Goal: Task Accomplishment & Management: Manage account settings

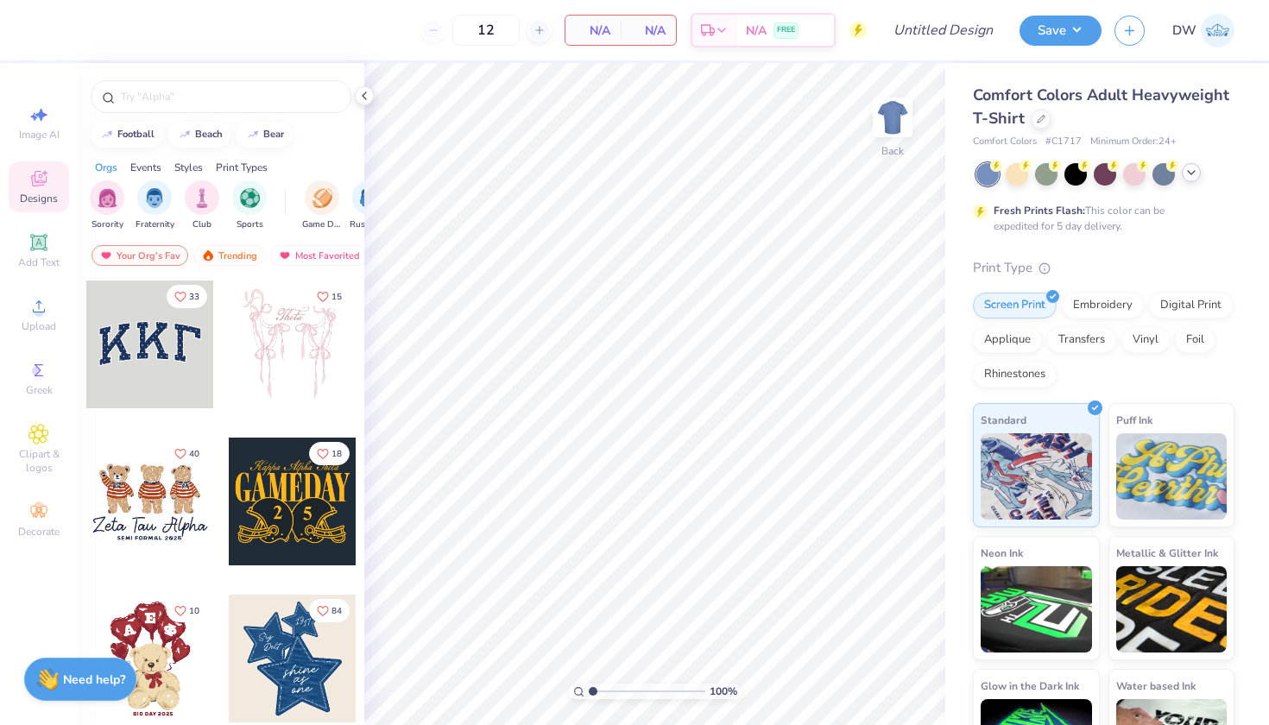
click at [1187, 176] on icon at bounding box center [1191, 173] width 14 height 14
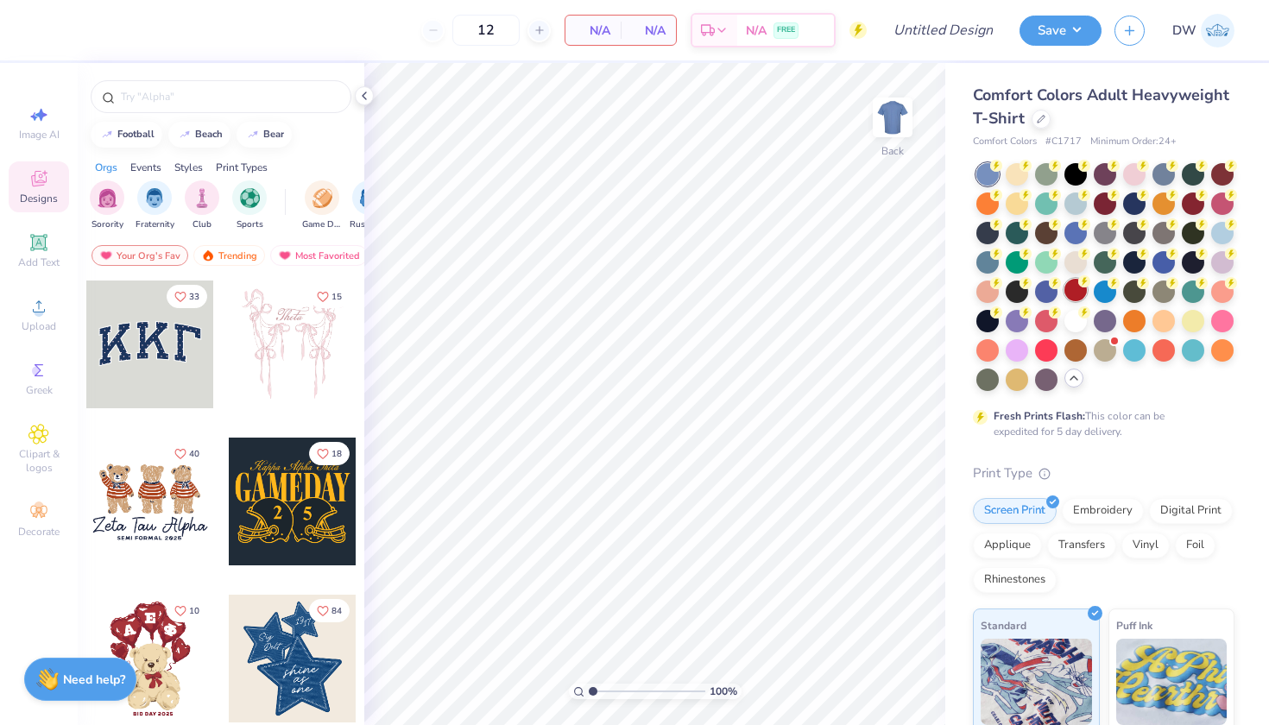
click at [1087, 292] on div at bounding box center [1075, 290] width 22 height 22
click at [32, 316] on icon at bounding box center [38, 306] width 21 height 21
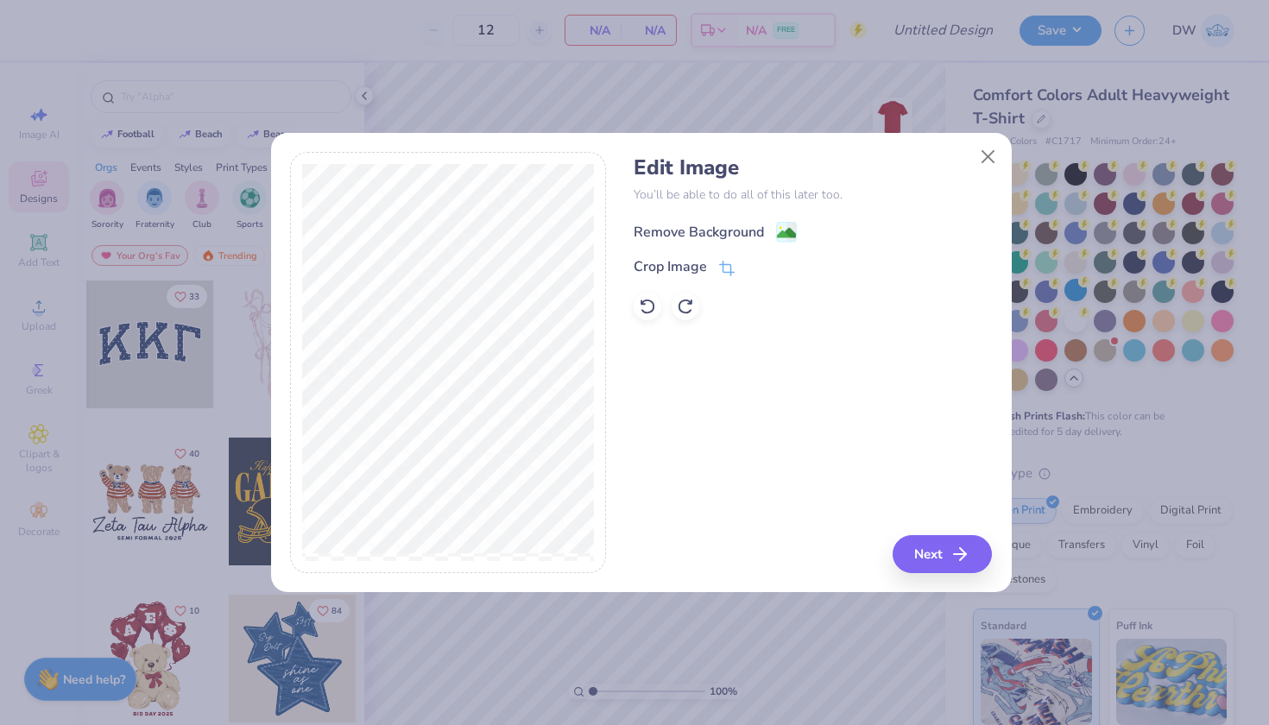
click at [793, 234] on image at bounding box center [786, 233] width 19 height 19
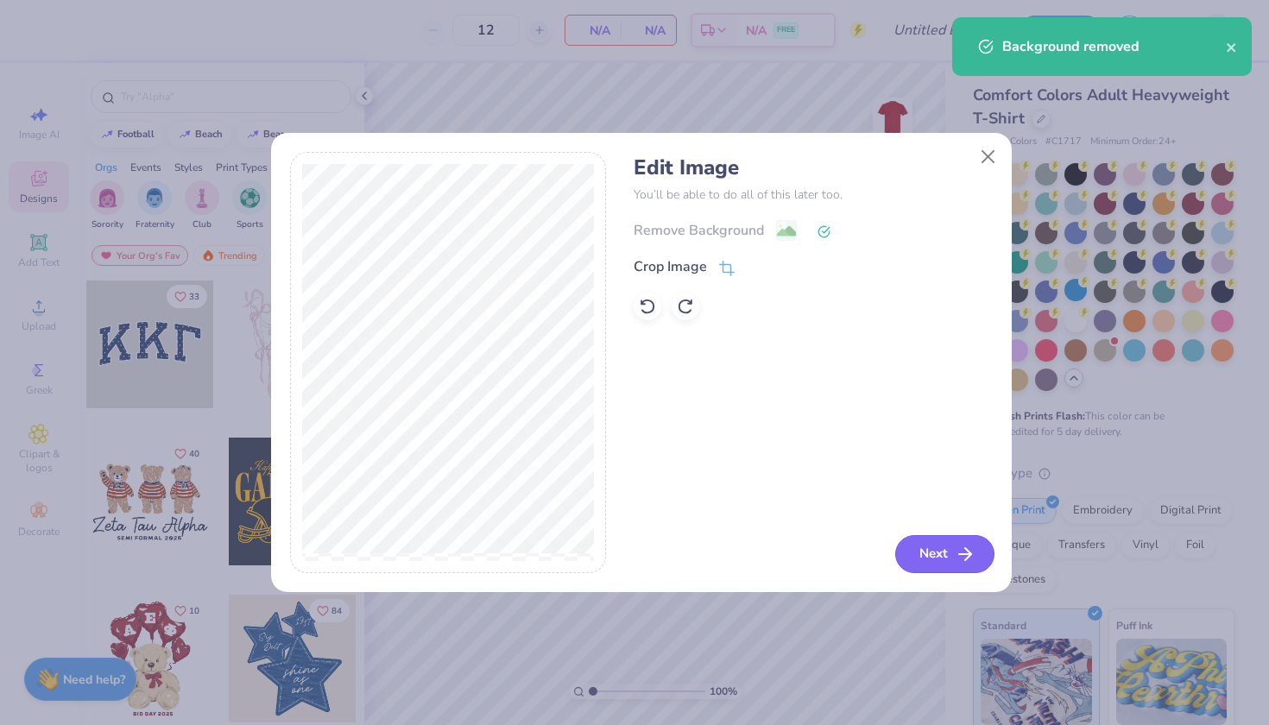
click at [926, 558] on button "Next" at bounding box center [944, 554] width 99 height 38
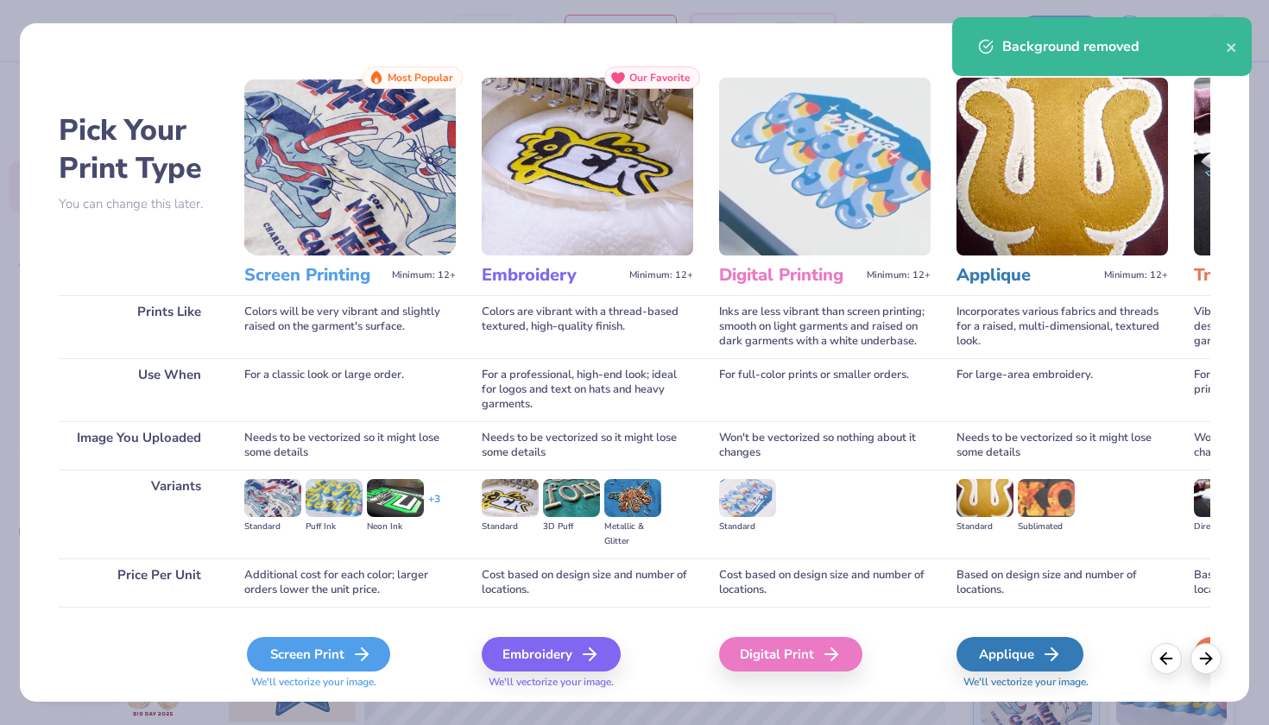
click at [320, 658] on div "Screen Print" at bounding box center [318, 654] width 143 height 35
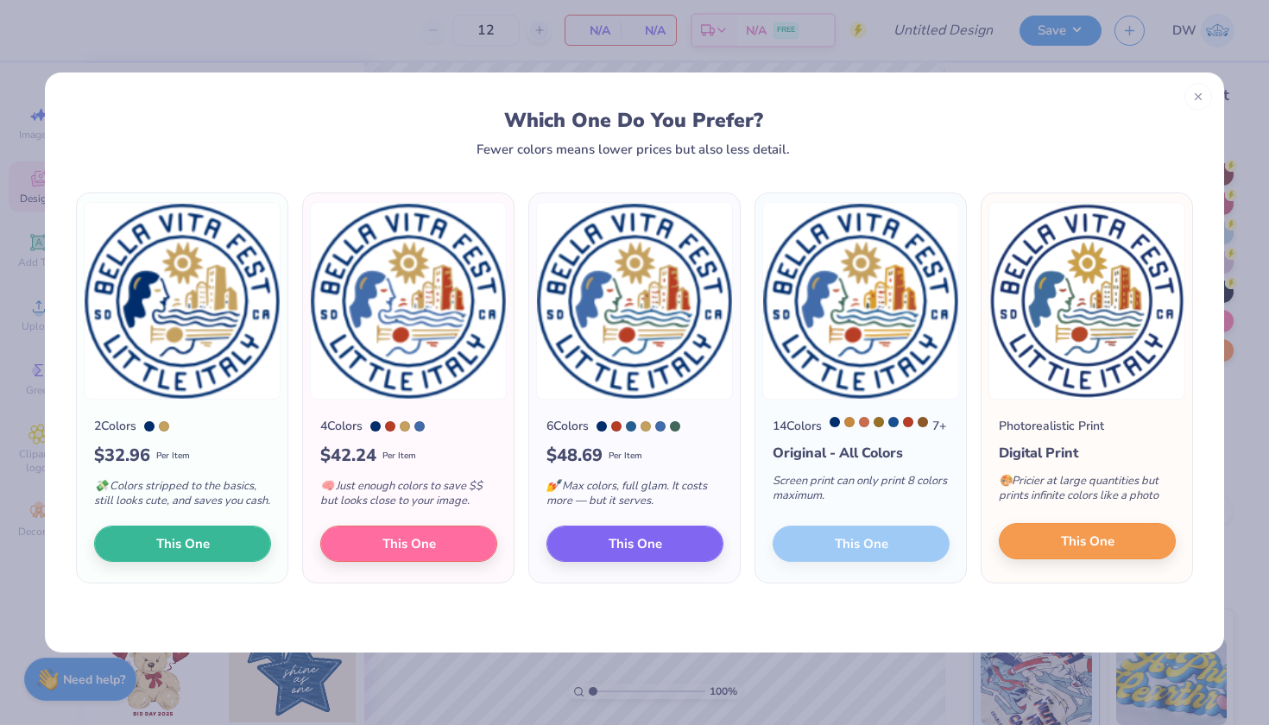
click at [1111, 549] on span "This One" at bounding box center [1088, 542] width 54 height 20
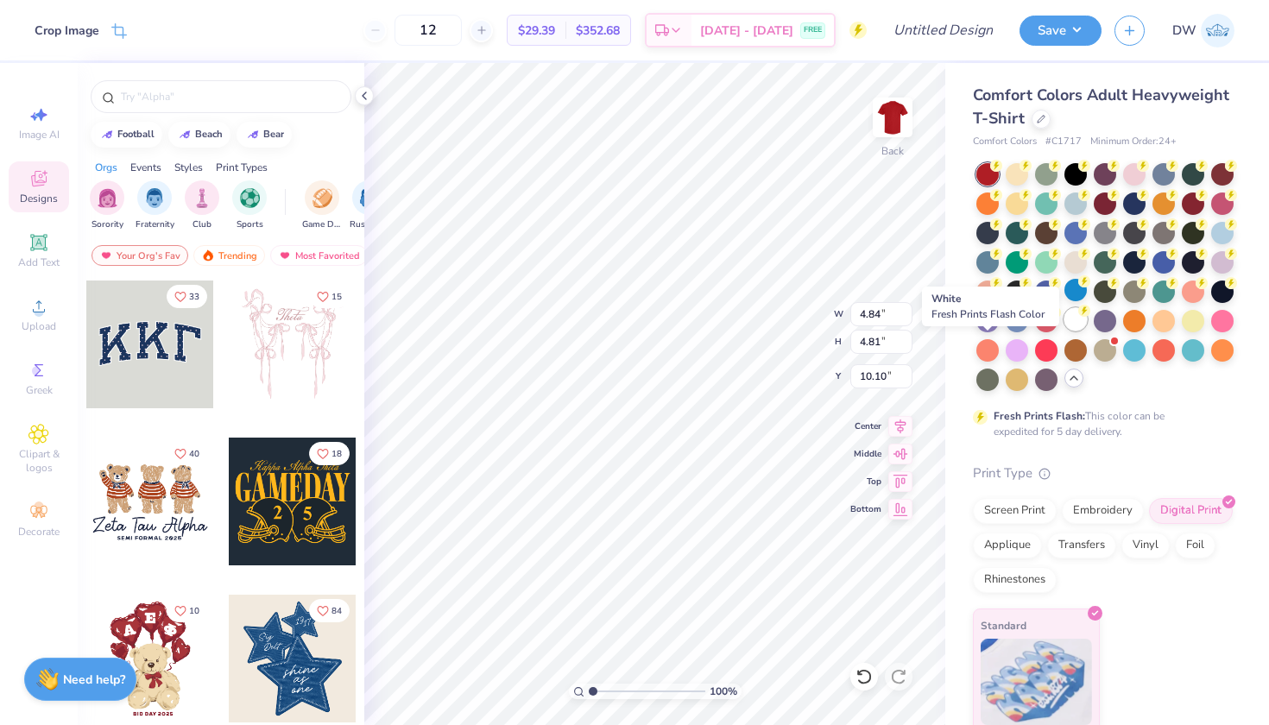
click at [1064, 331] on div at bounding box center [1075, 319] width 22 height 22
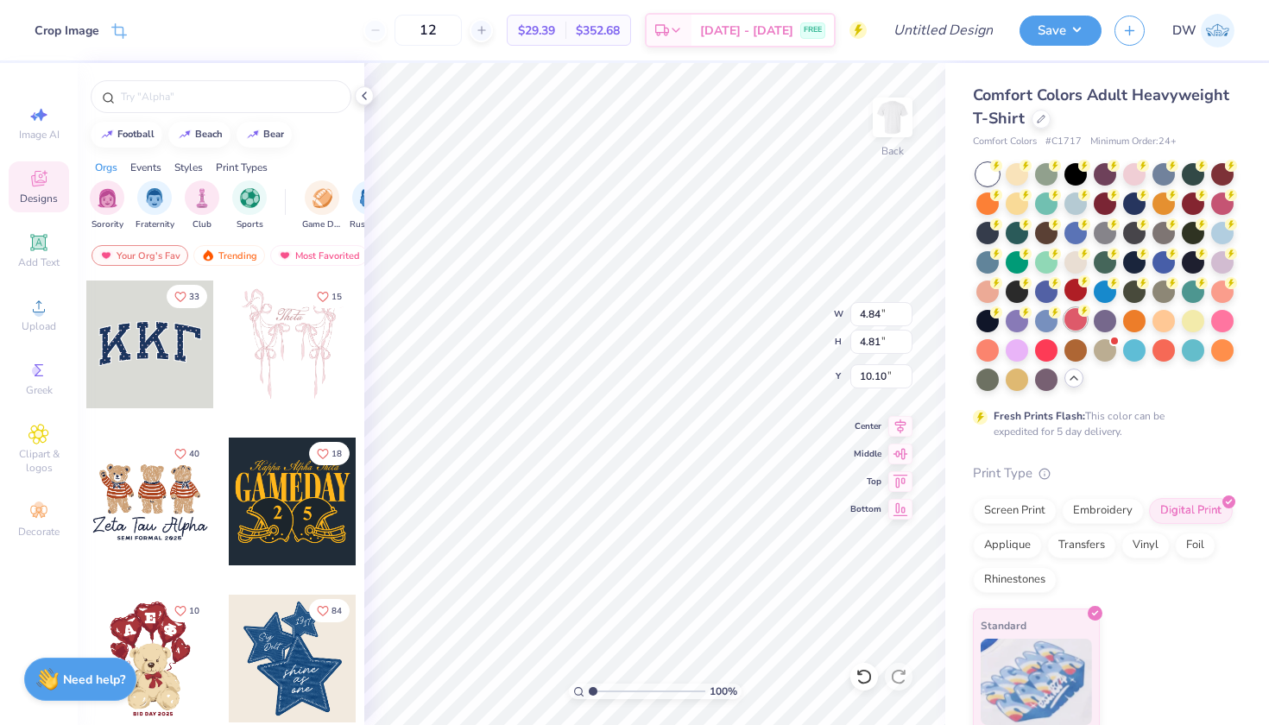
type input "3.00"
drag, startPoint x: 482, startPoint y: 19, endPoint x: 462, endPoint y: 19, distance: 19.8
click at [462, 19] on input "12" at bounding box center [427, 30] width 67 height 31
drag, startPoint x: 484, startPoint y: 25, endPoint x: 458, endPoint y: 26, distance: 25.9
click at [458, 26] on input "12" at bounding box center [427, 30] width 67 height 31
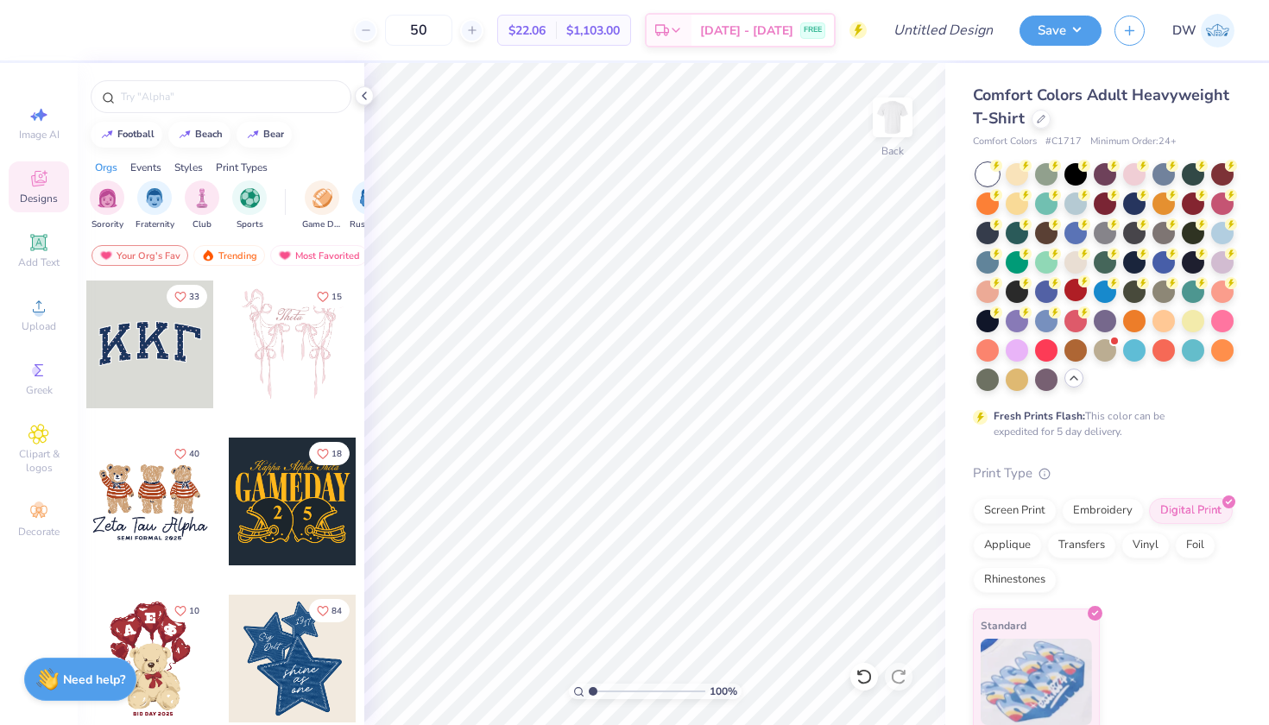
type input "50"
type input "4.52"
type input "4.49"
type input "3.91"
type input "3.88"
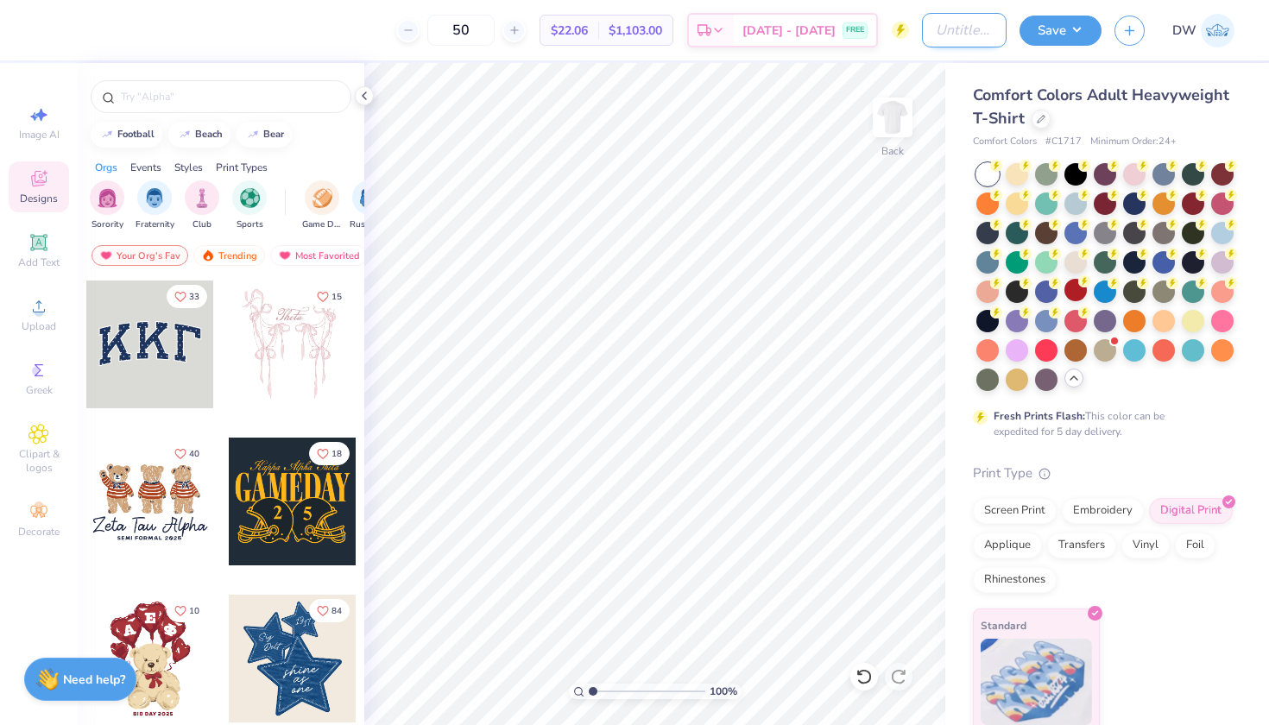
click at [967, 35] on input "Design Title" at bounding box center [964, 30] width 85 height 35
type input "Bella Vita Fest D1"
click at [1068, 28] on button "Save" at bounding box center [1060, 28] width 82 height 30
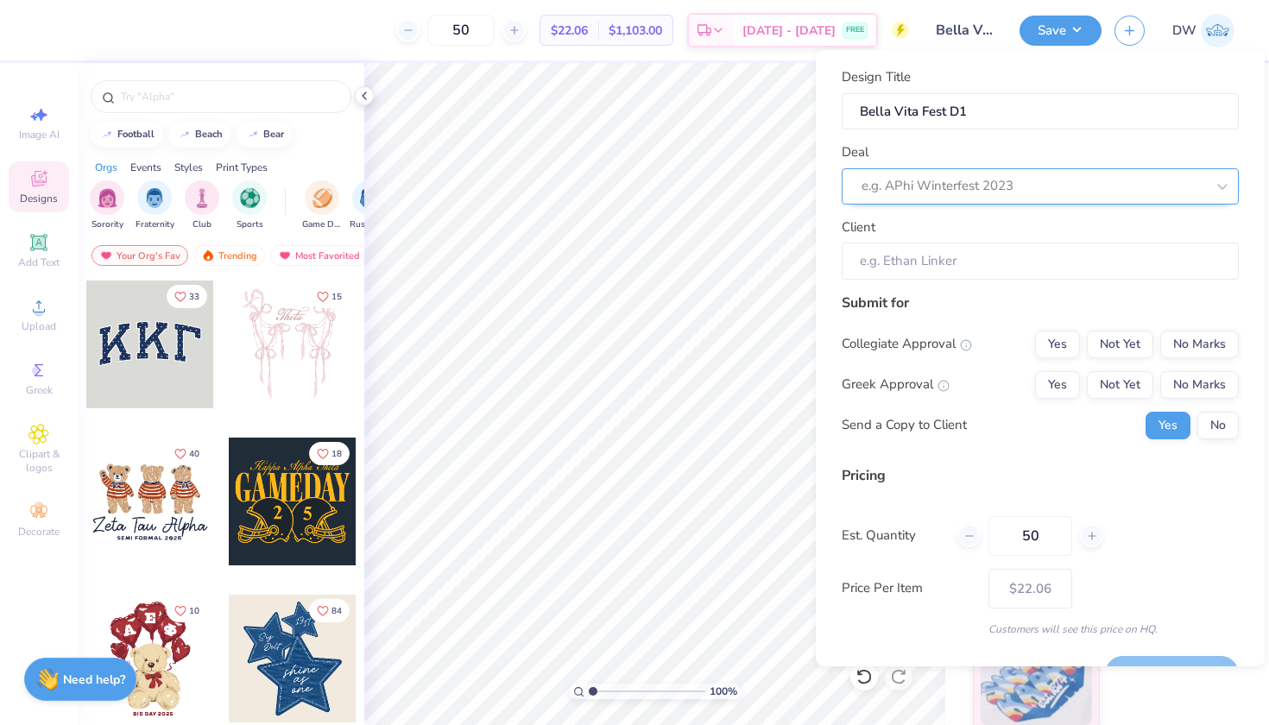
click at [1042, 192] on div at bounding box center [1032, 185] width 343 height 23
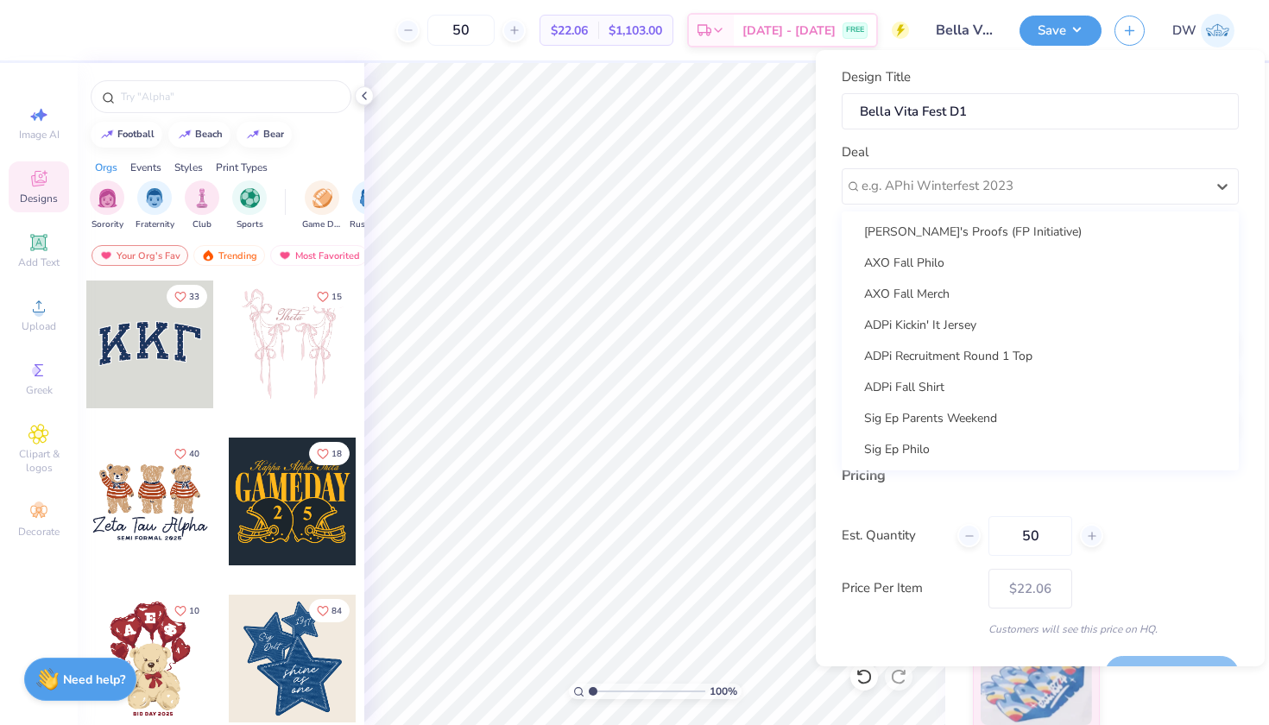
scroll to position [280, 0]
click at [982, 239] on div "[PERSON_NAME]'s Proofs (FP Initiative)" at bounding box center [1039, 231] width 383 height 28
type input "[PERSON_NAME]"
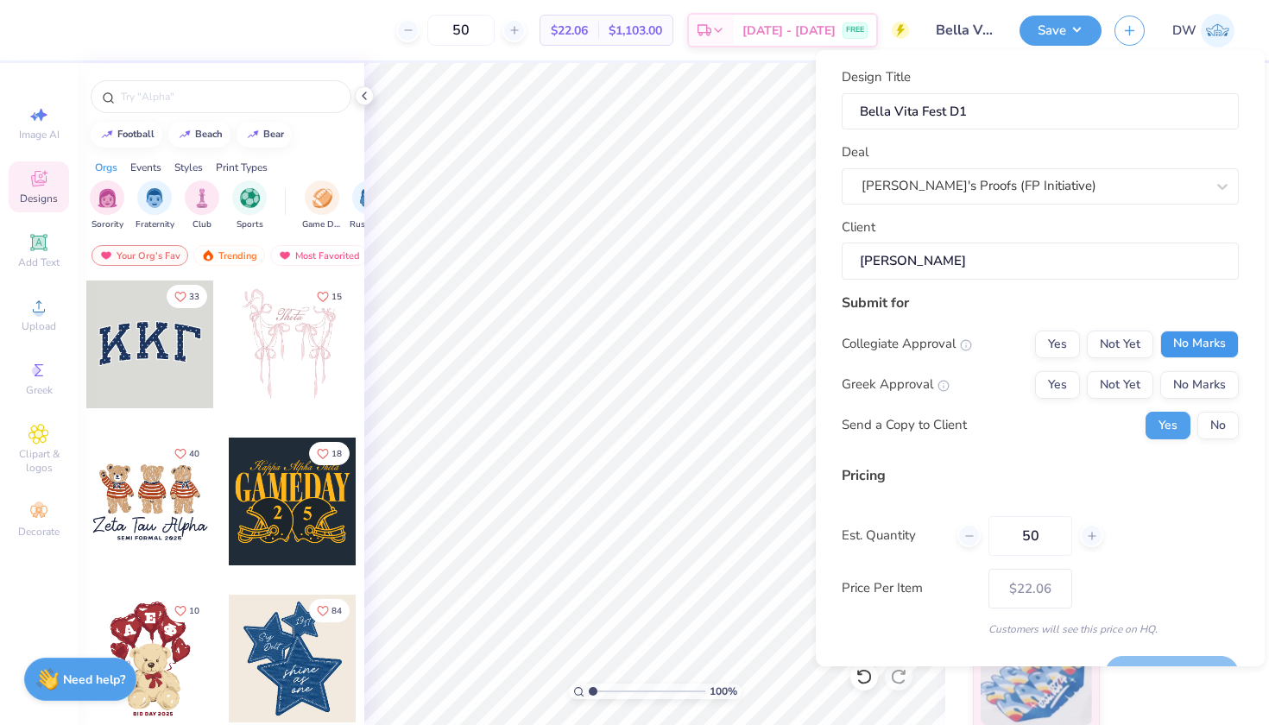
click at [1190, 340] on button "No Marks" at bounding box center [1199, 345] width 79 height 28
click at [1192, 381] on button "No Marks" at bounding box center [1199, 385] width 79 height 28
click at [1199, 415] on button "No" at bounding box center [1217, 426] width 41 height 28
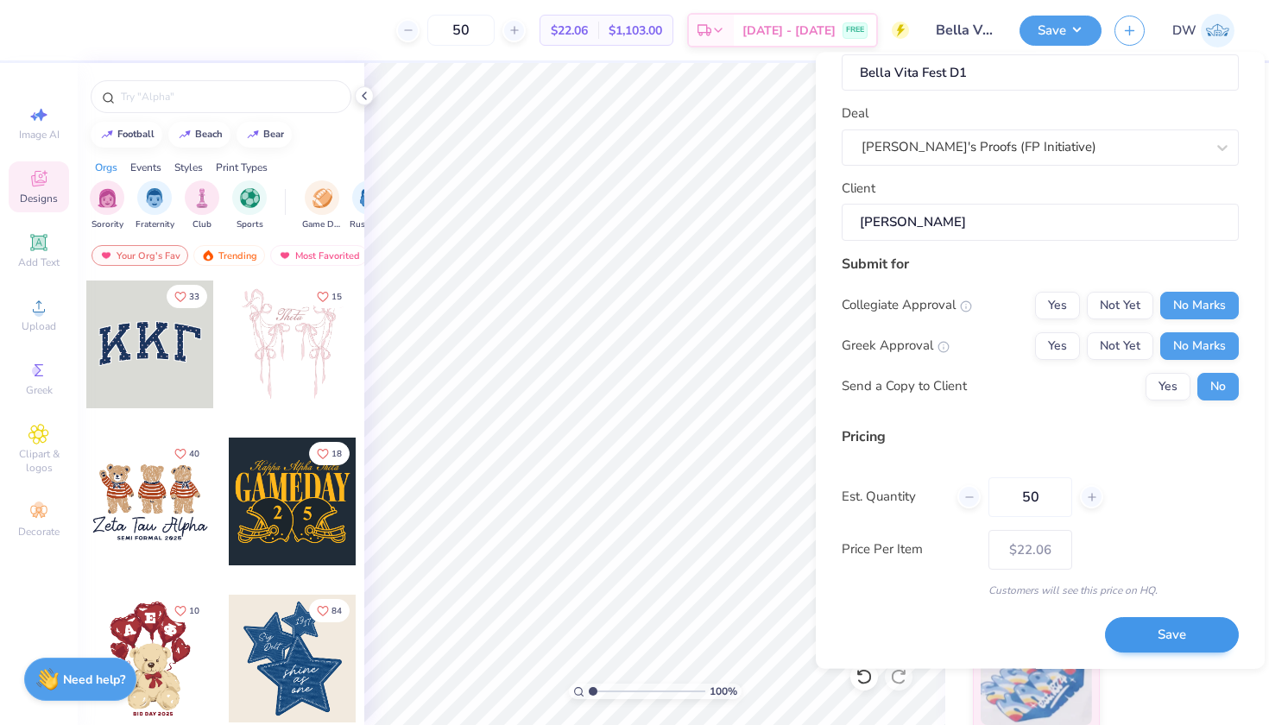
scroll to position [40, 0]
click at [1165, 625] on button "Save" at bounding box center [1172, 636] width 134 height 35
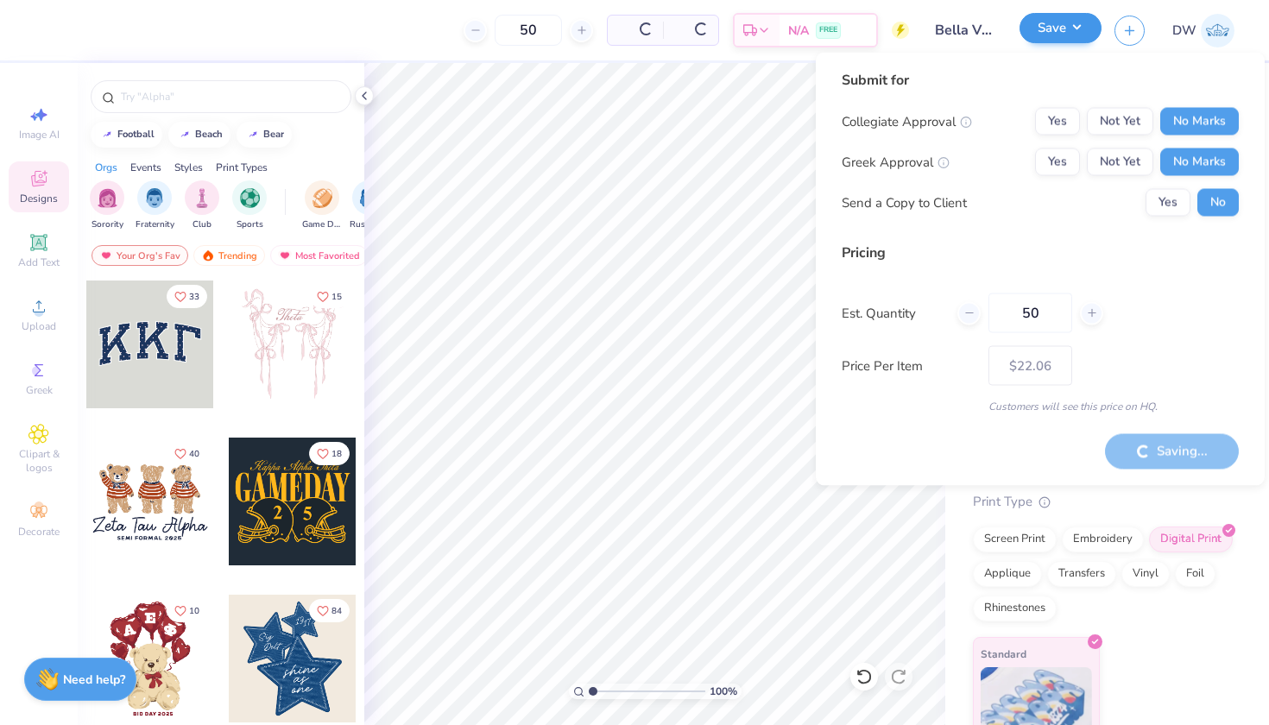
type input "– –"
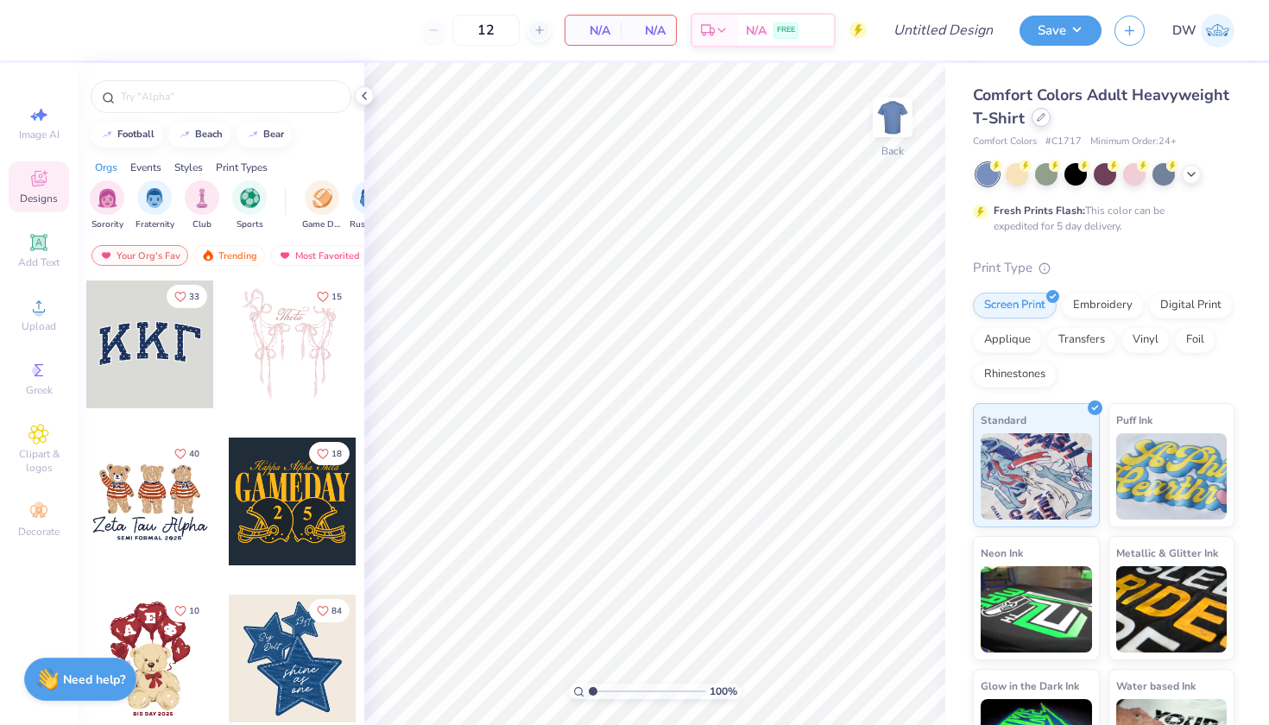
click at [1045, 119] on icon at bounding box center [1040, 117] width 9 height 9
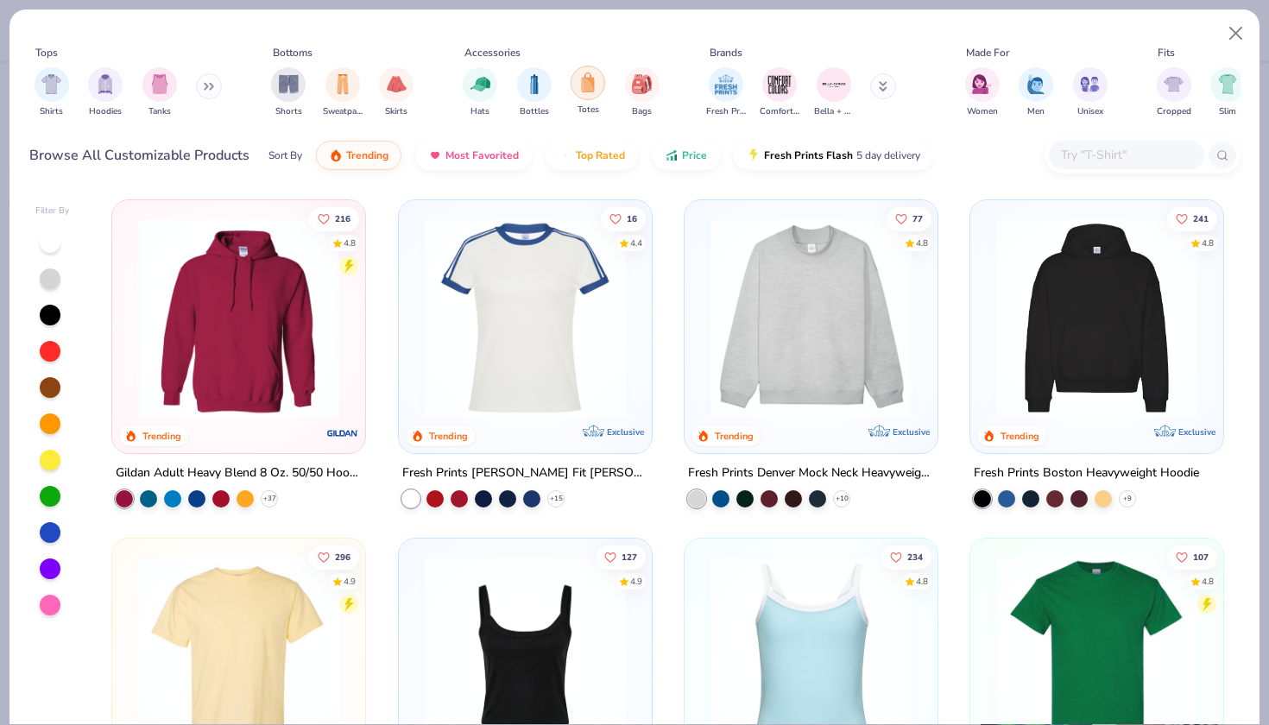
click at [591, 93] on div "filter for Totes" at bounding box center [587, 83] width 35 height 35
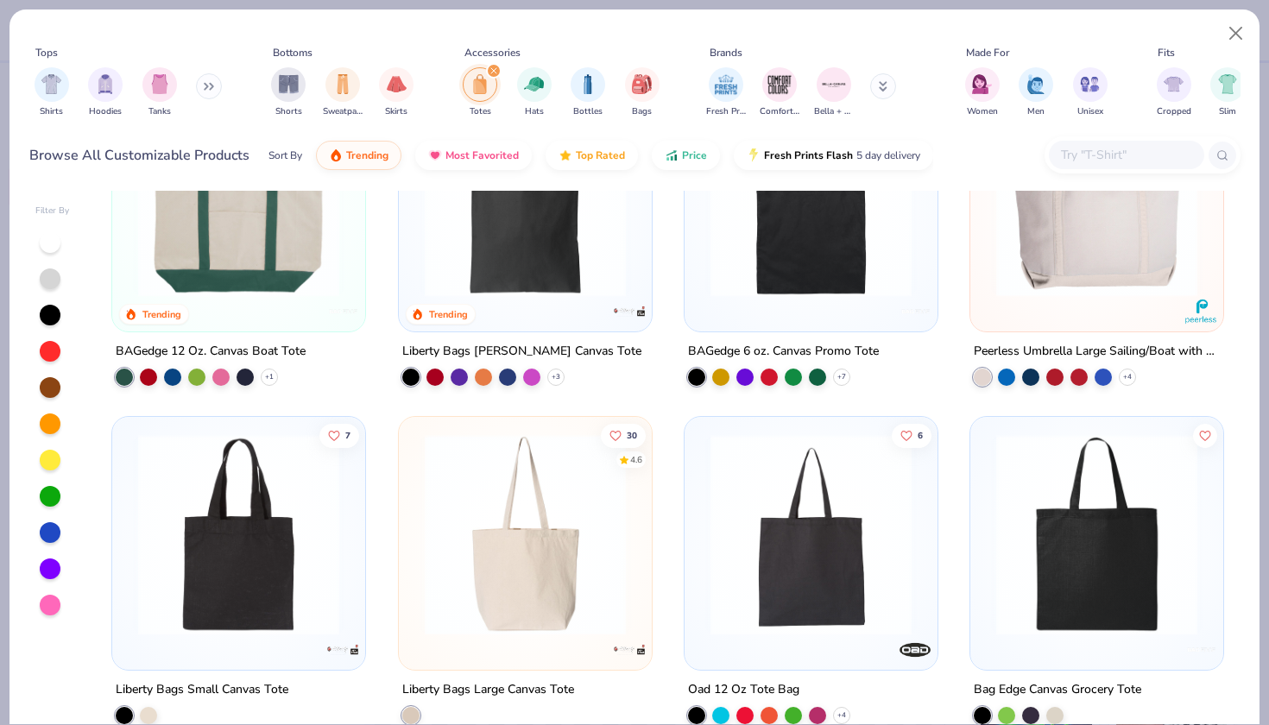
scroll to position [139, 0]
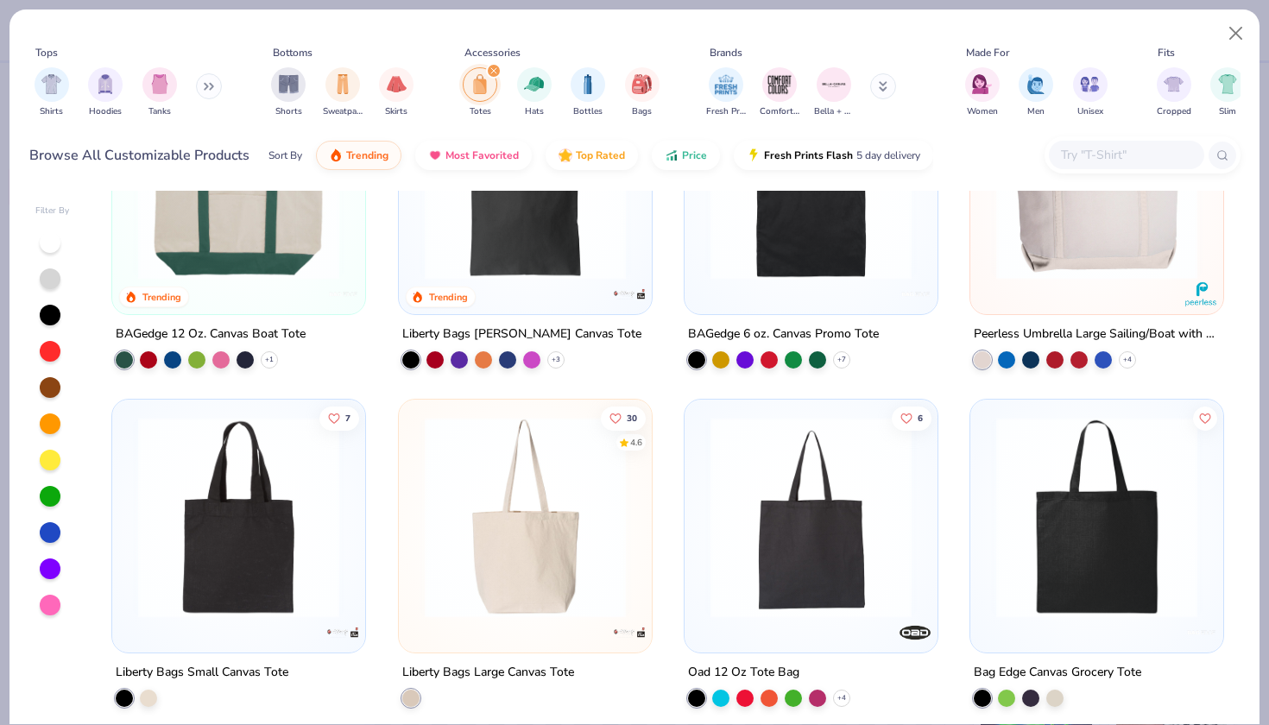
click at [532, 515] on img at bounding box center [525, 517] width 218 height 201
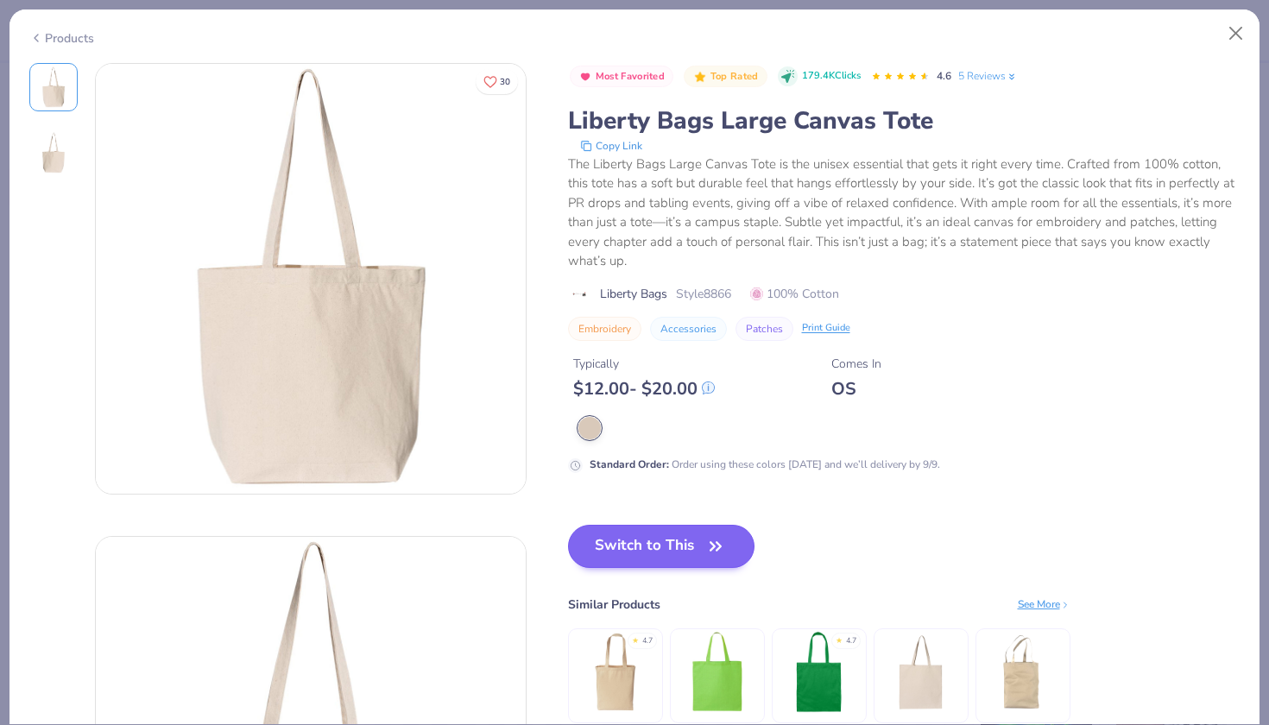
click at [650, 538] on button "Switch to This" at bounding box center [661, 546] width 187 height 43
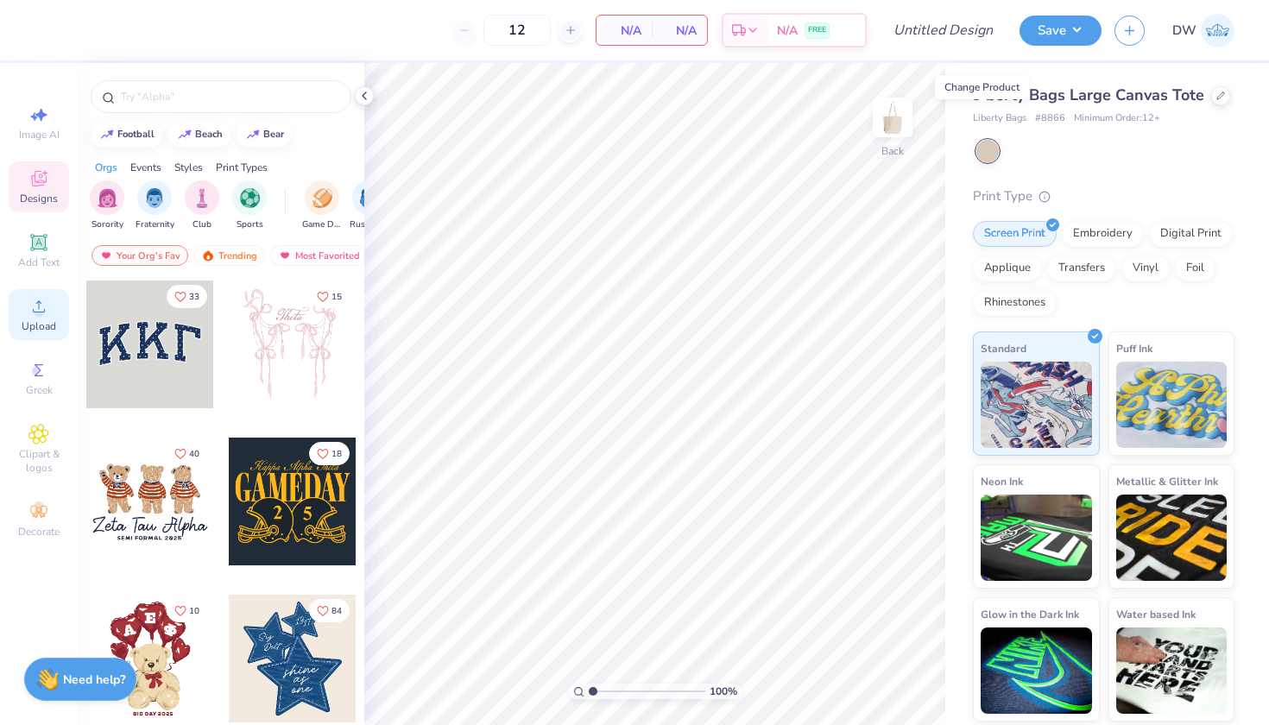
click at [27, 316] on div "Upload" at bounding box center [39, 314] width 60 height 51
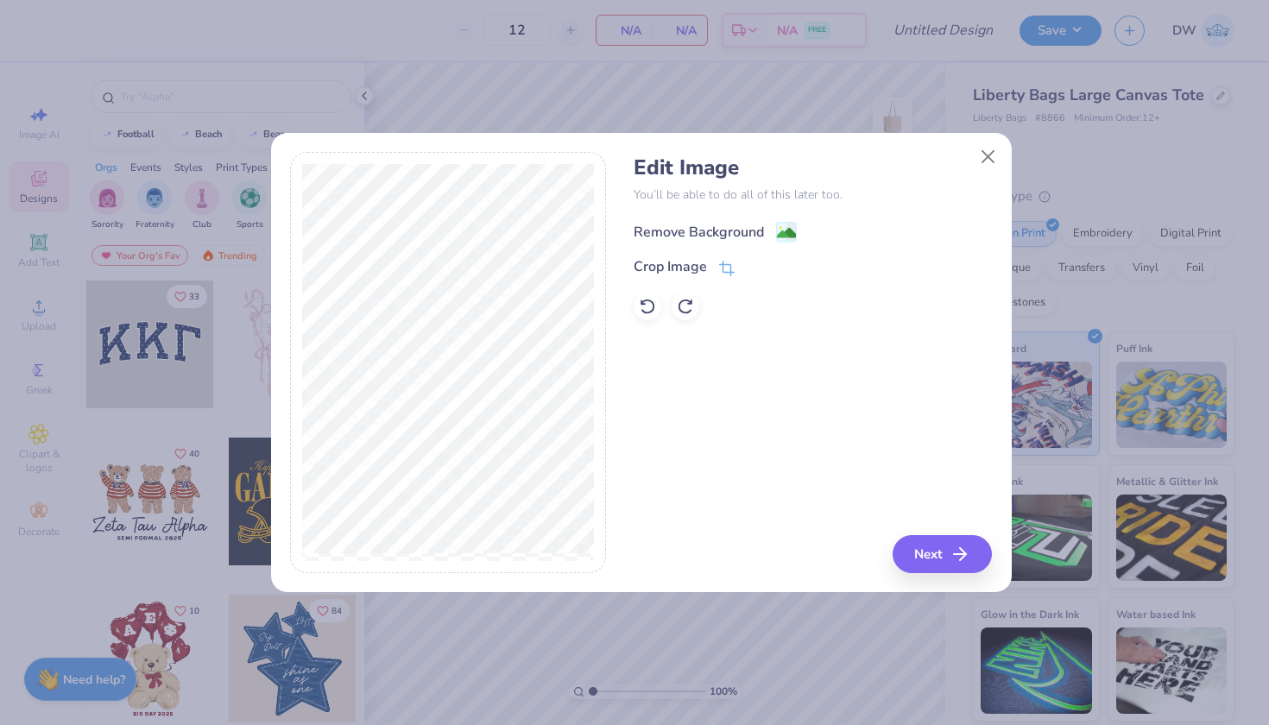
click at [781, 222] on g at bounding box center [786, 232] width 21 height 21
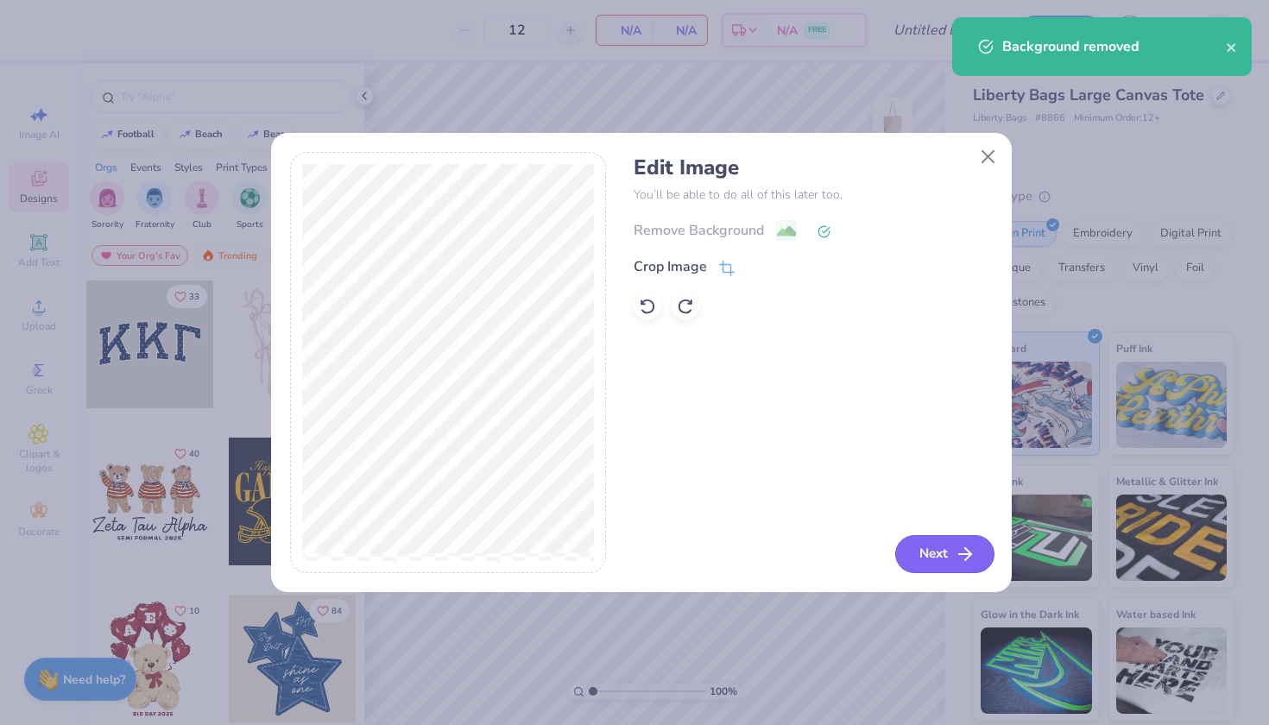
click at [935, 557] on button "Next" at bounding box center [944, 554] width 99 height 38
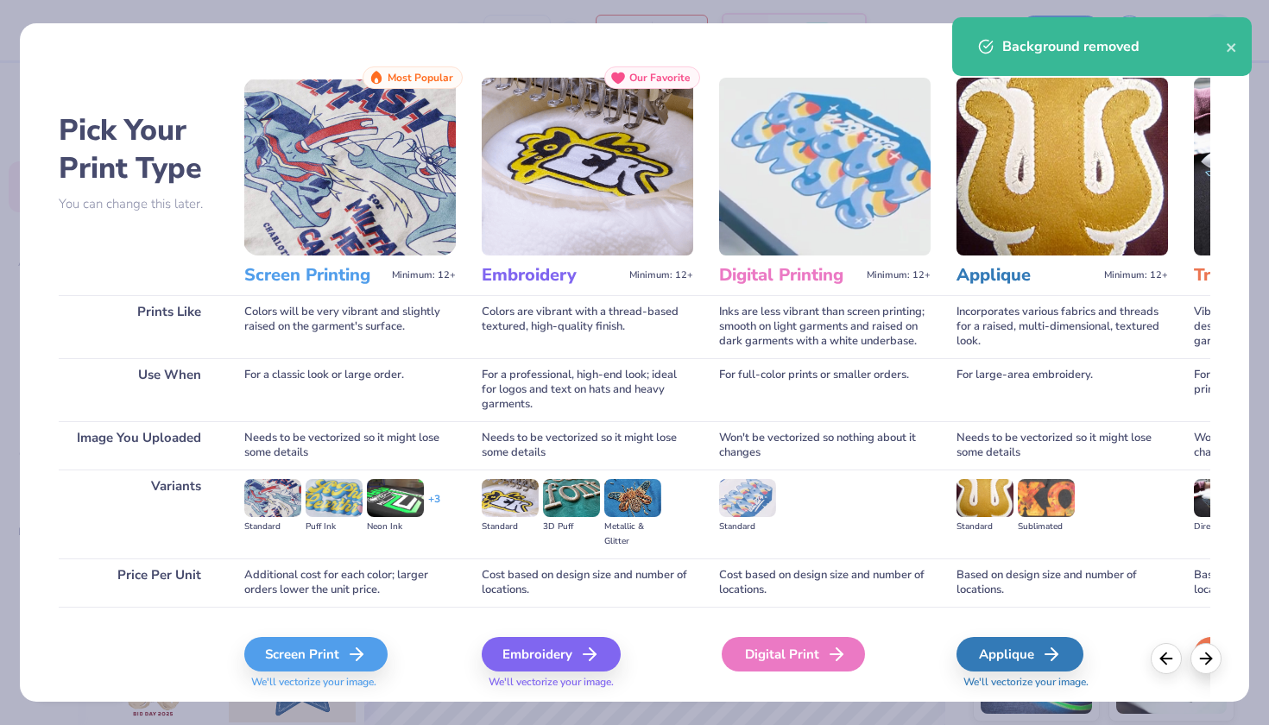
click at [840, 653] on icon at bounding box center [836, 654] width 21 height 21
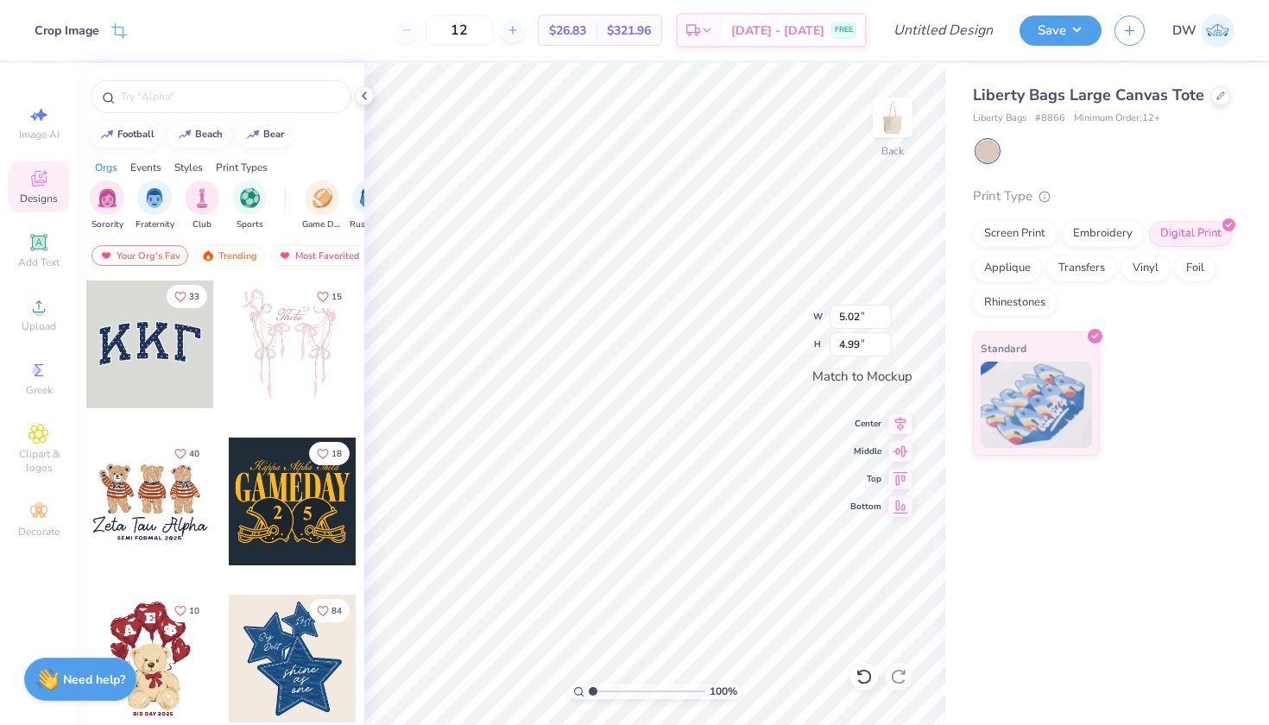
type input "8.20"
type input "8.15"
drag, startPoint x: 508, startPoint y: 23, endPoint x: 448, endPoint y: 13, distance: 61.3
click at [448, 13] on div "12 $28.86 Per Item $346.32 Total Est. Delivery Sep 6 - 9 FREE" at bounding box center [456, 30] width 819 height 60
type input "50"
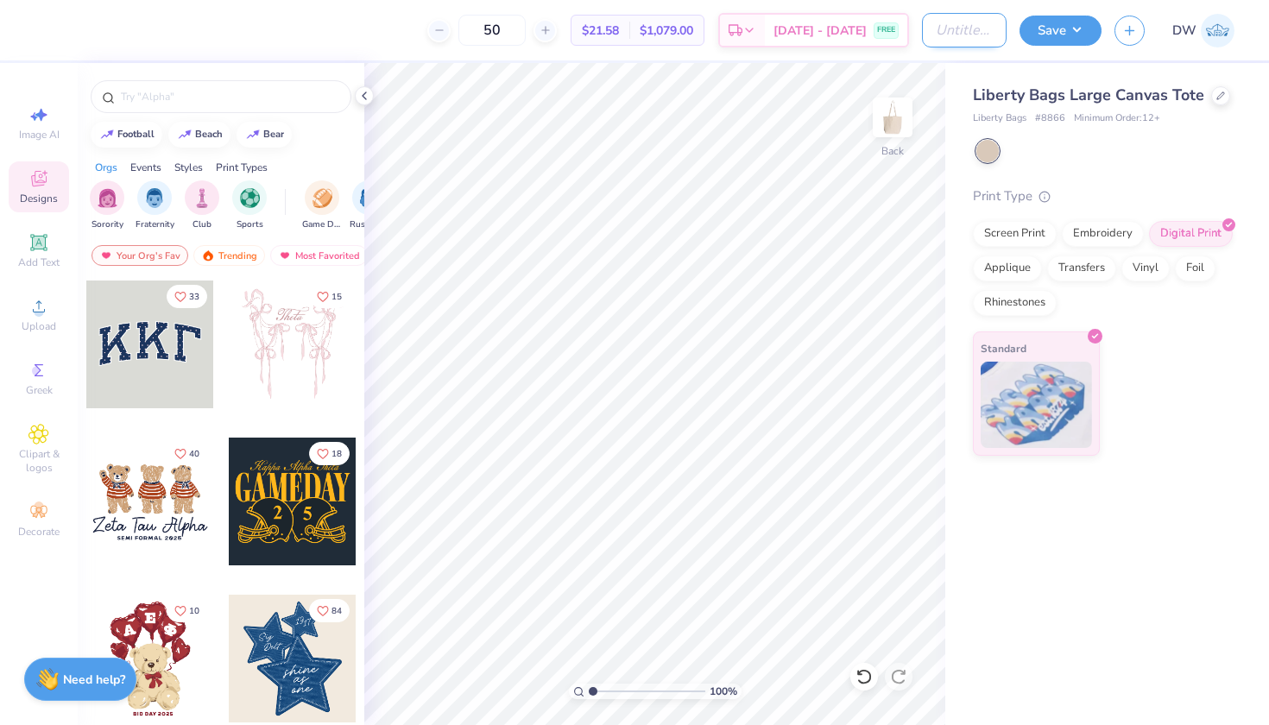
click at [924, 40] on input "Design Title" at bounding box center [964, 30] width 85 height 35
type input "Bella Vita Fest D2"
click at [1062, 38] on button "Save" at bounding box center [1060, 28] width 82 height 30
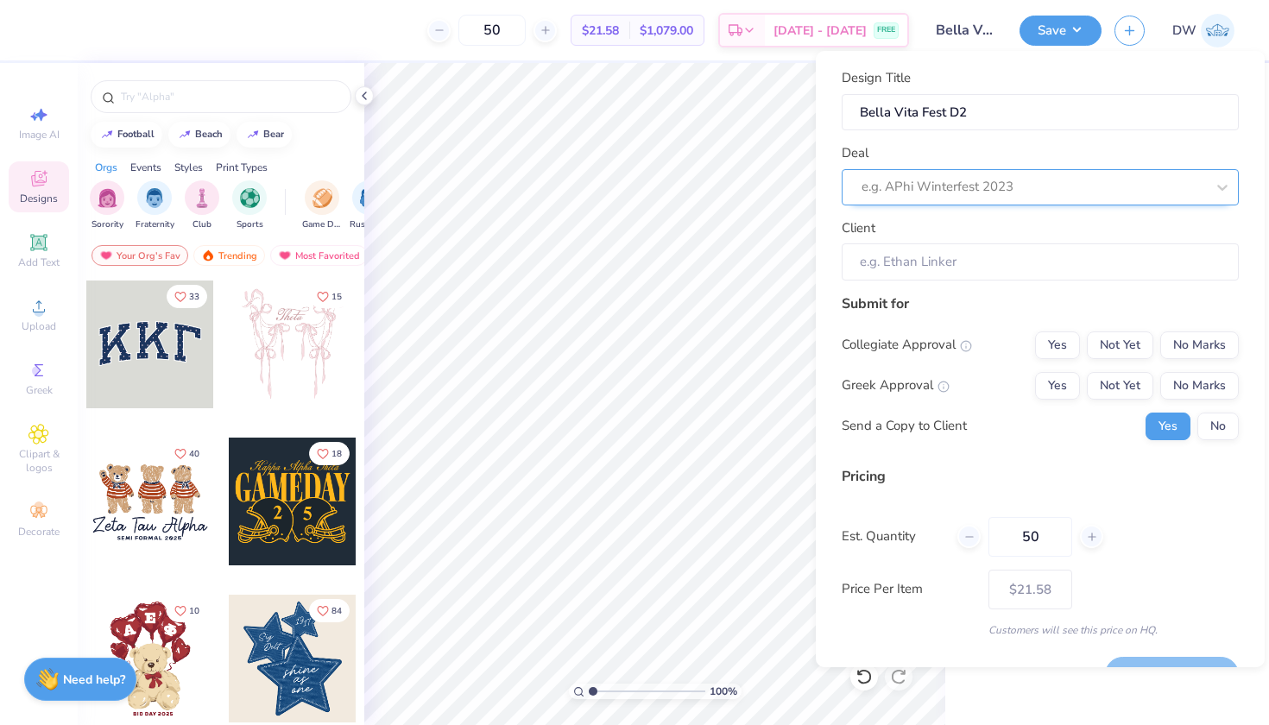
click at [1052, 184] on div at bounding box center [1032, 186] width 343 height 23
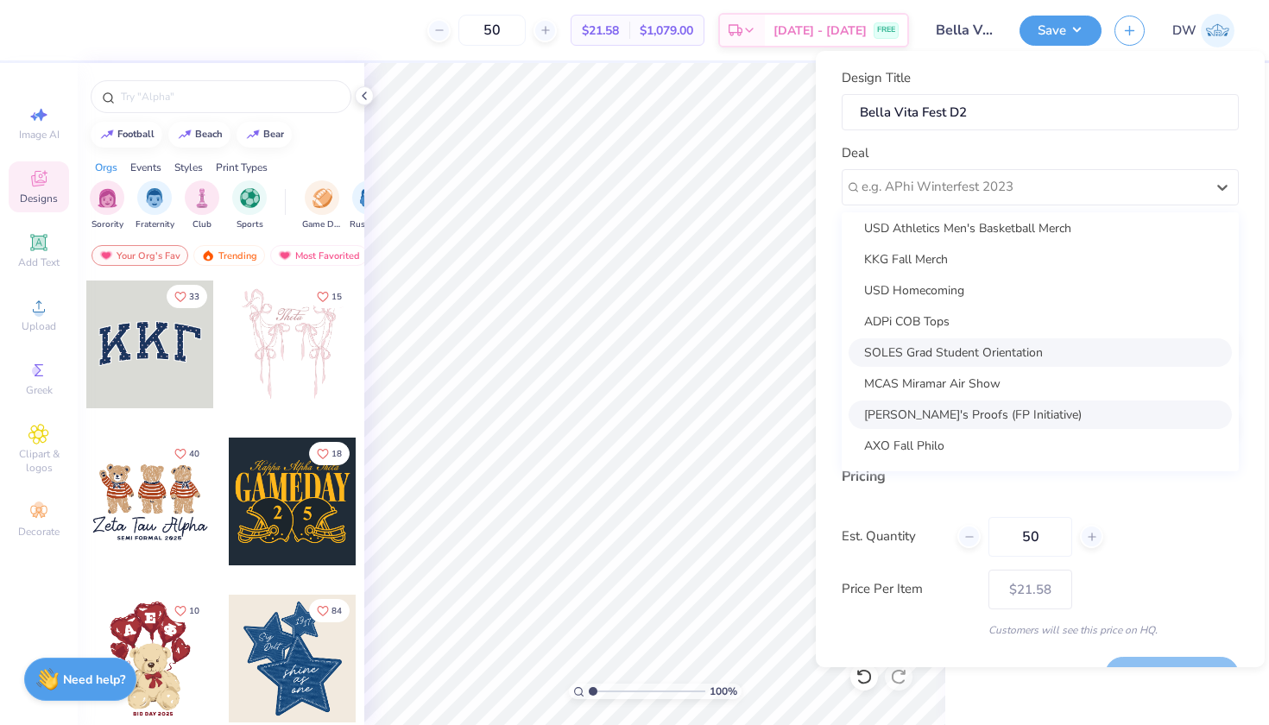
scroll to position [104, 0]
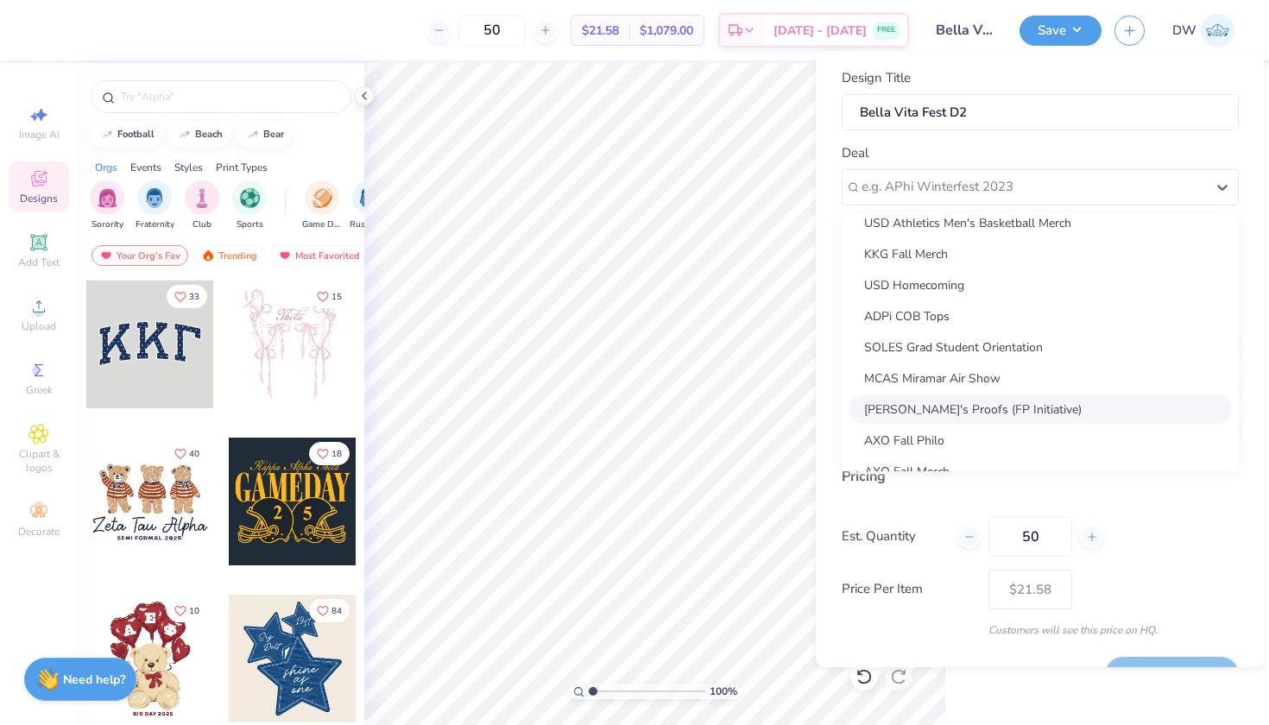
click at [992, 410] on div "[PERSON_NAME]'s Proofs (FP Initiative)" at bounding box center [1039, 409] width 383 height 28
type input "[PERSON_NAME]"
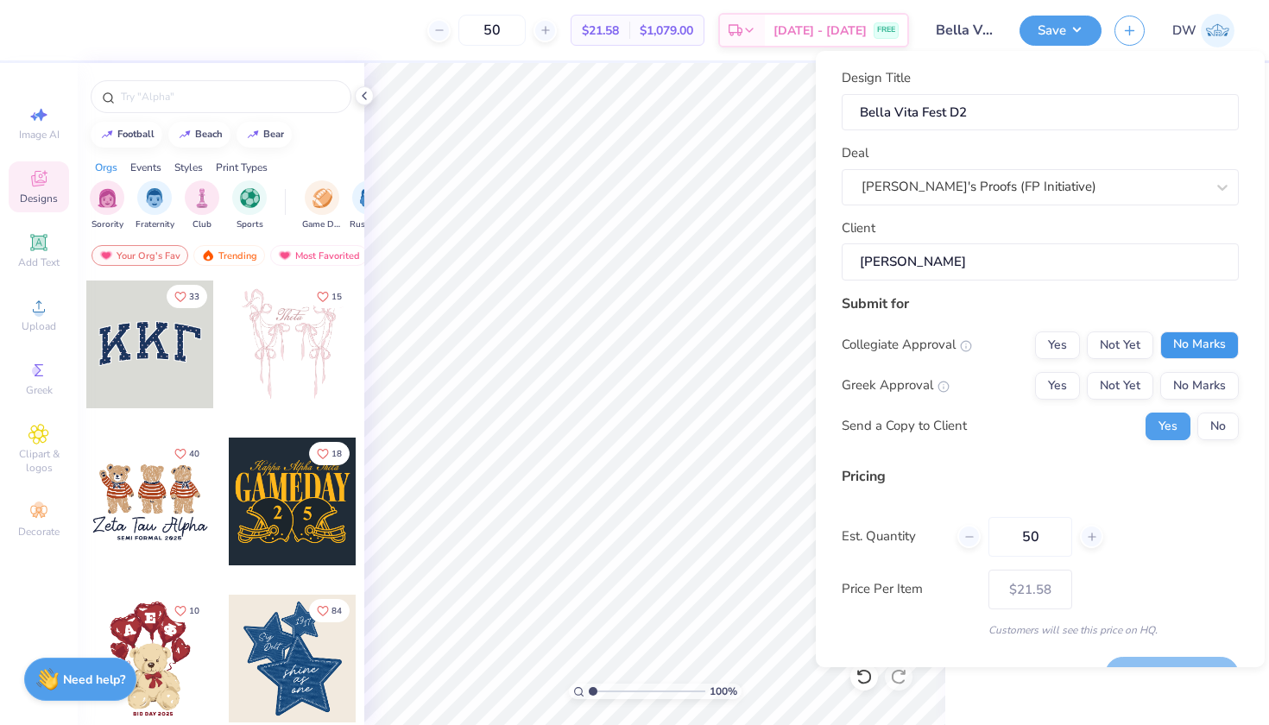
click at [1200, 351] on button "No Marks" at bounding box center [1199, 345] width 79 height 28
click at [1200, 387] on button "No Marks" at bounding box center [1199, 386] width 79 height 28
click at [1200, 419] on button "No" at bounding box center [1217, 427] width 41 height 28
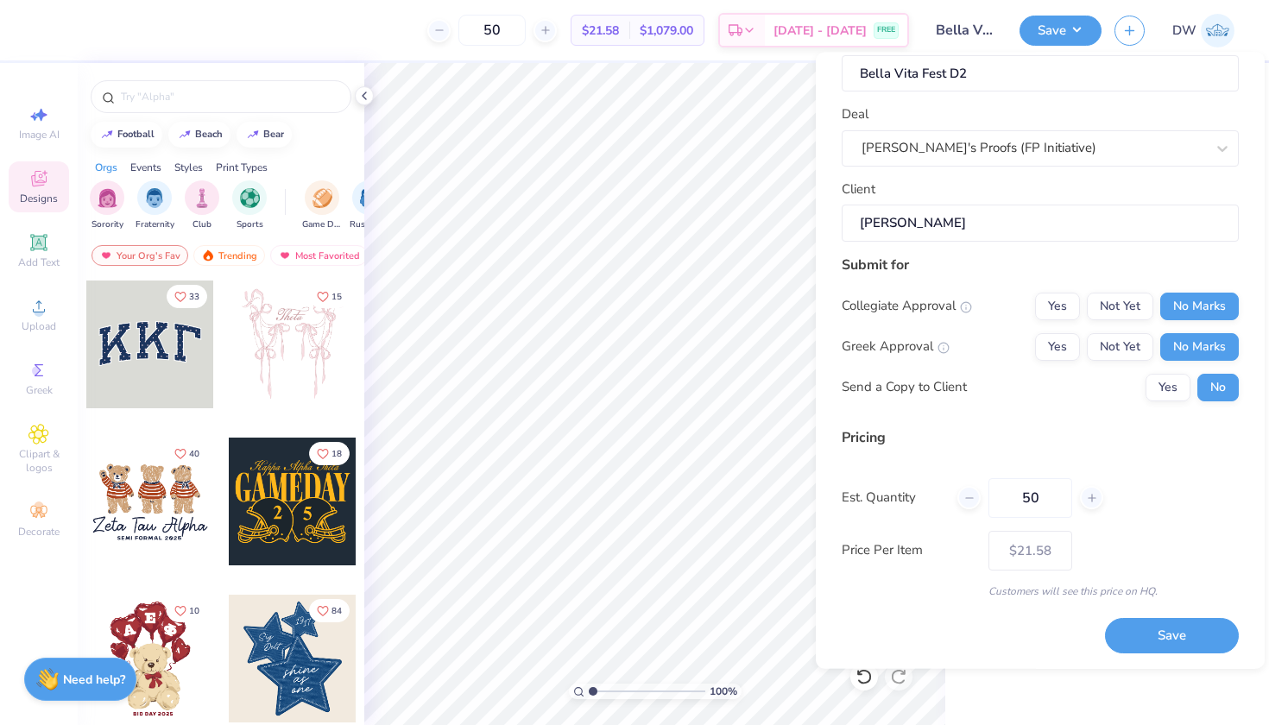
scroll to position [40, 0]
click at [1152, 634] on button "Save" at bounding box center [1172, 636] width 134 height 35
type input "– –"
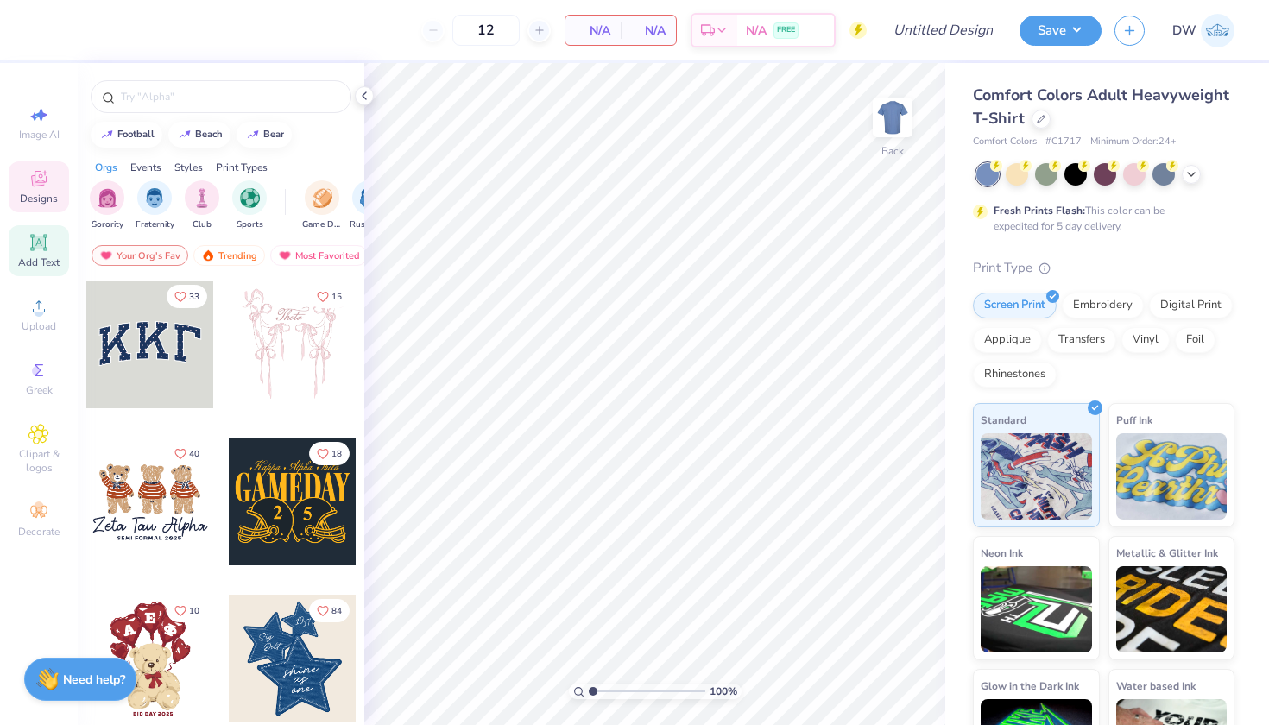
click at [28, 257] on span "Add Text" at bounding box center [38, 262] width 41 height 14
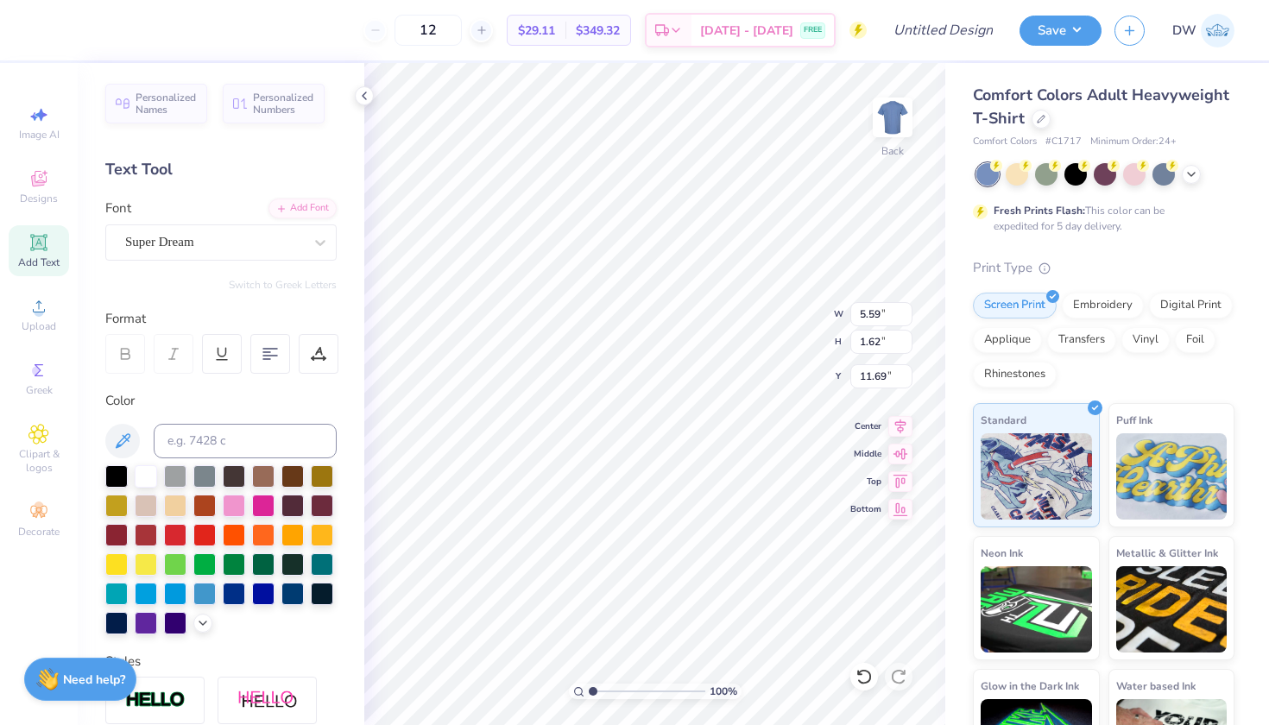
type textarea "T"
type textarea "ENCINITAS SPRING STREET FAIR"
click at [269, 354] on icon at bounding box center [270, 354] width 16 height 16
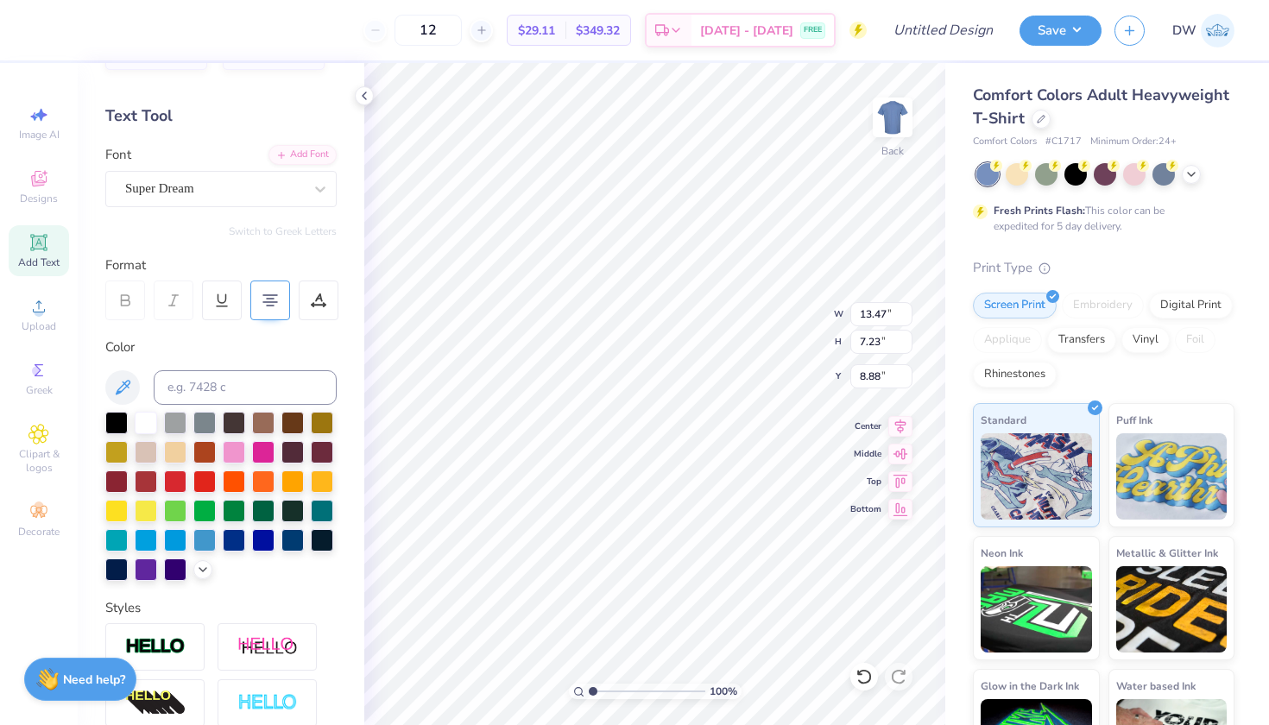
scroll to position [86, 0]
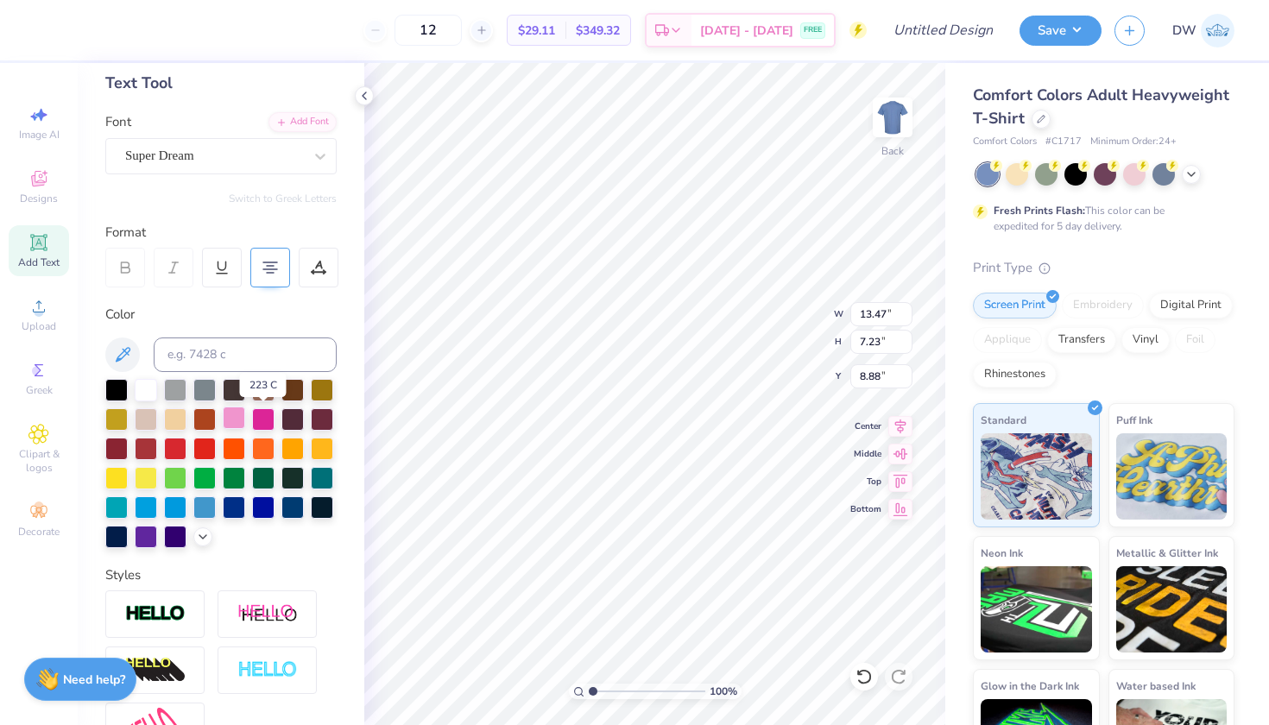
click at [245, 418] on div at bounding box center [234, 417] width 22 height 22
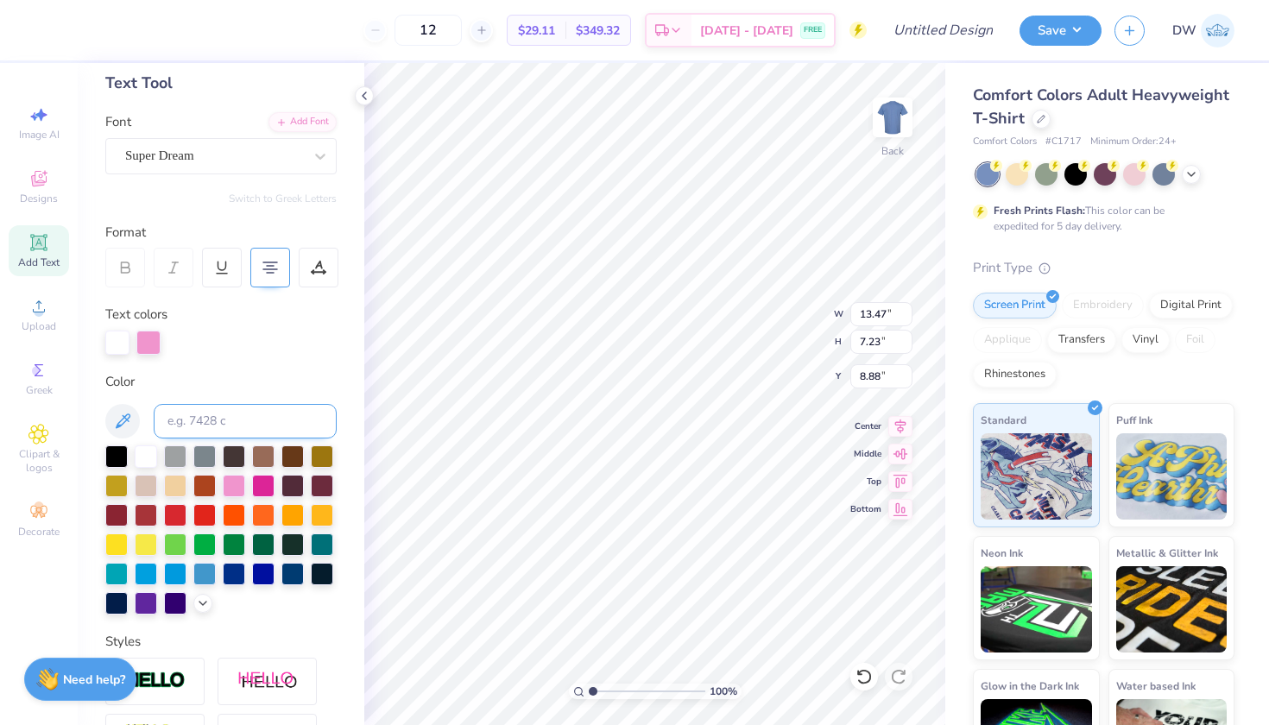
scroll to position [16, 3]
click at [128, 549] on div at bounding box center [116, 543] width 22 height 22
click at [196, 608] on icon at bounding box center [203, 602] width 14 height 14
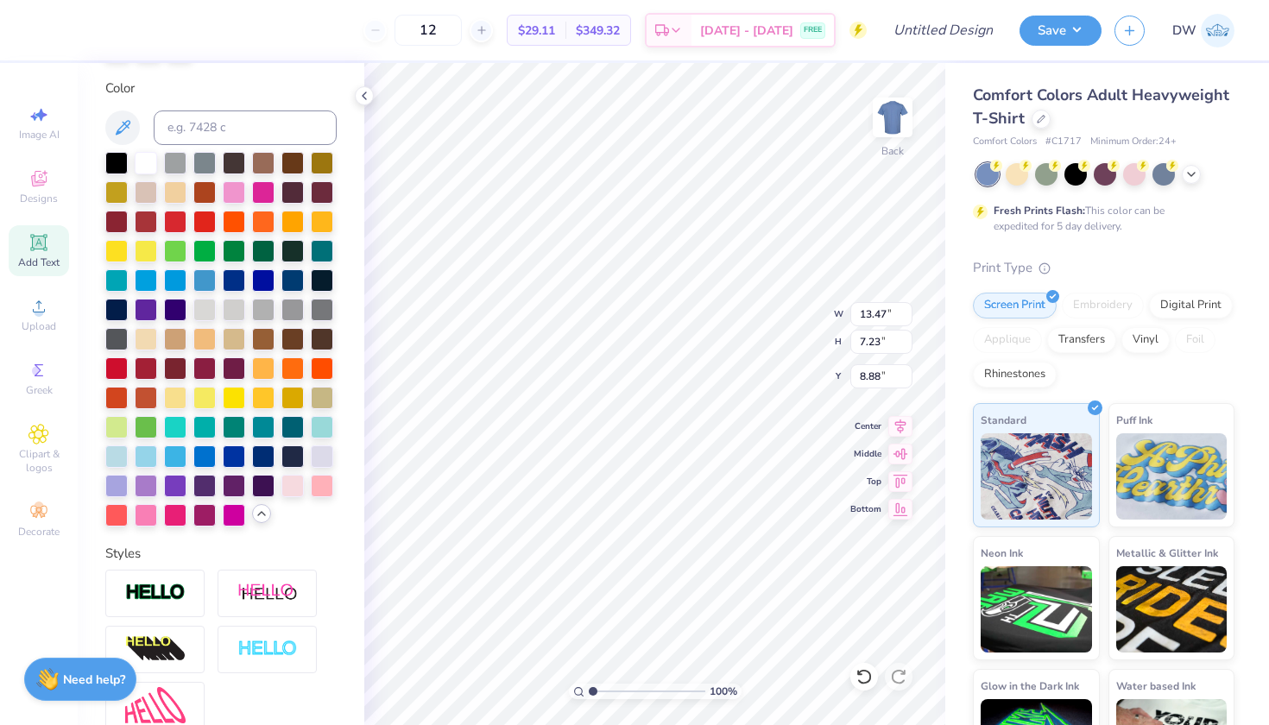
scroll to position [404, 0]
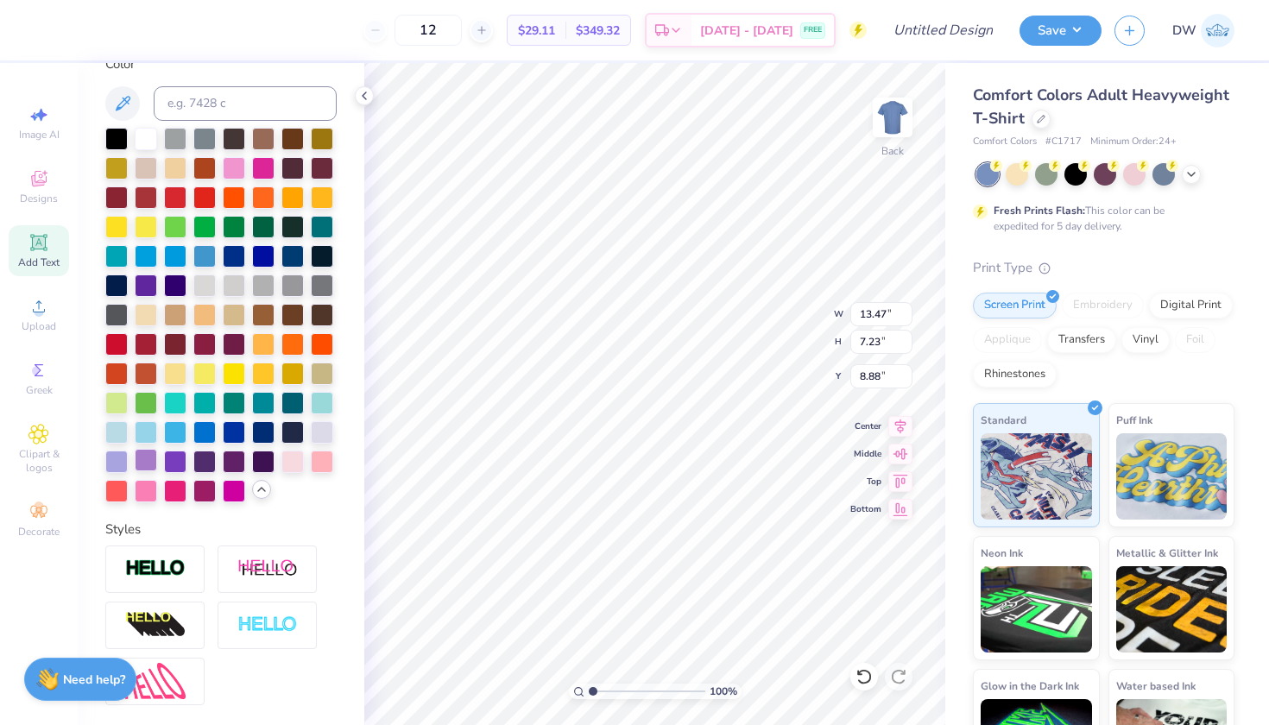
click at [157, 471] on div at bounding box center [146, 460] width 22 height 22
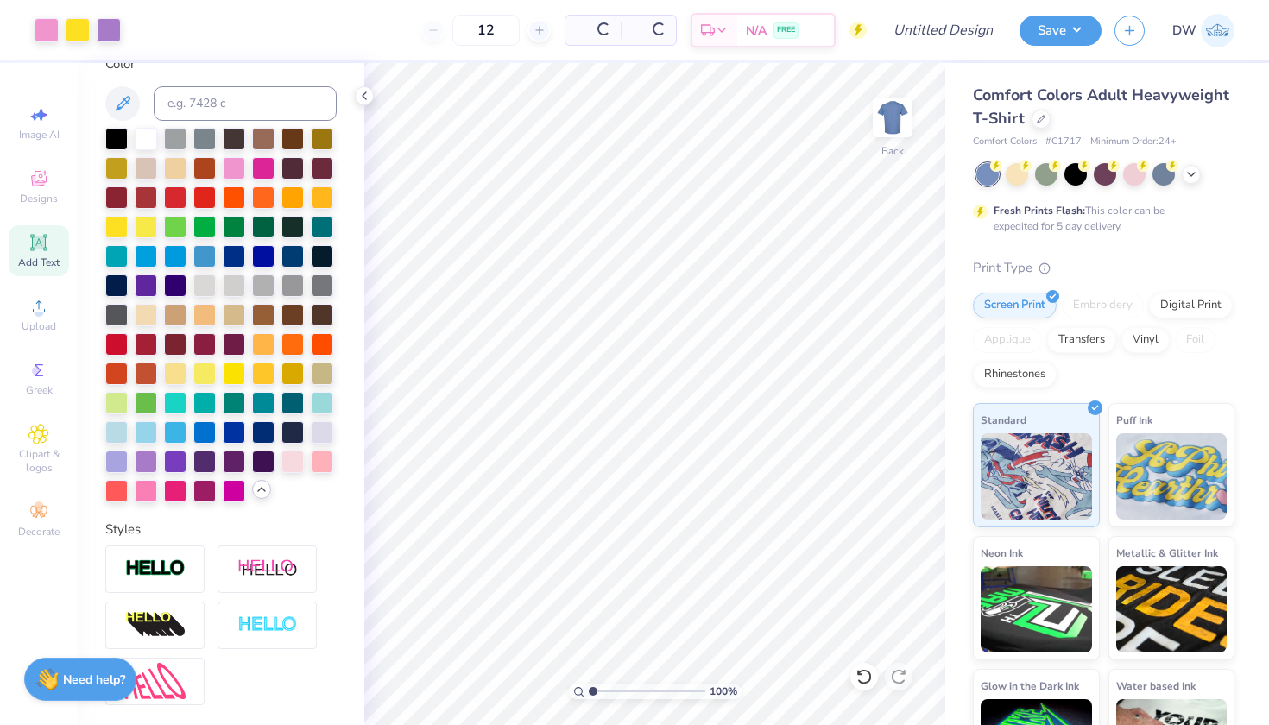
click at [1186, 187] on div "Fresh Prints Flash: This color can be expedited for 5 day delivery." at bounding box center [1103, 198] width 261 height 71
click at [1187, 169] on icon at bounding box center [1191, 173] width 14 height 14
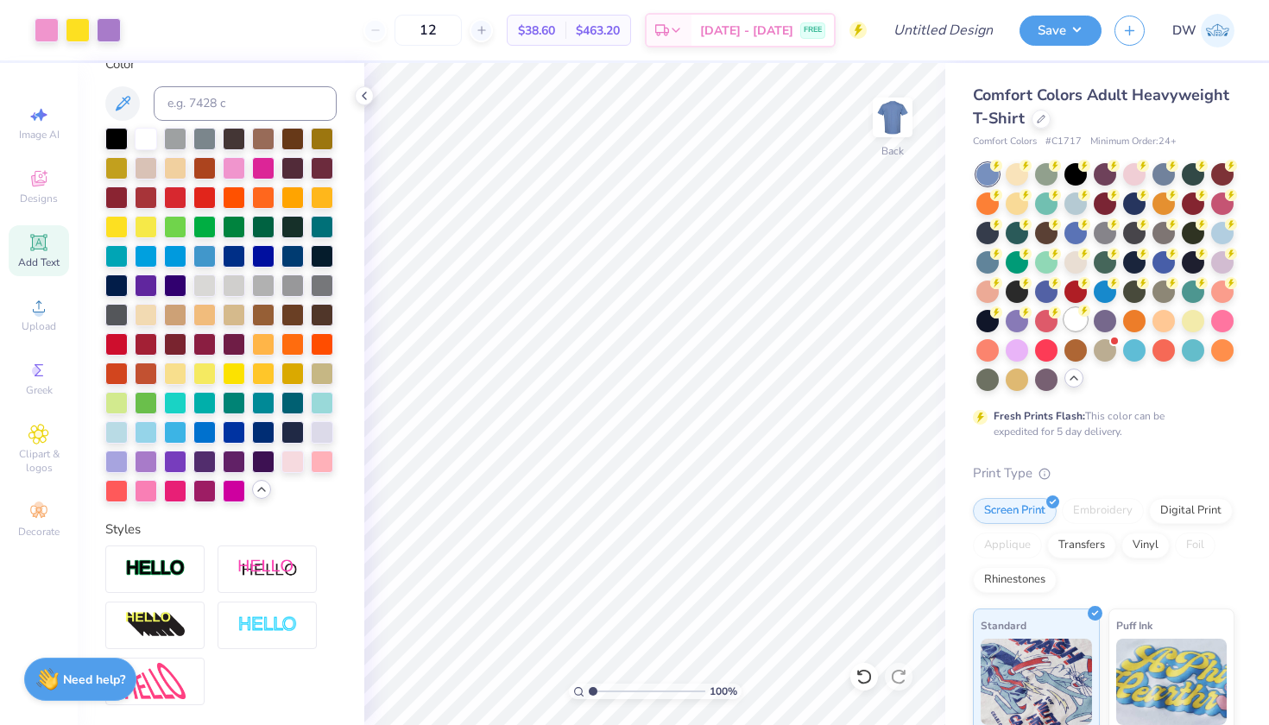
click at [1064, 331] on div at bounding box center [1075, 319] width 22 height 22
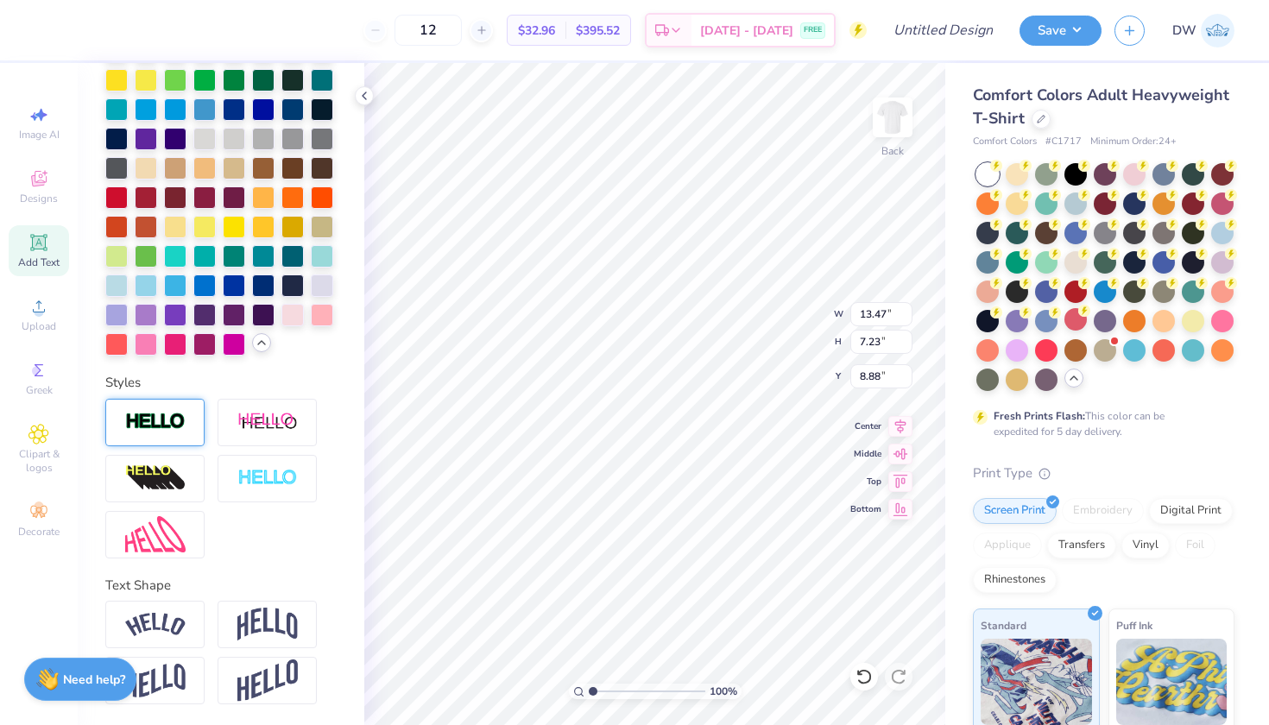
scroll to position [609, 0]
click at [171, 677] on img at bounding box center [155, 681] width 60 height 34
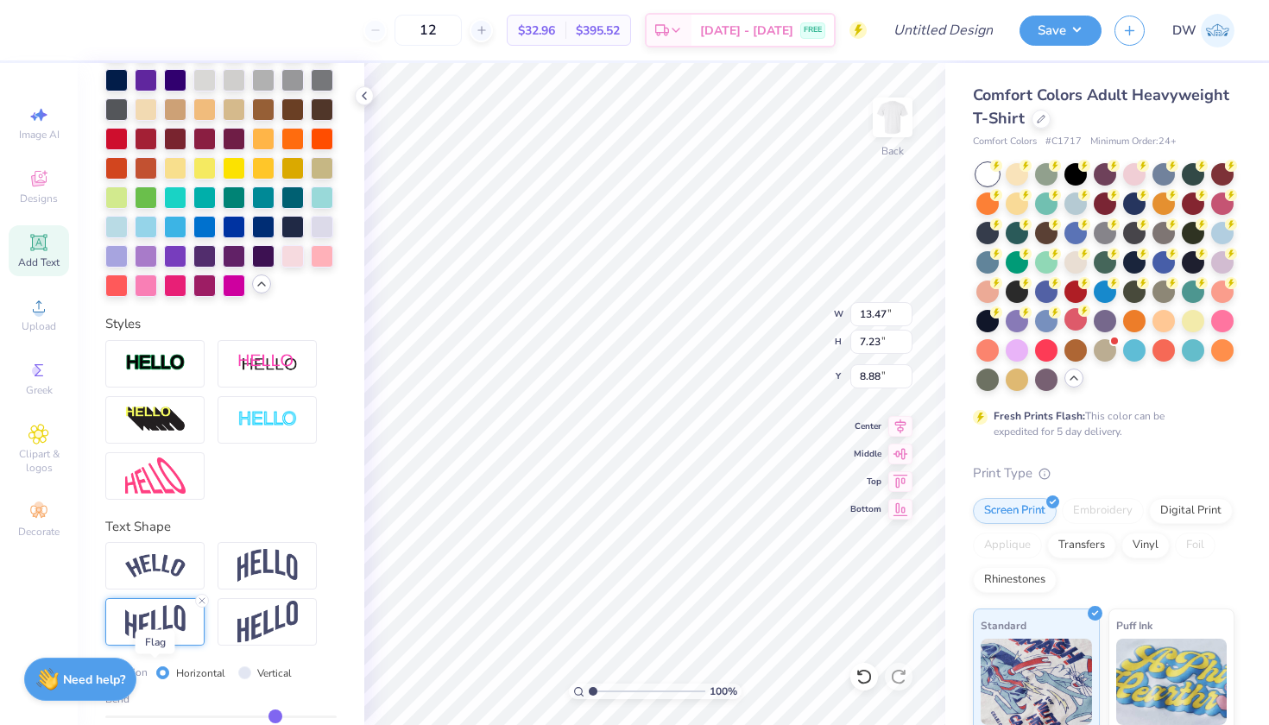
type input "10.77"
type input "7.11"
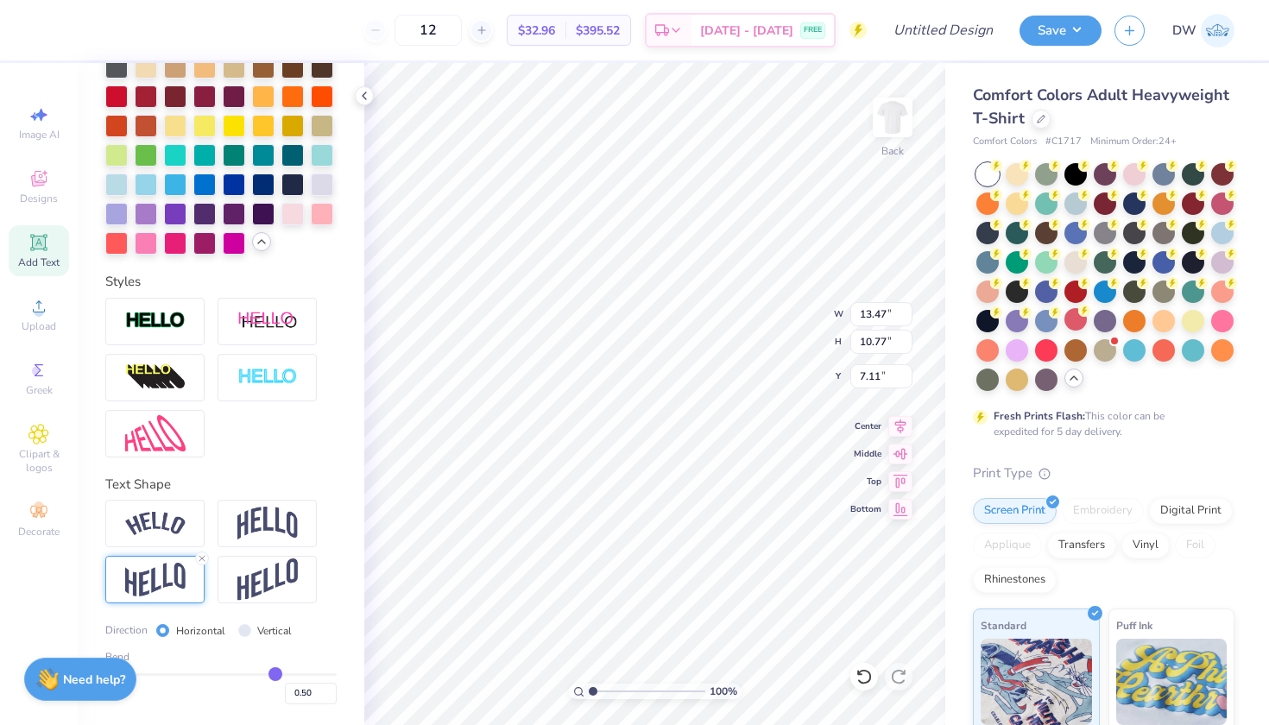
scroll to position [710, 0]
type input "0.47"
type input "0.46"
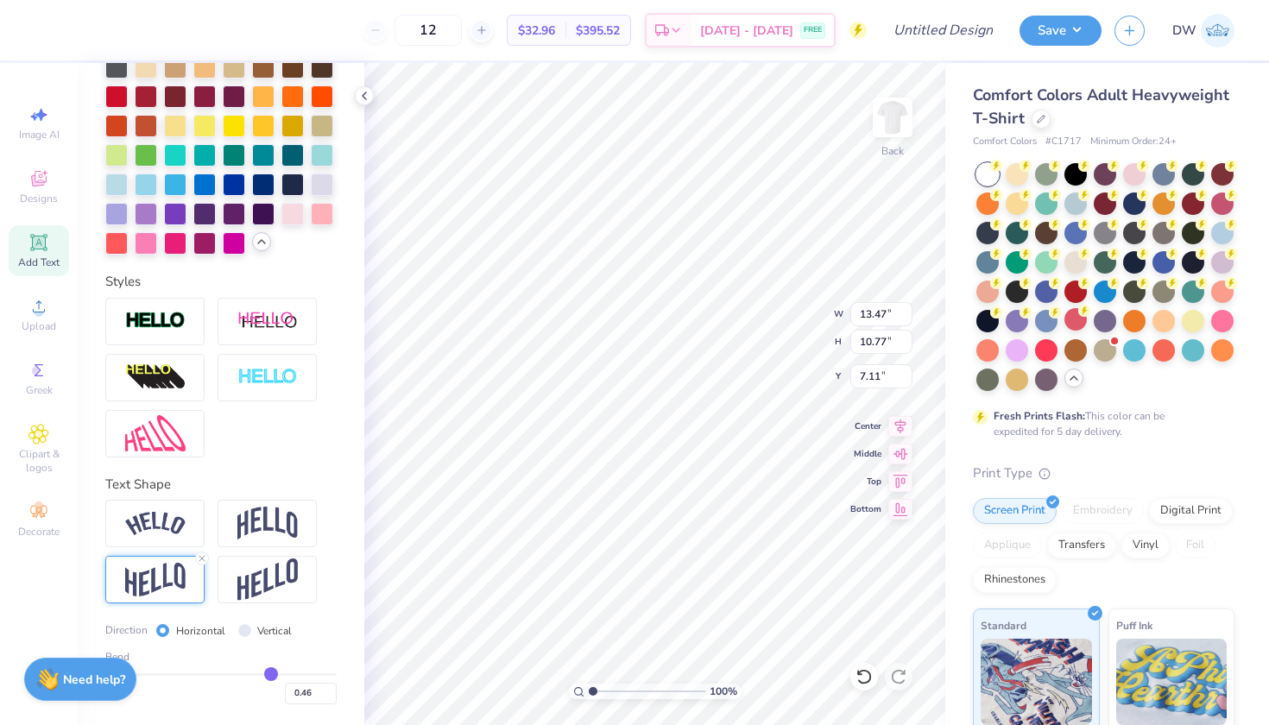
type input "0.44"
type input "0.42"
type input "0.41"
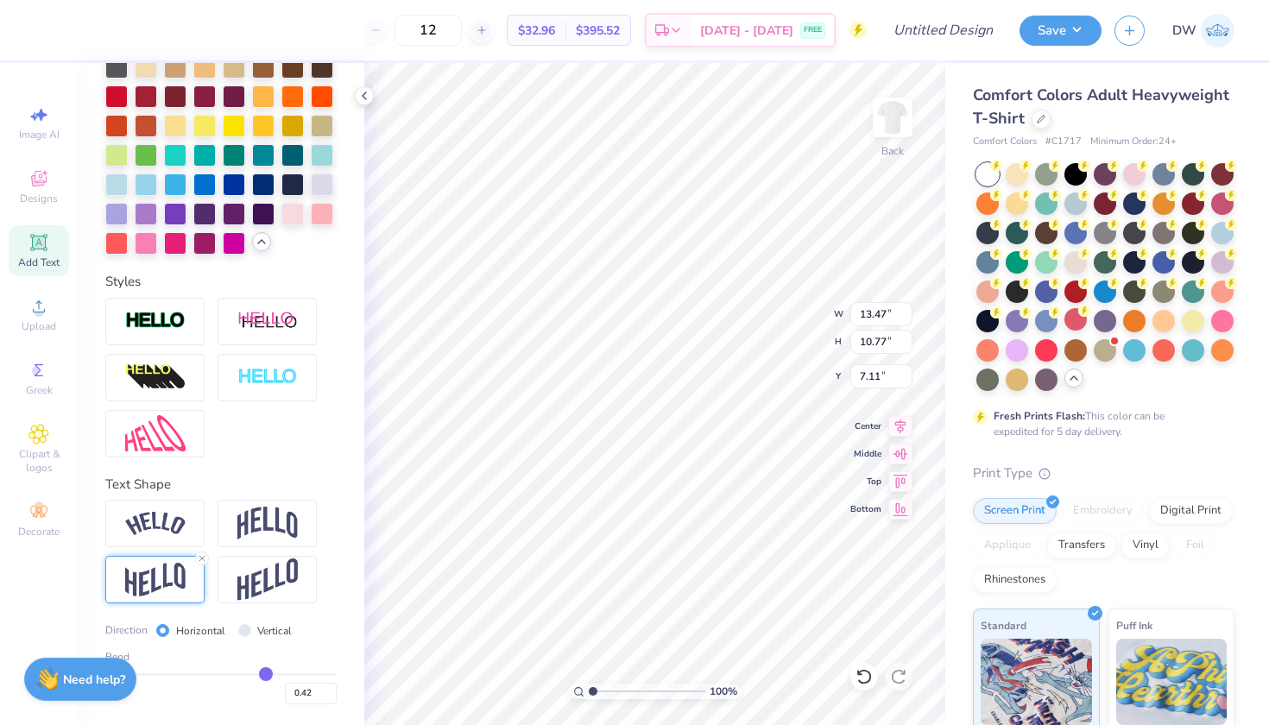
type input "0.41"
type input "0.39"
type input "0.38"
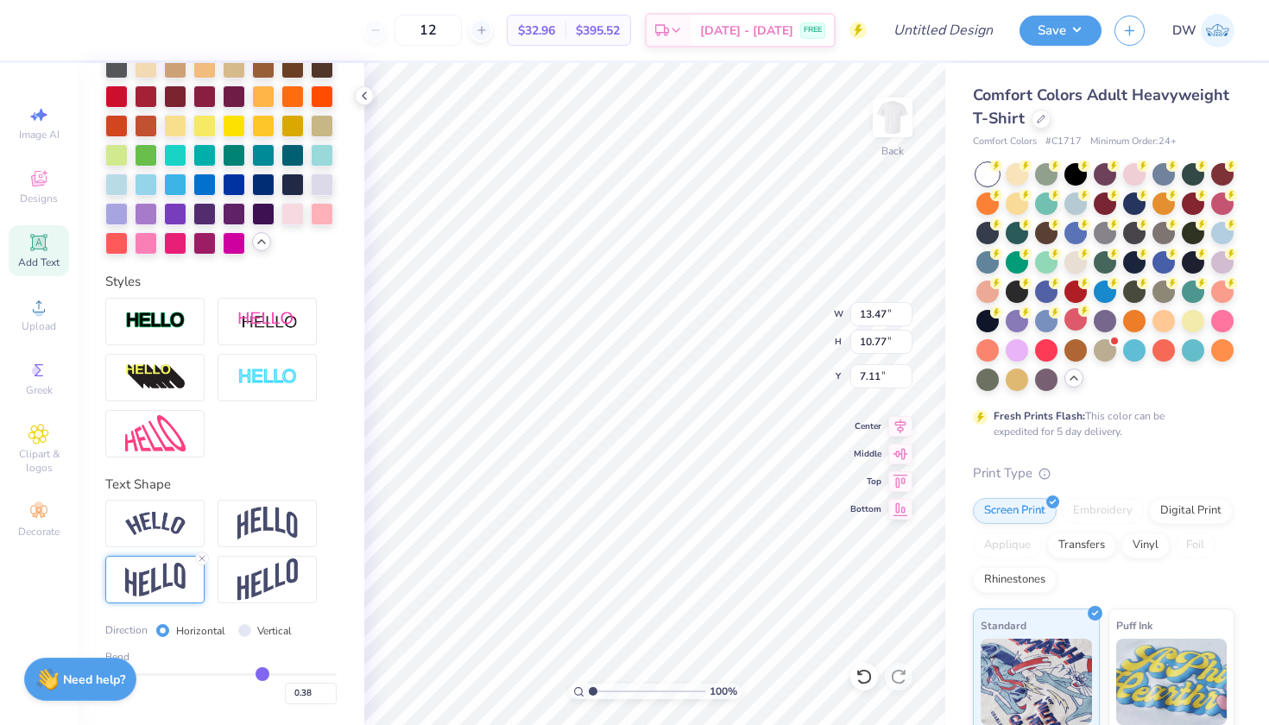
type input "0.37"
type input "0.35"
type input "0.33"
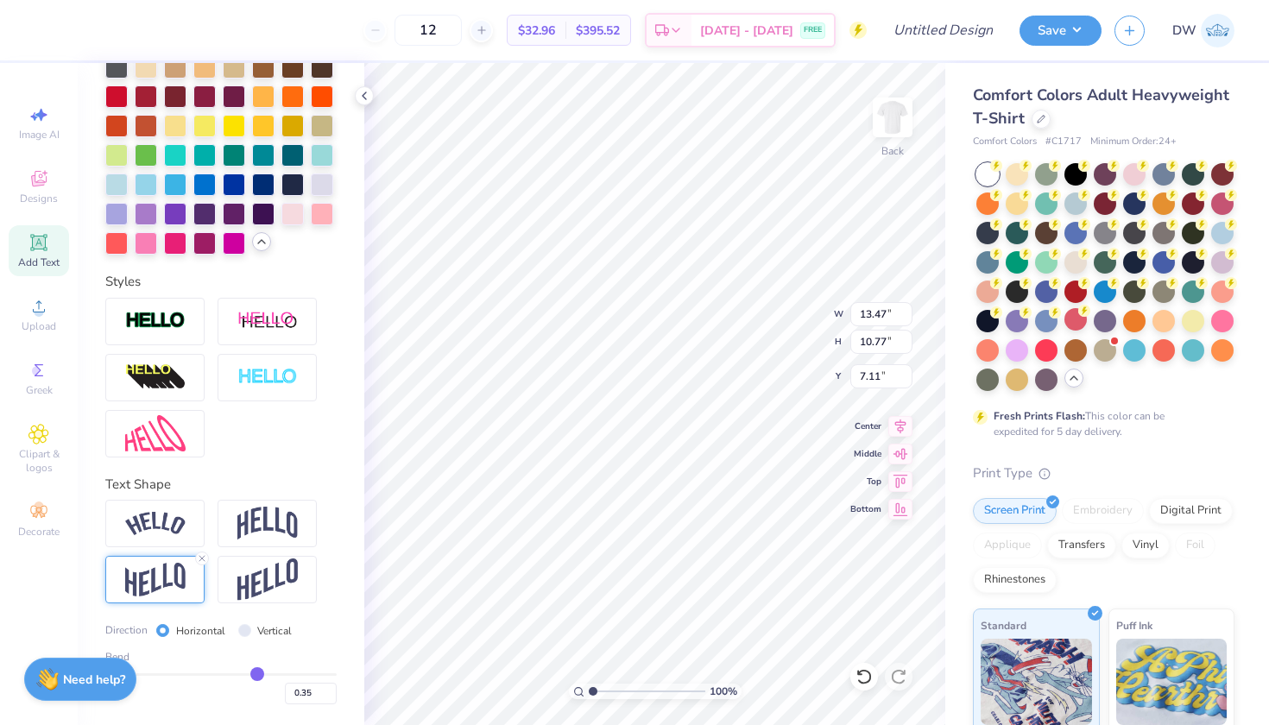
type input "0.33"
type input "0.32"
type input "0.31"
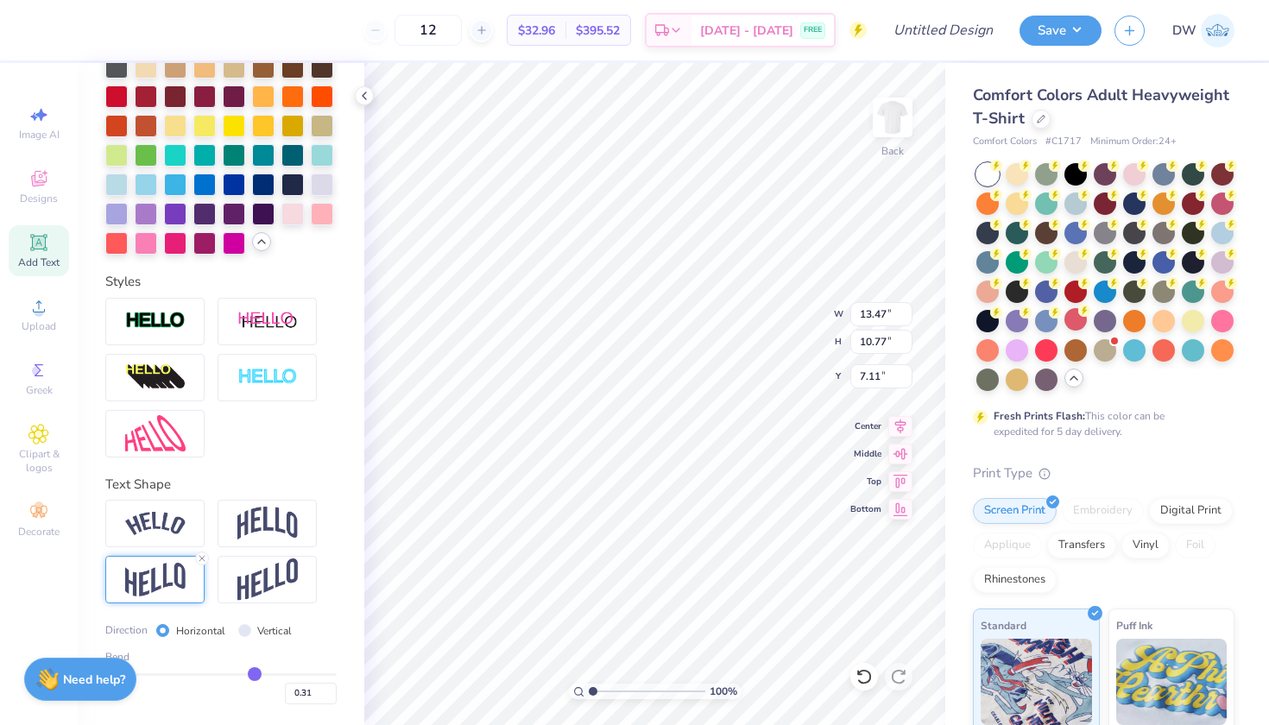
type input "0.29"
type input "0.28"
type input "0.27"
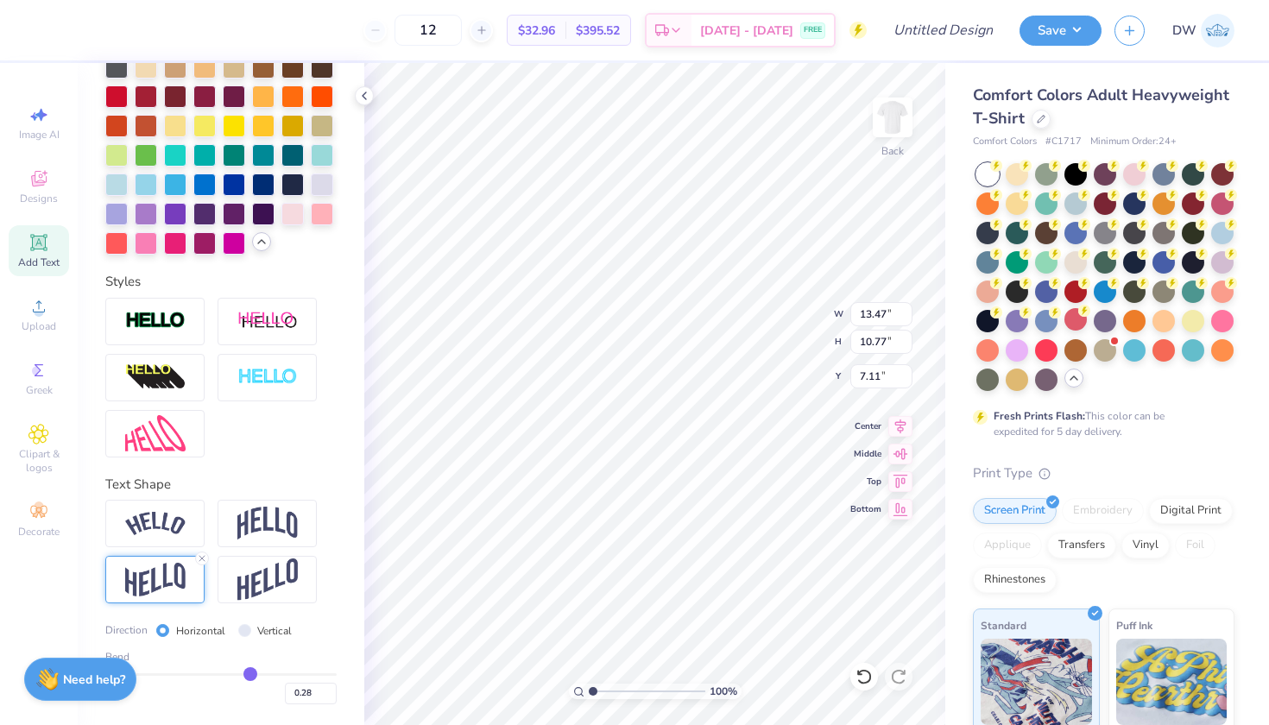
type input "0.27"
type input "0.26"
type input "0.25"
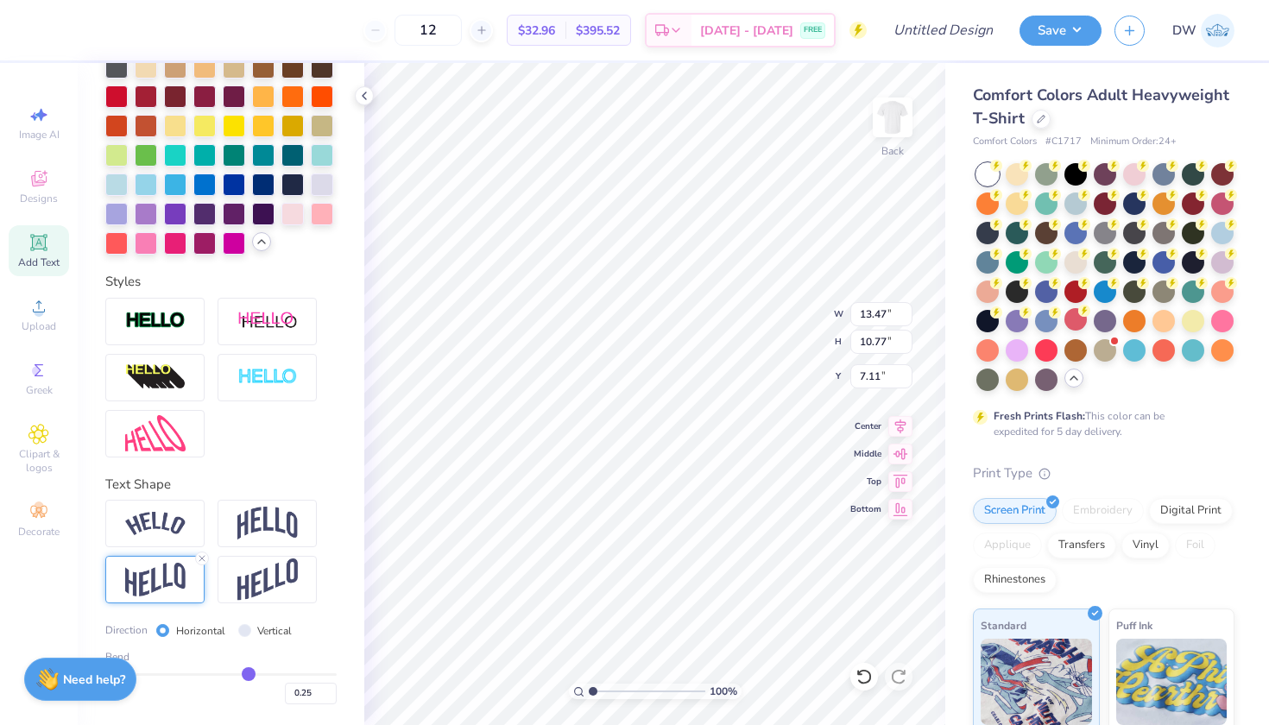
type input "0.24"
type input "0.23"
type input "0.22"
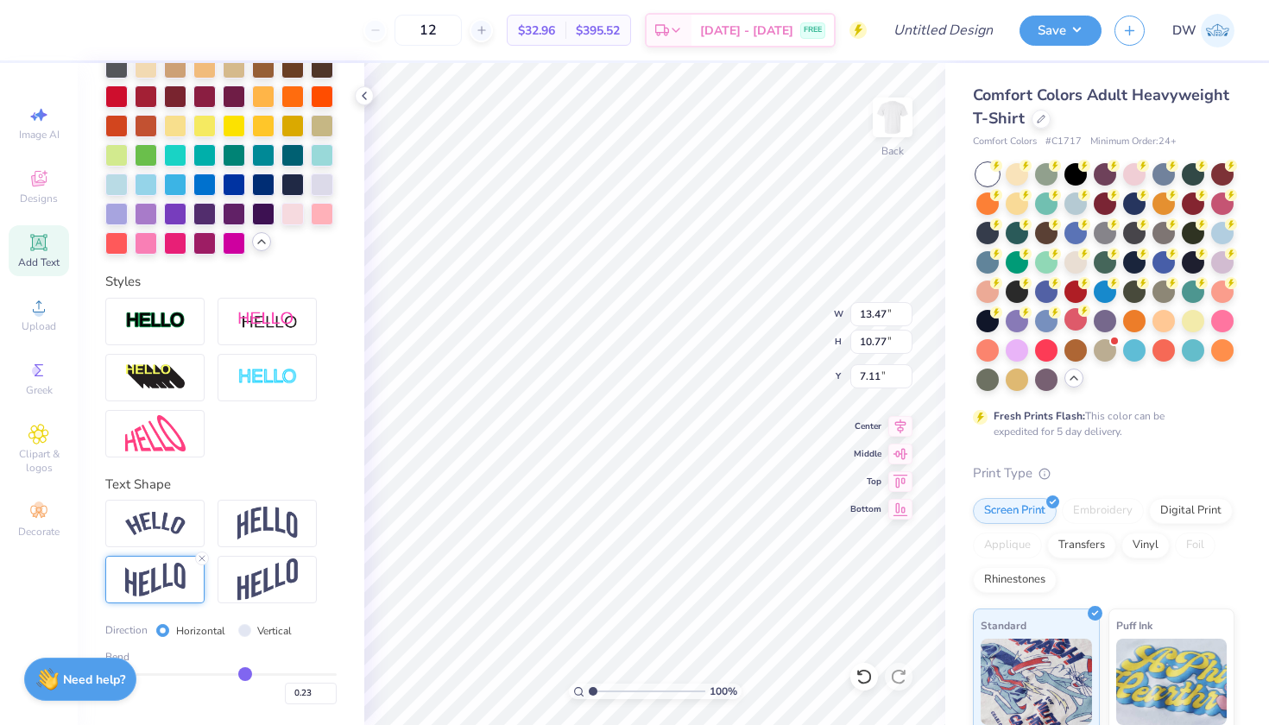
type input "0.22"
type input "0.21"
type input "0.2"
type input "0.20"
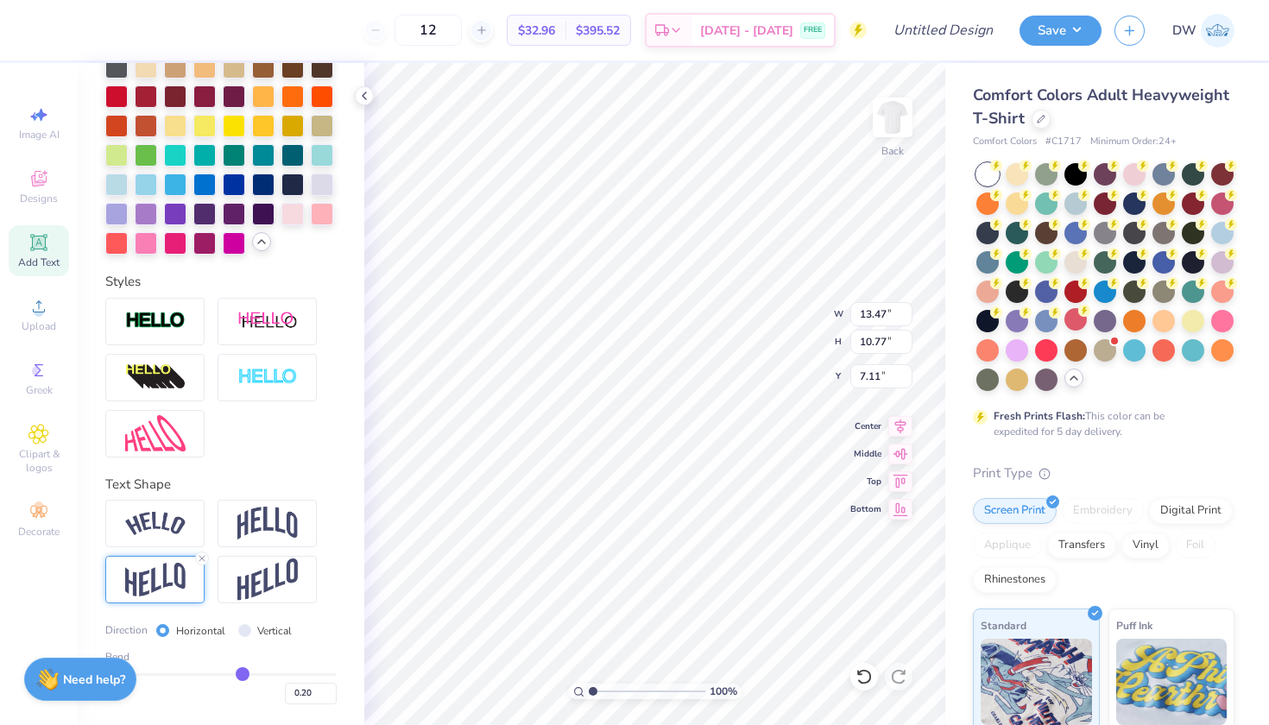
type input "0.19"
type input "0.18"
type input "0.17"
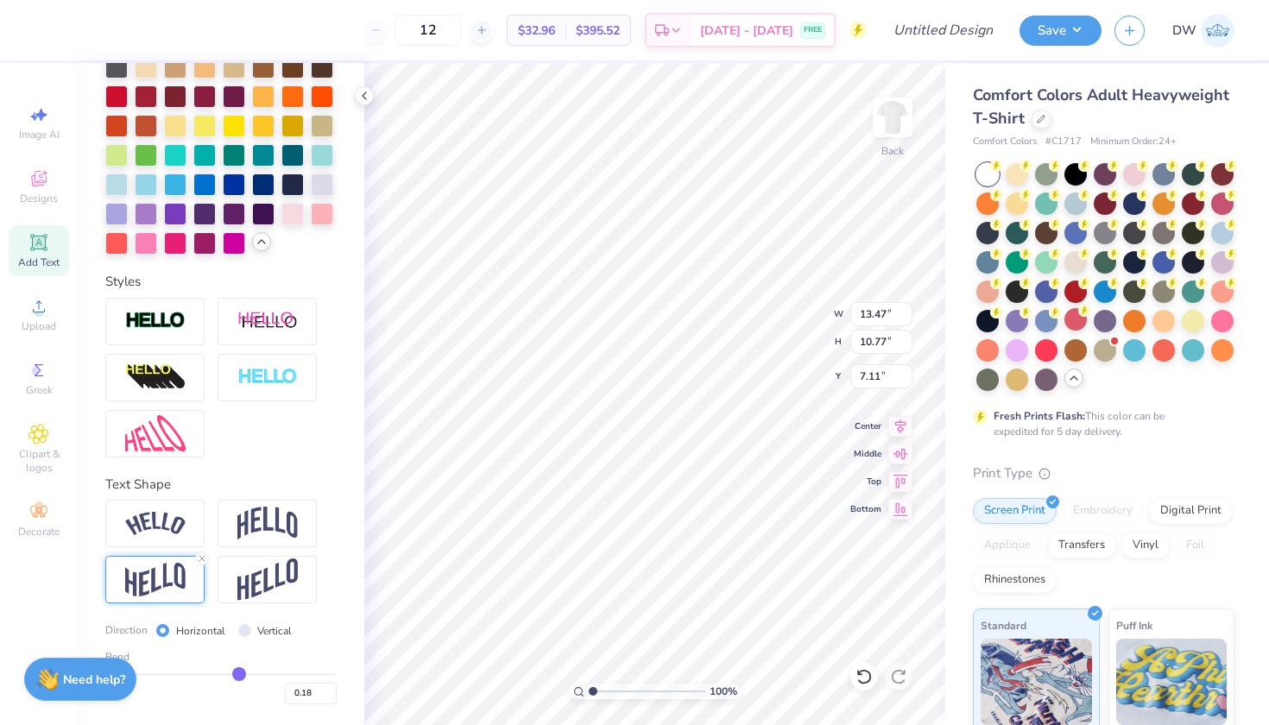
type input "0.17"
type input "0.16"
type input "0.15"
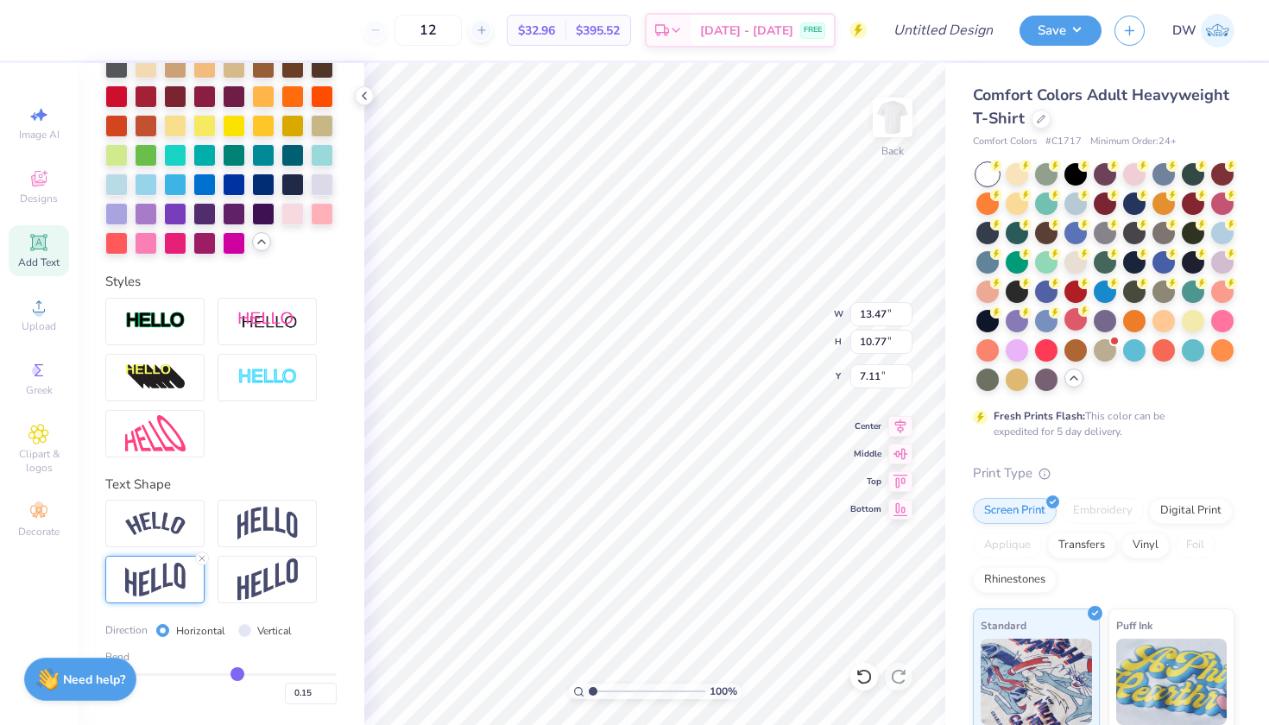
type input "0.14"
type input "0.13"
type input "0.12"
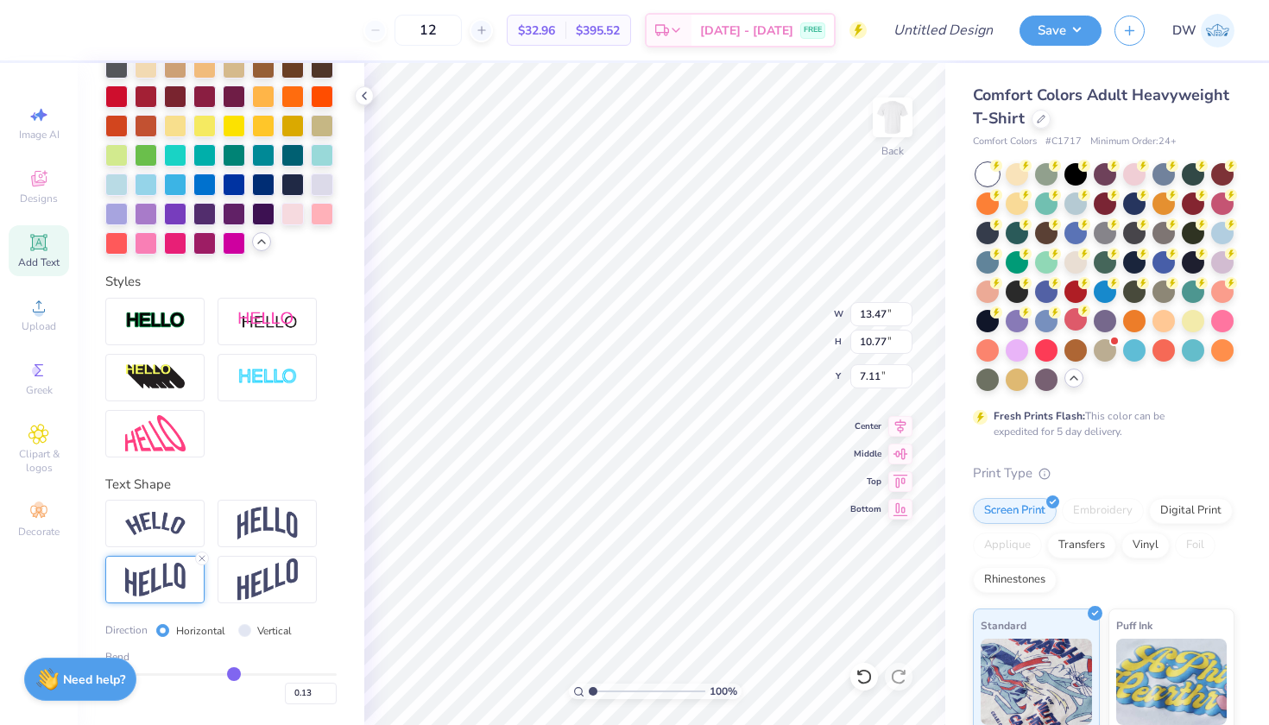
type input "0.12"
type input "0.11"
type input "0.12"
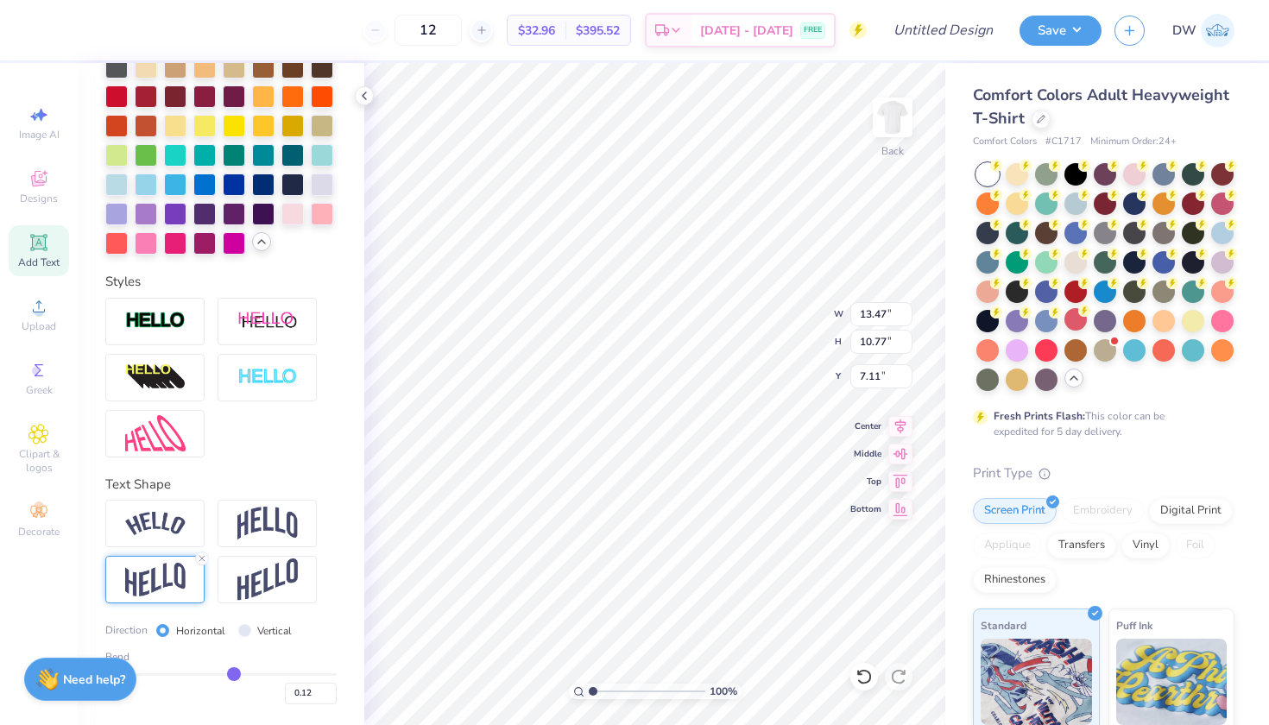
type input "0.14"
type input "0.15"
type input "0.16"
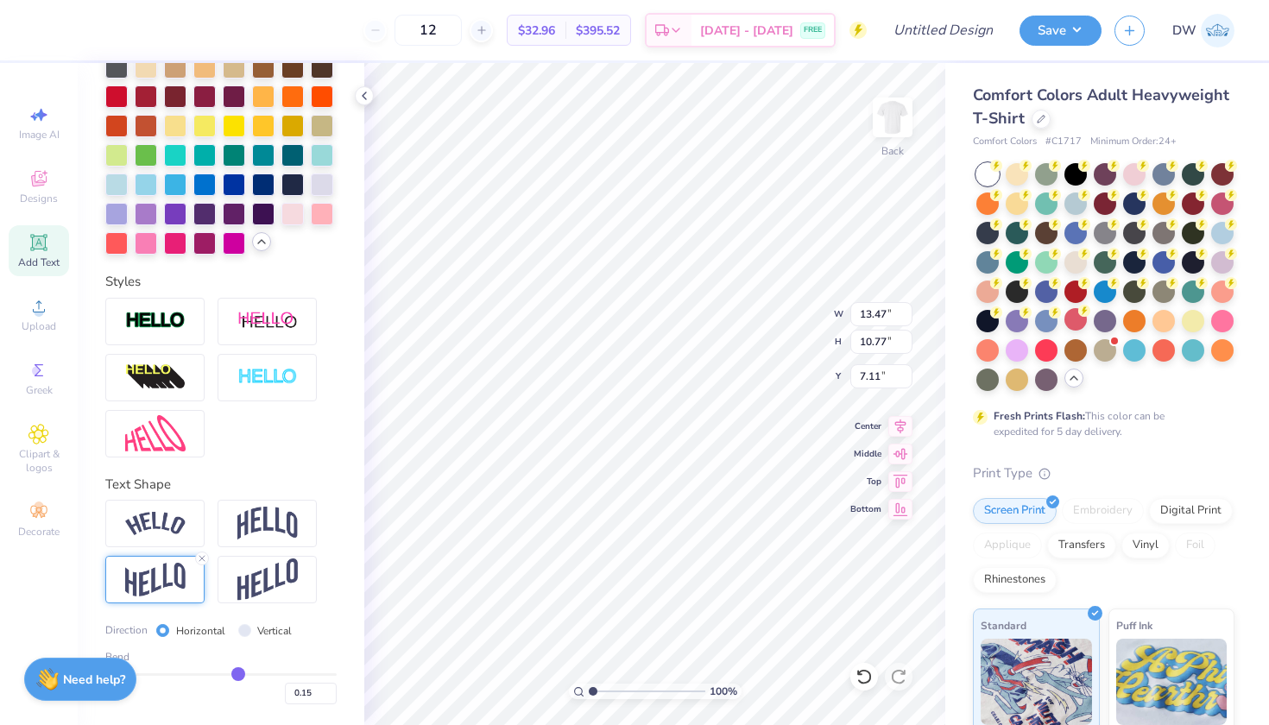
type input "0.16"
type input "0.17"
drag, startPoint x: 264, startPoint y: 673, endPoint x: 232, endPoint y: 677, distance: 32.1
type input "0.17"
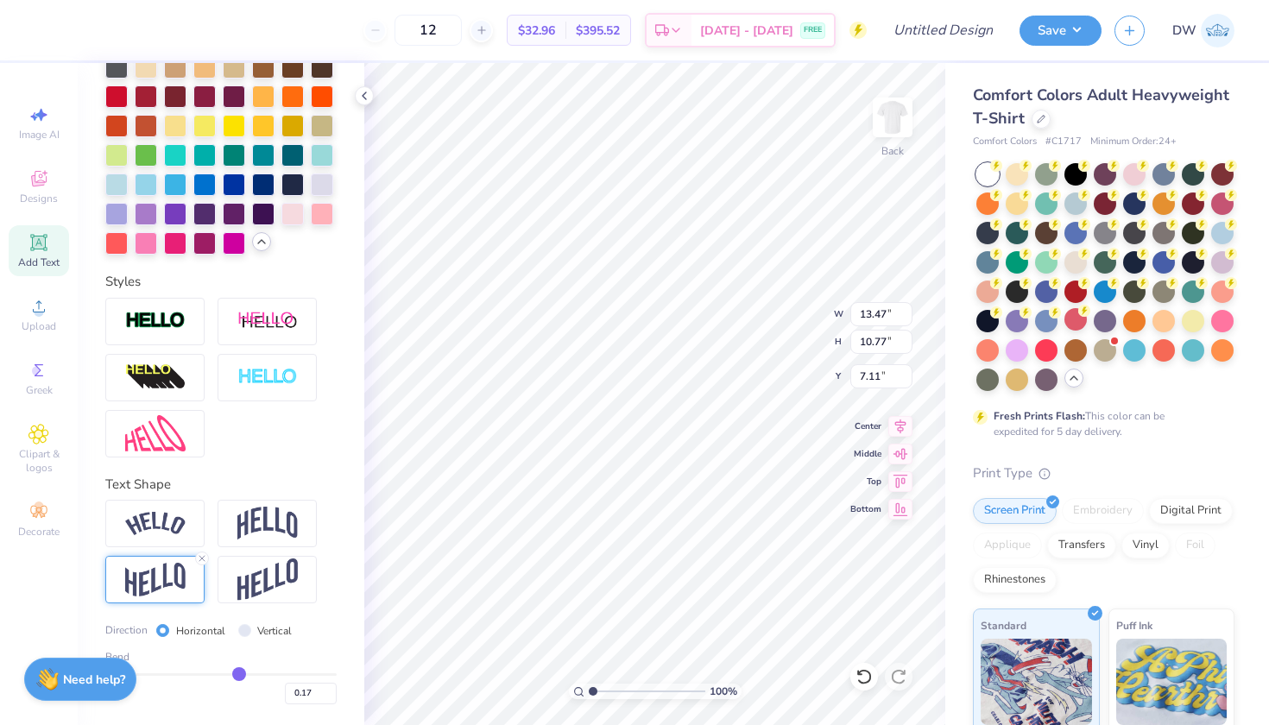
click at [232, 676] on input "range" at bounding box center [220, 674] width 231 height 3
type input "8.39"
type input "8.31"
type input "0.25"
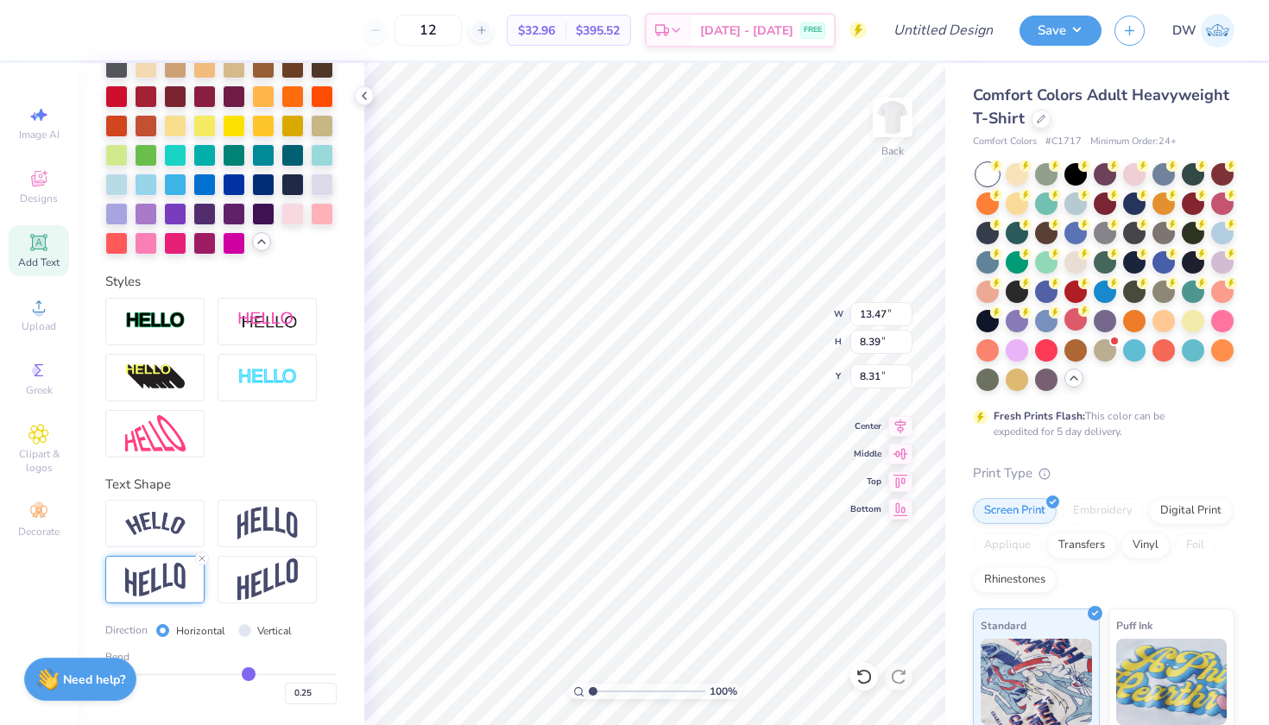
type input "0.26"
type input "0.27"
type input "0.26"
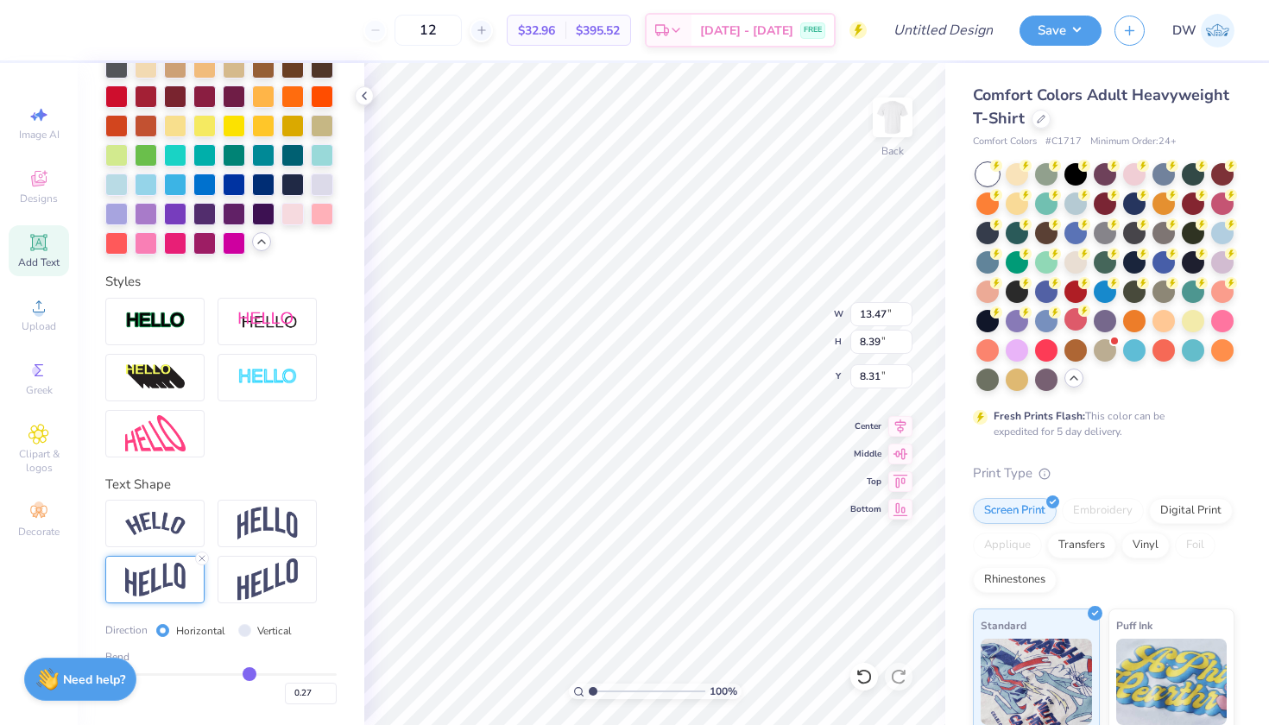
type input "0.26"
type input "0.25"
type input "0.24"
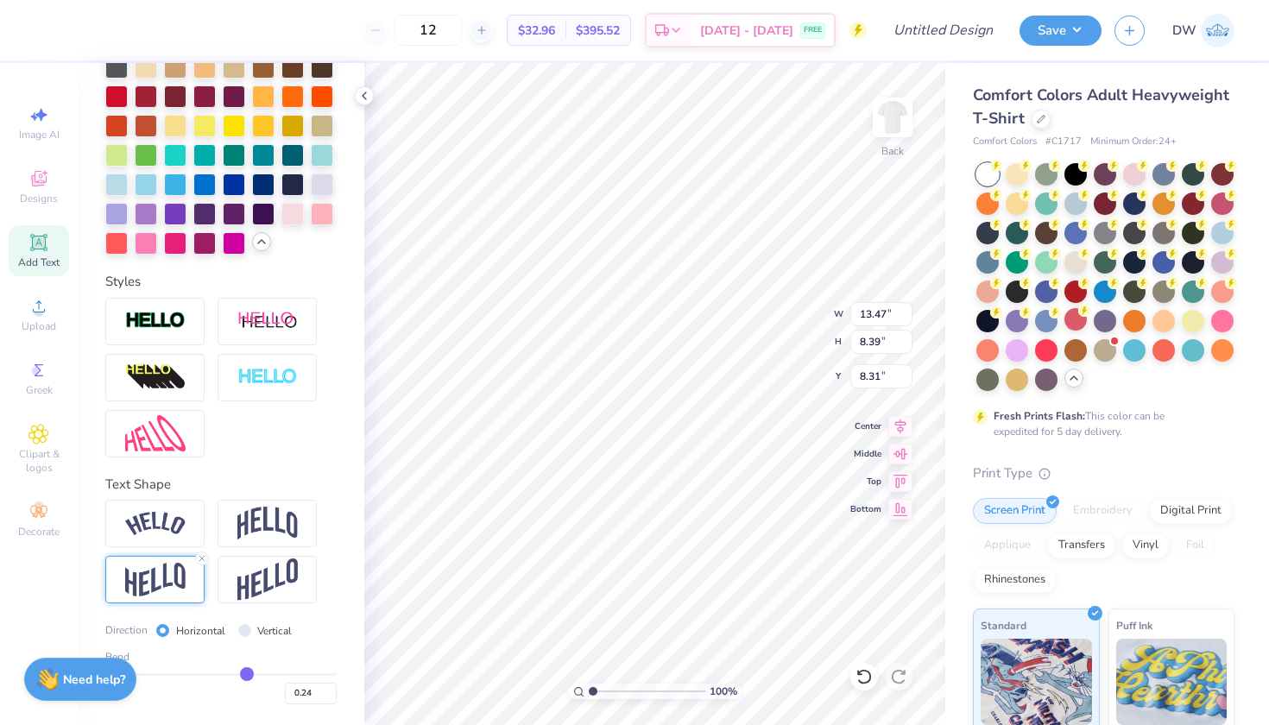
type input "0.23"
type input "0.22"
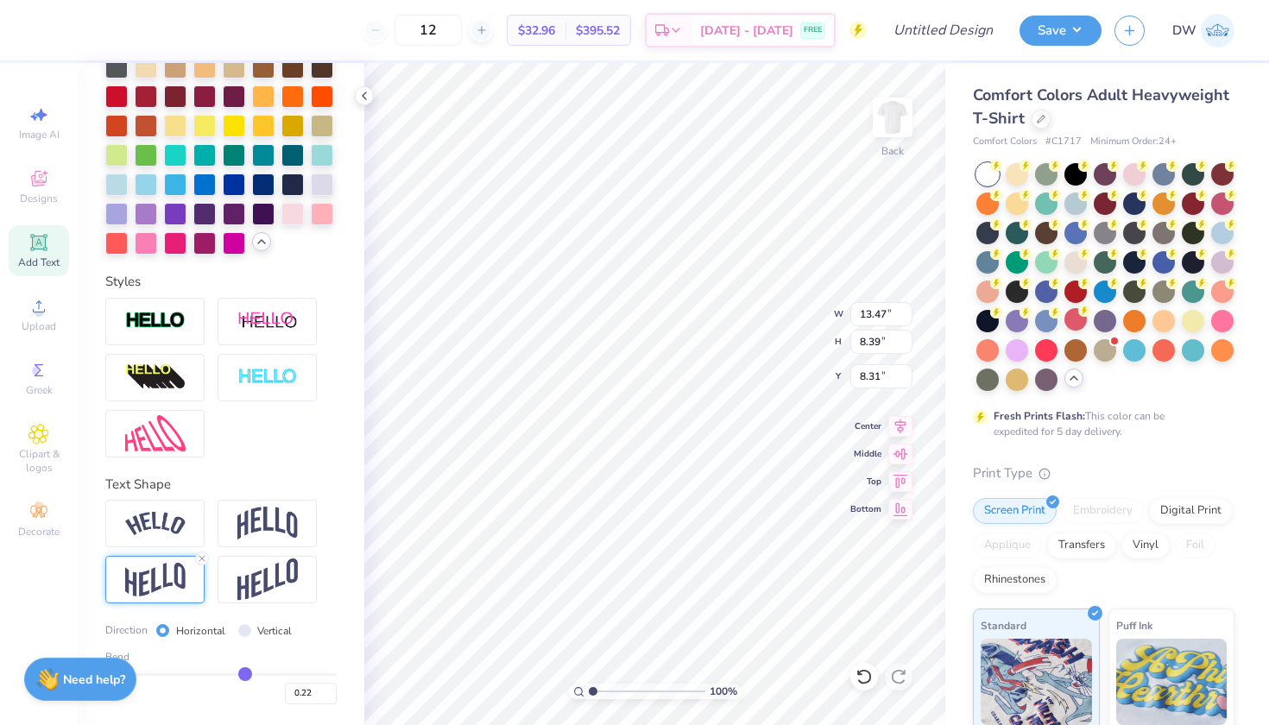
click at [236, 675] on input "range" at bounding box center [220, 674] width 231 height 3
type input "8.75"
type input "8.13"
type input "7.02"
type input "4.56"
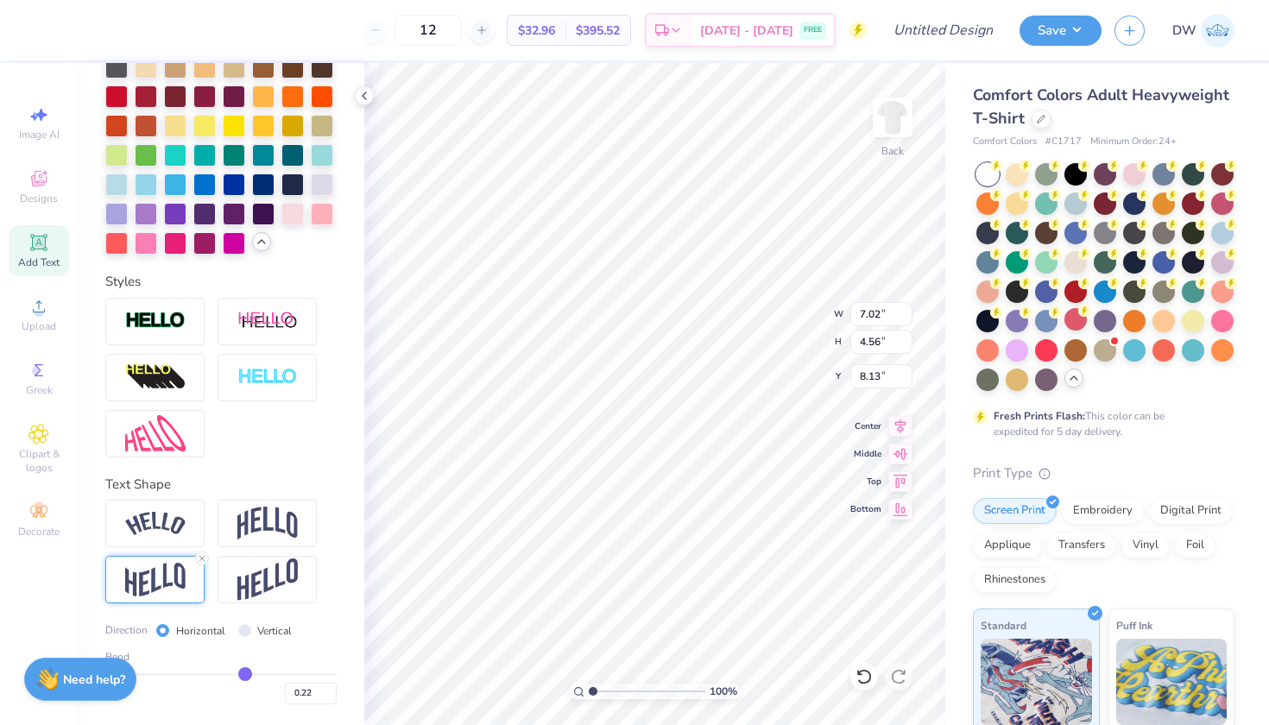
type input "3.00"
type input "3.53"
type input "2.29"
click at [274, 113] on div at bounding box center [263, 124] width 22 height 22
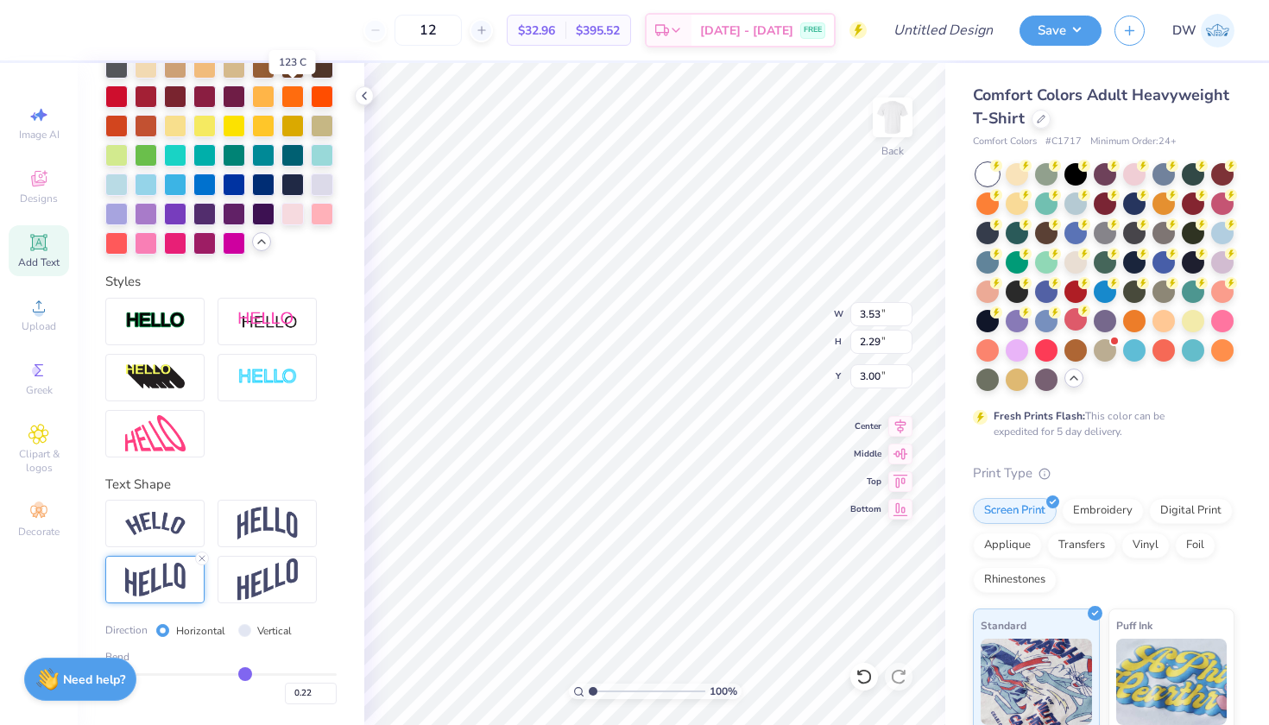
scroll to position [16, 4]
click at [54, 261] on span "Add Text" at bounding box center [38, 262] width 41 height 14
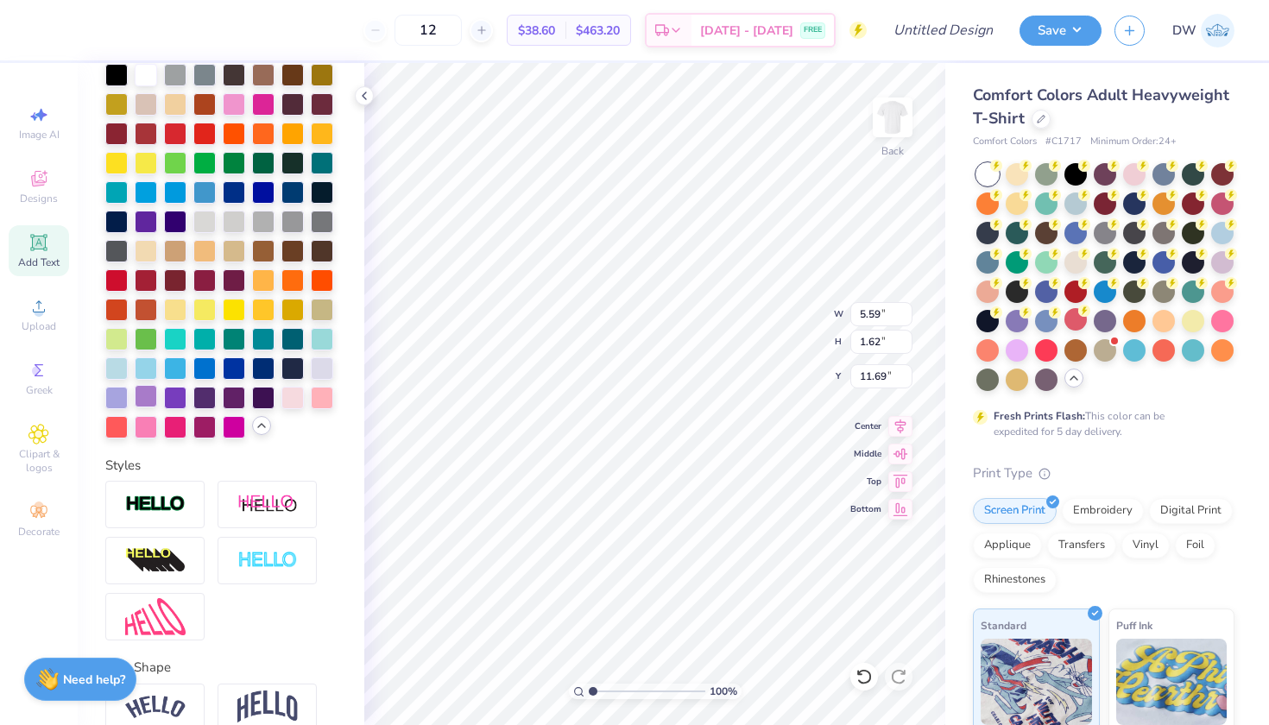
scroll to position [396, 0]
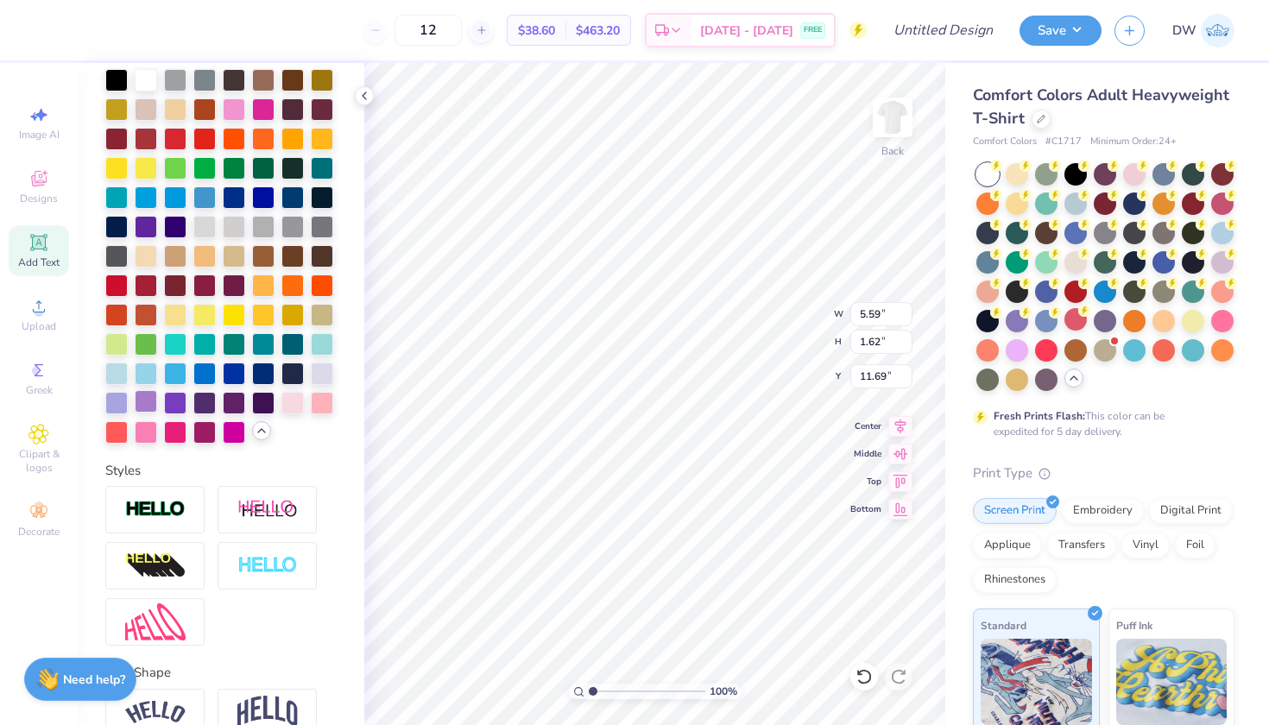
type textarea "2026"
click at [157, 413] on div at bounding box center [146, 401] width 22 height 22
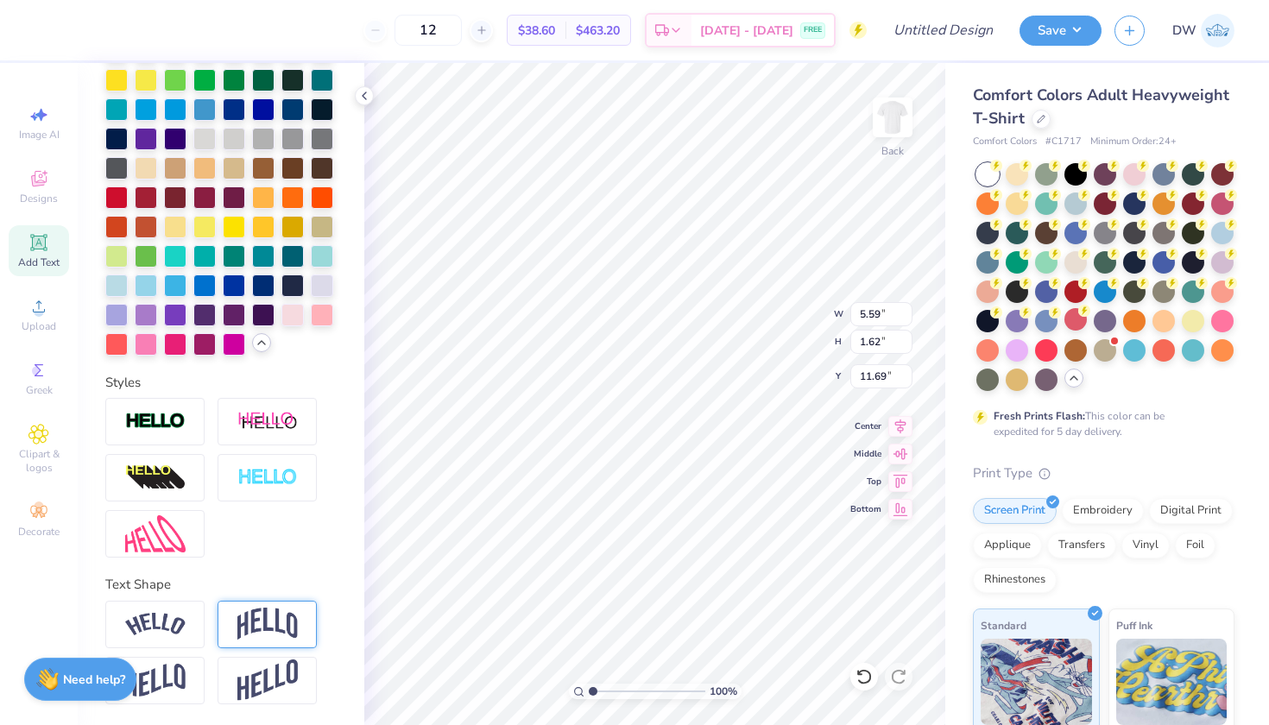
scroll to position [543, 0]
click at [173, 659] on div at bounding box center [154, 680] width 99 height 47
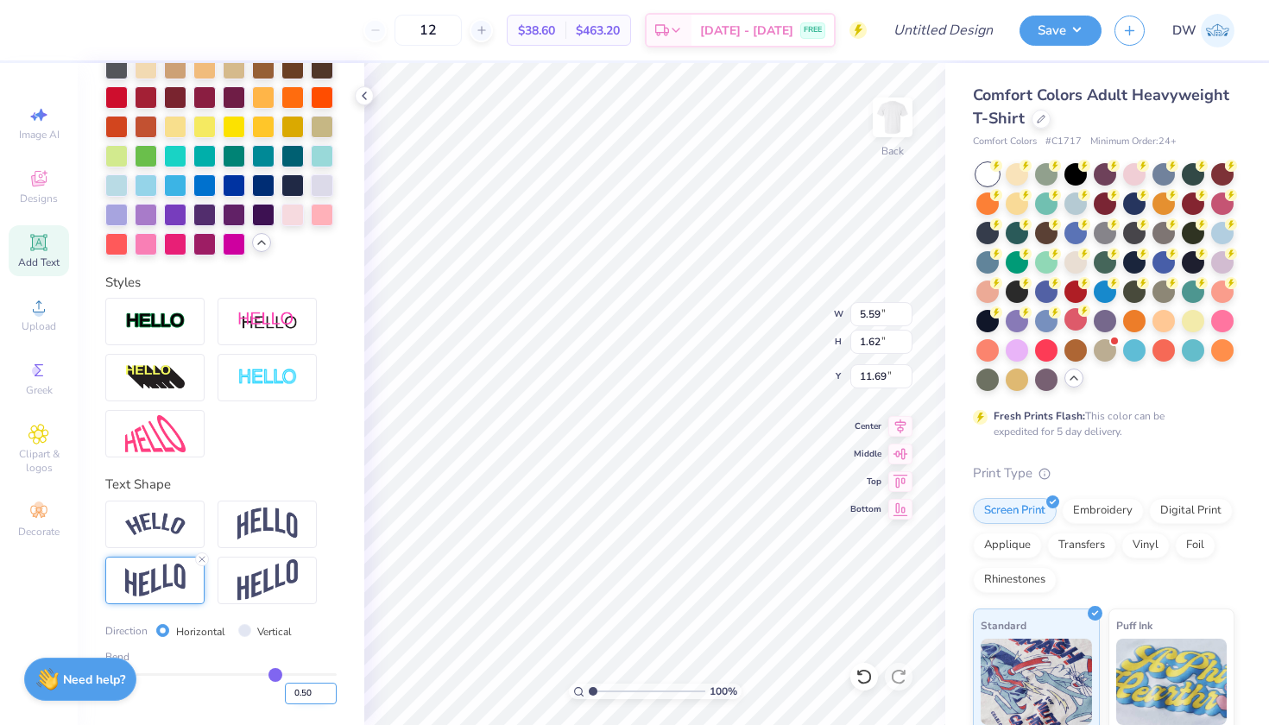
scroll to position [644, 0]
click at [299, 690] on input "0.50" at bounding box center [311, 694] width 52 height 22
type input "0.22"
type input "6.14"
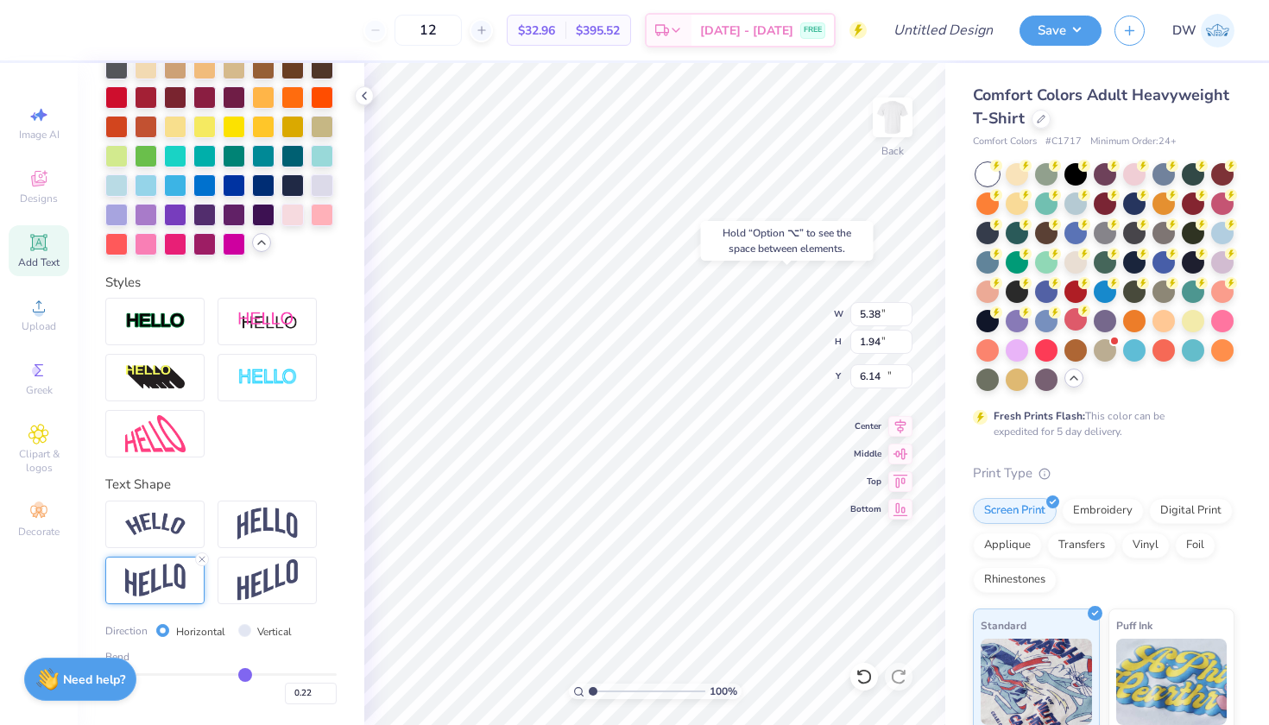
click at [771, 226] on div "Hold “Option ⌥” to see the space between elements." at bounding box center [787, 241] width 173 height 40
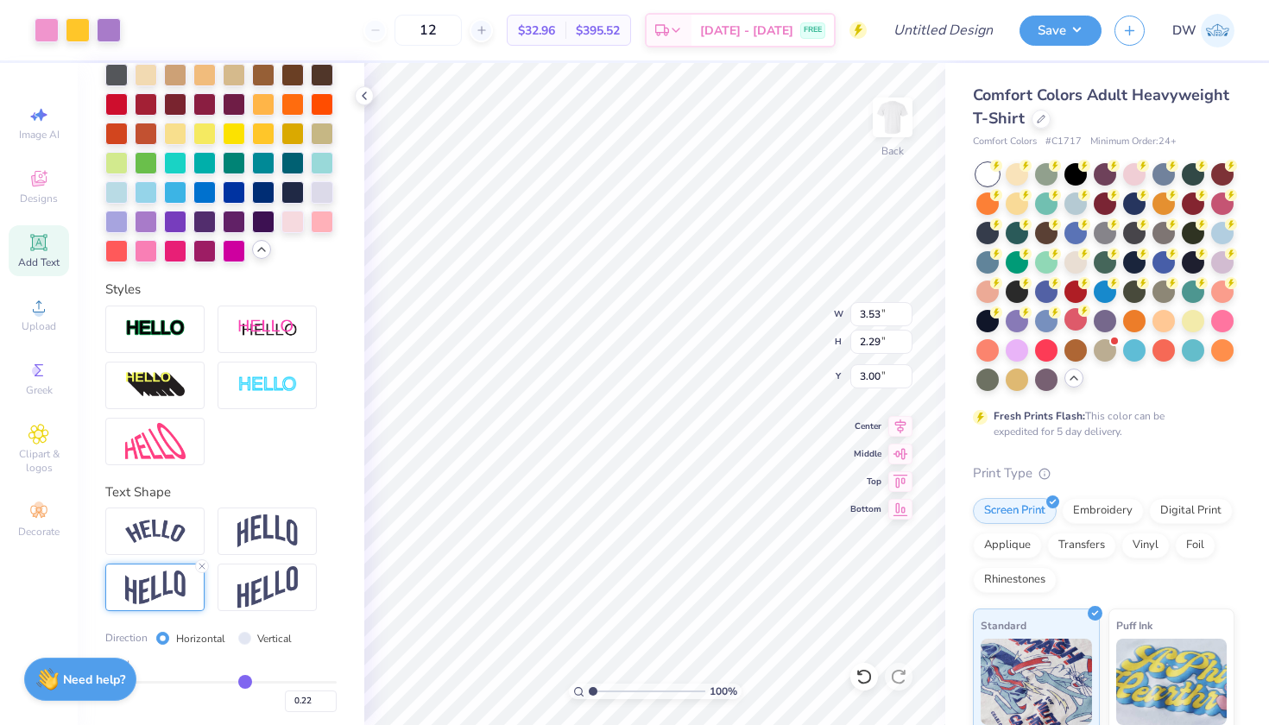
scroll to position [609, 0]
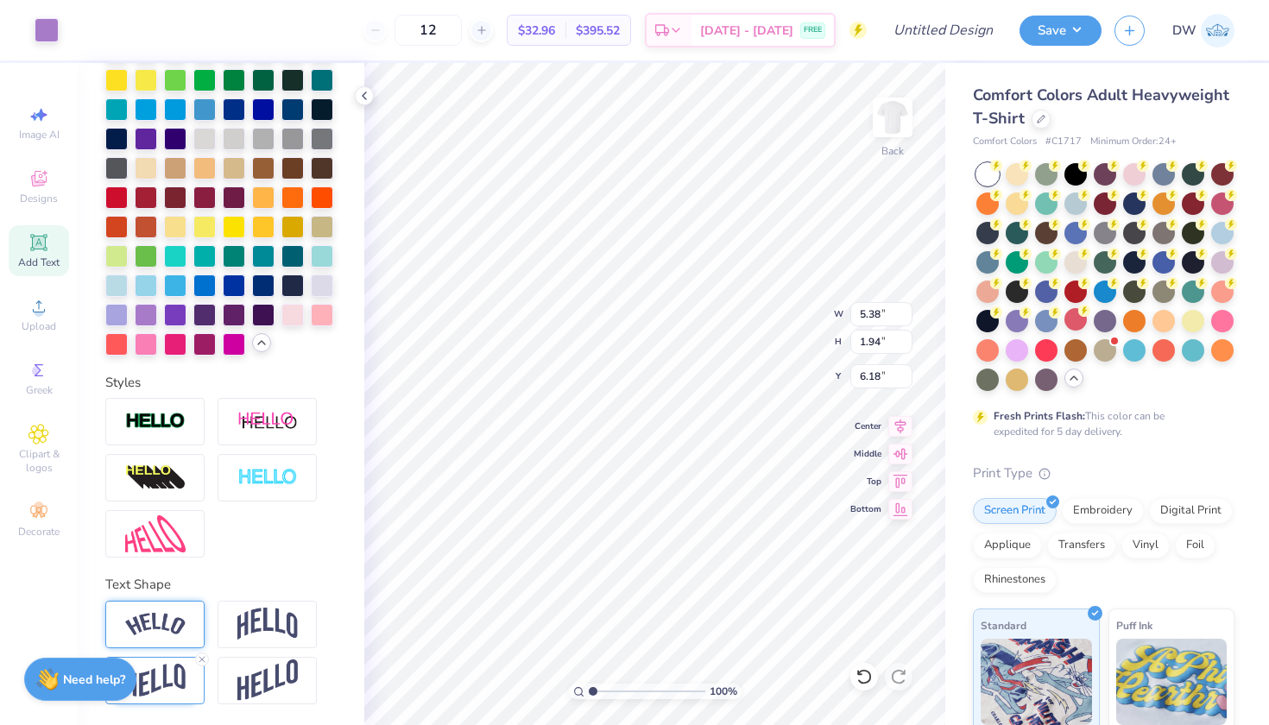
type input "6.18"
type input "1.33"
type input "0.48"
type input "5.29"
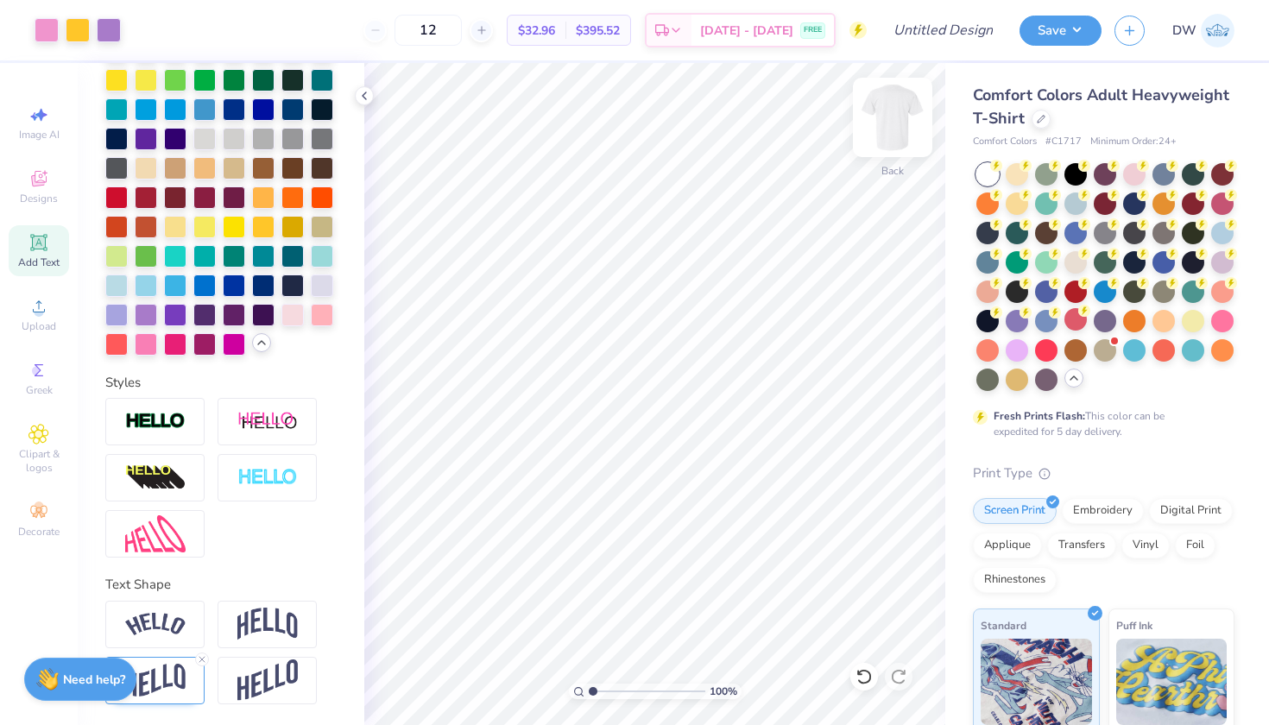
click at [877, 117] on img at bounding box center [892, 117] width 69 height 69
click at [41, 439] on icon at bounding box center [38, 434] width 20 height 21
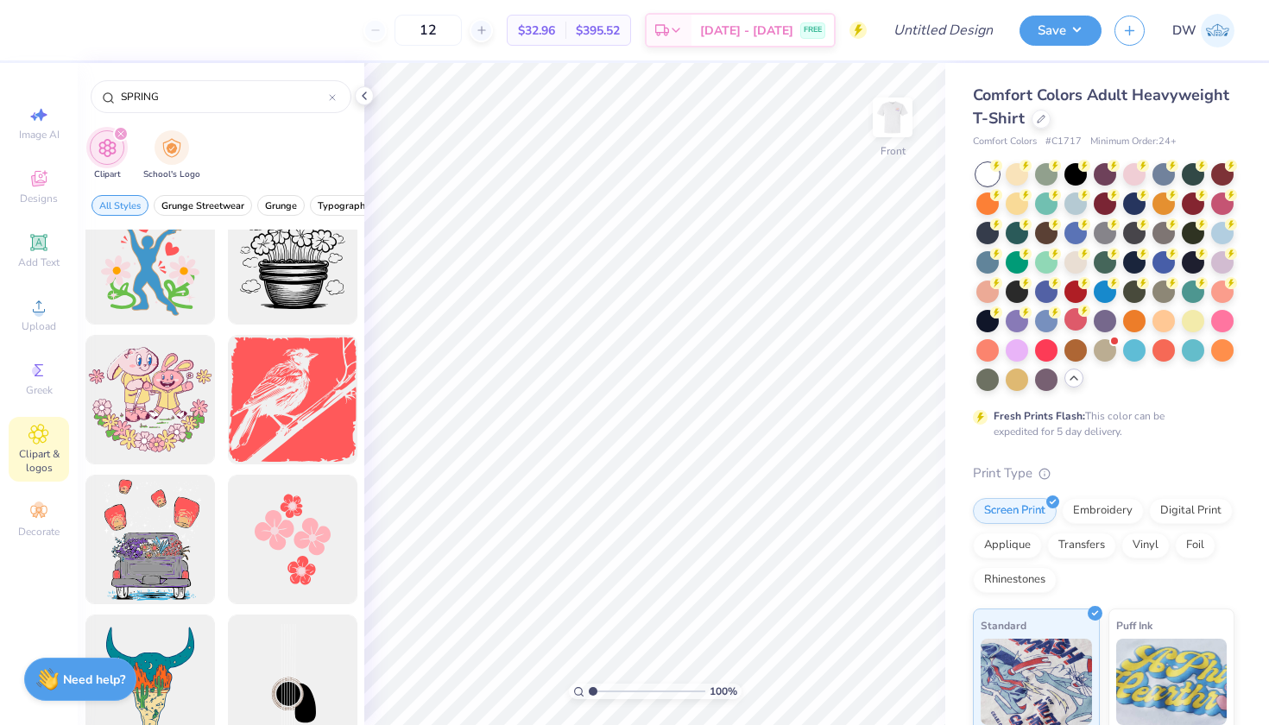
scroll to position [738, 0]
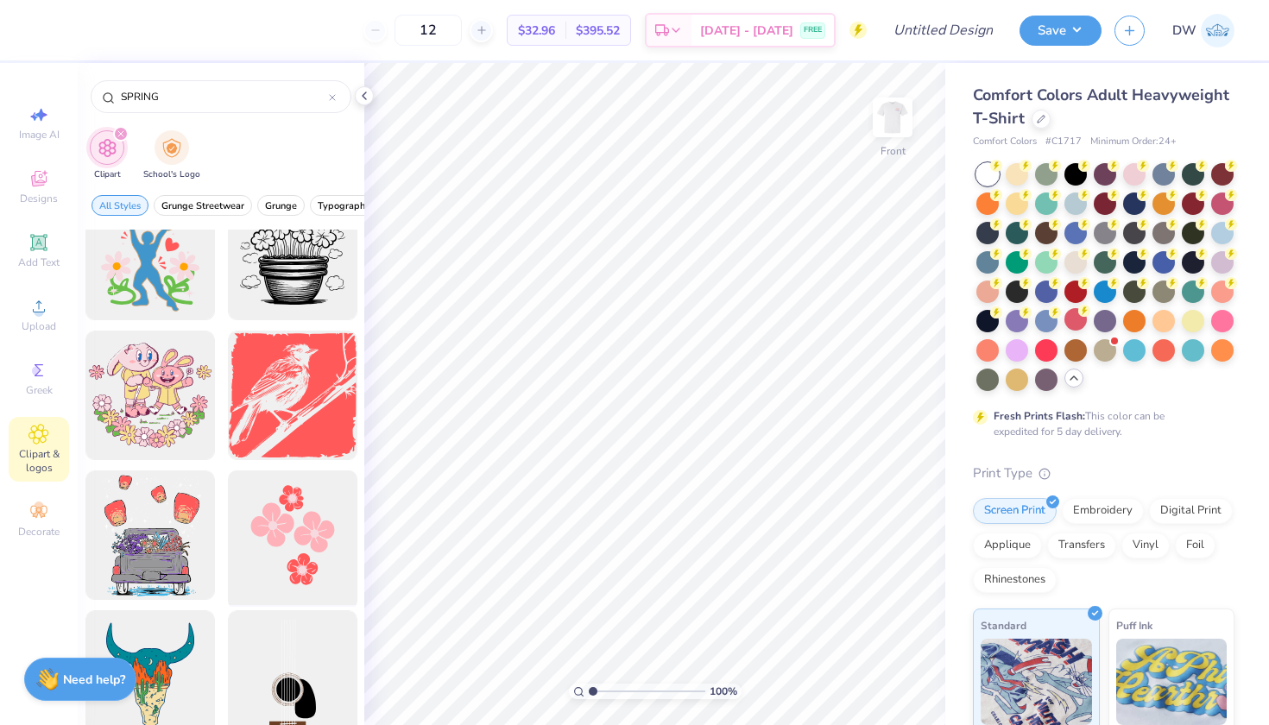
type input "SPRING"
click at [312, 532] on div at bounding box center [292, 535] width 142 height 142
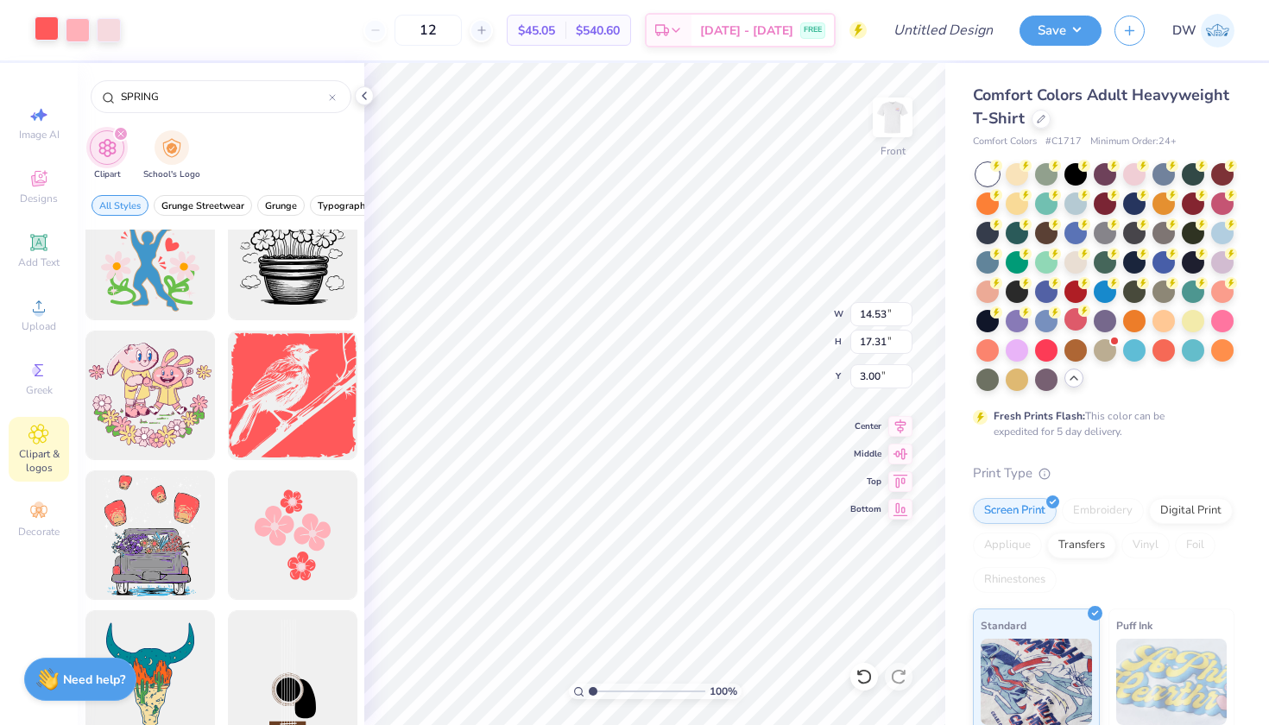
click at [47, 28] on div at bounding box center [47, 28] width 24 height 24
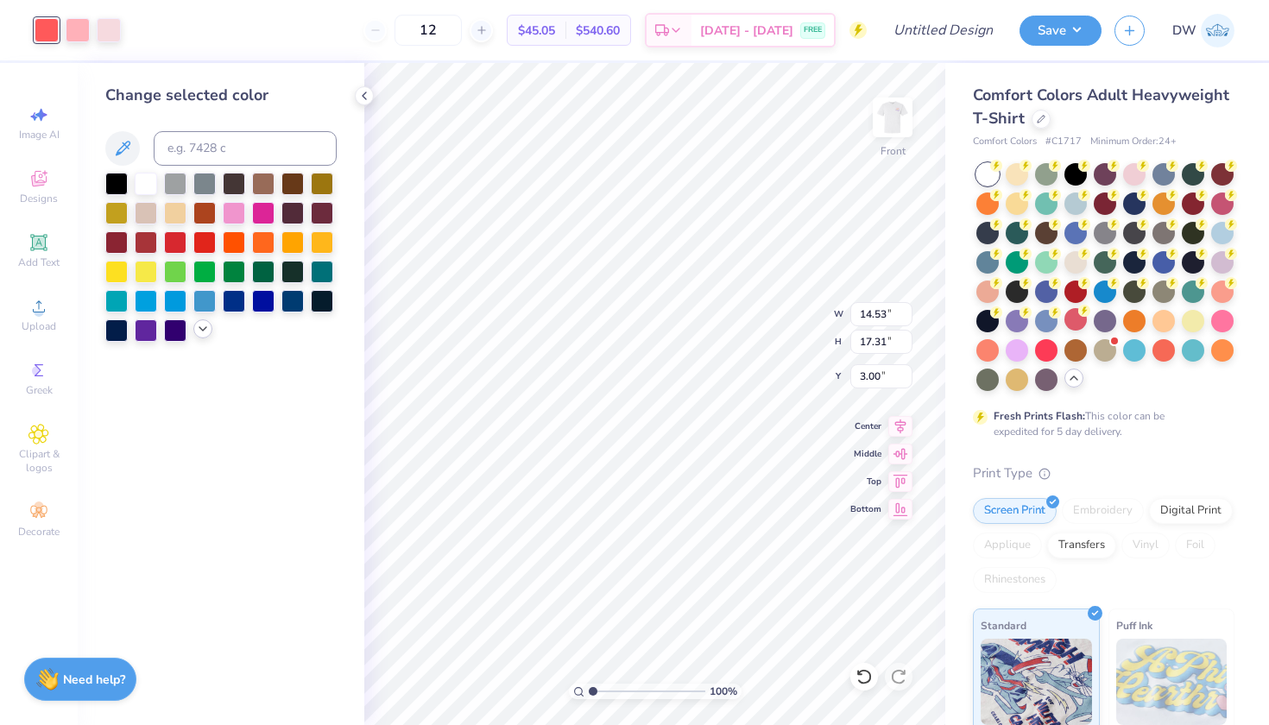
click at [196, 332] on icon at bounding box center [203, 329] width 14 height 14
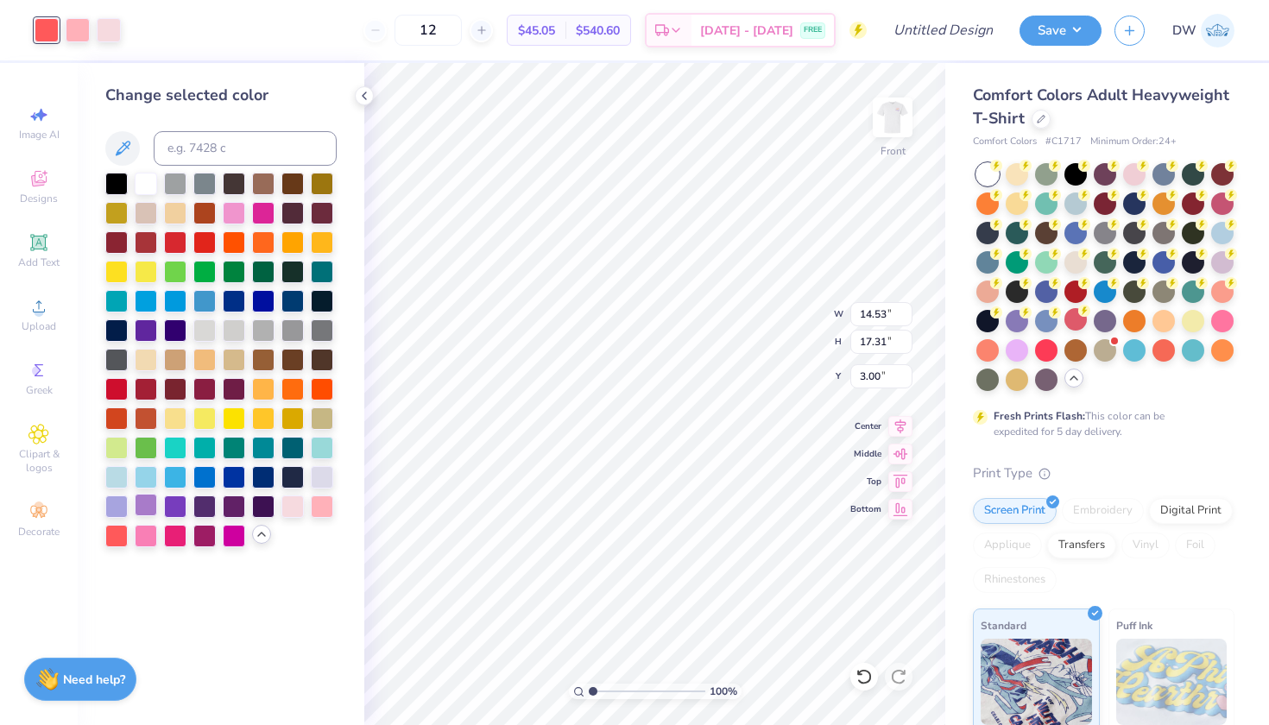
click at [144, 507] on div at bounding box center [146, 505] width 22 height 22
click at [67, 35] on div at bounding box center [78, 28] width 24 height 24
click at [236, 210] on div at bounding box center [234, 211] width 22 height 22
click at [110, 34] on div at bounding box center [109, 28] width 24 height 24
click at [268, 422] on div at bounding box center [263, 417] width 22 height 22
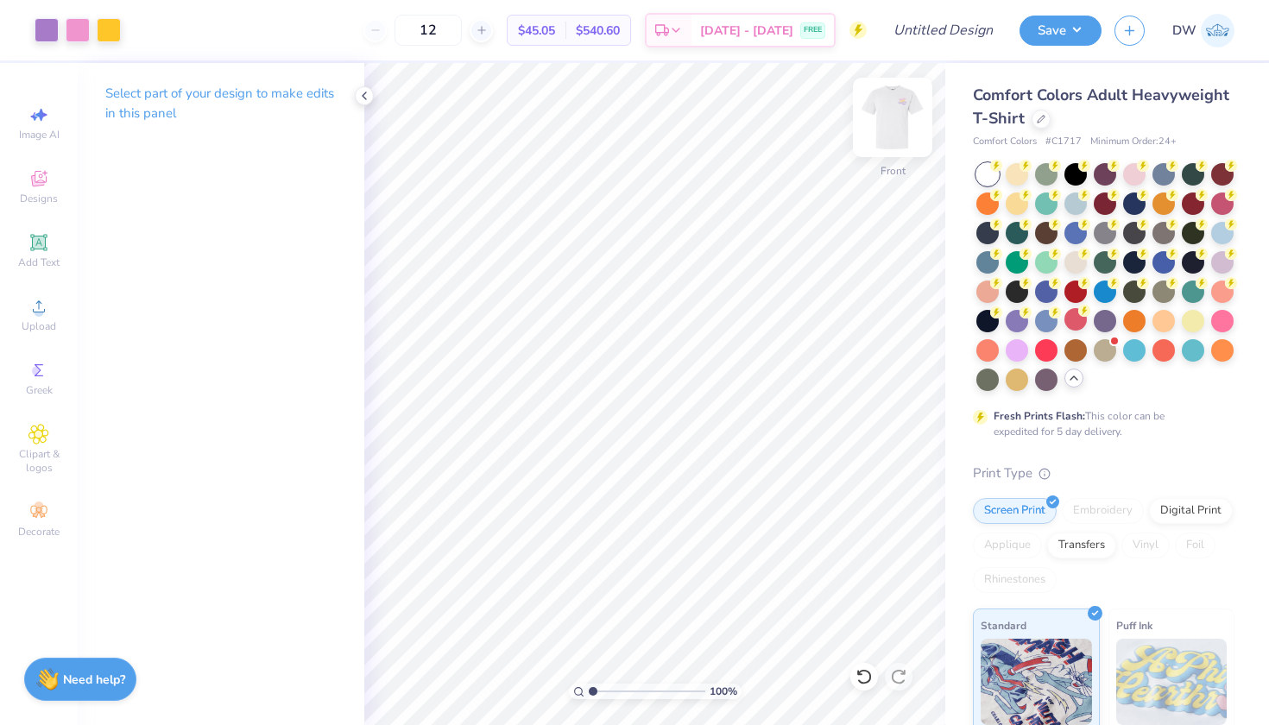
click at [891, 112] on img at bounding box center [892, 117] width 69 height 69
drag, startPoint x: 488, startPoint y: 28, endPoint x: 431, endPoint y: 23, distance: 58.0
click at [431, 23] on input "12" at bounding box center [427, 30] width 67 height 31
type input "50"
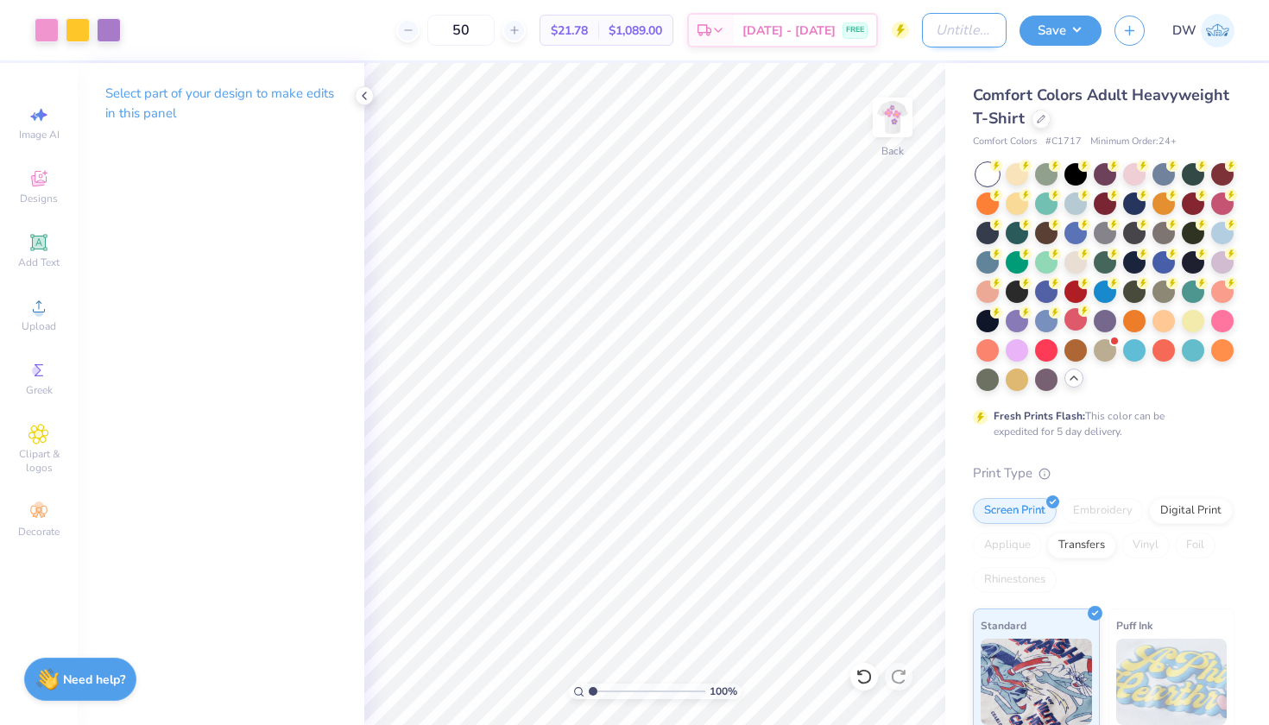
click at [940, 28] on input "Design Title" at bounding box center [964, 30] width 85 height 35
type input "Encinitas Spring Street Fair D1"
click at [1068, 27] on button "Save" at bounding box center [1060, 28] width 82 height 30
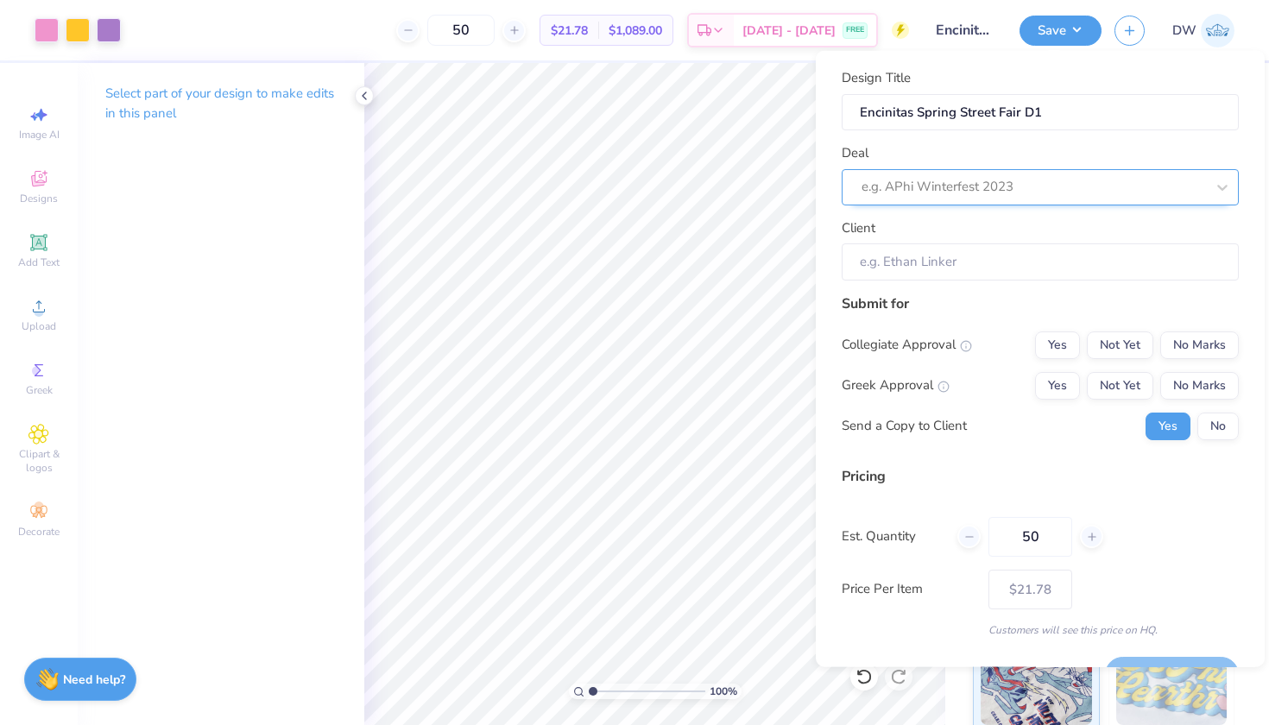
click at [1059, 185] on div at bounding box center [1032, 186] width 343 height 23
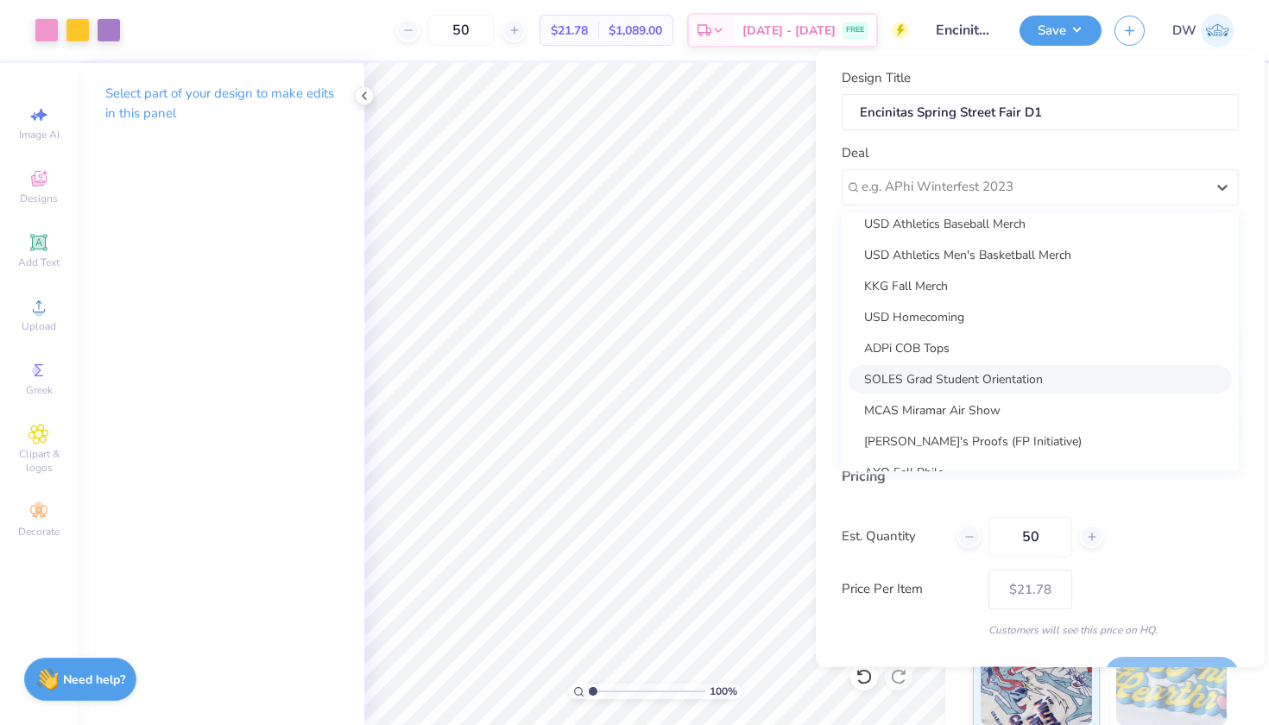
scroll to position [97, 0]
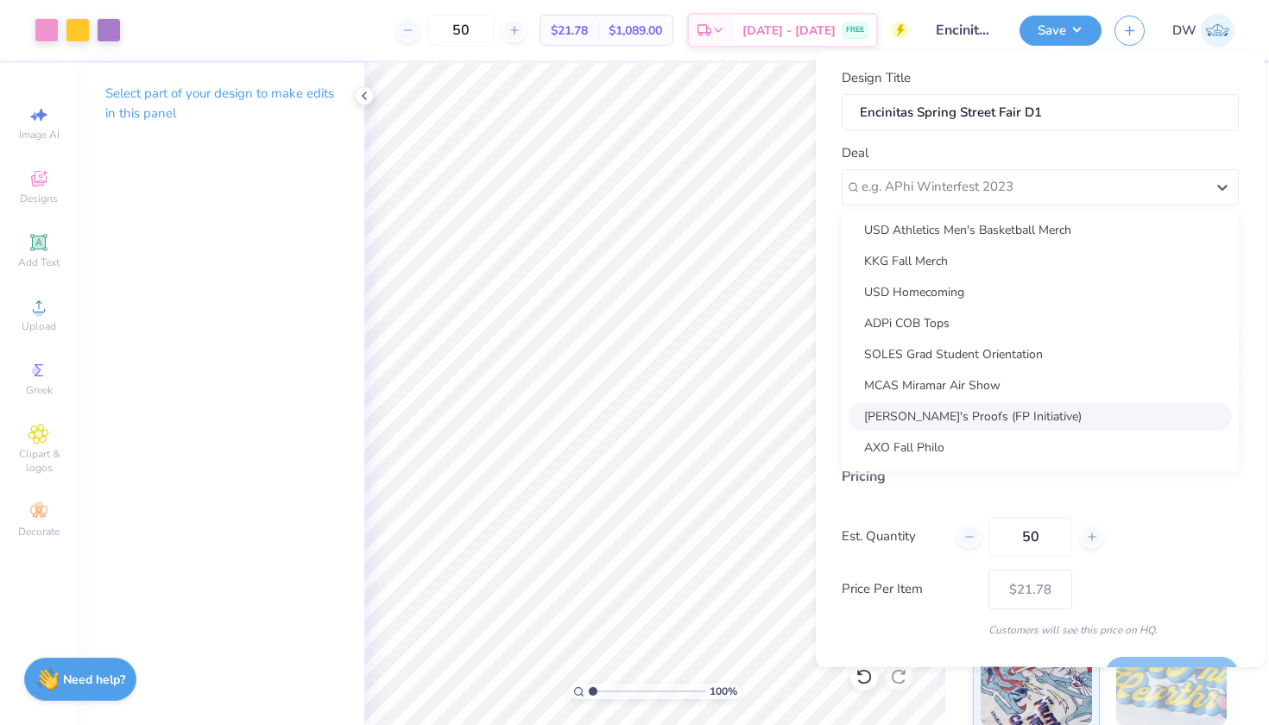
click at [988, 413] on div "[PERSON_NAME]'s Proofs (FP Initiative)" at bounding box center [1039, 415] width 383 height 28
type input "[PERSON_NAME]"
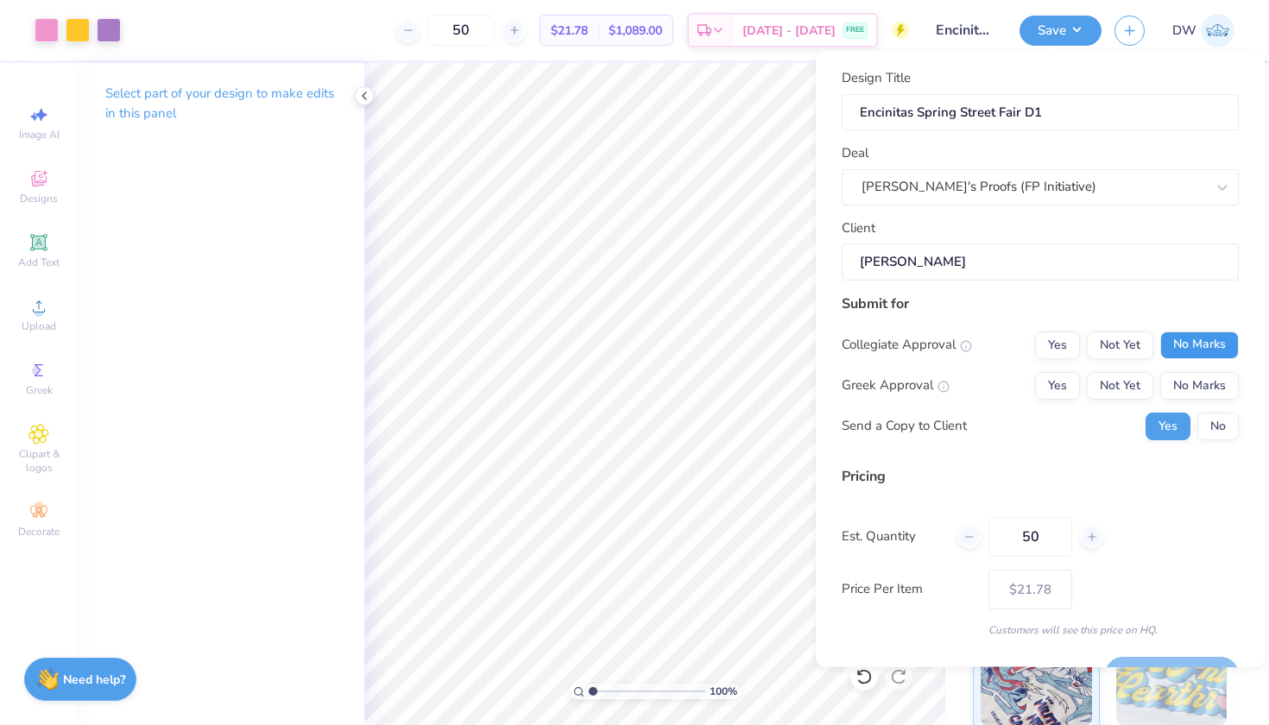
click at [1197, 341] on button "No Marks" at bounding box center [1199, 345] width 79 height 28
click at [1199, 383] on button "No Marks" at bounding box center [1199, 385] width 79 height 28
click at [1202, 419] on button "No" at bounding box center [1217, 426] width 41 height 28
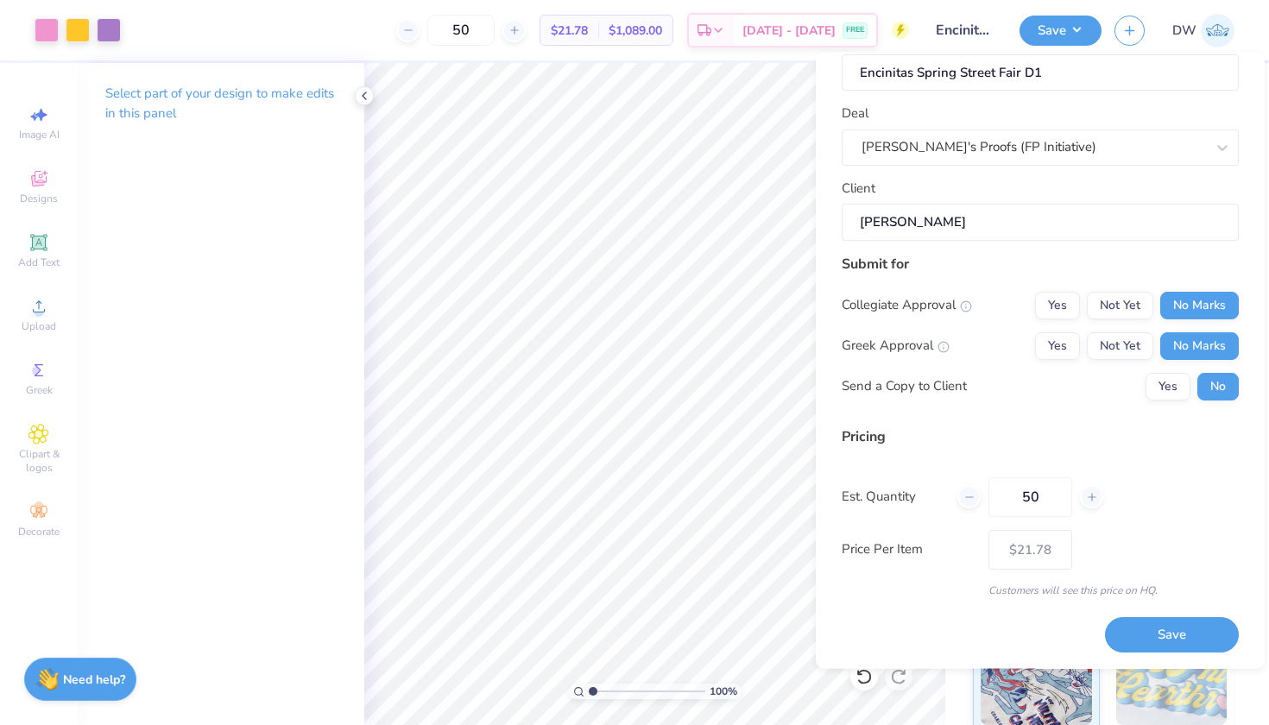
scroll to position [40, 0]
click at [1148, 629] on button "Save" at bounding box center [1172, 636] width 134 height 35
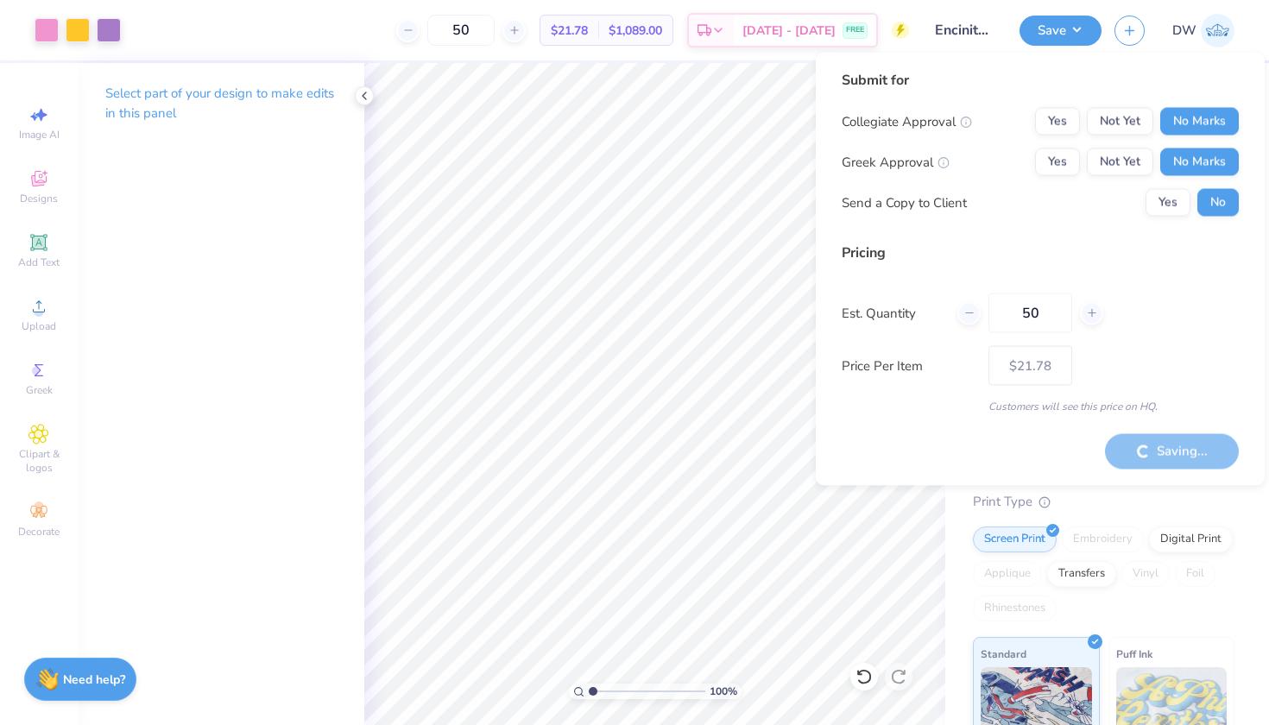
type input "– –"
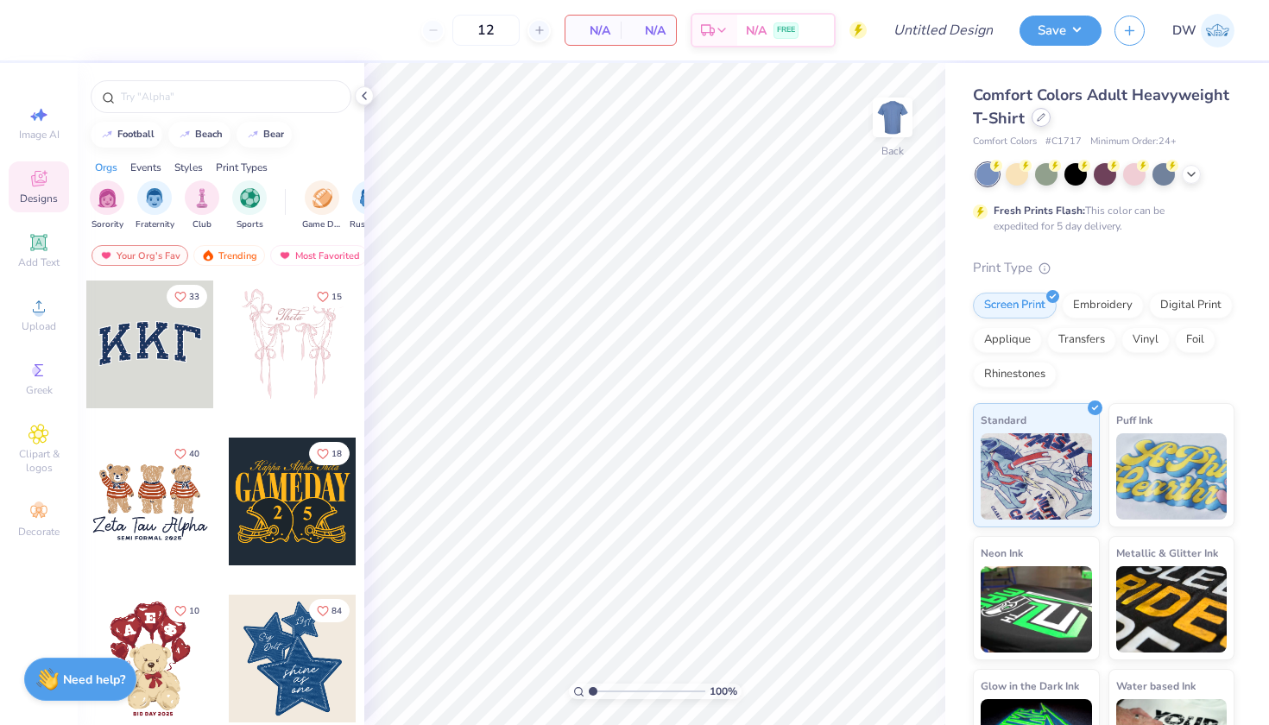
click at [1050, 122] on div at bounding box center [1040, 117] width 19 height 19
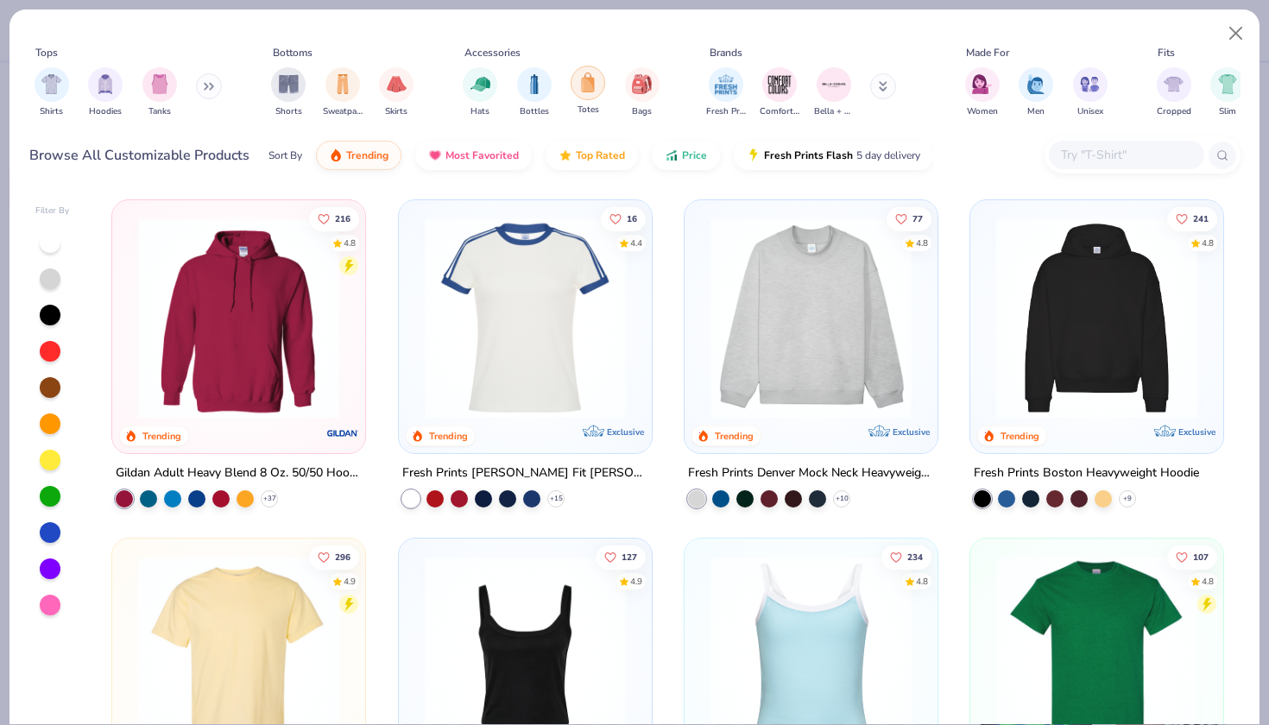
click at [597, 94] on div "filter for Totes" at bounding box center [587, 83] width 35 height 35
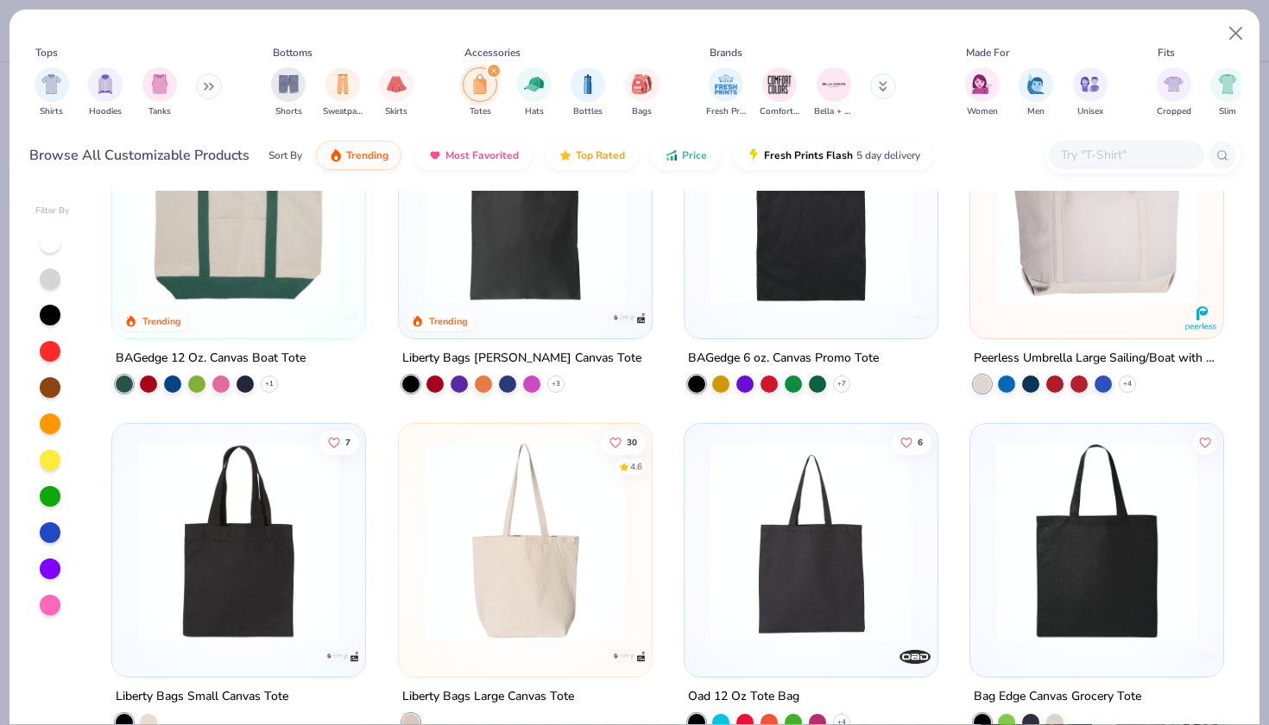
scroll to position [161, 0]
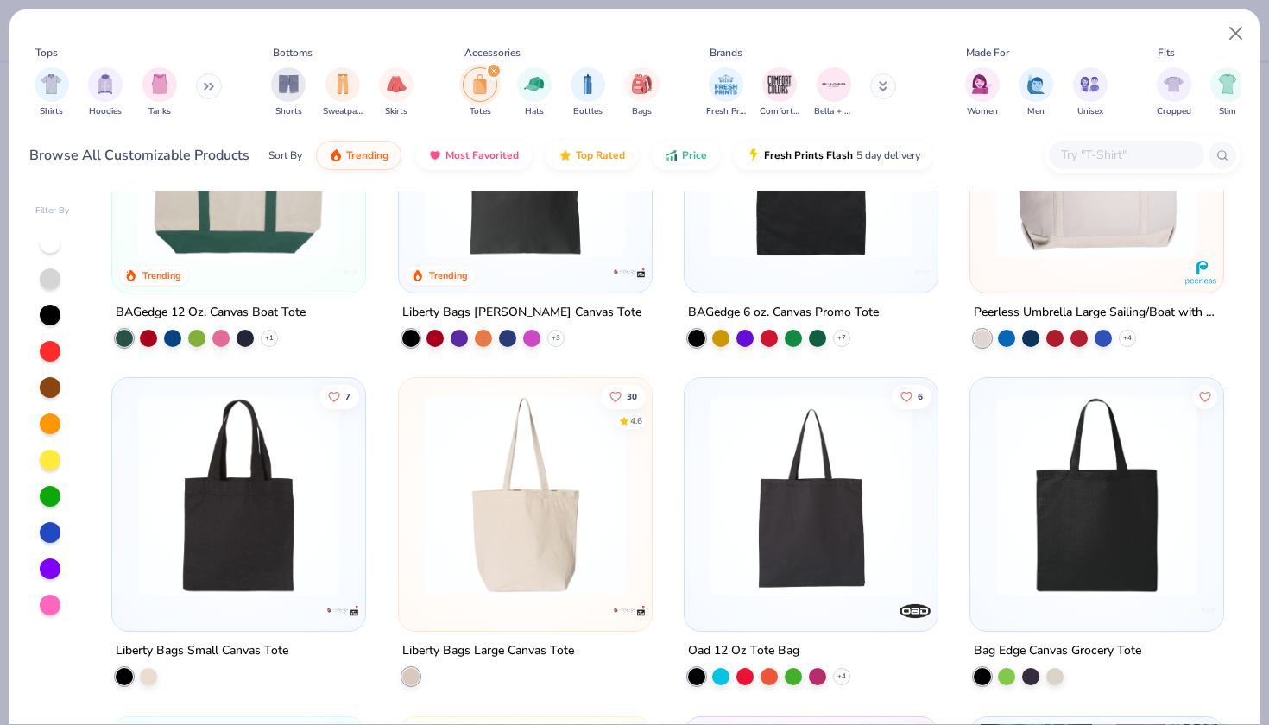
click at [537, 543] on img at bounding box center [525, 495] width 218 height 201
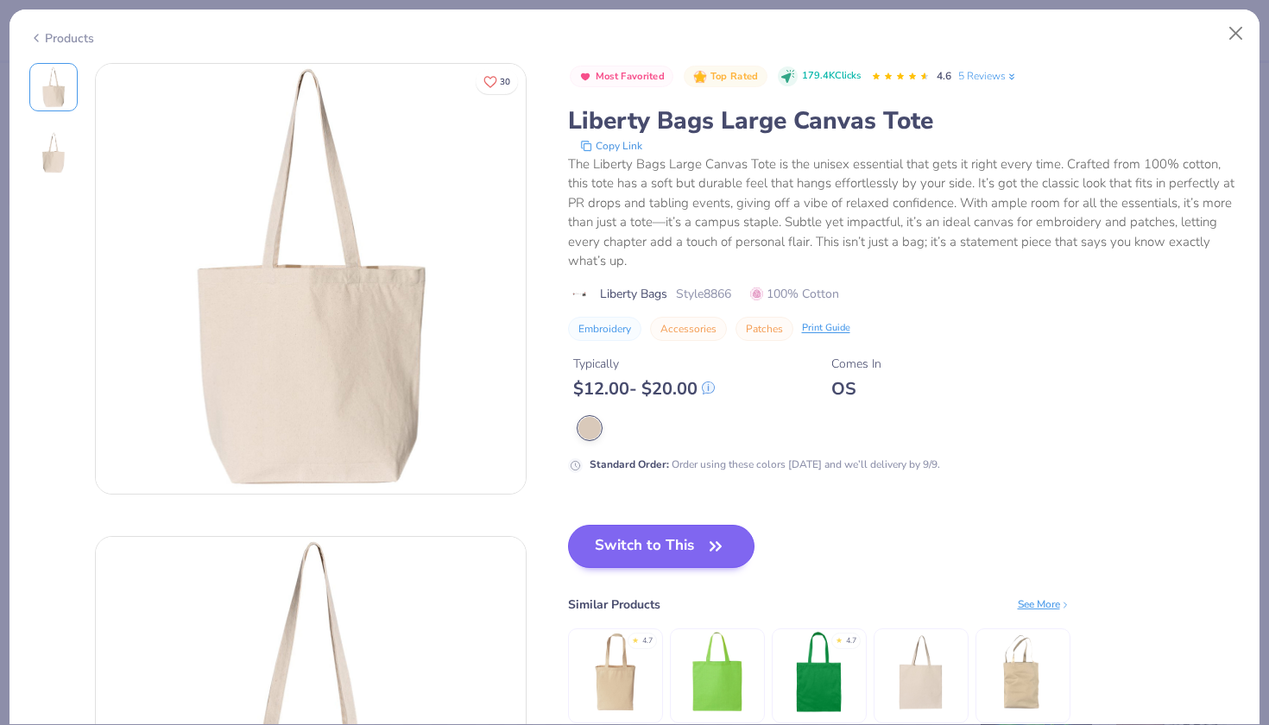
click at [654, 547] on button "Switch to This" at bounding box center [661, 546] width 187 height 43
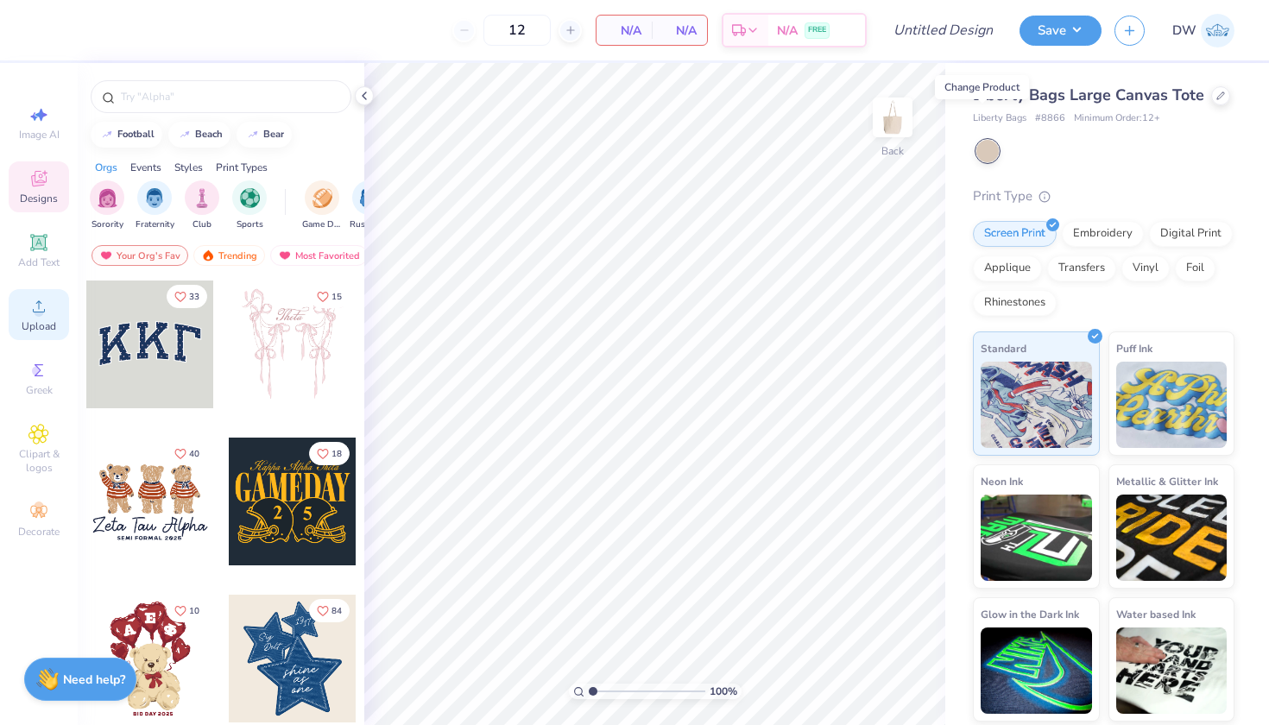
click at [40, 318] on div "Upload" at bounding box center [39, 314] width 60 height 51
click at [40, 255] on span "Add Text" at bounding box center [38, 262] width 41 height 14
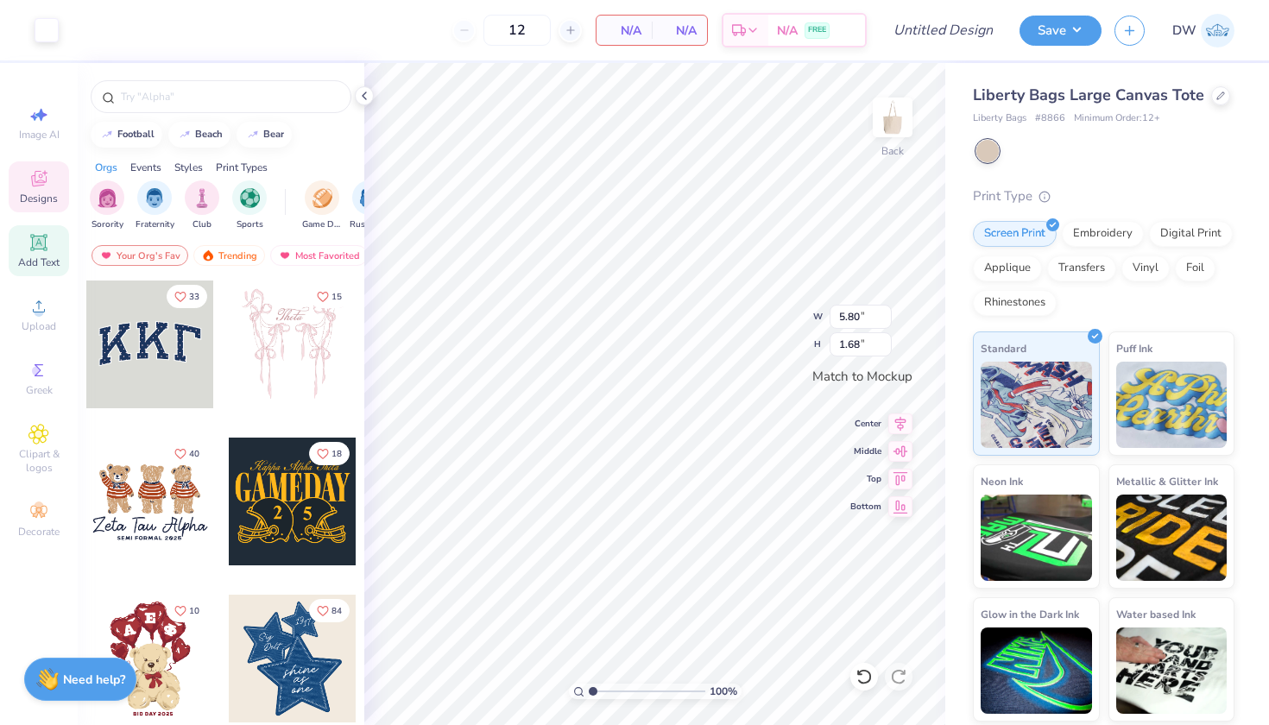
click at [40, 255] on span "Add Text" at bounding box center [38, 262] width 41 height 14
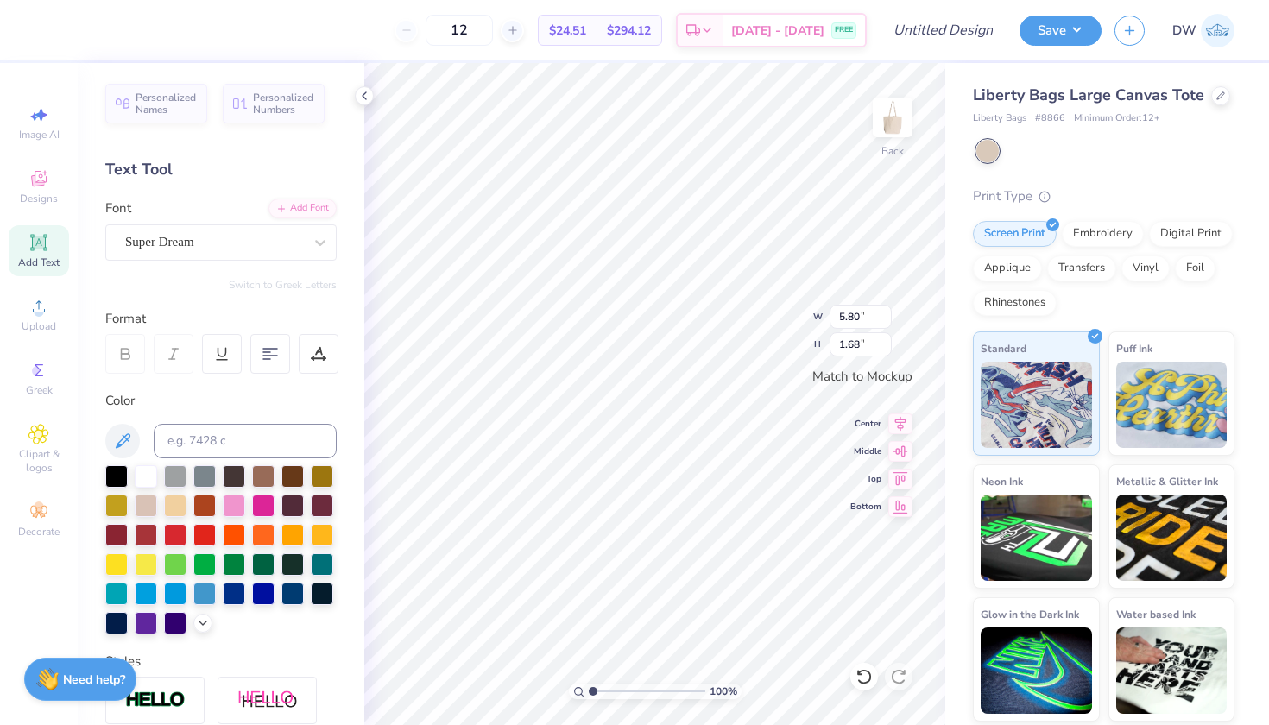
scroll to position [14, 3]
type textarea "E"
type textarea "ENCINITAS SPRING STREET FAIR"
click at [268, 349] on icon at bounding box center [270, 354] width 16 height 16
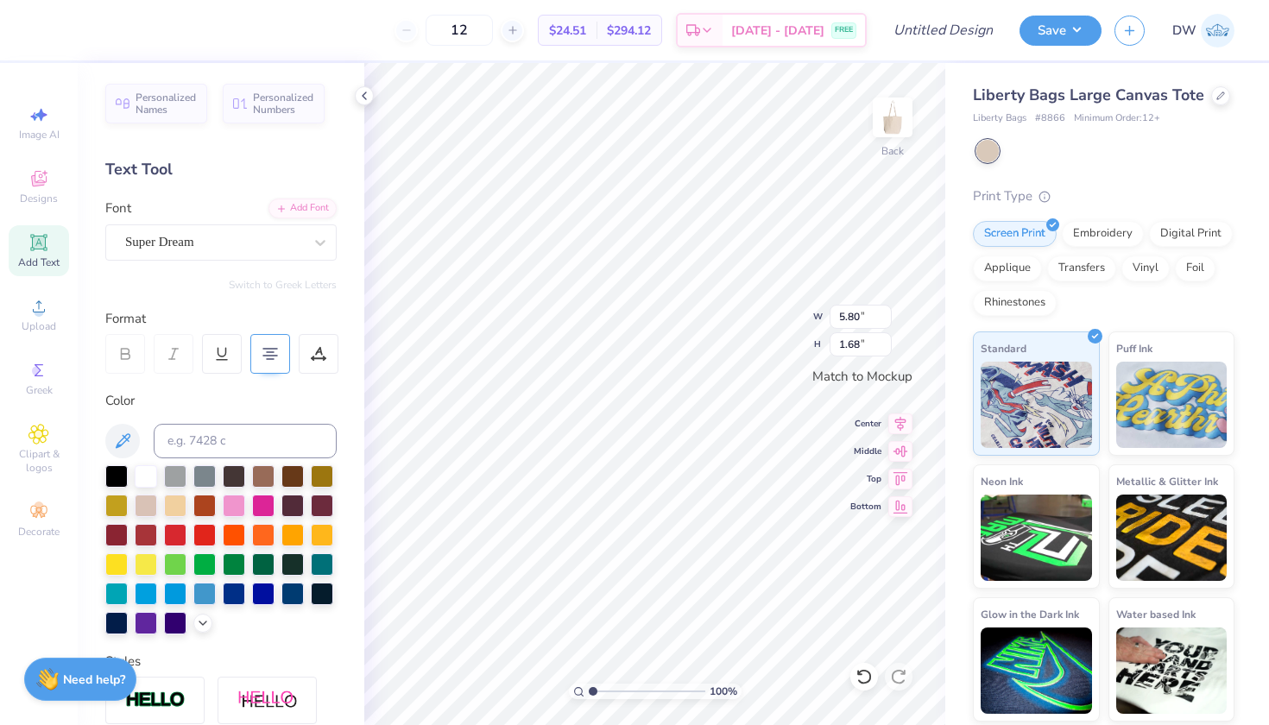
scroll to position [14, 3]
click at [258, 492] on div at bounding box center [220, 549] width 231 height 169
click at [245, 501] on div at bounding box center [234, 504] width 22 height 22
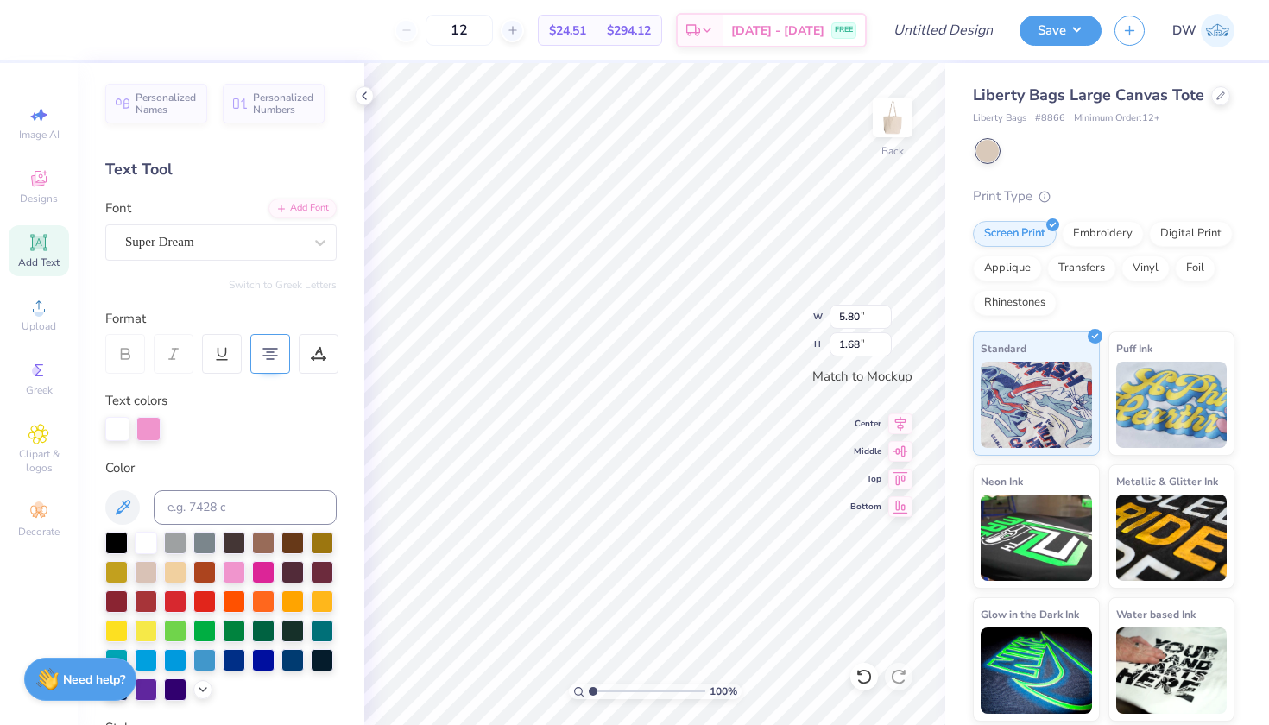
scroll to position [162, 0]
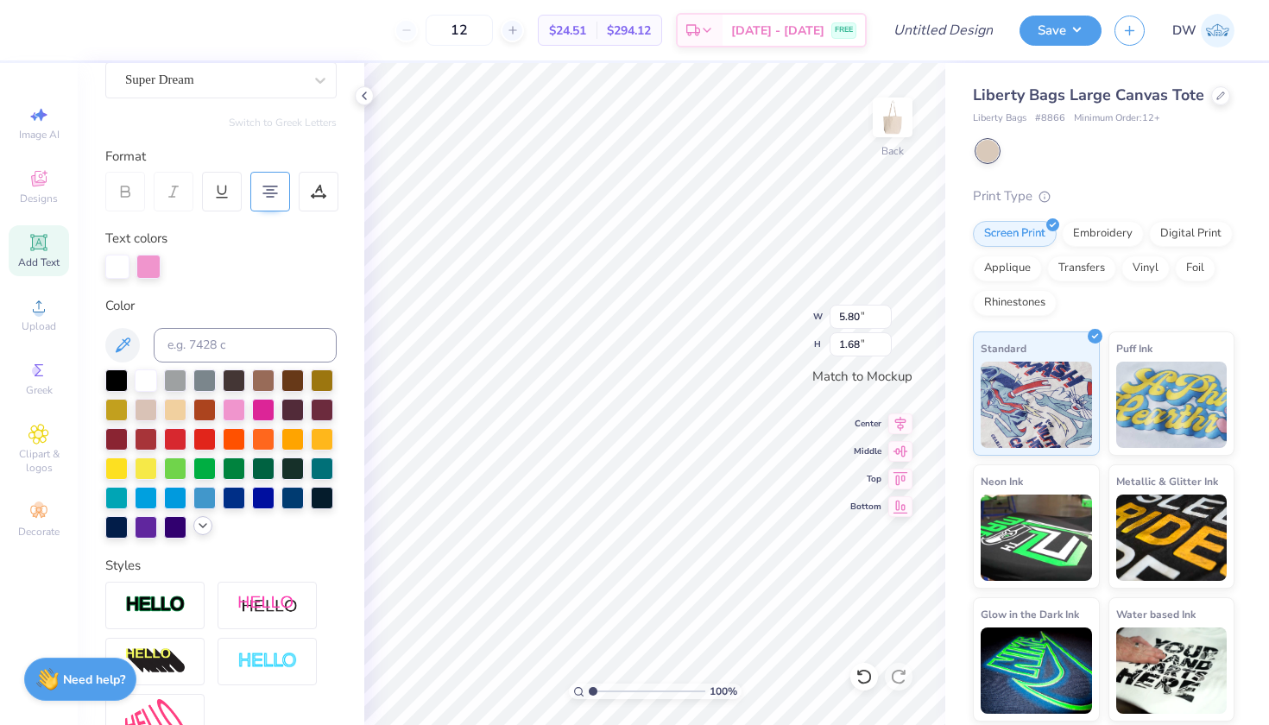
click at [196, 532] on icon at bounding box center [203, 526] width 14 height 14
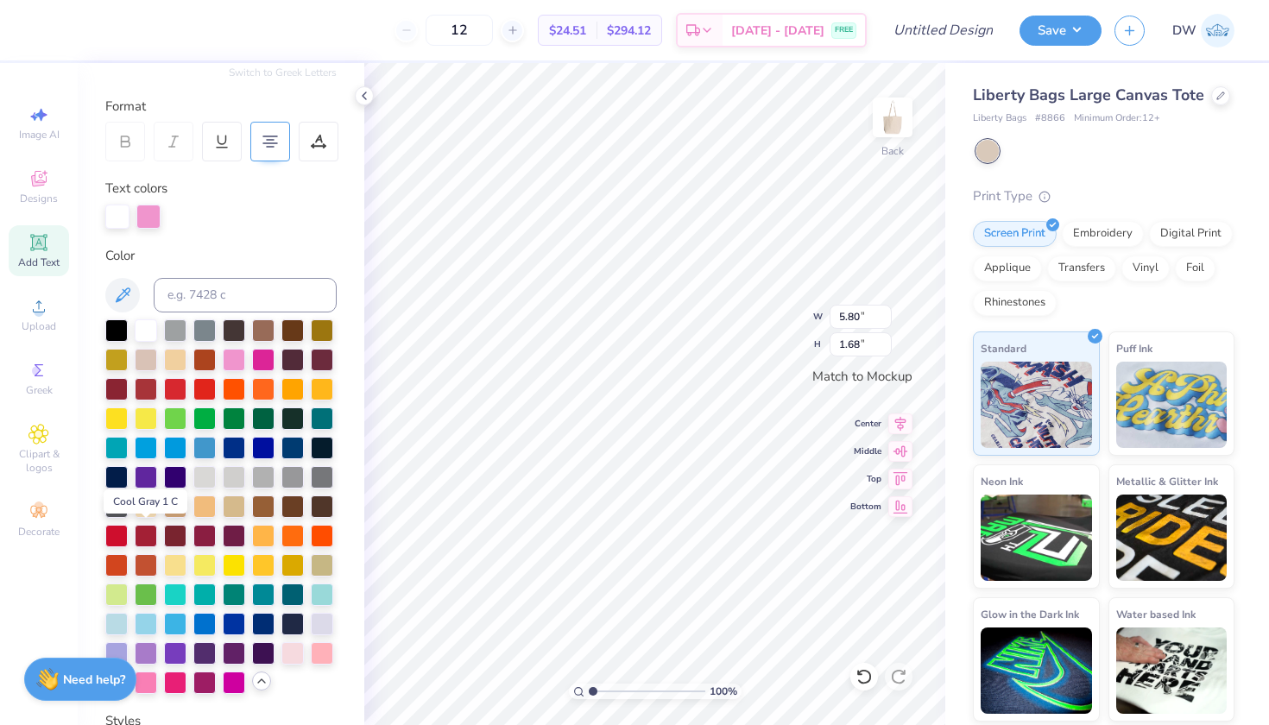
scroll to position [329, 0]
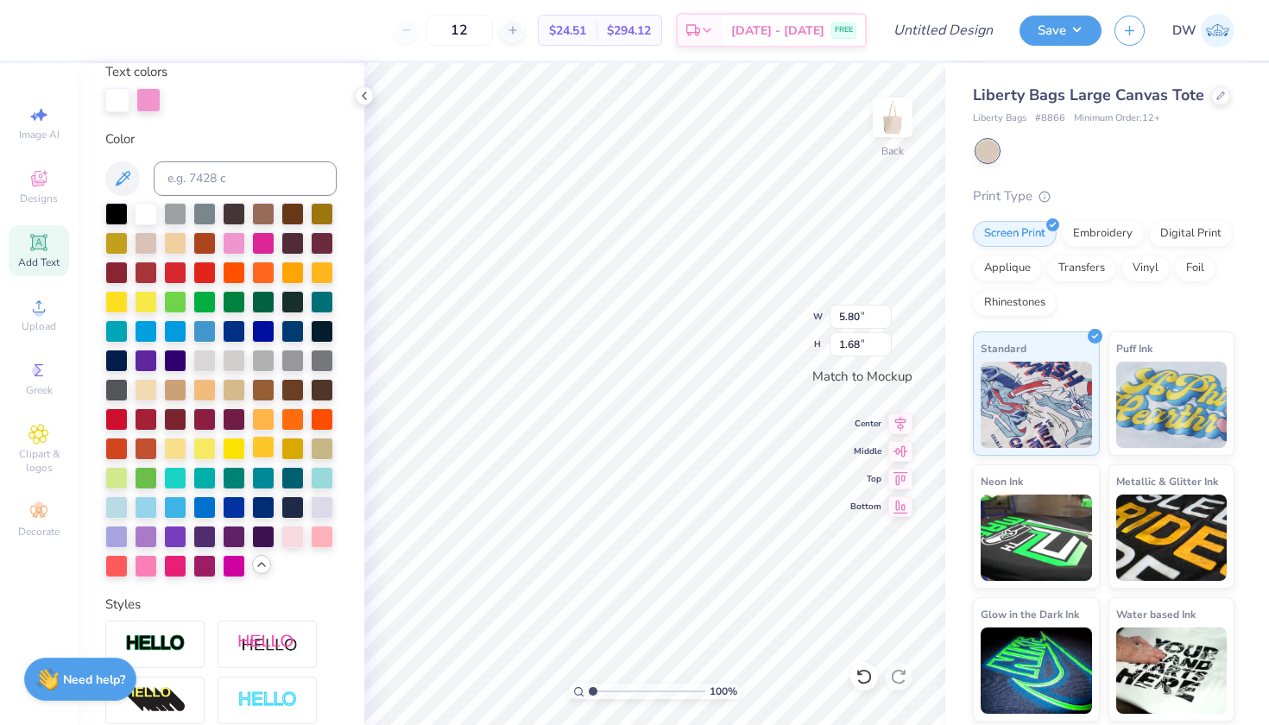
click at [274, 458] on div at bounding box center [263, 447] width 22 height 22
click at [157, 546] on div at bounding box center [146, 535] width 22 height 22
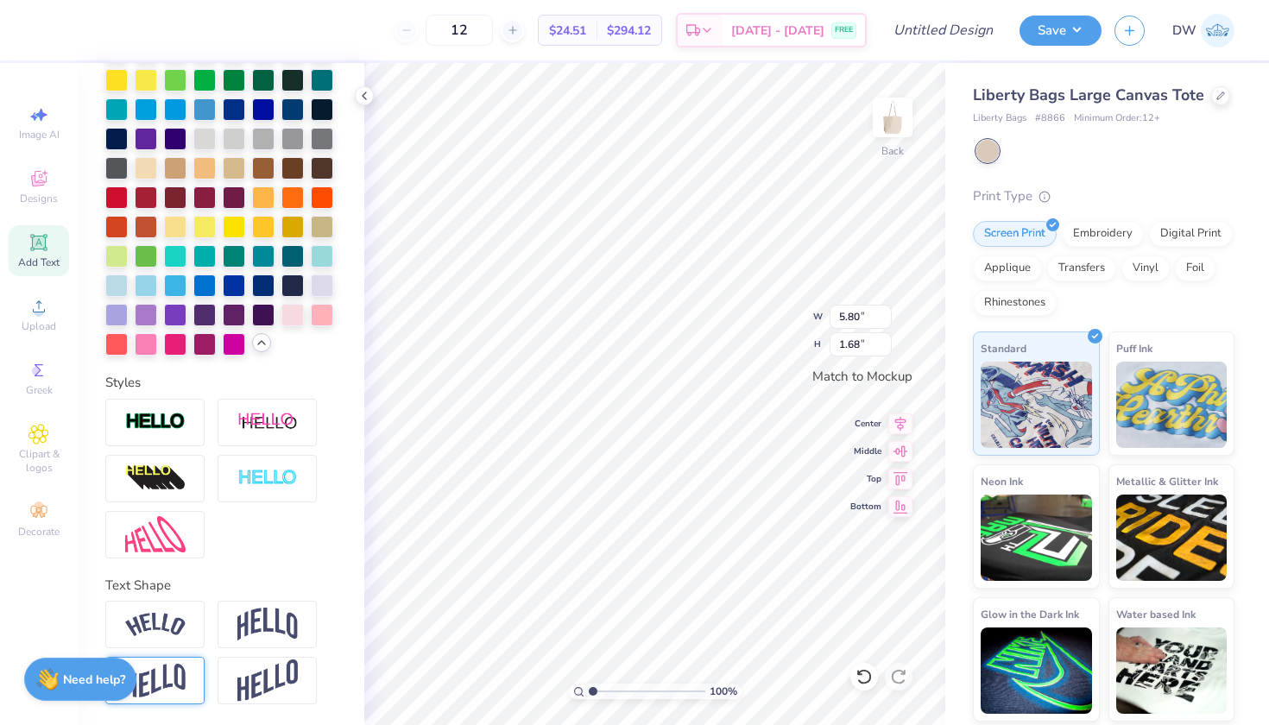
click at [174, 697] on div at bounding box center [154, 680] width 99 height 47
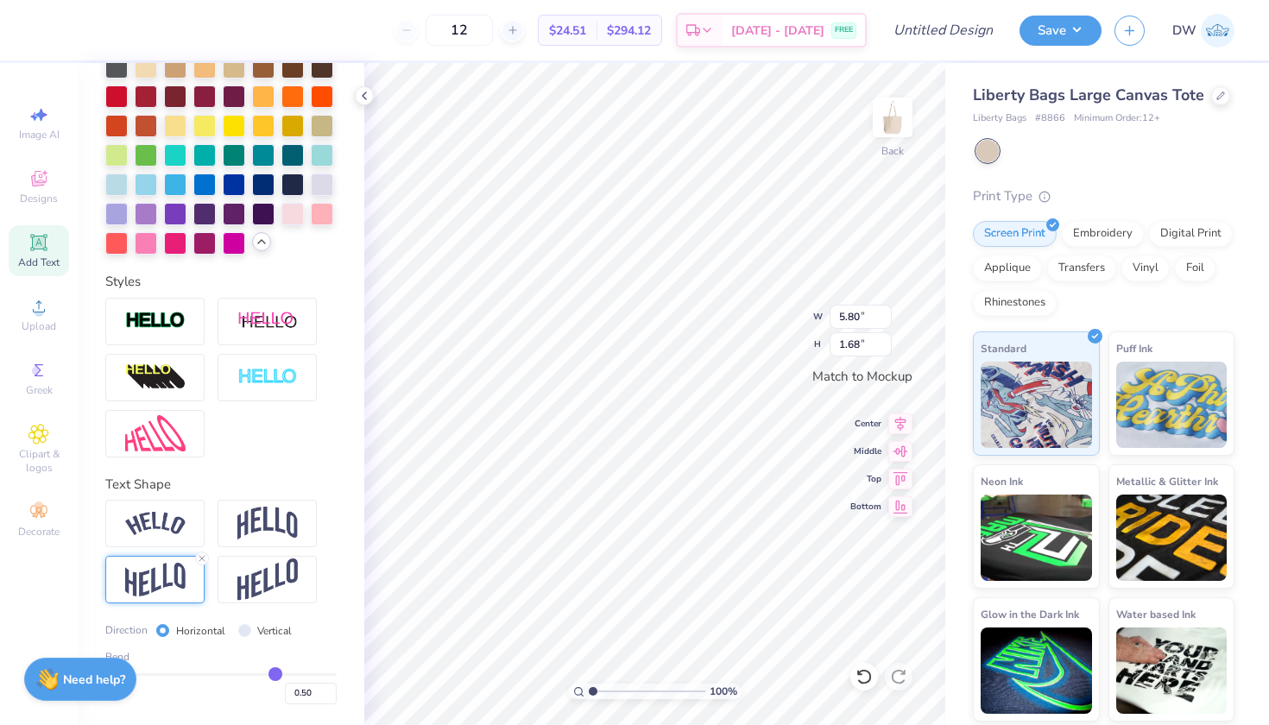
scroll to position [14, 3]
click at [862, 668] on div "100 % Back W 5.80 5.80 " H 1.68 1.68 " Match to Mockup Center Middle Top Bottom" at bounding box center [654, 394] width 581 height 662
click at [299, 693] on input "0.50" at bounding box center [311, 694] width 52 height 22
type input "0.22"
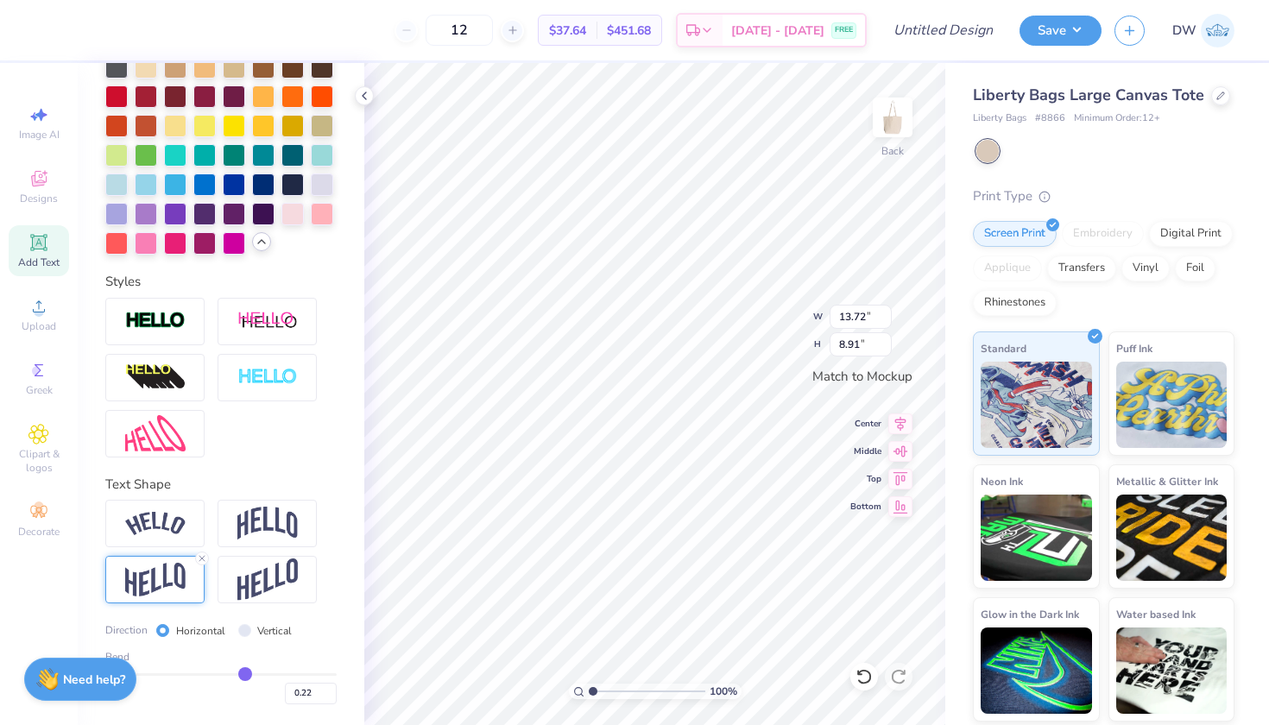
type input "12.49"
type input "8.11"
click at [41, 249] on icon at bounding box center [38, 242] width 16 height 16
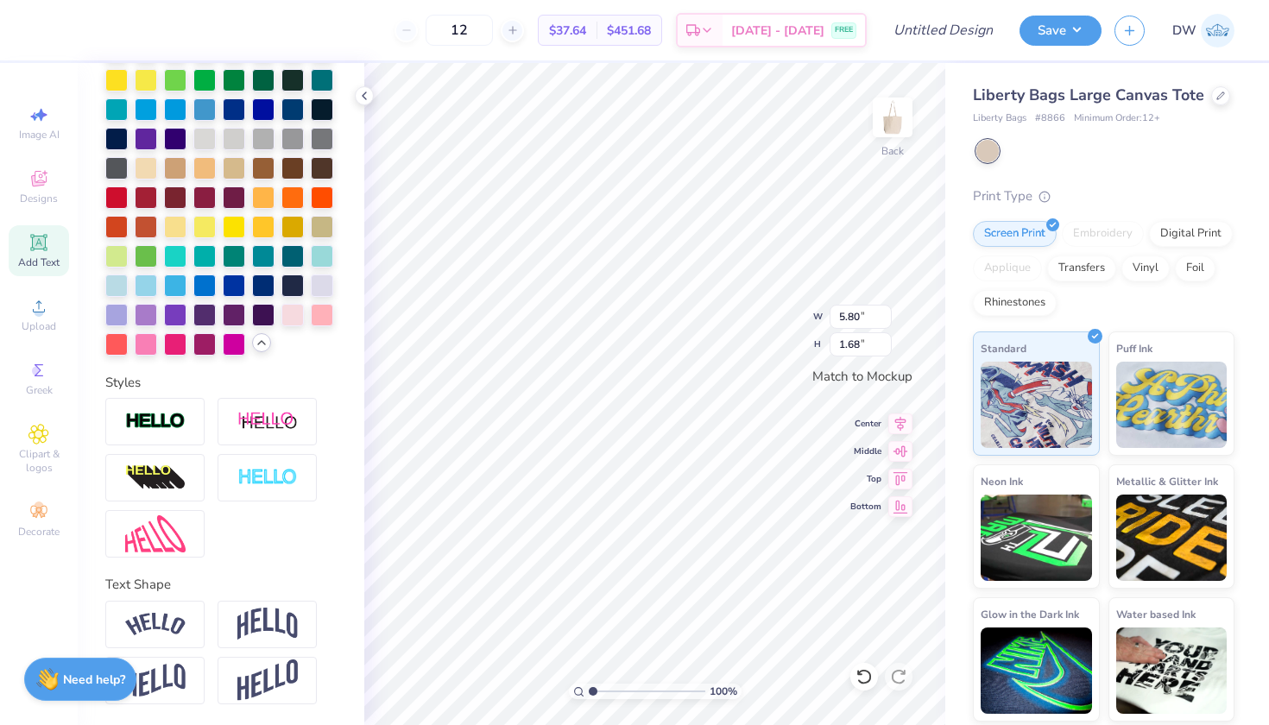
type textarea "T"
type textarea "2025"
click at [157, 302] on div at bounding box center [146, 313] width 22 height 22
click at [157, 671] on img at bounding box center [155, 681] width 60 height 34
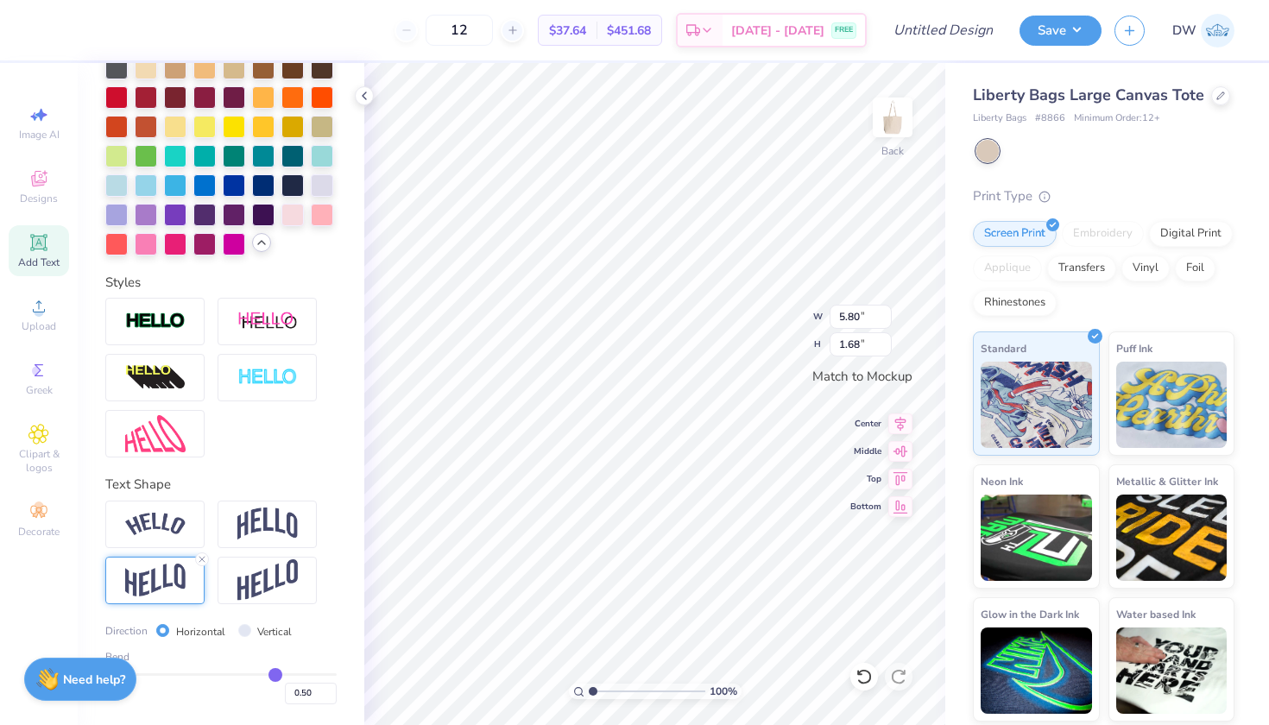
scroll to position [644, 0]
click at [301, 691] on input "0.50" at bounding box center [311, 694] width 52 height 22
type input "0.2"
type input "0.20"
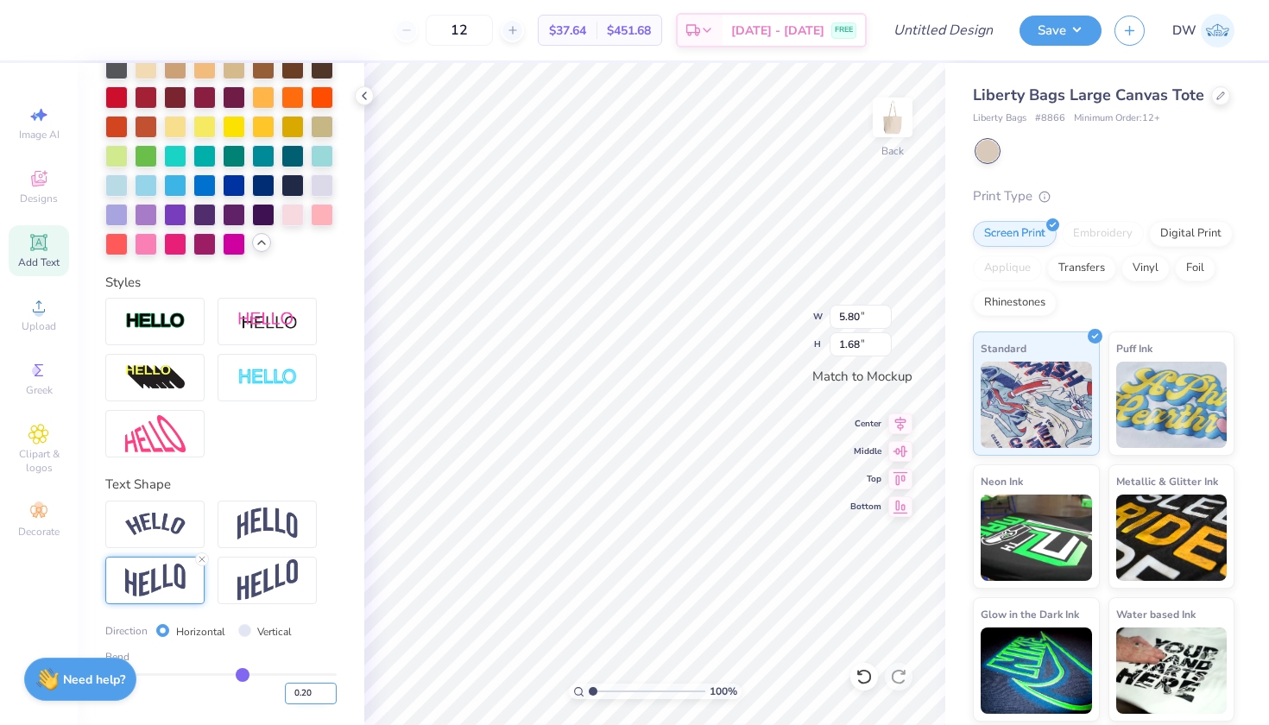
scroll to position [14, 3]
type textarea "2025"
click at [301, 694] on input "0.20" at bounding box center [311, 694] width 52 height 22
type input "0.22"
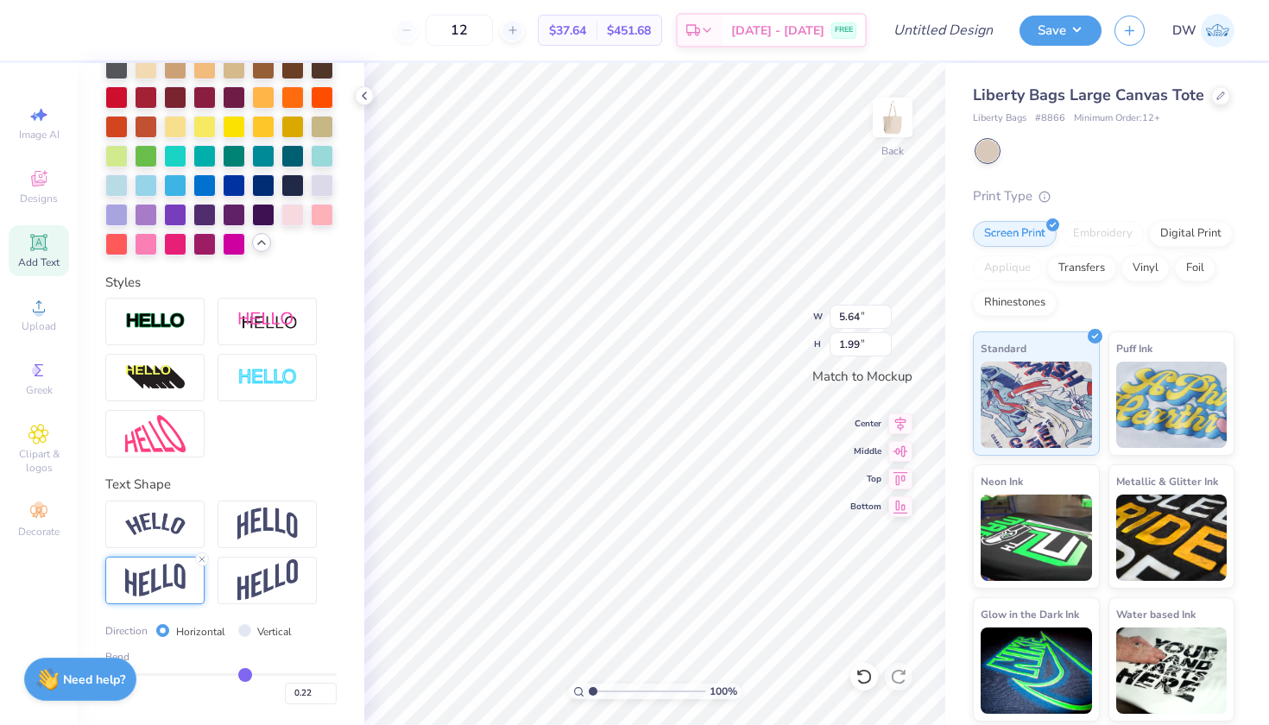
type input "2.02"
type textarea "2026"
drag, startPoint x: 512, startPoint y: 28, endPoint x: 481, endPoint y: 31, distance: 31.3
click at [481, 31] on input "12" at bounding box center [458, 30] width 67 height 31
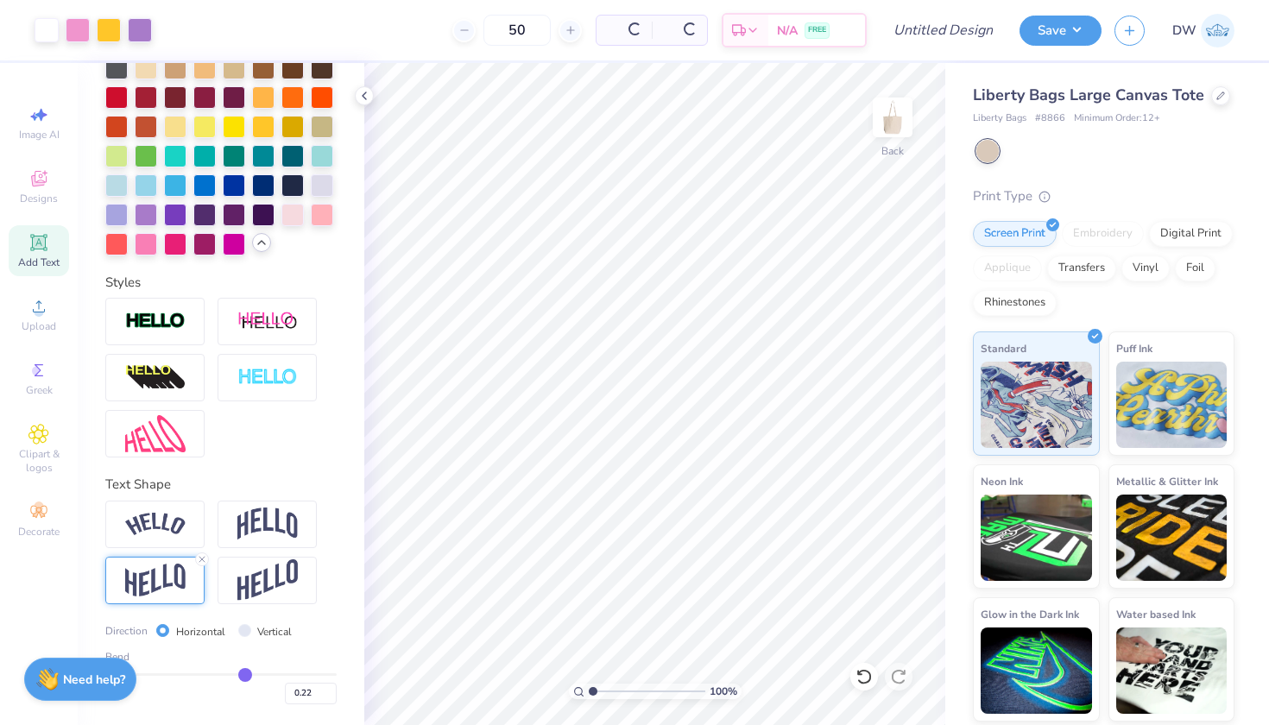
type input "50"
click at [925, 35] on input "Design Title" at bounding box center [964, 30] width 85 height 35
type input "Encinitas Spring Street Fair D2"
click at [1068, 36] on button "Save" at bounding box center [1060, 28] width 82 height 30
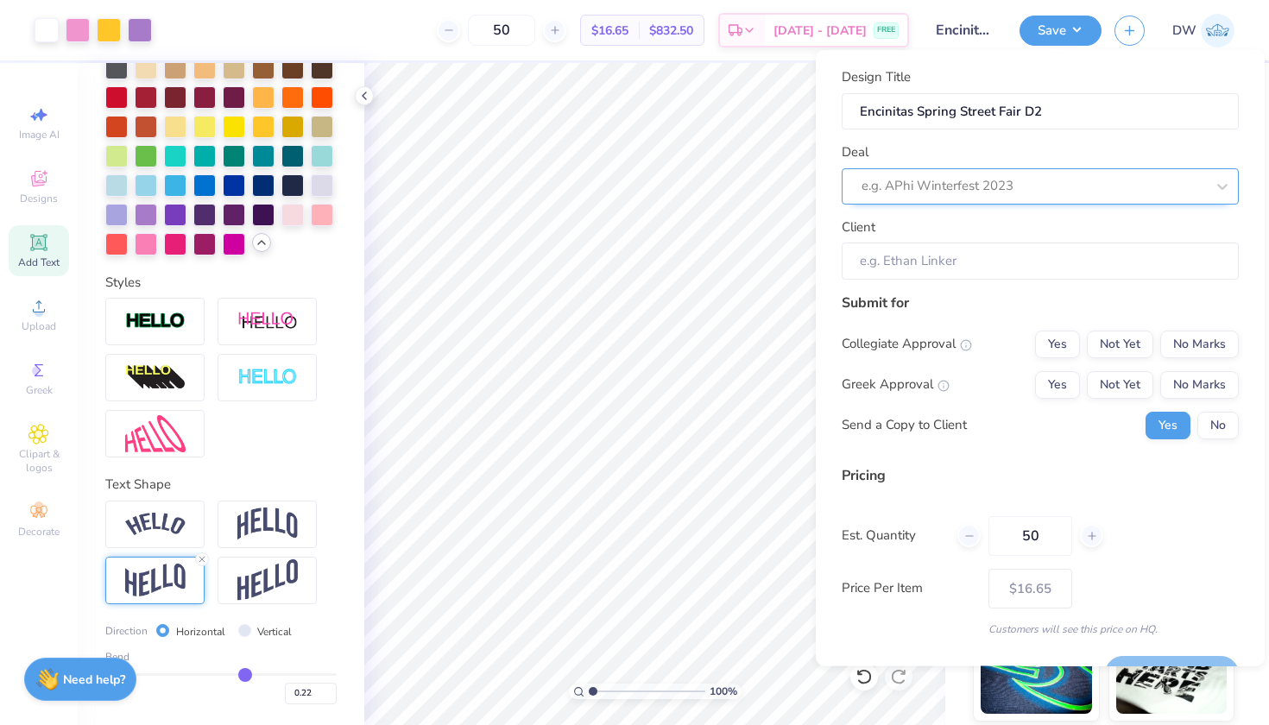
click at [1071, 186] on div at bounding box center [1032, 185] width 343 height 23
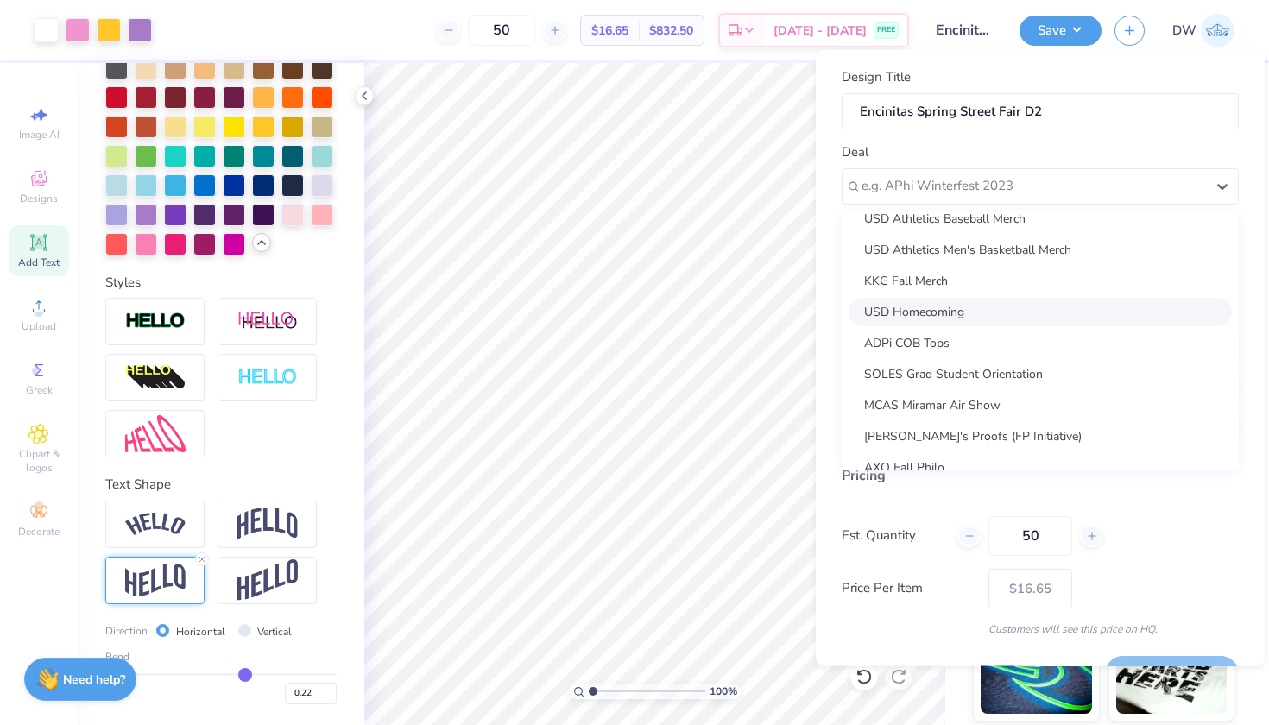
scroll to position [106, 0]
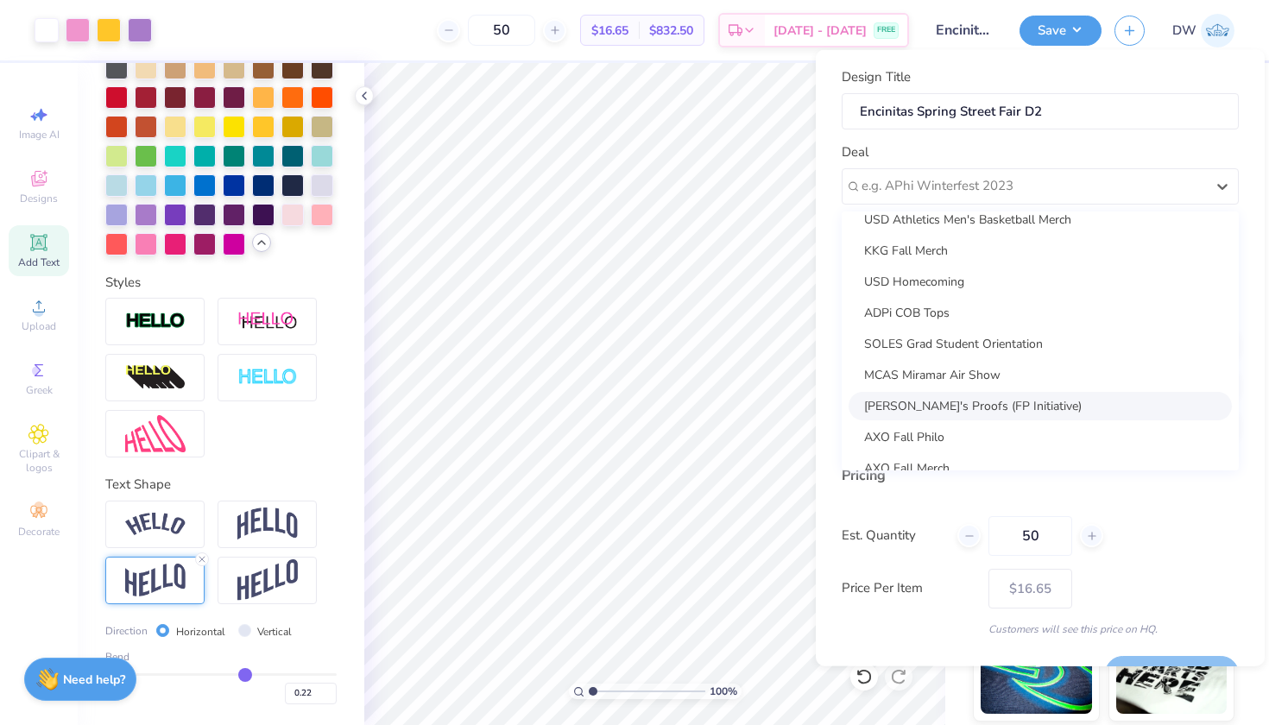
click at [973, 408] on div "[PERSON_NAME]'s Proofs (FP Initiative)" at bounding box center [1039, 405] width 383 height 28
type input "[PERSON_NAME]"
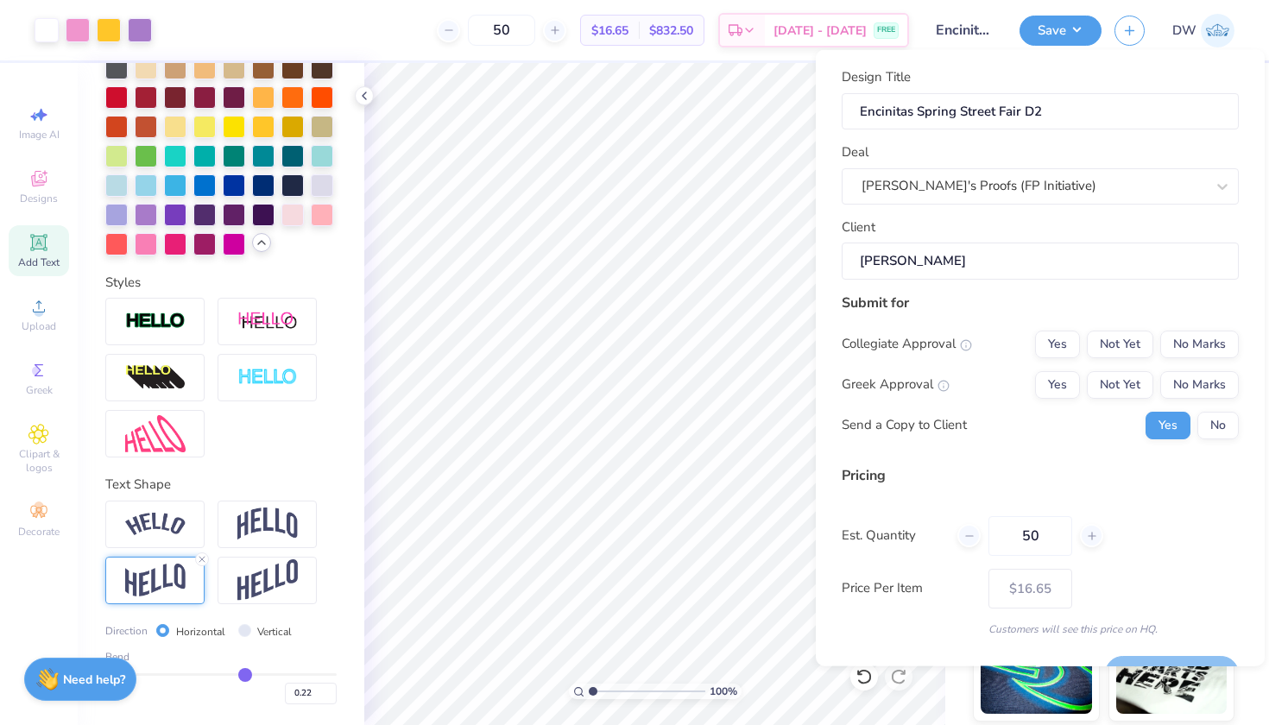
click at [1206, 360] on div "Collegiate Approval Yes Not Yet No Marks Greek Approval Yes Not Yet No Marks Se…" at bounding box center [1039, 384] width 397 height 109
click at [1204, 340] on button "No Marks" at bounding box center [1199, 344] width 79 height 28
click at [1204, 375] on button "No Marks" at bounding box center [1199, 384] width 79 height 28
click at [1204, 427] on button "No" at bounding box center [1217, 425] width 41 height 28
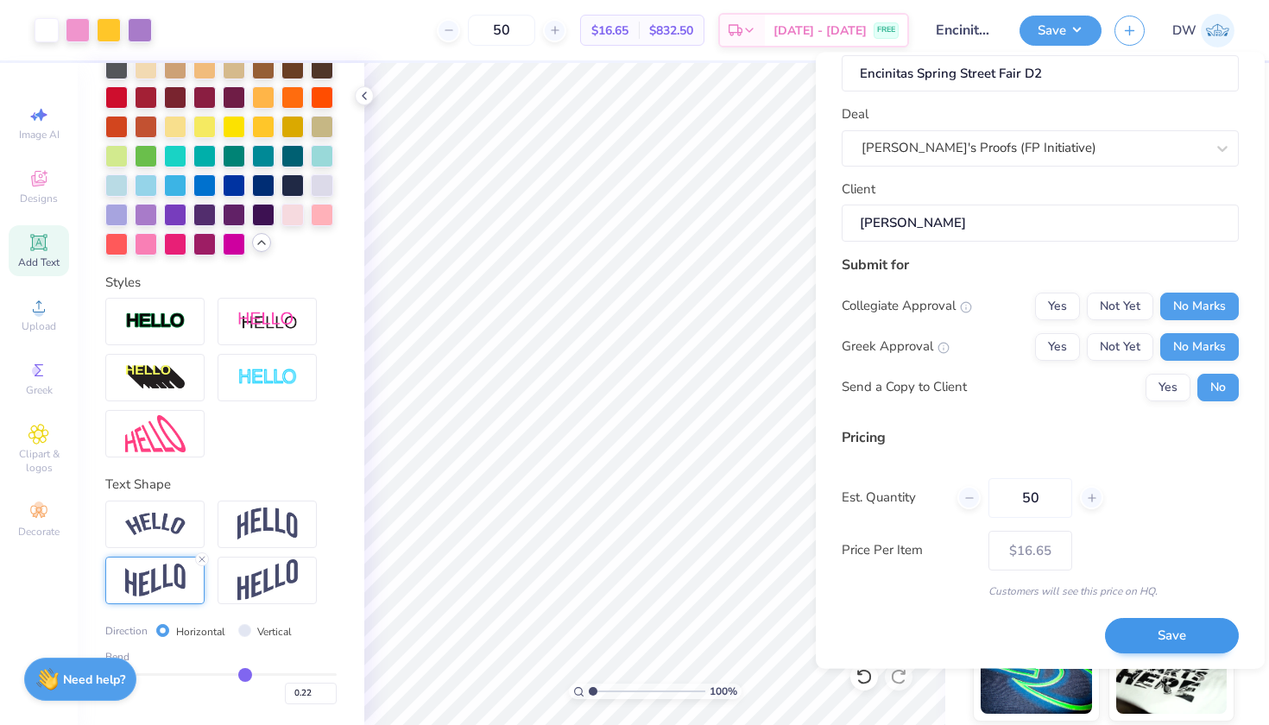
scroll to position [40, 0]
click at [1166, 627] on button "Save" at bounding box center [1172, 636] width 134 height 35
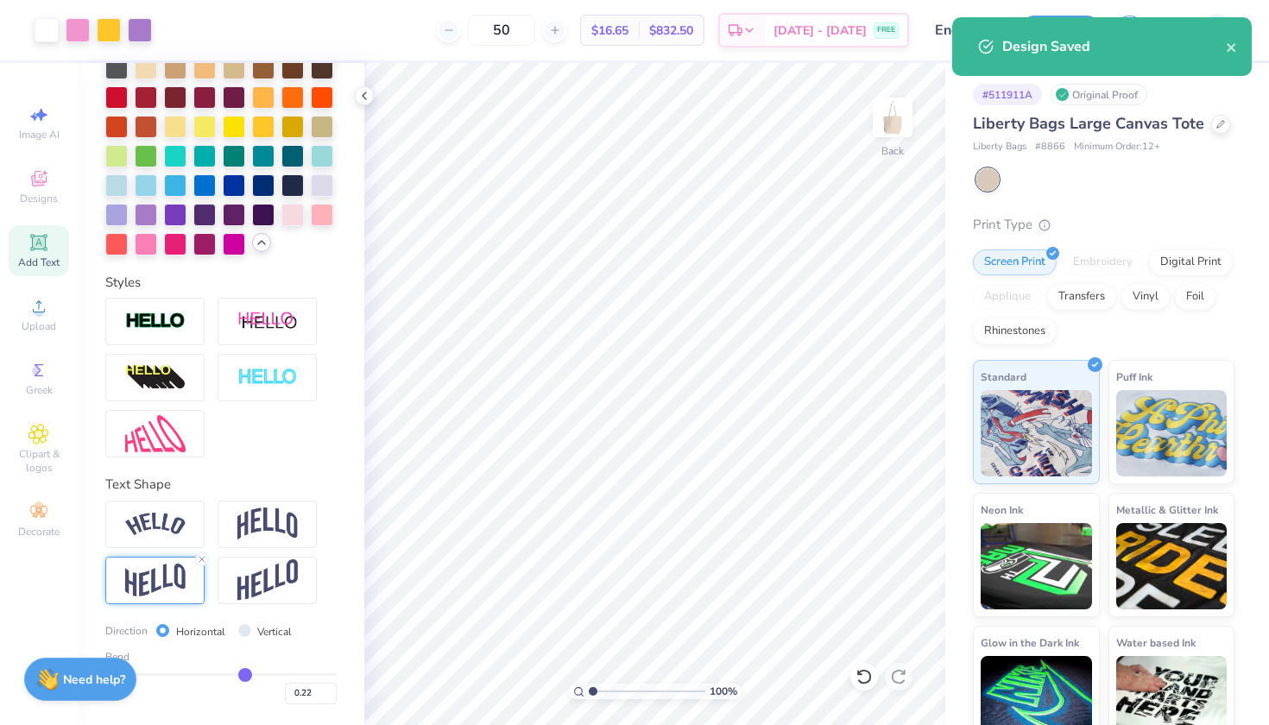
type input "– –"
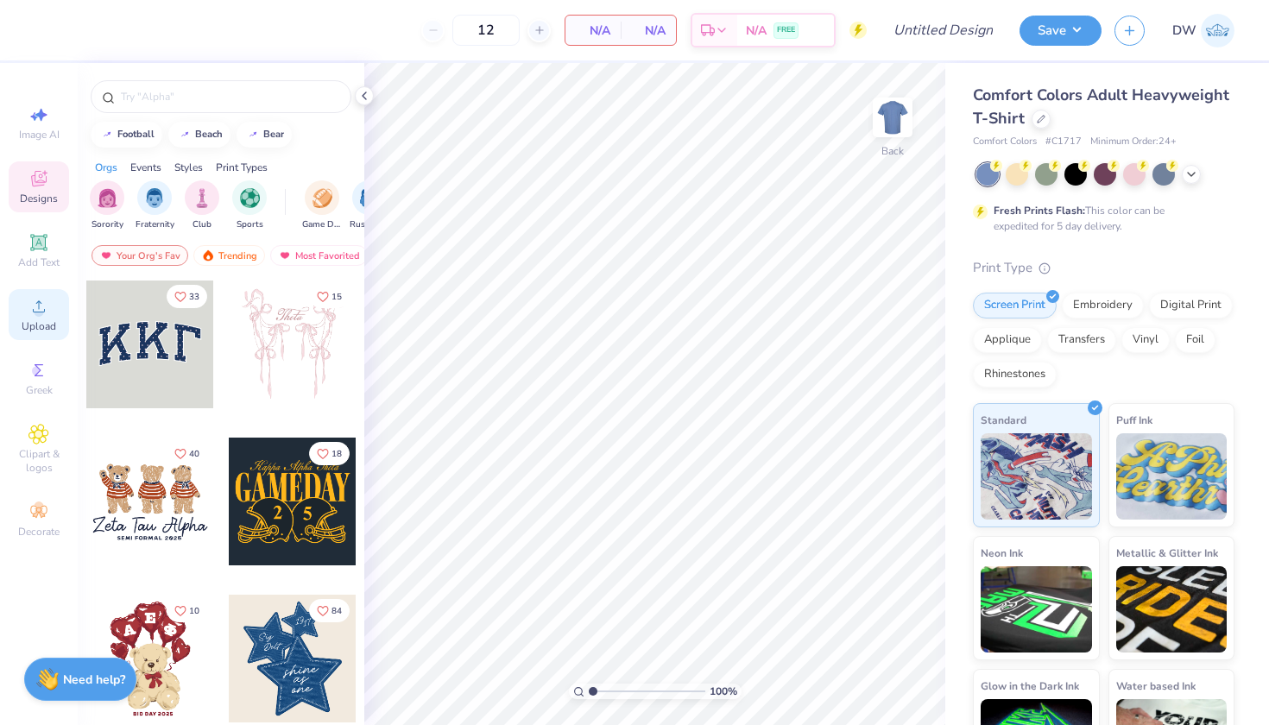
click at [41, 312] on icon at bounding box center [39, 306] width 12 height 12
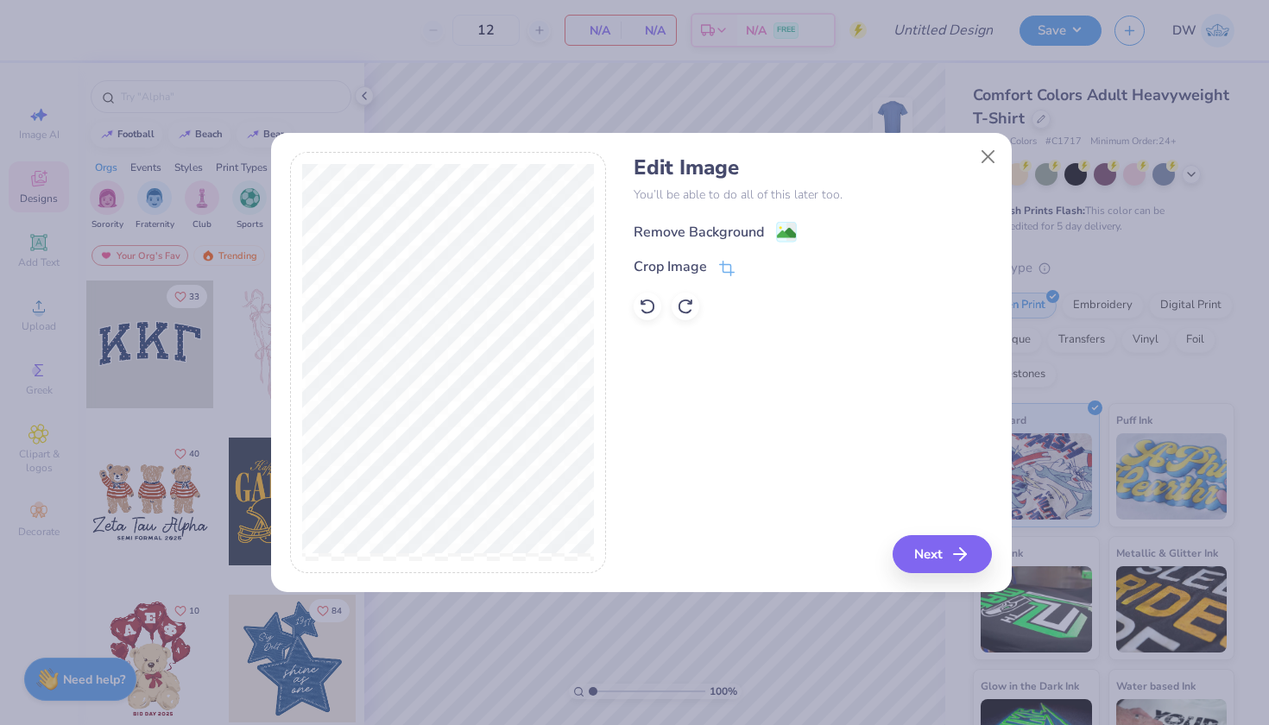
click at [789, 230] on image at bounding box center [786, 233] width 19 height 19
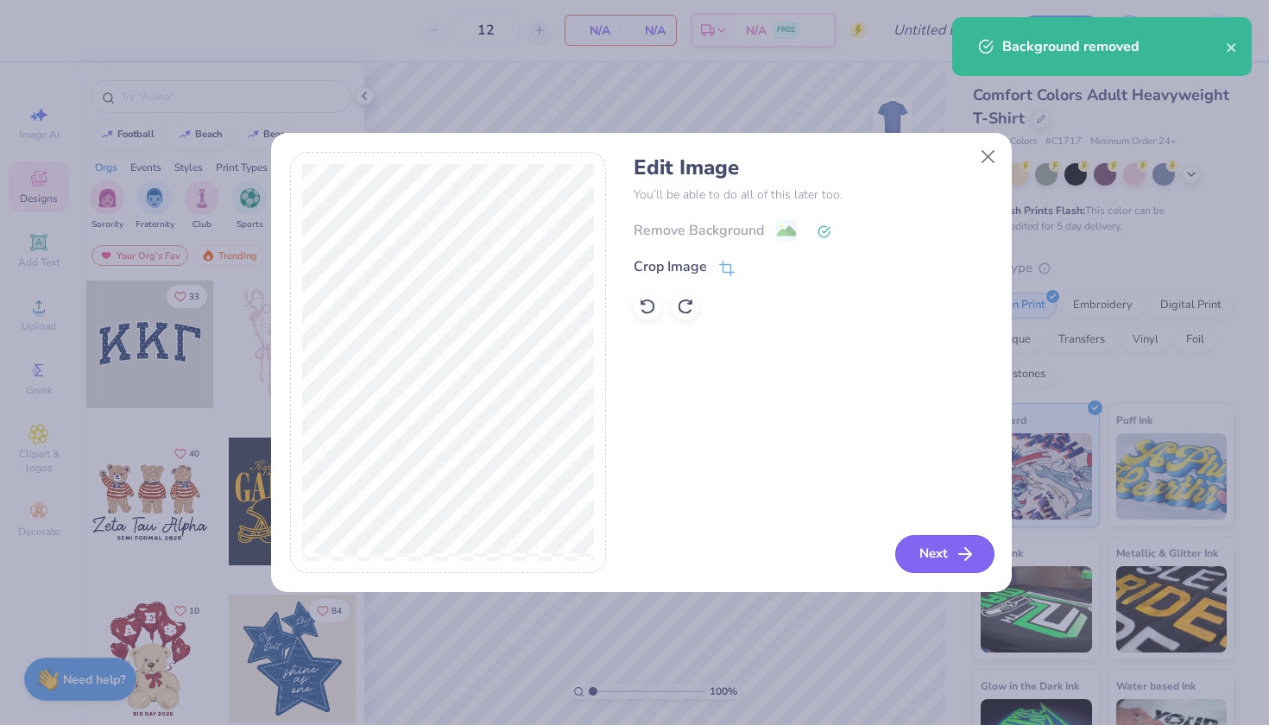
click at [938, 555] on button "Next" at bounding box center [944, 554] width 99 height 38
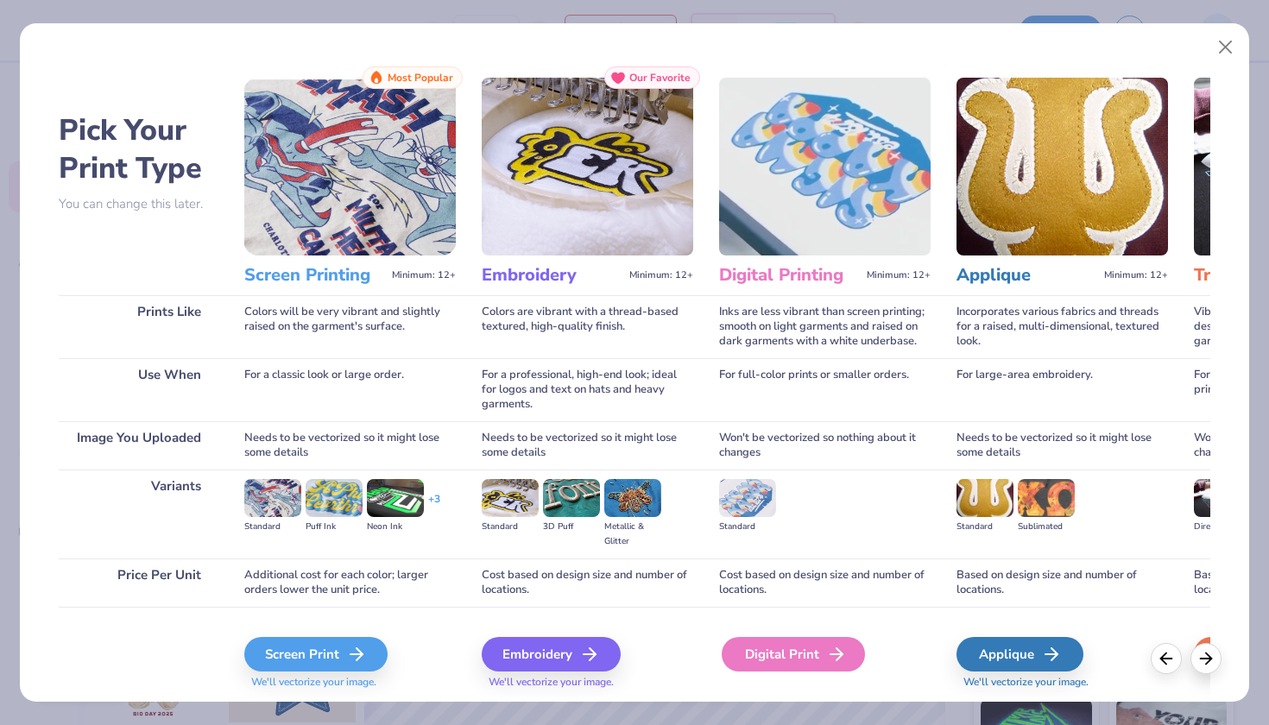
click at [772, 654] on div "Digital Print" at bounding box center [792, 654] width 143 height 35
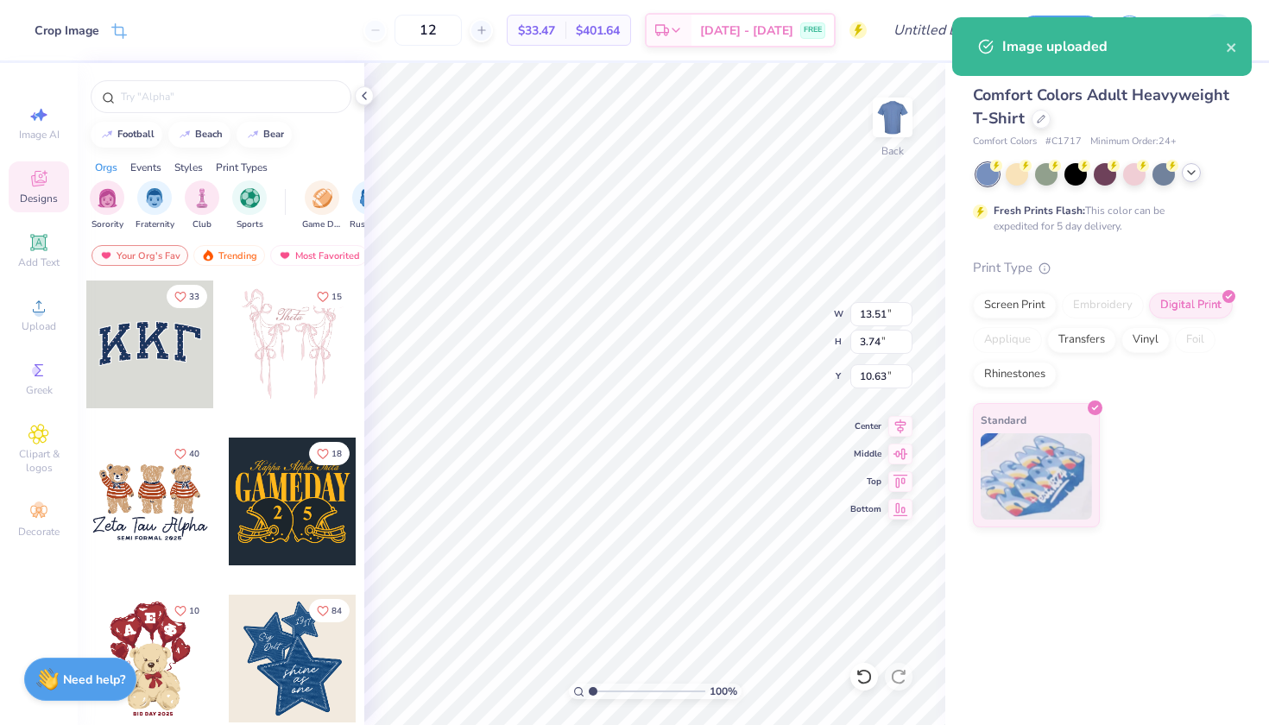
click at [1189, 176] on icon at bounding box center [1191, 173] width 14 height 14
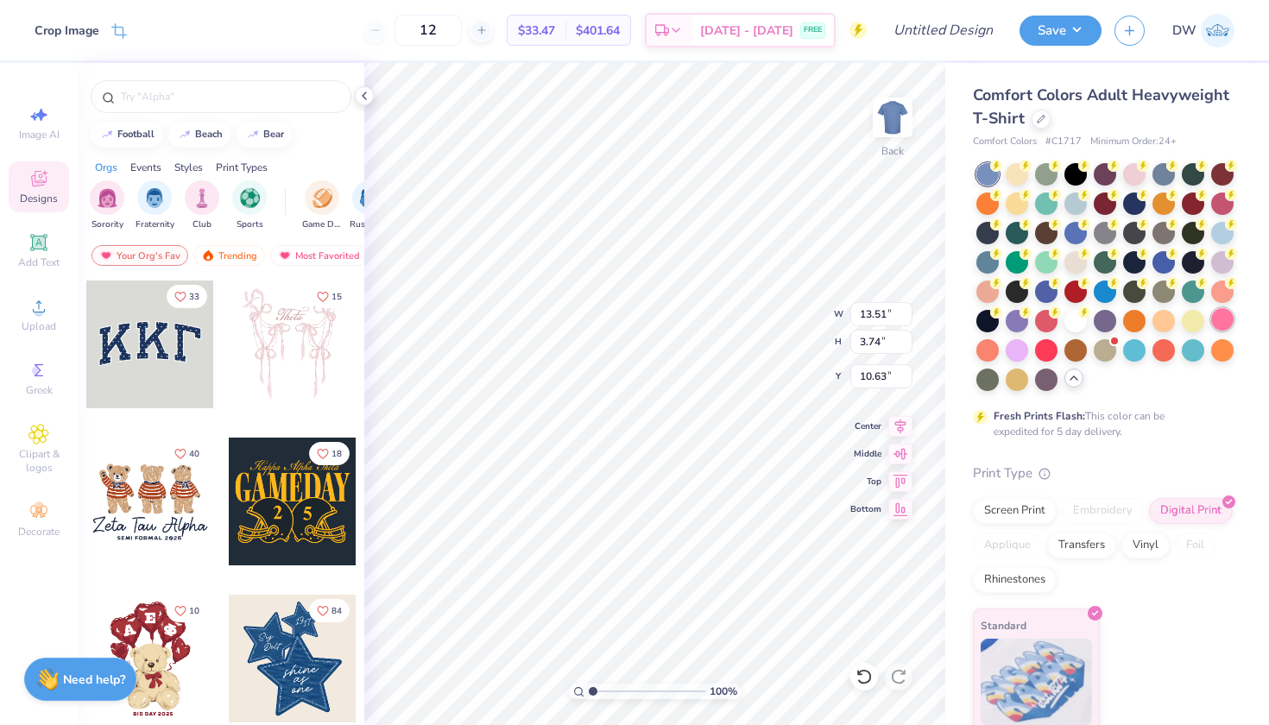
click at [1211, 331] on div at bounding box center [1222, 319] width 22 height 22
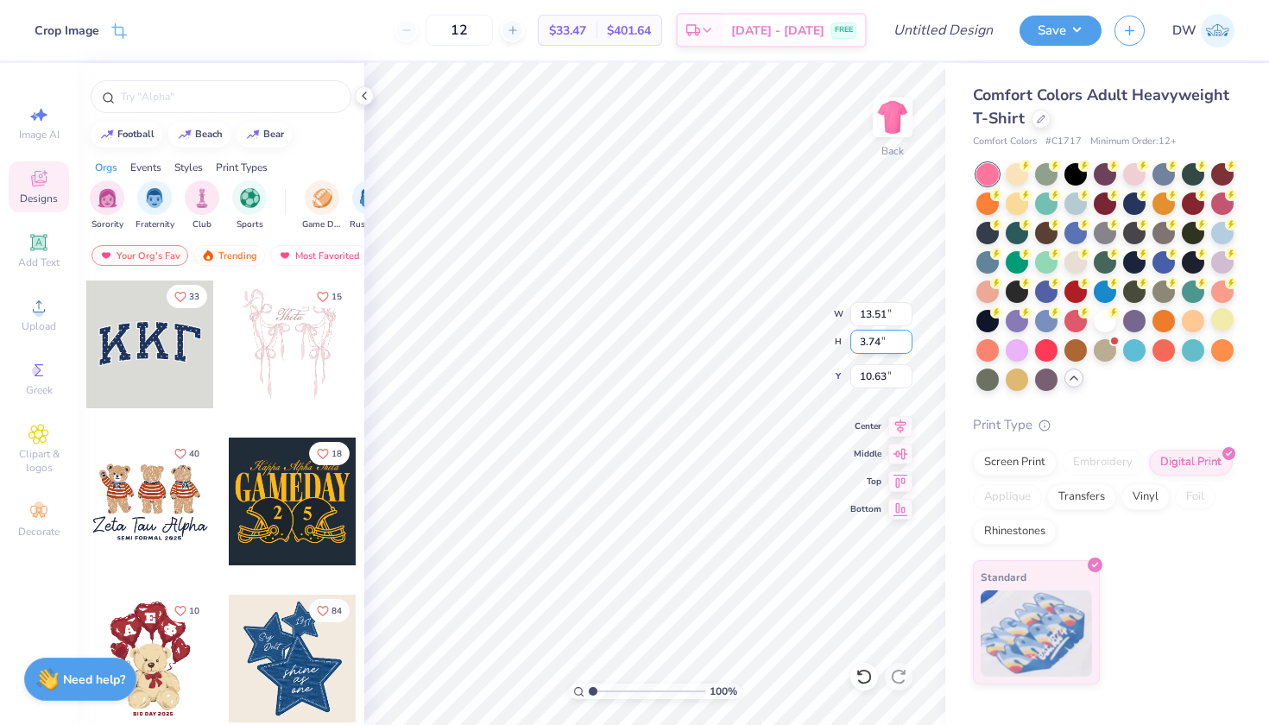
type input "3.00"
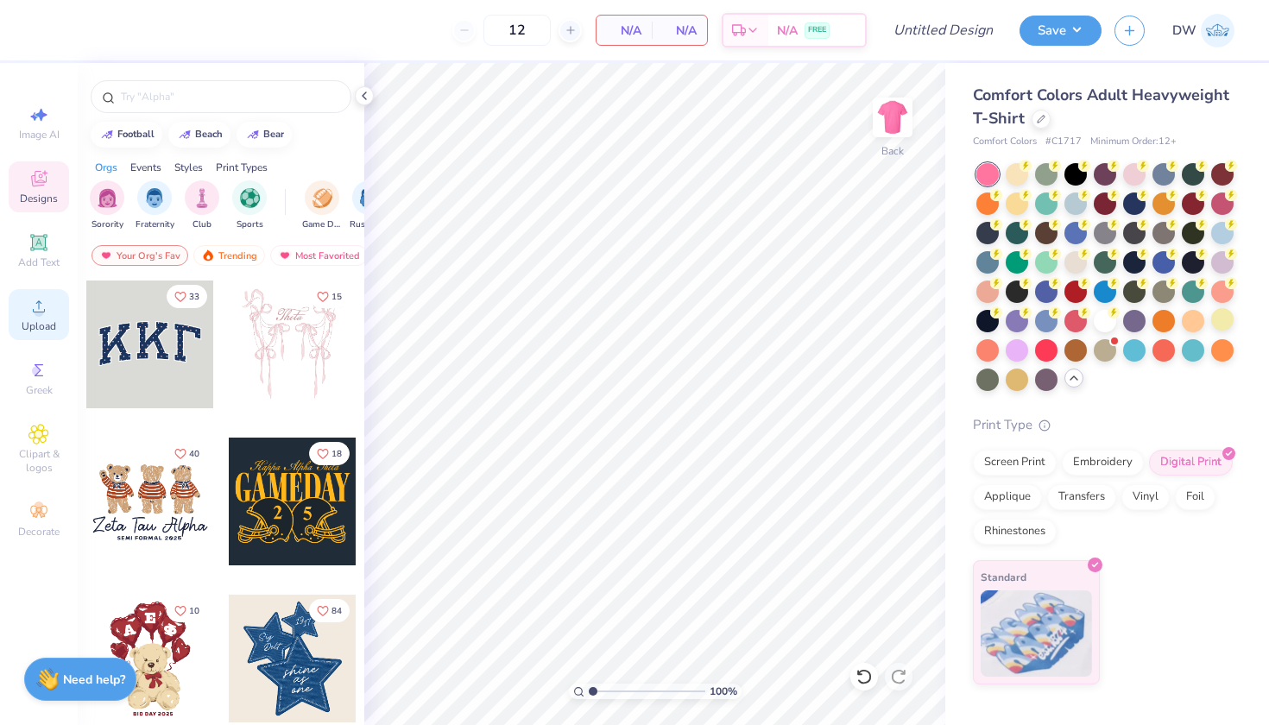
click at [18, 327] on div "Upload" at bounding box center [39, 314] width 60 height 51
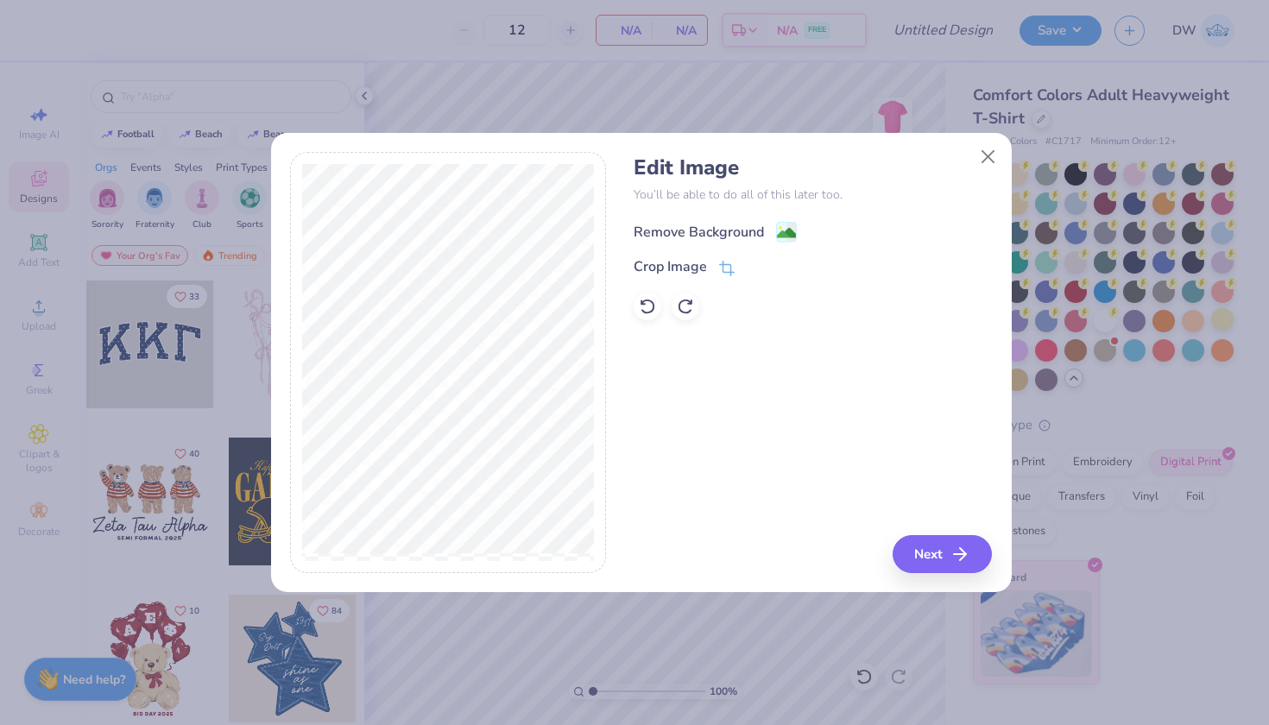
click at [784, 234] on image at bounding box center [786, 233] width 19 height 19
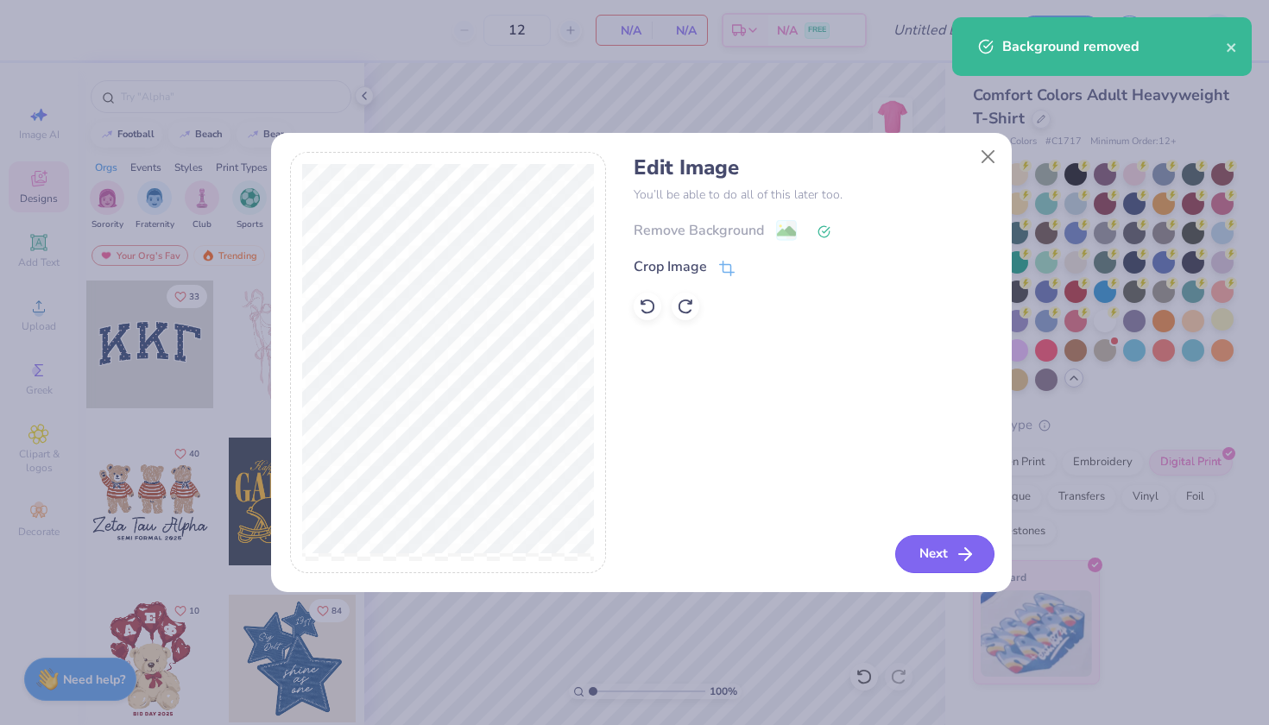
click at [935, 567] on button "Next" at bounding box center [944, 554] width 99 height 38
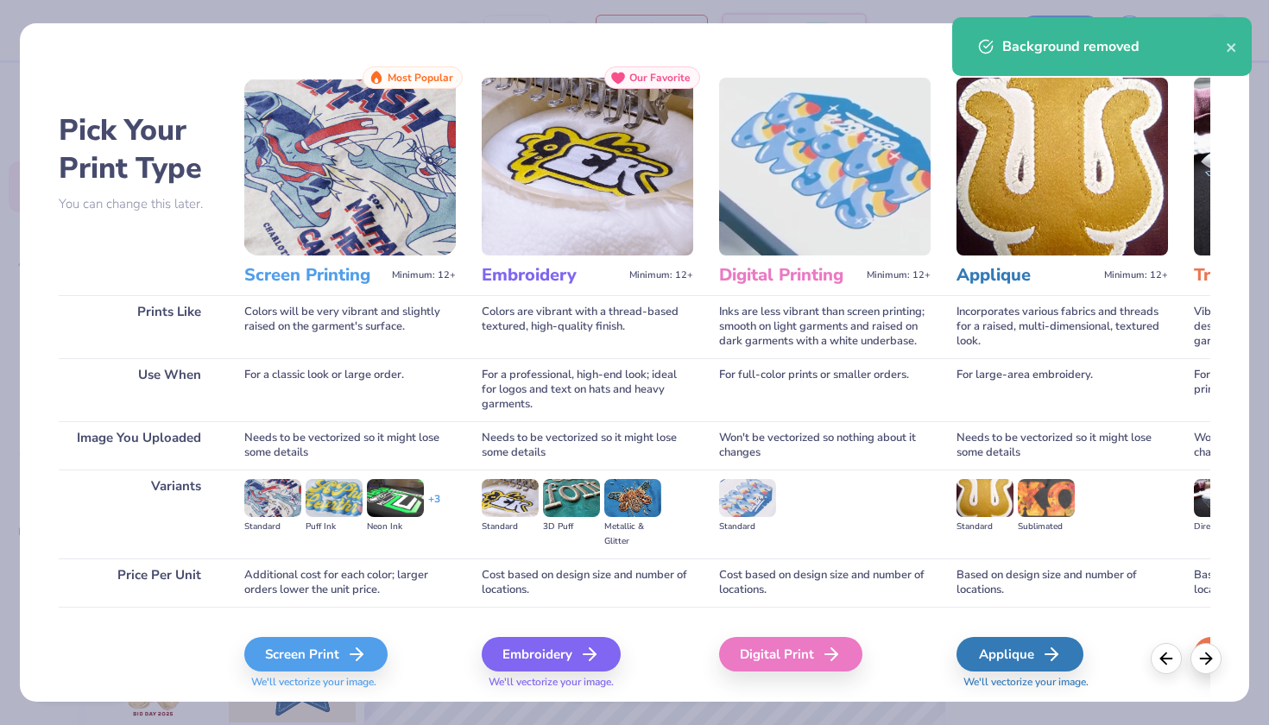
click at [766, 636] on div "Digital Print" at bounding box center [824, 653] width 211 height 92
click at [766, 655] on div "Digital Print" at bounding box center [792, 654] width 143 height 35
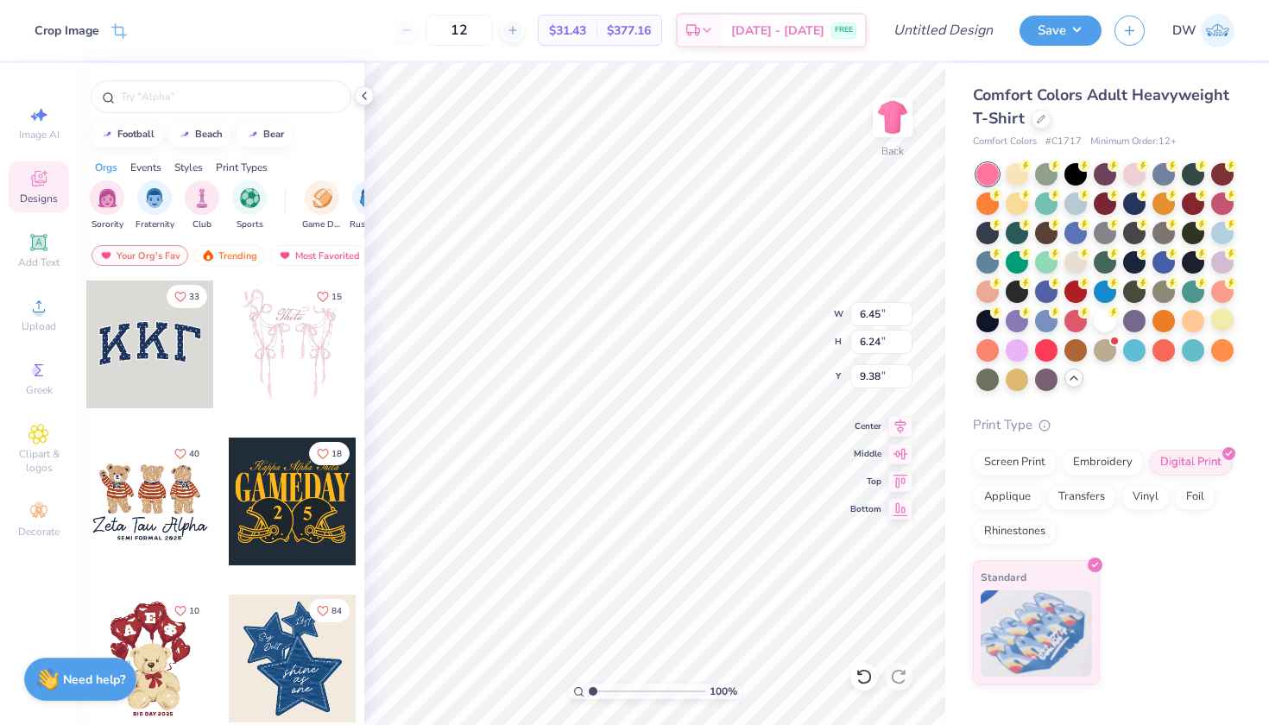
type input "3.00"
type input "2.90"
type input "3.00"
click at [906, 112] on img at bounding box center [892, 117] width 69 height 69
click at [903, 111] on img at bounding box center [892, 117] width 69 height 69
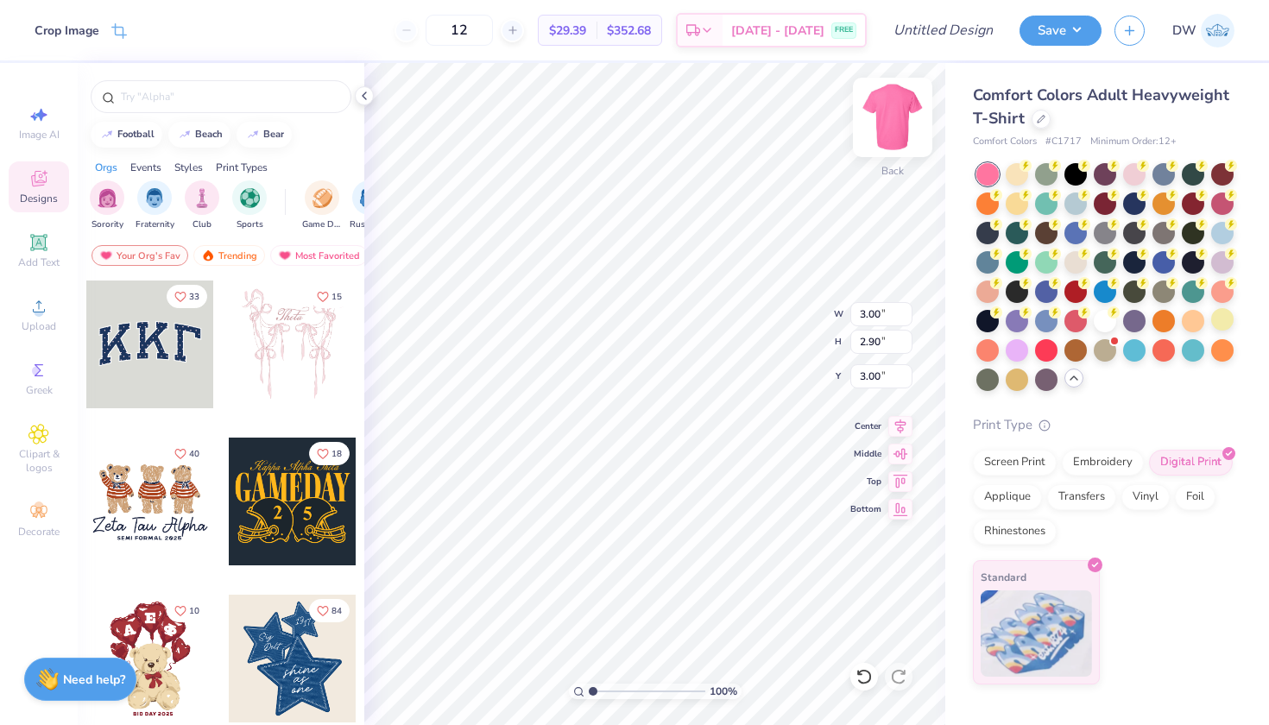
click at [905, 130] on img at bounding box center [892, 117] width 69 height 69
type input "11.64"
click at [851, 478] on div "100 % Front W 3.05 3.05 " H 2.95 2.95 " Y 11.64 11.64 " Center Middle Top Bottom" at bounding box center [654, 394] width 581 height 662
type input "9.18"
type input "11.61"
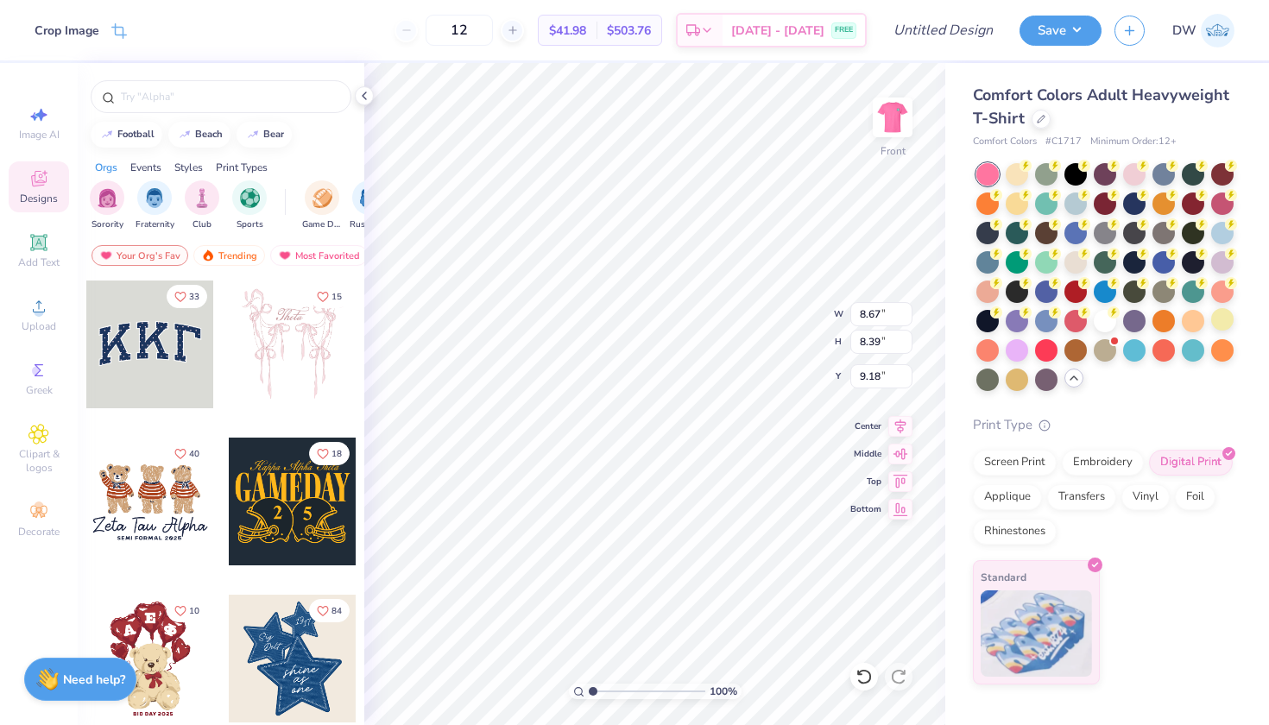
type input "11.22"
type input "8.14"
click at [34, 324] on span "Upload" at bounding box center [39, 326] width 35 height 14
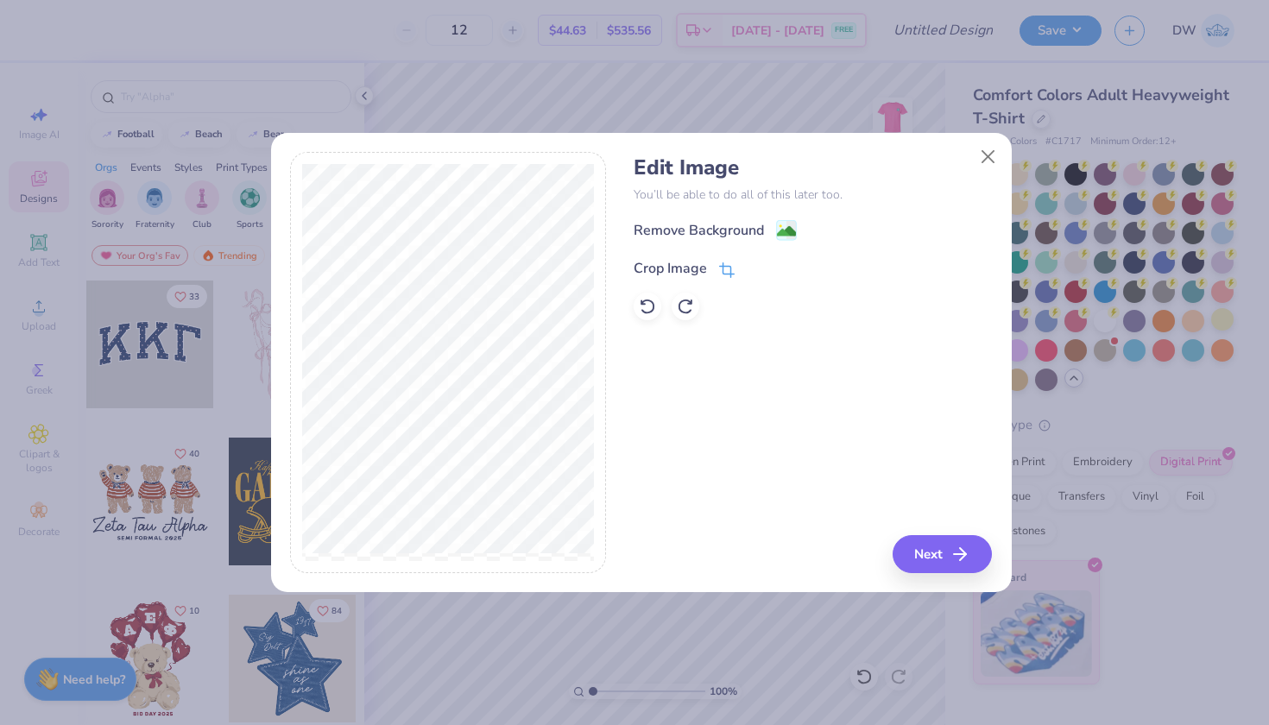
click at [712, 268] on div "Crop Image" at bounding box center [683, 268] width 101 height 21
click at [753, 266] on icon at bounding box center [755, 266] width 10 height 10
click at [783, 229] on image at bounding box center [786, 233] width 19 height 19
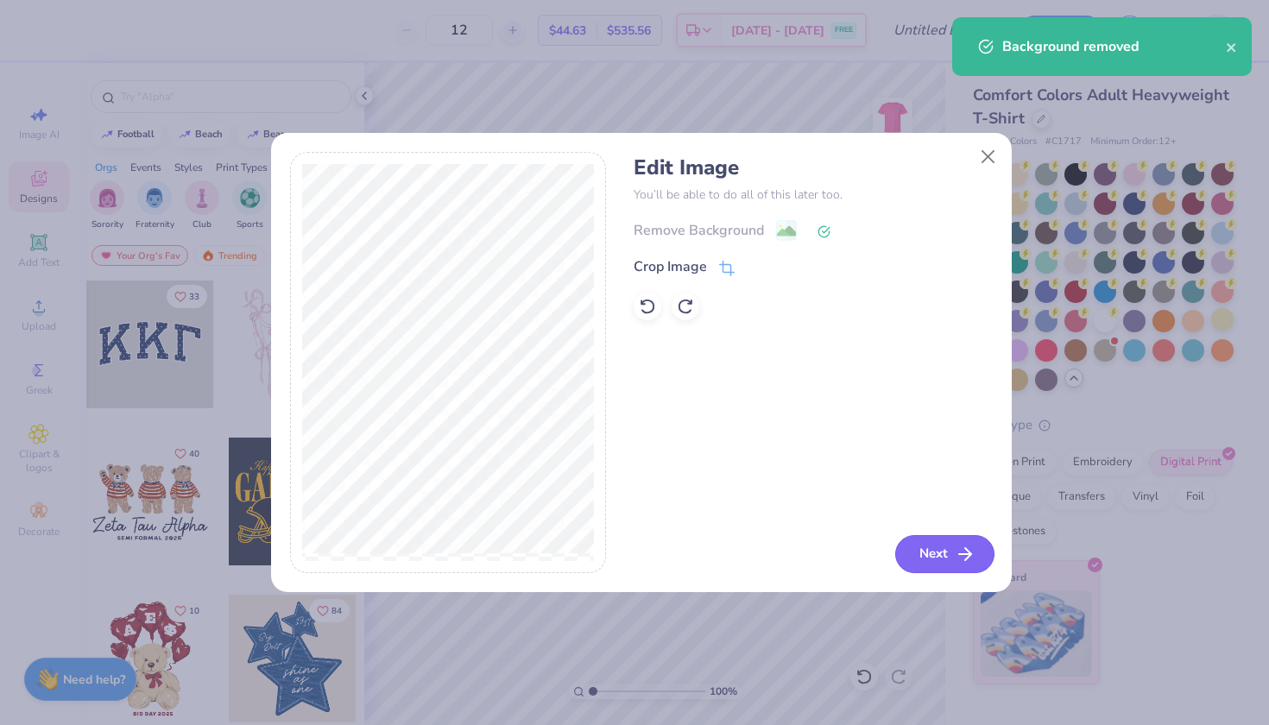
click at [925, 546] on button "Next" at bounding box center [944, 554] width 99 height 38
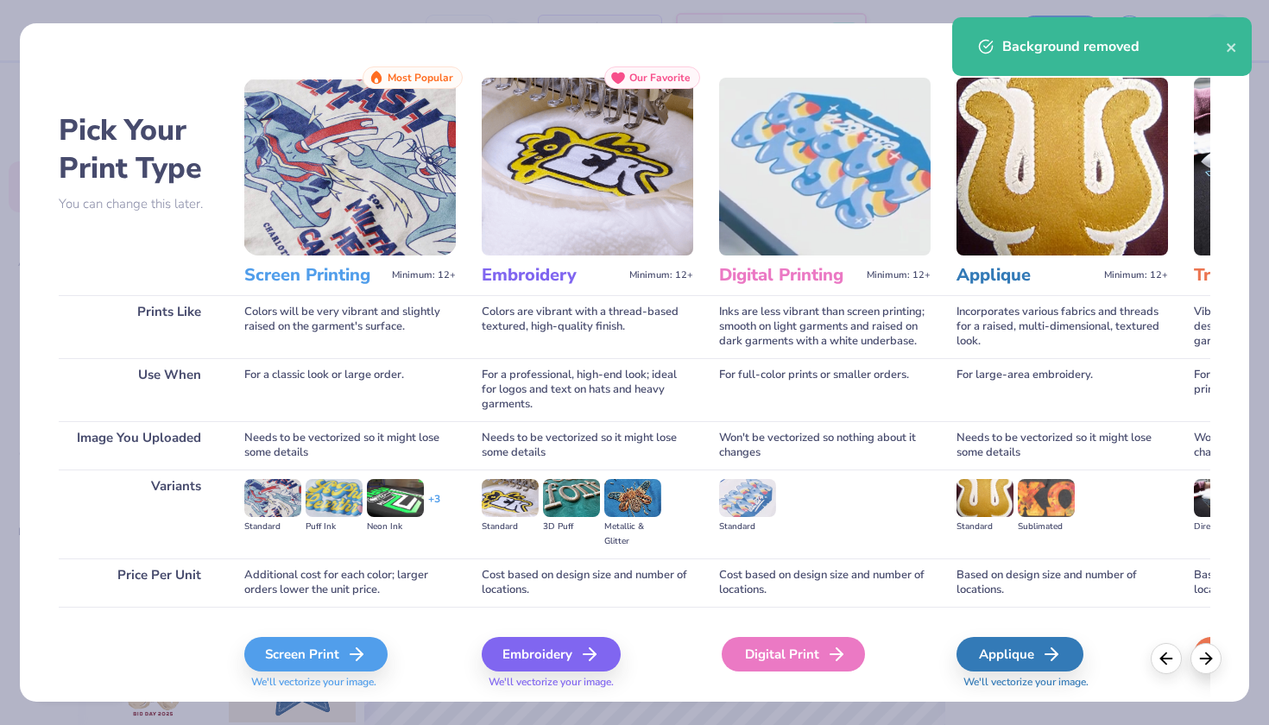
click at [832, 658] on icon at bounding box center [836, 654] width 21 height 21
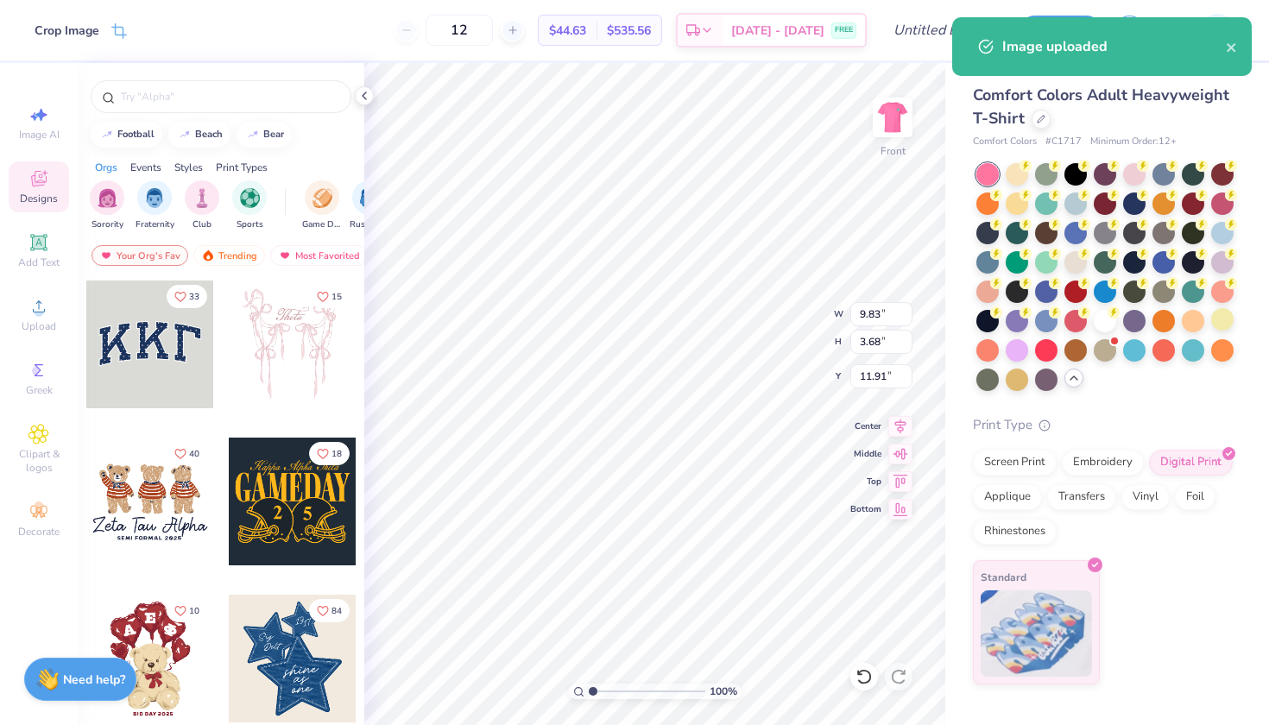
type input "3.00"
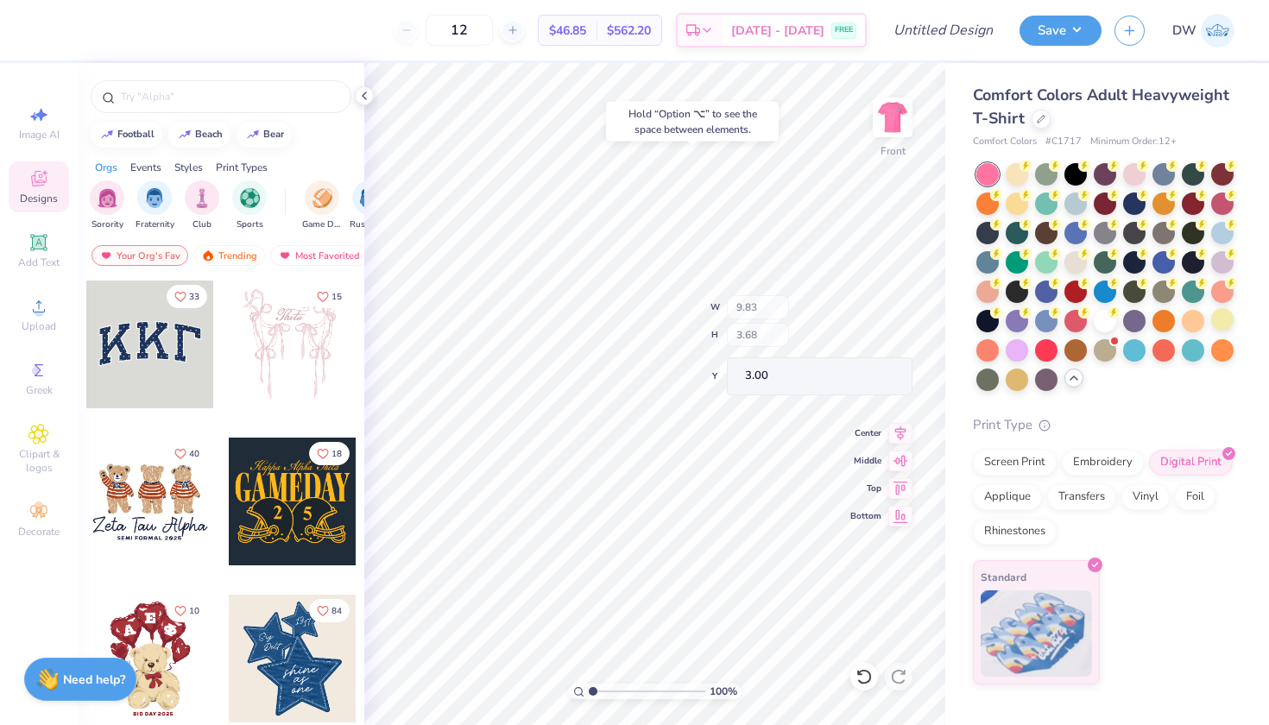
type input "11.61"
type input "11.22"
type input "8.14"
type input "9.83"
type input "3.68"
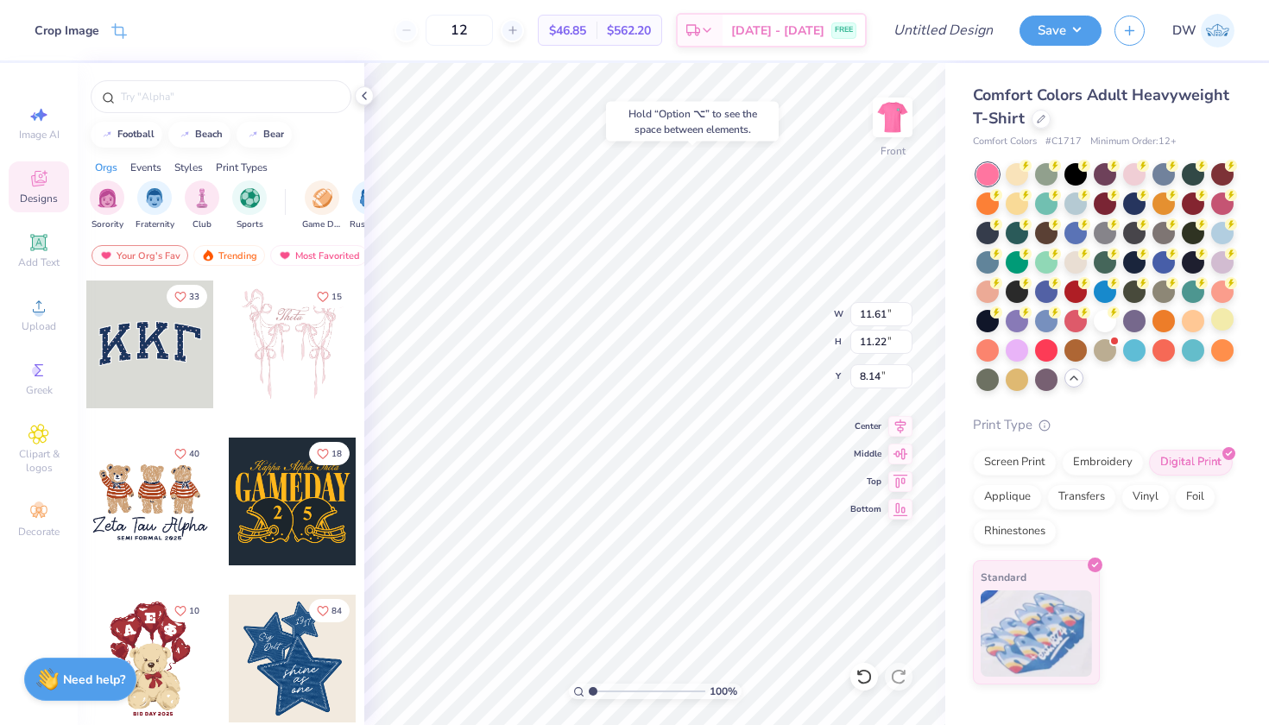
type input "3.00"
type input "6.68"
drag, startPoint x: 512, startPoint y: 24, endPoint x: 471, endPoint y: 19, distance: 40.9
click at [471, 19] on input "12" at bounding box center [458, 30] width 67 height 31
type input "50"
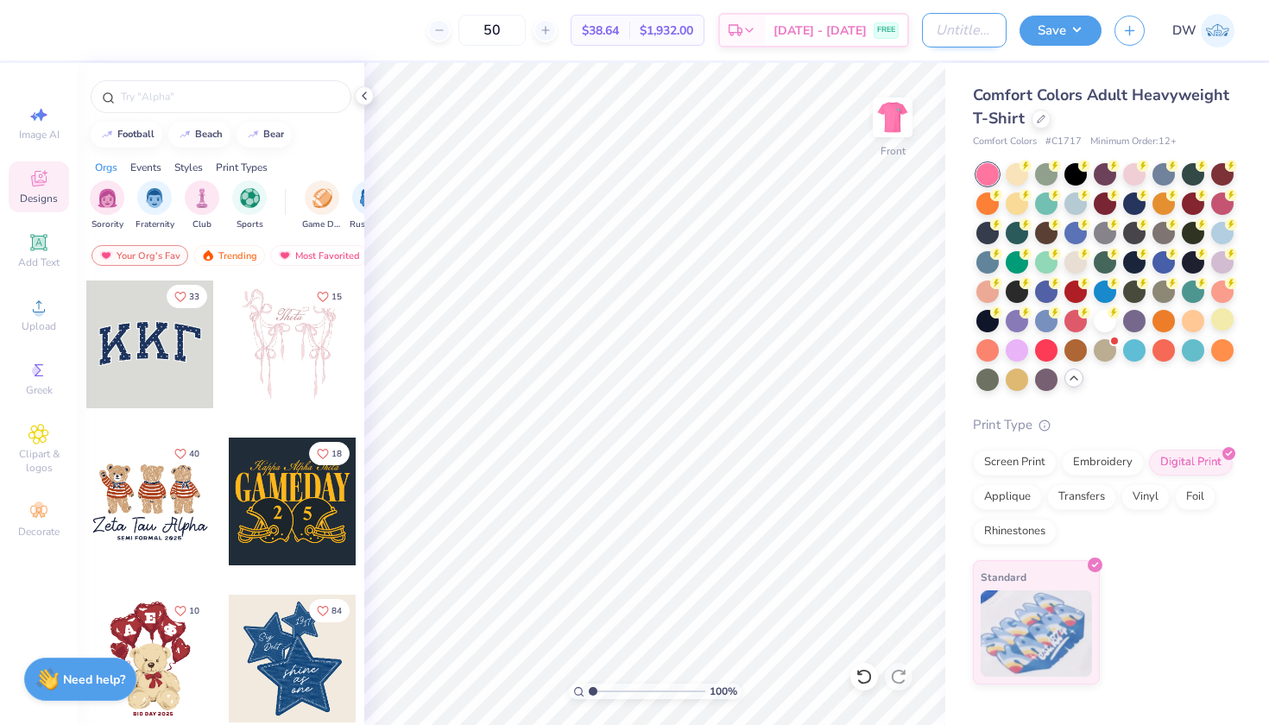
click at [961, 45] on input "Design Title" at bounding box center [964, 30] width 85 height 35
type input "EarthFest D1"
click at [1061, 30] on button "Save" at bounding box center [1060, 28] width 82 height 30
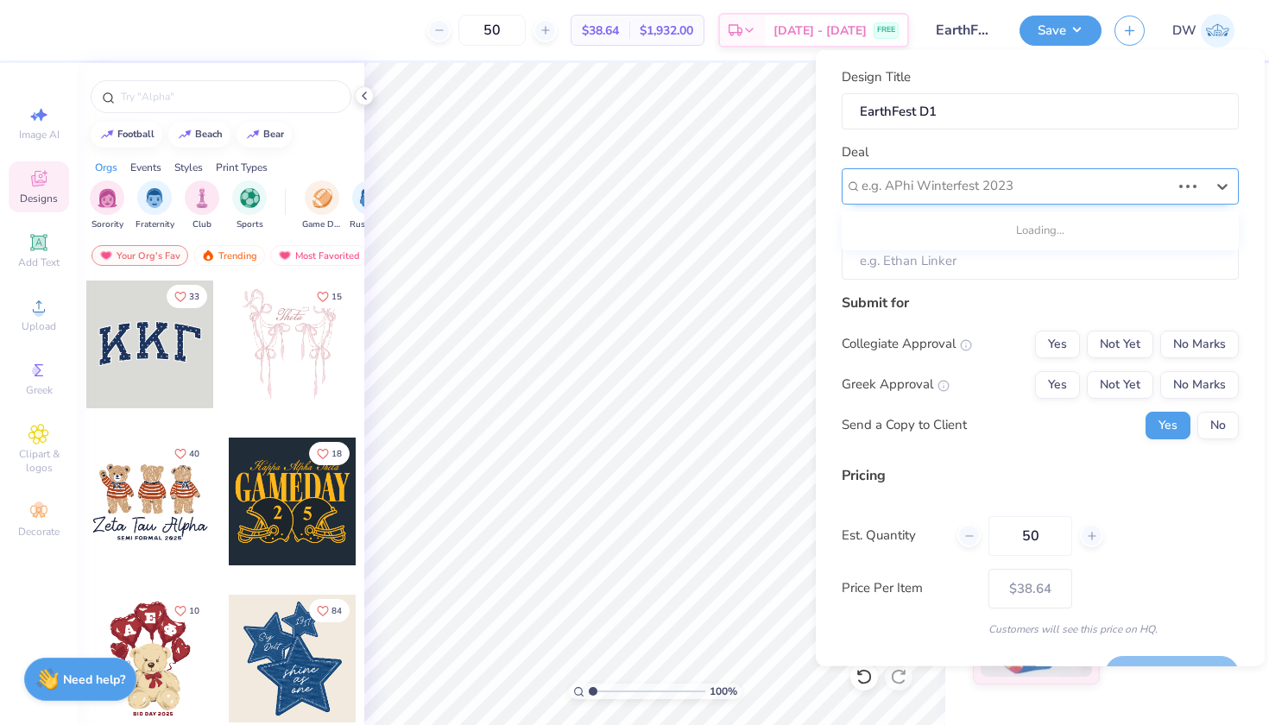
click at [1042, 173] on div "e.g. APhi Winterfest 2023" at bounding box center [1016, 186] width 312 height 27
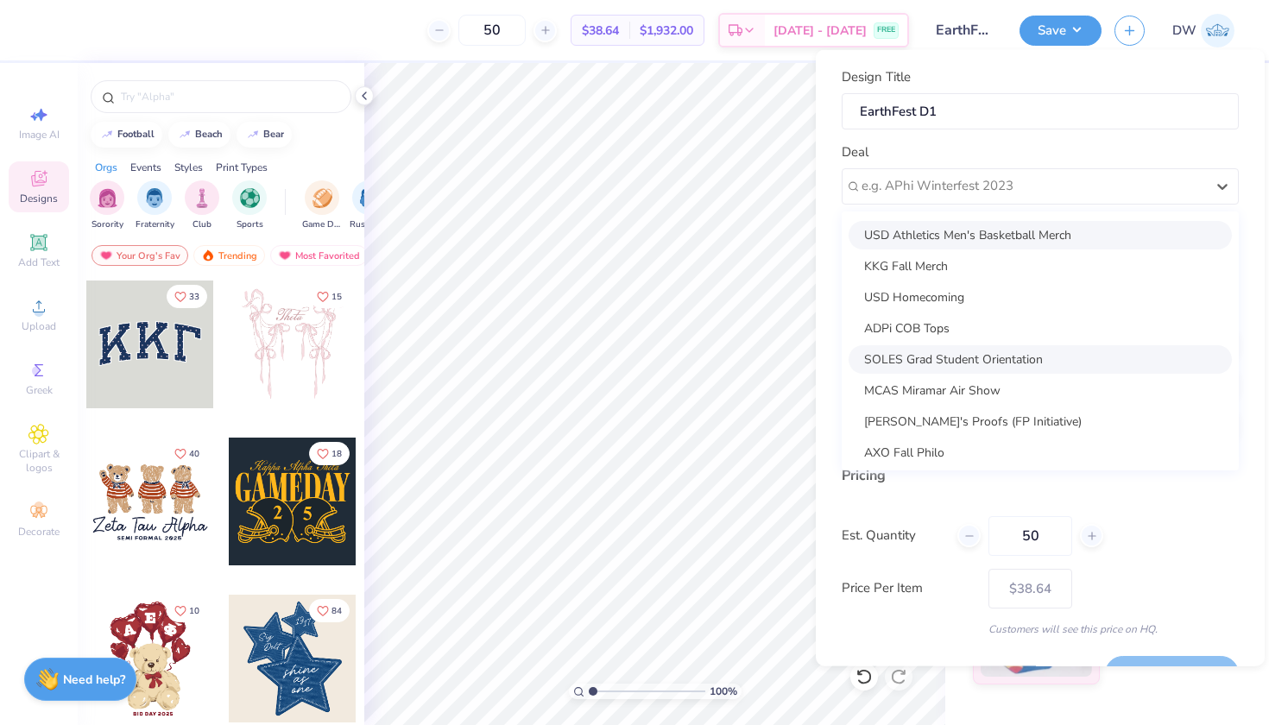
scroll to position [105, 0]
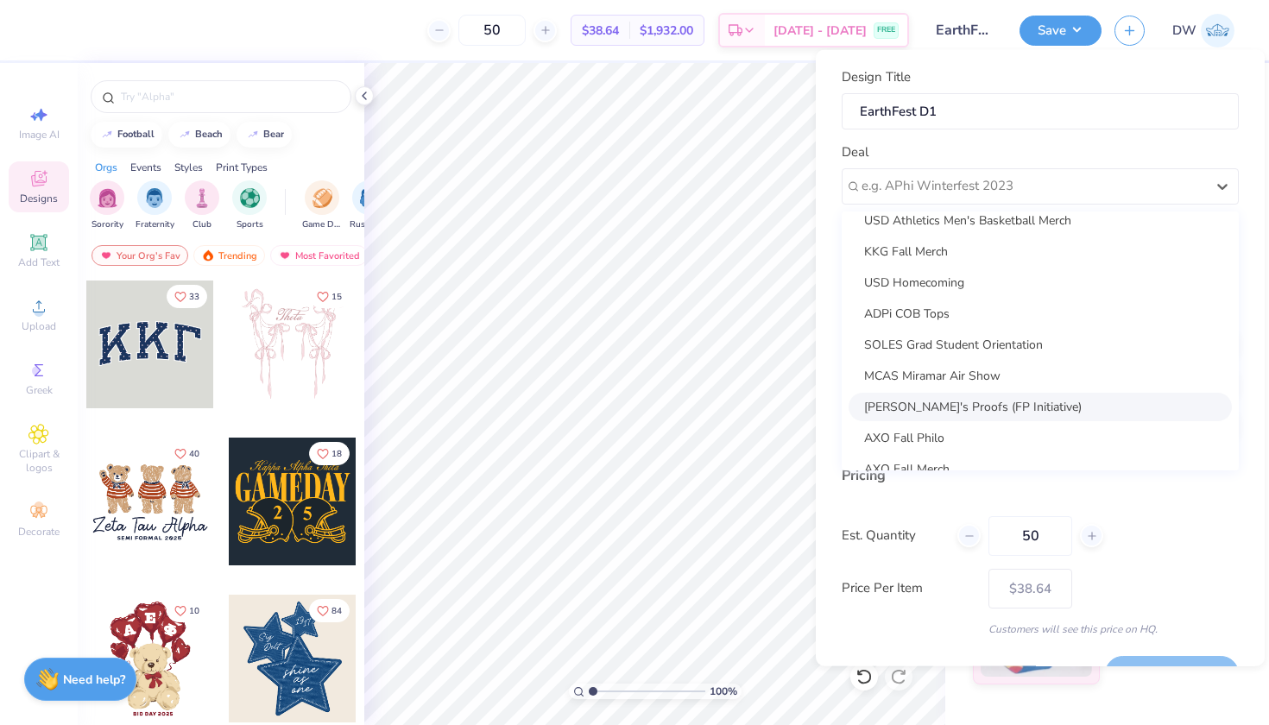
click at [978, 401] on div "[PERSON_NAME]'s Proofs (FP Initiative)" at bounding box center [1039, 406] width 383 height 28
type input "[PERSON_NAME]"
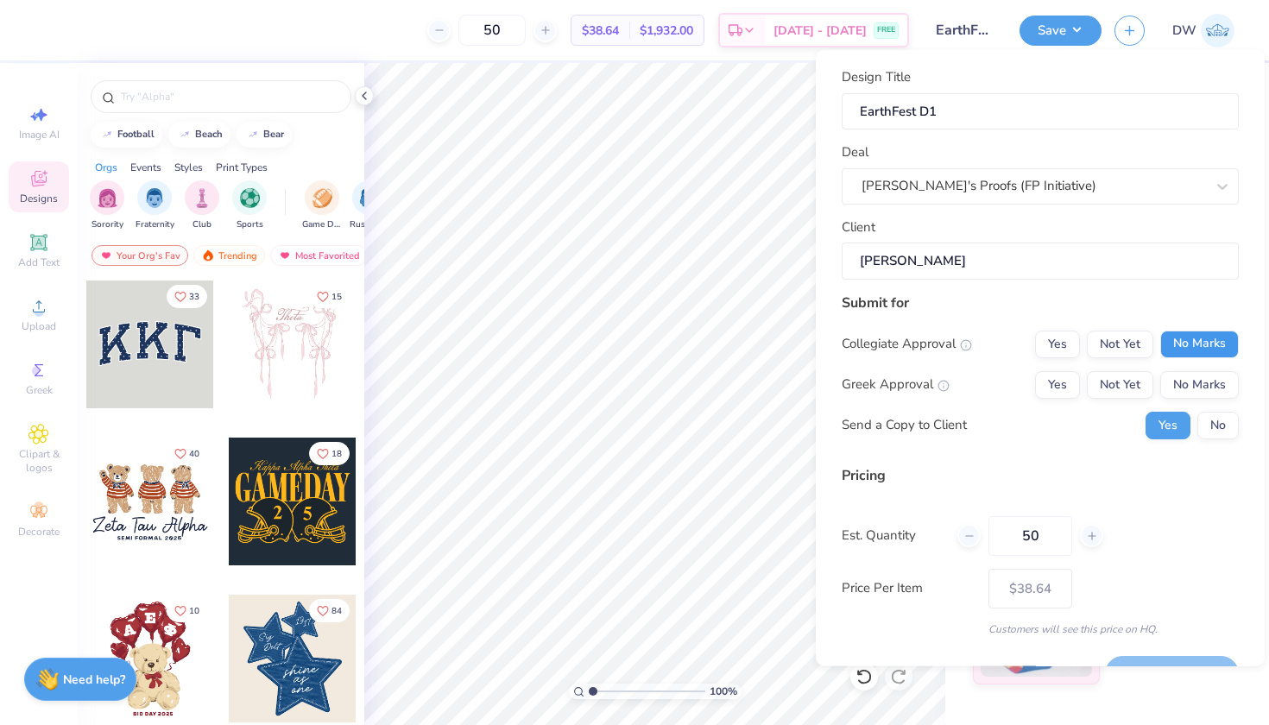
click at [1200, 350] on button "No Marks" at bounding box center [1199, 344] width 79 height 28
click at [1200, 376] on button "No Marks" at bounding box center [1199, 384] width 79 height 28
click at [1201, 423] on button "No" at bounding box center [1217, 425] width 41 height 28
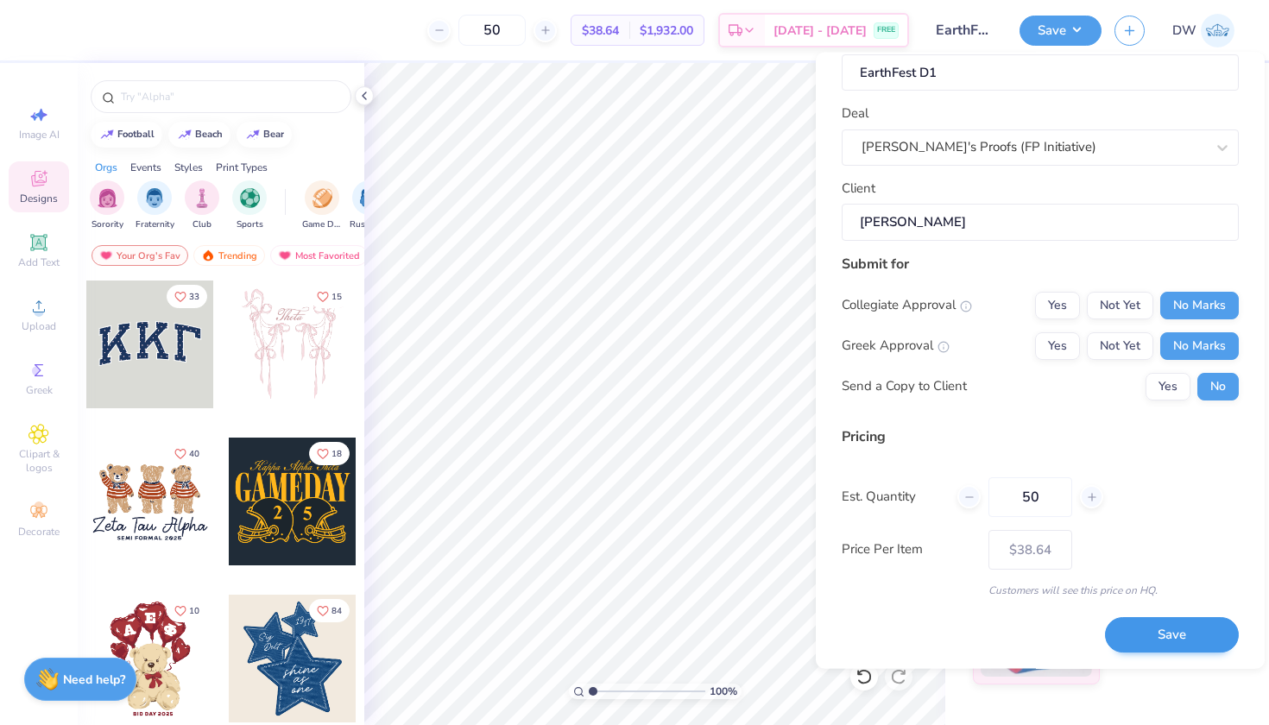
scroll to position [40, 0]
click at [1165, 637] on button "Save" at bounding box center [1172, 636] width 134 height 35
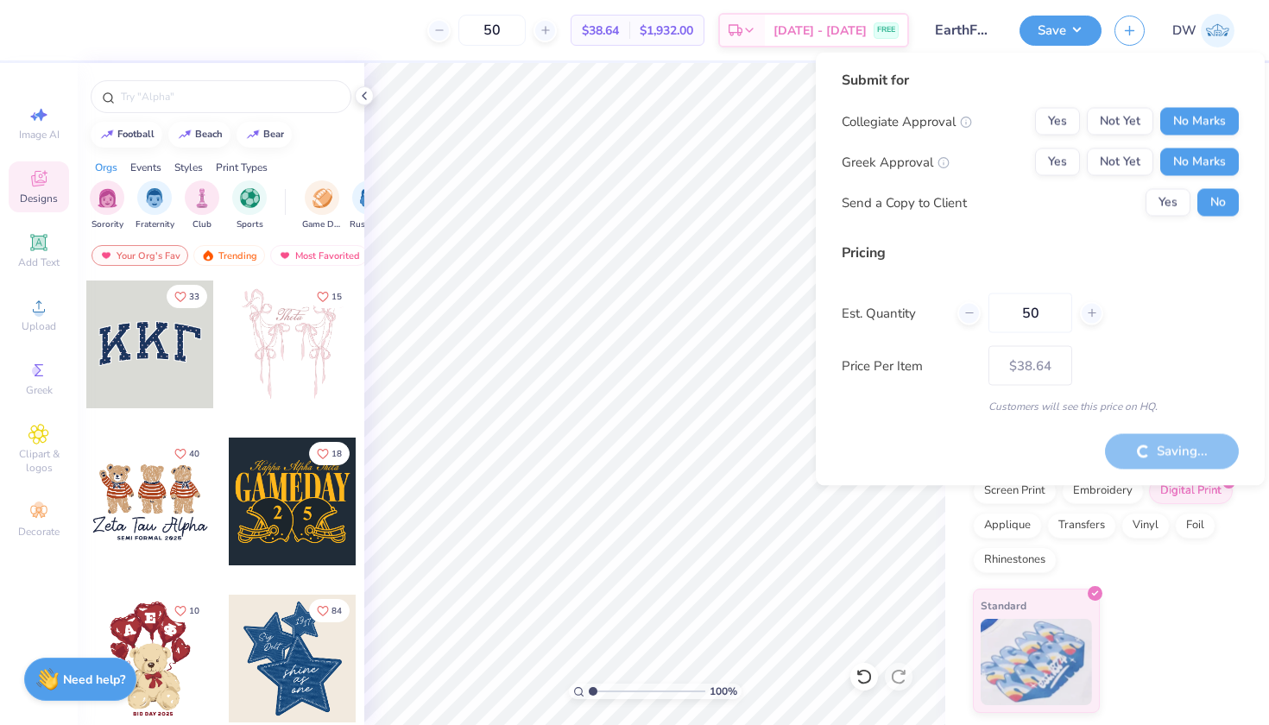
type input "– –"
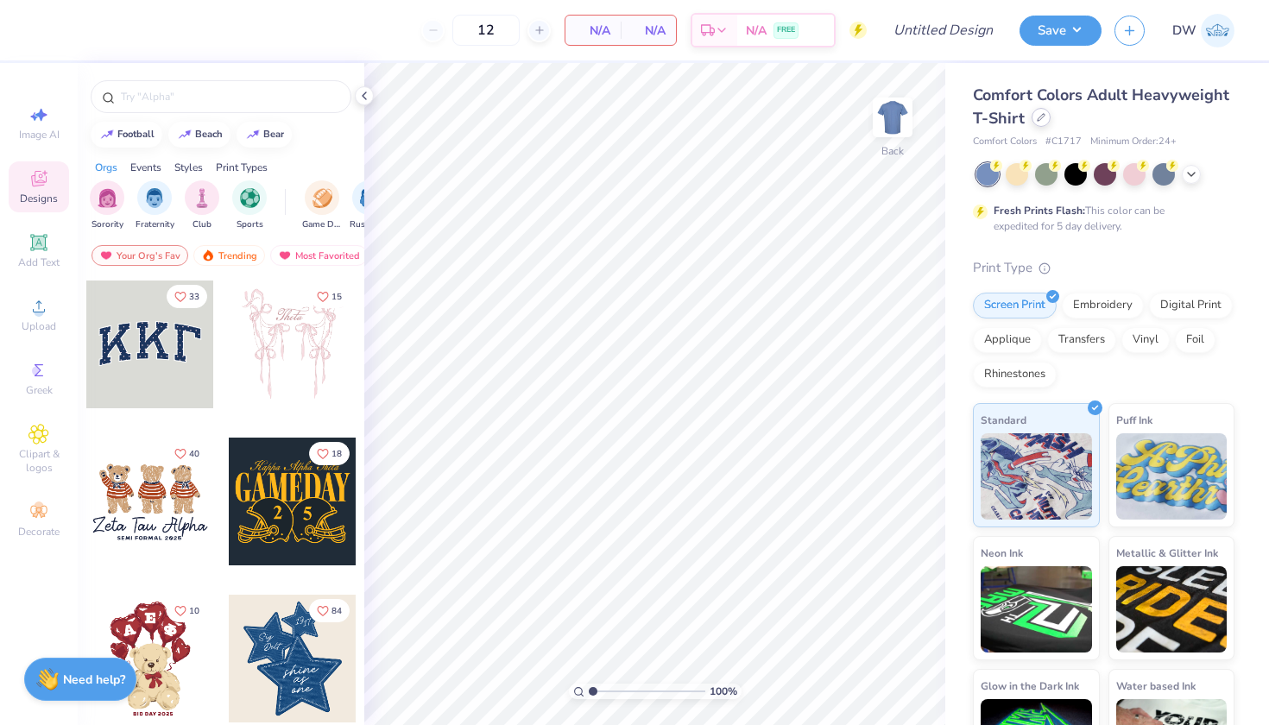
click at [1050, 123] on div at bounding box center [1040, 117] width 19 height 19
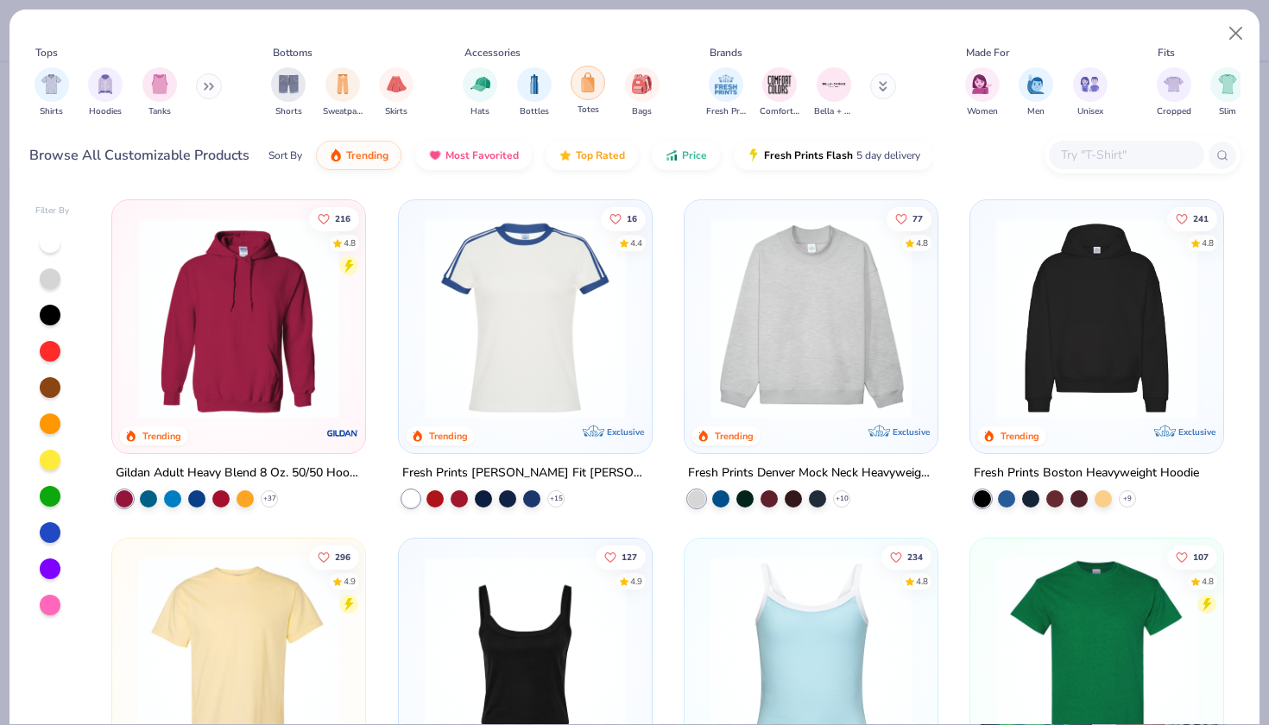
click at [591, 88] on img "filter for Totes" at bounding box center [587, 82] width 19 height 20
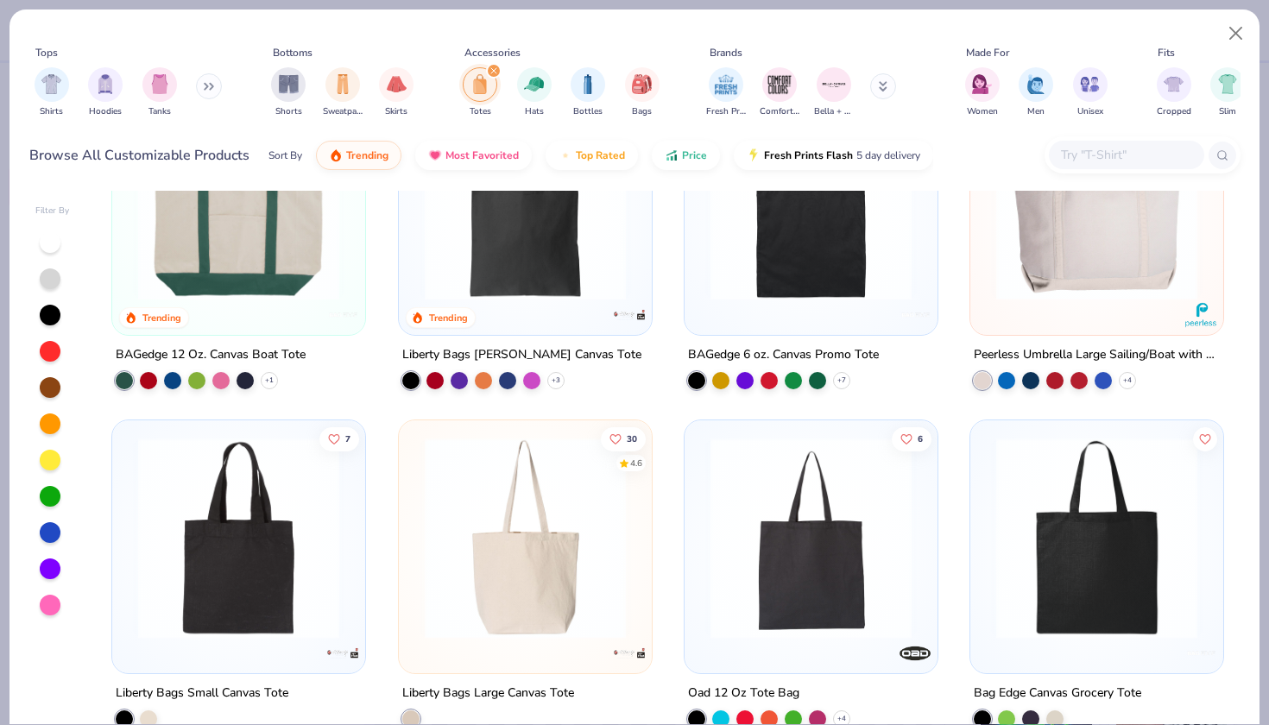
scroll to position [44, 0]
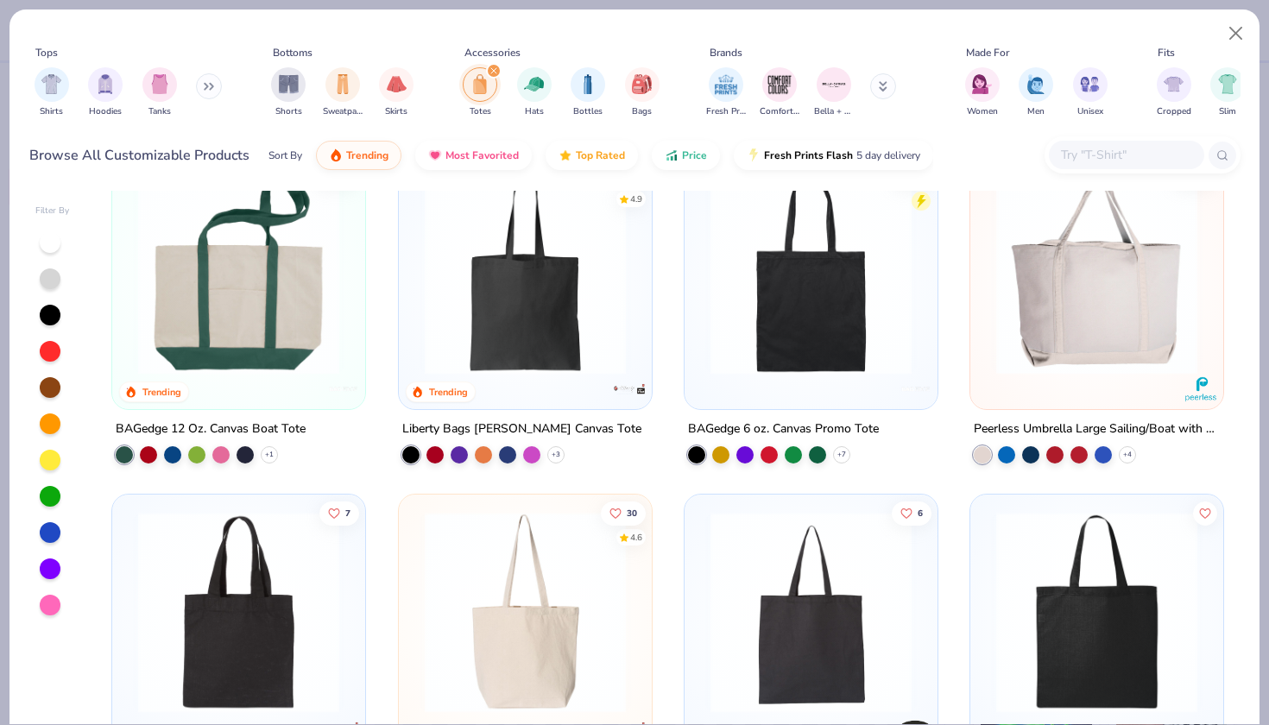
click at [304, 329] on img at bounding box center [238, 273] width 218 height 201
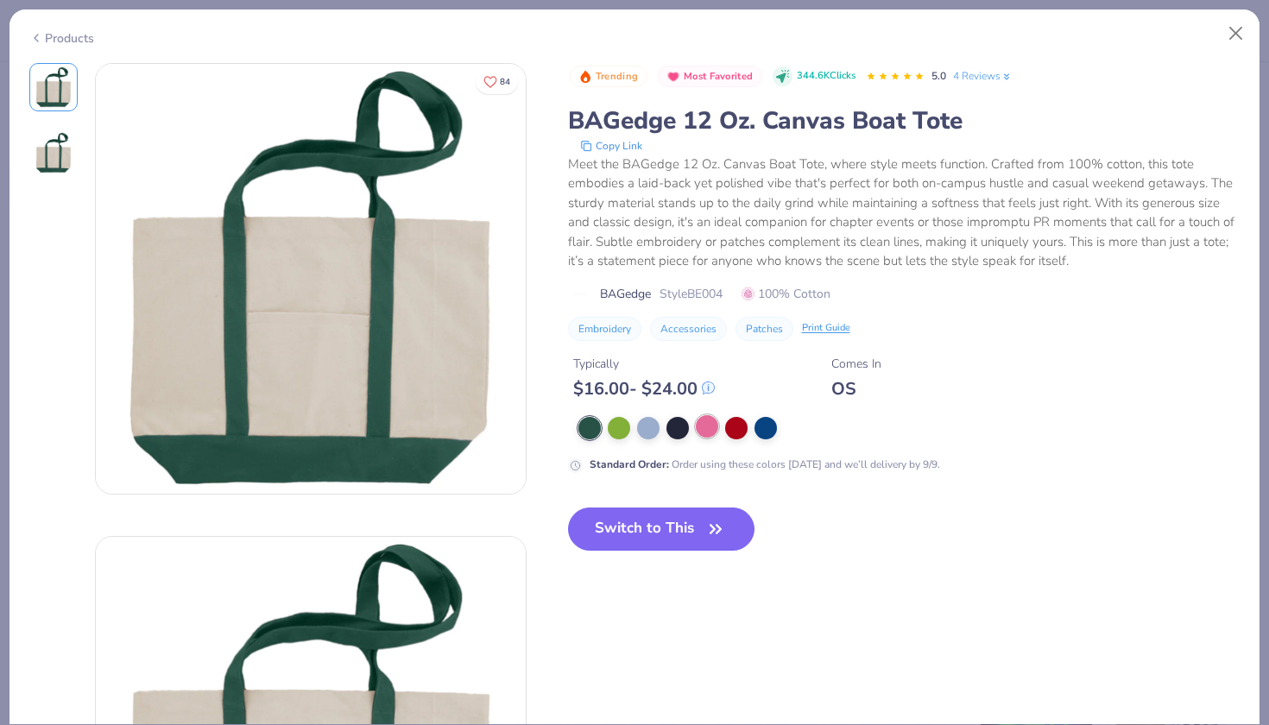
click at [700, 427] on div at bounding box center [707, 426] width 22 height 22
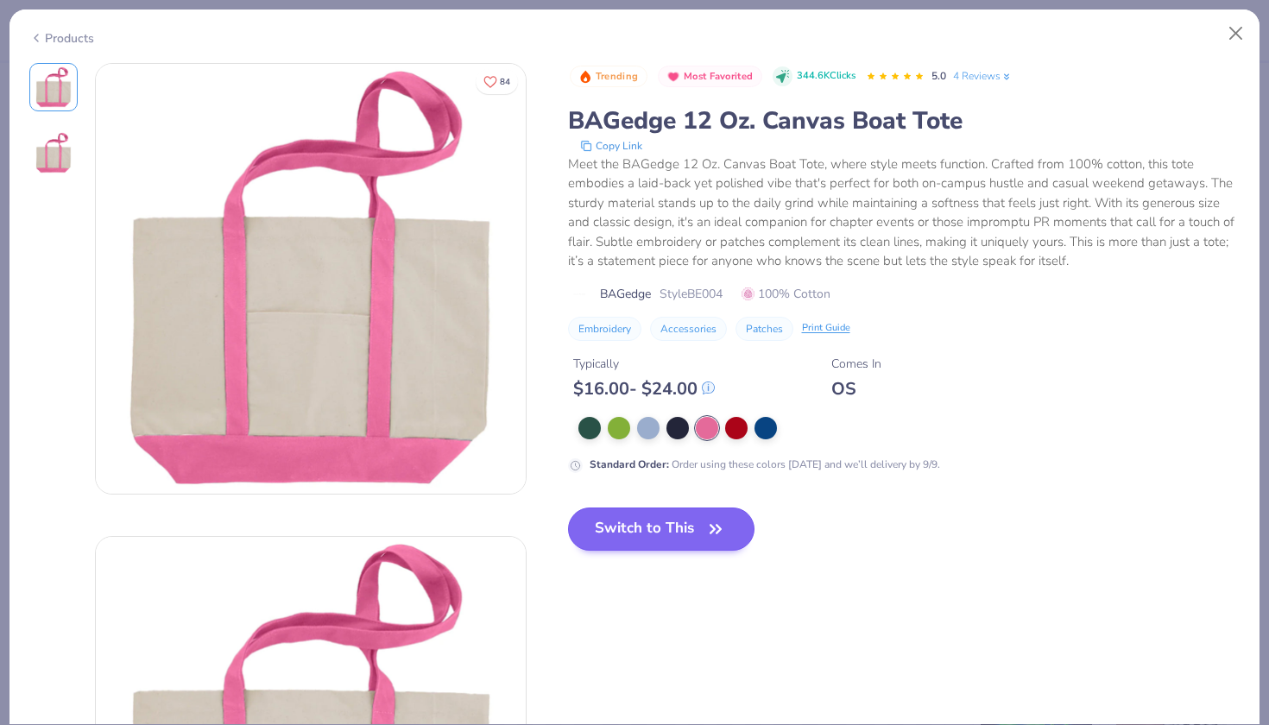
click at [652, 529] on button "Switch to This" at bounding box center [661, 528] width 187 height 43
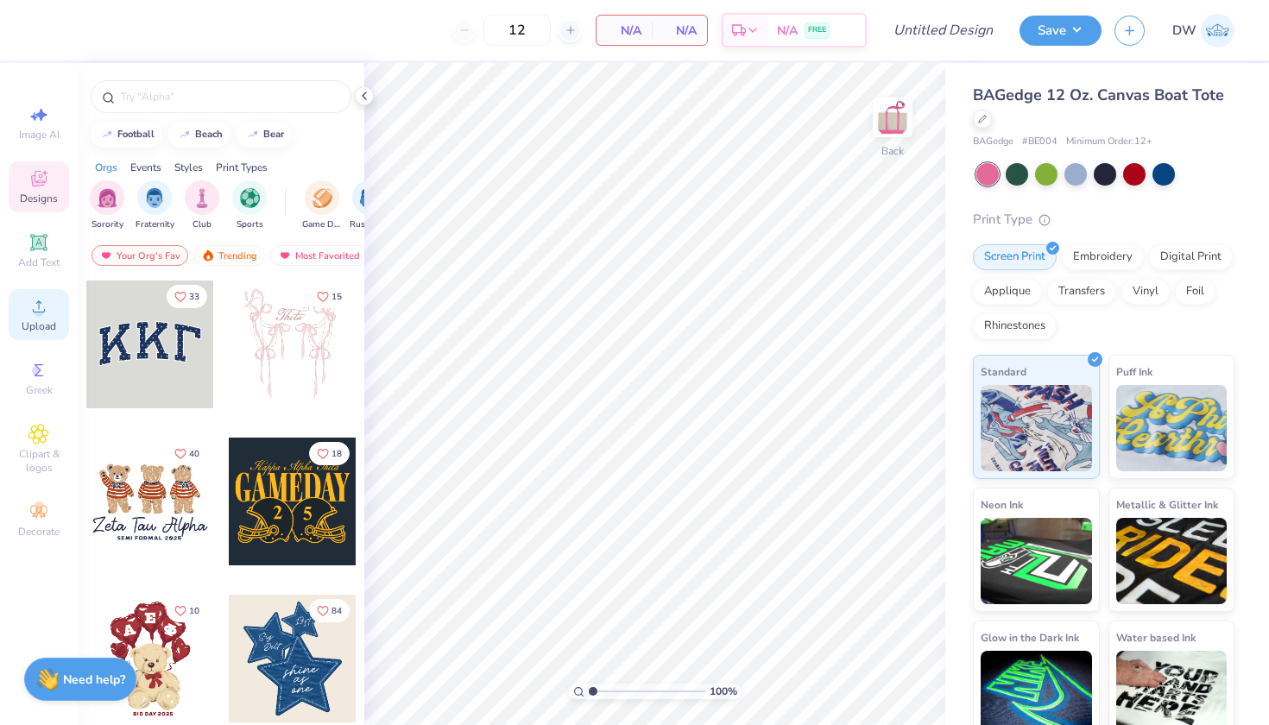
click at [20, 324] on div "Upload" at bounding box center [39, 314] width 60 height 51
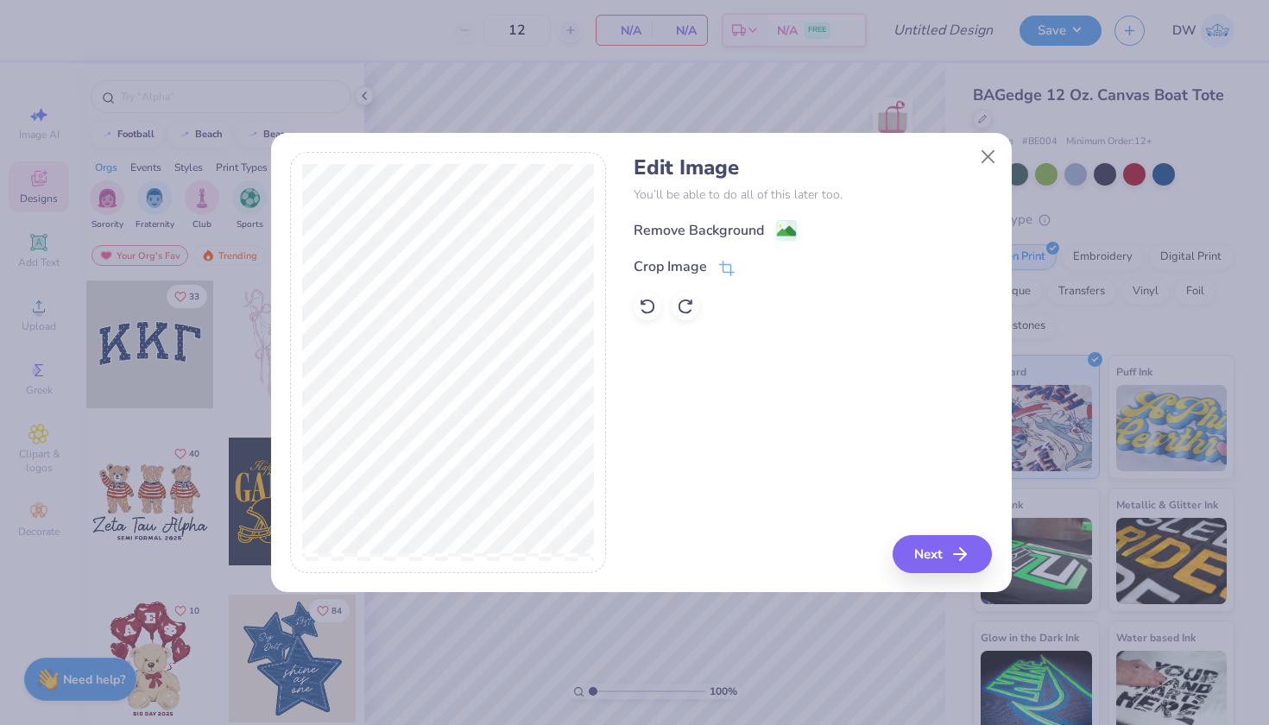
click at [781, 217] on div "Edit Image You’ll be able to do all of this later too. Remove Background Crop I…" at bounding box center [812, 237] width 358 height 165
click at [781, 236] on image at bounding box center [786, 233] width 19 height 19
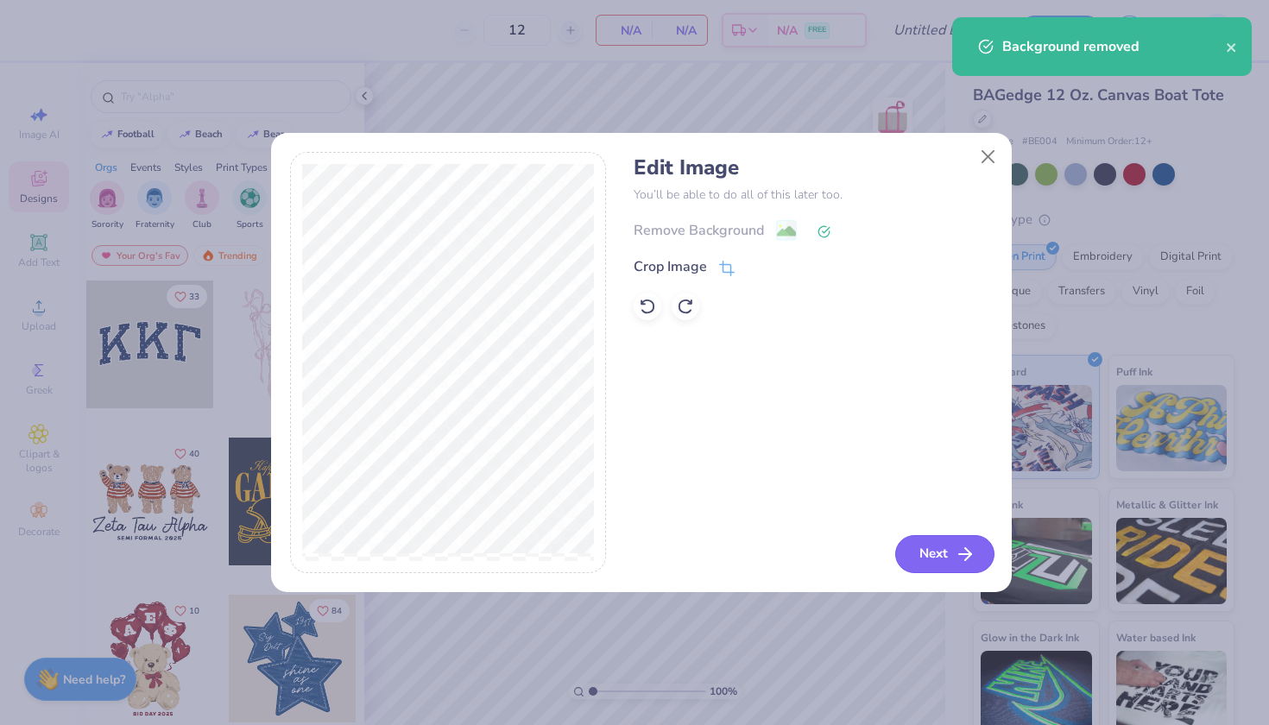
click at [951, 542] on button "Next" at bounding box center [944, 554] width 99 height 38
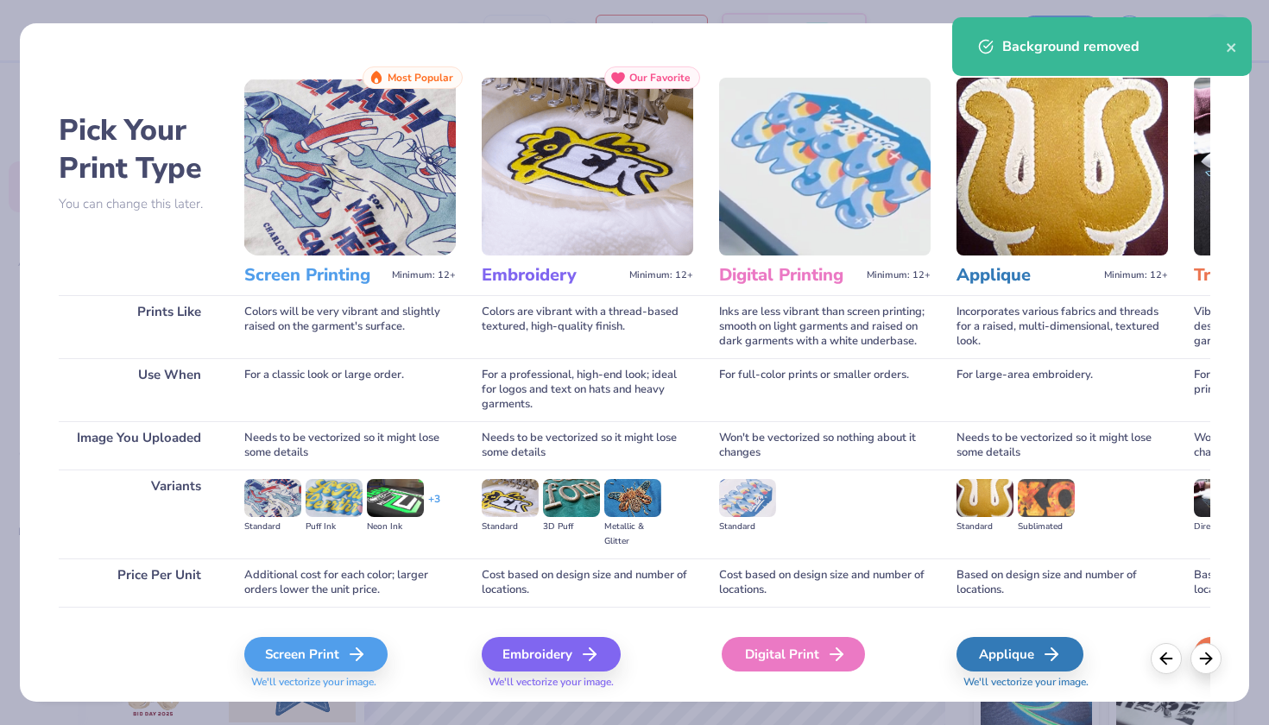
click at [787, 647] on div "Digital Print" at bounding box center [792, 654] width 143 height 35
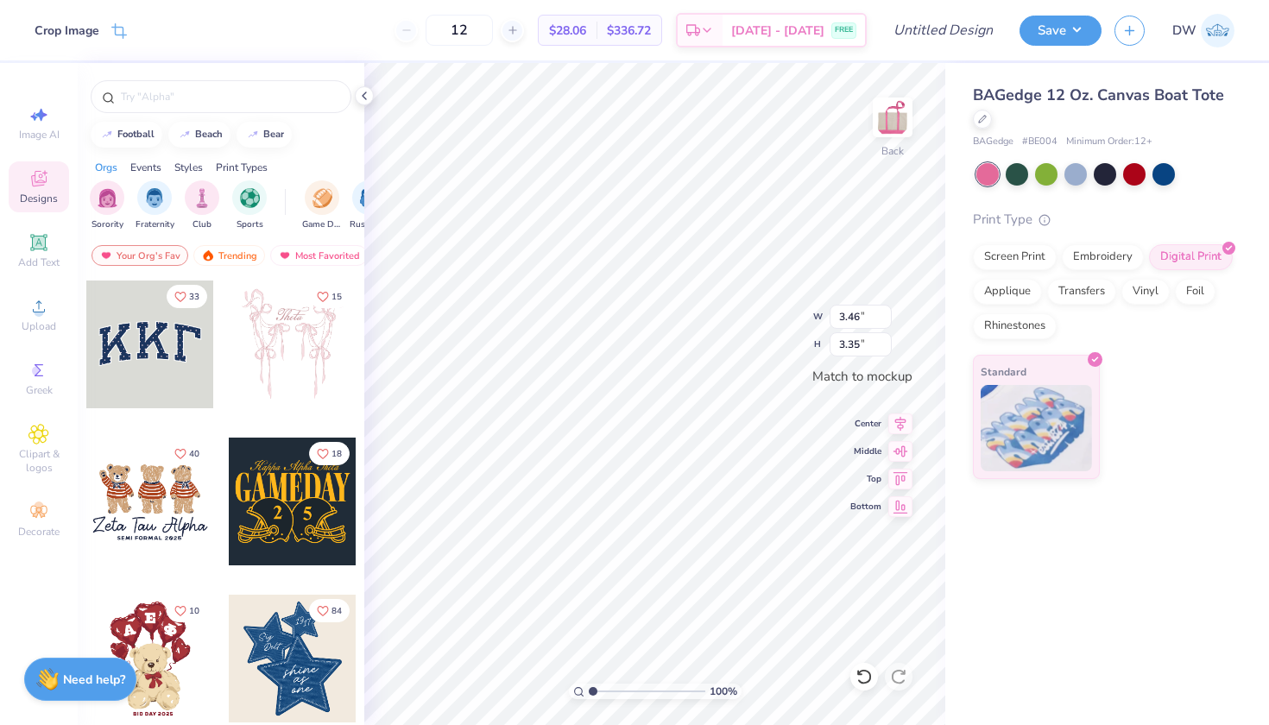
type input "3.47"
click at [34, 303] on icon at bounding box center [38, 306] width 21 height 21
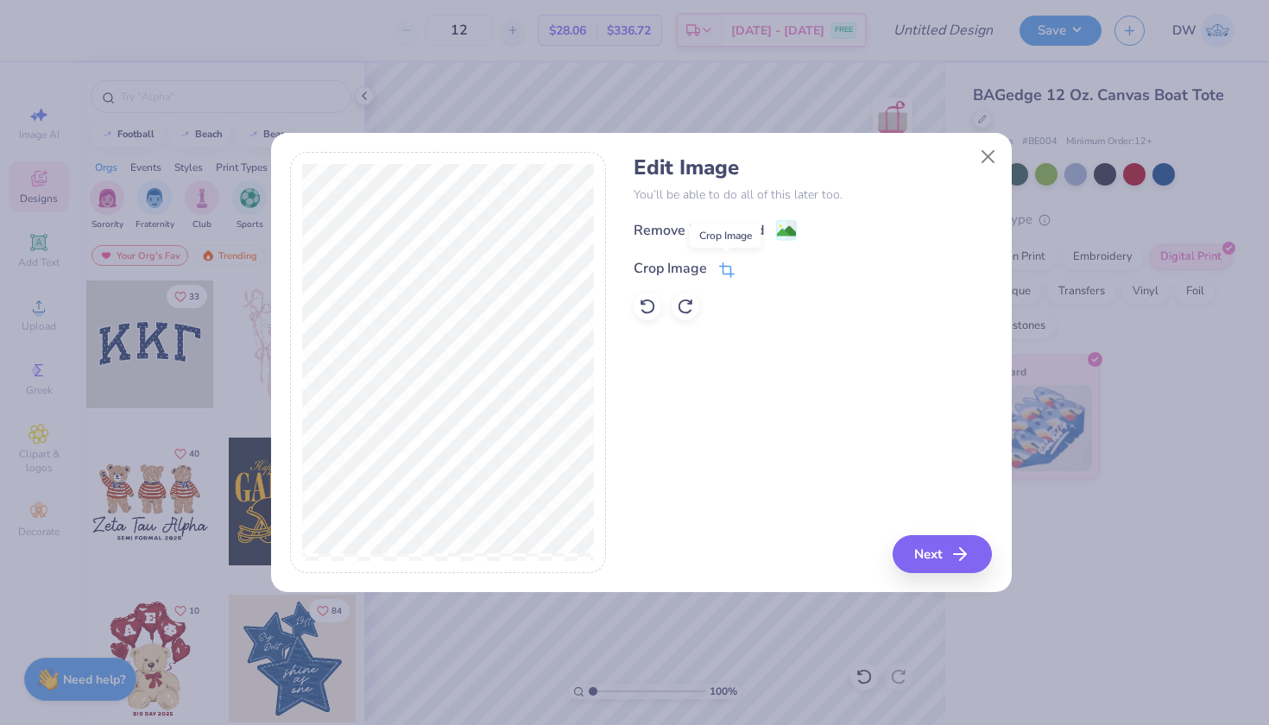
click at [727, 268] on icon at bounding box center [727, 270] width 16 height 16
click at [752, 270] on icon at bounding box center [755, 266] width 10 height 10
click at [792, 226] on image at bounding box center [786, 233] width 19 height 19
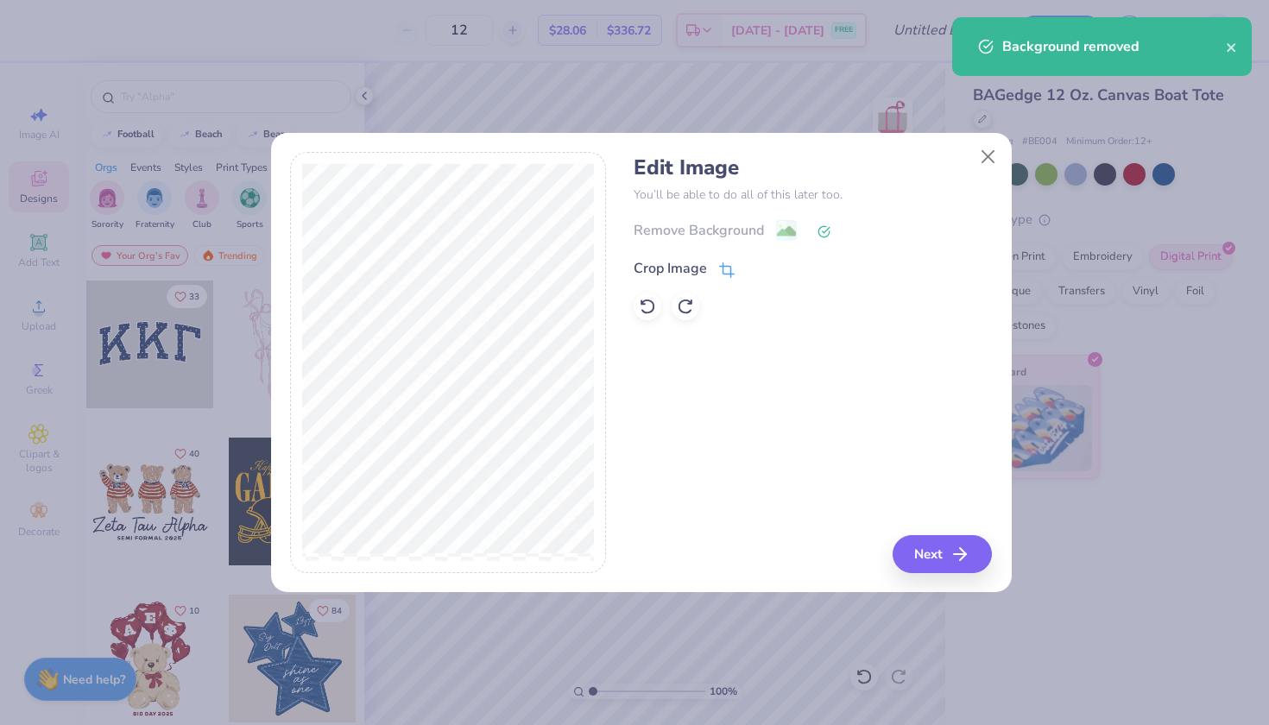
click at [725, 267] on icon at bounding box center [727, 270] width 16 height 16
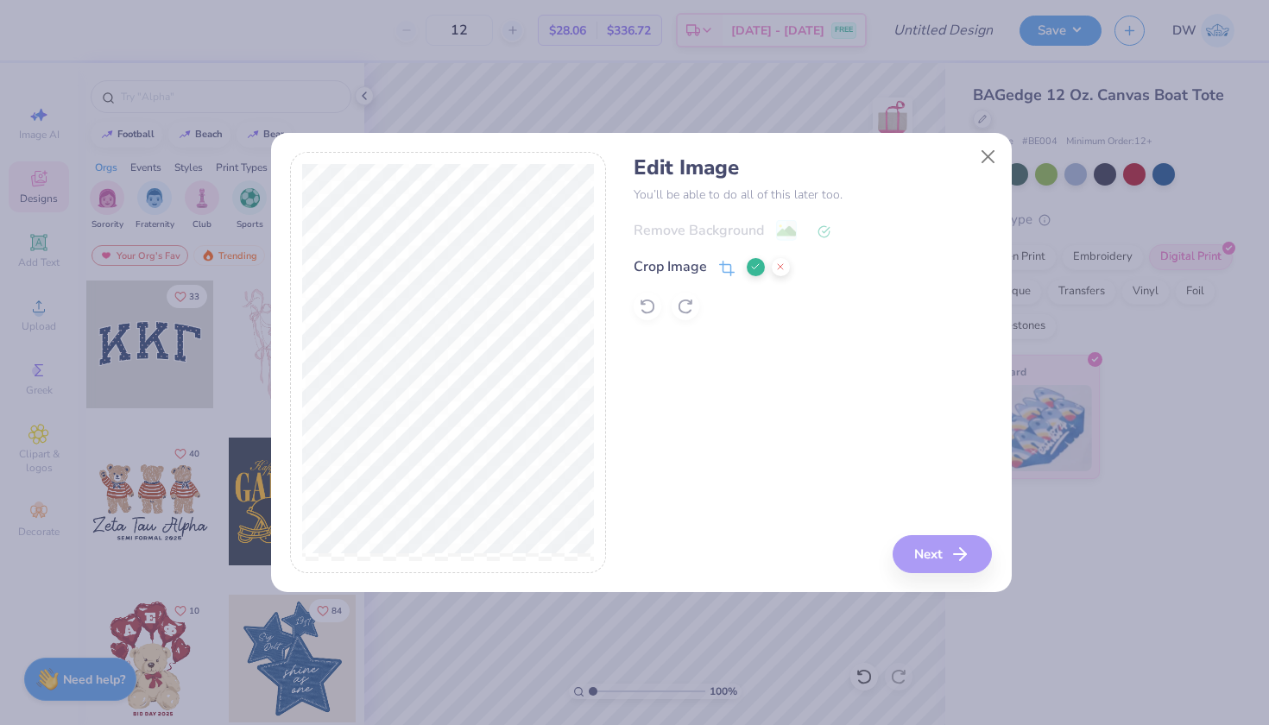
click at [752, 265] on icon at bounding box center [755, 266] width 10 height 10
click at [935, 554] on button "Next" at bounding box center [944, 554] width 99 height 38
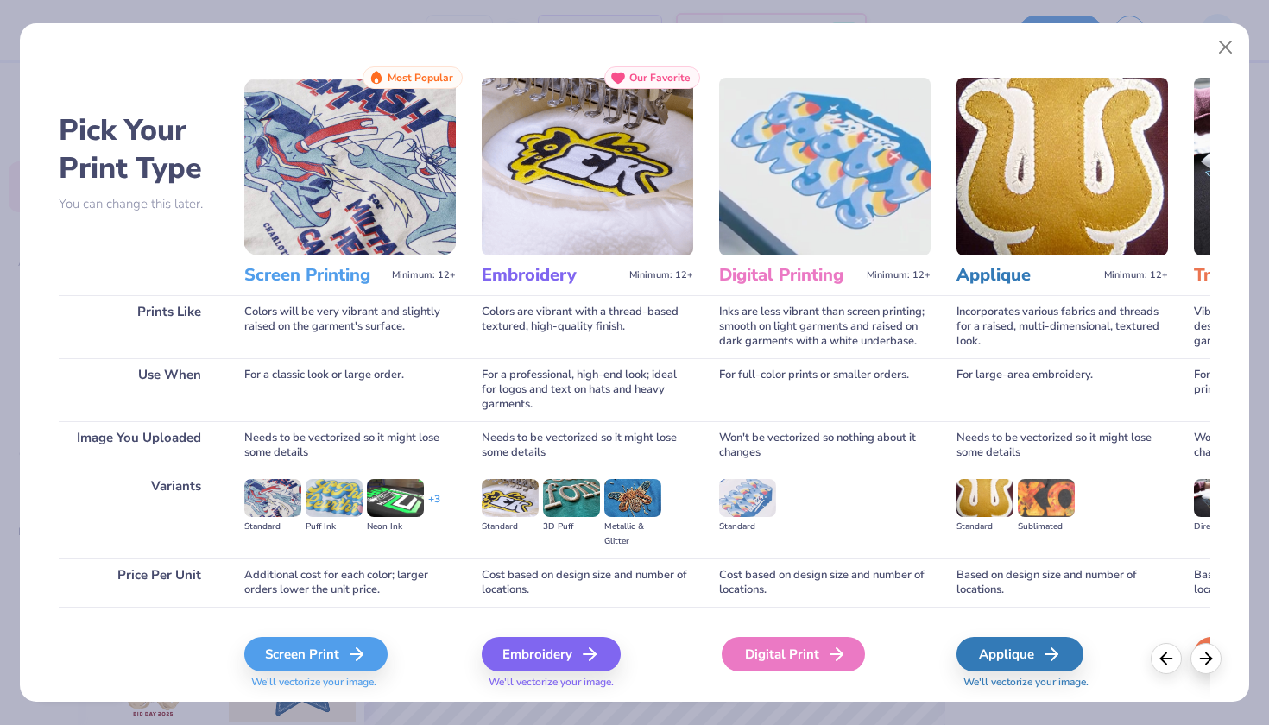
click at [812, 658] on div "Digital Print" at bounding box center [792, 654] width 143 height 35
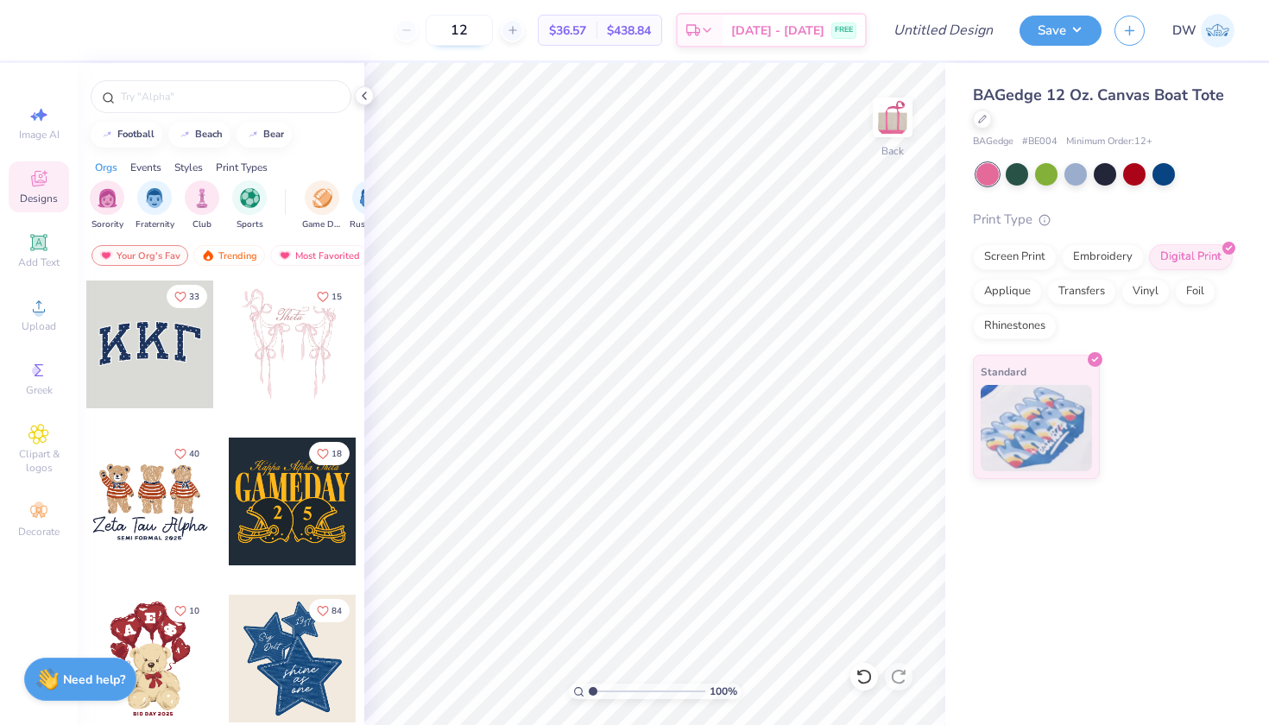
drag, startPoint x: 514, startPoint y: 27, endPoint x: 479, endPoint y: 22, distance: 35.6
click at [479, 22] on input "12" at bounding box center [458, 30] width 67 height 31
type input "50"
click at [922, 34] on input "Design Title" at bounding box center [964, 30] width 85 height 35
type input "EarthFest D2"
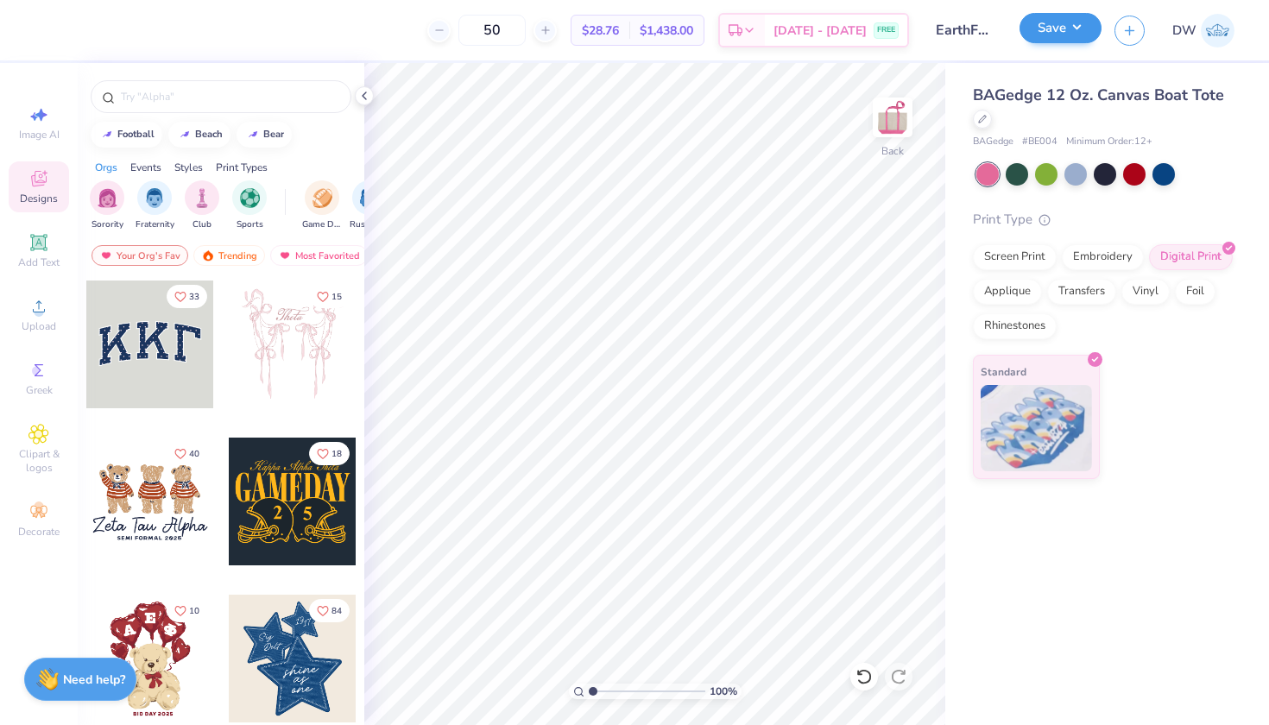
click at [1066, 38] on button "Save" at bounding box center [1060, 28] width 82 height 30
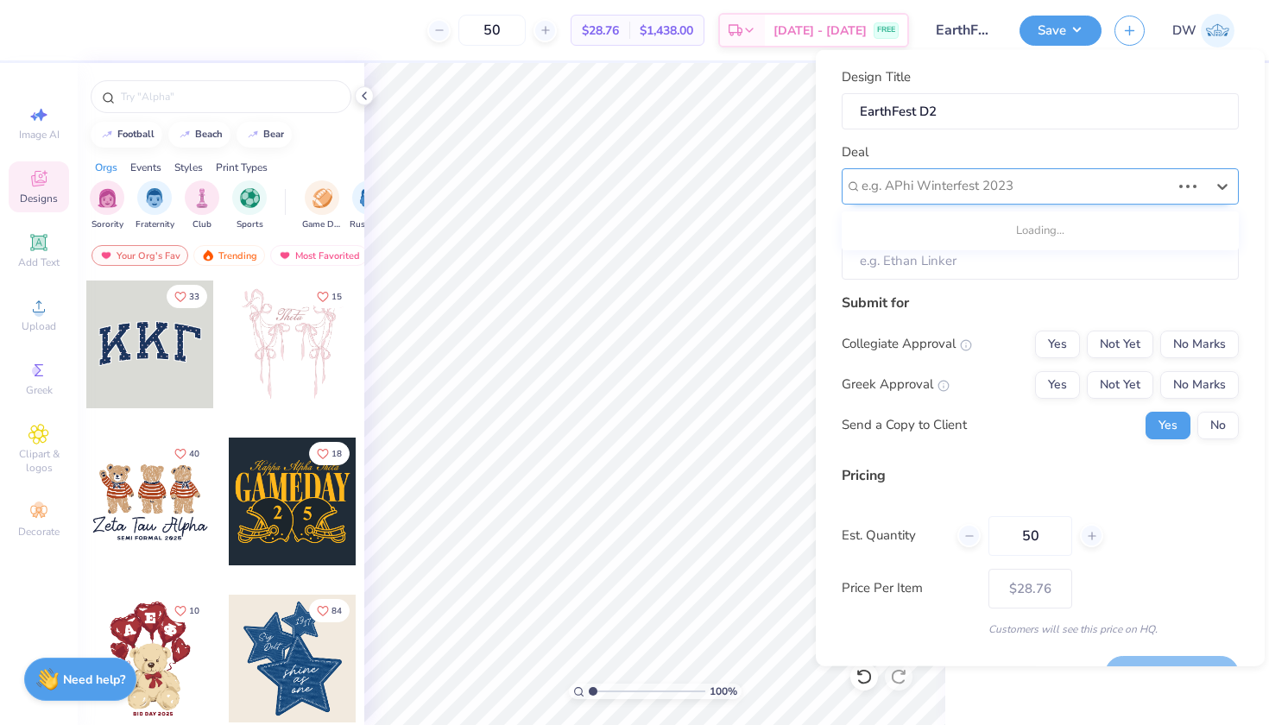
click at [1056, 195] on div "e.g. APhi Winterfest 2023" at bounding box center [1016, 186] width 312 height 27
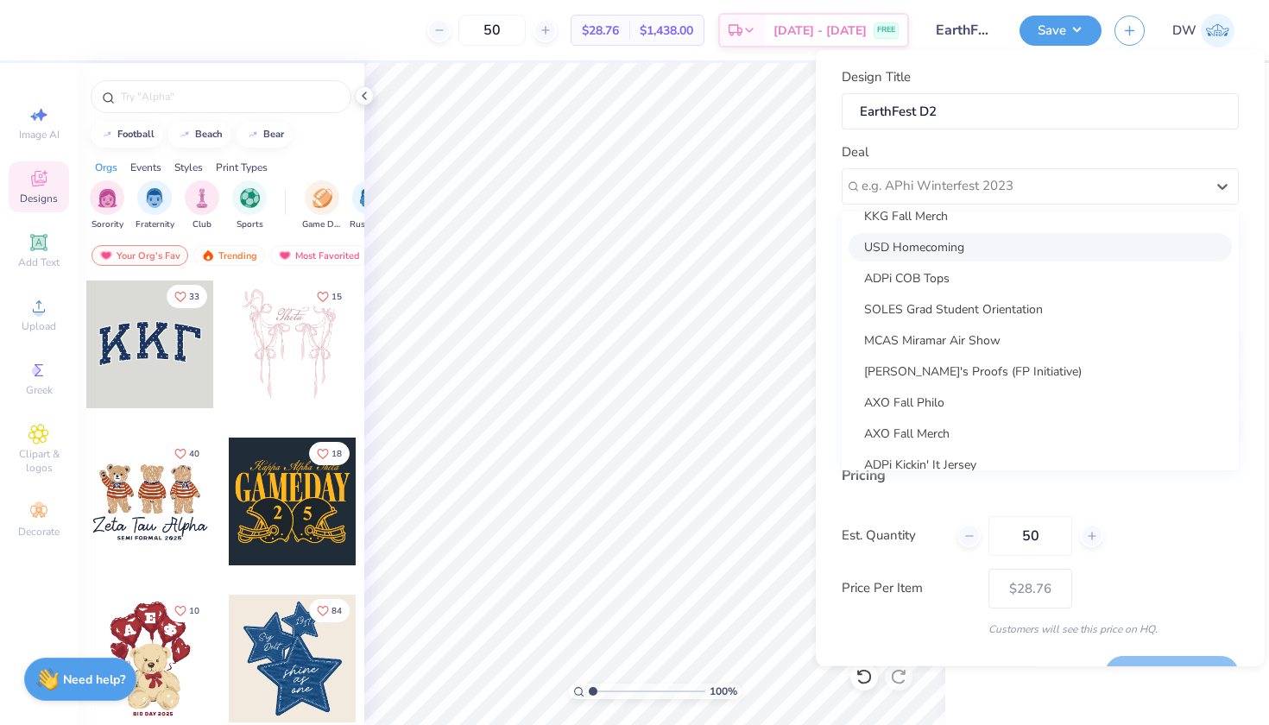
scroll to position [222, 0]
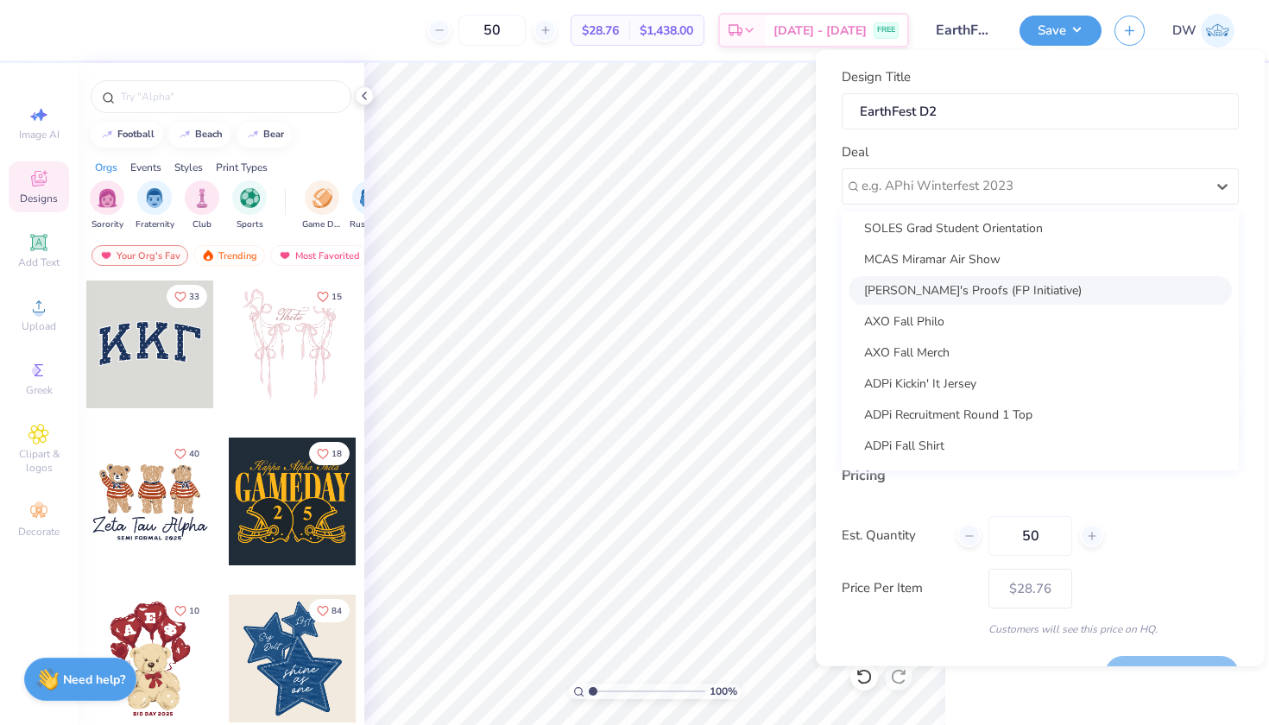
click at [986, 282] on div "[PERSON_NAME]'s Proofs (FP Initiative)" at bounding box center [1039, 289] width 383 height 28
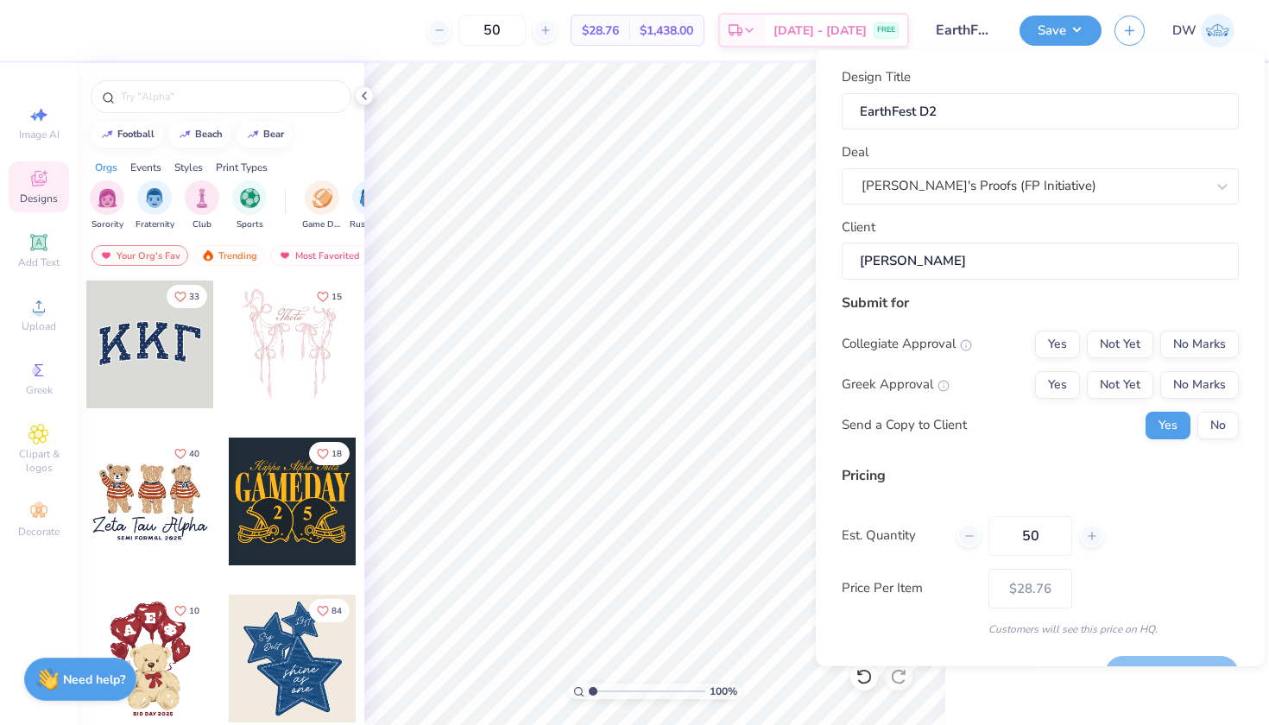
type input "[PERSON_NAME]"
click at [1197, 348] on button "No Marks" at bounding box center [1199, 344] width 79 height 28
click at [1198, 375] on button "No Marks" at bounding box center [1199, 384] width 79 height 28
click at [1198, 427] on button "No" at bounding box center [1217, 425] width 41 height 28
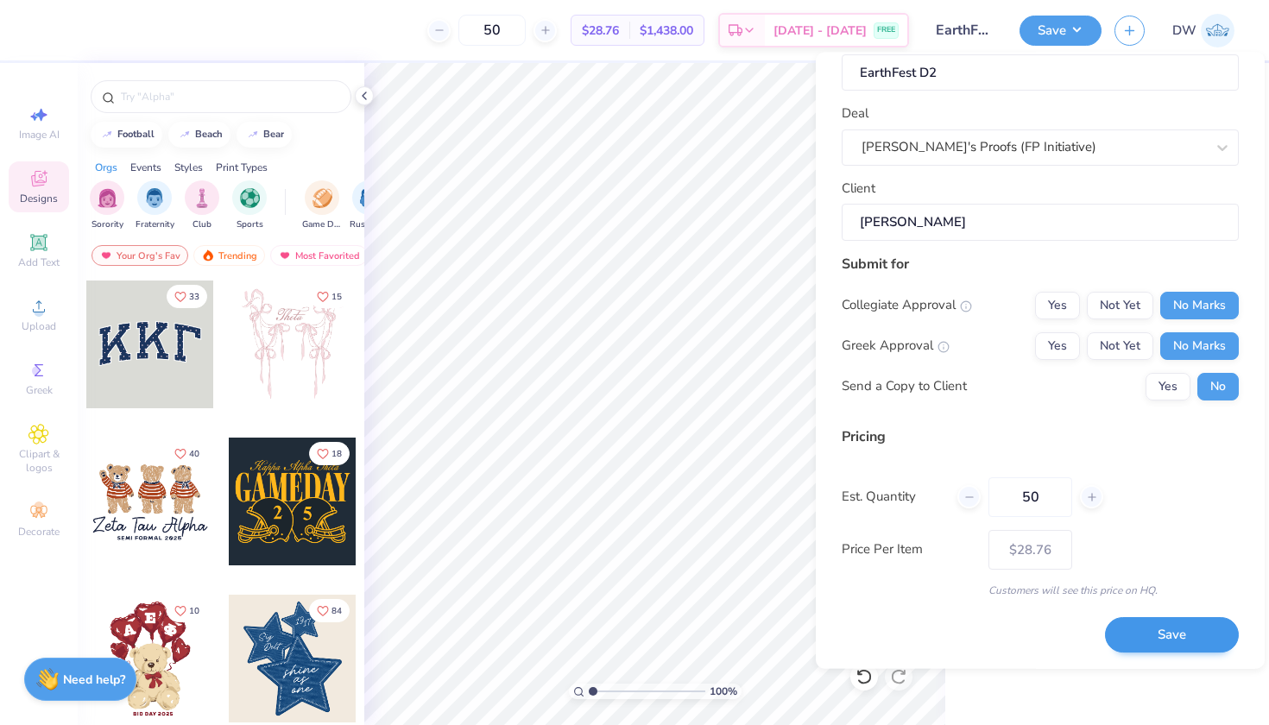
scroll to position [40, 0]
click at [1151, 632] on button "Save" at bounding box center [1172, 636] width 134 height 35
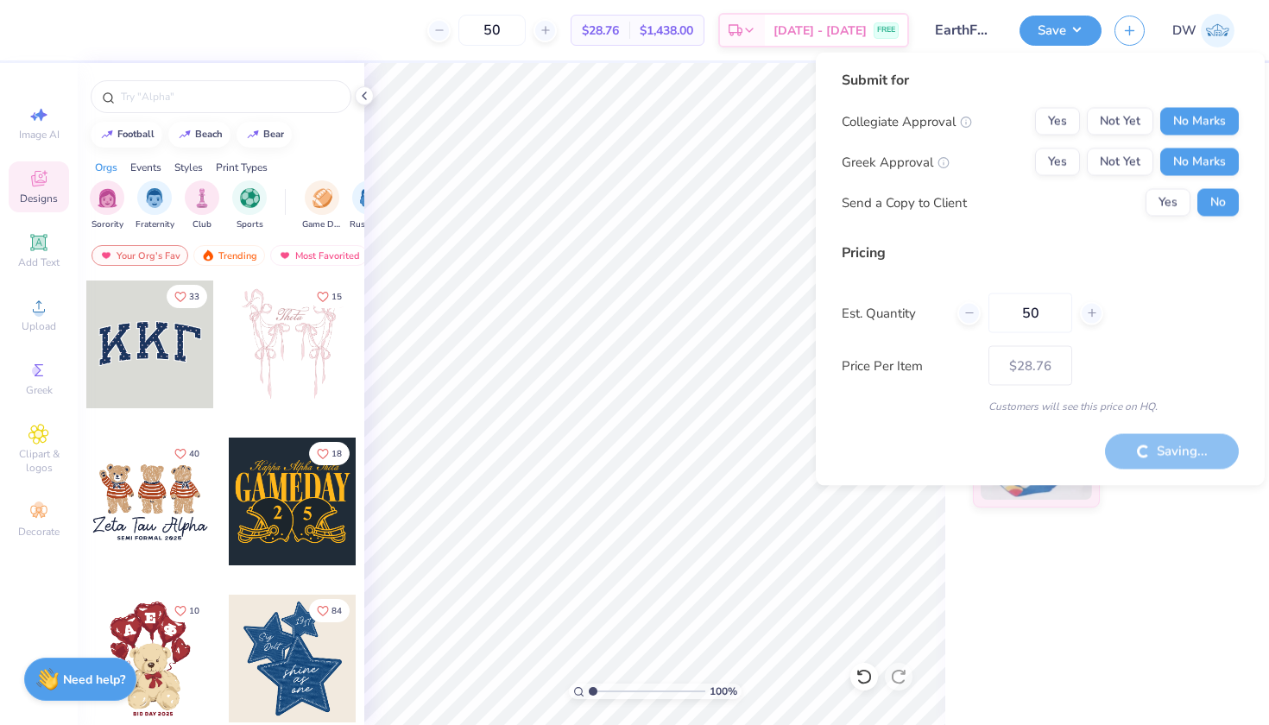
type input "– –"
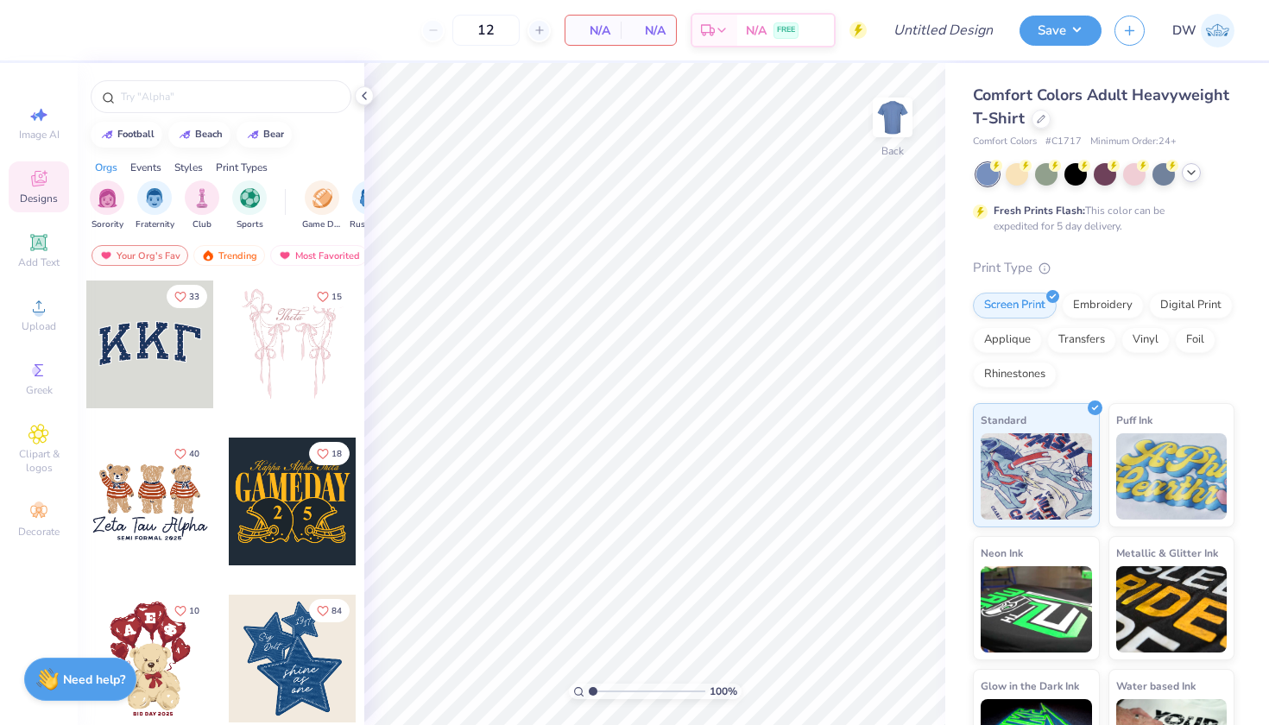
click at [1192, 173] on polyline at bounding box center [1190, 172] width 7 height 3
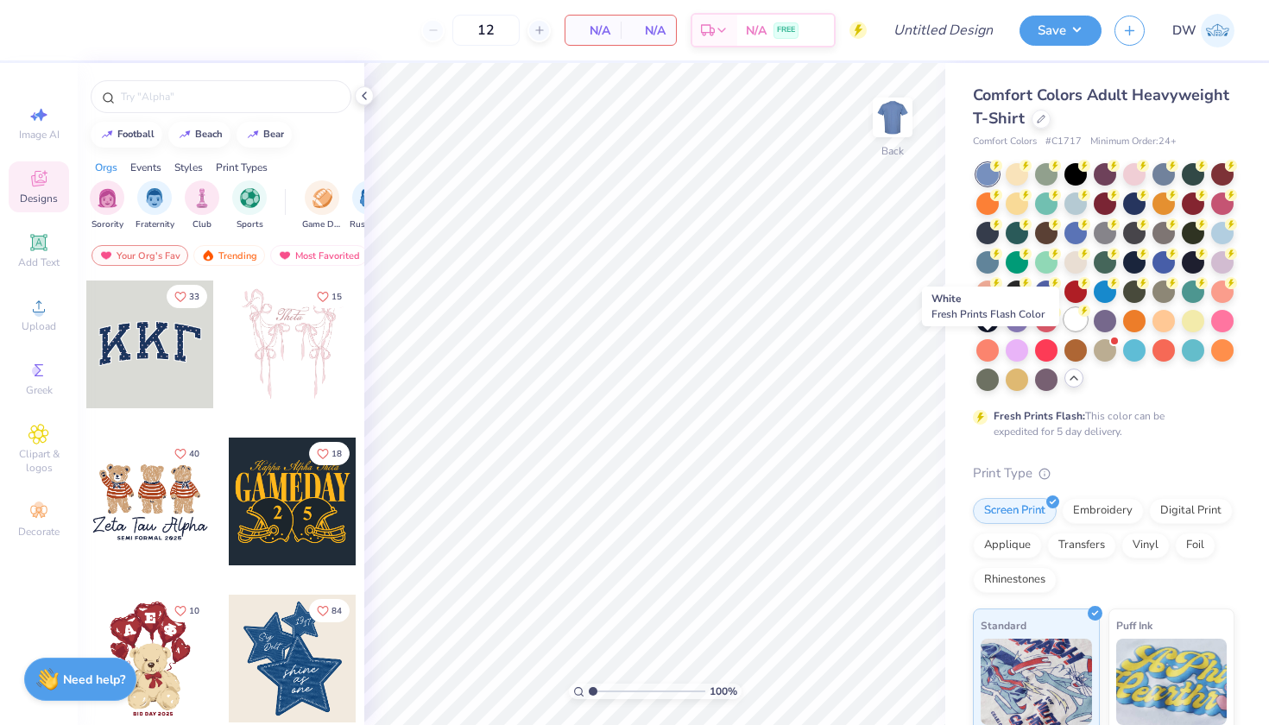
click at [1064, 331] on div at bounding box center [1075, 319] width 22 height 22
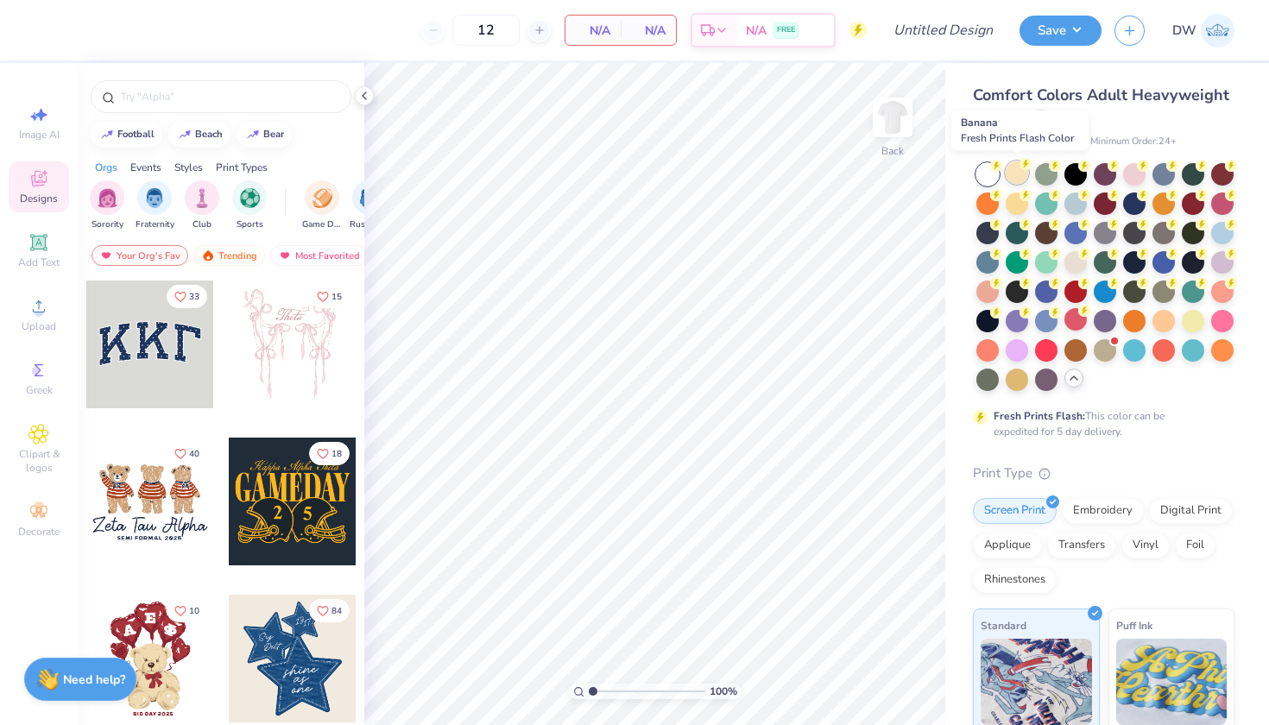
click at [1019, 173] on div at bounding box center [1016, 172] width 22 height 22
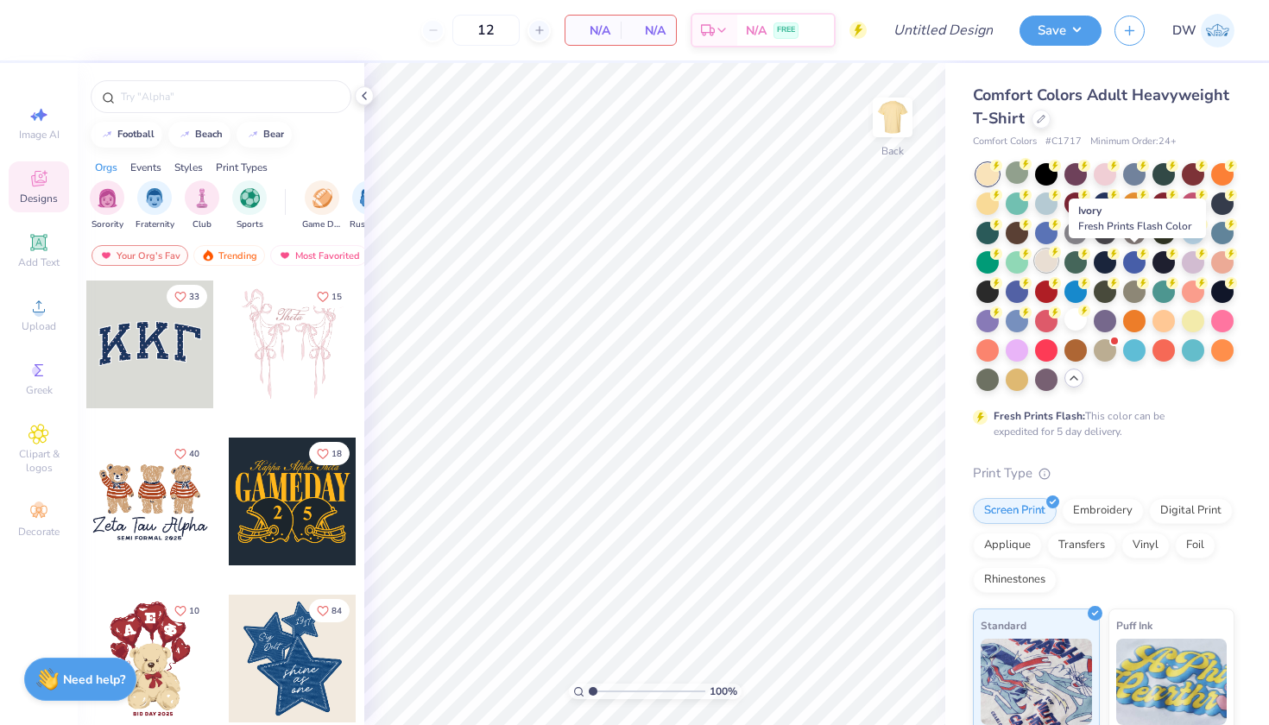
click at [1057, 261] on div at bounding box center [1046, 260] width 22 height 22
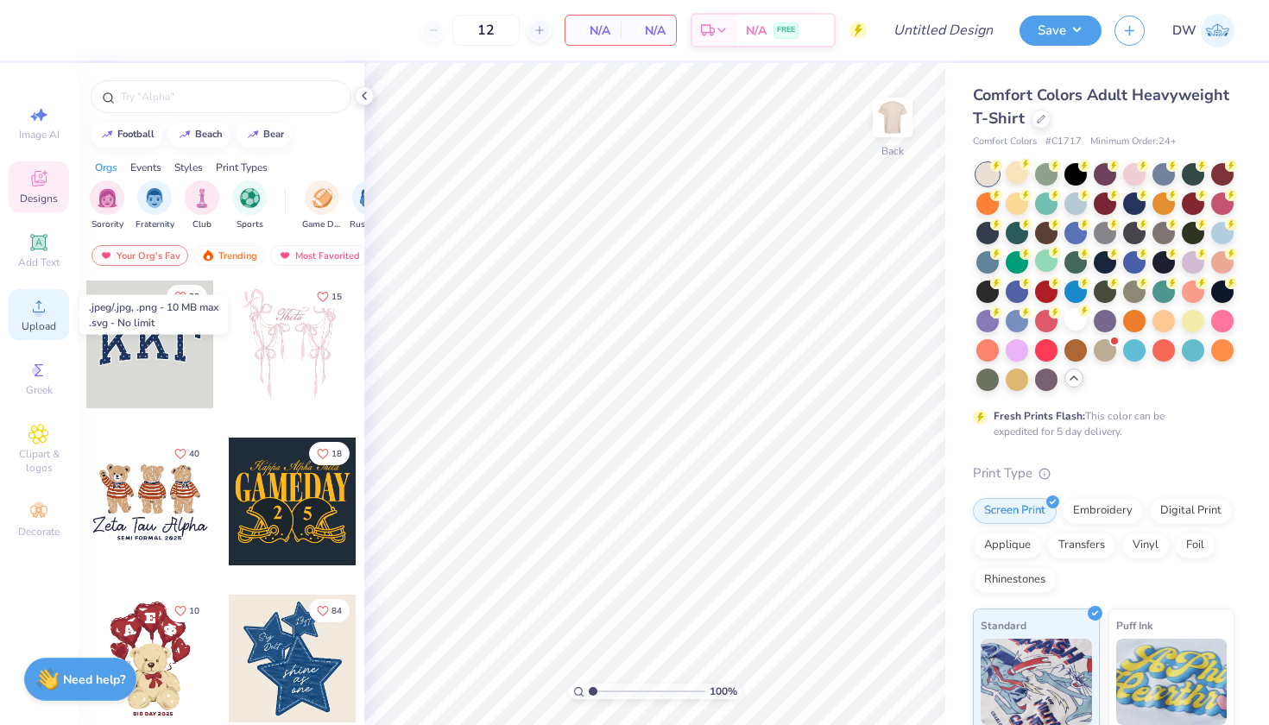
click at [27, 312] on div "Upload" at bounding box center [39, 314] width 60 height 51
click at [32, 310] on icon at bounding box center [38, 306] width 21 height 21
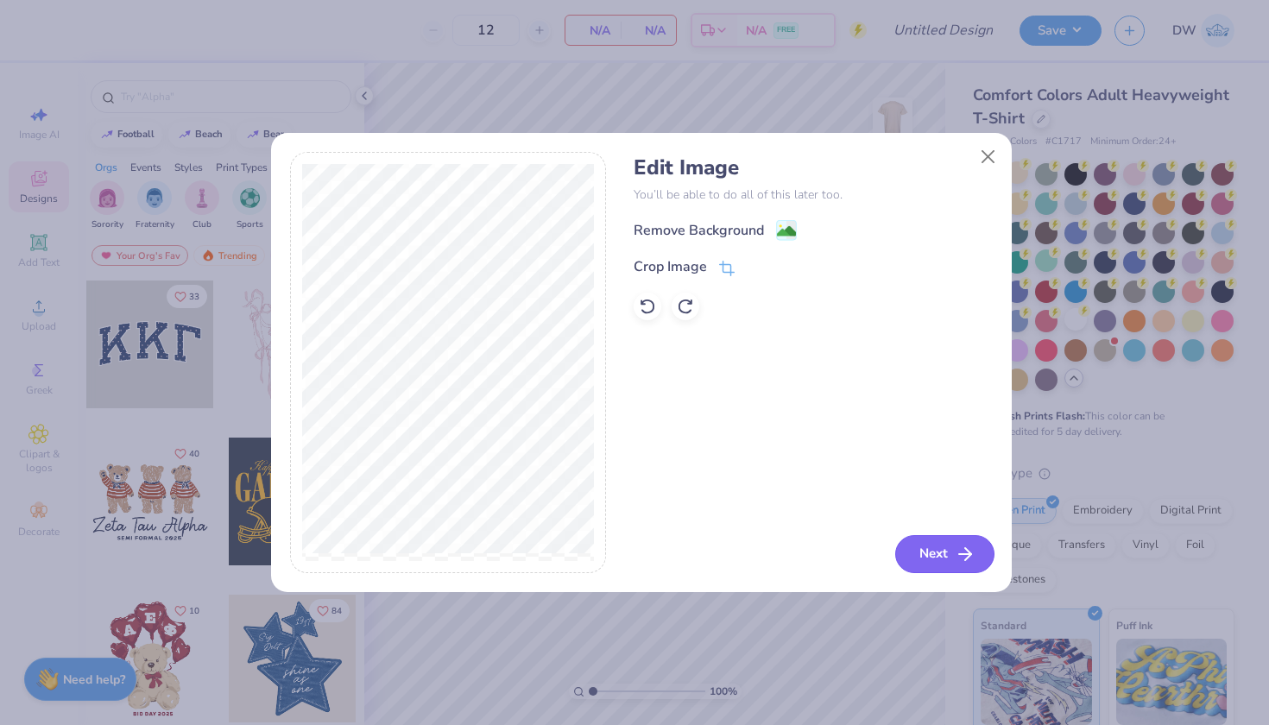
click at [914, 556] on button "Next" at bounding box center [944, 554] width 99 height 38
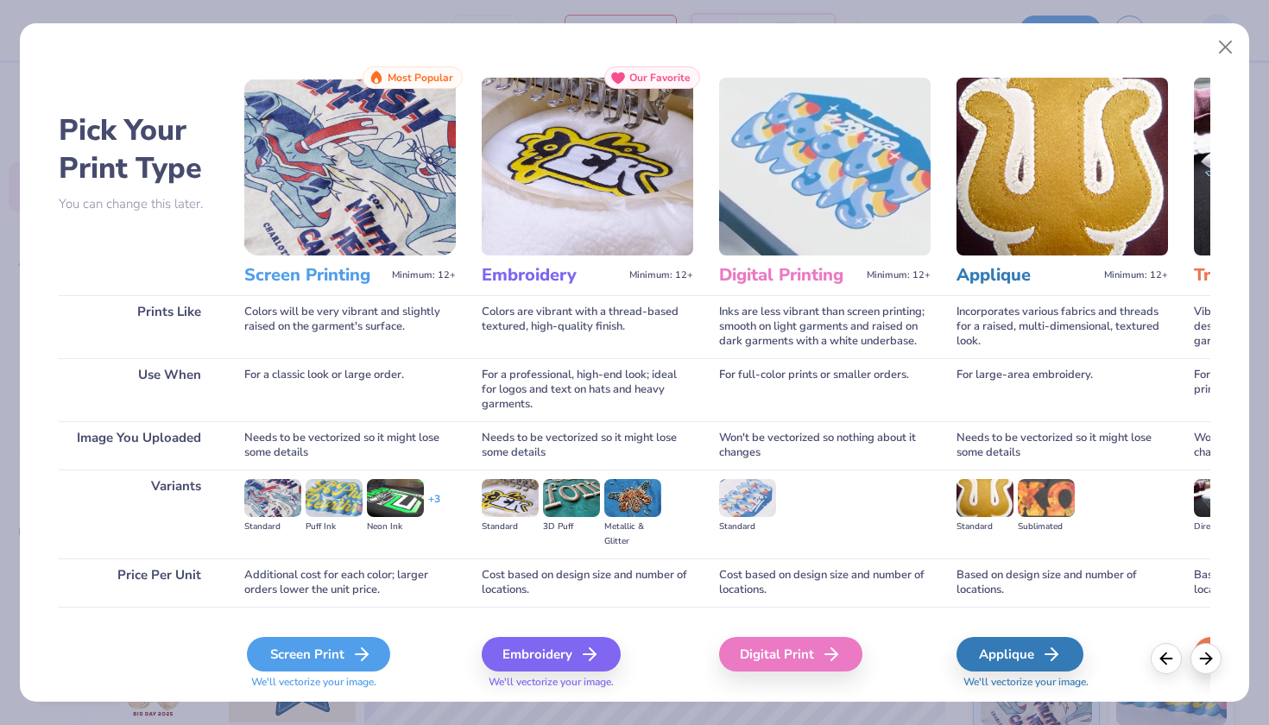
click at [323, 652] on div "Screen Print" at bounding box center [318, 654] width 143 height 35
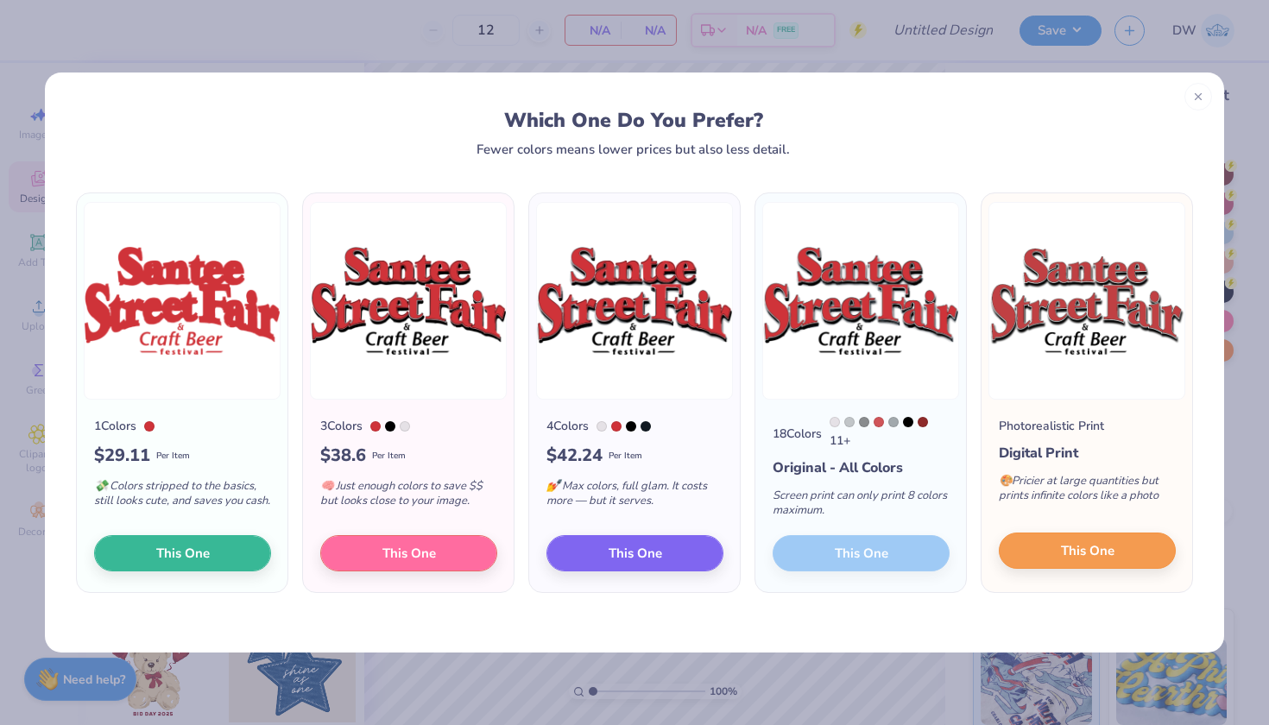
click at [1099, 554] on span "This One" at bounding box center [1088, 551] width 54 height 20
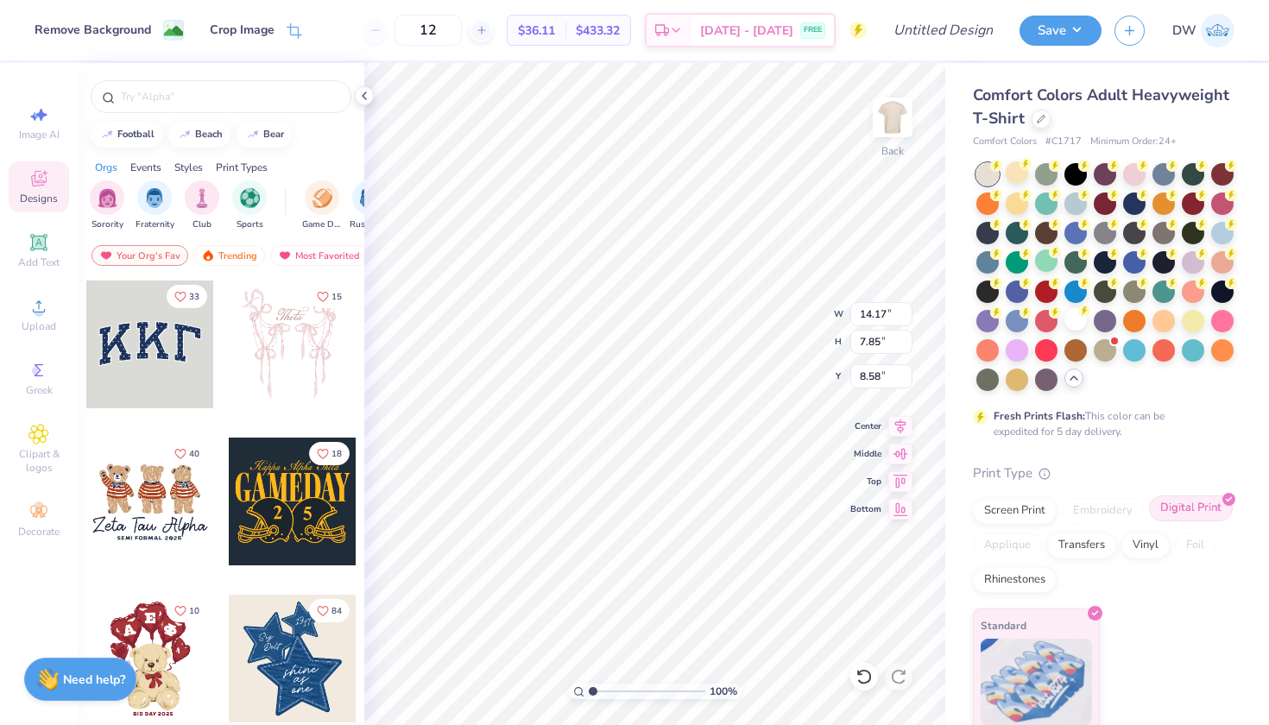
type input "3.00"
type input "13.82"
type input "7.65"
type input "5.25"
type input "2.91"
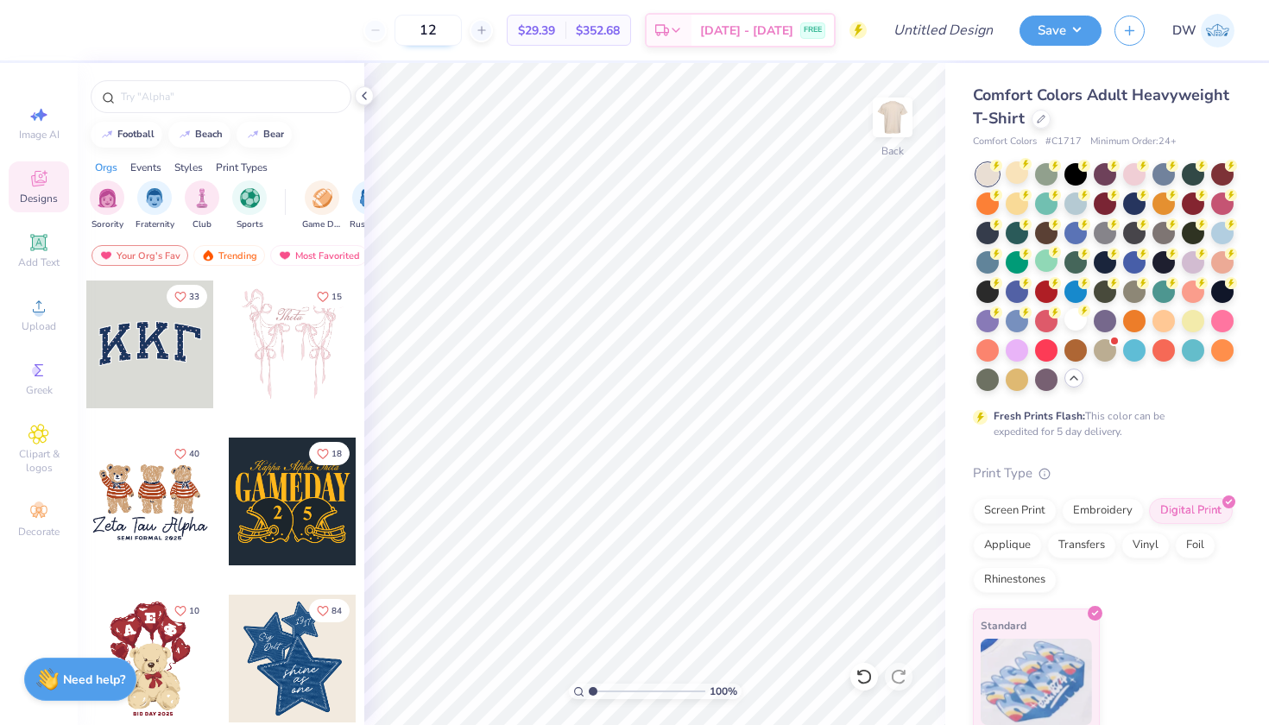
drag, startPoint x: 482, startPoint y: 39, endPoint x: 443, endPoint y: 40, distance: 39.7
click at [444, 40] on input "12" at bounding box center [427, 30] width 67 height 31
type input "1"
type input "50"
click at [922, 29] on input "Design Title" at bounding box center [964, 30] width 85 height 35
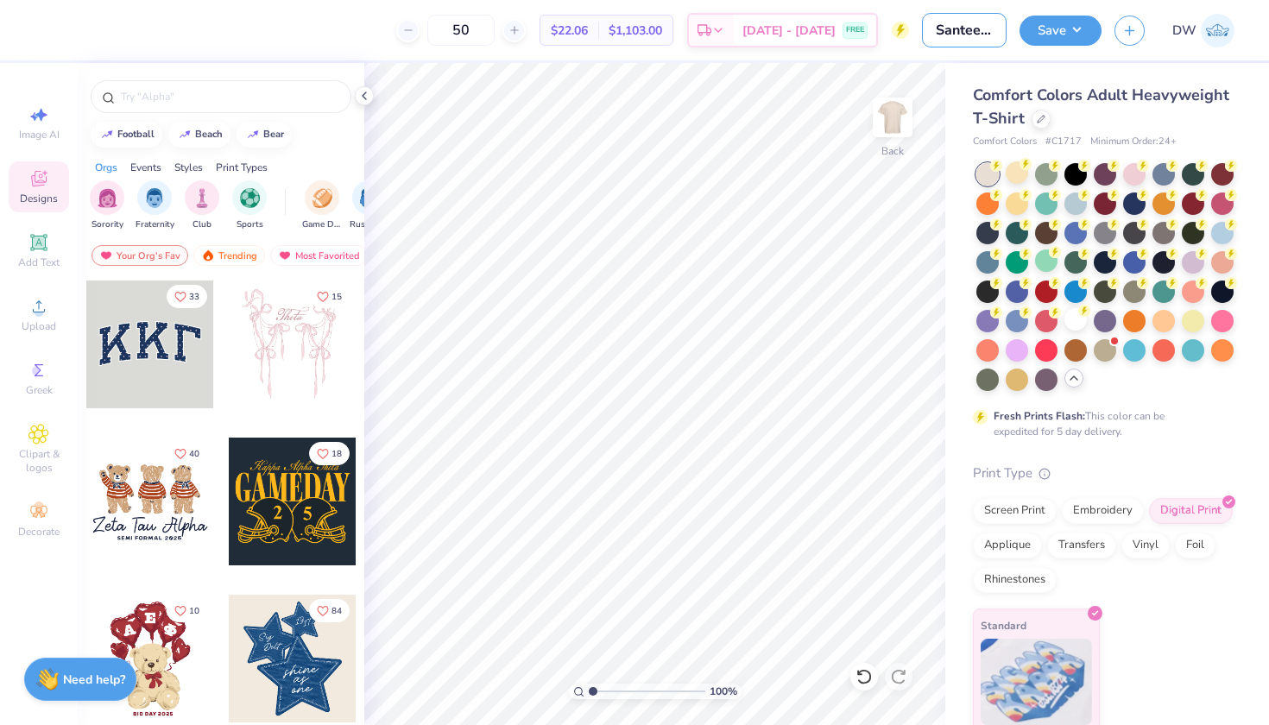
type input "Santee Street Fair D1"
click at [1057, 44] on div "Save" at bounding box center [1060, 31] width 82 height 30
click at [1057, 39] on button "Save" at bounding box center [1060, 28] width 82 height 30
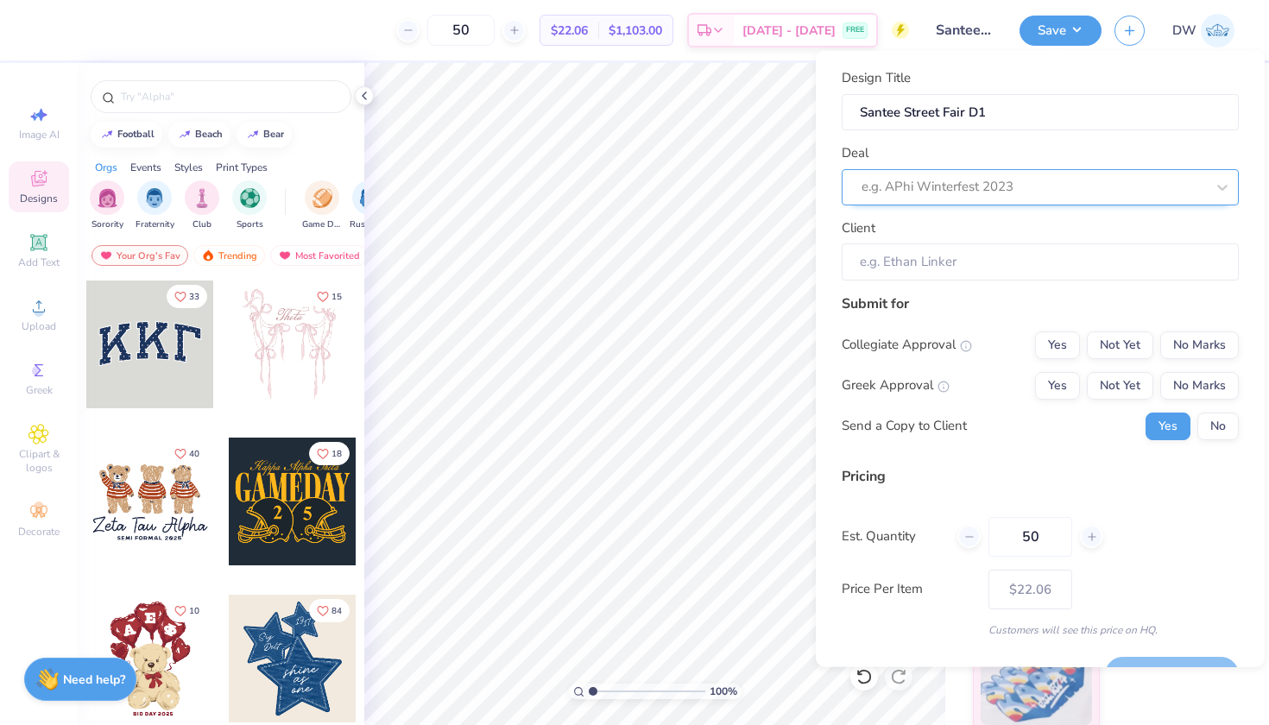
click at [1065, 190] on div at bounding box center [1032, 186] width 343 height 23
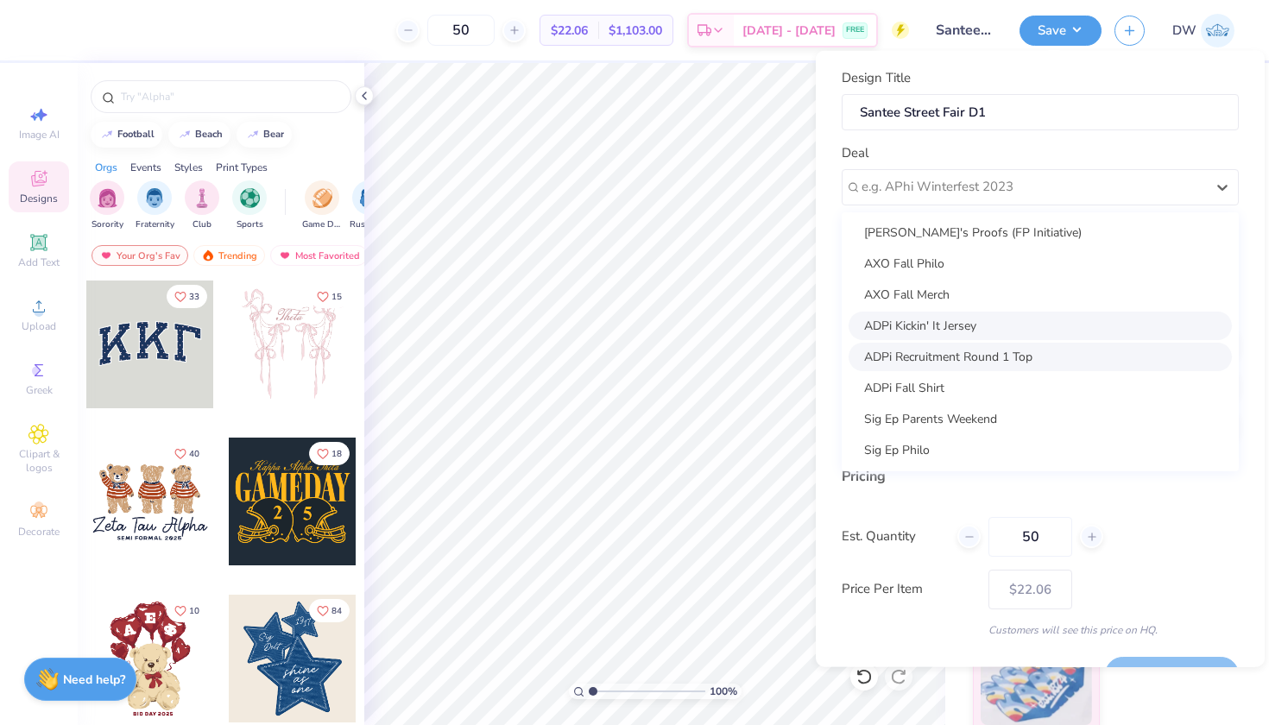
scroll to position [280, 0]
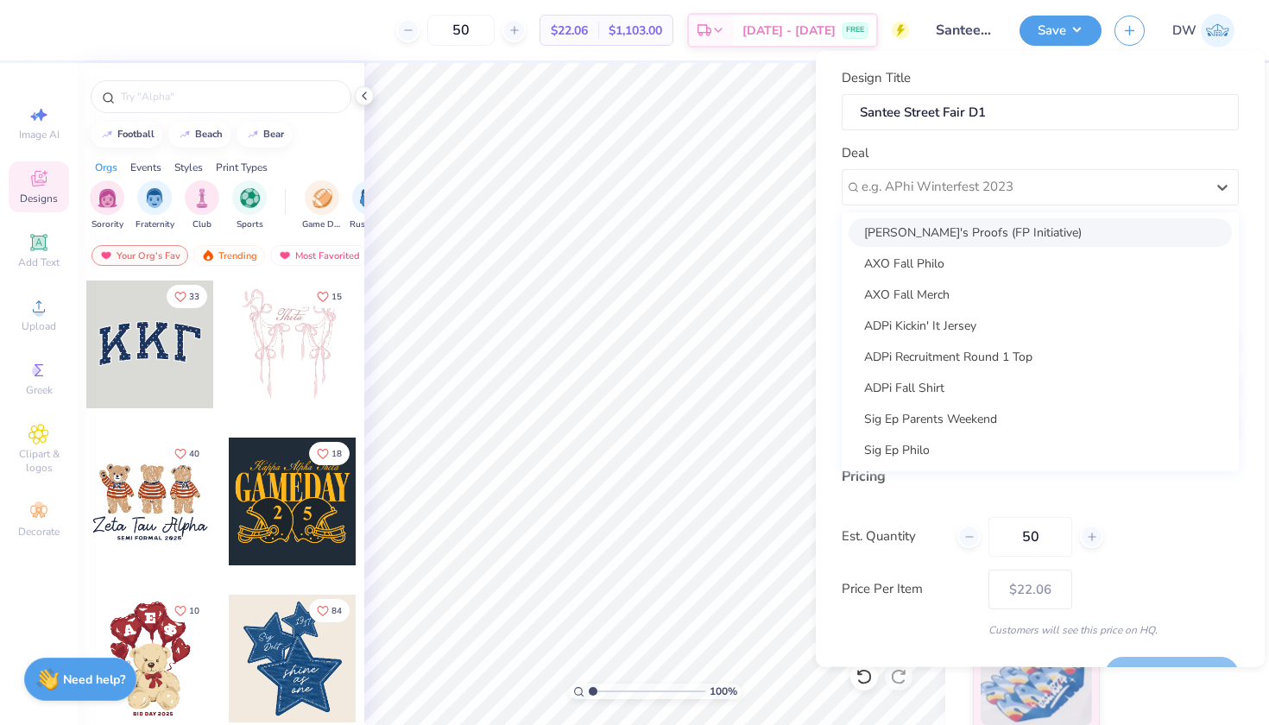
click at [998, 240] on div "[PERSON_NAME]'s Proofs (FP Initiative)" at bounding box center [1039, 231] width 383 height 28
type input "[PERSON_NAME]"
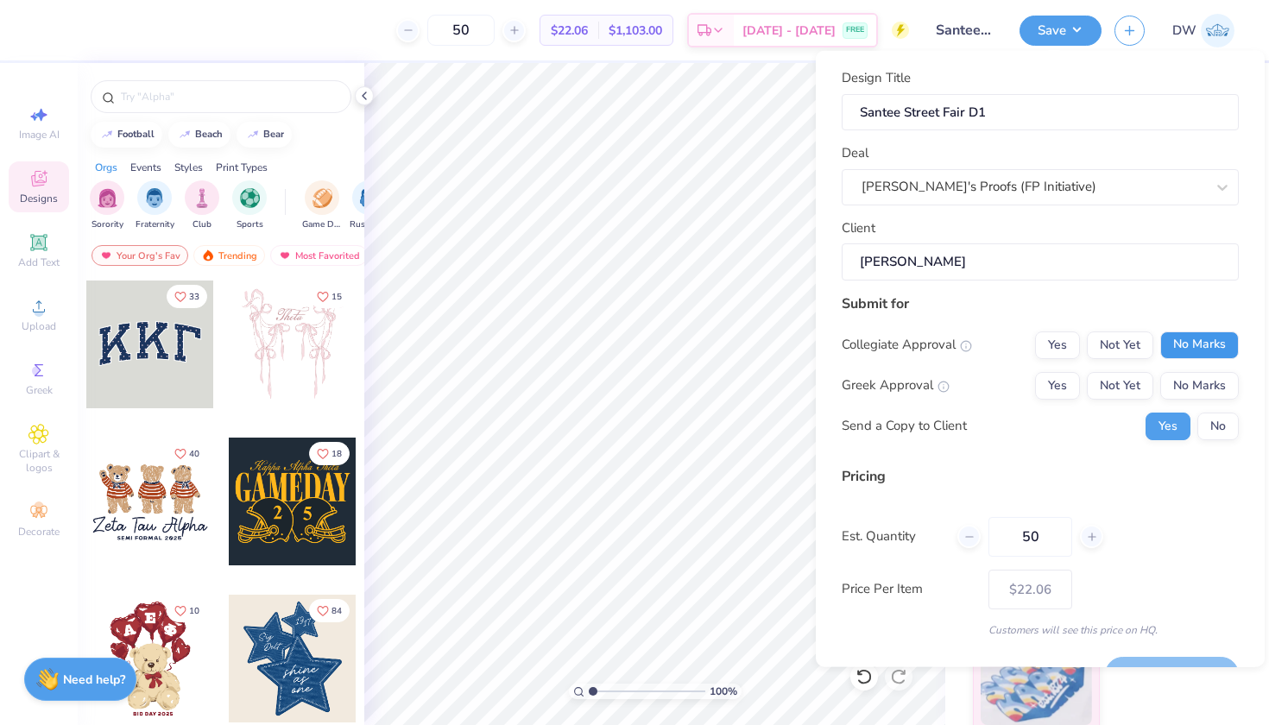
click at [1199, 346] on button "No Marks" at bounding box center [1199, 345] width 79 height 28
click at [1200, 375] on button "No Marks" at bounding box center [1199, 385] width 79 height 28
click at [1206, 430] on button "No" at bounding box center [1217, 426] width 41 height 28
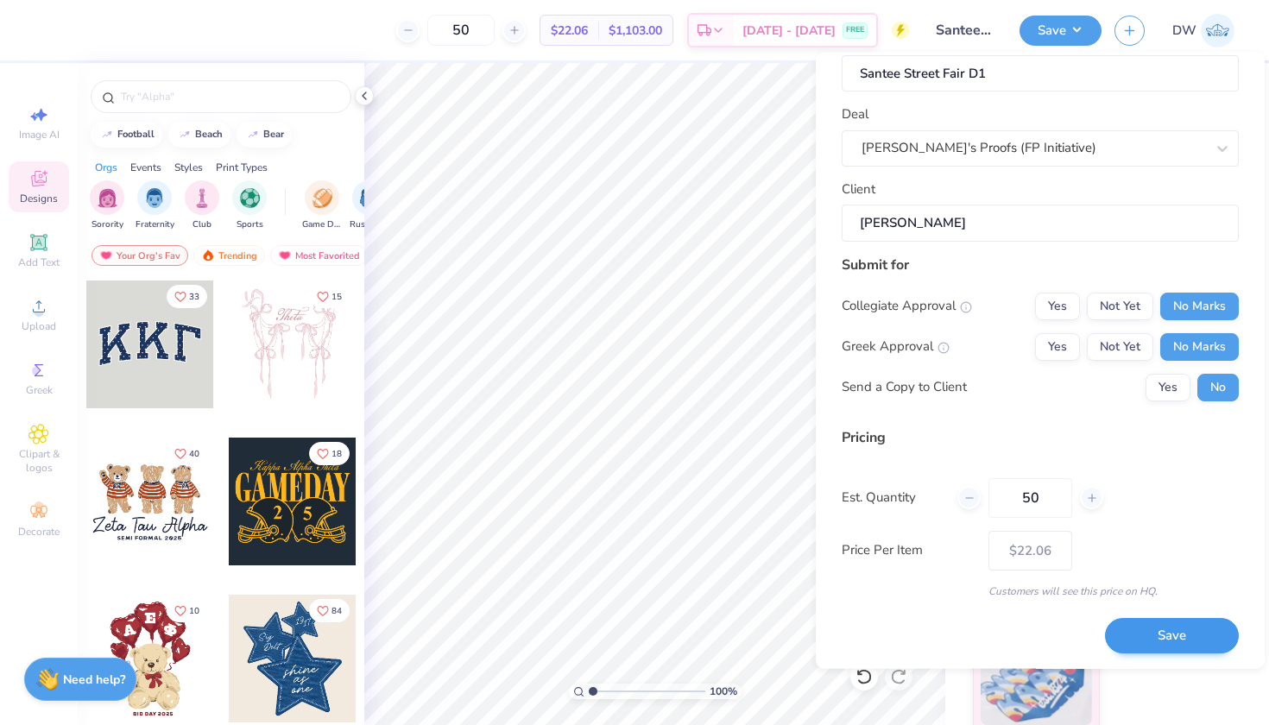
scroll to position [40, 0]
click at [1161, 634] on button "Save" at bounding box center [1172, 636] width 134 height 35
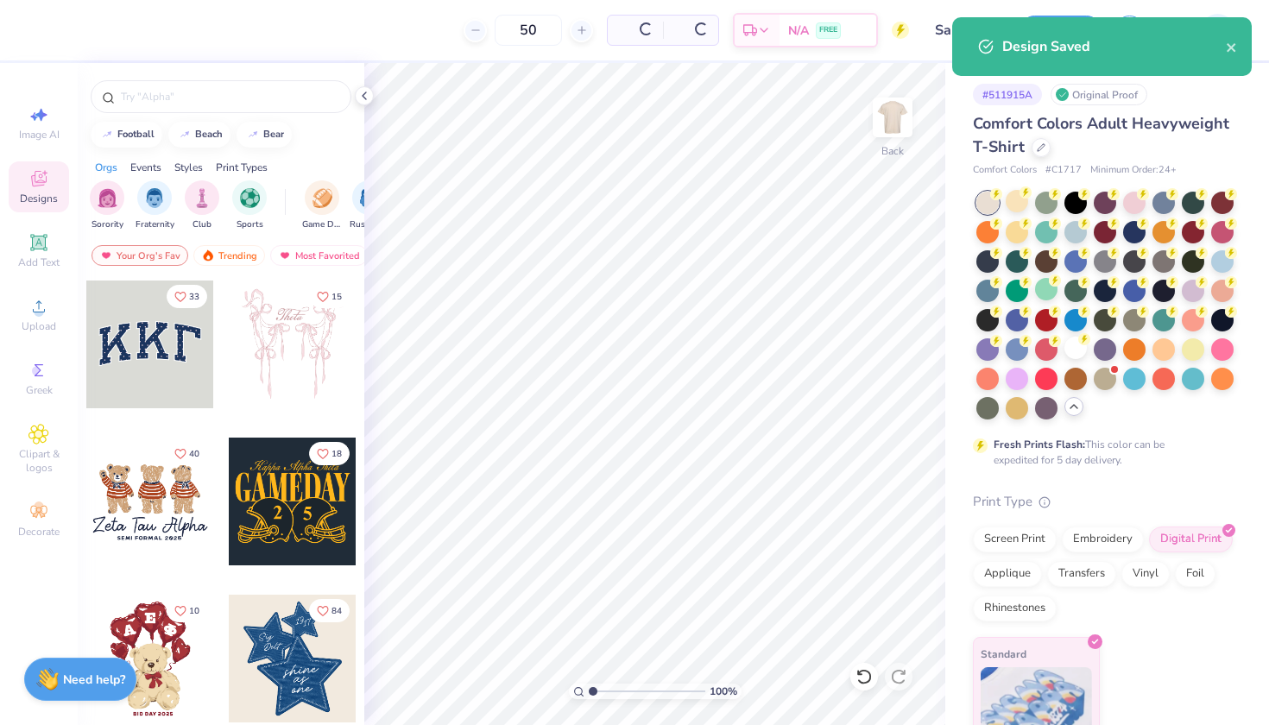
type input "– –"
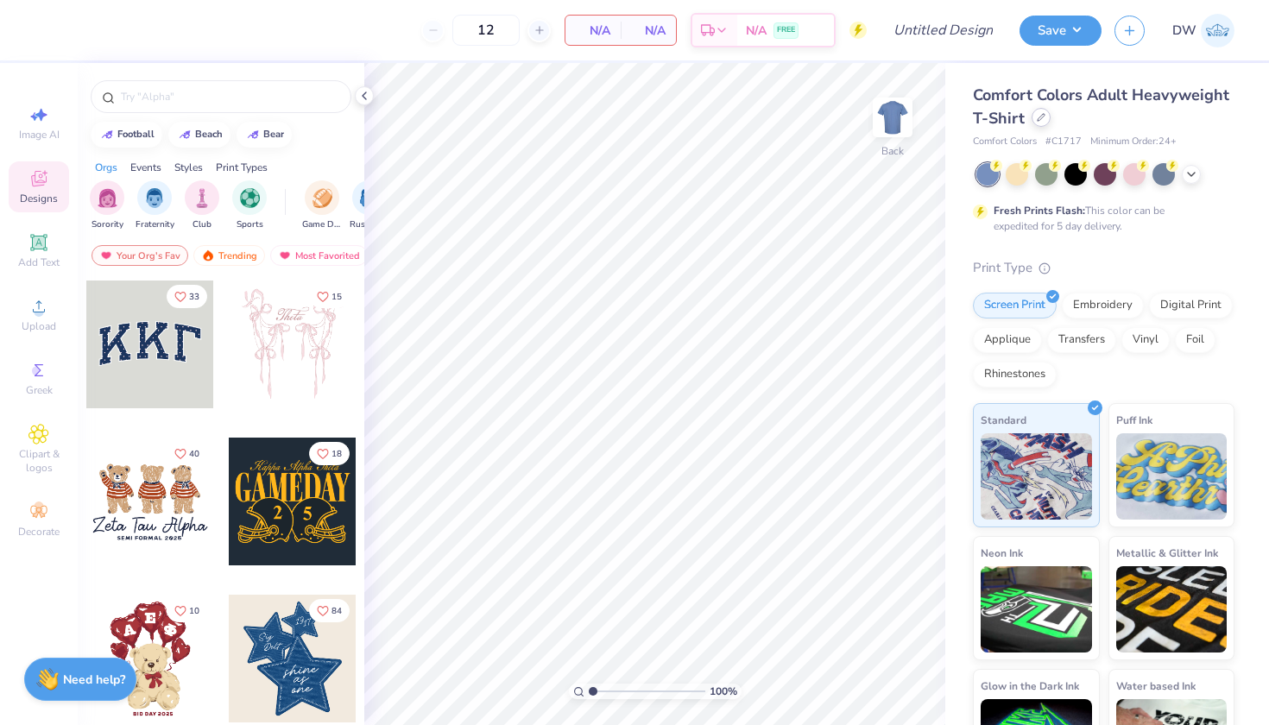
click at [1045, 116] on icon at bounding box center [1040, 117] width 9 height 9
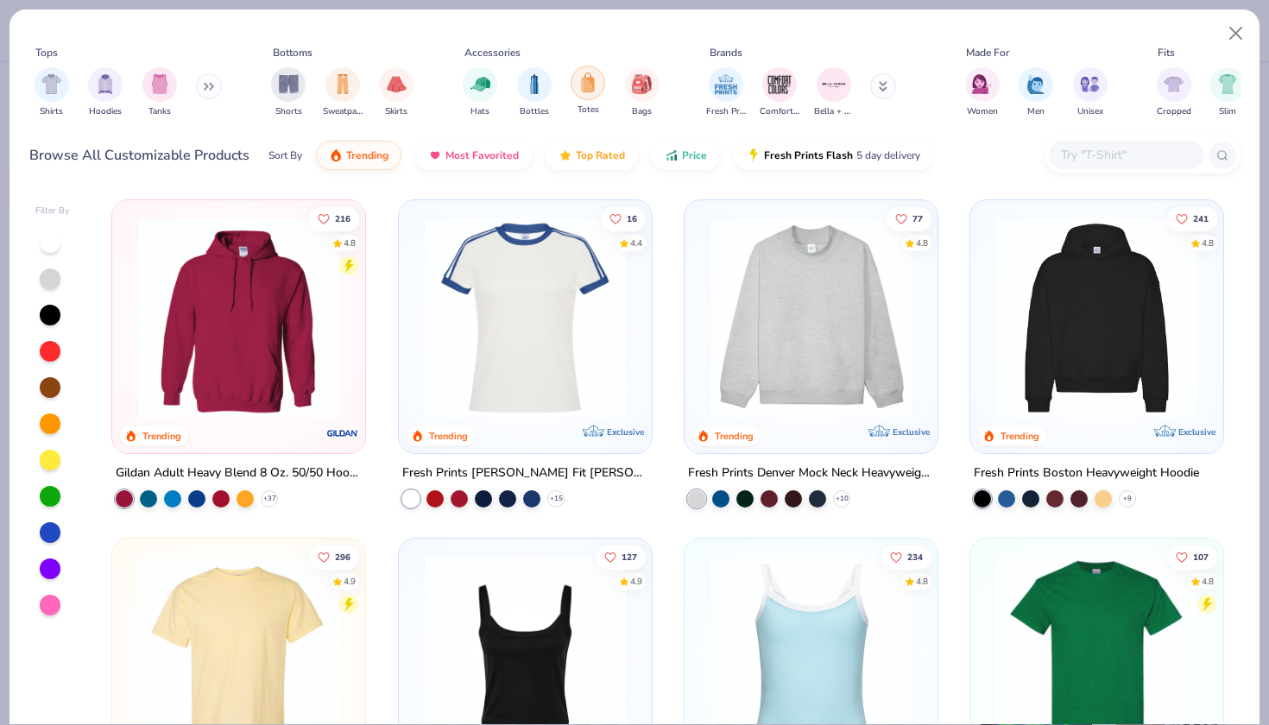
click at [588, 83] on img "filter for Totes" at bounding box center [587, 82] width 19 height 20
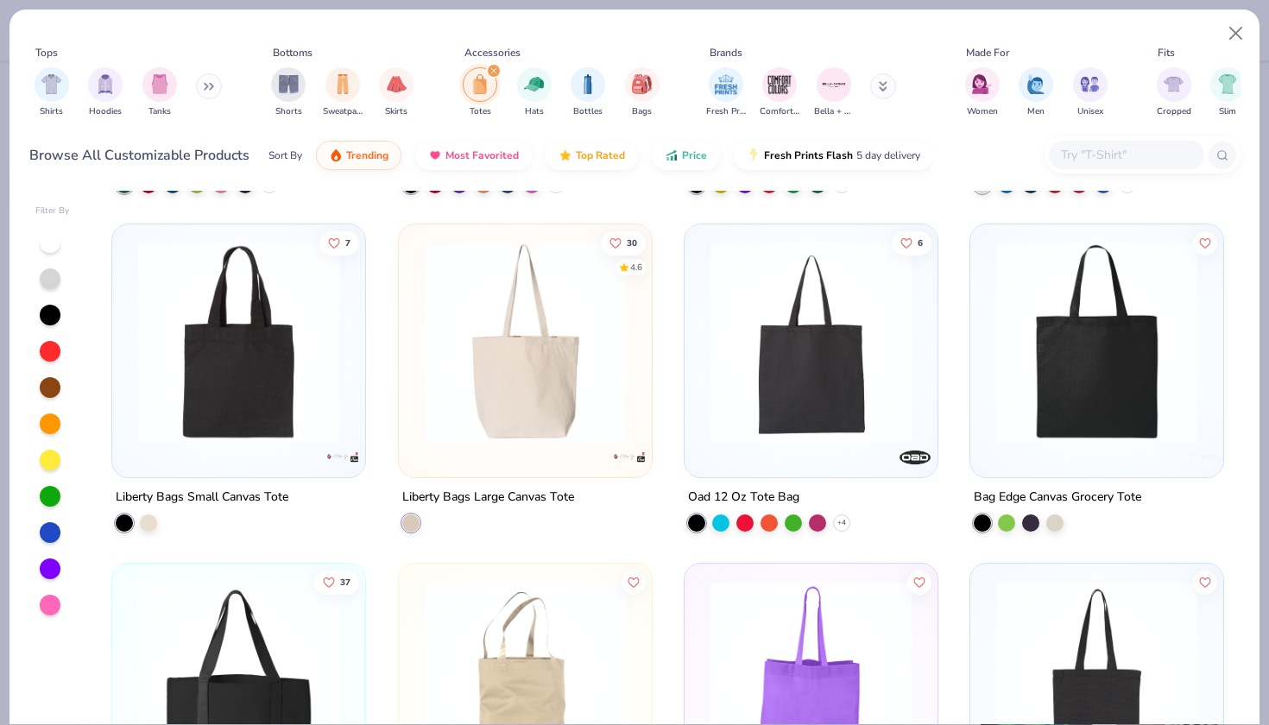
scroll to position [397, 0]
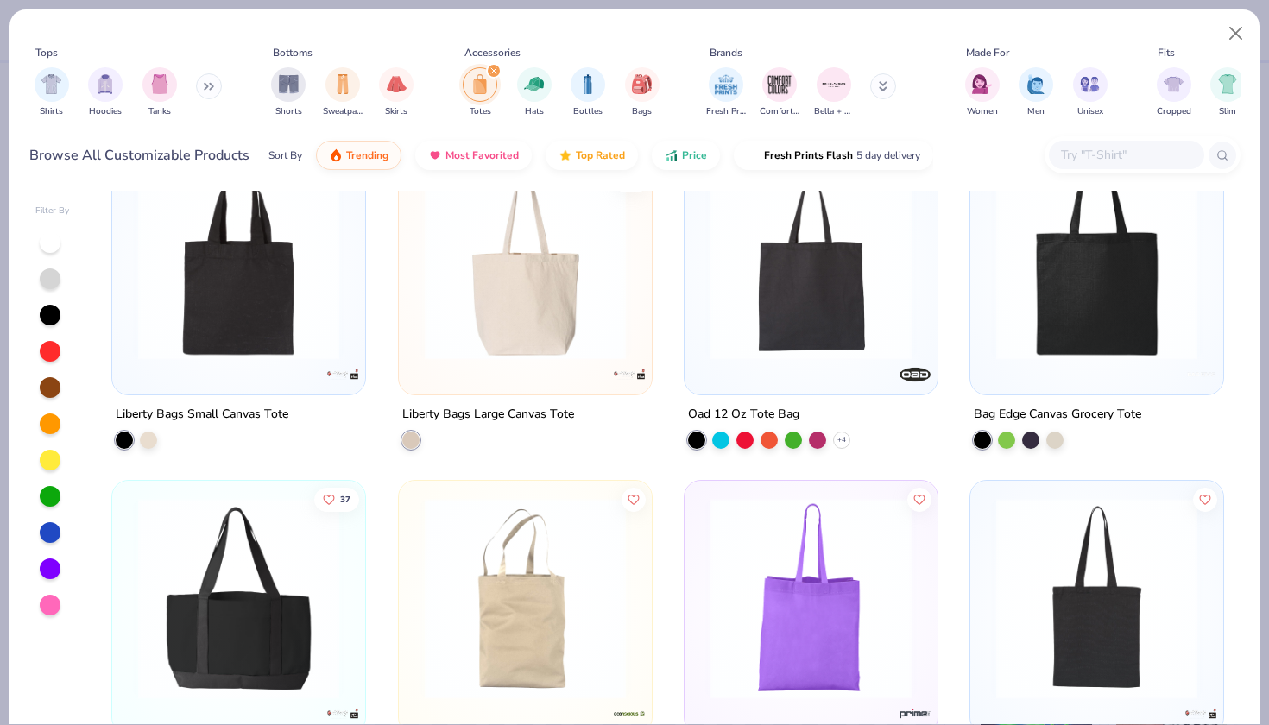
click at [513, 307] on img at bounding box center [525, 259] width 218 height 201
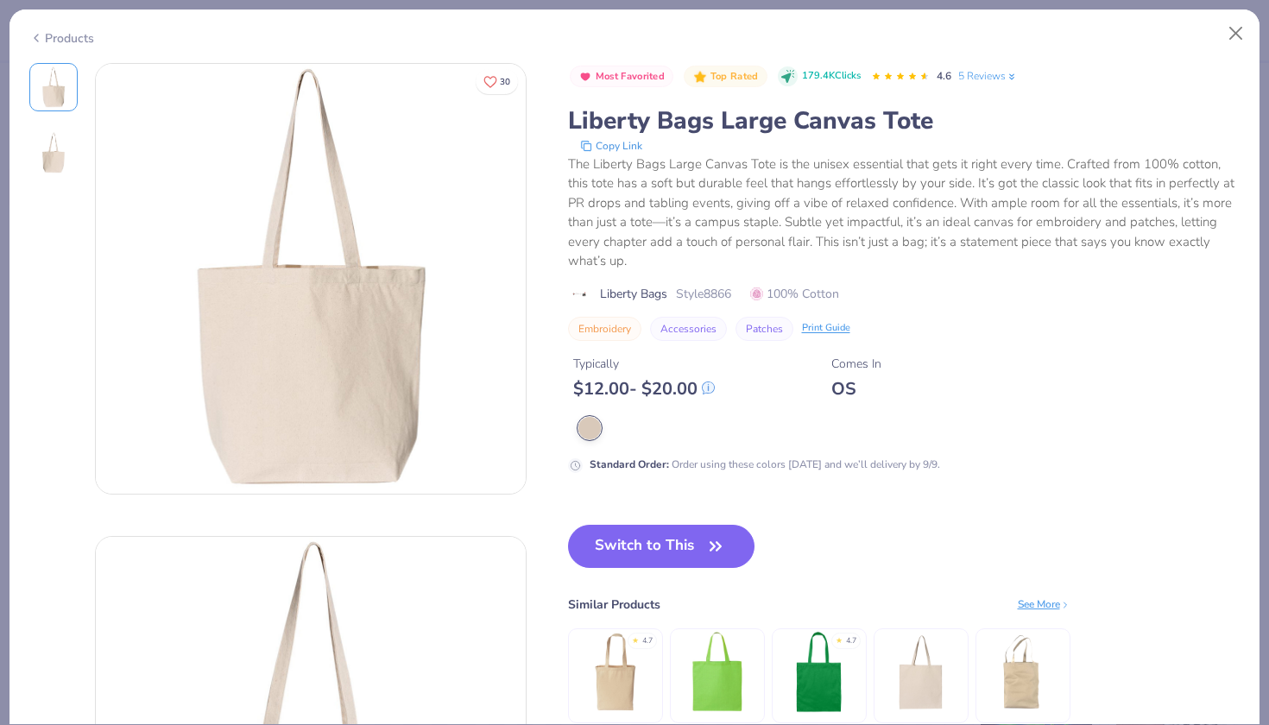
click at [658, 525] on div "Switch to This Similar Products See More ★ 4.7 ★ 4.7" at bounding box center [819, 641] width 502 height 233
click at [656, 532] on button "Switch to This" at bounding box center [661, 546] width 187 height 43
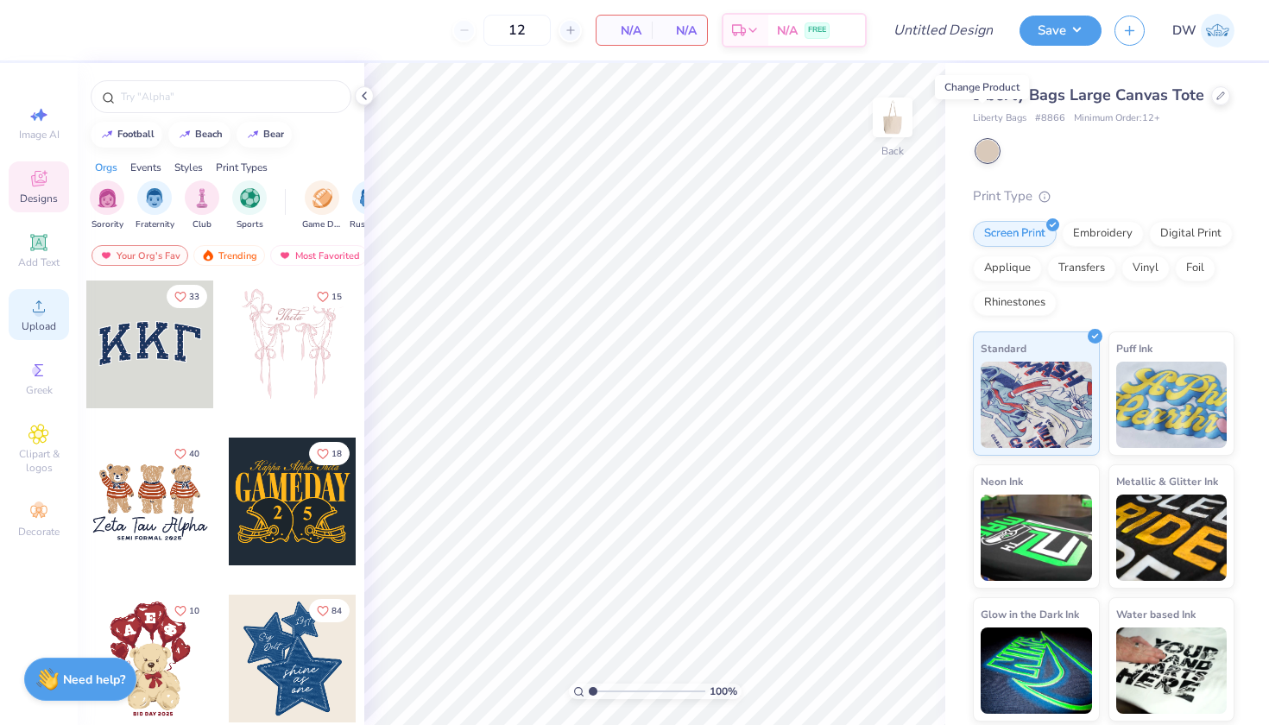
click at [36, 314] on circle at bounding box center [38, 311] width 9 height 9
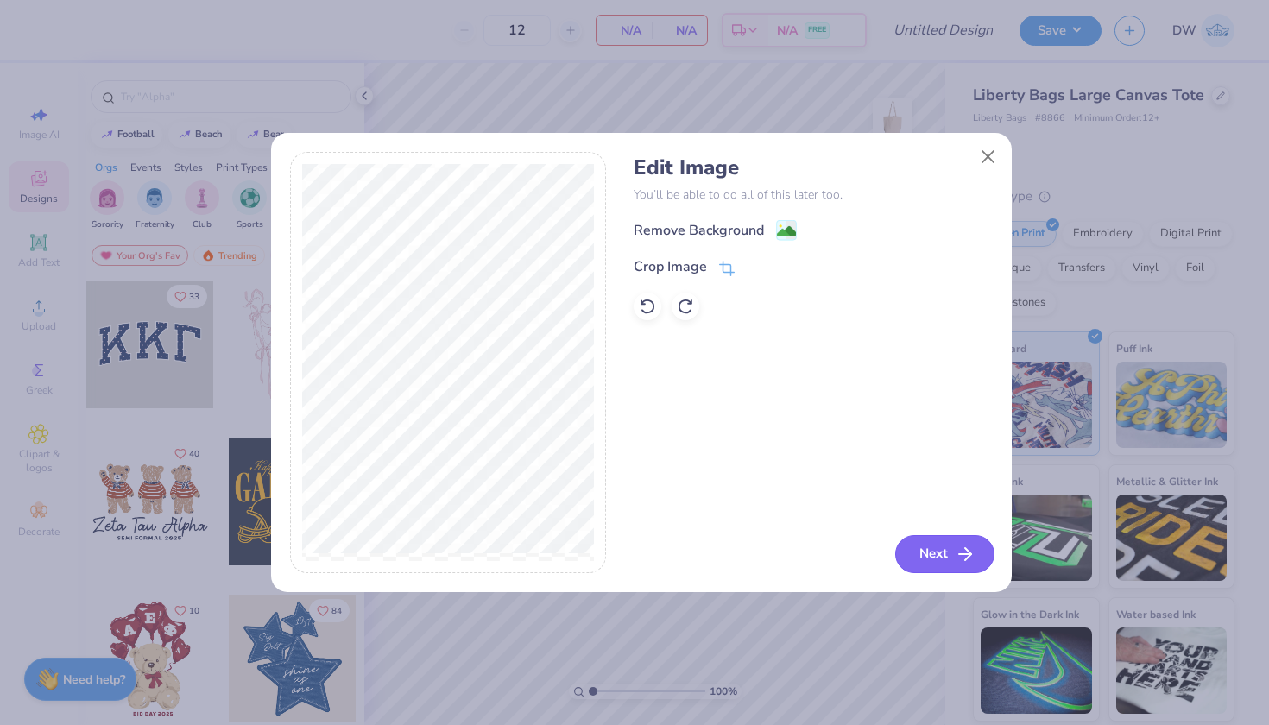
click at [948, 546] on button "Next" at bounding box center [944, 554] width 99 height 38
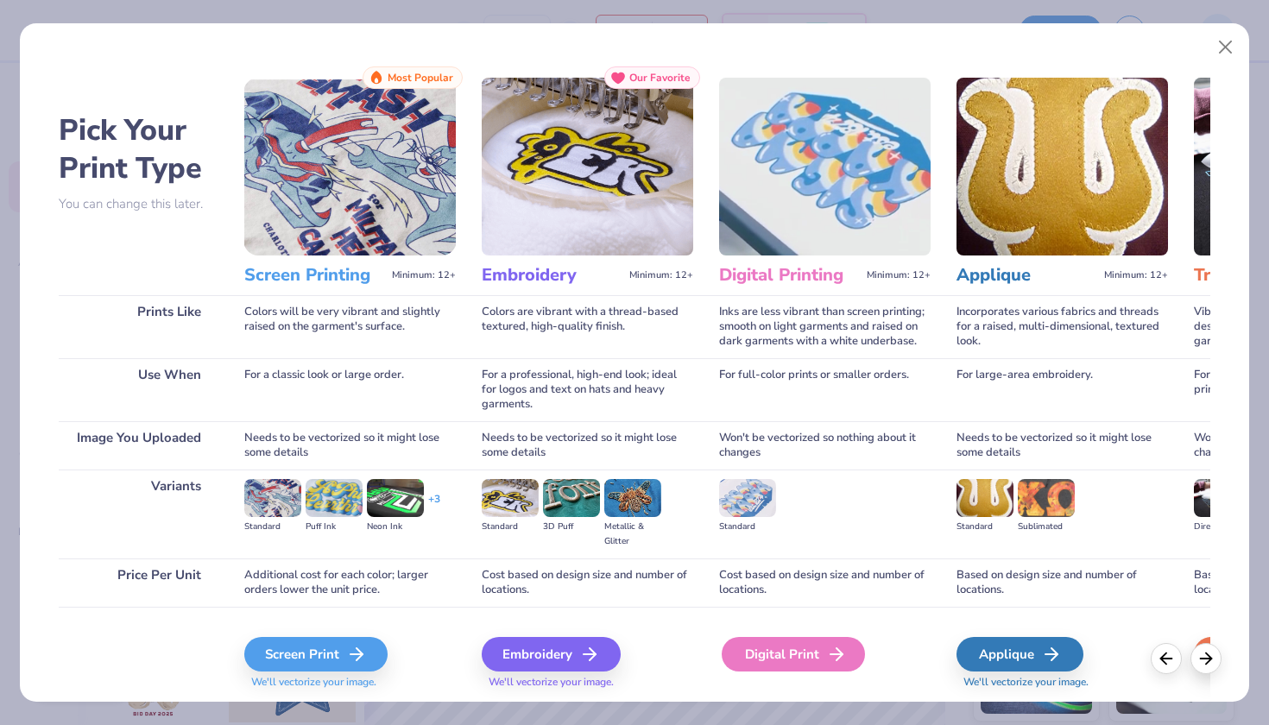
click at [835, 656] on icon at bounding box center [836, 654] width 21 height 21
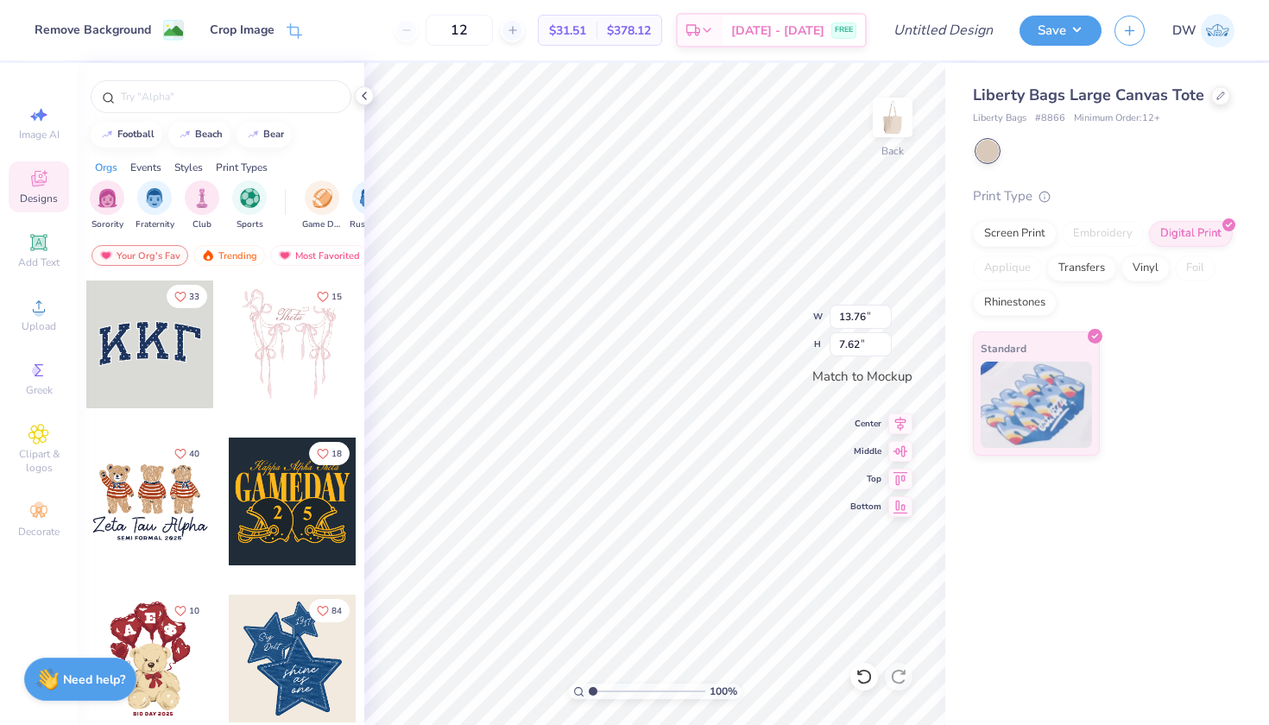
type input "12.01"
type input "6.65"
drag, startPoint x: 507, startPoint y: 30, endPoint x: 471, endPoint y: 27, distance: 35.6
click at [471, 27] on input "12" at bounding box center [458, 30] width 67 height 31
type input "50"
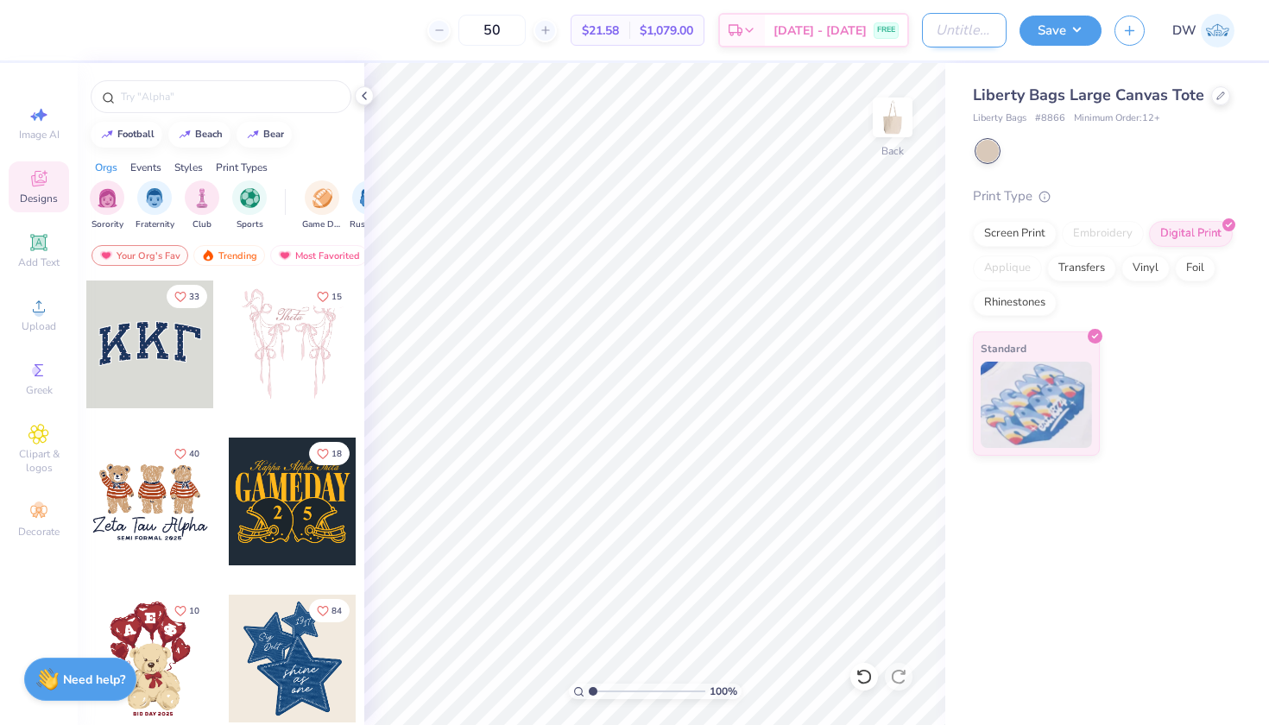
click at [941, 41] on input "Design Title" at bounding box center [964, 30] width 85 height 35
type input "Santee Street Fair D2"
click at [1069, 35] on button "Save" at bounding box center [1060, 28] width 82 height 30
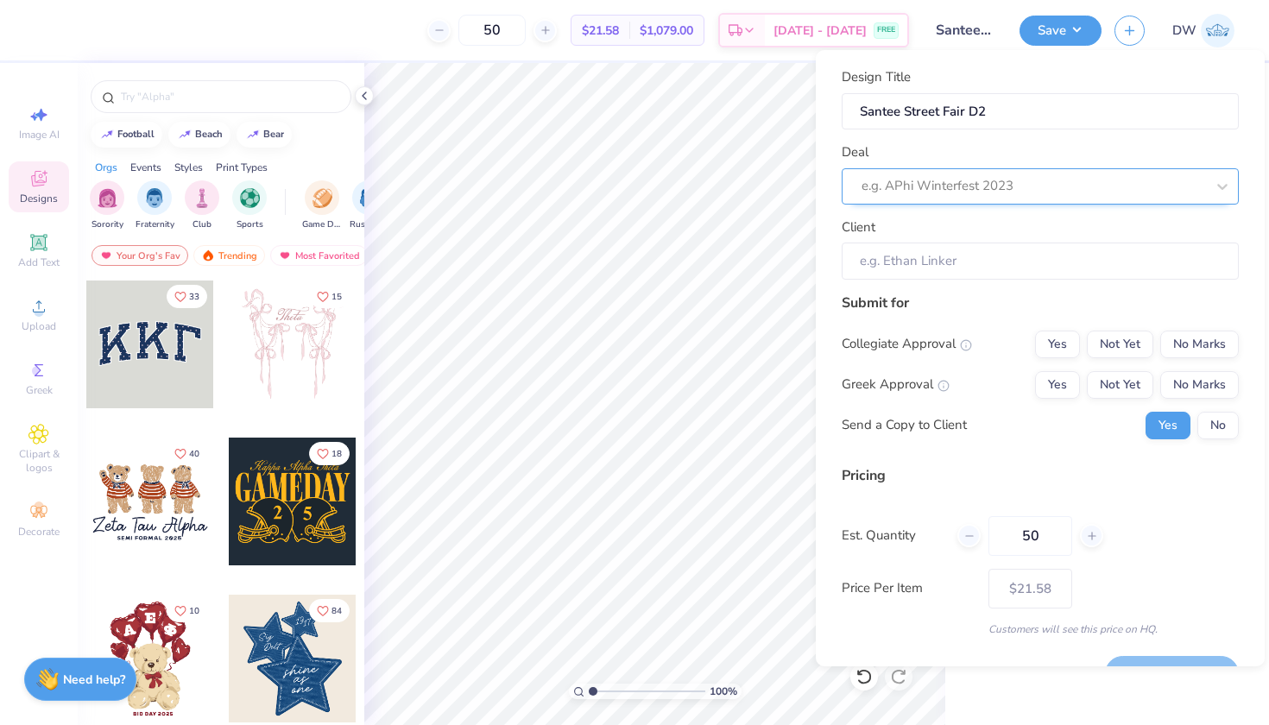
click at [979, 190] on div "e.g. APhi Winterfest 2023" at bounding box center [1032, 186] width 343 height 20
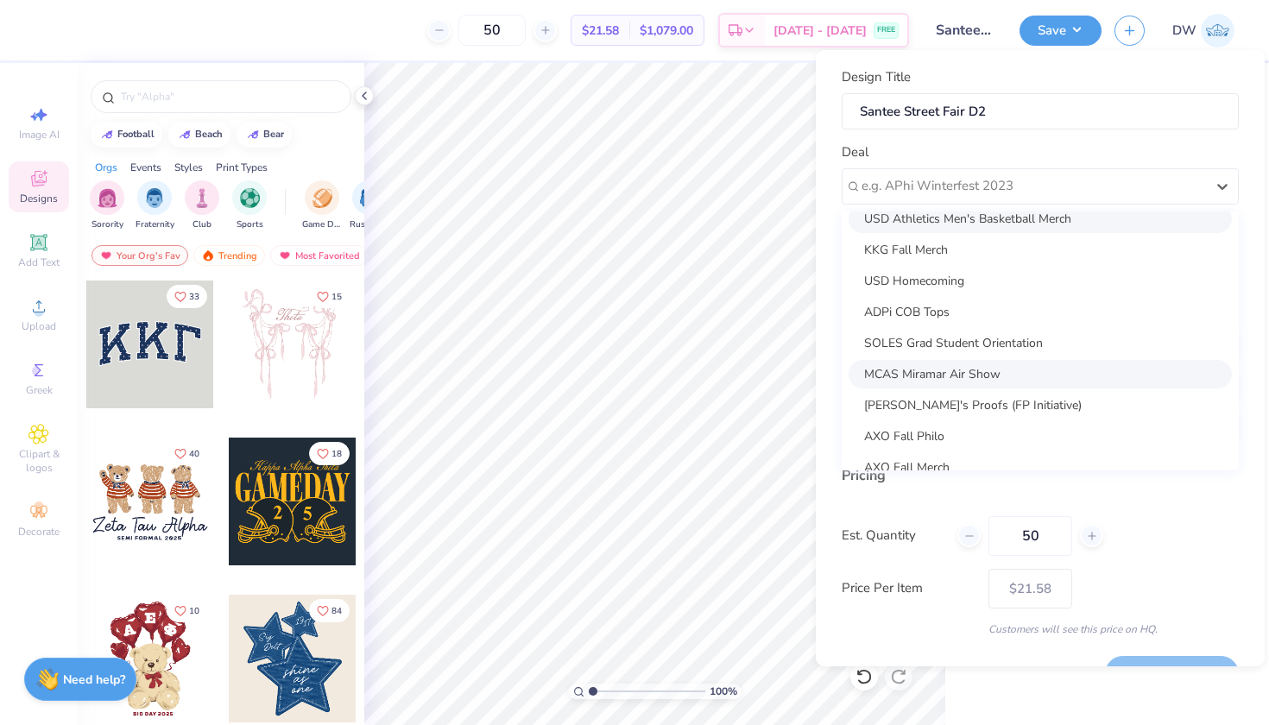
scroll to position [137, 0]
click at [984, 375] on div "Danica's Proofs (FP Initiative)" at bounding box center [1039, 375] width 383 height 28
type input "Ashley Nguyen"
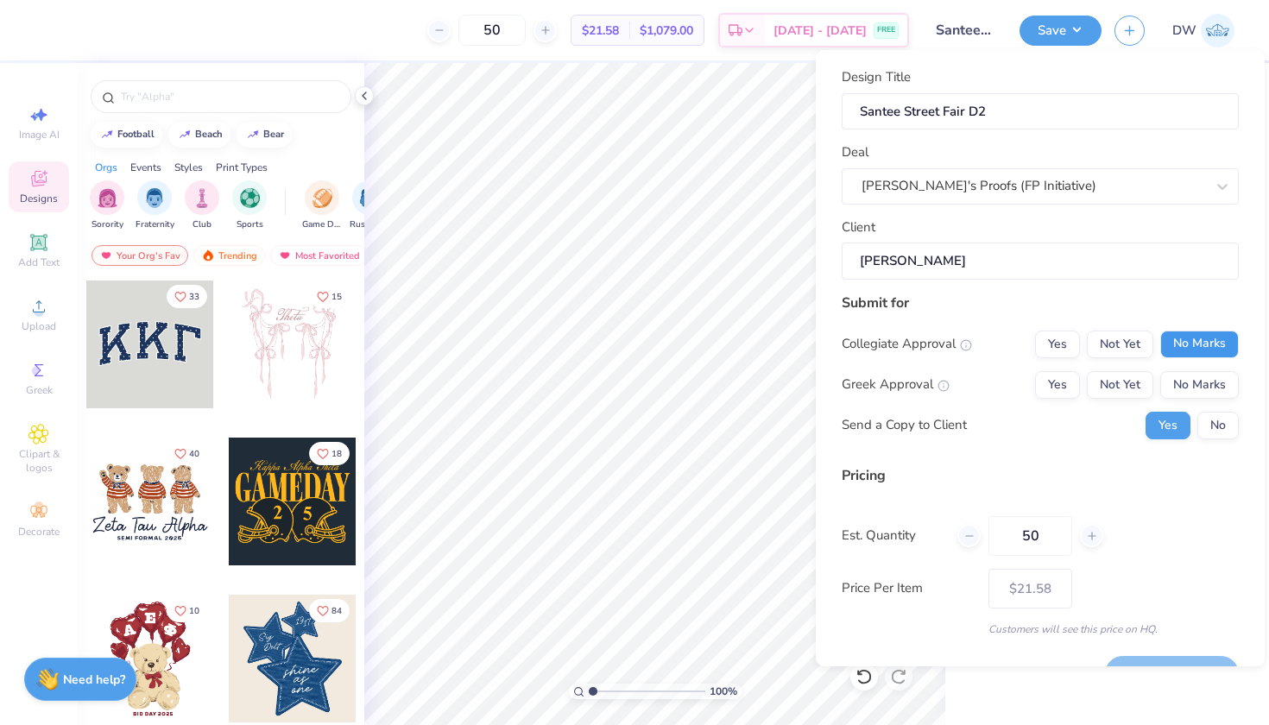
click at [1171, 348] on button "No Marks" at bounding box center [1199, 345] width 79 height 28
click at [1185, 385] on button "No Marks" at bounding box center [1199, 385] width 79 height 28
click at [1200, 423] on button "No" at bounding box center [1217, 426] width 41 height 28
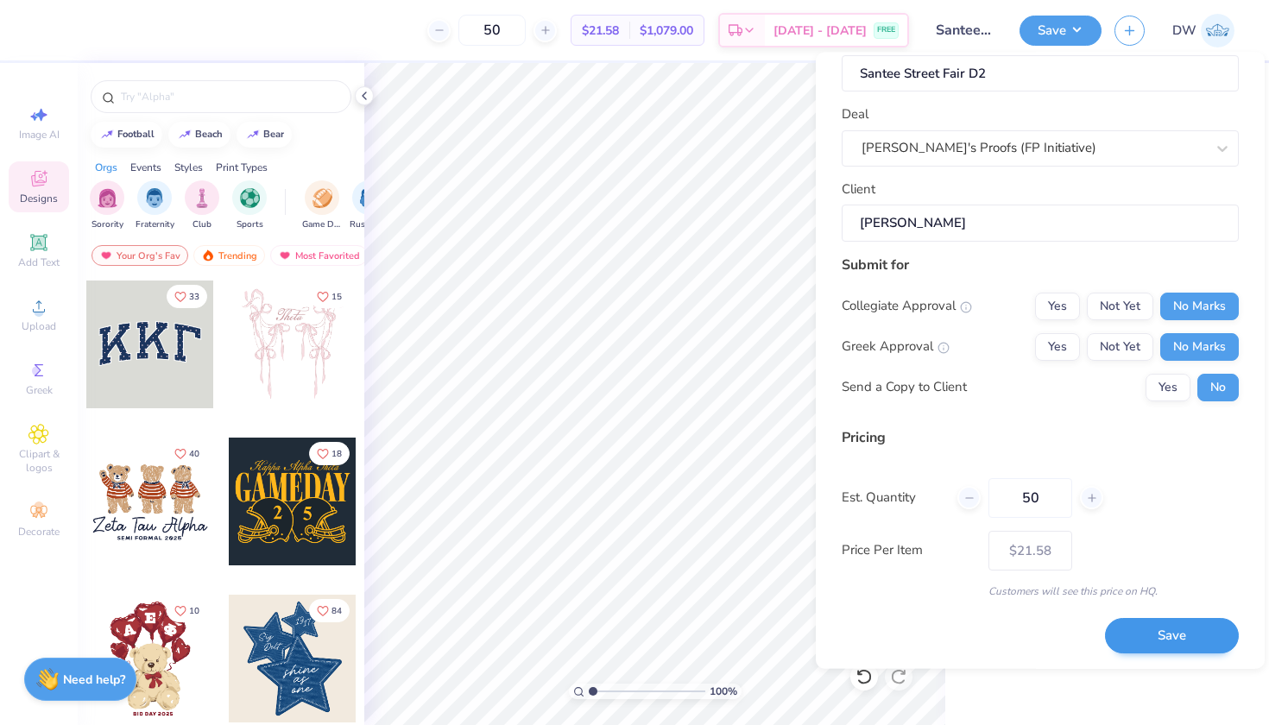
click at [1173, 629] on button "Save" at bounding box center [1172, 635] width 134 height 35
type input "– –"
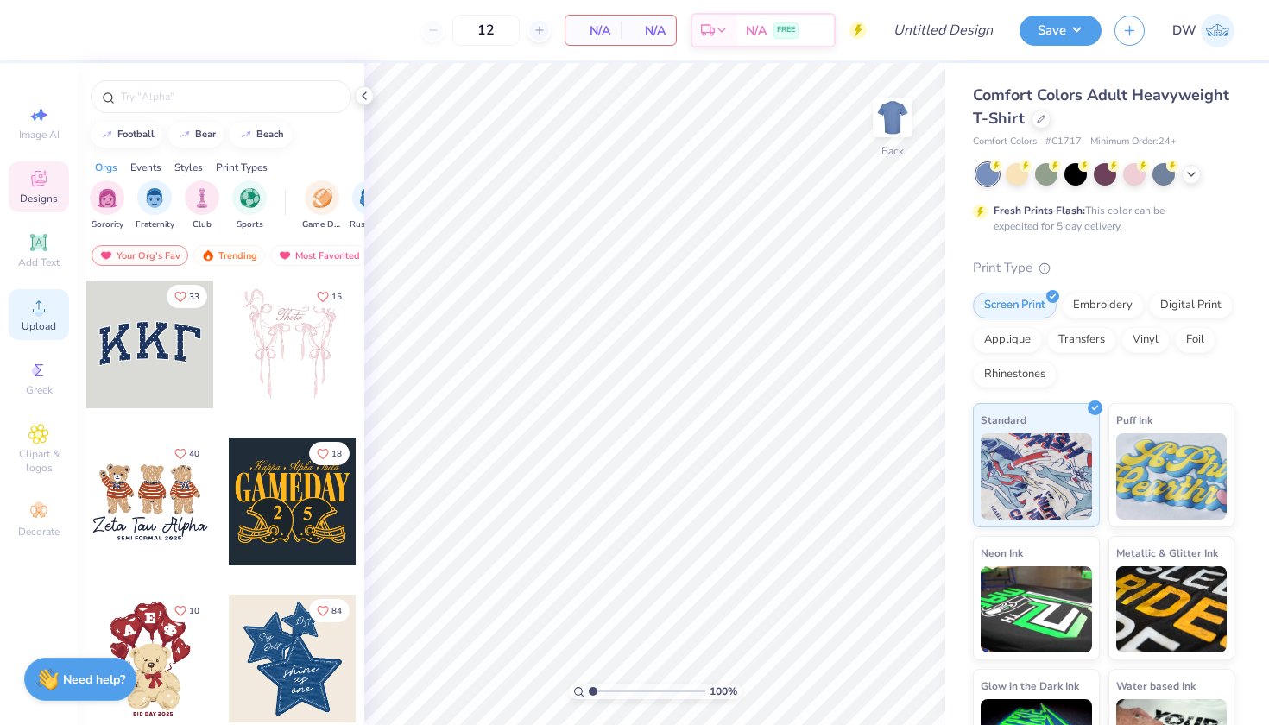
click at [46, 324] on span "Upload" at bounding box center [39, 326] width 35 height 14
click at [36, 304] on icon at bounding box center [39, 306] width 12 height 12
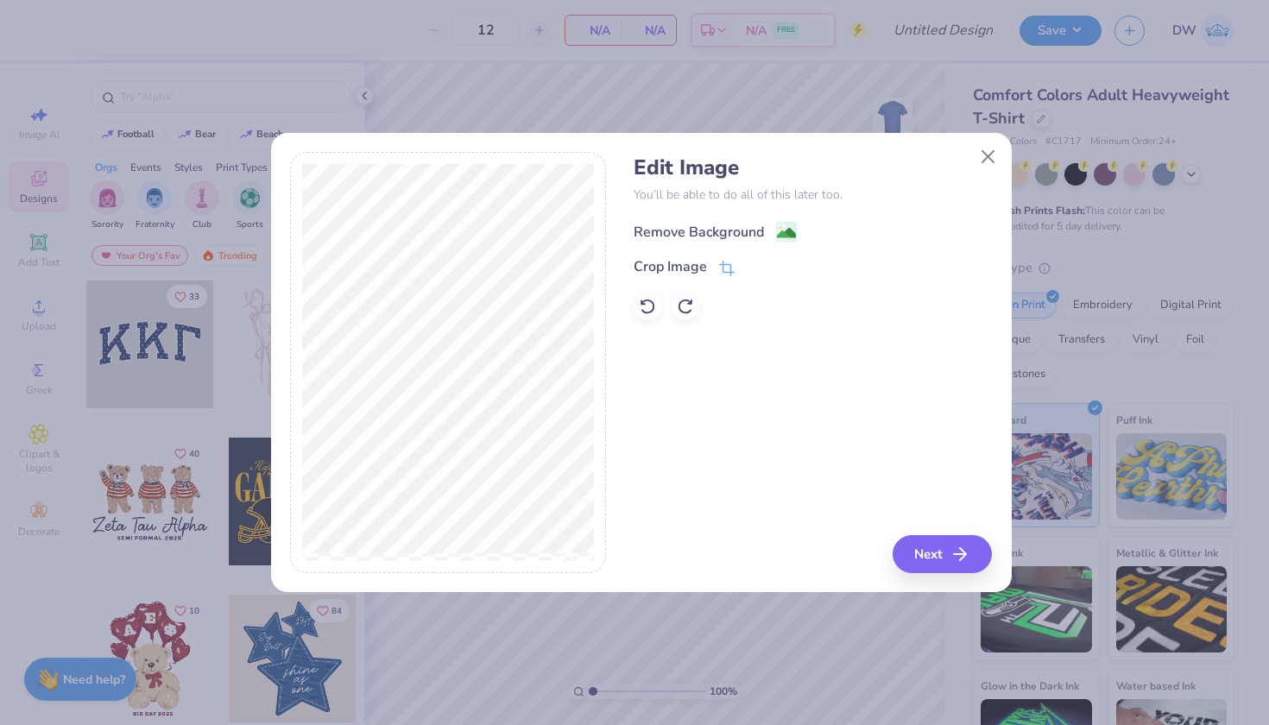
click at [790, 235] on image at bounding box center [786, 233] width 19 height 19
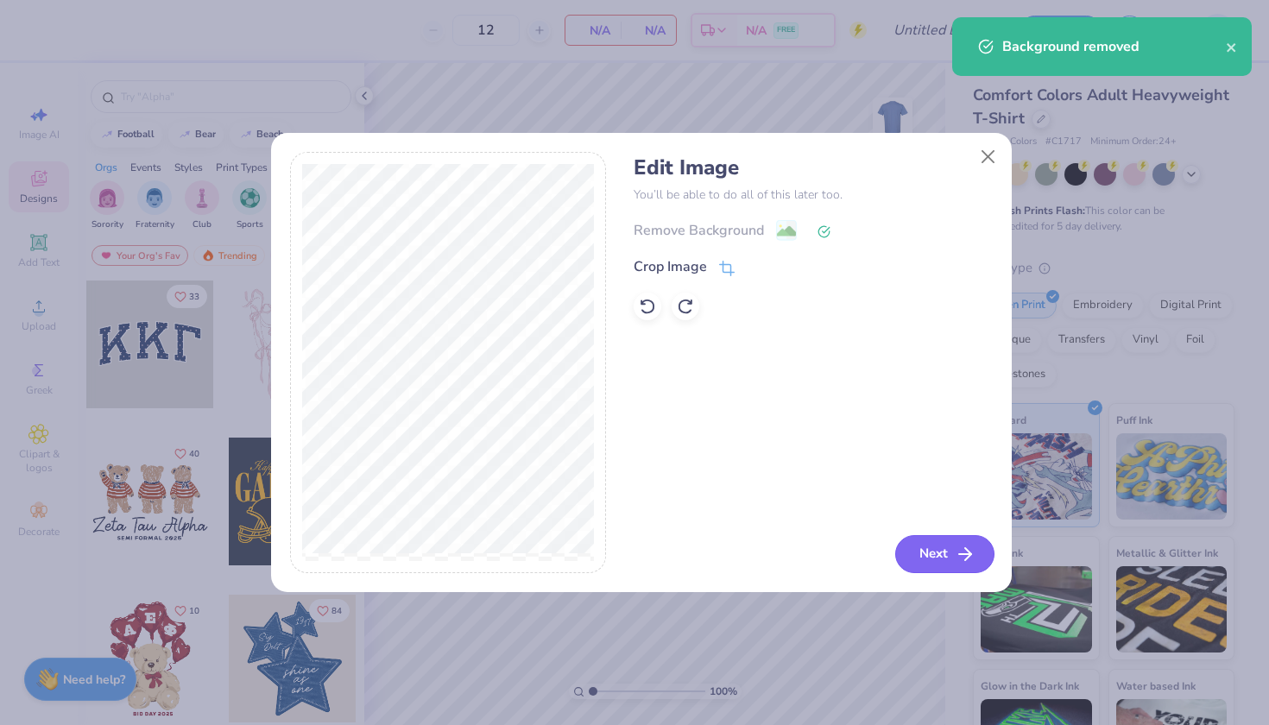
click at [904, 554] on button "Next" at bounding box center [944, 554] width 99 height 38
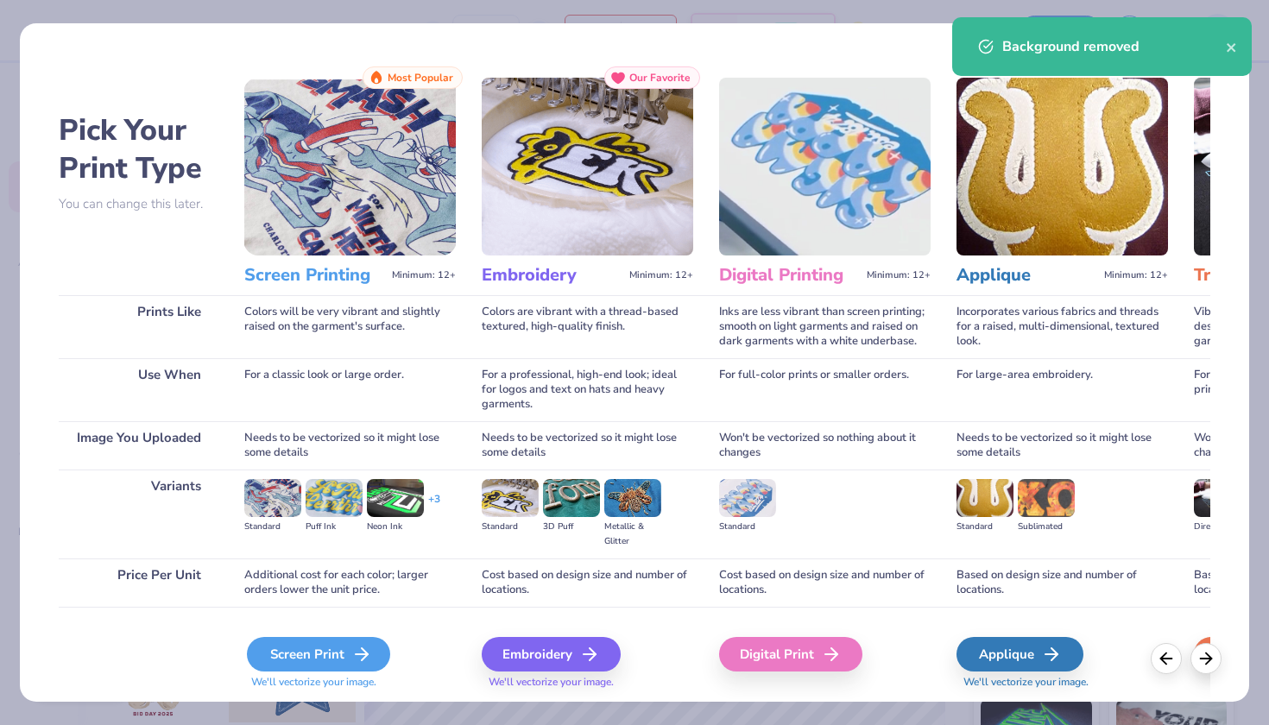
click at [369, 640] on div "Screen Print" at bounding box center [318, 654] width 143 height 35
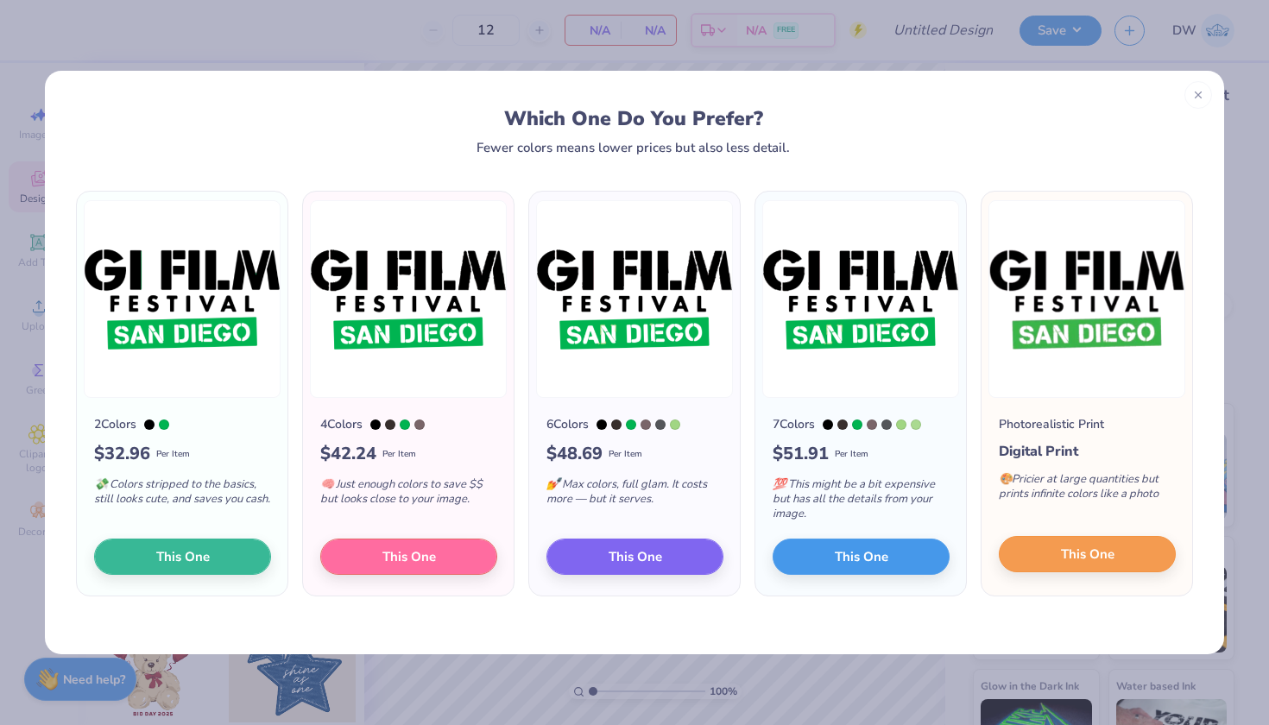
click at [1100, 550] on span "This One" at bounding box center [1088, 555] width 54 height 20
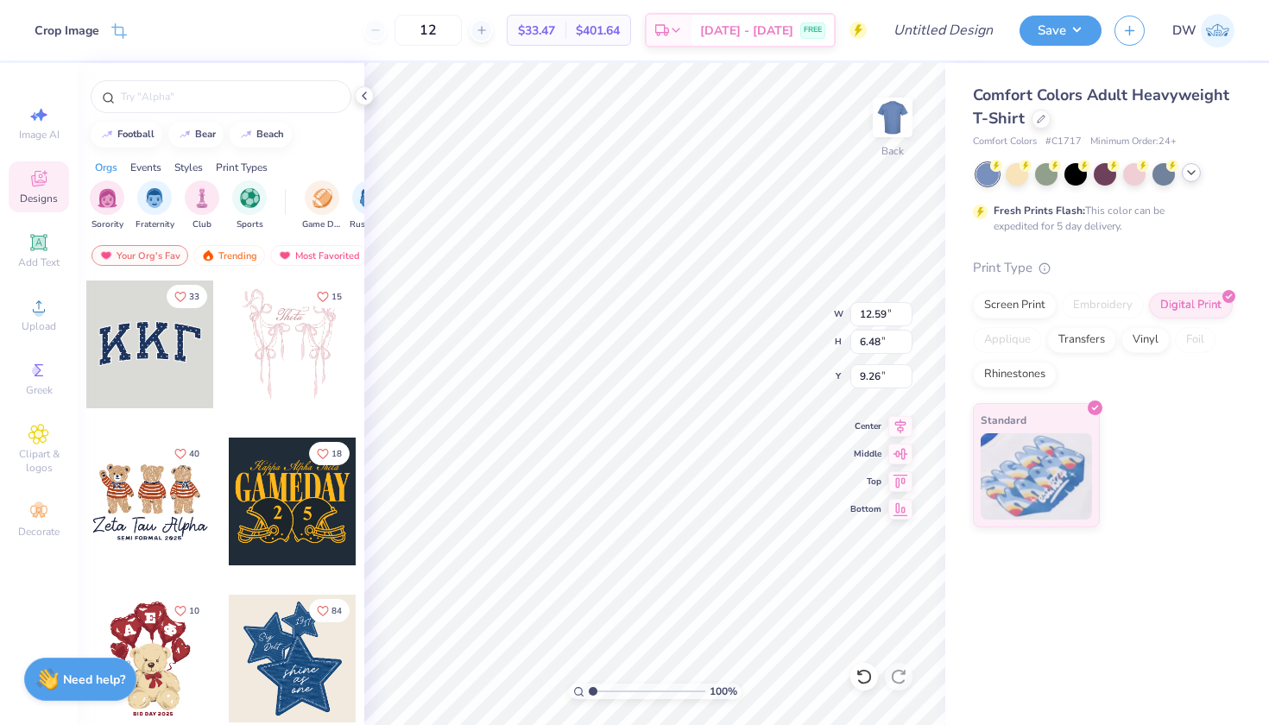
click at [1181, 169] on div at bounding box center [1190, 172] width 19 height 19
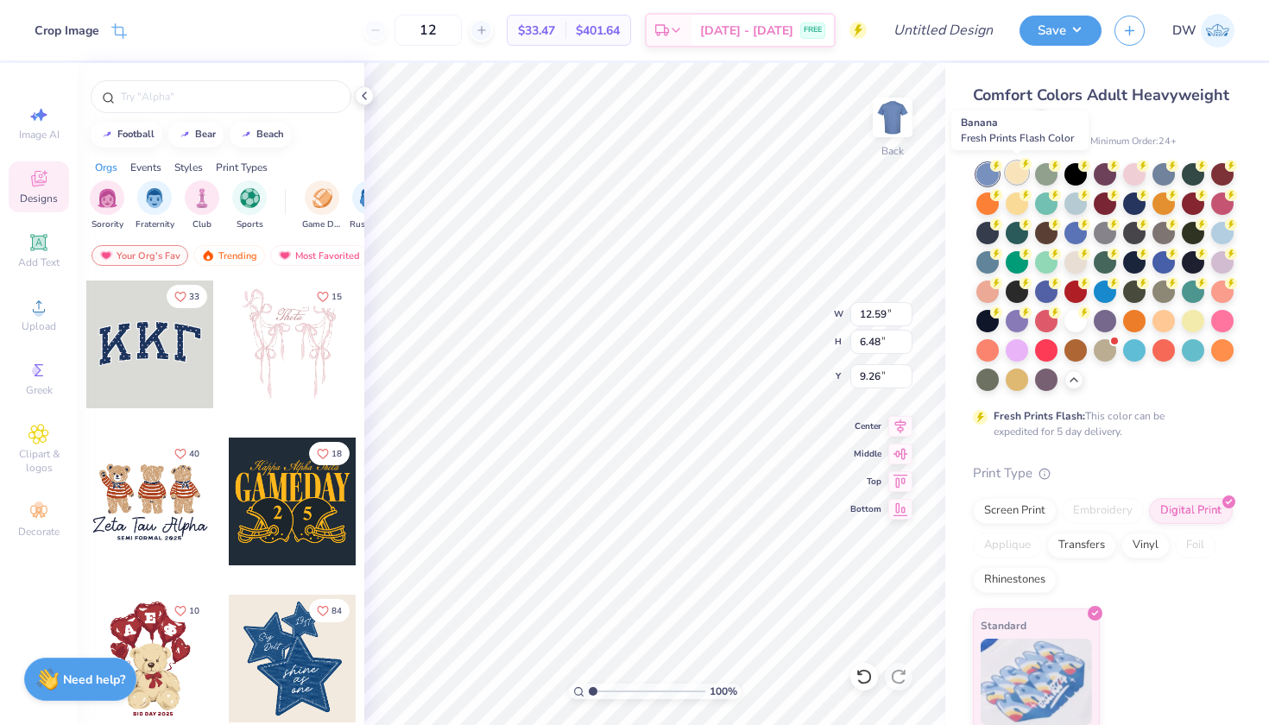
click at [1022, 180] on div at bounding box center [1016, 172] width 22 height 22
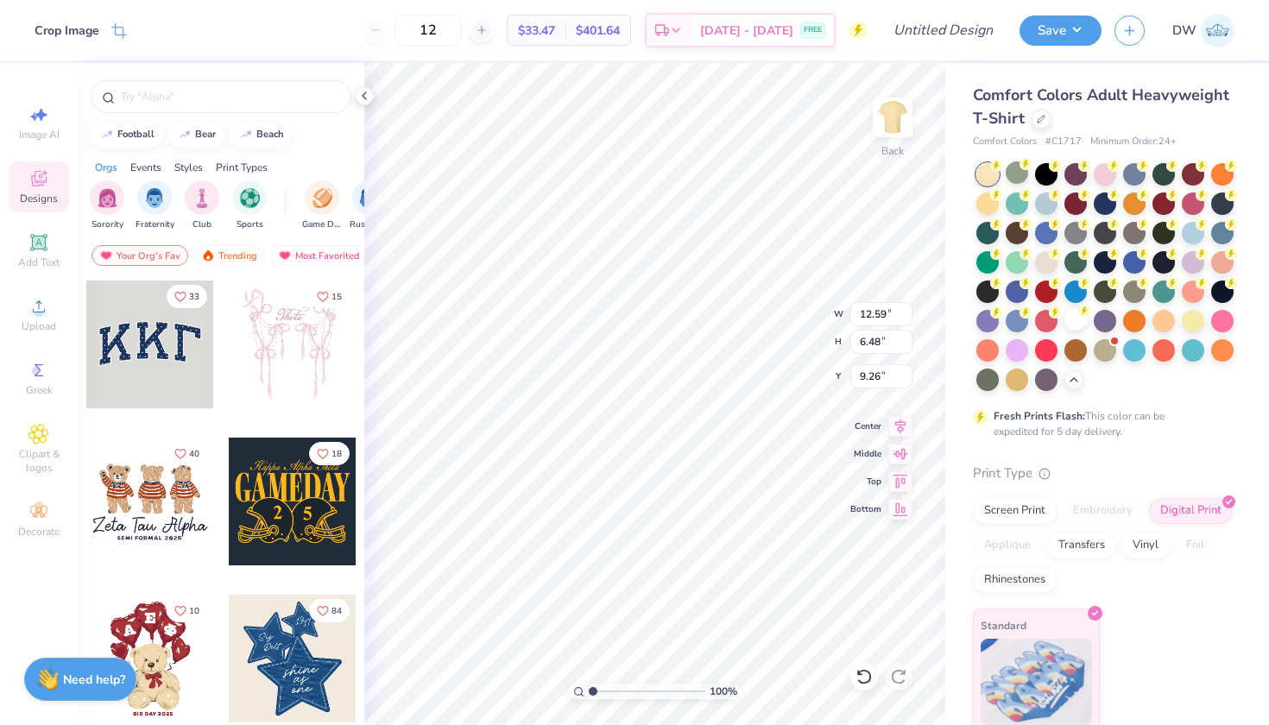
click at [1064, 331] on div at bounding box center [1075, 319] width 22 height 22
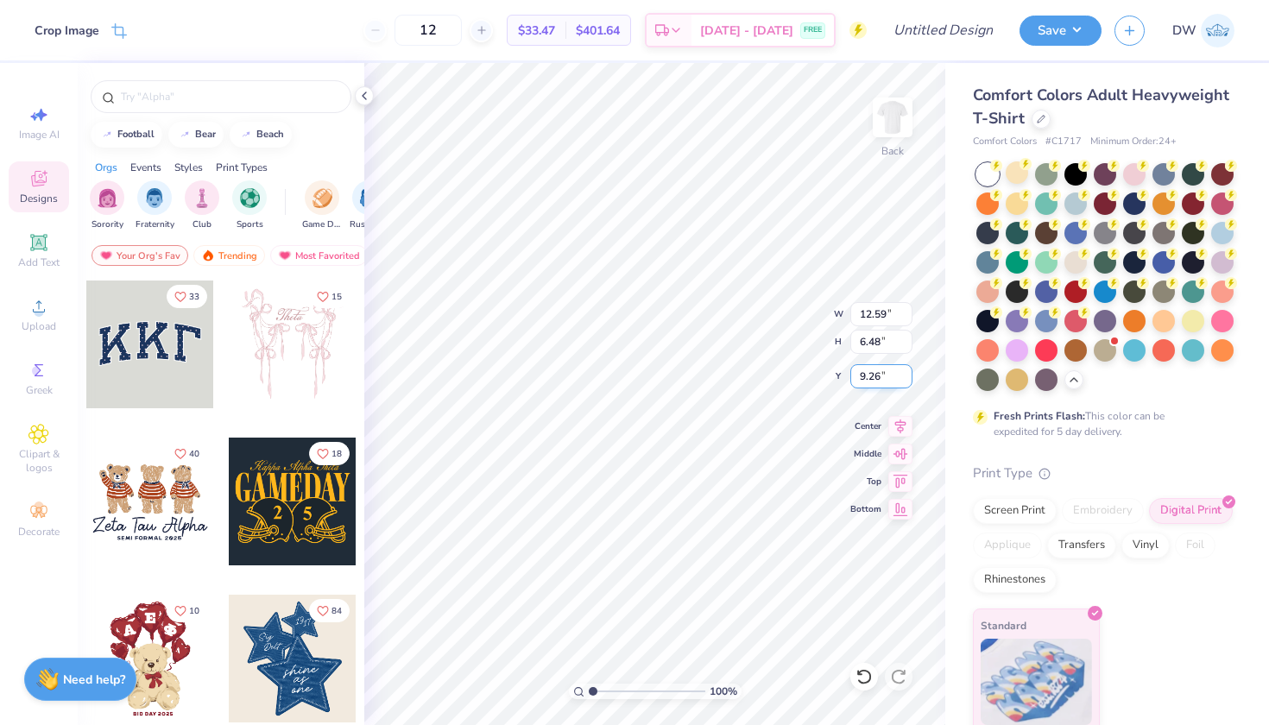
type input "3.00"
type input "3.78"
type input "1.94"
drag, startPoint x: 476, startPoint y: 37, endPoint x: 446, endPoint y: 35, distance: 29.4
click at [446, 35] on input "12" at bounding box center [427, 30] width 67 height 31
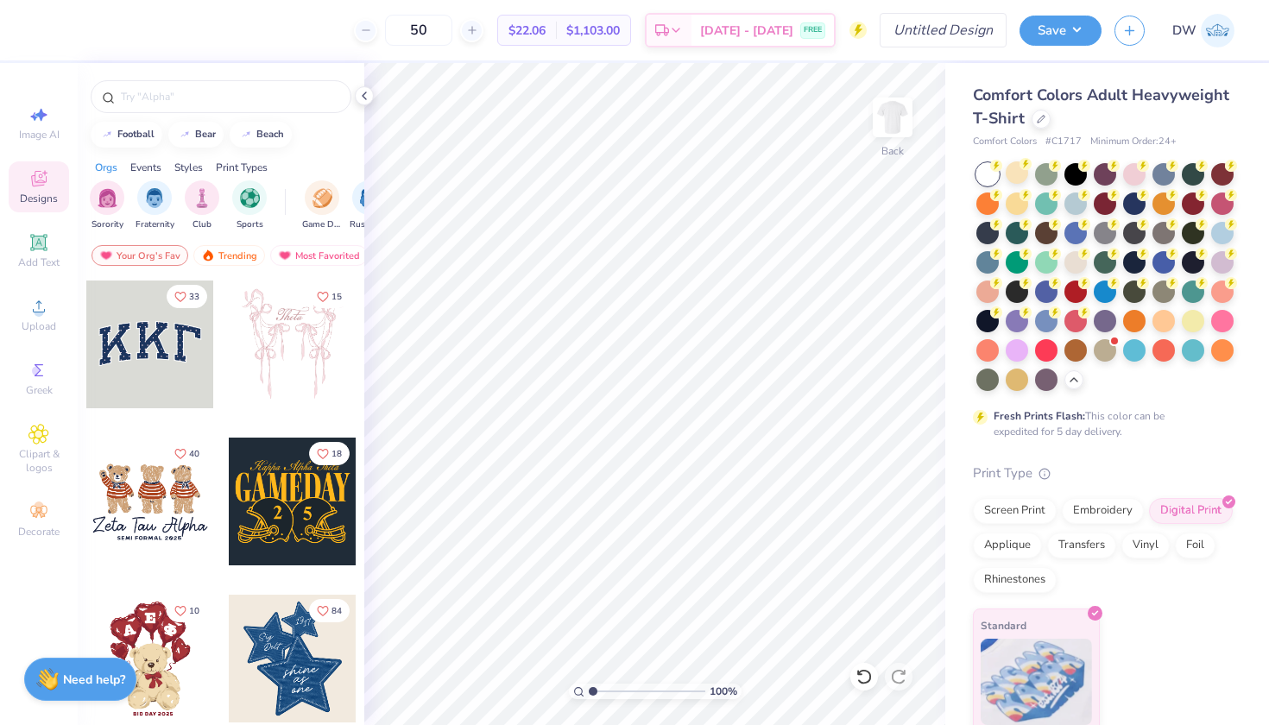
type input "50"
click at [940, 30] on input "Design Title" at bounding box center [964, 30] width 85 height 35
type input "GI Film Festival D1"
click at [1045, 35] on button "Save" at bounding box center [1060, 28] width 82 height 30
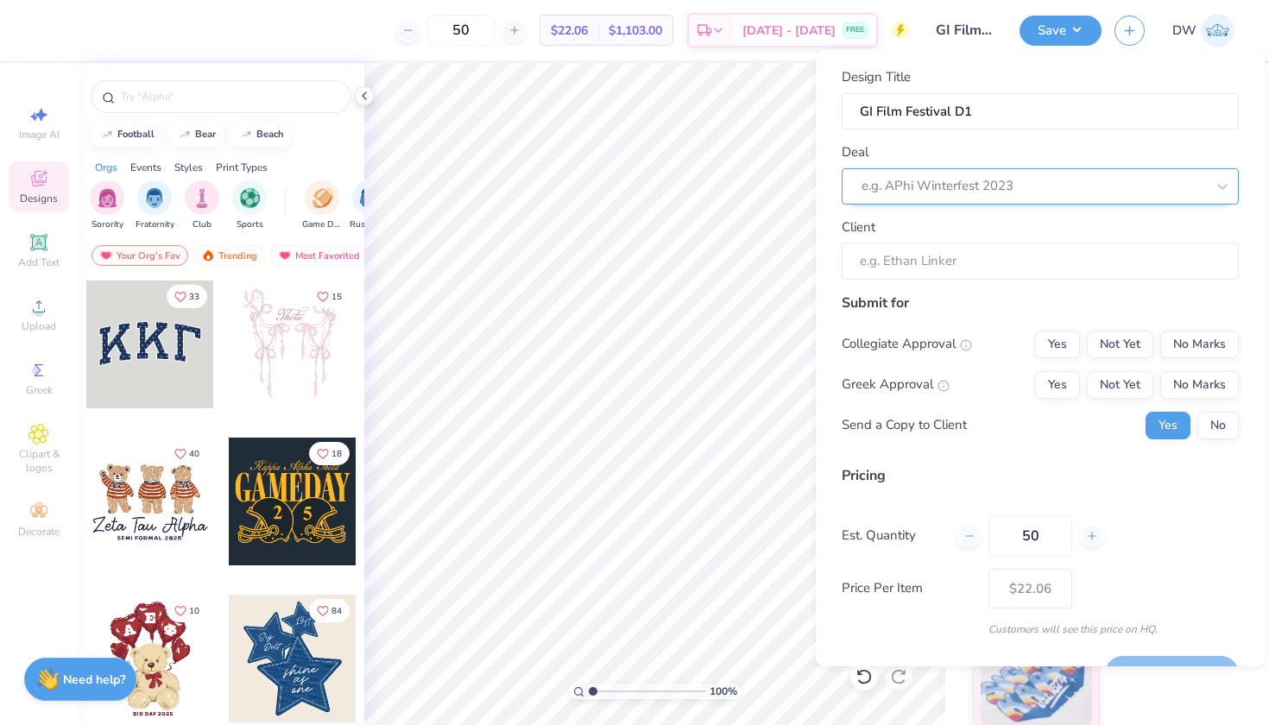
click at [1122, 186] on div at bounding box center [1032, 185] width 343 height 23
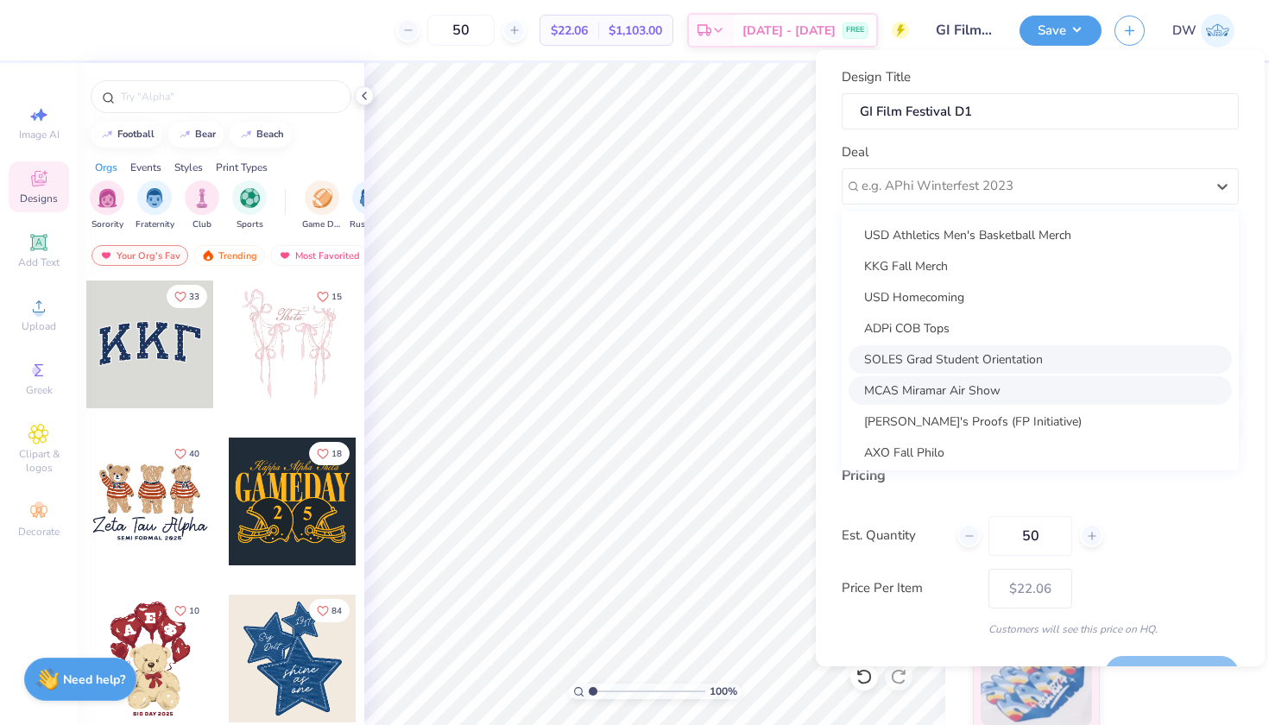
scroll to position [96, 0]
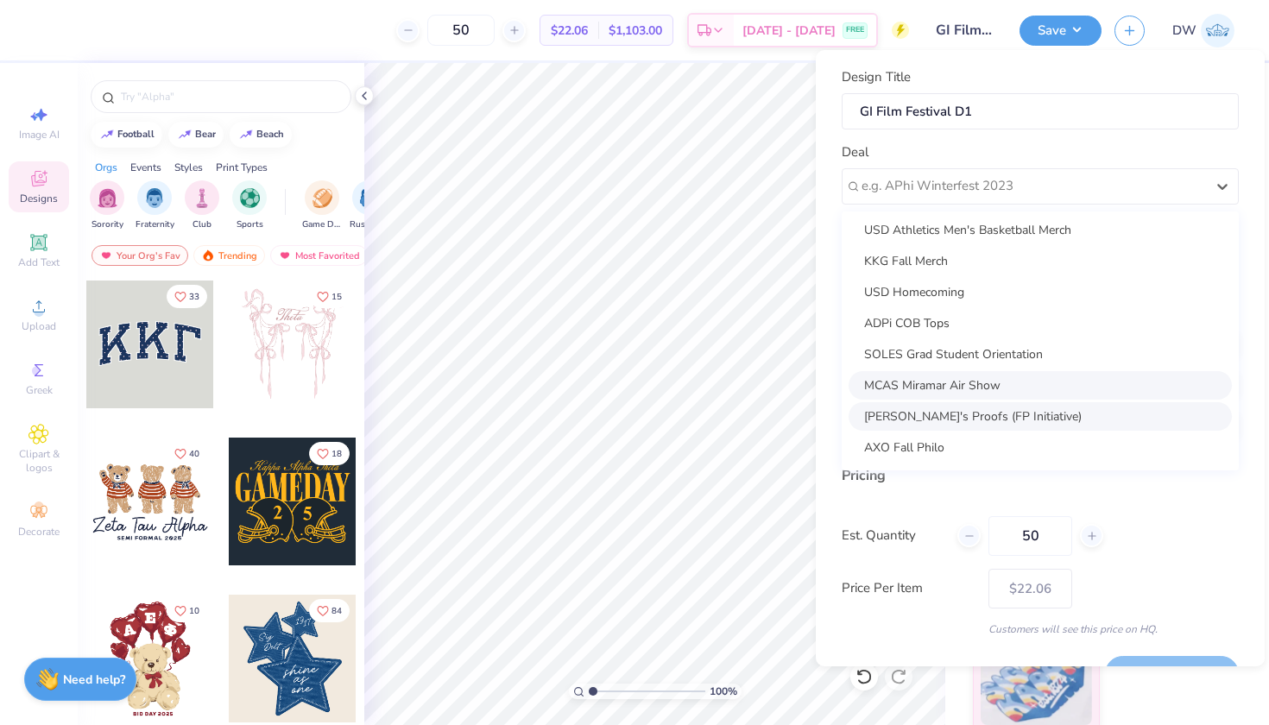
click at [1000, 402] on div "Danica's Proofs (FP Initiative)" at bounding box center [1039, 416] width 383 height 28
type input "Ashley Nguyen"
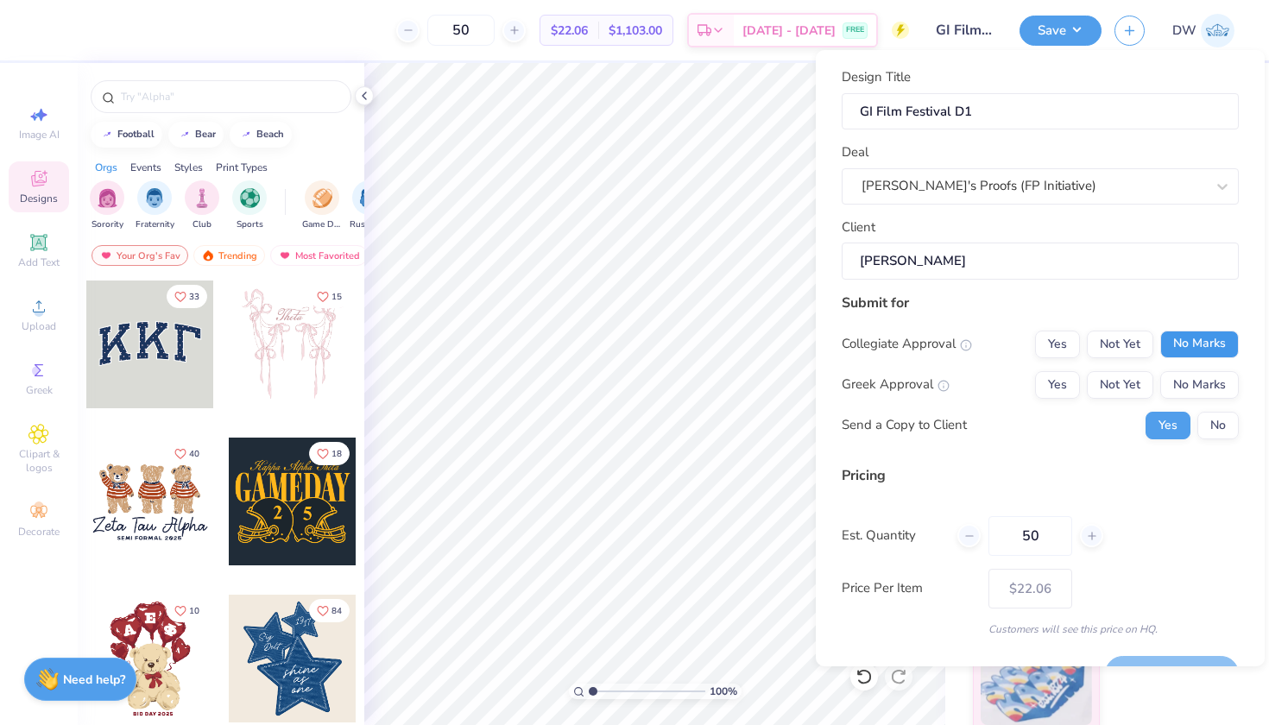
click at [1207, 346] on button "No Marks" at bounding box center [1199, 345] width 79 height 28
click at [1203, 384] on button "No Marks" at bounding box center [1199, 385] width 79 height 28
click at [1203, 417] on button "No" at bounding box center [1217, 426] width 41 height 28
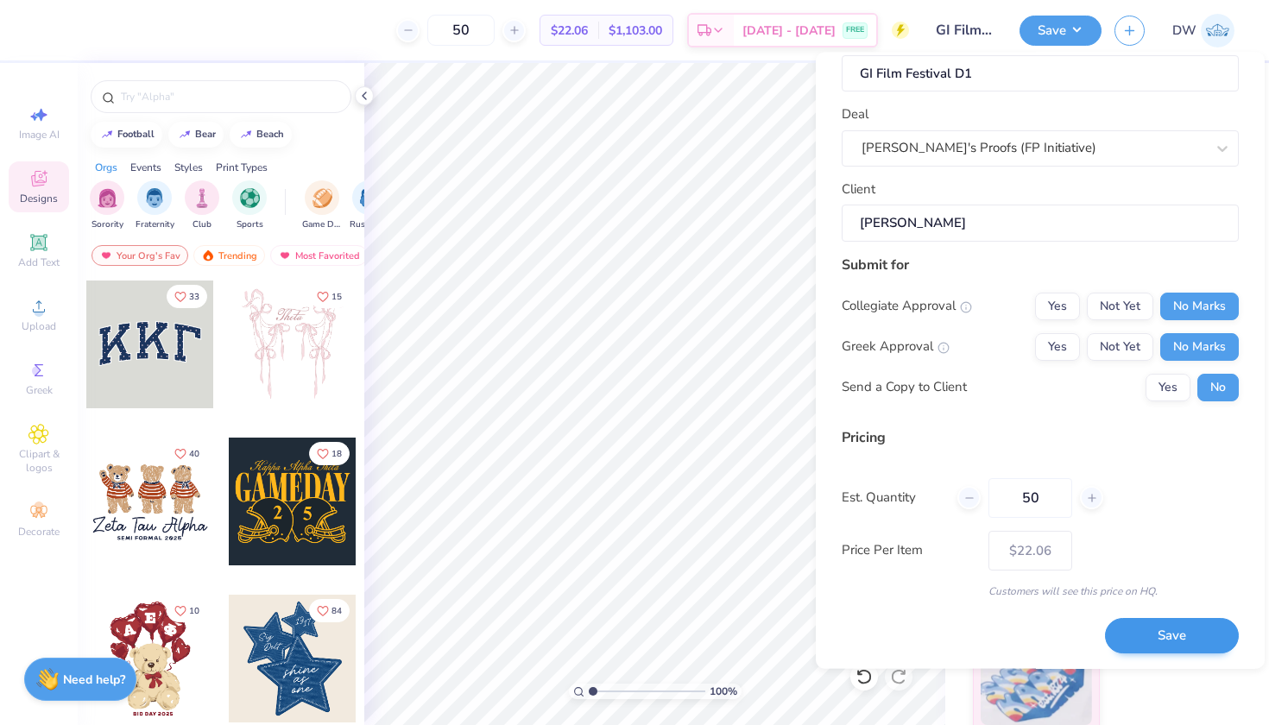
scroll to position [40, 0]
click at [1161, 633] on button "Save" at bounding box center [1172, 636] width 134 height 35
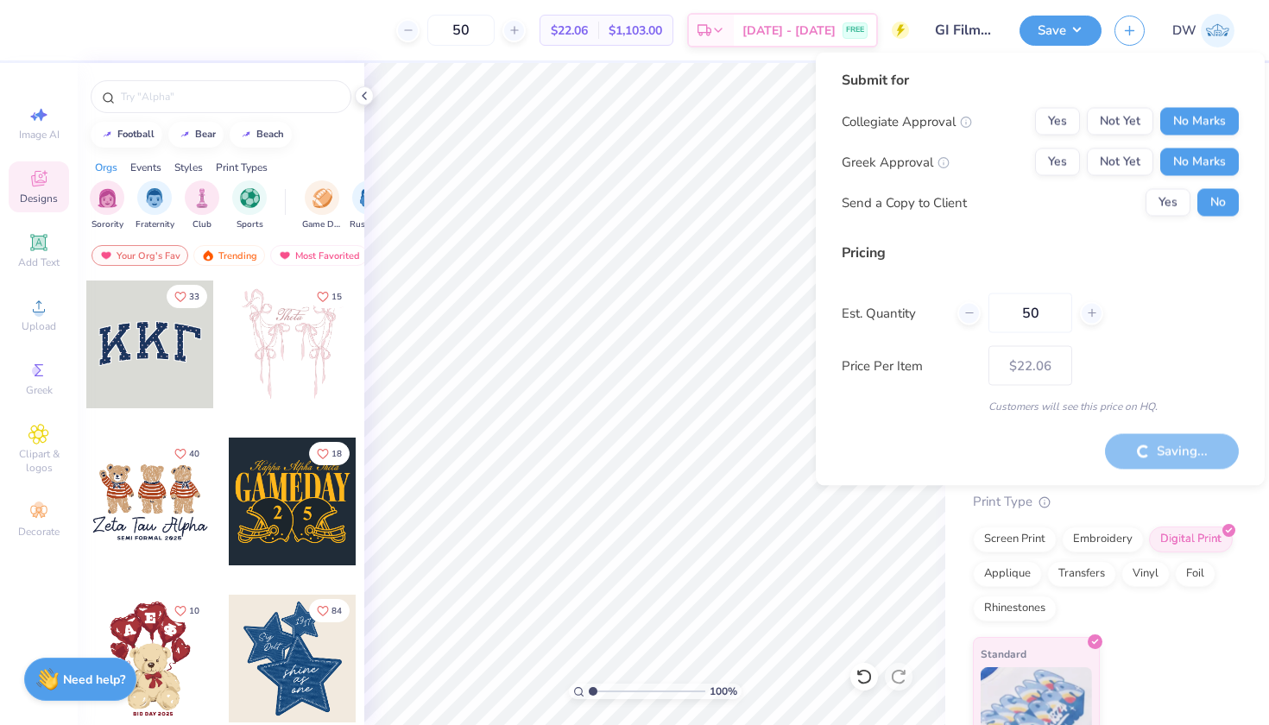
type input "– –"
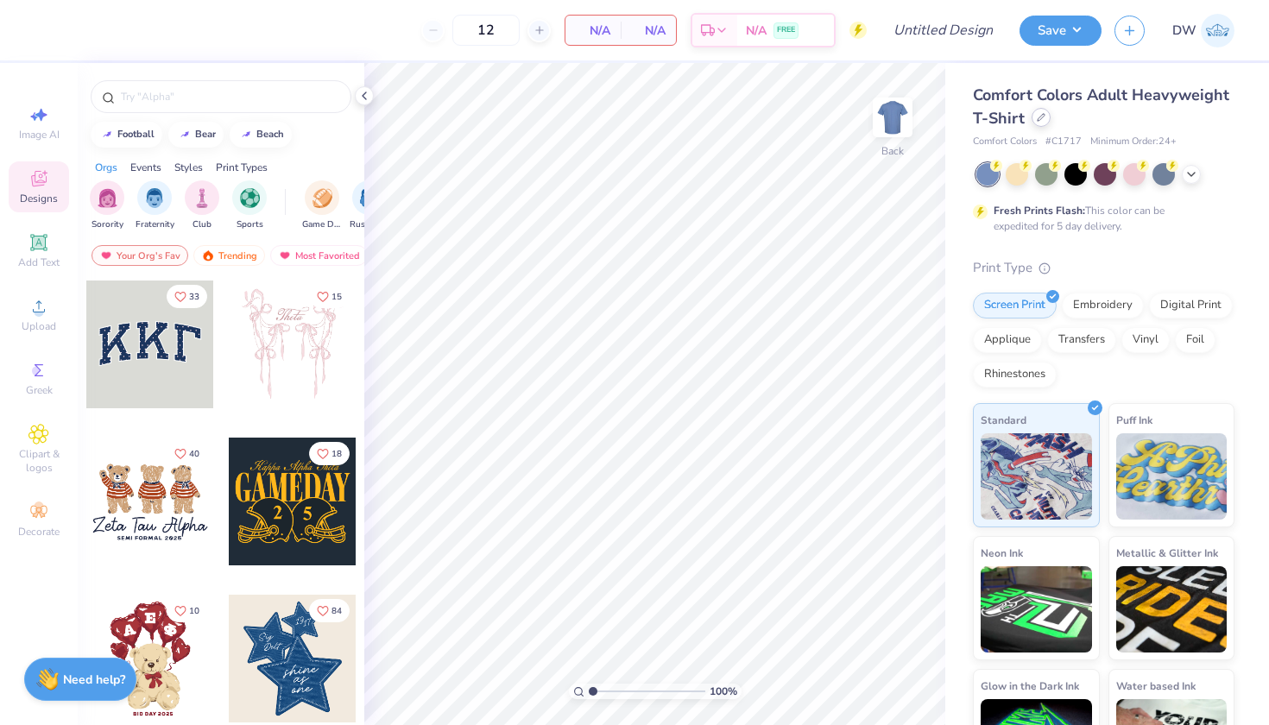
click at [1050, 123] on div at bounding box center [1040, 117] width 19 height 19
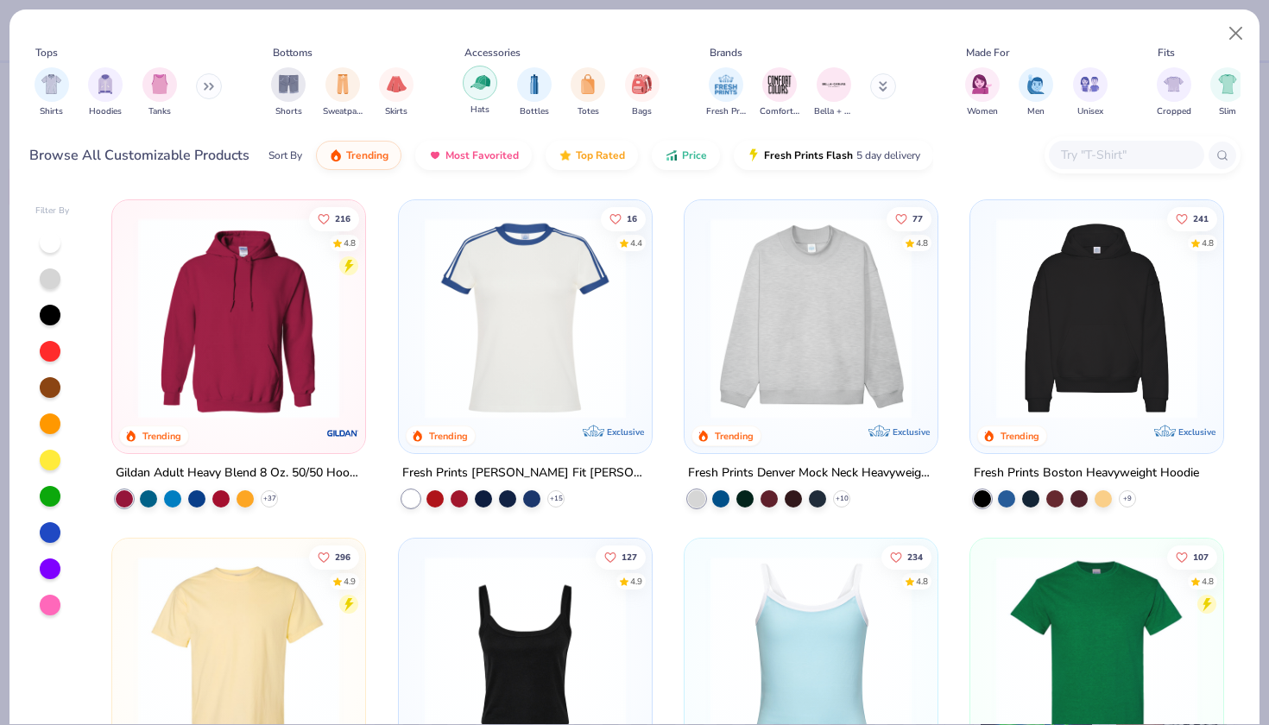
click at [482, 85] on img "filter for Hats" at bounding box center [480, 82] width 20 height 20
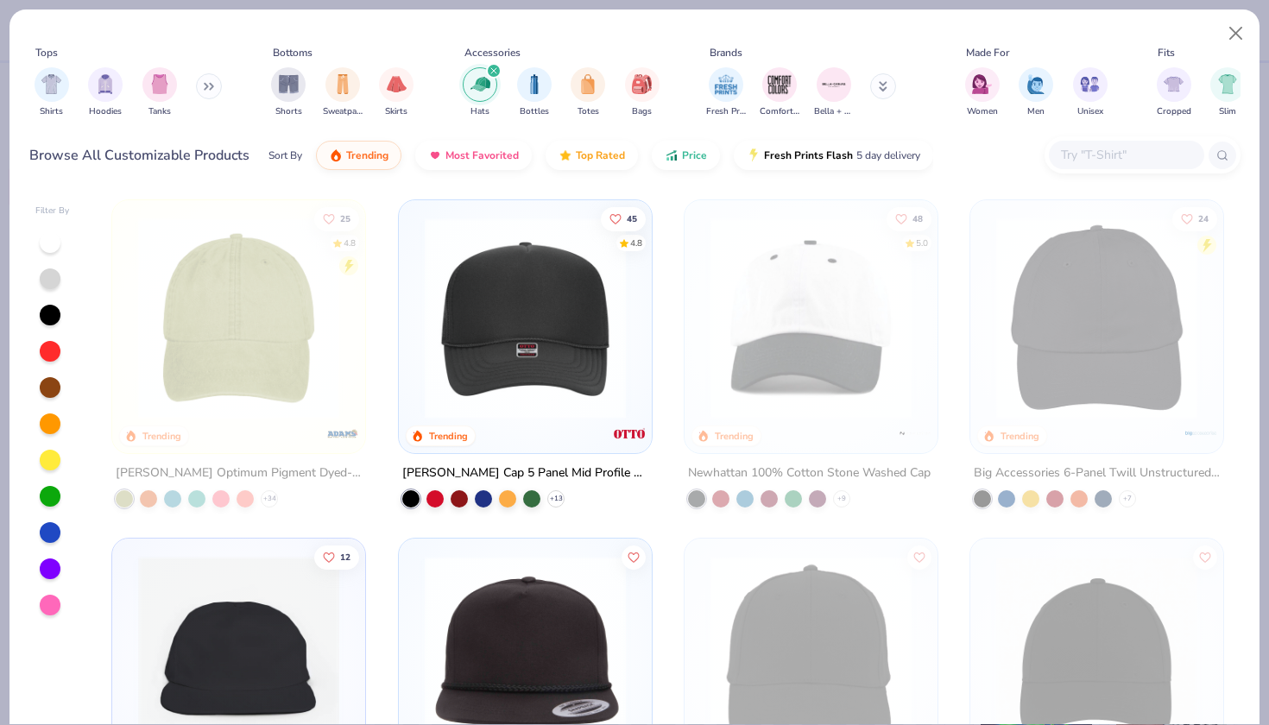
click at [550, 336] on img at bounding box center [525, 317] width 218 height 201
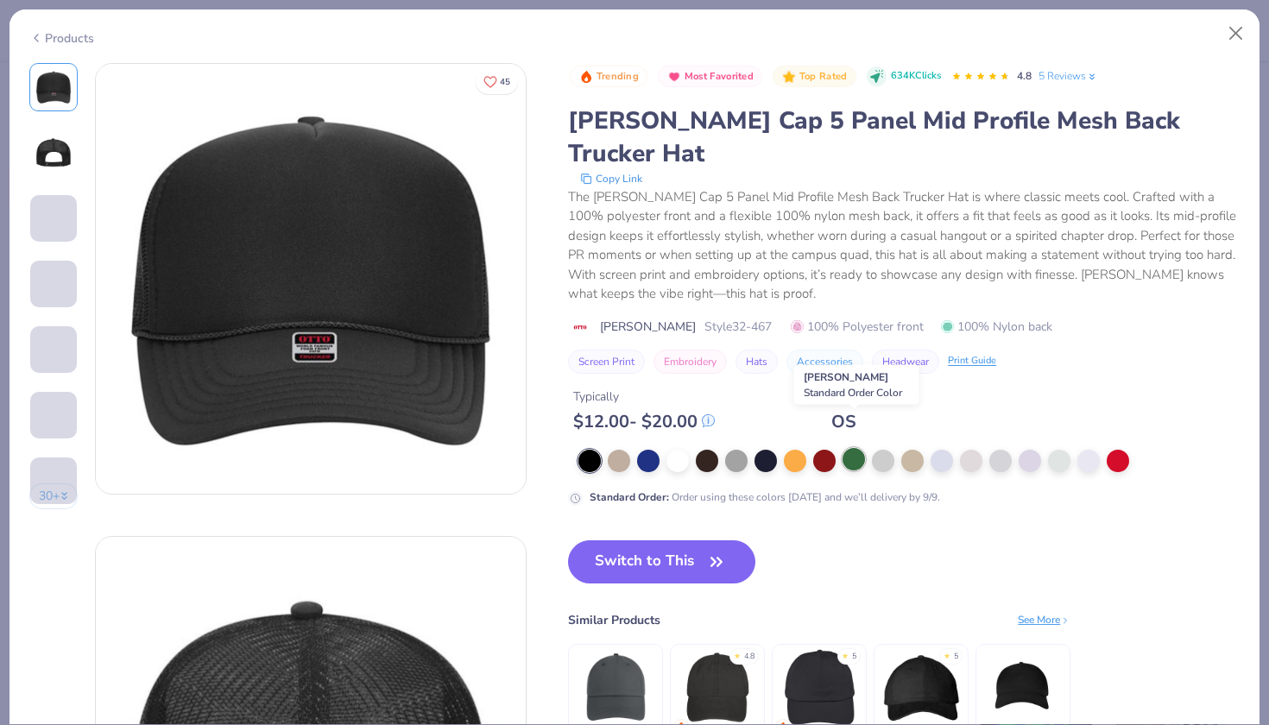
click at [855, 448] on div at bounding box center [853, 459] width 22 height 22
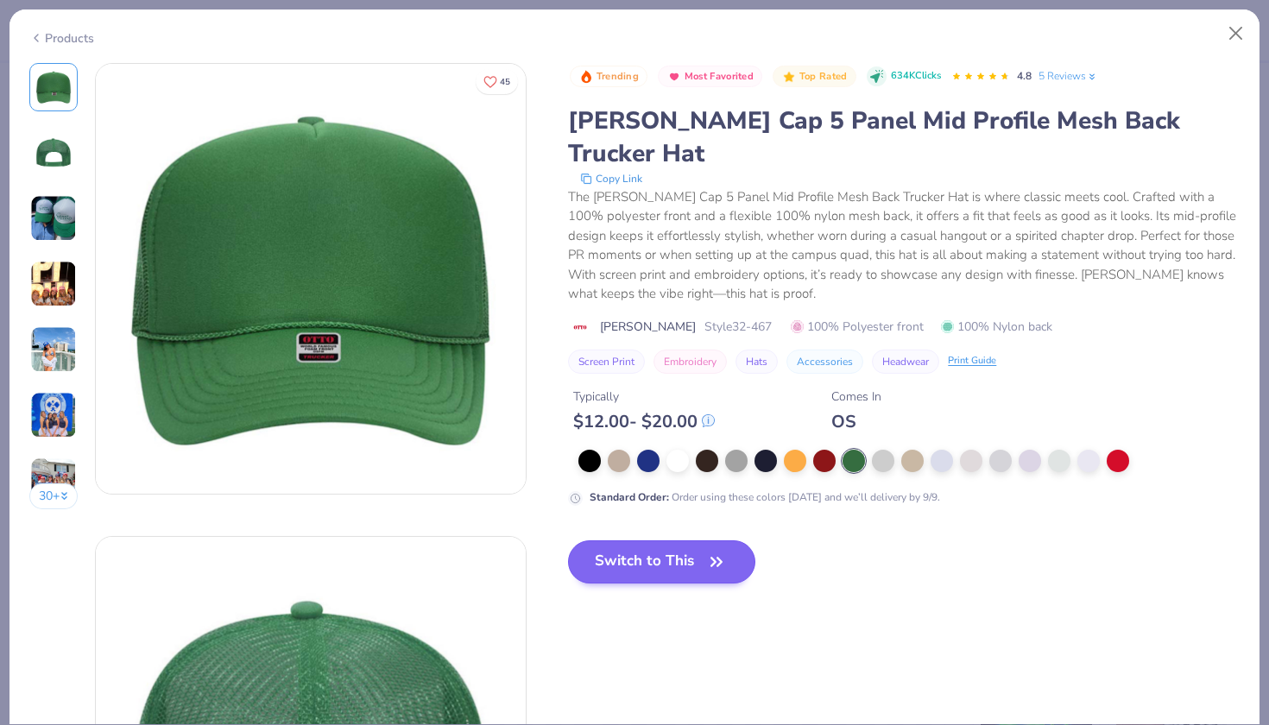
click at [655, 540] on button "Switch to This" at bounding box center [661, 561] width 187 height 43
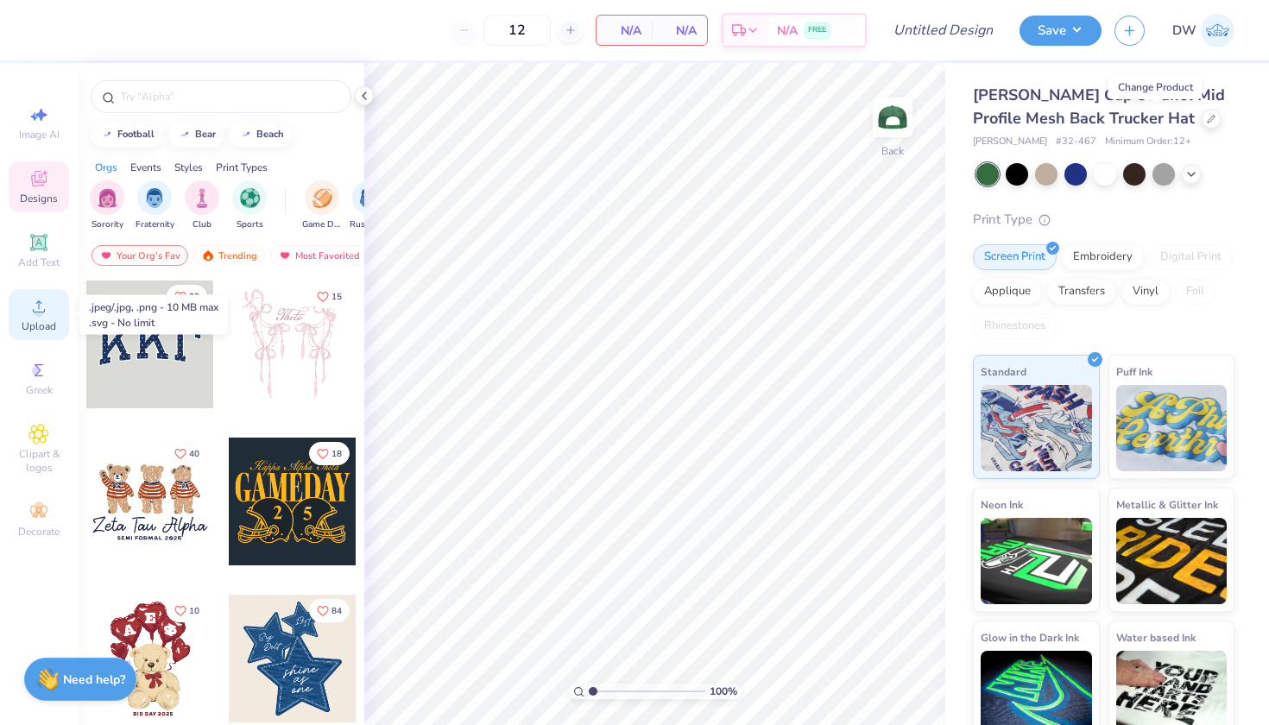
click at [47, 322] on span "Upload" at bounding box center [39, 326] width 35 height 14
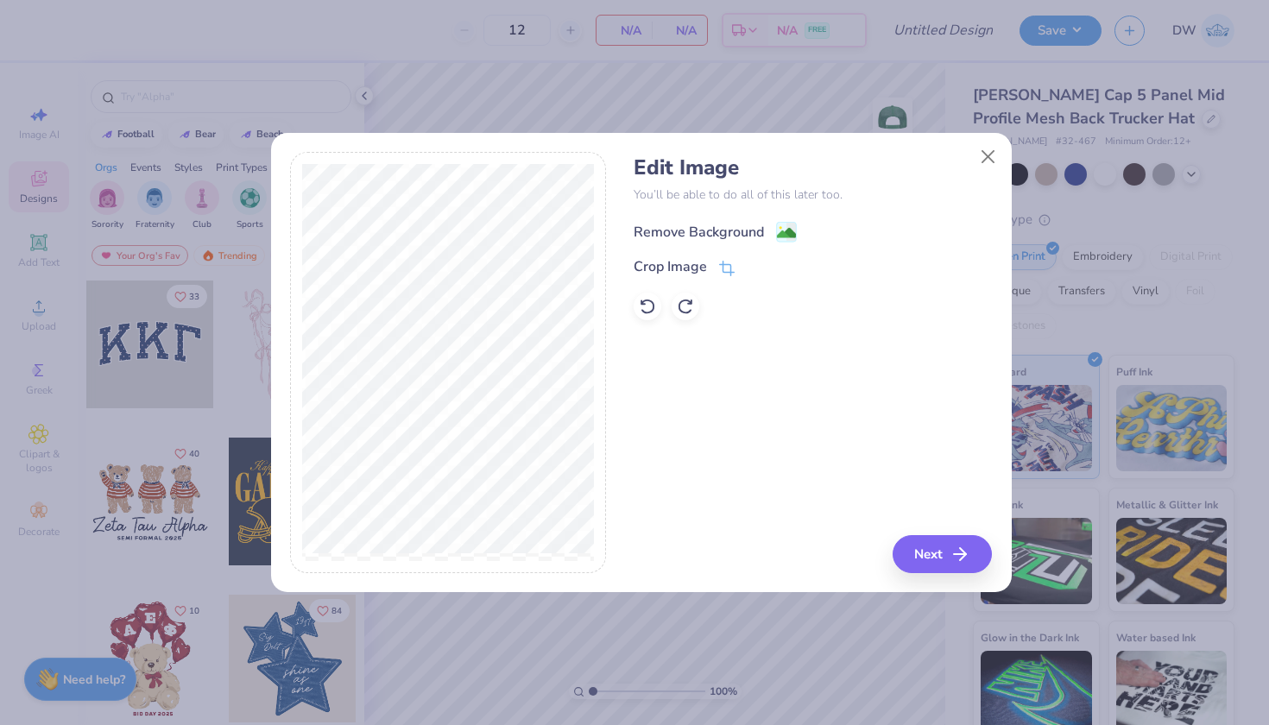
click at [790, 228] on image at bounding box center [786, 233] width 19 height 19
click at [936, 550] on button "Next" at bounding box center [944, 554] width 99 height 38
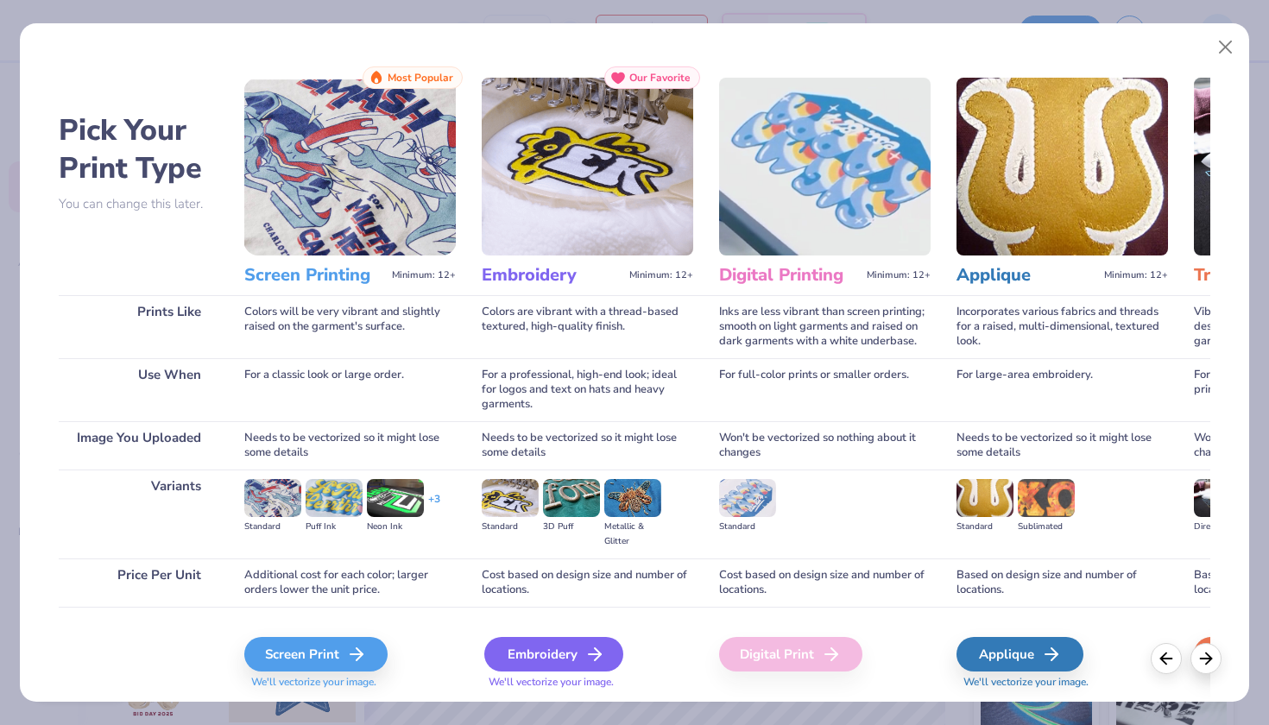
click at [542, 652] on div "Embroidery" at bounding box center [553, 654] width 139 height 35
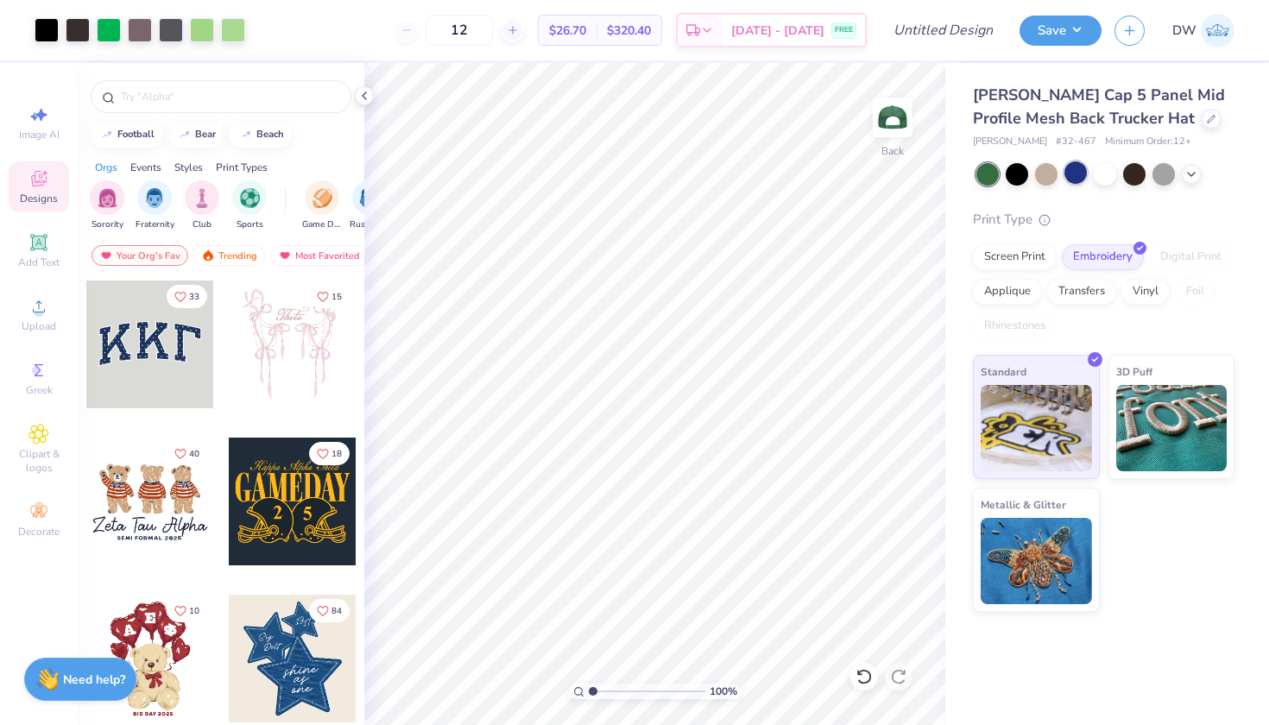
click at [1070, 174] on div at bounding box center [1075, 172] width 22 height 22
click at [1016, 179] on div at bounding box center [1016, 172] width 22 height 22
click at [1024, 171] on div at bounding box center [1016, 172] width 22 height 22
drag, startPoint x: 516, startPoint y: 26, endPoint x: 477, endPoint y: 22, distance: 39.0
click at [477, 22] on input "12" at bounding box center [458, 30] width 67 height 31
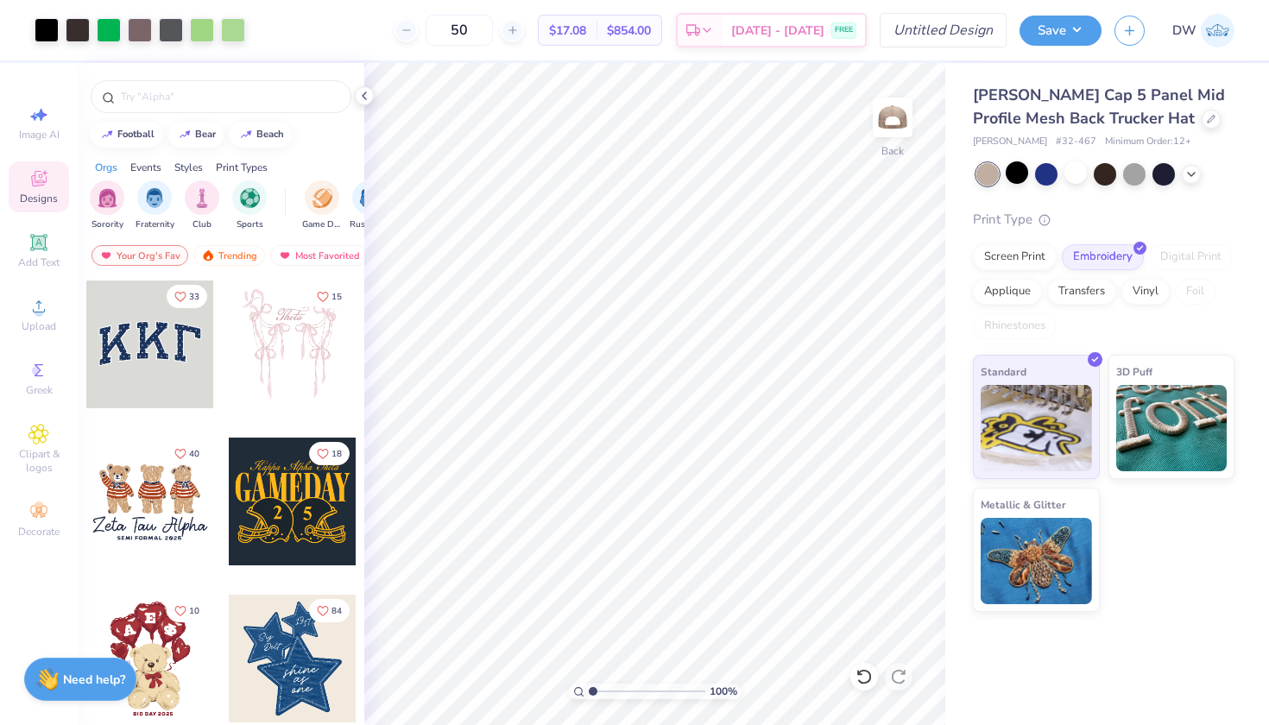
type input "50"
click at [967, 18] on input "Design Title" at bounding box center [964, 30] width 85 height 35
type input "GI Film Festival D2"
click at [1054, 26] on button "Save" at bounding box center [1060, 28] width 82 height 30
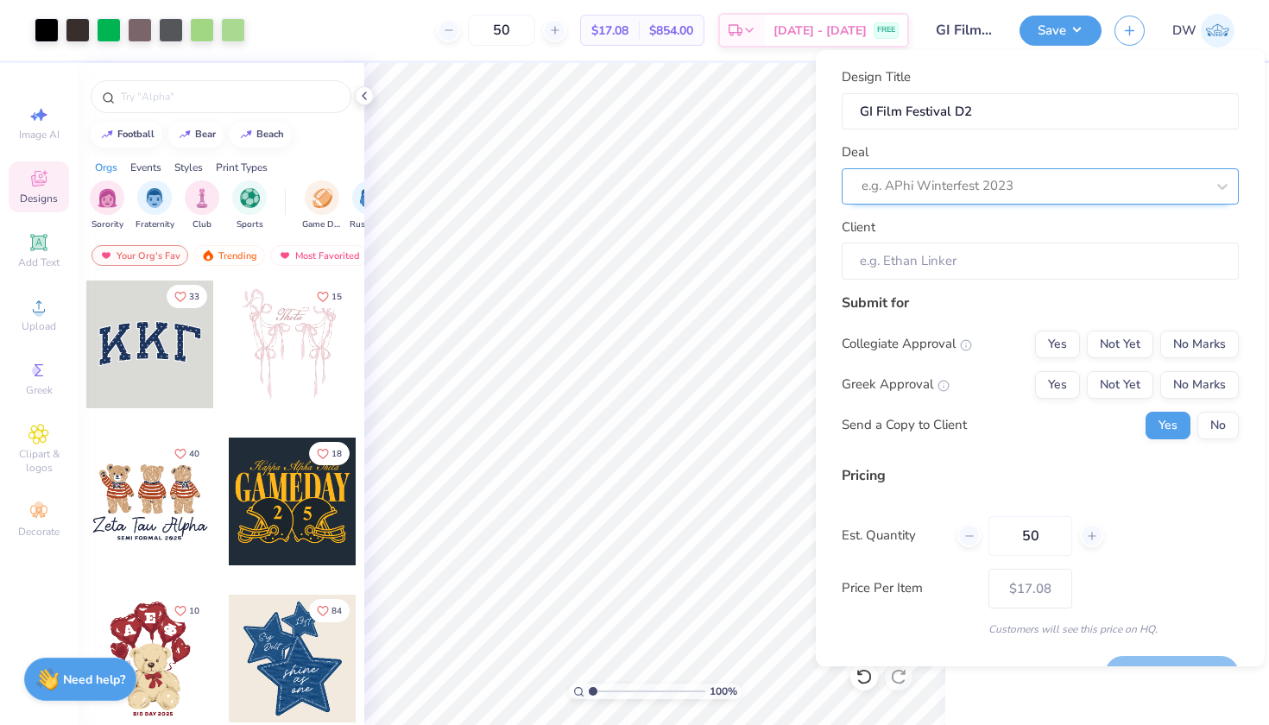
click at [977, 184] on div "e.g. APhi Winterfest 2023" at bounding box center [1032, 186] width 343 height 20
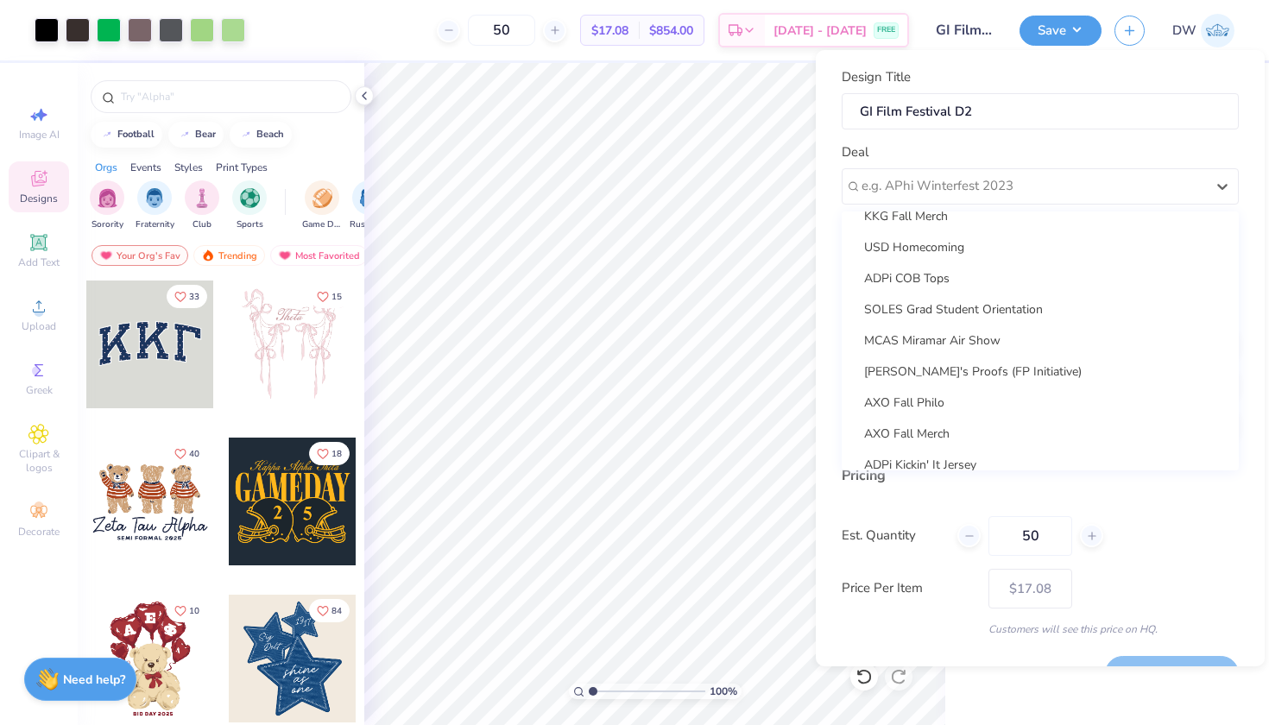
scroll to position [146, 0]
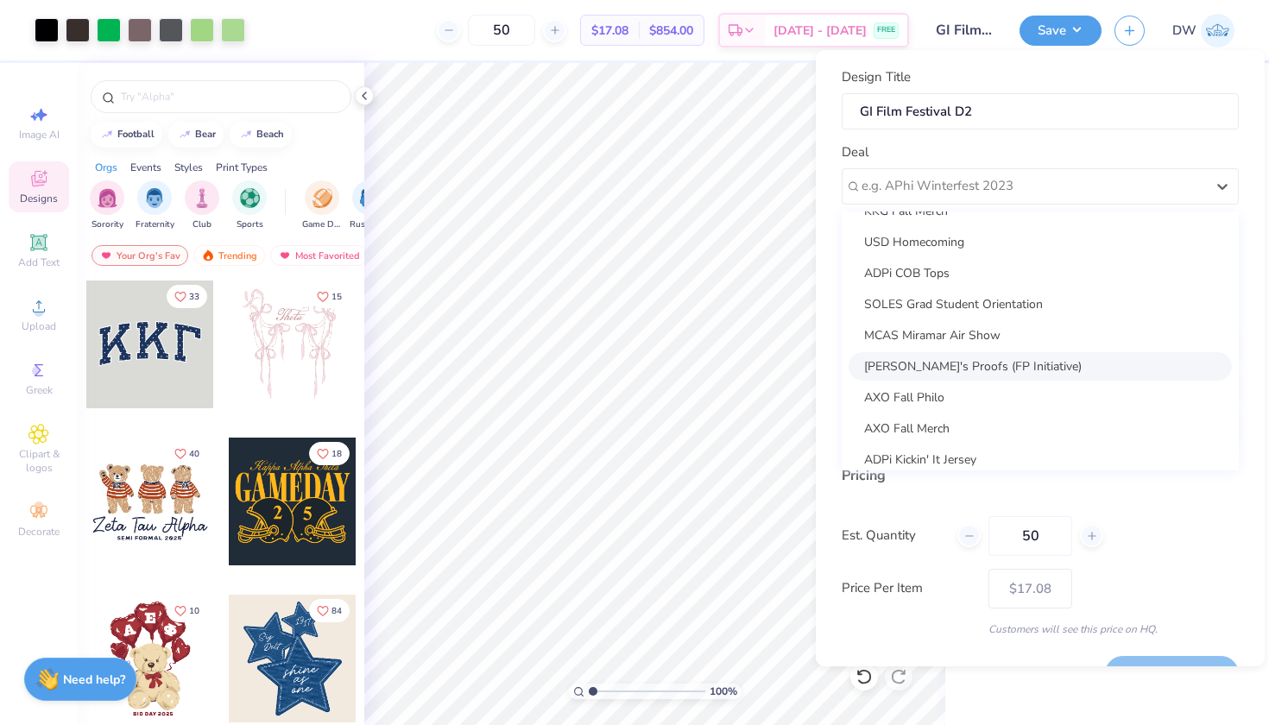
click at [979, 361] on div "[PERSON_NAME]'s Proofs (FP Initiative)" at bounding box center [1039, 366] width 383 height 28
type input "[PERSON_NAME]"
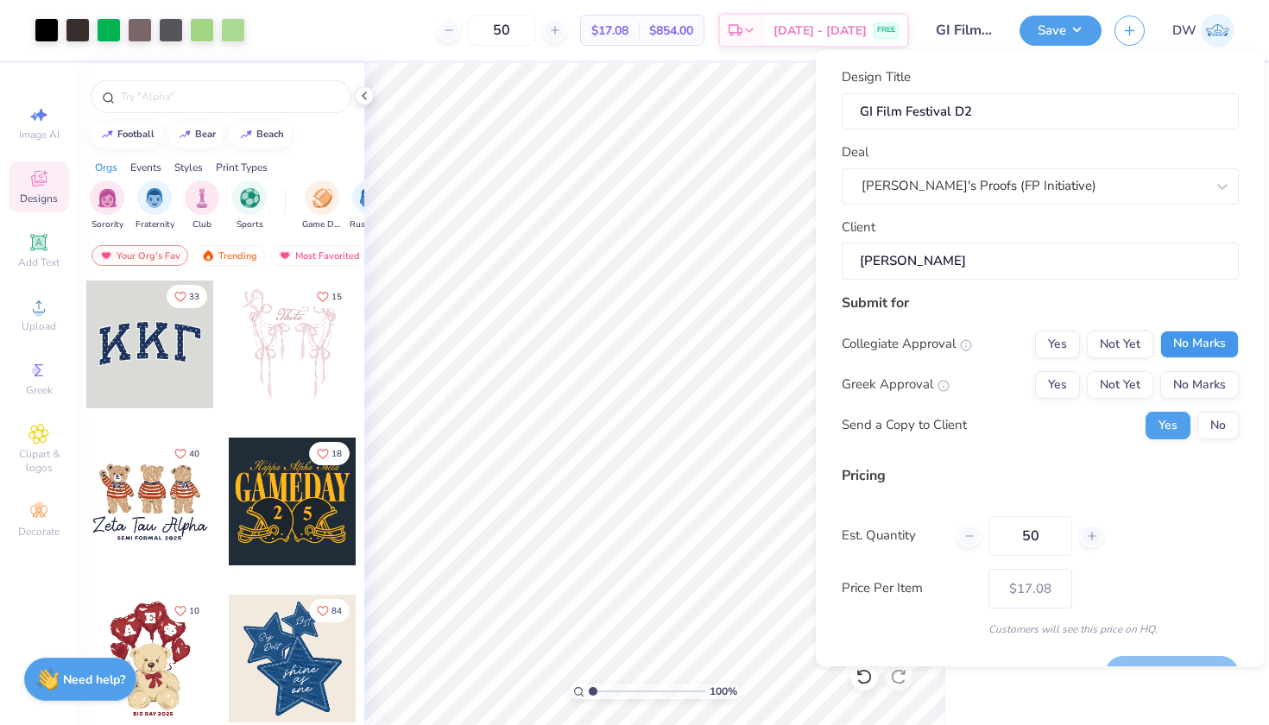
click at [1198, 341] on button "No Marks" at bounding box center [1199, 345] width 79 height 28
click at [1198, 384] on button "No Marks" at bounding box center [1199, 385] width 79 height 28
click at [1198, 419] on button "No" at bounding box center [1217, 426] width 41 height 28
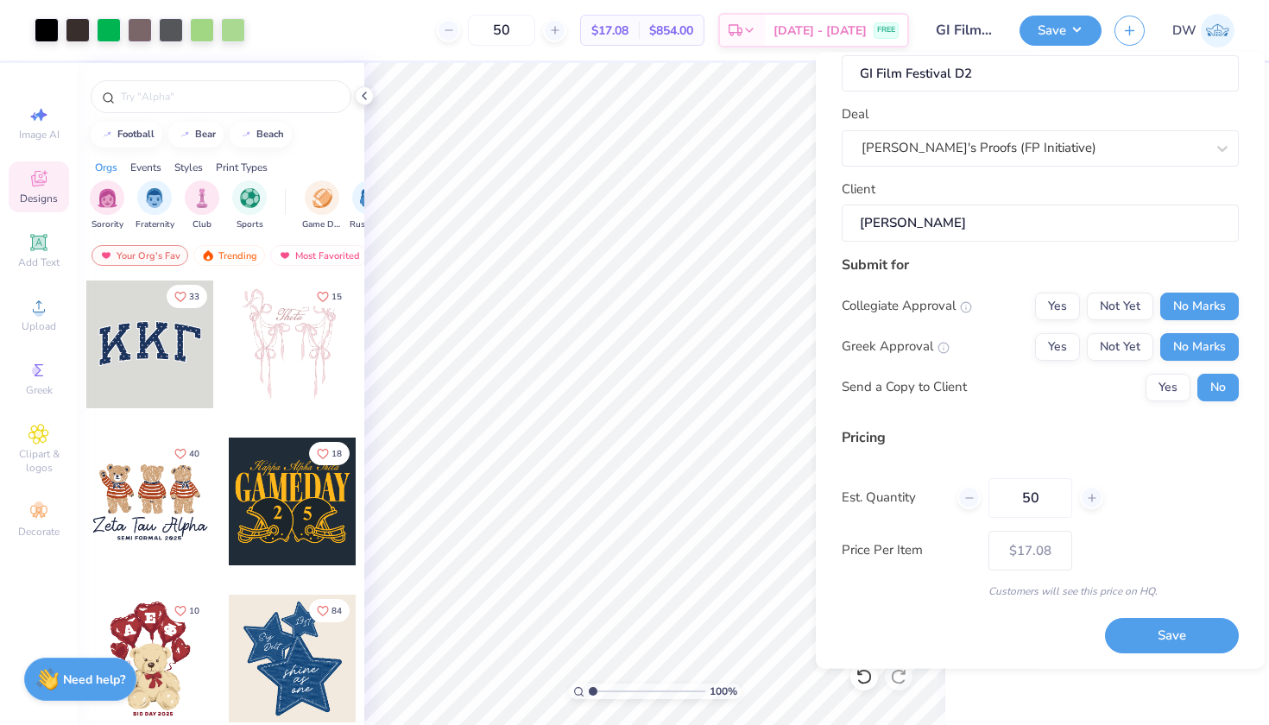
scroll to position [40, 0]
click at [1152, 637] on button "Save" at bounding box center [1172, 636] width 134 height 35
type input "– –"
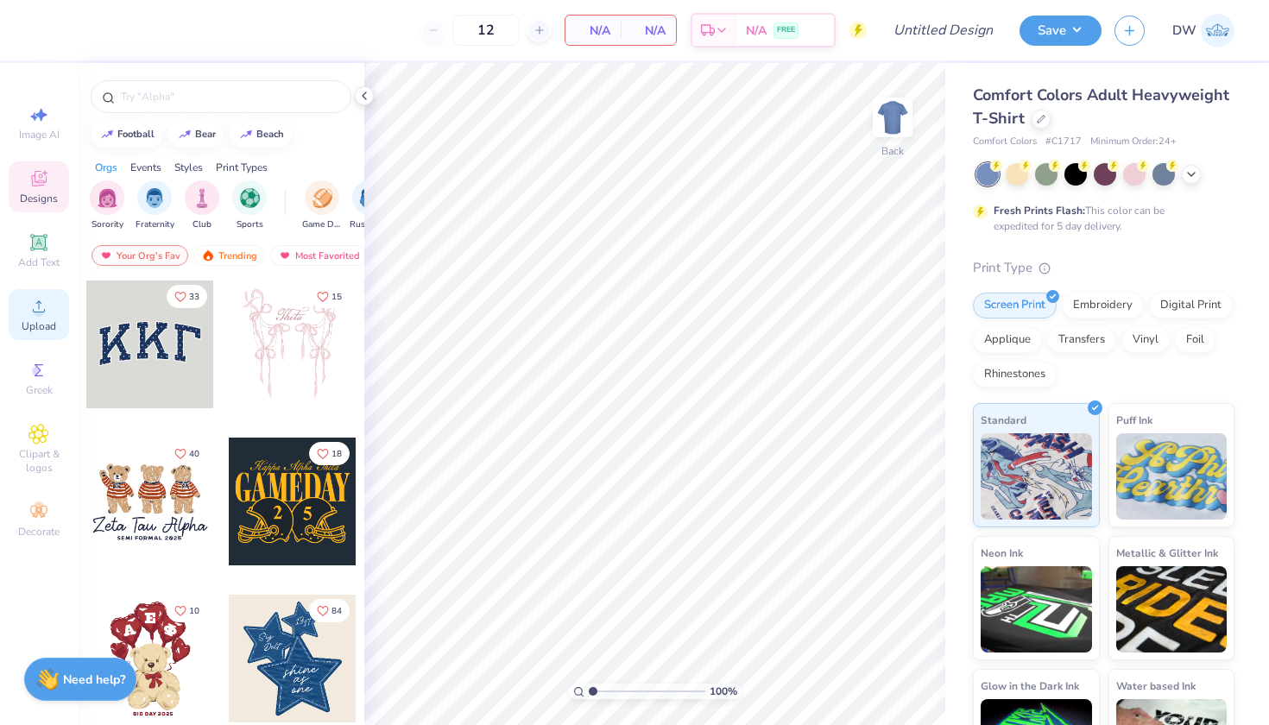
click at [31, 318] on div "Upload" at bounding box center [39, 314] width 60 height 51
click at [41, 305] on icon at bounding box center [38, 306] width 21 height 21
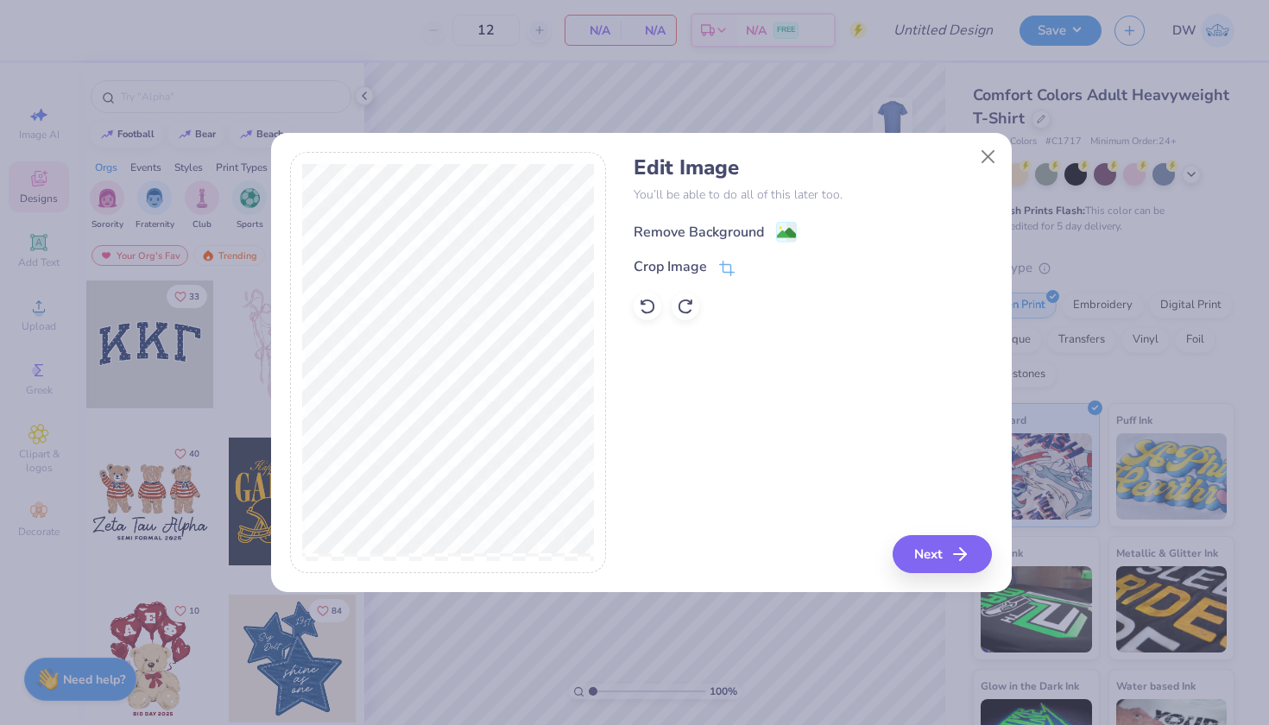
click at [777, 233] on image at bounding box center [786, 233] width 19 height 19
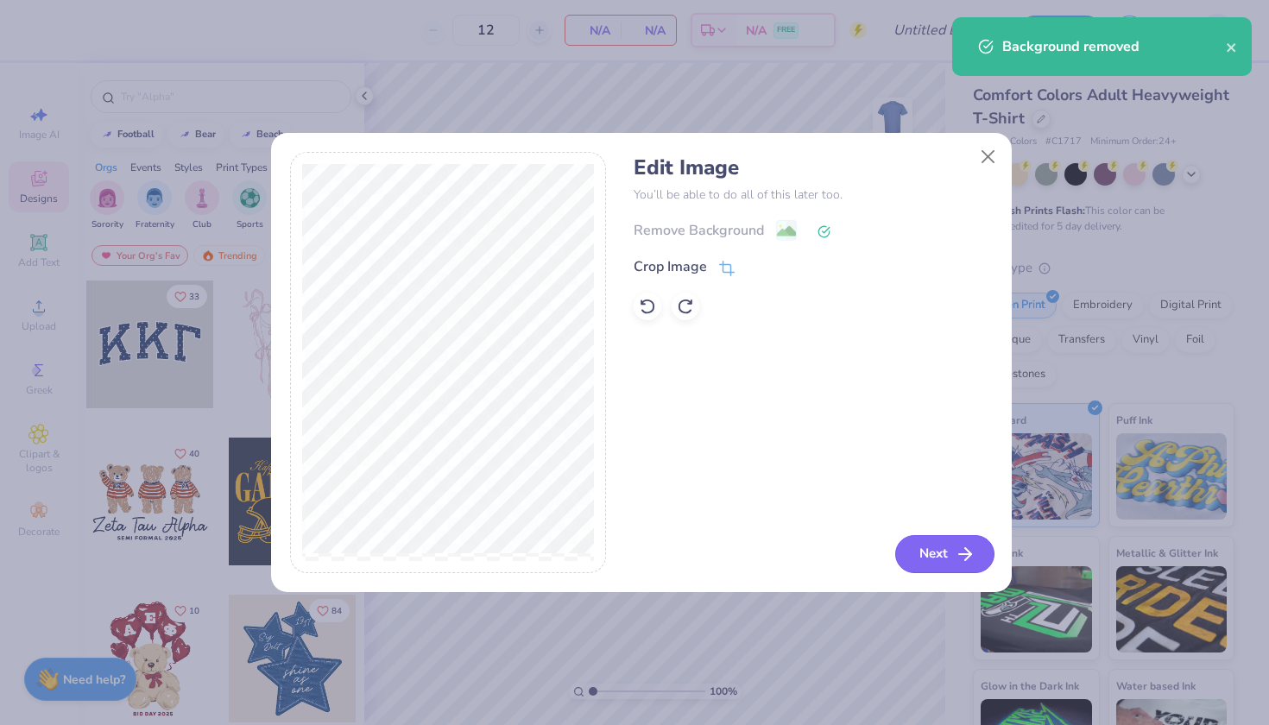
click at [923, 550] on button "Next" at bounding box center [944, 554] width 99 height 38
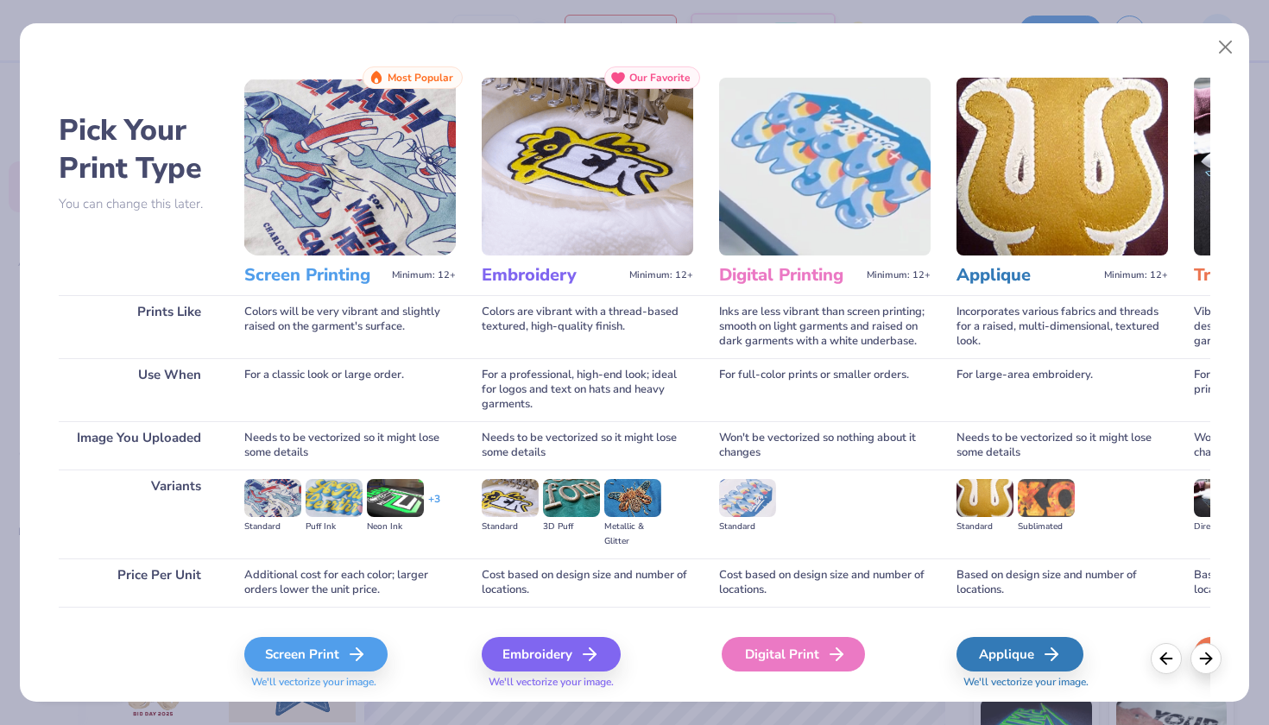
click at [768, 659] on div "Digital Print" at bounding box center [792, 654] width 143 height 35
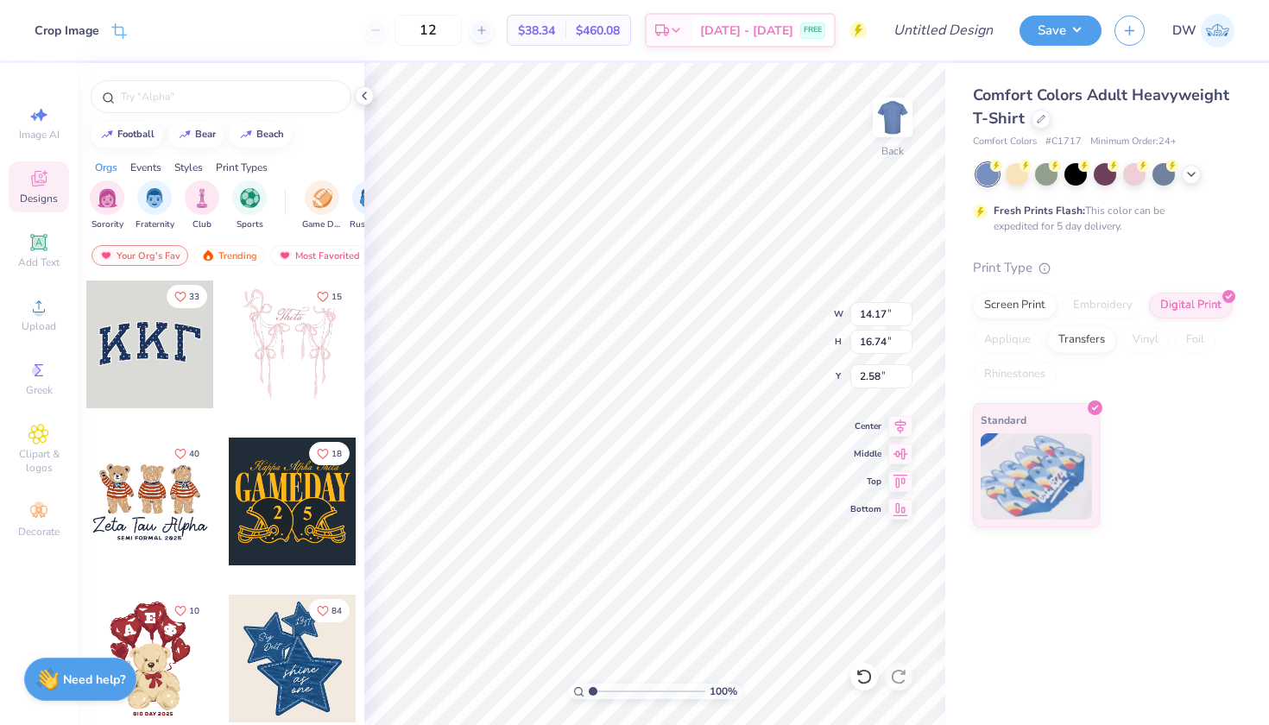
type input "3.00"
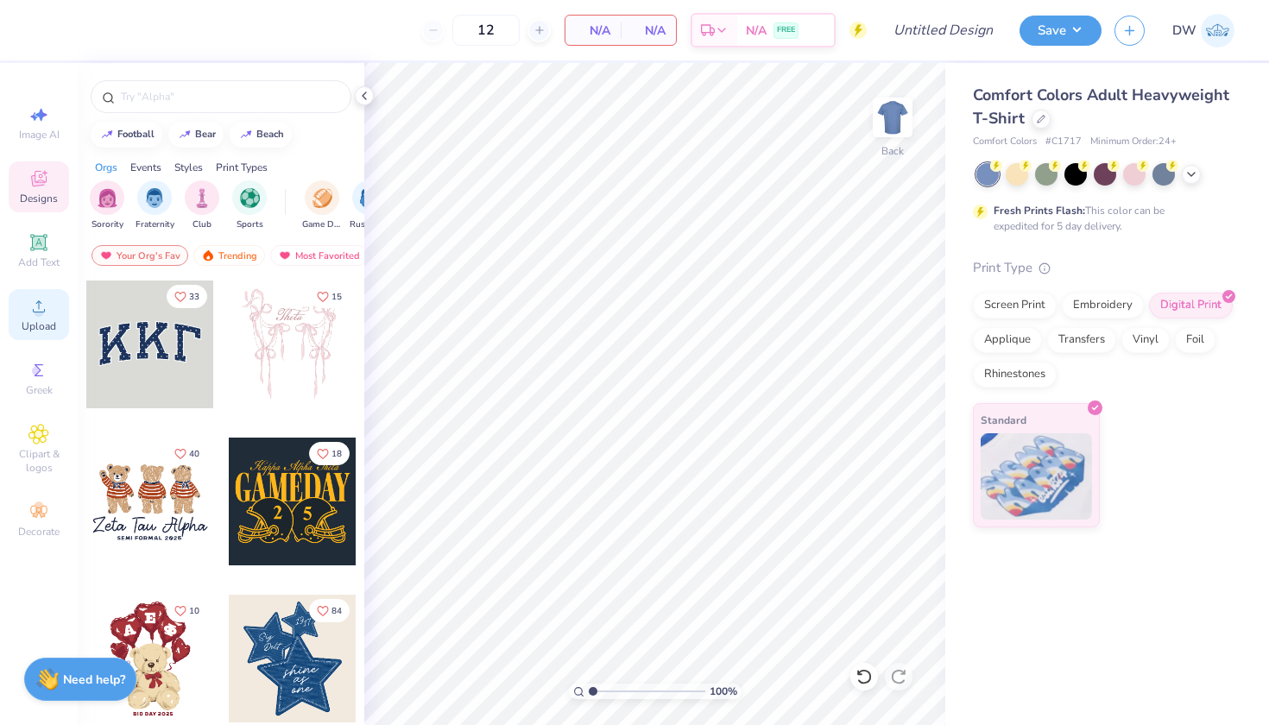
click at [31, 320] on span "Upload" at bounding box center [39, 326] width 35 height 14
click at [34, 352] on div "Image AI Designs Add Text Upload Greek Clipart & logos Decorate" at bounding box center [39, 322] width 60 height 448
click at [38, 299] on icon at bounding box center [38, 306] width 21 height 21
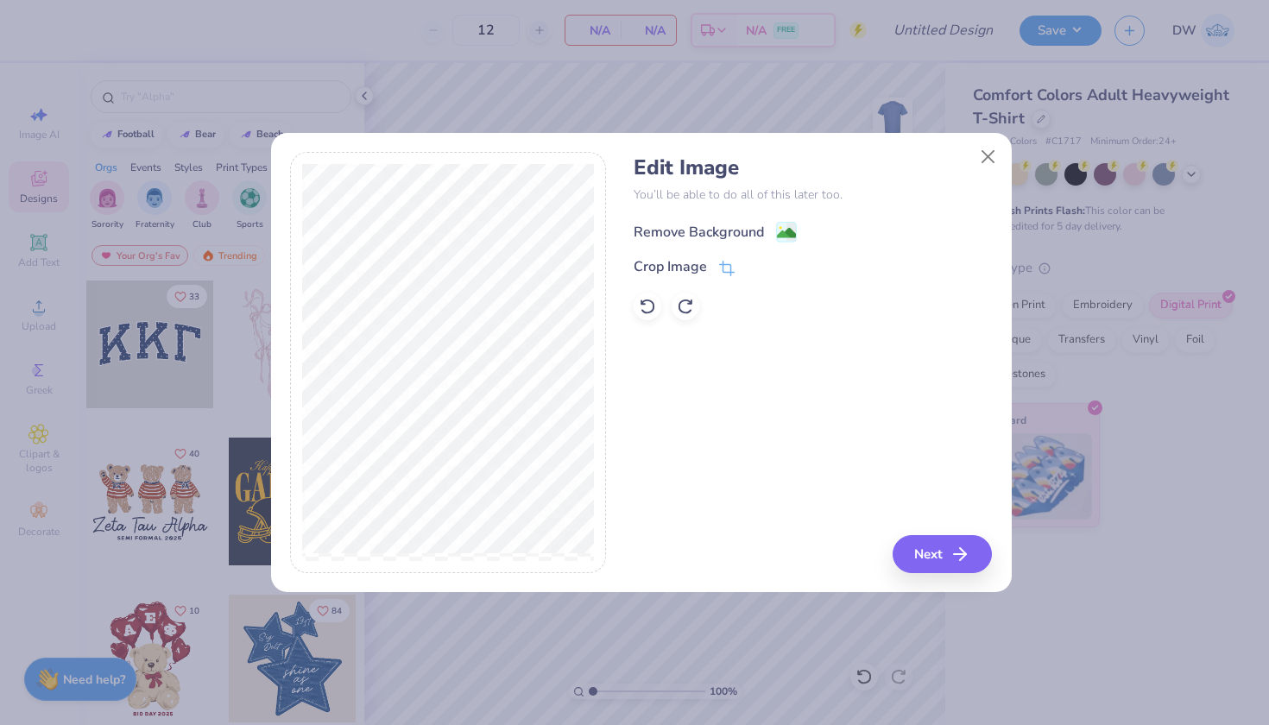
click at [784, 224] on image at bounding box center [786, 233] width 19 height 19
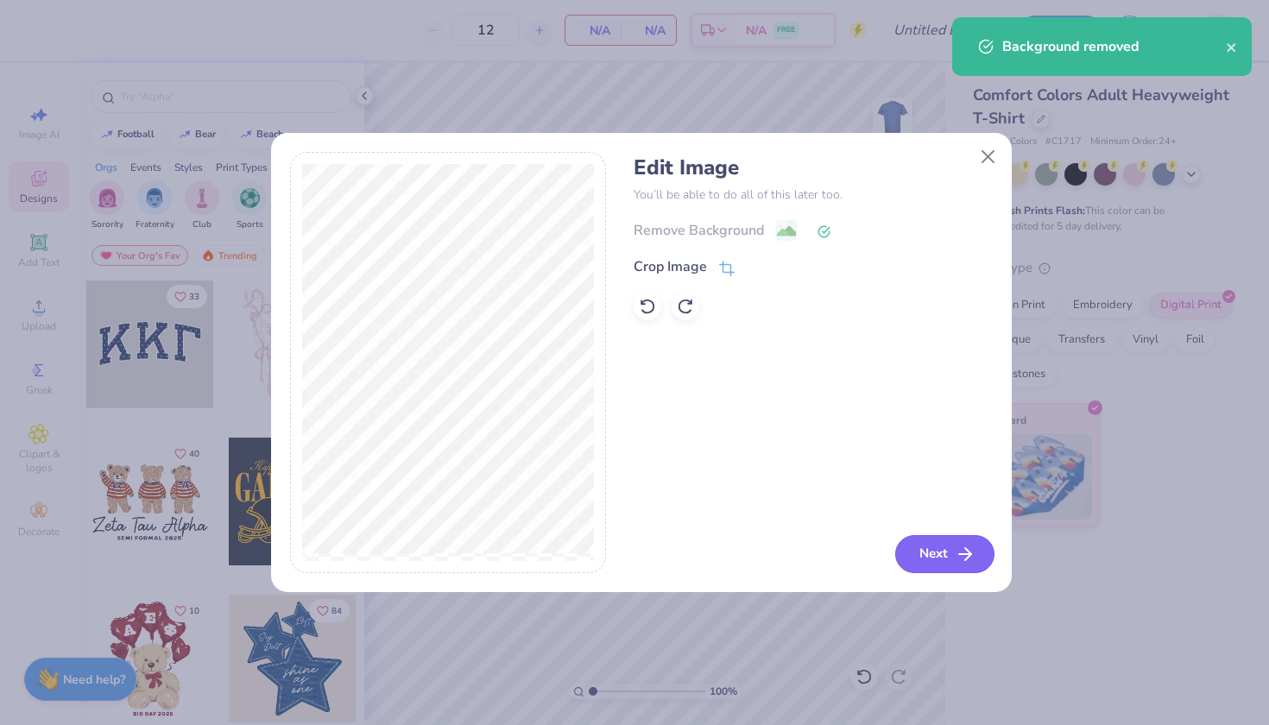
click at [939, 556] on button "Next" at bounding box center [944, 554] width 99 height 38
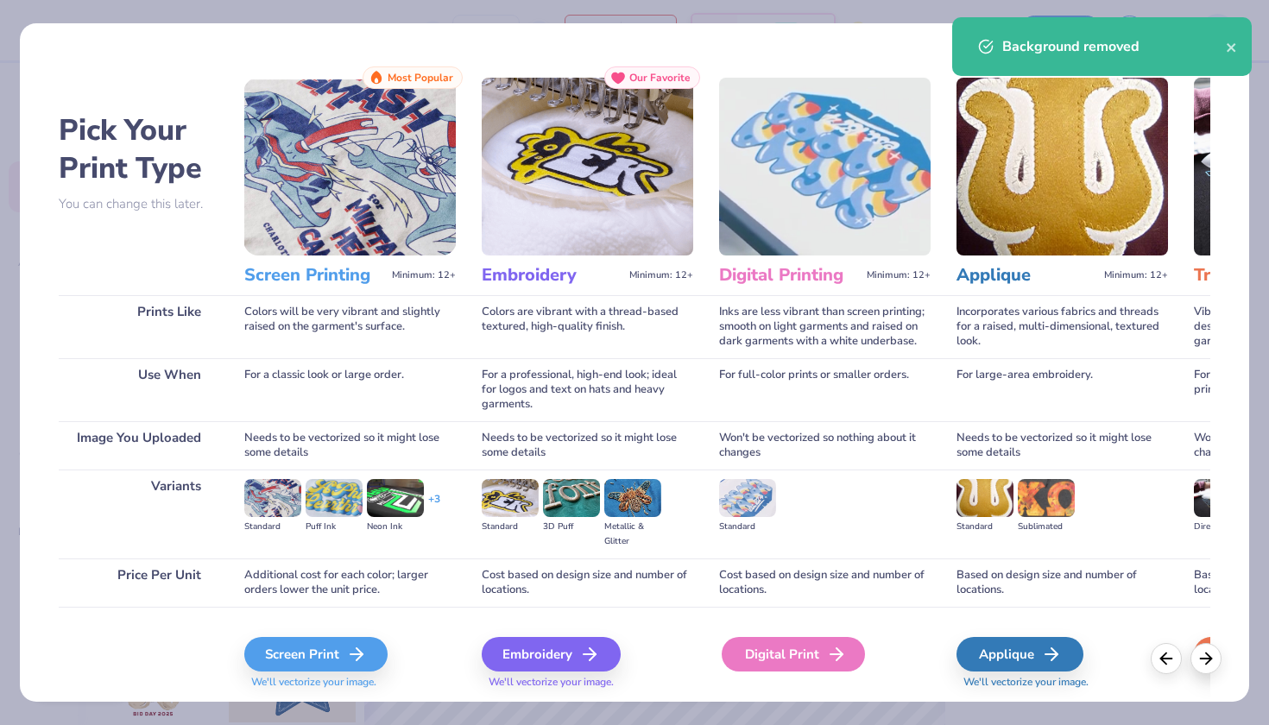
click at [822, 658] on div "Digital Print" at bounding box center [792, 654] width 143 height 35
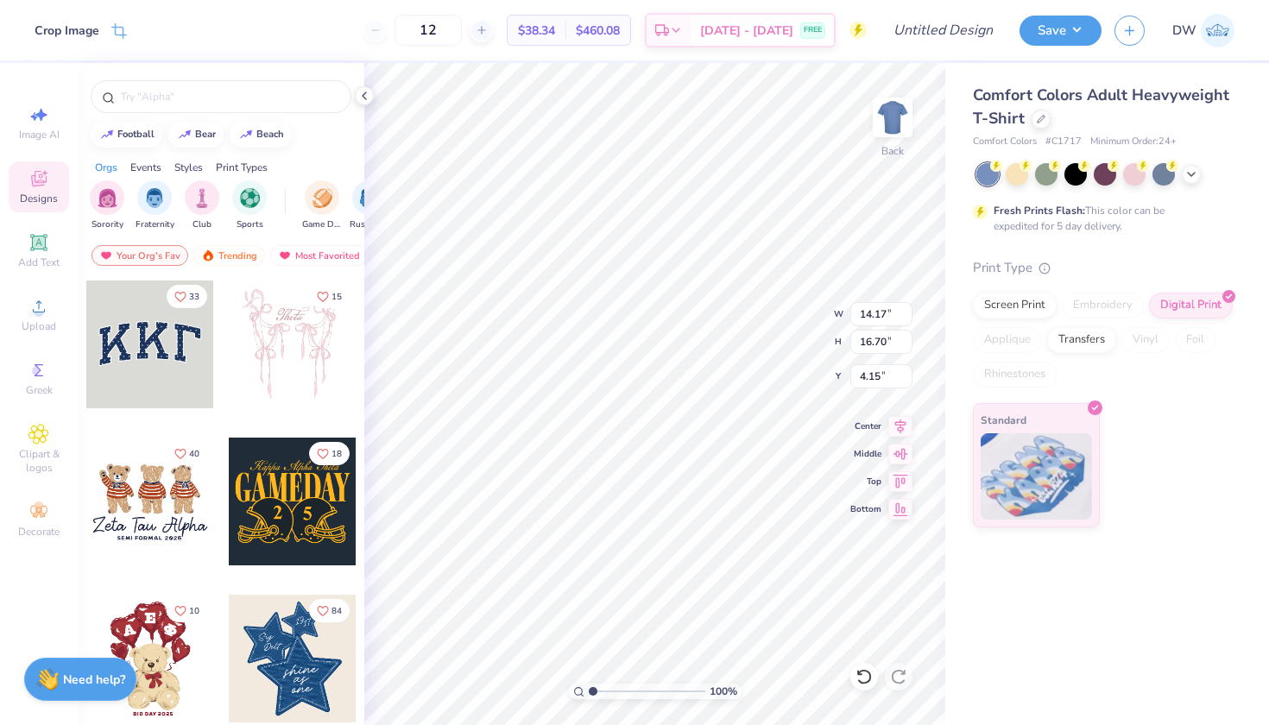
type input "3.00"
type input "11.59"
type input "13.66"
type input "9.71"
type input "11.44"
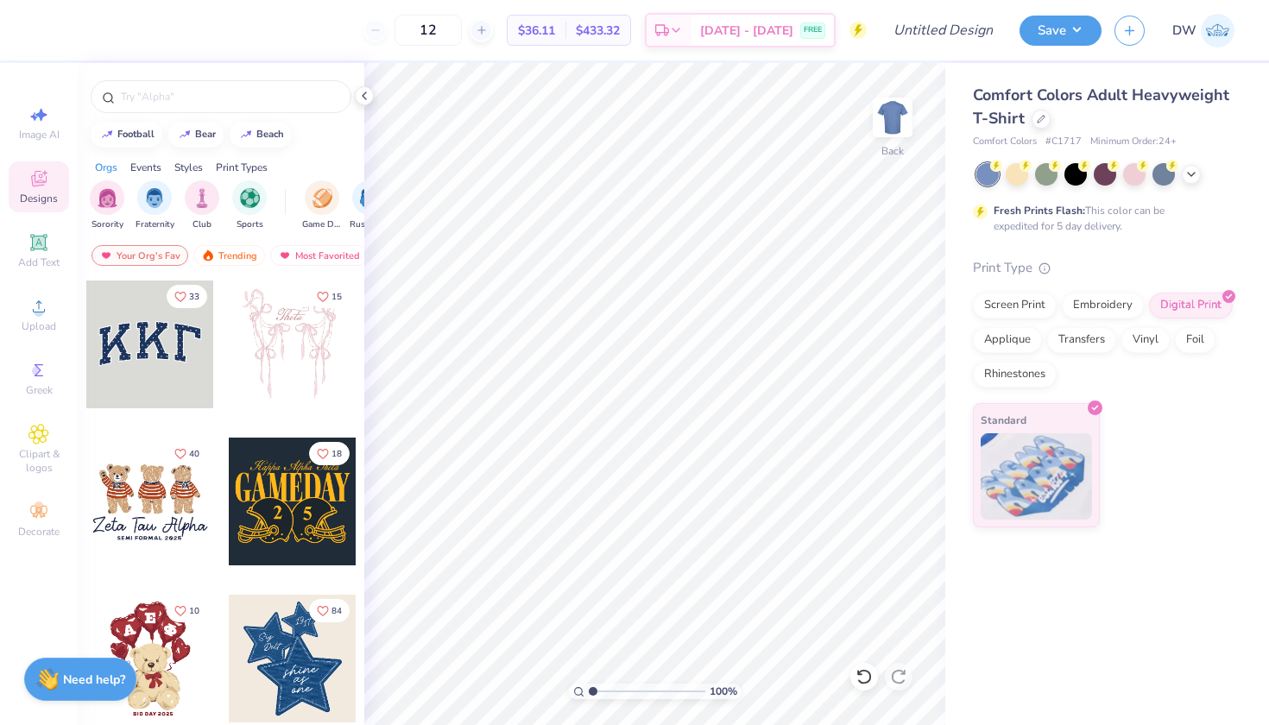
click at [1198, 182] on div at bounding box center [1105, 174] width 258 height 22
click at [1195, 171] on icon at bounding box center [1191, 173] width 14 height 14
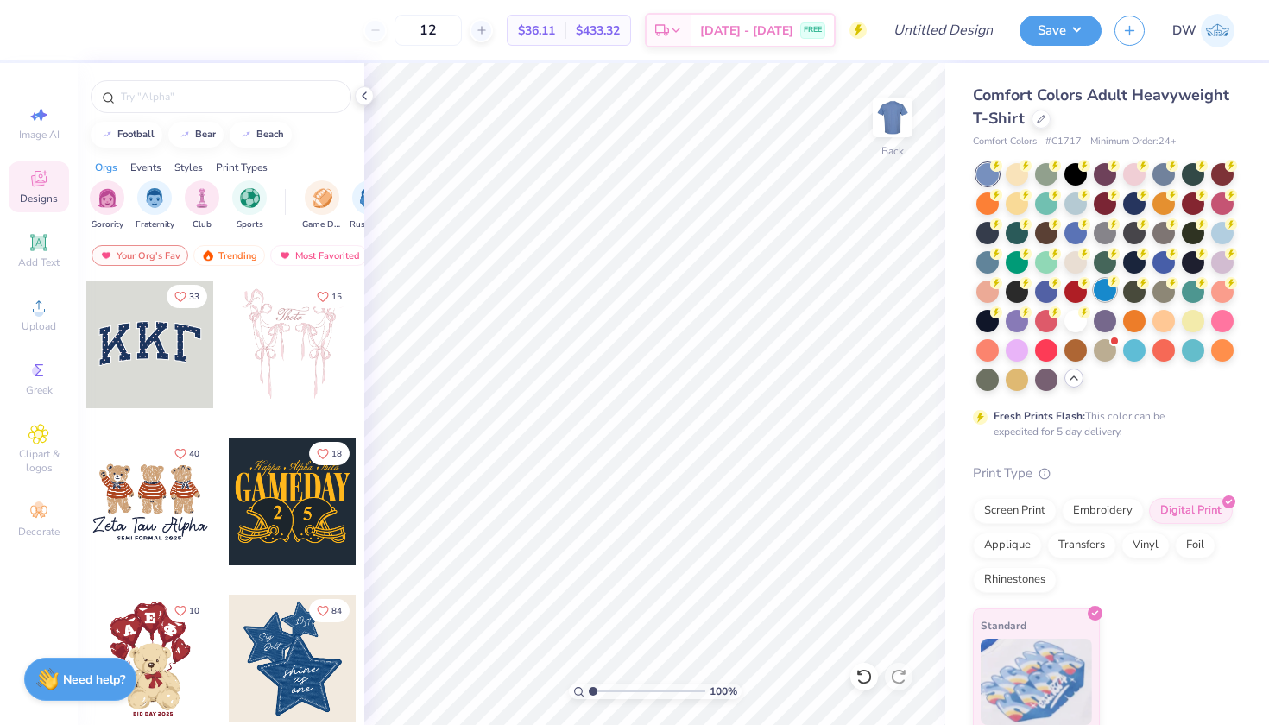
click at [1093, 301] on div at bounding box center [1104, 290] width 22 height 22
drag, startPoint x: 480, startPoint y: 29, endPoint x: 443, endPoint y: 26, distance: 37.3
click at [443, 26] on input "12" at bounding box center [427, 30] width 67 height 31
type input "50"
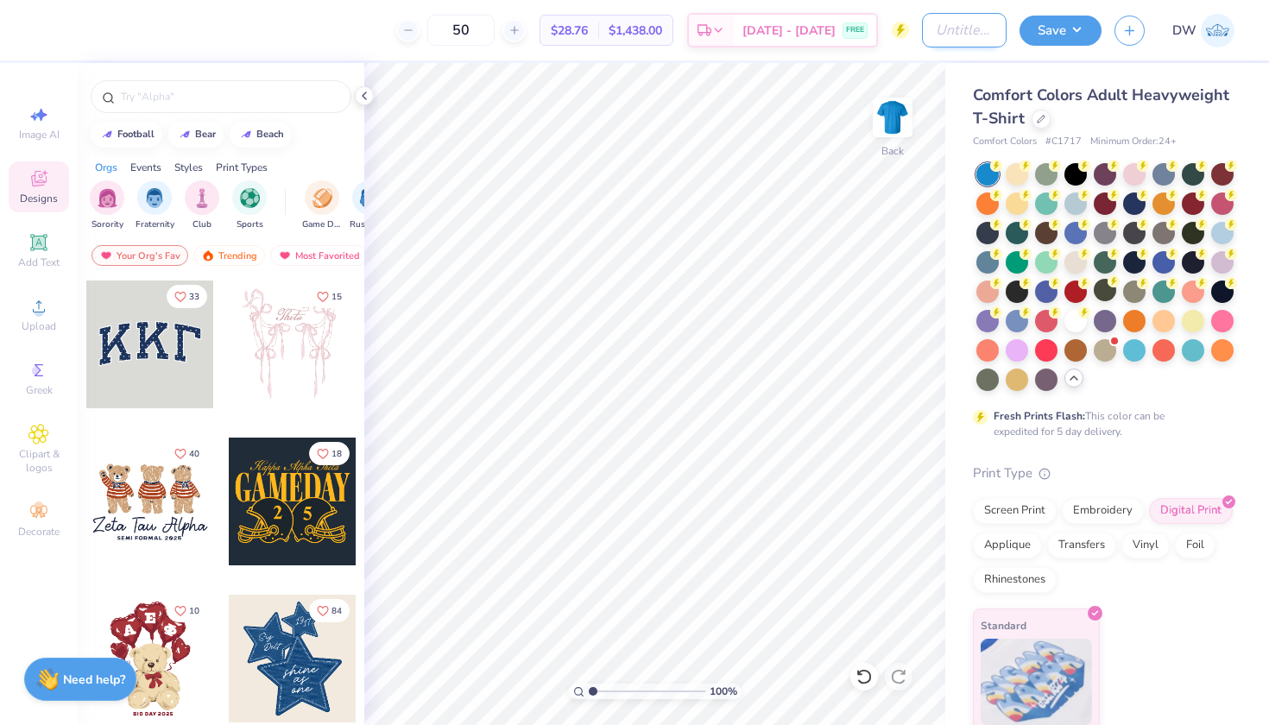
click at [960, 28] on input "Design Title" at bounding box center [964, 30] width 85 height 35
type input "NASCAR SD D1"
click at [1073, 32] on button "Save" at bounding box center [1060, 28] width 82 height 30
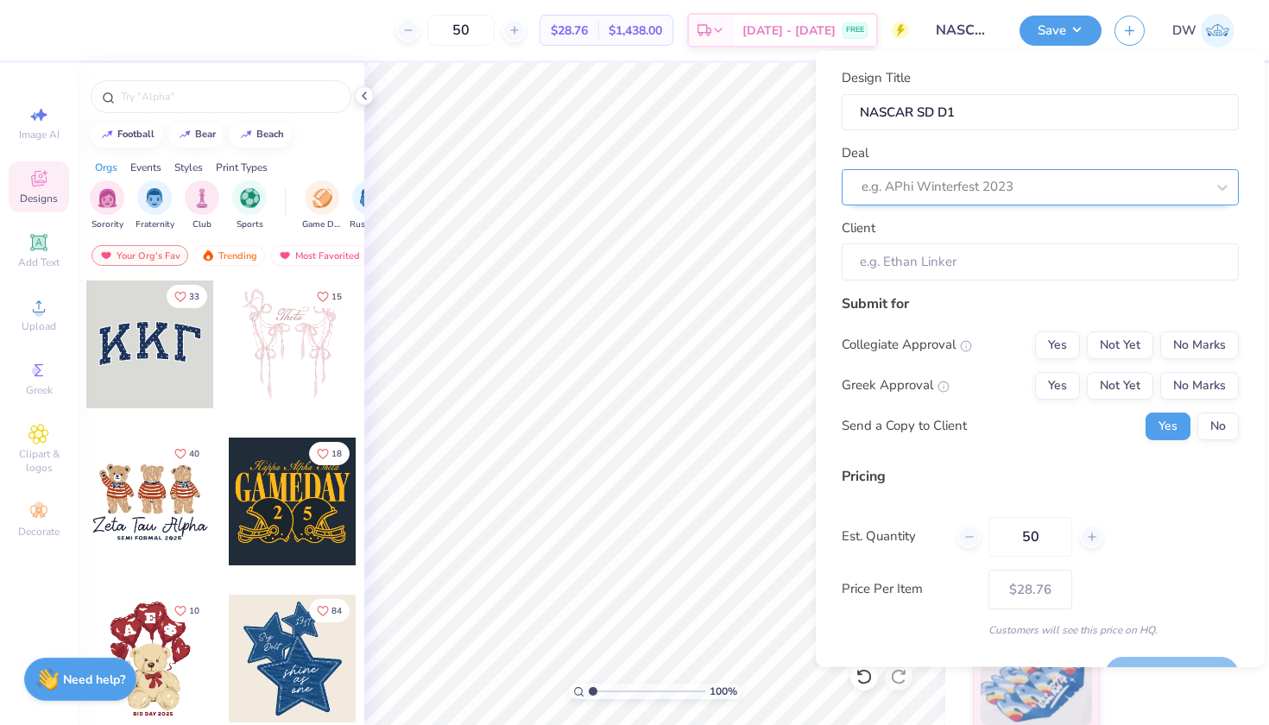
click at [1024, 192] on div at bounding box center [1032, 186] width 343 height 23
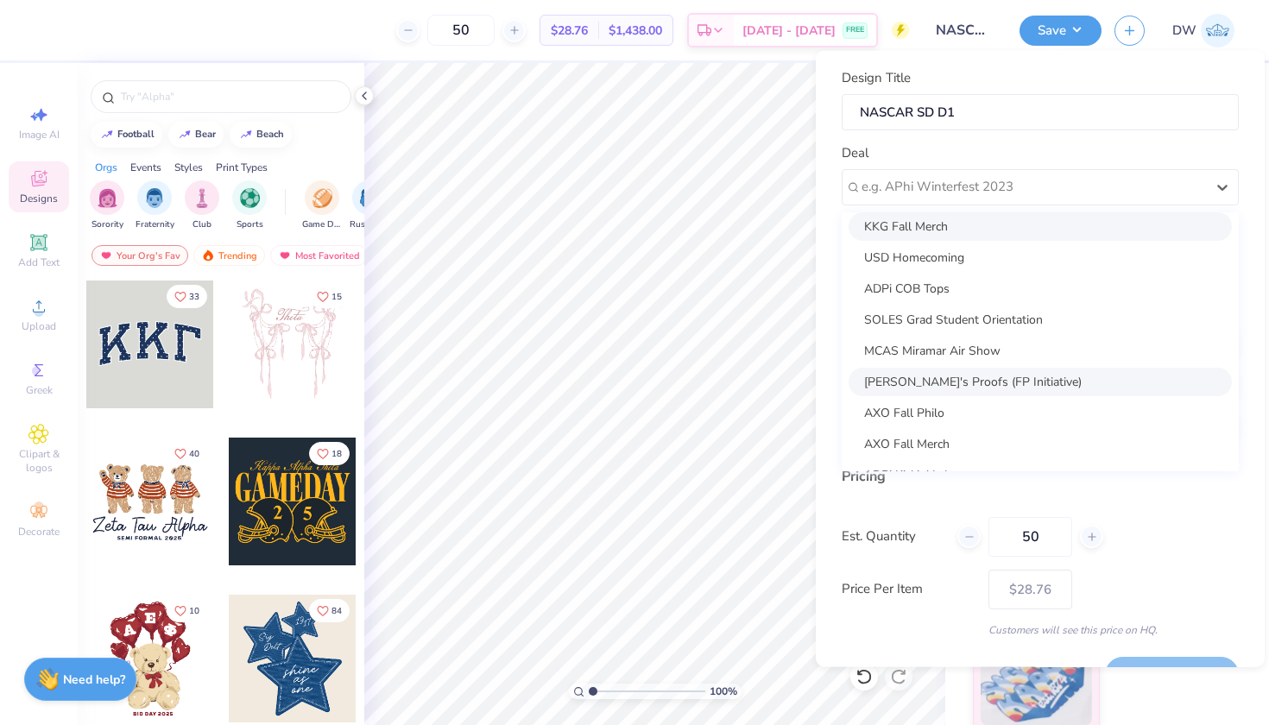
scroll to position [135, 0]
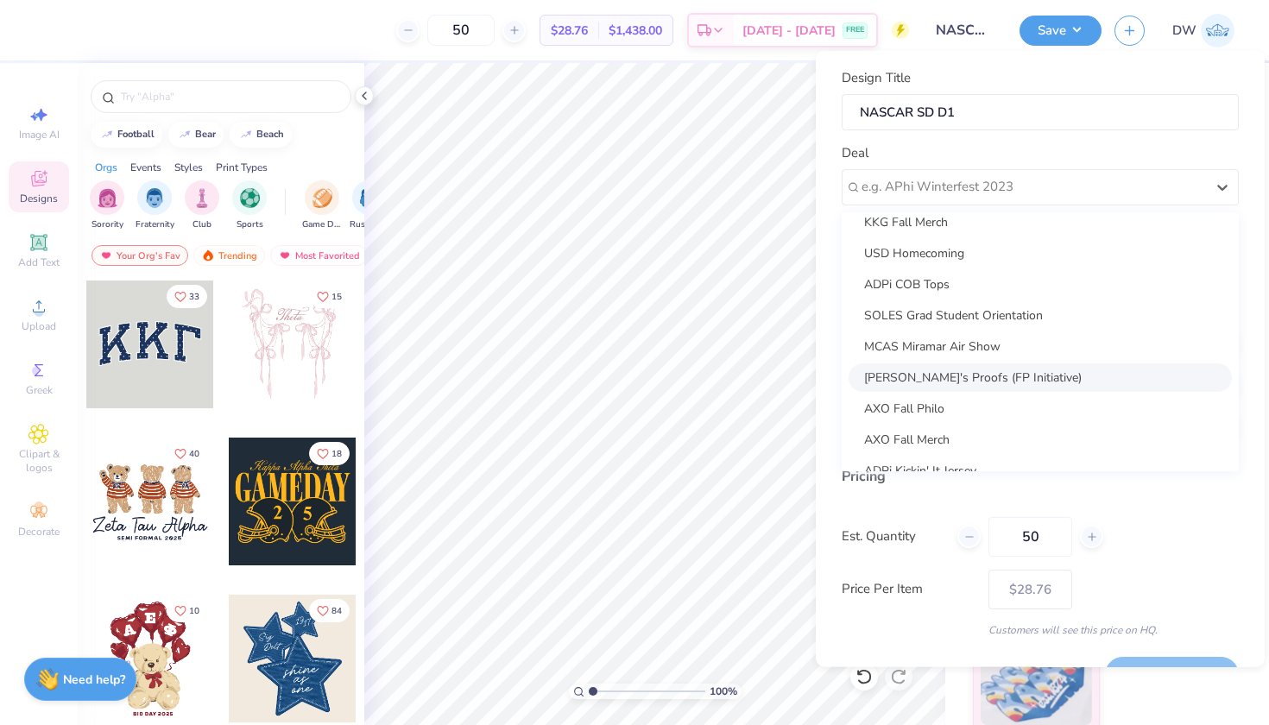
click at [1000, 375] on div "[PERSON_NAME]'s Proofs (FP Initiative)" at bounding box center [1039, 376] width 383 height 28
type input "[PERSON_NAME]"
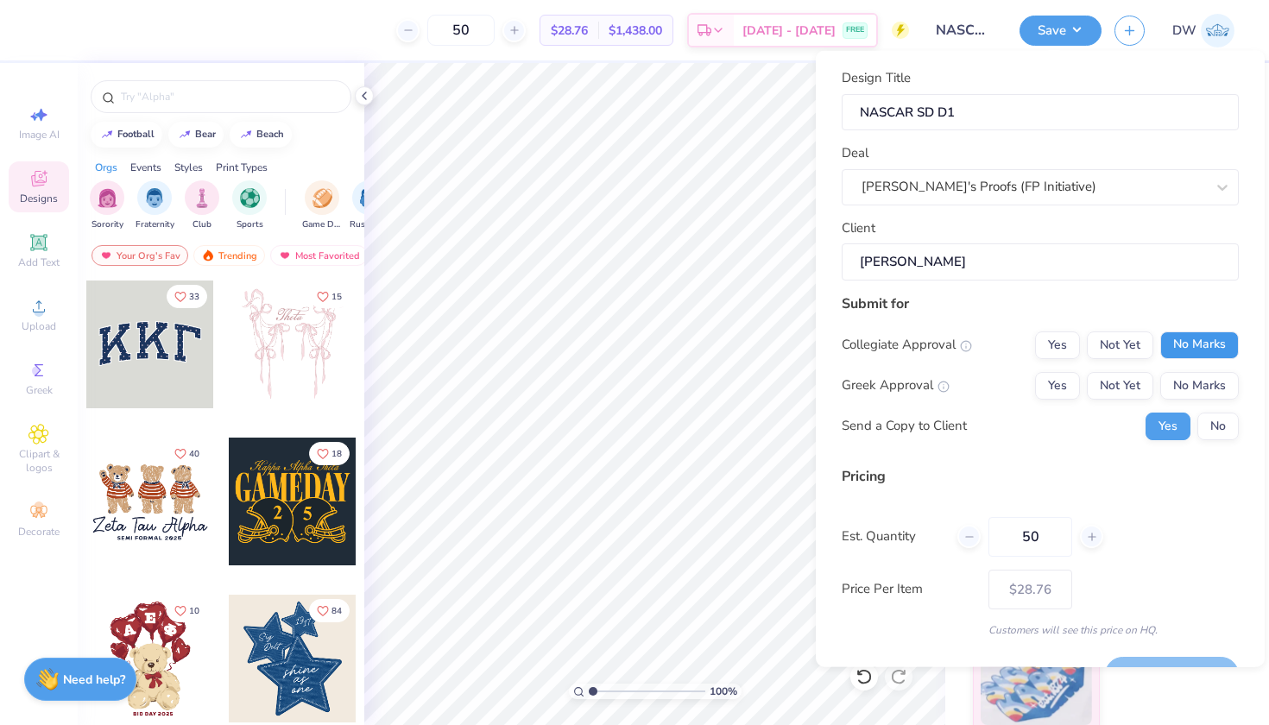
click at [1187, 347] on button "No Marks" at bounding box center [1199, 345] width 79 height 28
click at [1187, 383] on button "No Marks" at bounding box center [1199, 385] width 79 height 28
click at [1197, 425] on button "No" at bounding box center [1217, 426] width 41 height 28
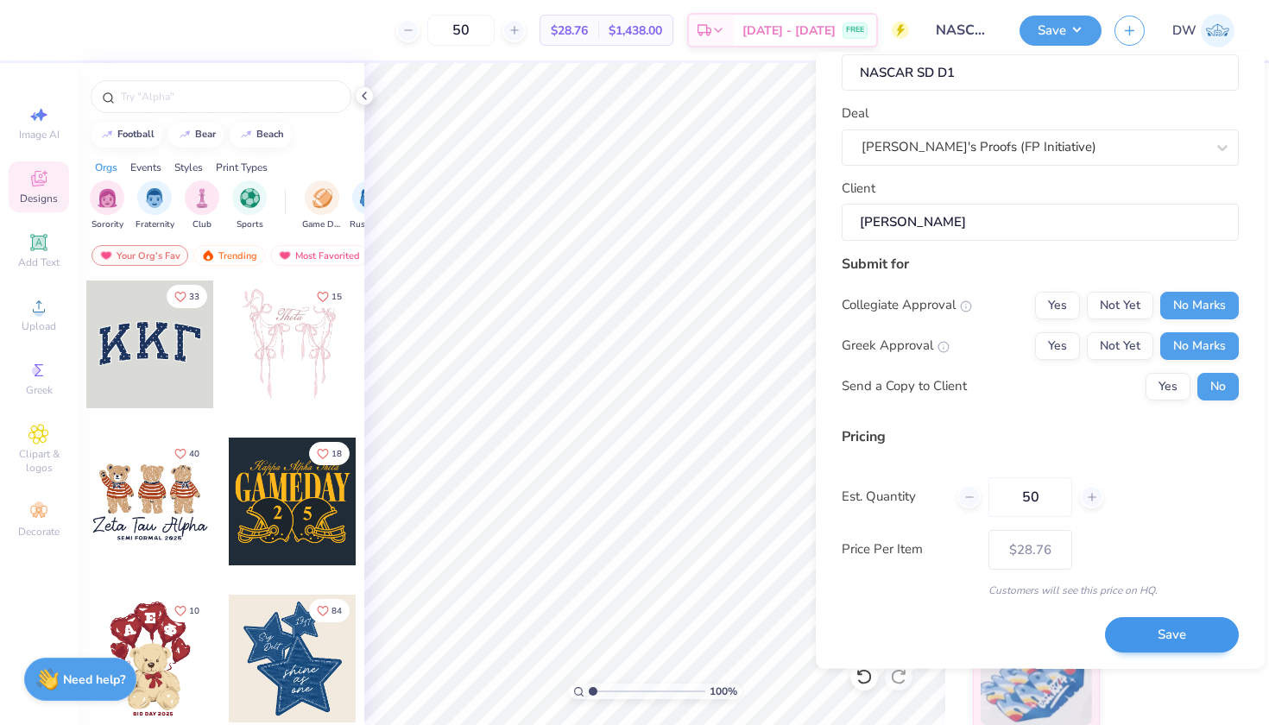
scroll to position [40, 0]
click at [1165, 638] on button "Save" at bounding box center [1172, 636] width 134 height 35
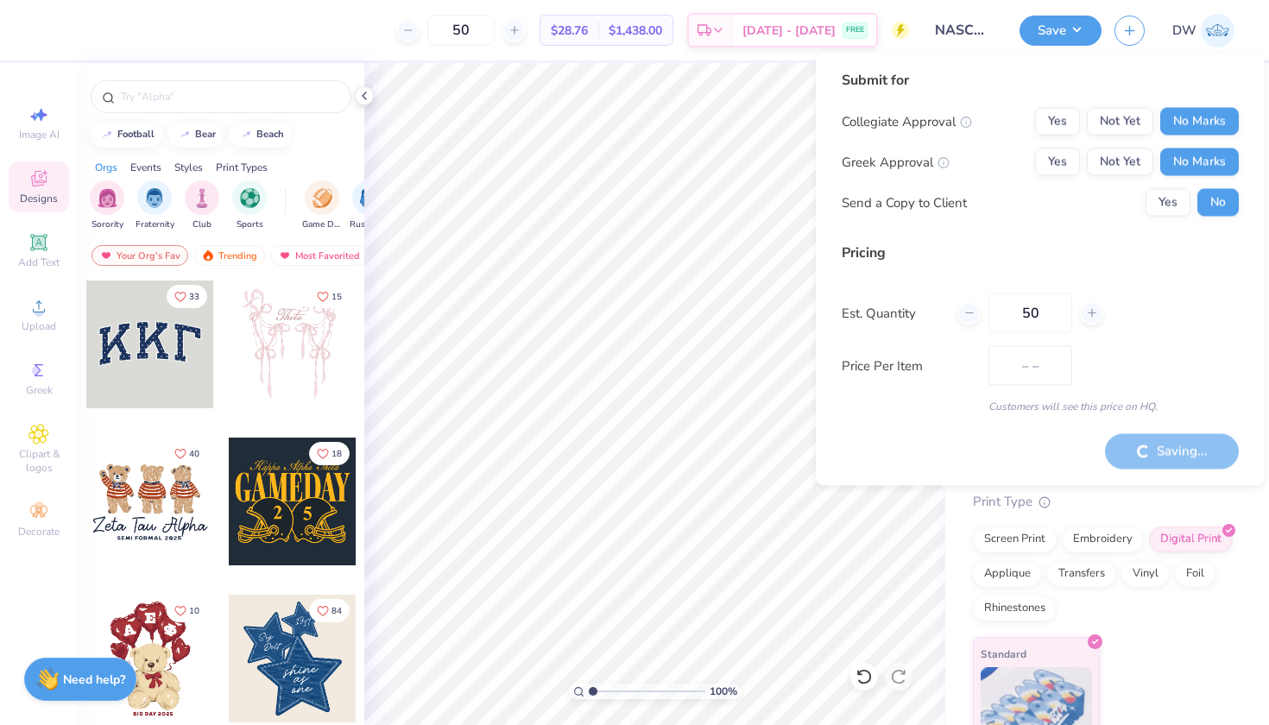
type input "$28.76"
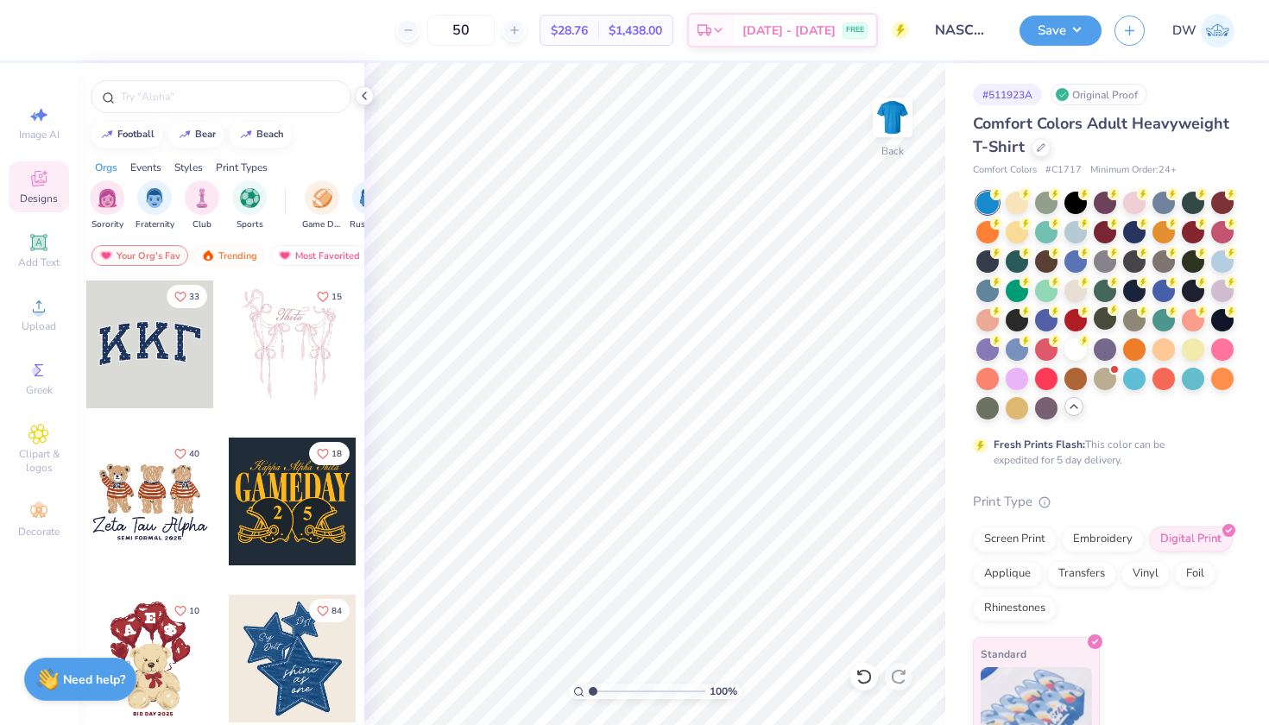
click at [1041, 46] on div "Save DW" at bounding box center [1143, 30] width 249 height 60
click at [1057, 23] on button "Save" at bounding box center [1060, 28] width 82 height 30
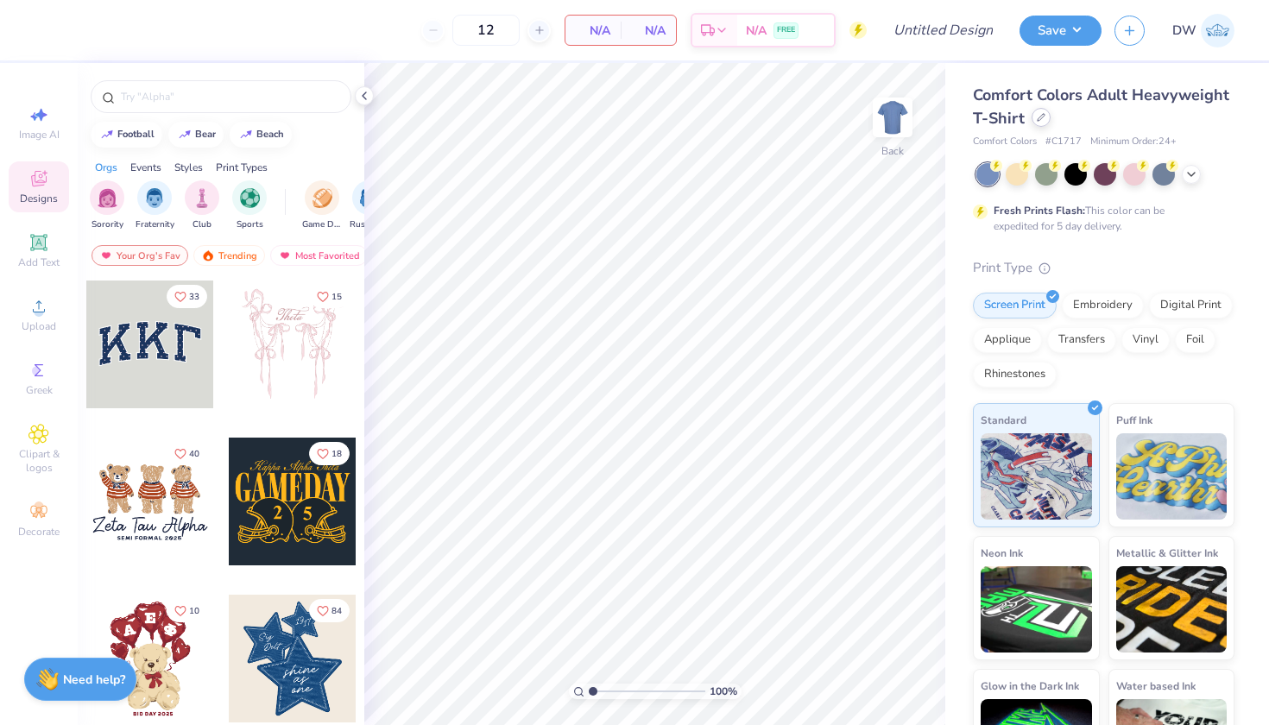
click at [1045, 119] on icon at bounding box center [1040, 117] width 9 height 9
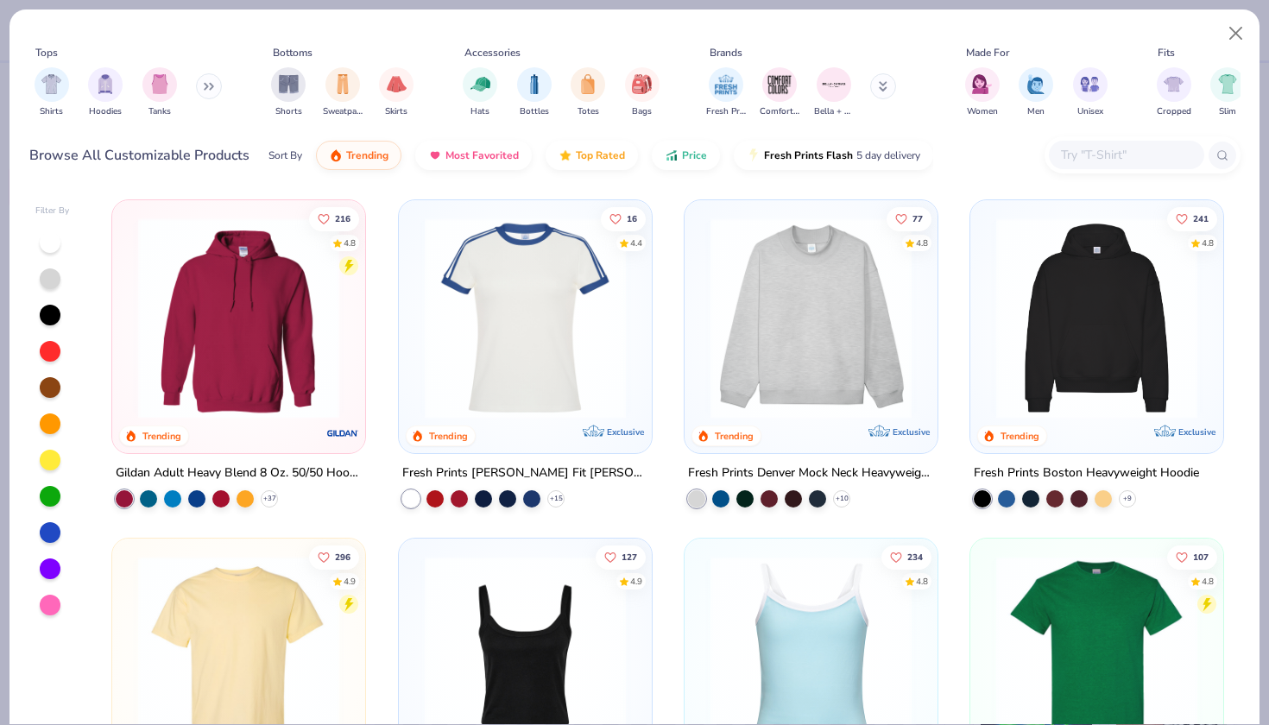
click at [1084, 156] on input "text" at bounding box center [1125, 155] width 133 height 20
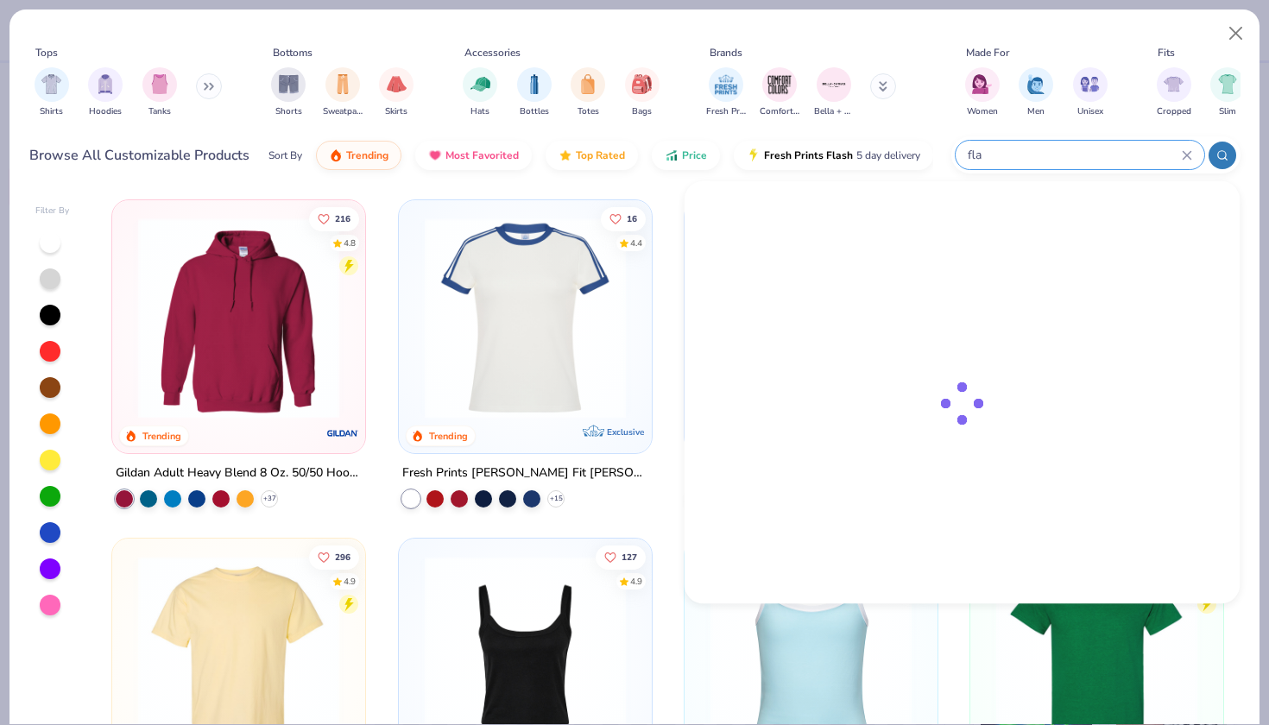
type input "flag"
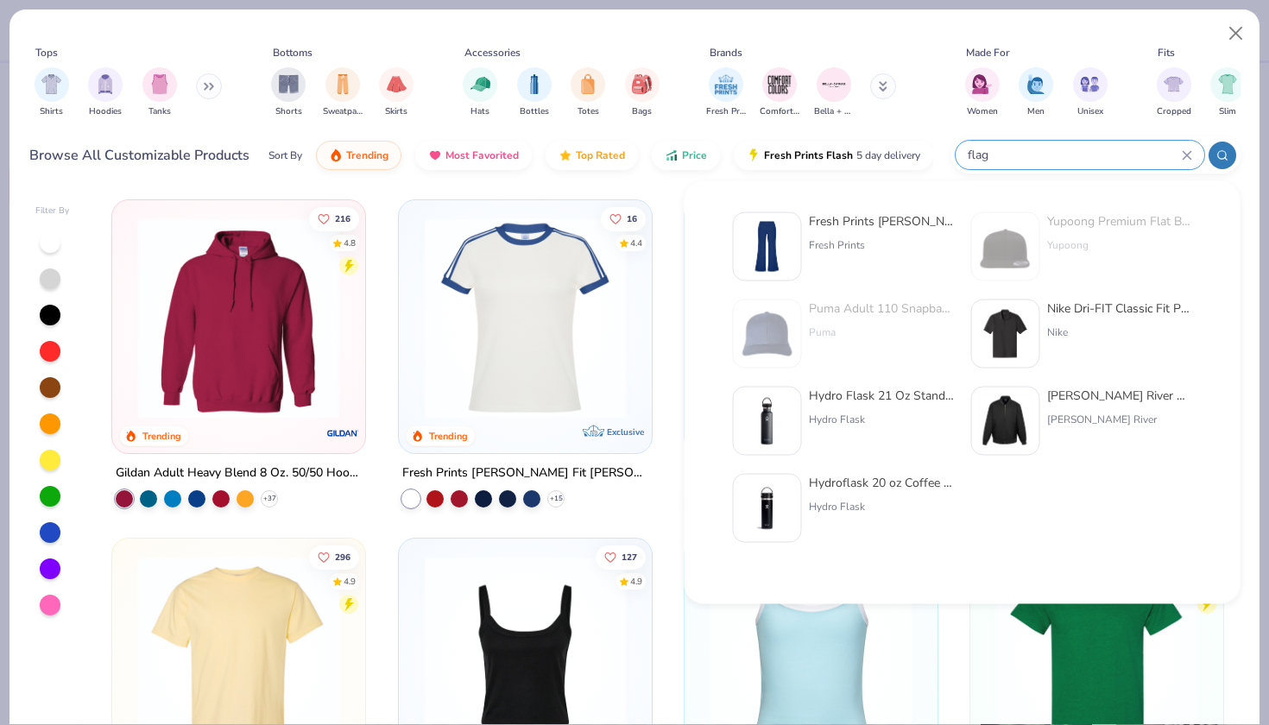
click at [1183, 158] on icon at bounding box center [1186, 155] width 8 height 8
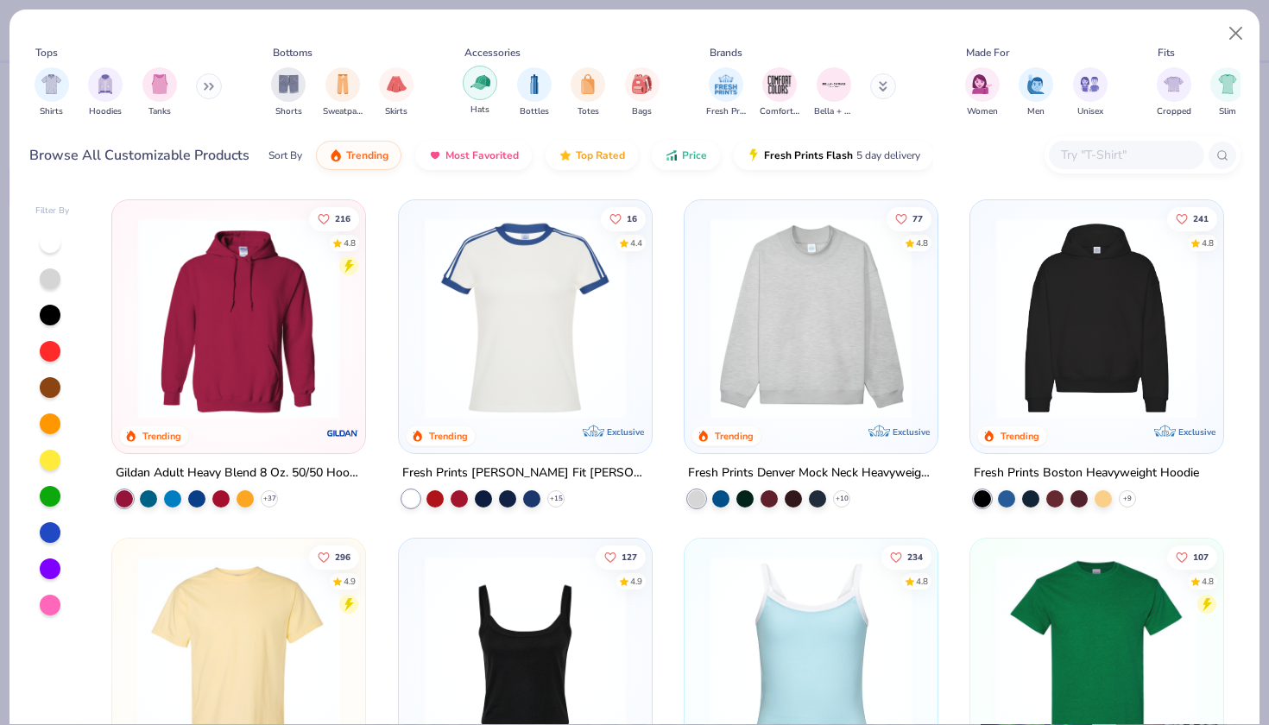
click at [484, 89] on img "filter for Hats" at bounding box center [480, 82] width 20 height 20
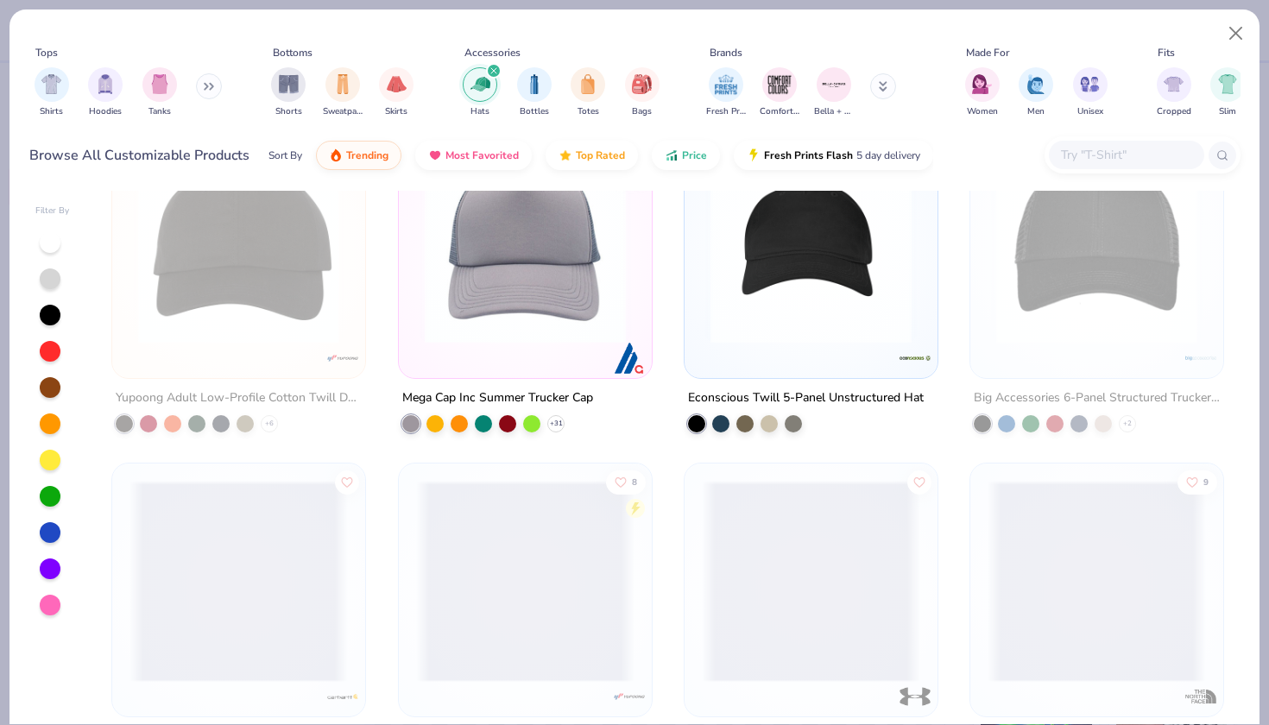
scroll to position [1085, 0]
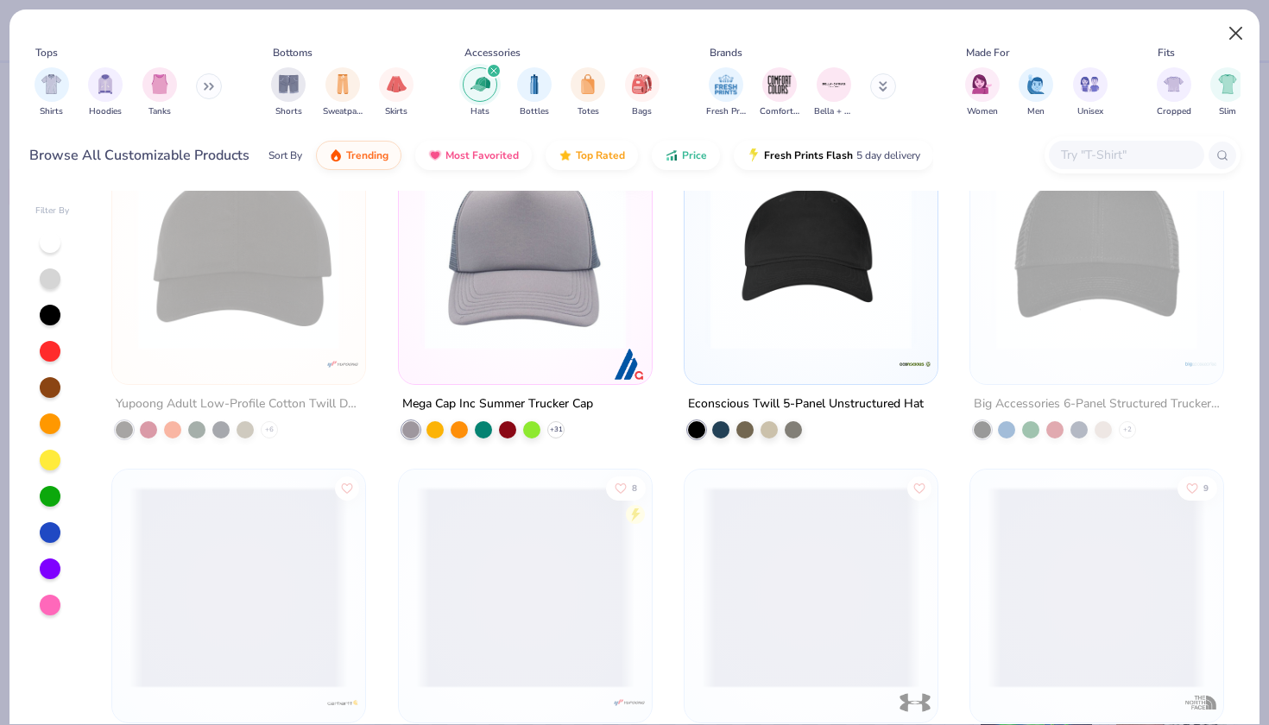
click at [1238, 29] on button "Close" at bounding box center [1235, 33] width 33 height 33
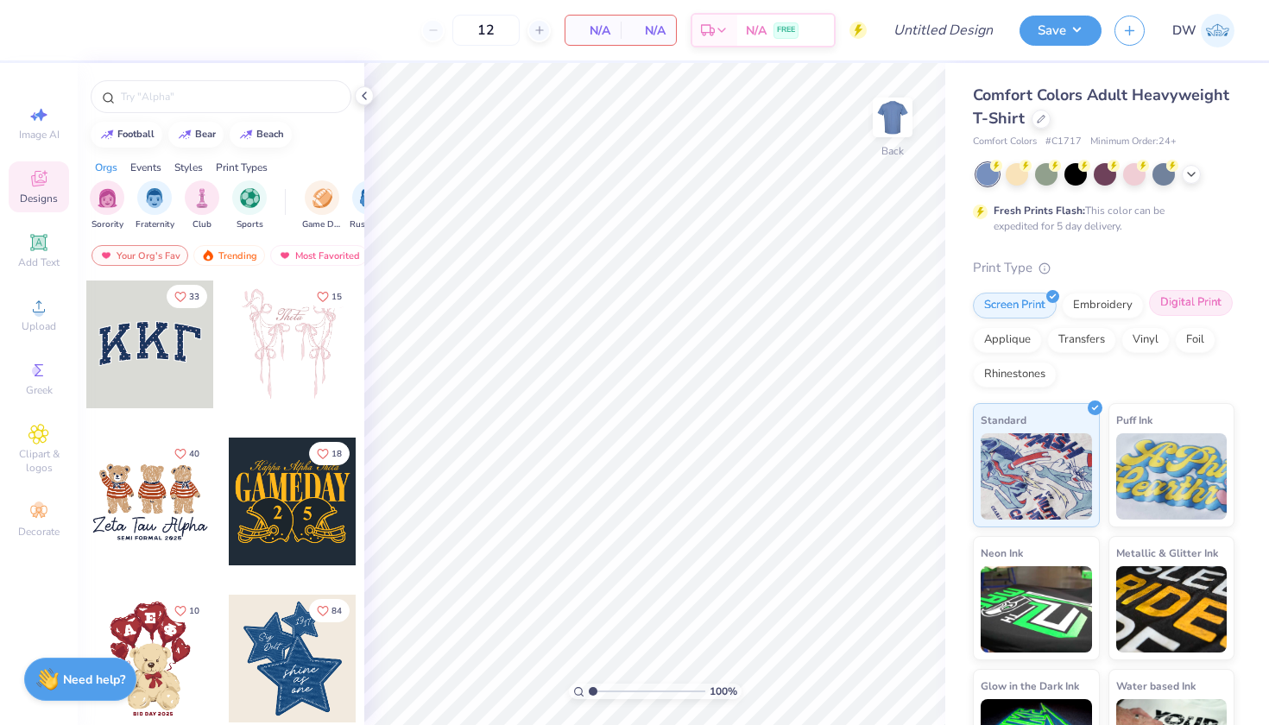
click at [1149, 316] on div "Digital Print" at bounding box center [1191, 303] width 84 height 26
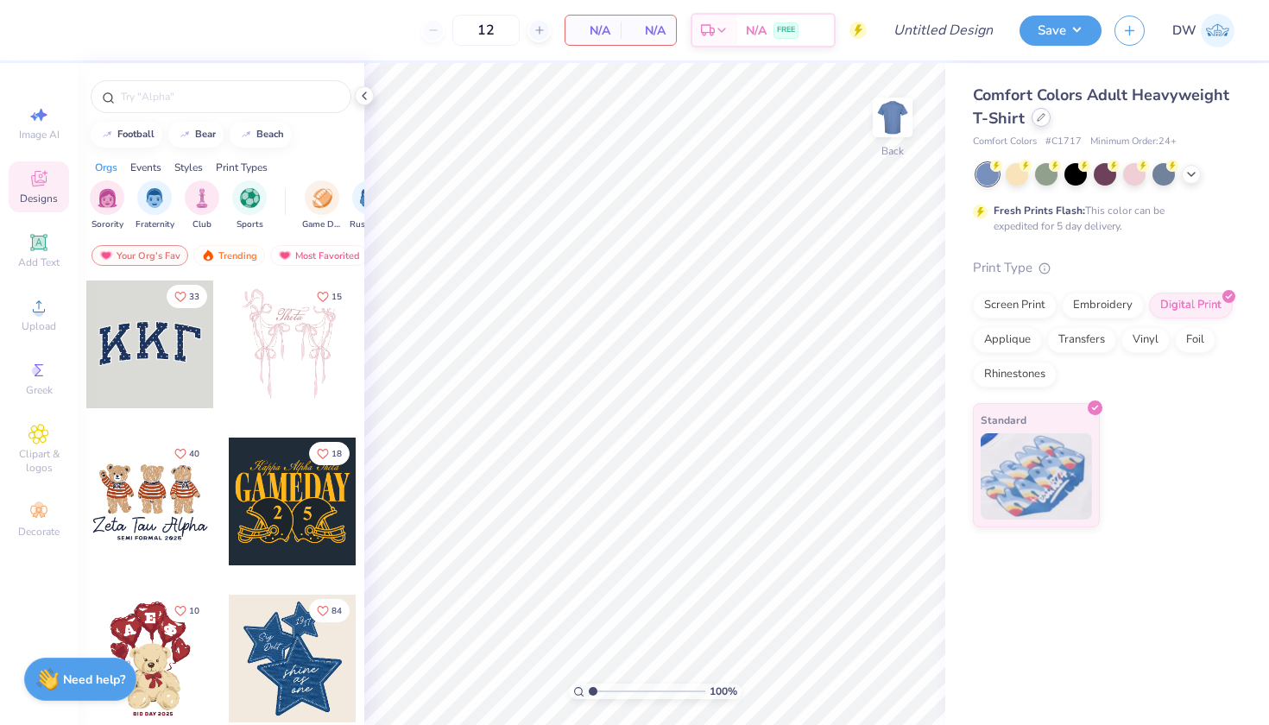
click at [1040, 114] on icon at bounding box center [1040, 117] width 9 height 9
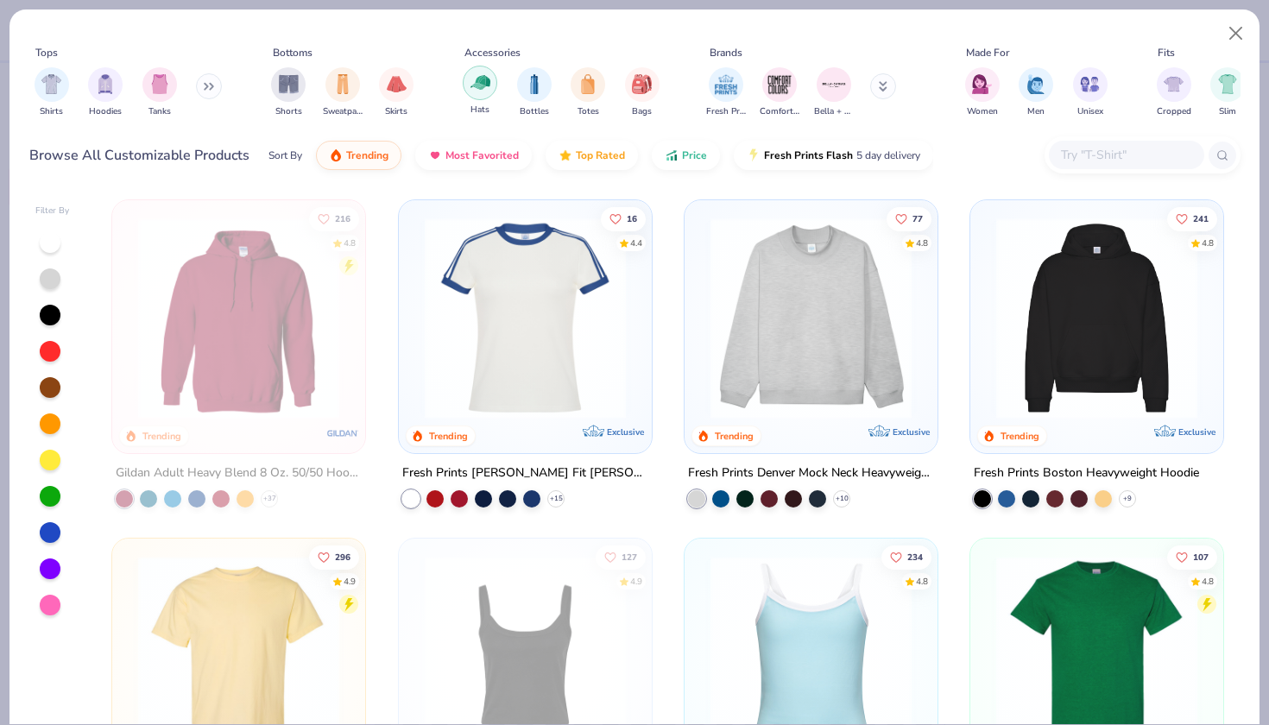
click at [486, 83] on img "filter for Hats" at bounding box center [480, 82] width 20 height 20
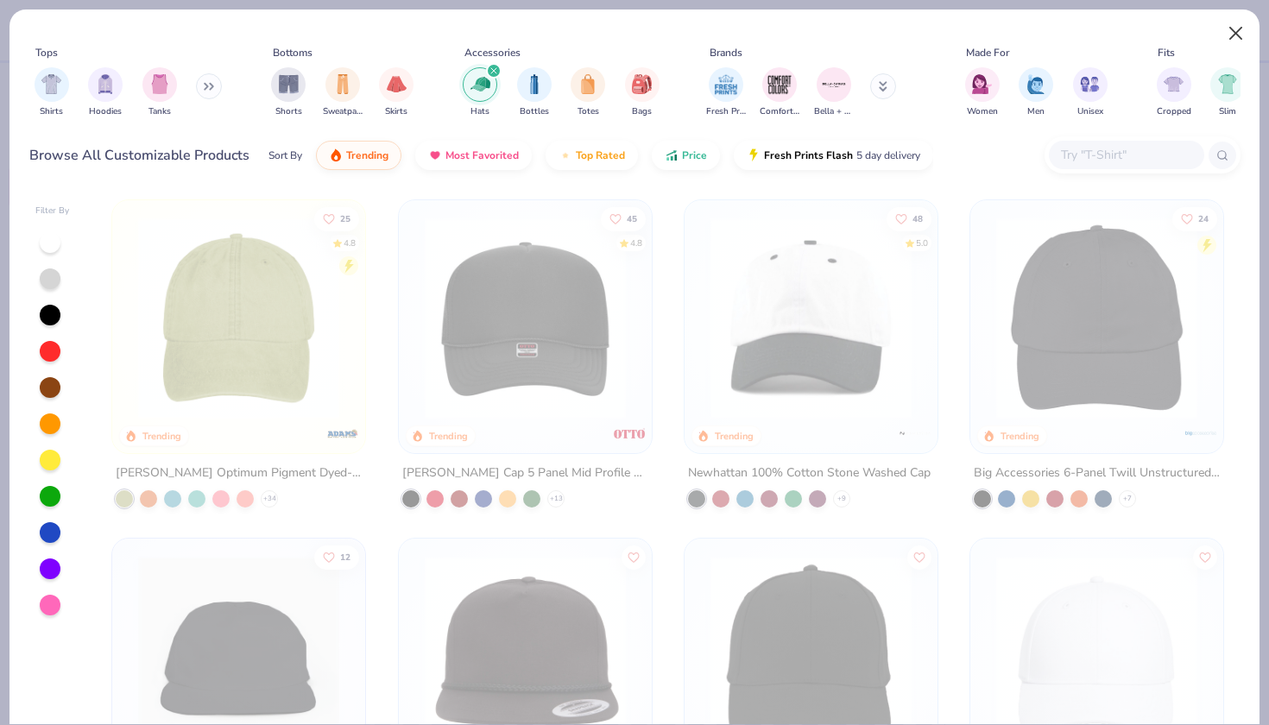
click at [1228, 35] on button "Close" at bounding box center [1235, 33] width 33 height 33
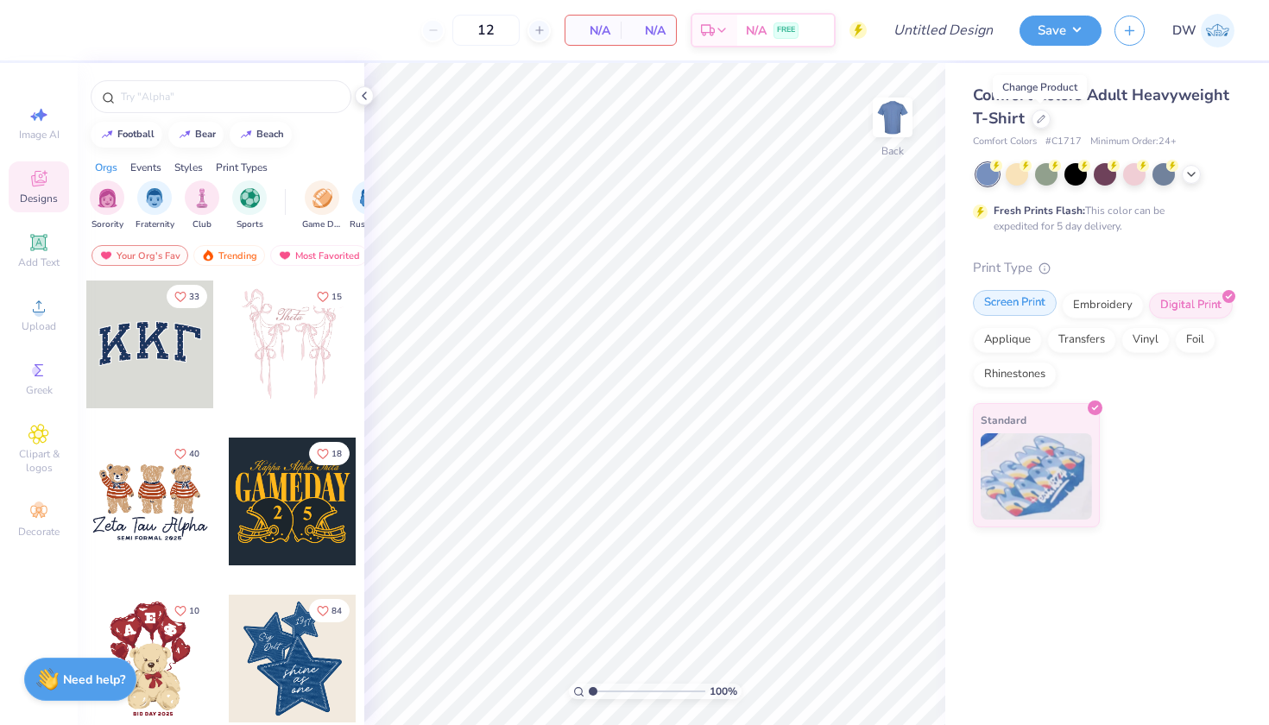
click at [1016, 305] on div "Screen Print" at bounding box center [1015, 303] width 84 height 26
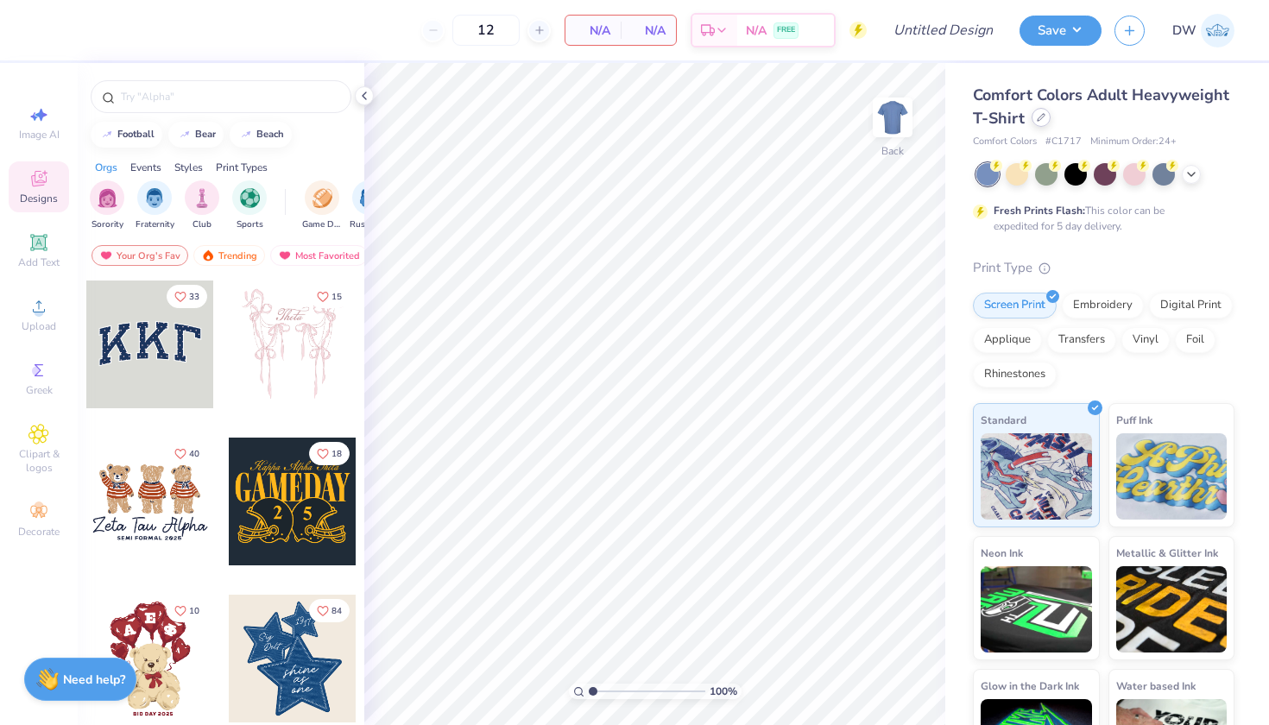
click at [1045, 120] on icon at bounding box center [1040, 117] width 9 height 9
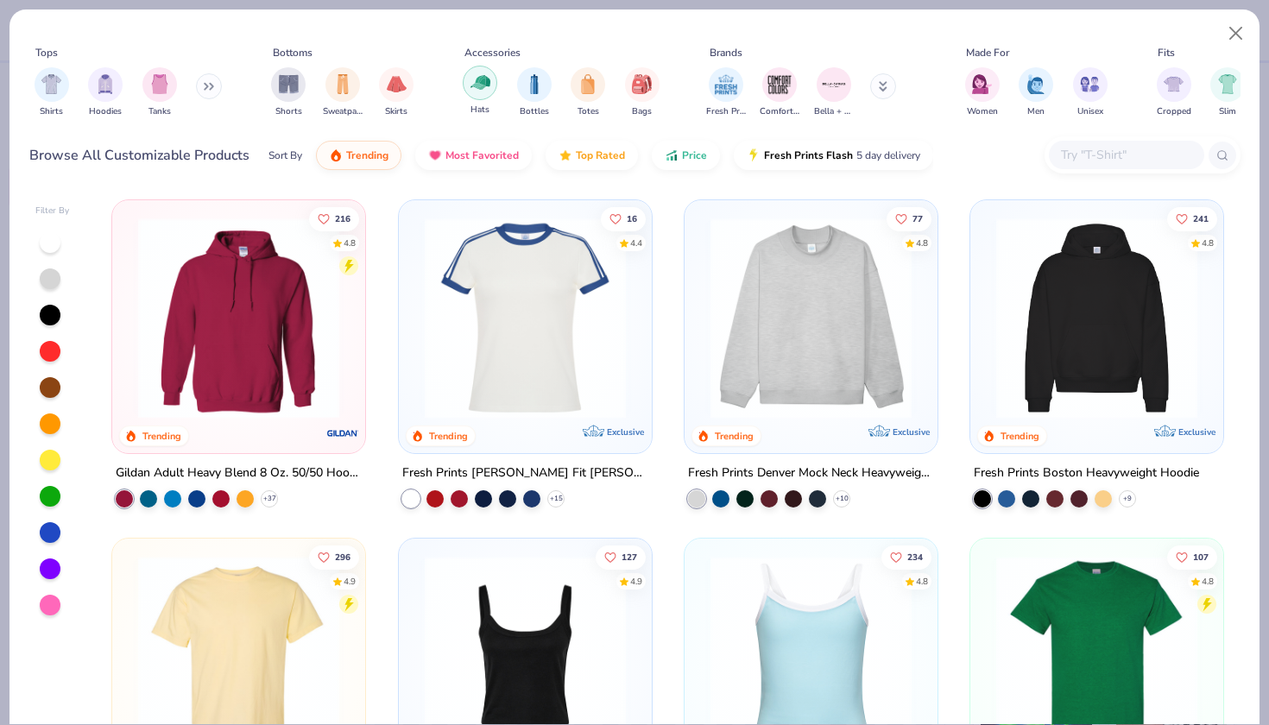
click at [476, 82] on img "filter for Hats" at bounding box center [480, 82] width 20 height 20
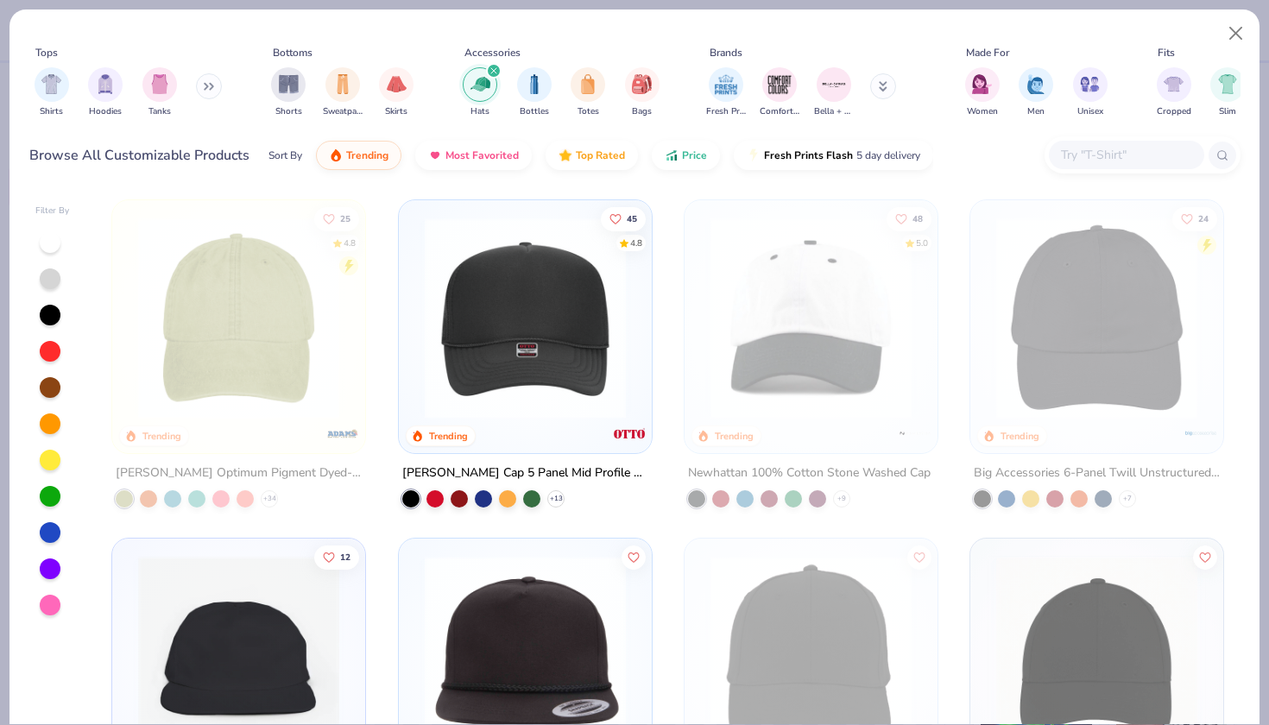
click at [534, 390] on img at bounding box center [525, 317] width 218 height 201
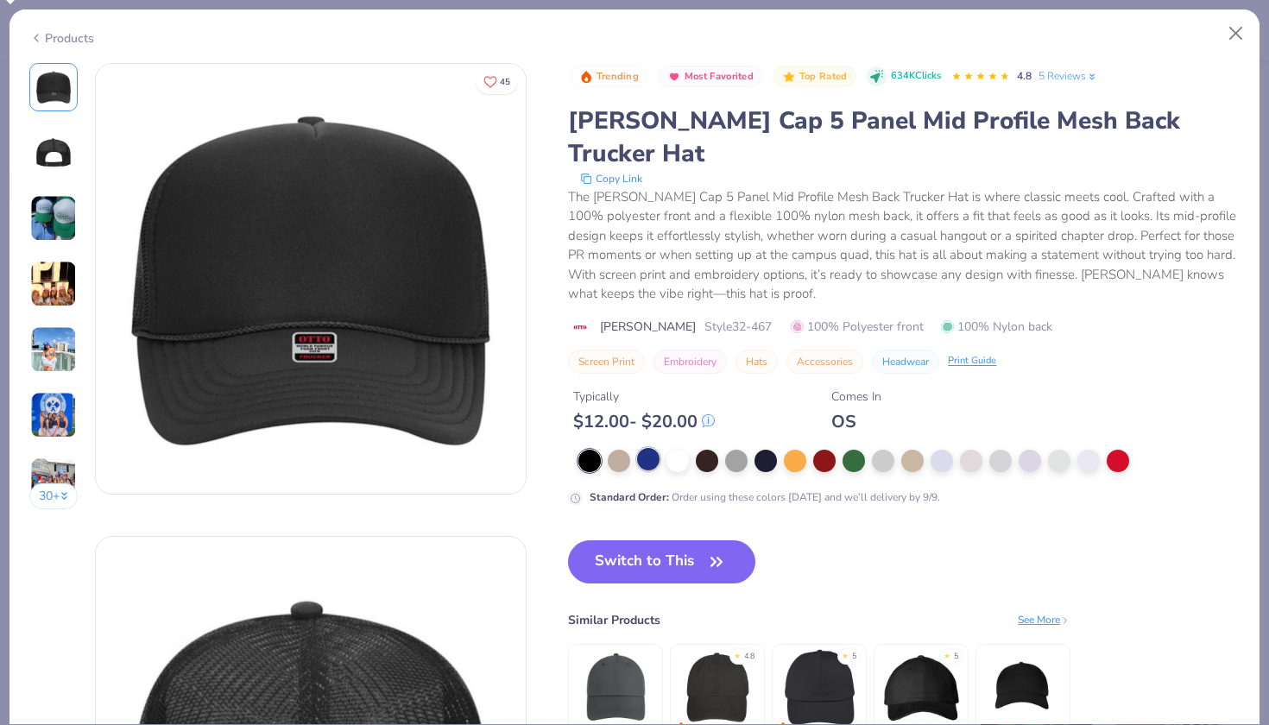
click at [645, 448] on div at bounding box center [648, 459] width 22 height 22
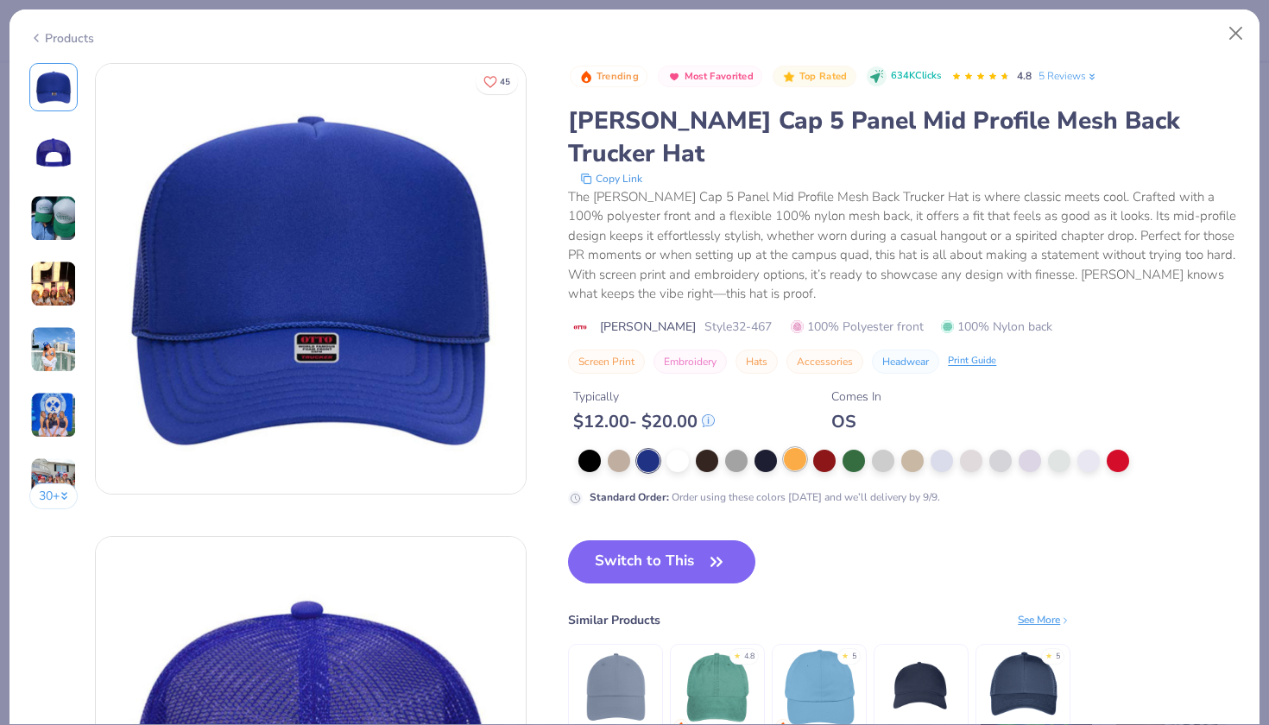
click at [802, 448] on div at bounding box center [795, 459] width 22 height 22
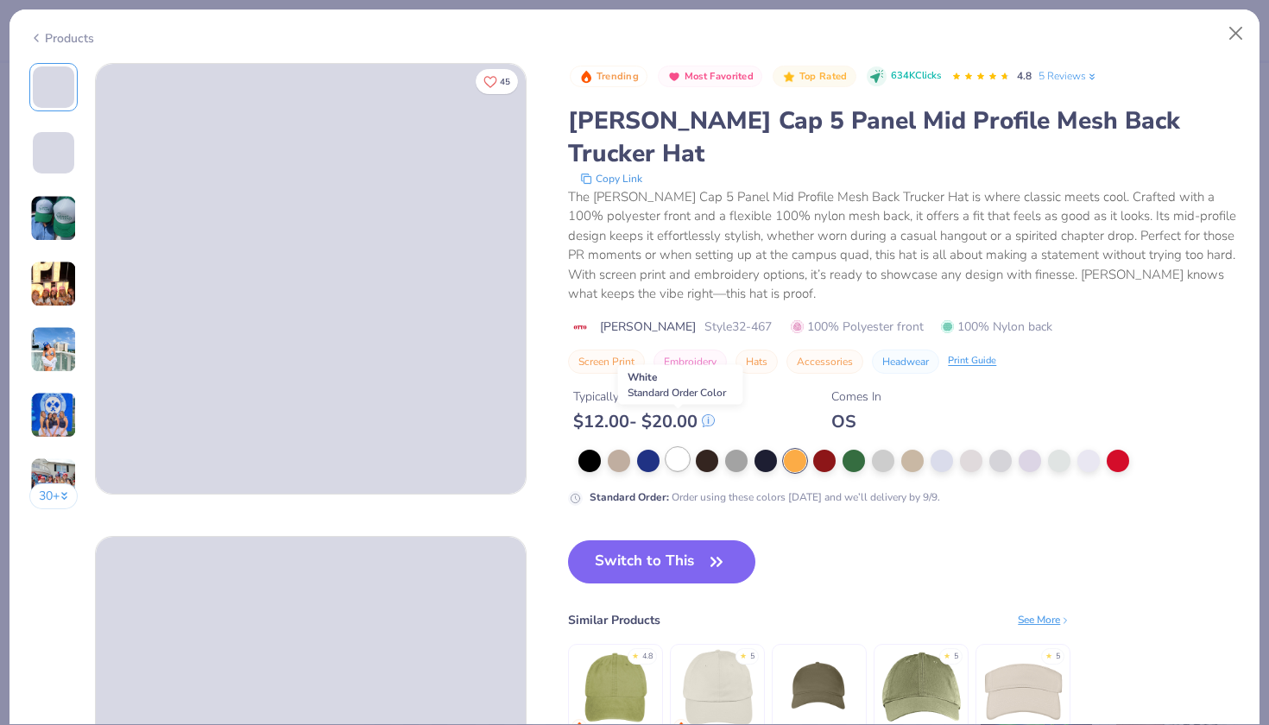
click at [683, 448] on div at bounding box center [677, 459] width 22 height 22
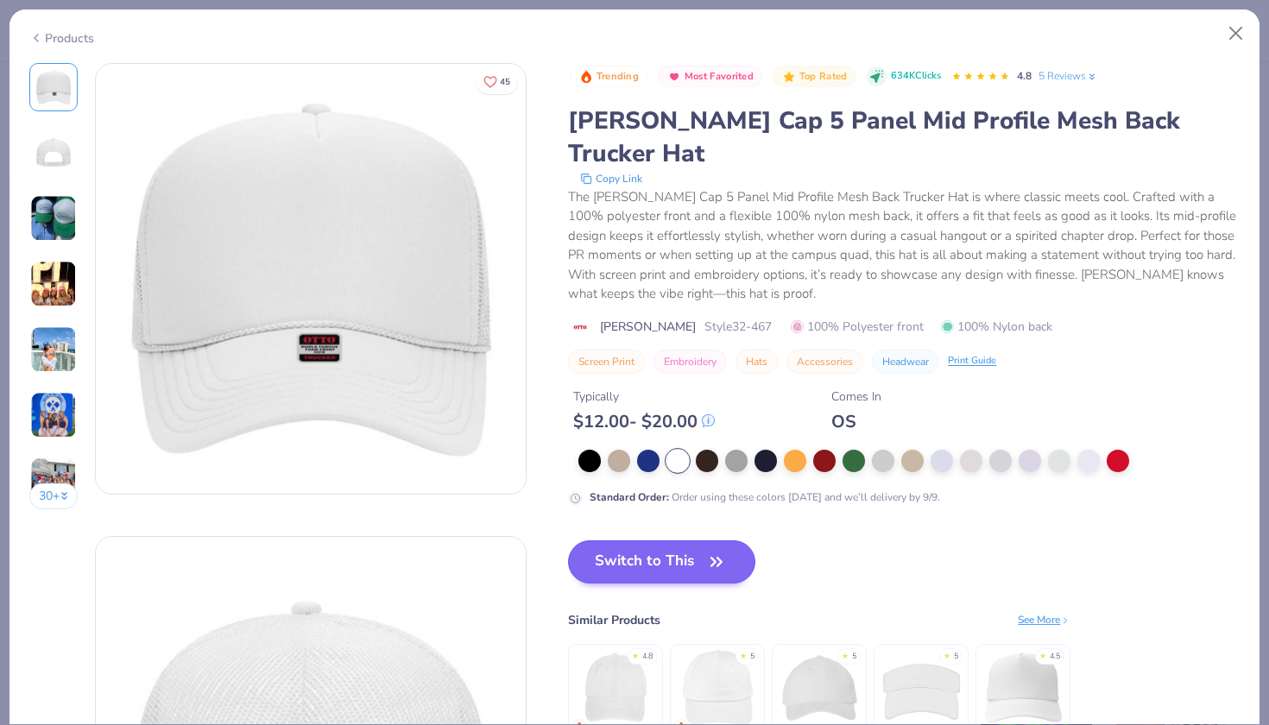
click at [663, 540] on button "Switch to This" at bounding box center [661, 561] width 187 height 43
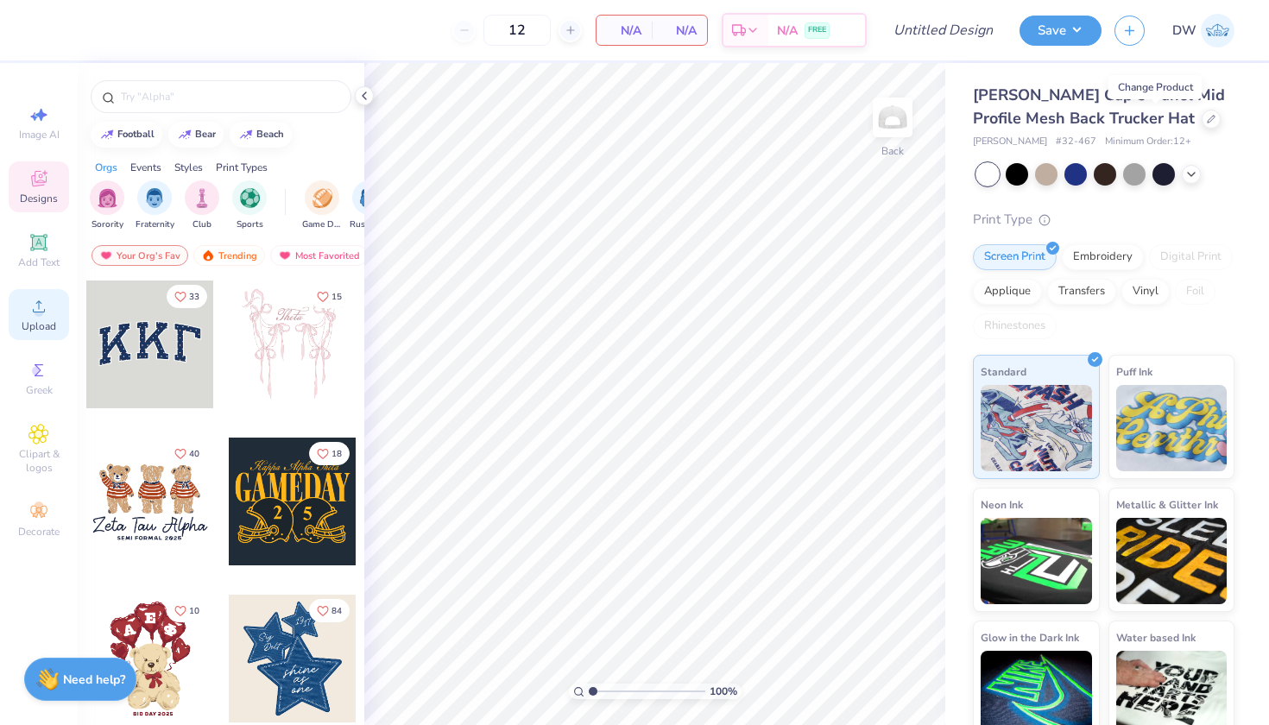
click at [33, 309] on icon at bounding box center [38, 306] width 21 height 21
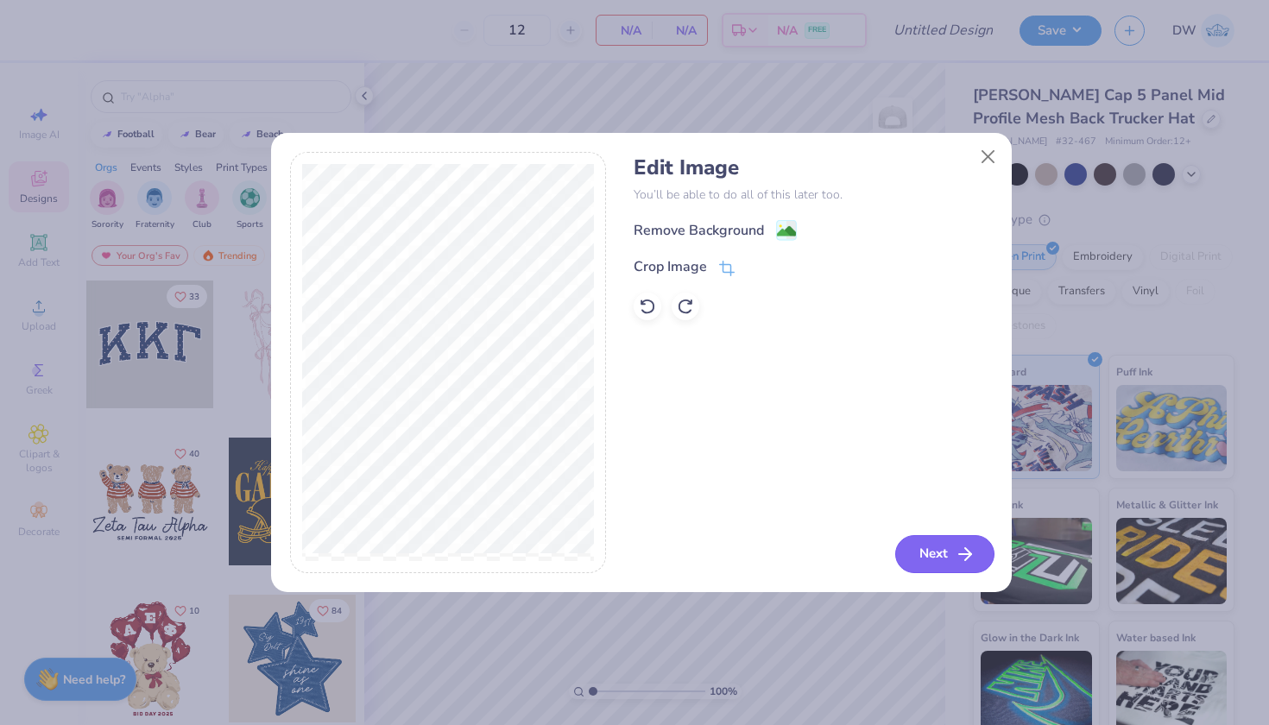
click at [966, 558] on polyline "button" at bounding box center [968, 554] width 6 height 12
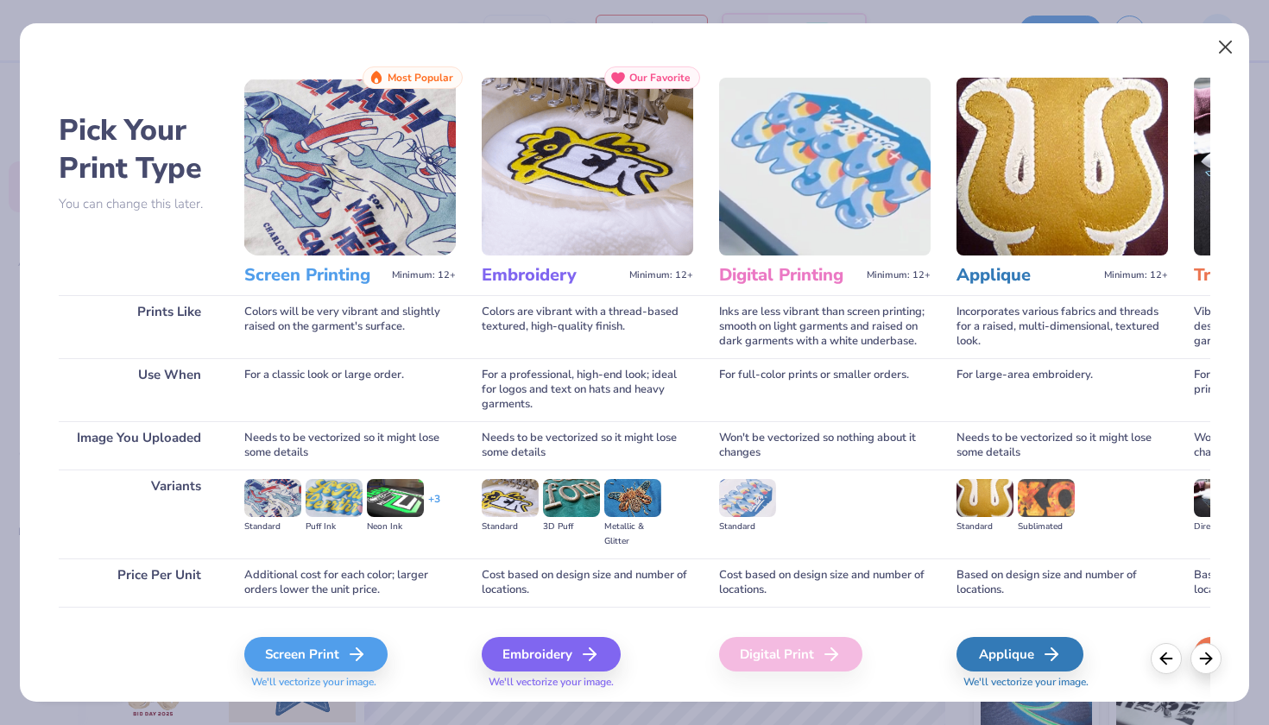
click at [1220, 54] on button "Close" at bounding box center [1225, 47] width 33 height 33
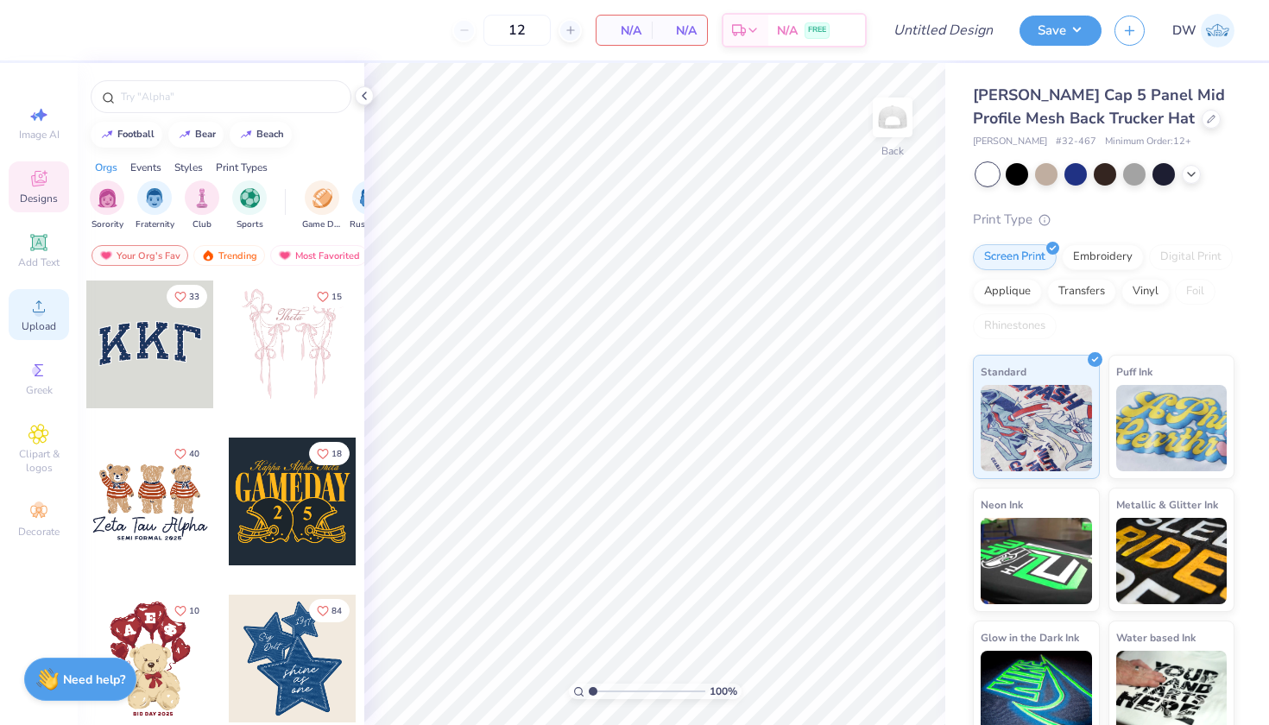
click at [26, 311] on div "Upload" at bounding box center [39, 314] width 60 height 51
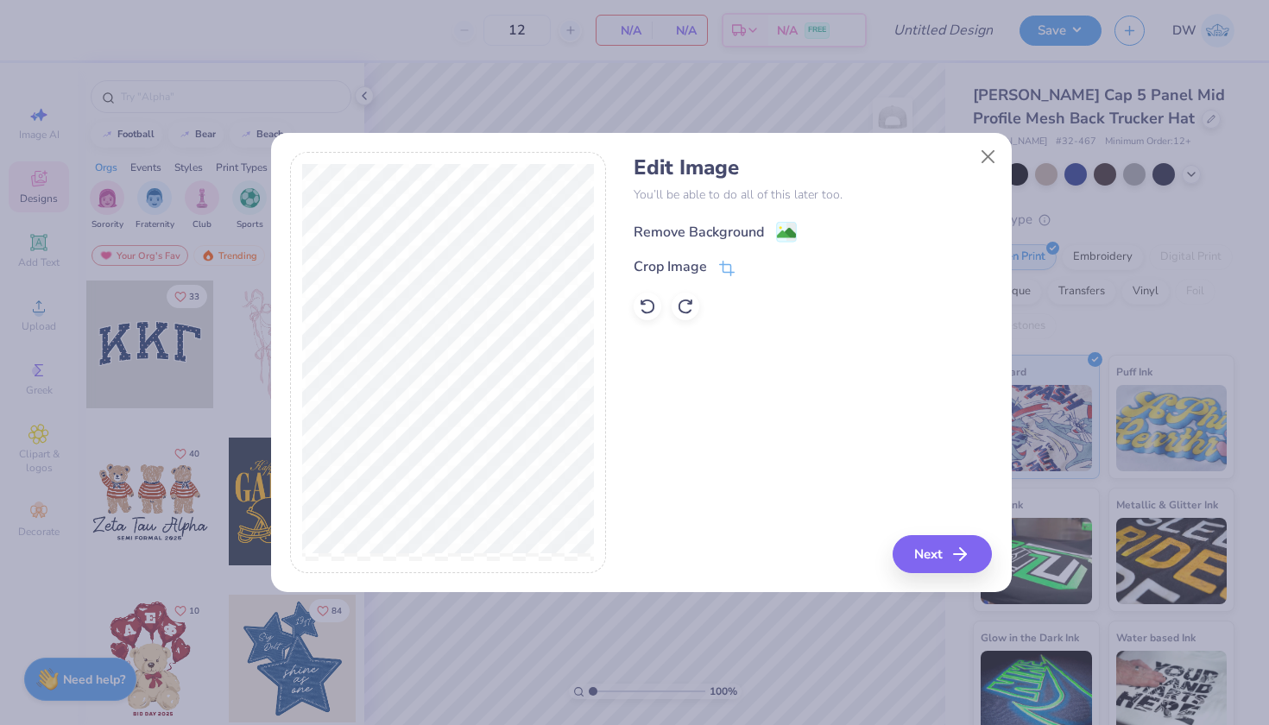
click at [781, 233] on image at bounding box center [786, 233] width 19 height 19
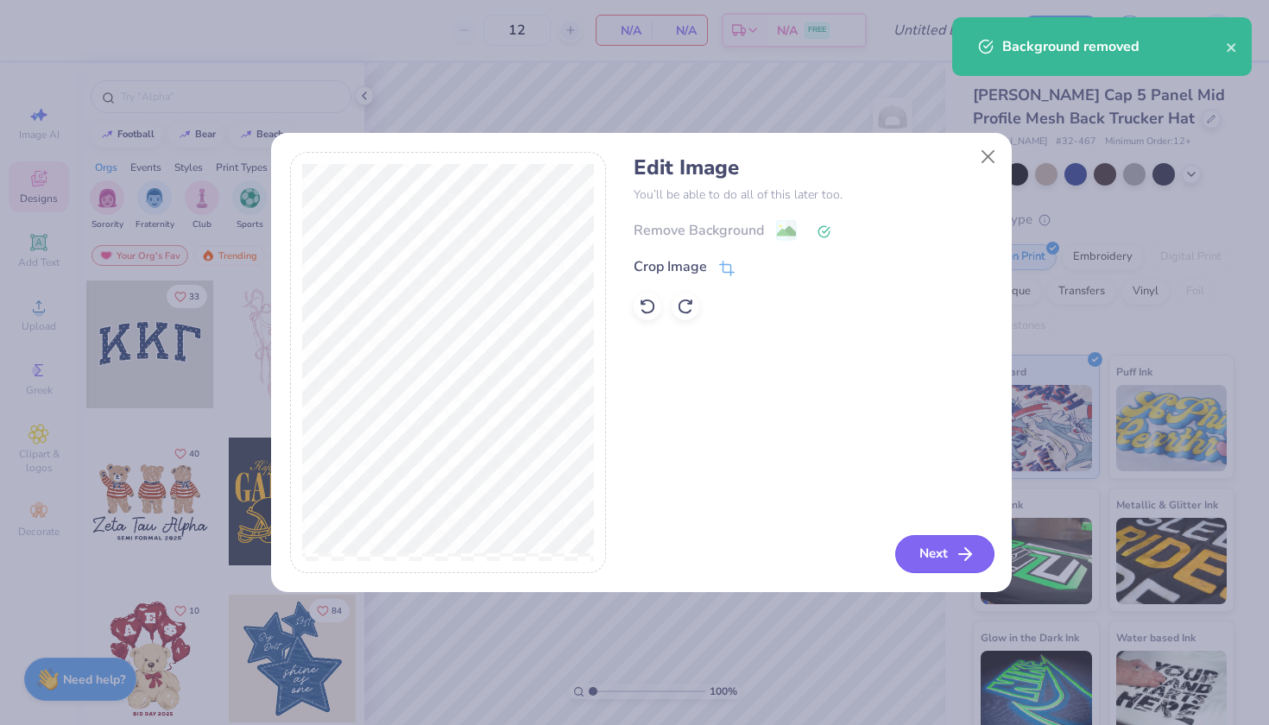
click at [912, 557] on button "Next" at bounding box center [944, 554] width 99 height 38
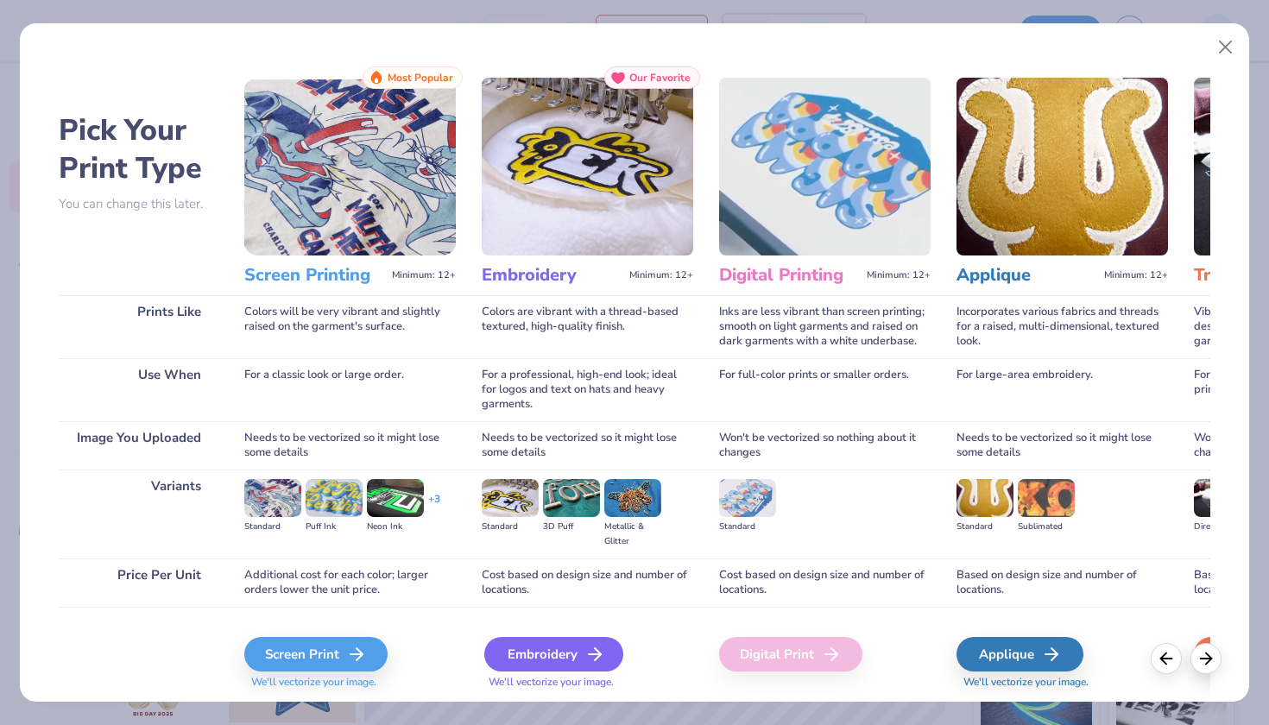
click at [560, 663] on div "Embroidery" at bounding box center [553, 654] width 139 height 35
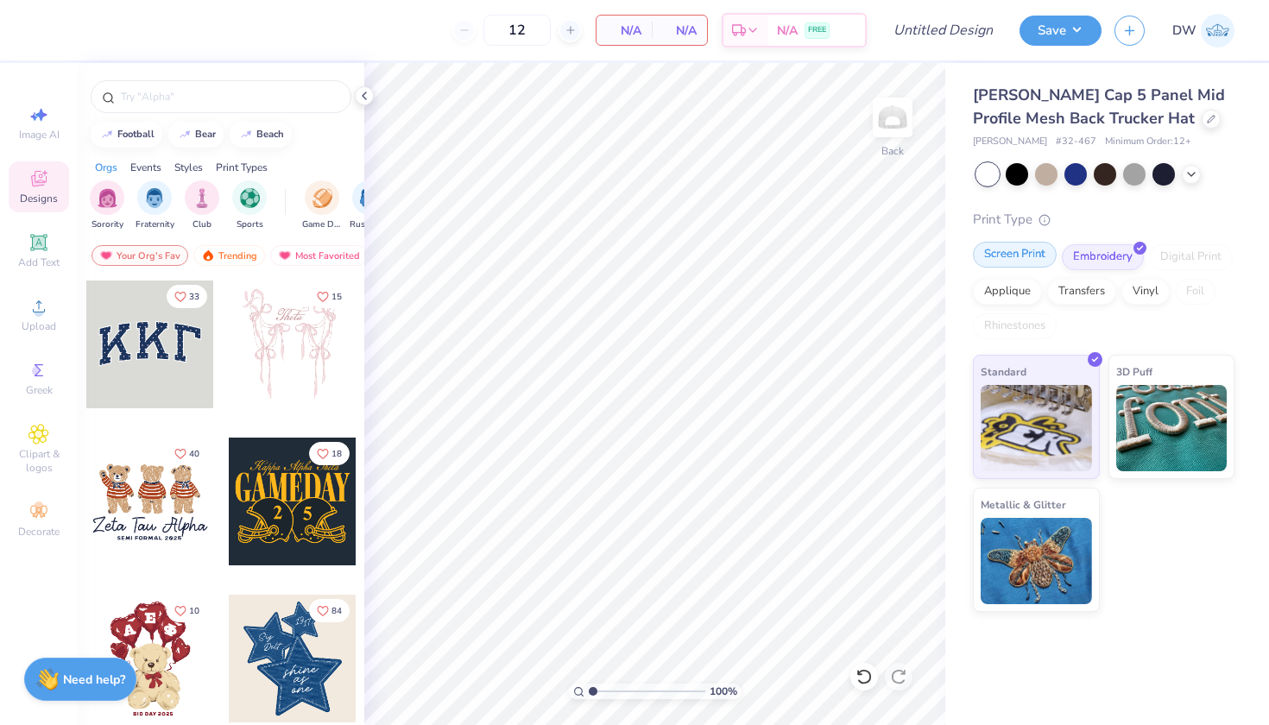
click at [1000, 257] on div "Screen Print" at bounding box center [1015, 255] width 84 height 26
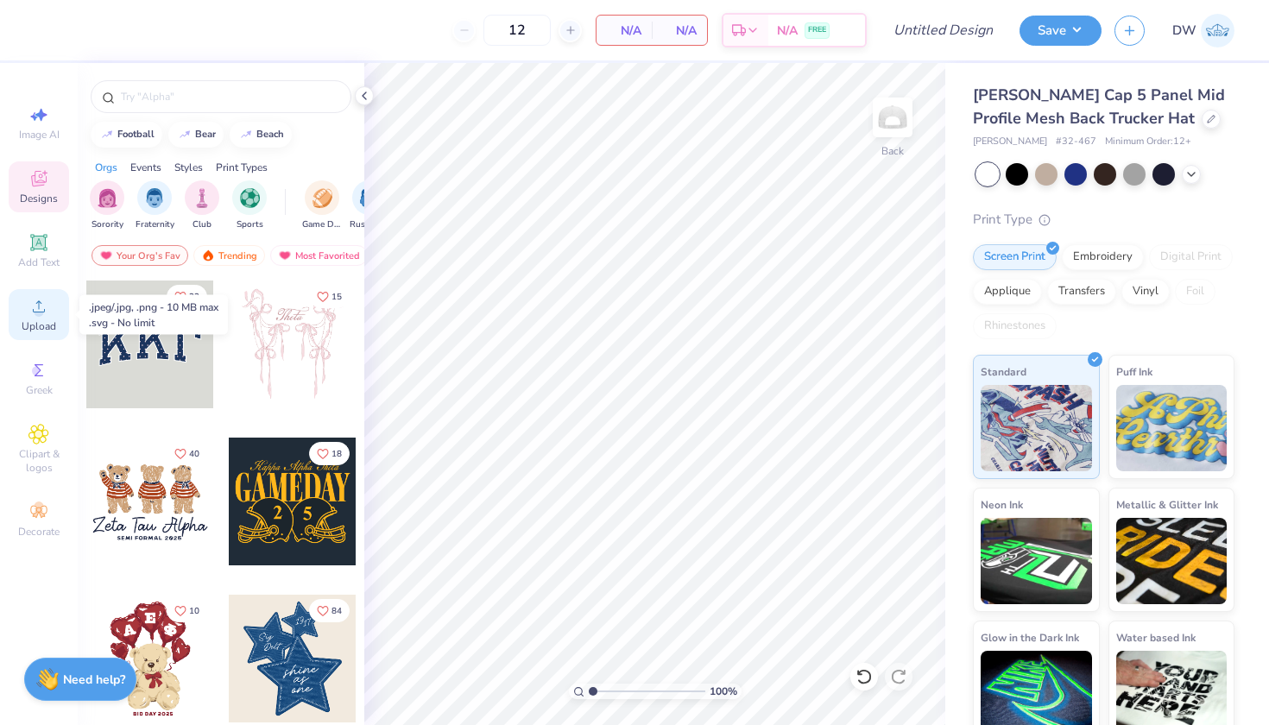
click at [41, 311] on circle at bounding box center [38, 311] width 9 height 9
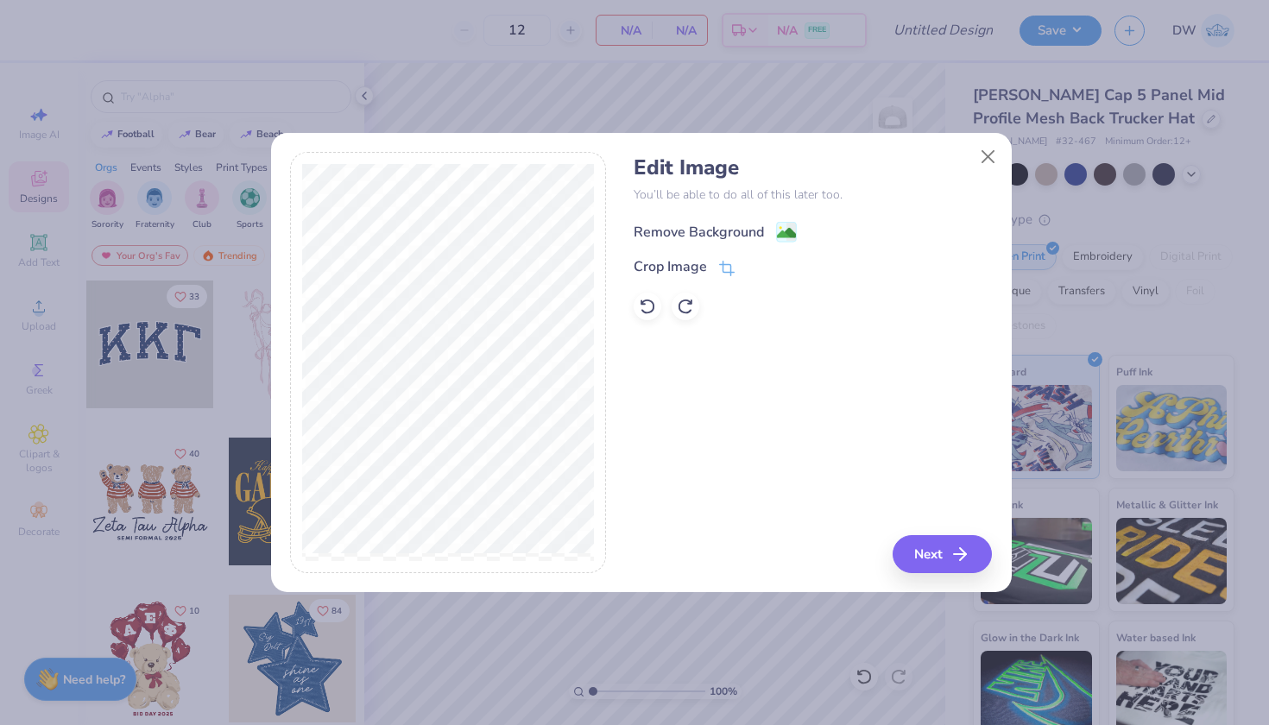
click at [776, 241] on icon at bounding box center [786, 232] width 21 height 21
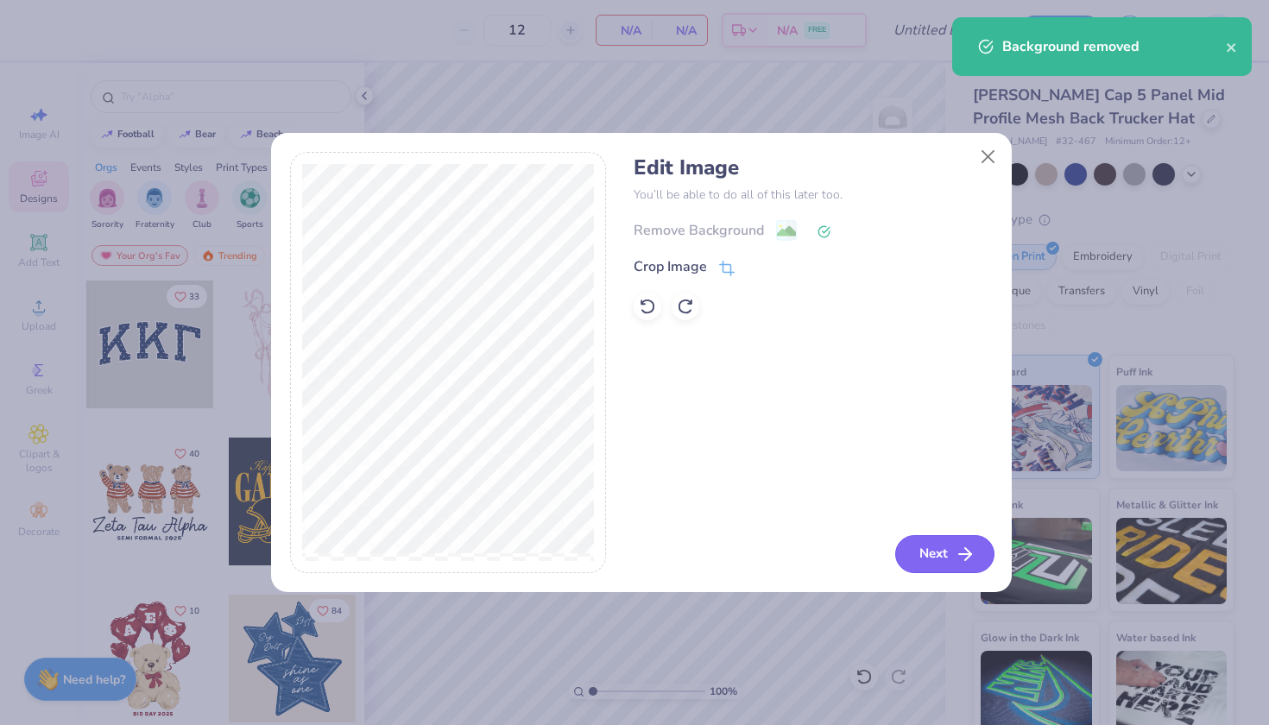
click at [956, 546] on icon "button" at bounding box center [964, 554] width 21 height 21
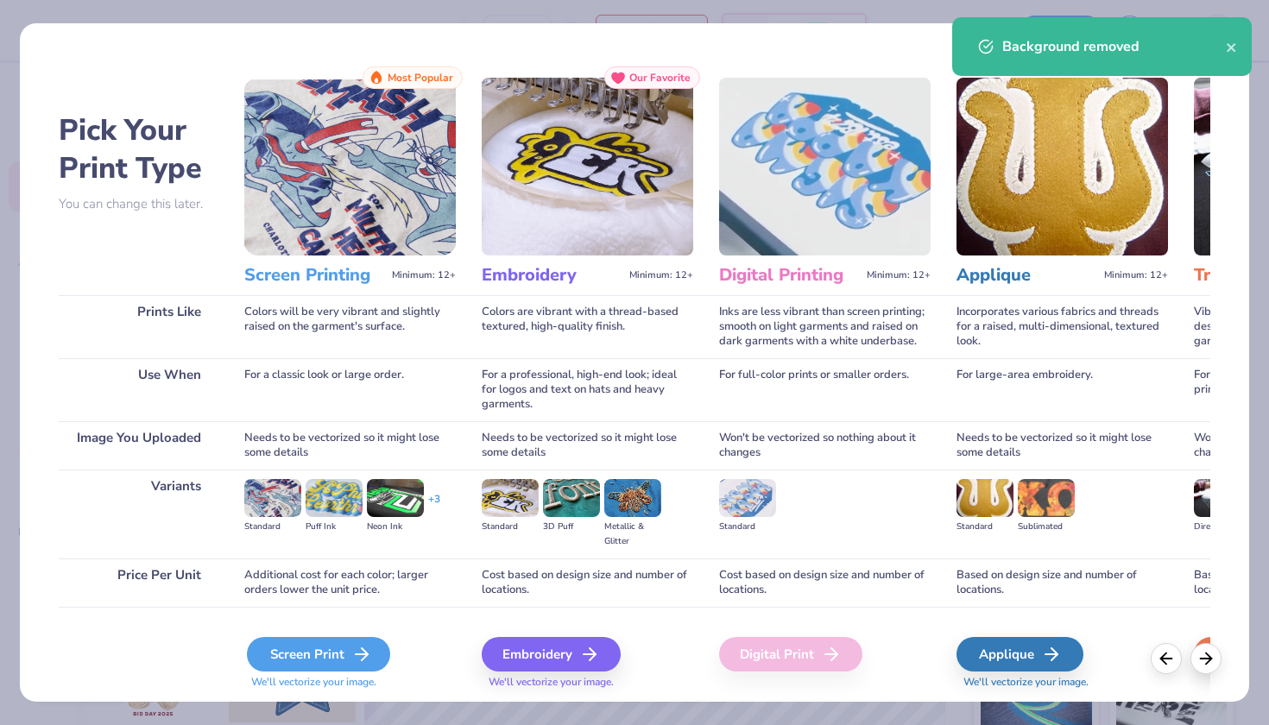
click at [338, 666] on div "Screen Print" at bounding box center [318, 654] width 143 height 35
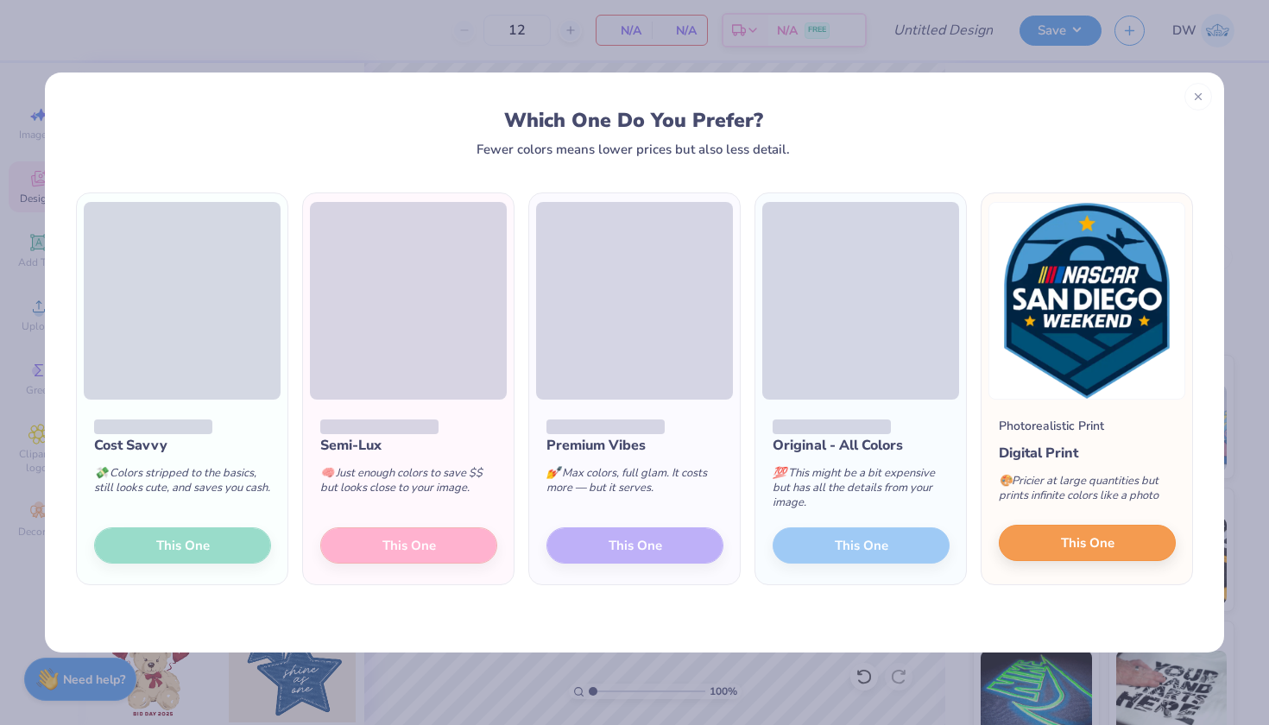
click at [1043, 560] on div "Photorealistic Print Digital Print 🎨 Pricier at large quantities but prints inf…" at bounding box center [1086, 492] width 211 height 185
click at [1043, 550] on button "This One" at bounding box center [1086, 543] width 177 height 36
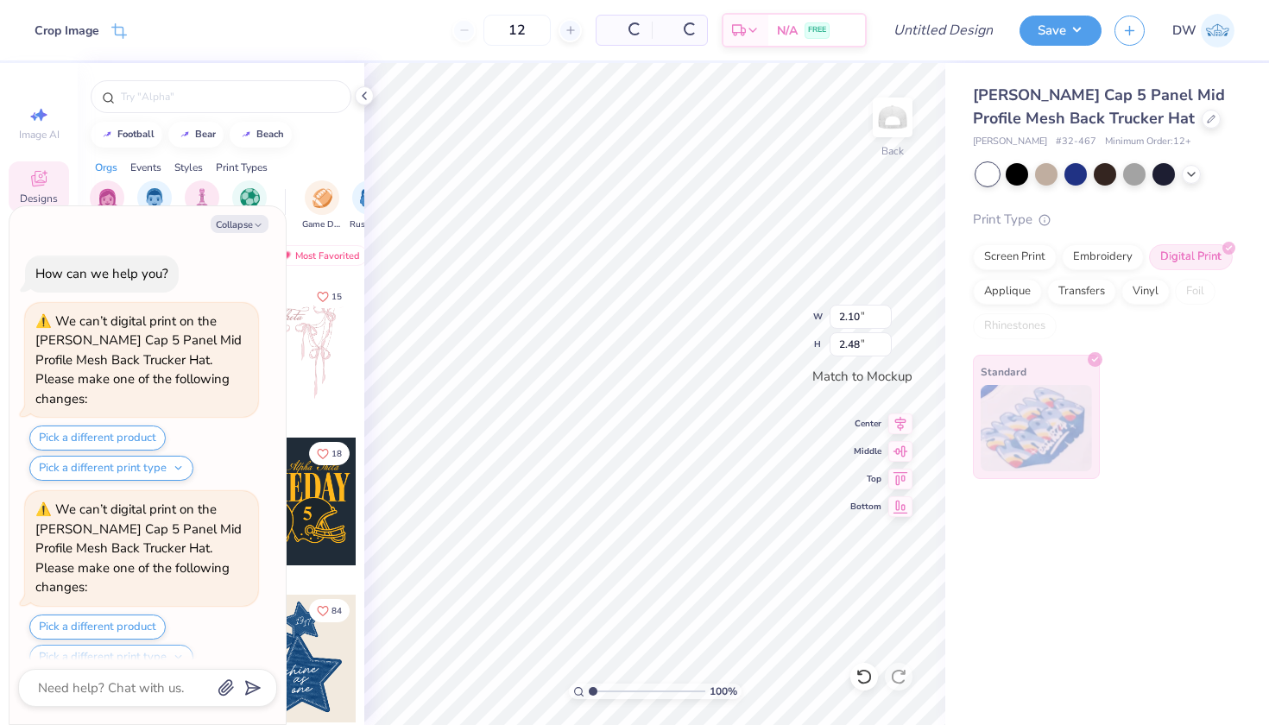
scroll to position [315, 0]
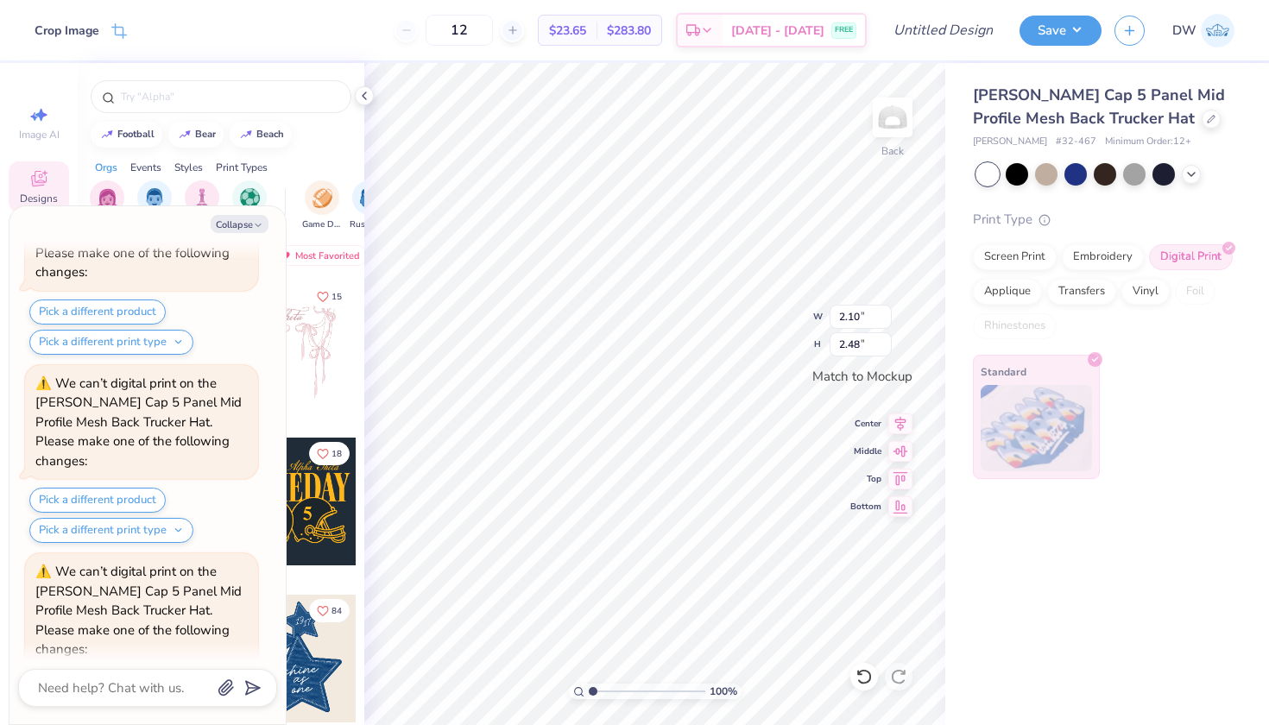
click at [116, 677] on button "Pick a different product" at bounding box center [97, 689] width 136 height 25
type textarea "x"
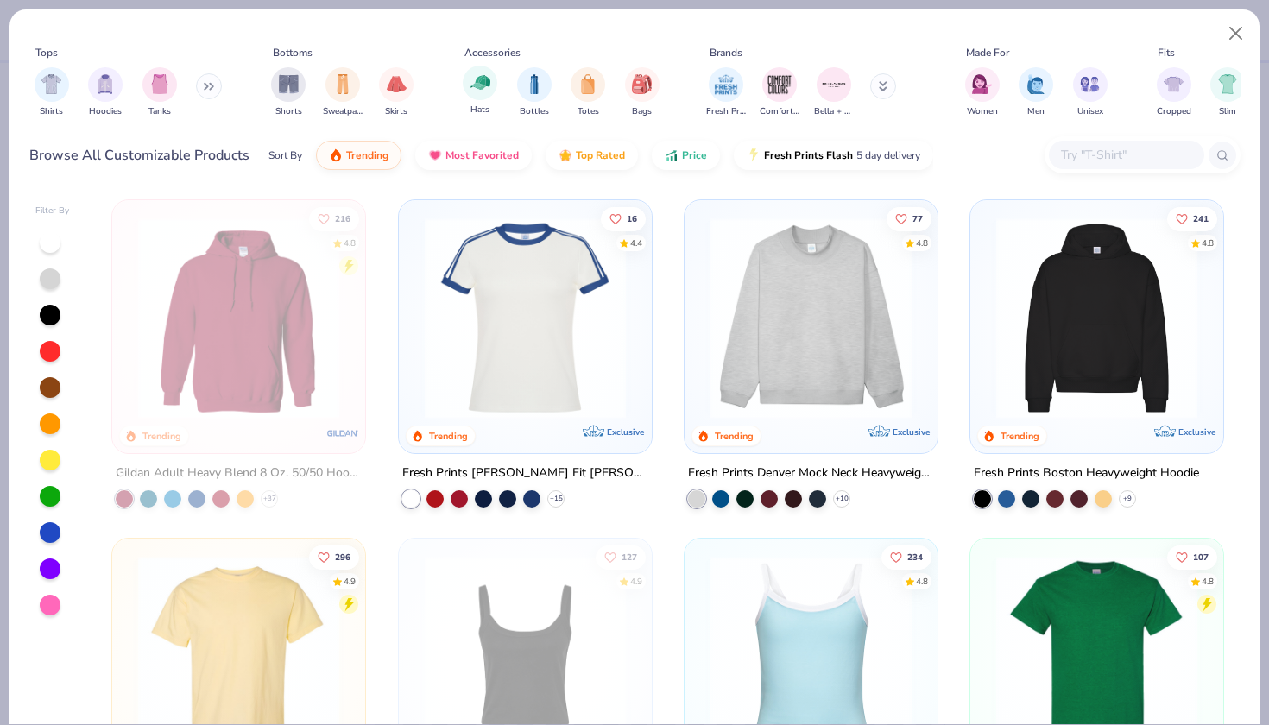
click at [482, 103] on div "Hats" at bounding box center [480, 91] width 35 height 51
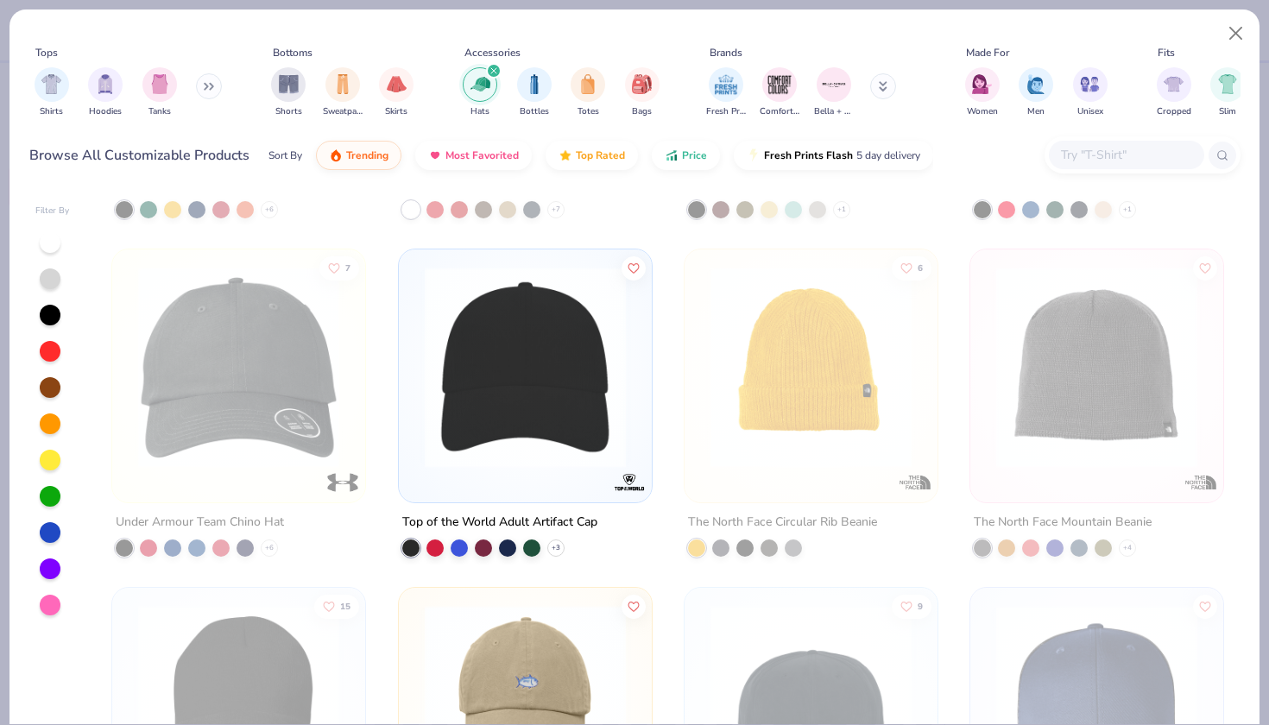
scroll to position [4043, 0]
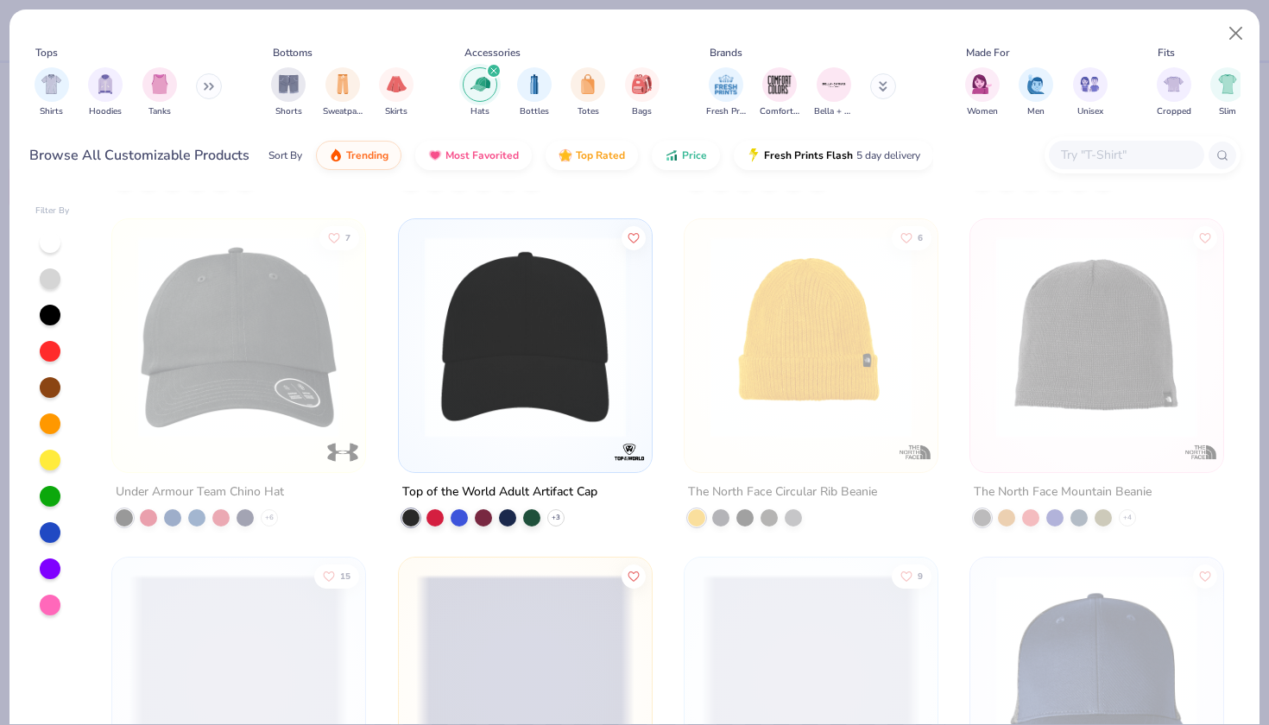
click at [575, 357] on img at bounding box center [525, 336] width 218 height 201
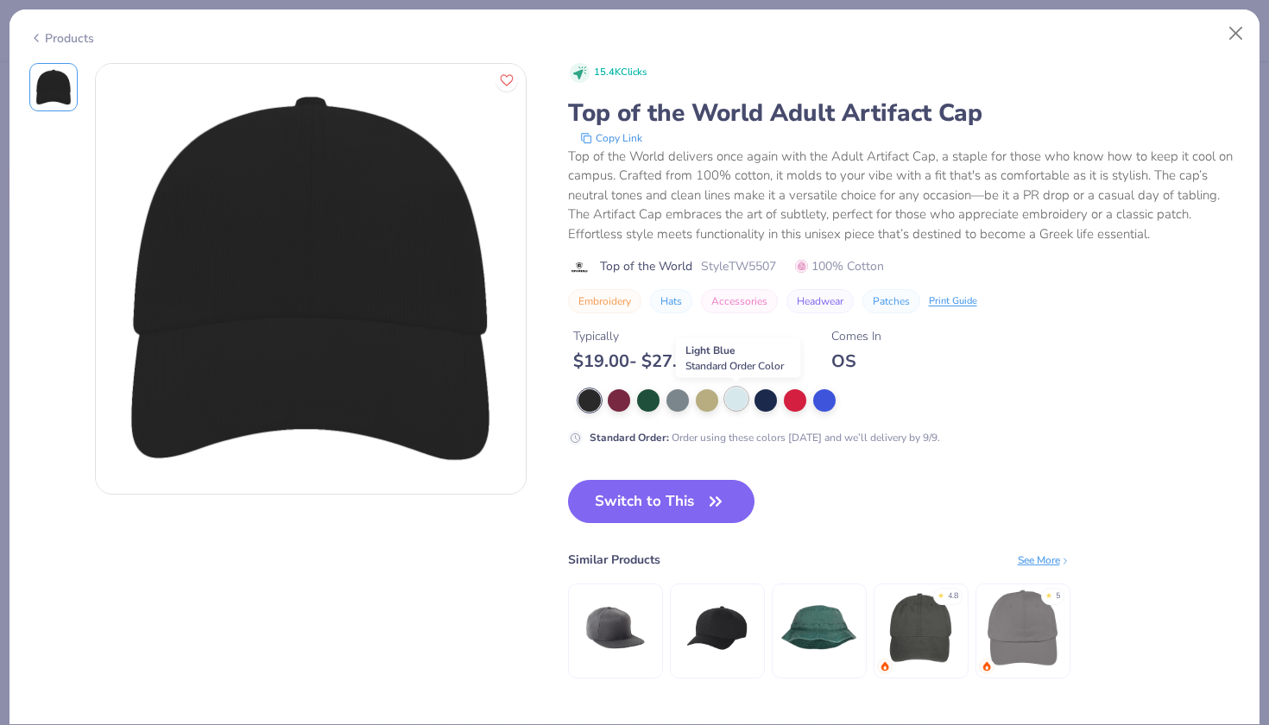
click at [734, 401] on div at bounding box center [736, 398] width 22 height 22
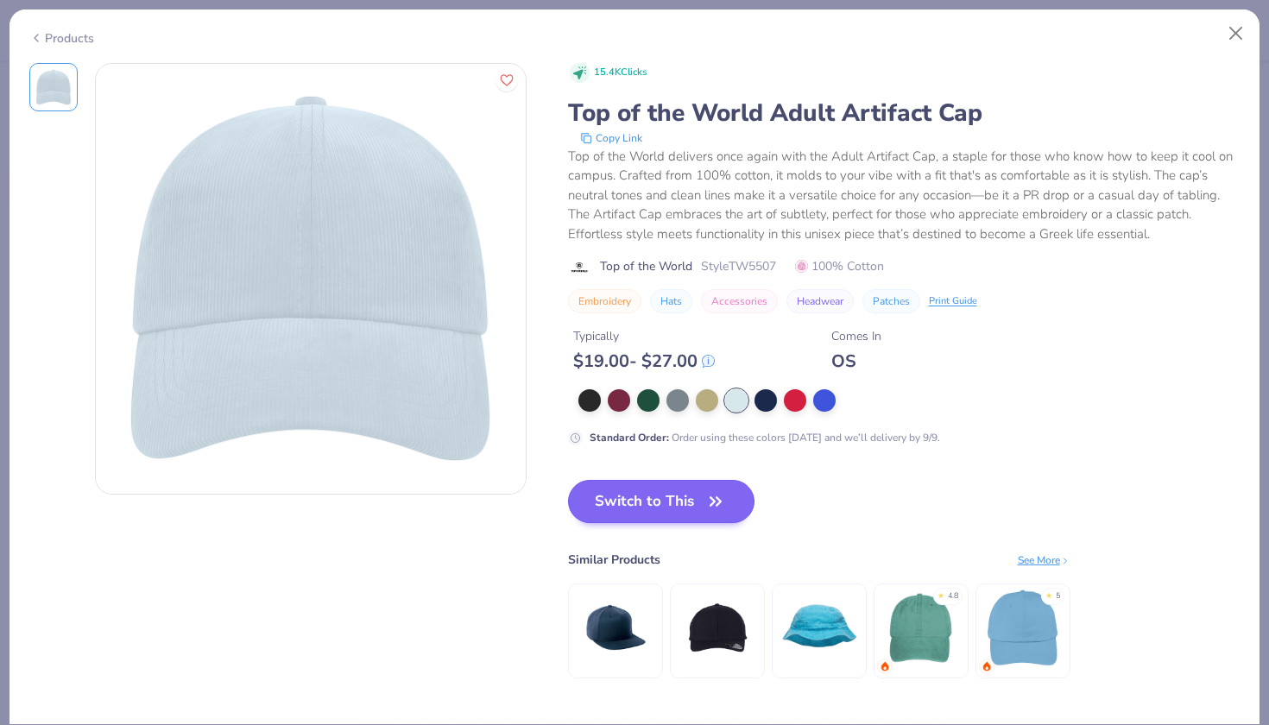
click at [709, 499] on icon "button" at bounding box center [715, 501] width 24 height 24
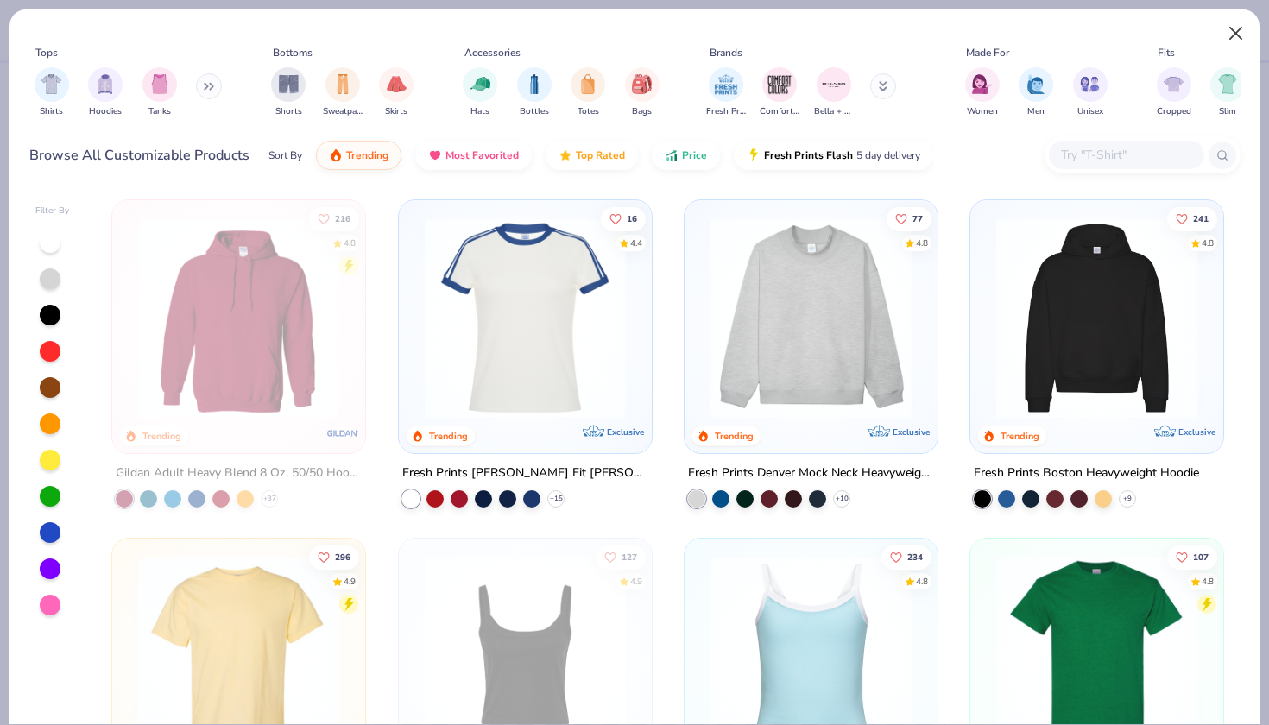
click at [1238, 34] on button "Close" at bounding box center [1235, 33] width 33 height 33
click at [1231, 37] on button "Close" at bounding box center [1235, 33] width 33 height 33
click at [1232, 36] on button "Close" at bounding box center [1235, 33] width 33 height 33
click at [1257, 79] on div "Tops Shirts Hoodies Tanks Bottoms Shorts Sweatpants Skirts Accessories Hats Bot…" at bounding box center [634, 97] width 1250 height 177
click at [1268, 82] on div "Tops Shirts Hoodies Tanks Bottoms Shorts Sweatpants Skirts Accessories Hats Bot…" at bounding box center [634, 362] width 1269 height 725
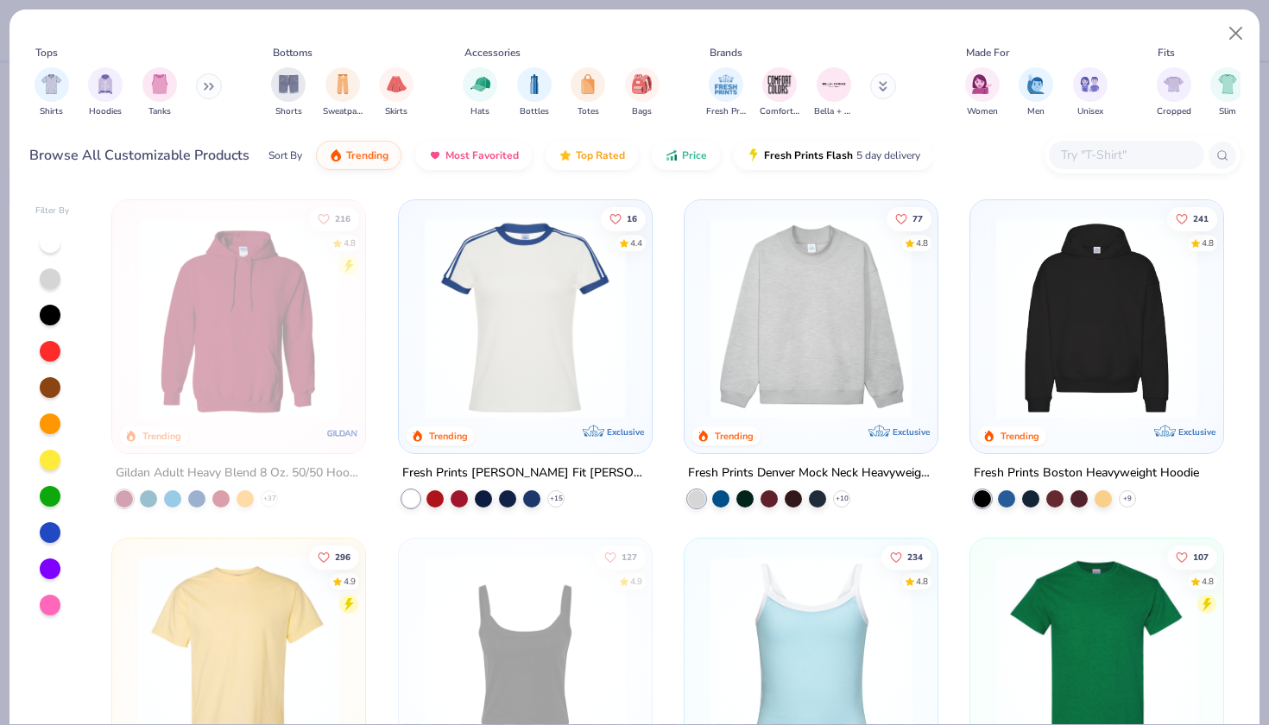
click at [1257, 74] on div "Tops Shirts Hoodies Tanks Bottoms Shorts Sweatpants Skirts Accessories Hats Bot…" at bounding box center [634, 97] width 1250 height 177
click at [1250, 27] on button "Close" at bounding box center [1235, 33] width 33 height 33
click at [1236, 36] on button "Close" at bounding box center [1235, 33] width 33 height 33
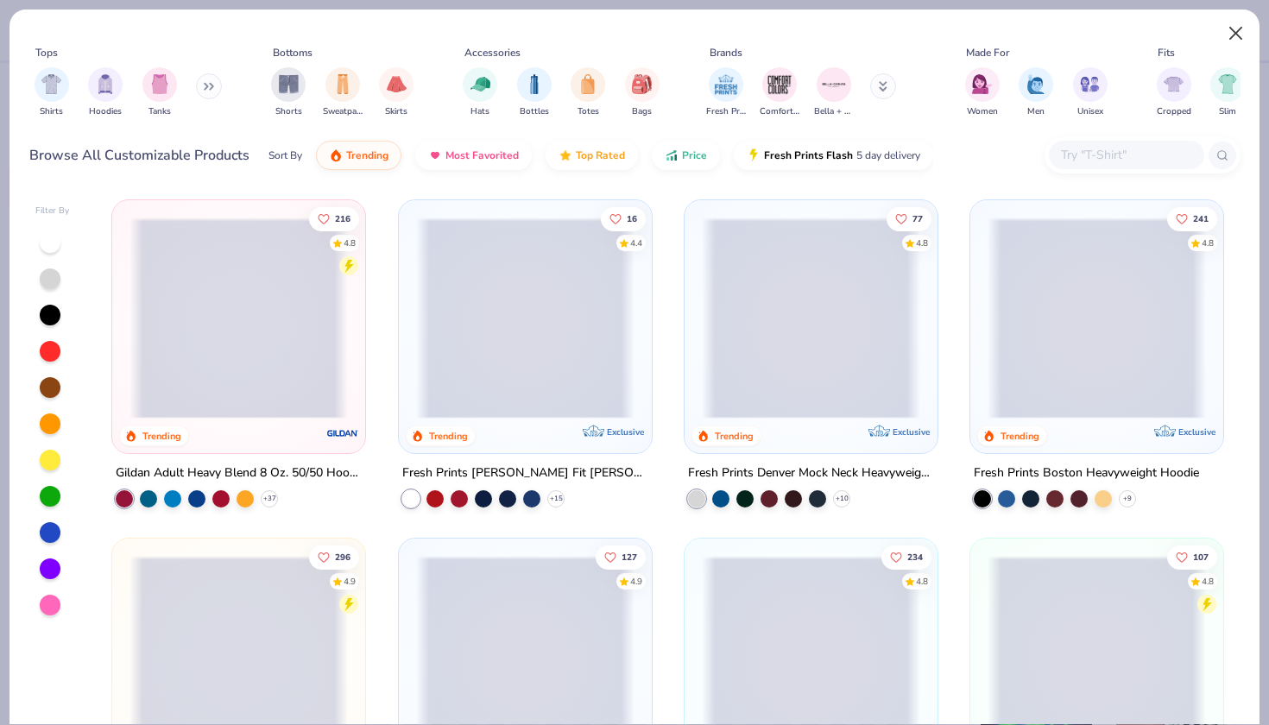
click at [1242, 33] on button "Close" at bounding box center [1235, 33] width 33 height 33
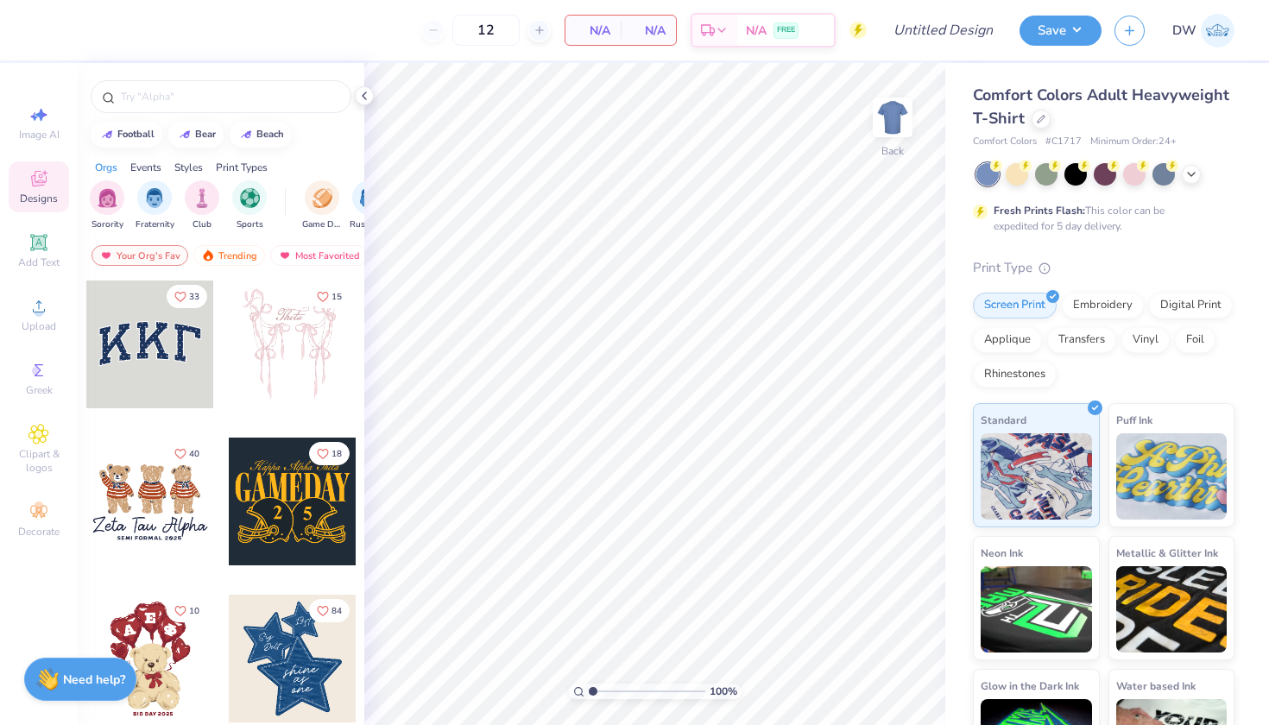
click at [1137, 131] on div "Comfort Colors Adult Heavyweight T-Shirt Comfort Colors # C1717 Minimum Order: …" at bounding box center [1103, 117] width 261 height 66
click at [1149, 316] on div "Digital Print" at bounding box center [1191, 303] width 84 height 26
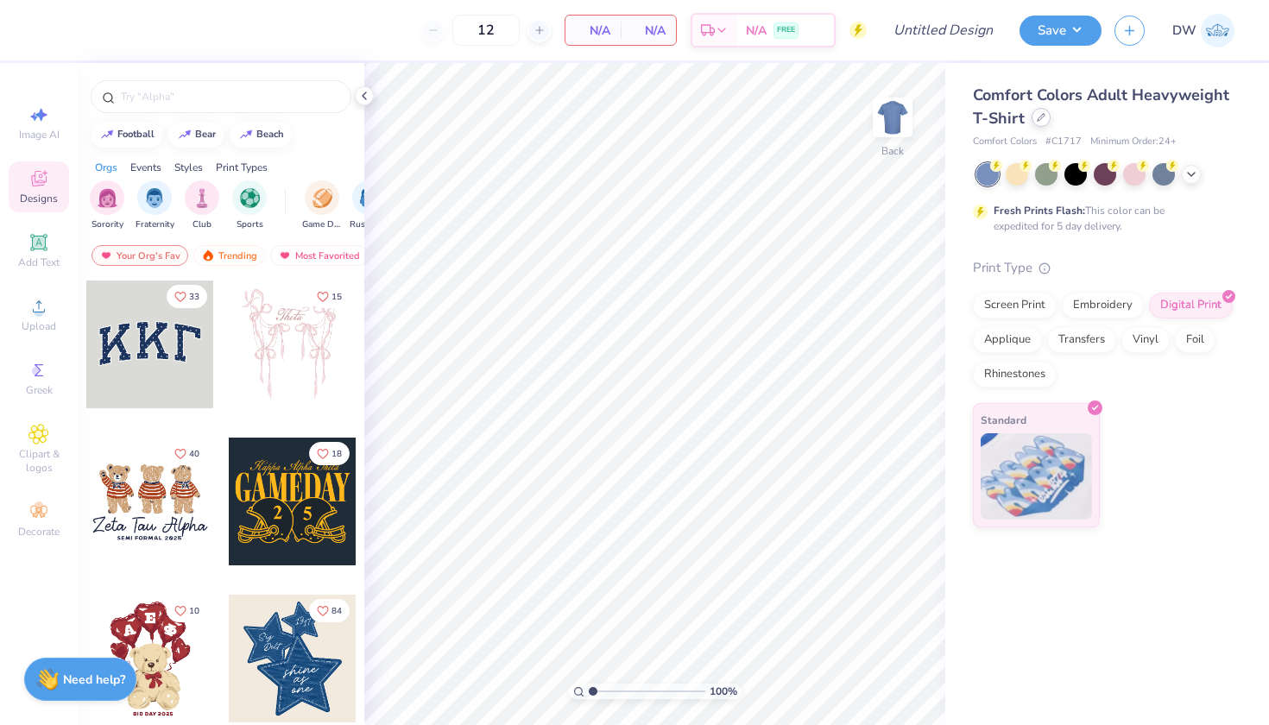
click at [1040, 127] on div at bounding box center [1040, 117] width 19 height 19
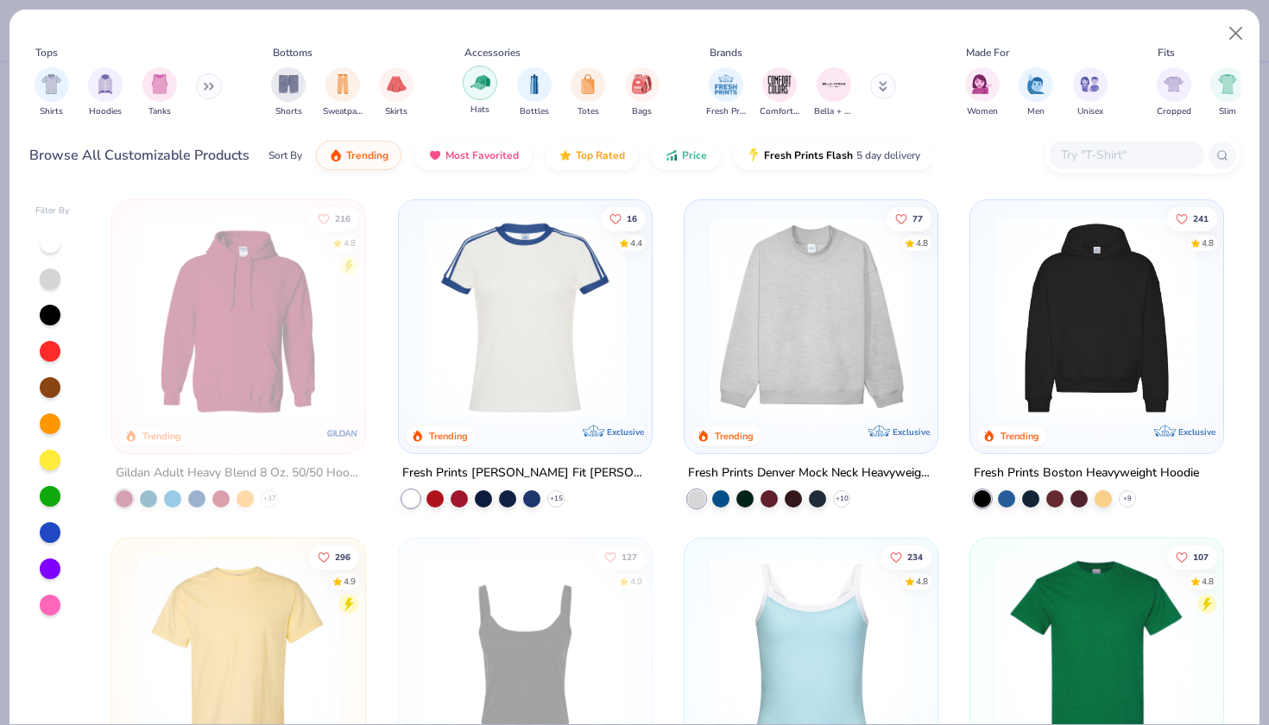
click at [487, 88] on img "filter for Hats" at bounding box center [480, 82] width 20 height 20
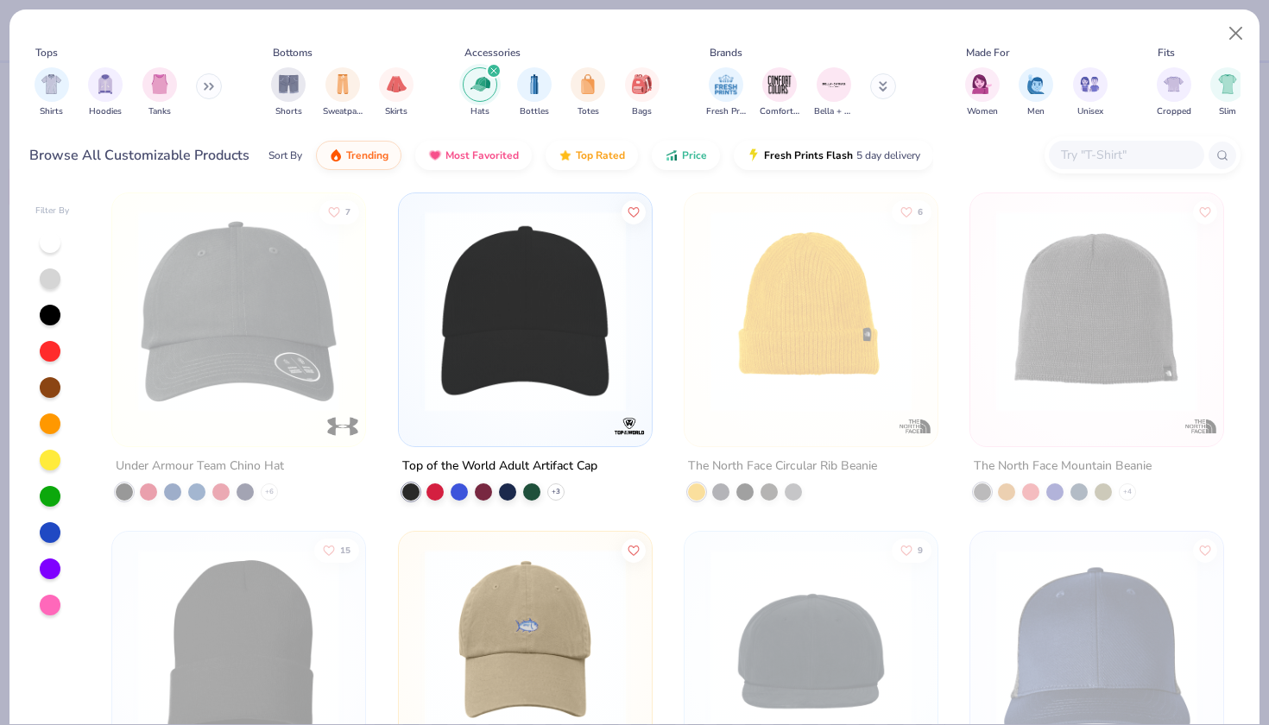
scroll to position [4067, 0]
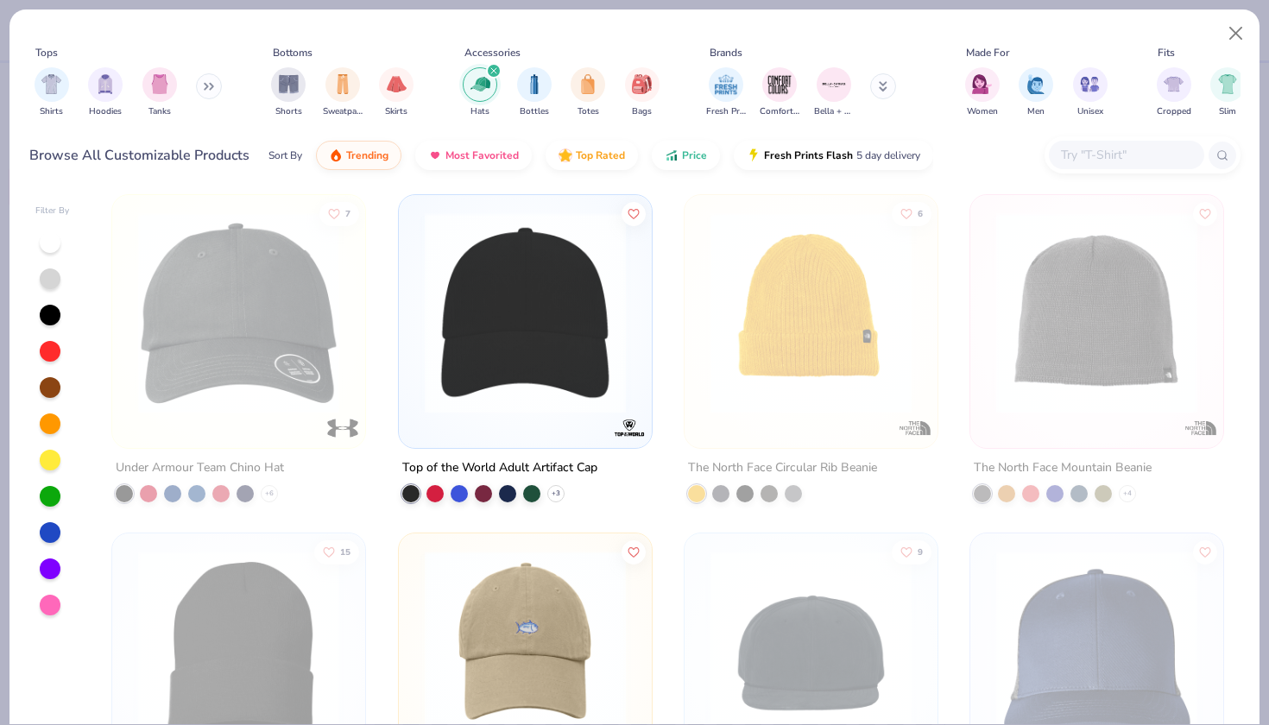
click at [549, 382] on img at bounding box center [525, 312] width 218 height 201
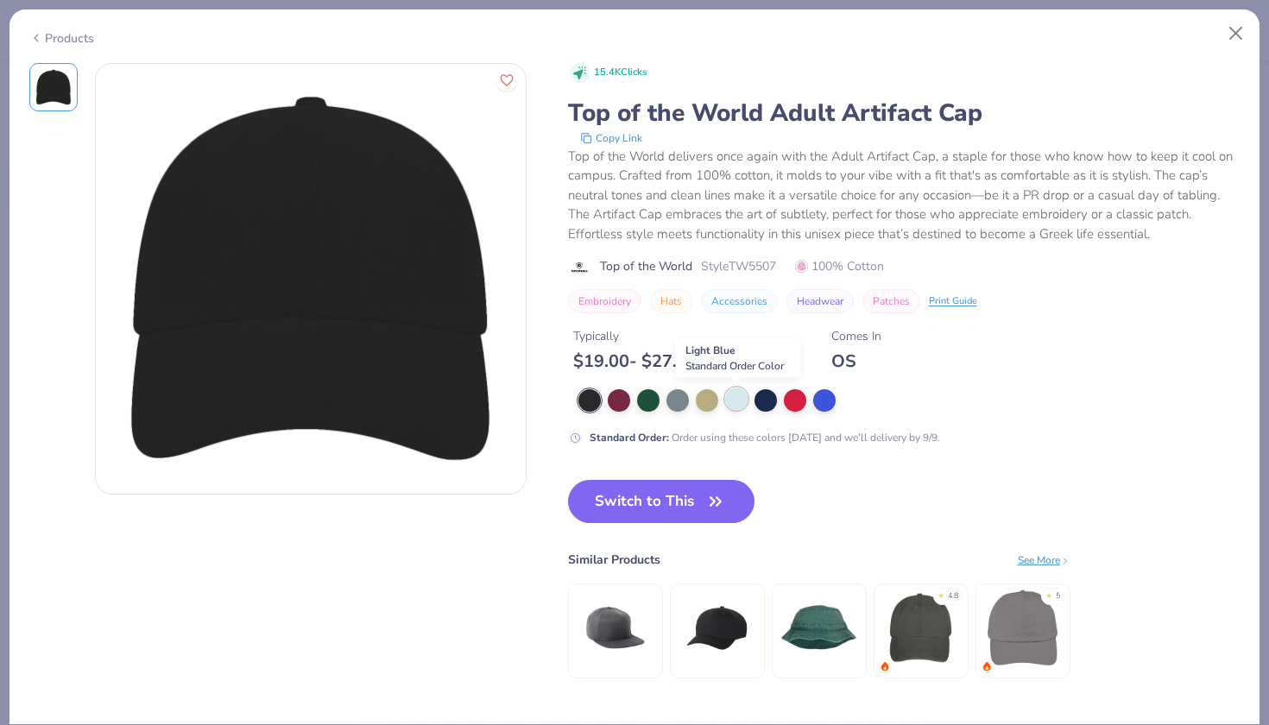
click at [735, 409] on div at bounding box center [736, 398] width 22 height 22
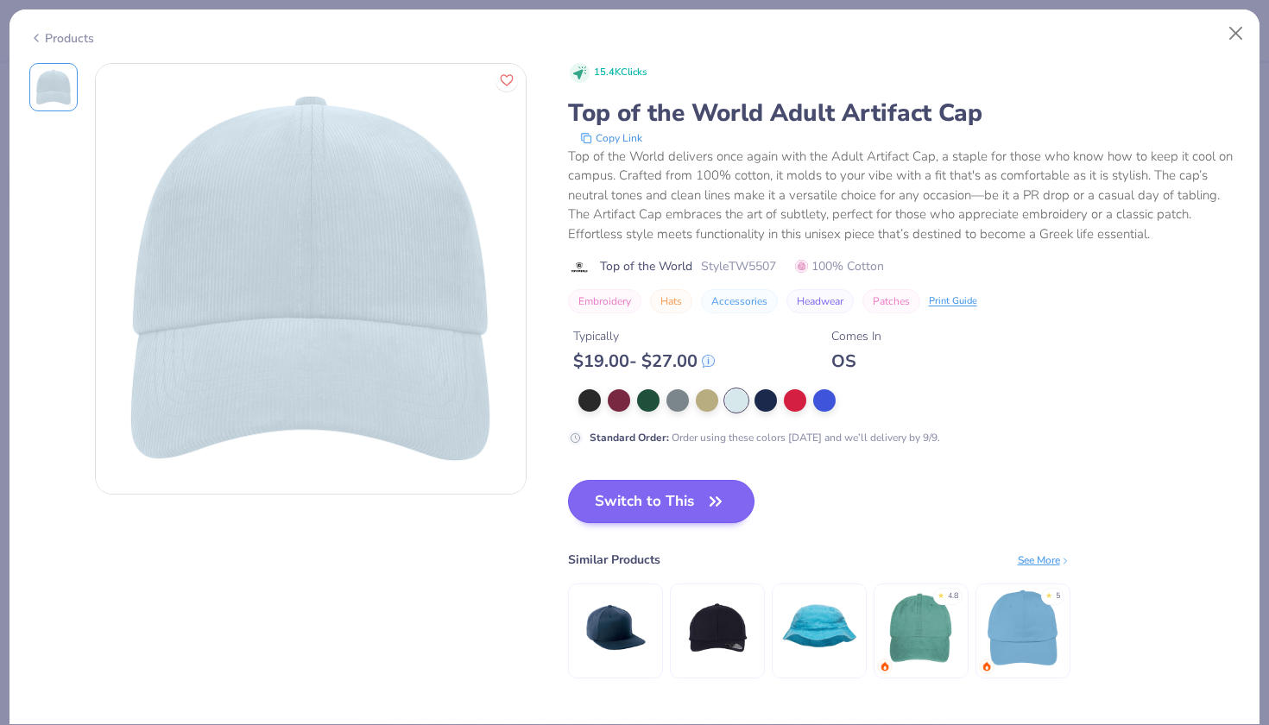
click at [666, 513] on button "Switch to This" at bounding box center [661, 501] width 187 height 43
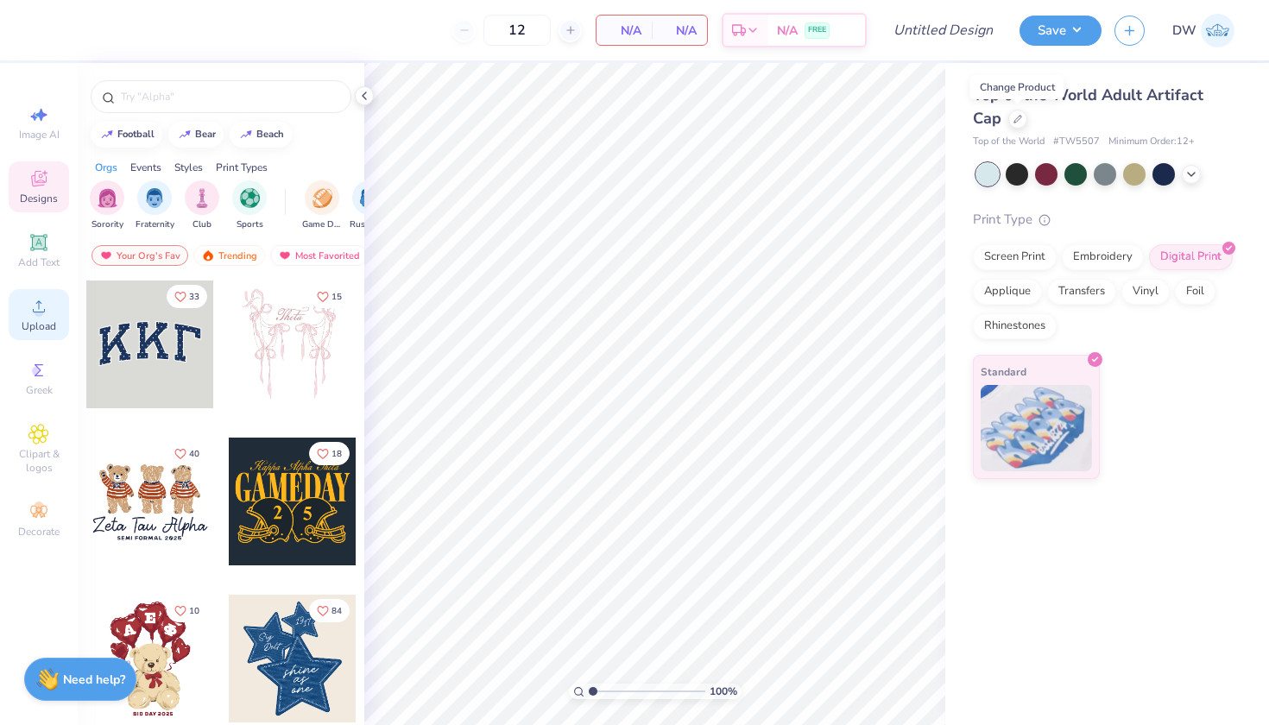
click at [34, 311] on icon at bounding box center [39, 306] width 12 height 12
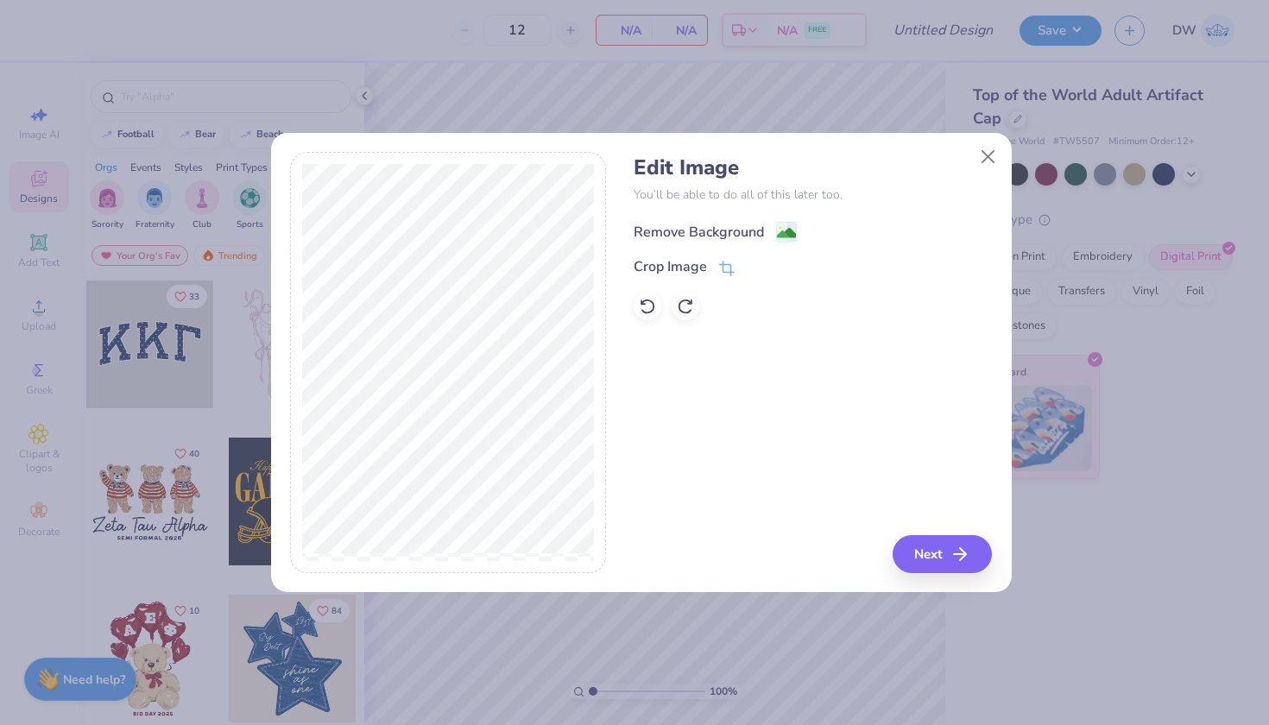
click at [790, 232] on image at bounding box center [786, 233] width 19 height 19
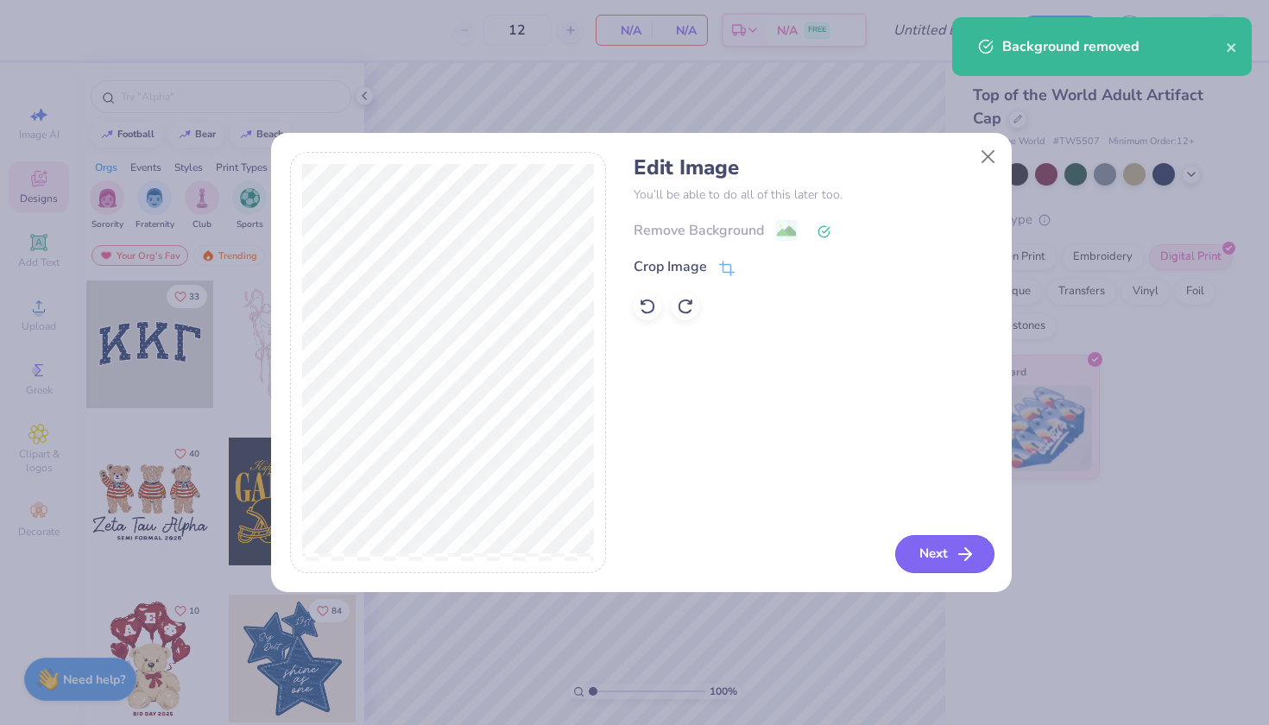
click at [926, 544] on button "Next" at bounding box center [944, 554] width 99 height 38
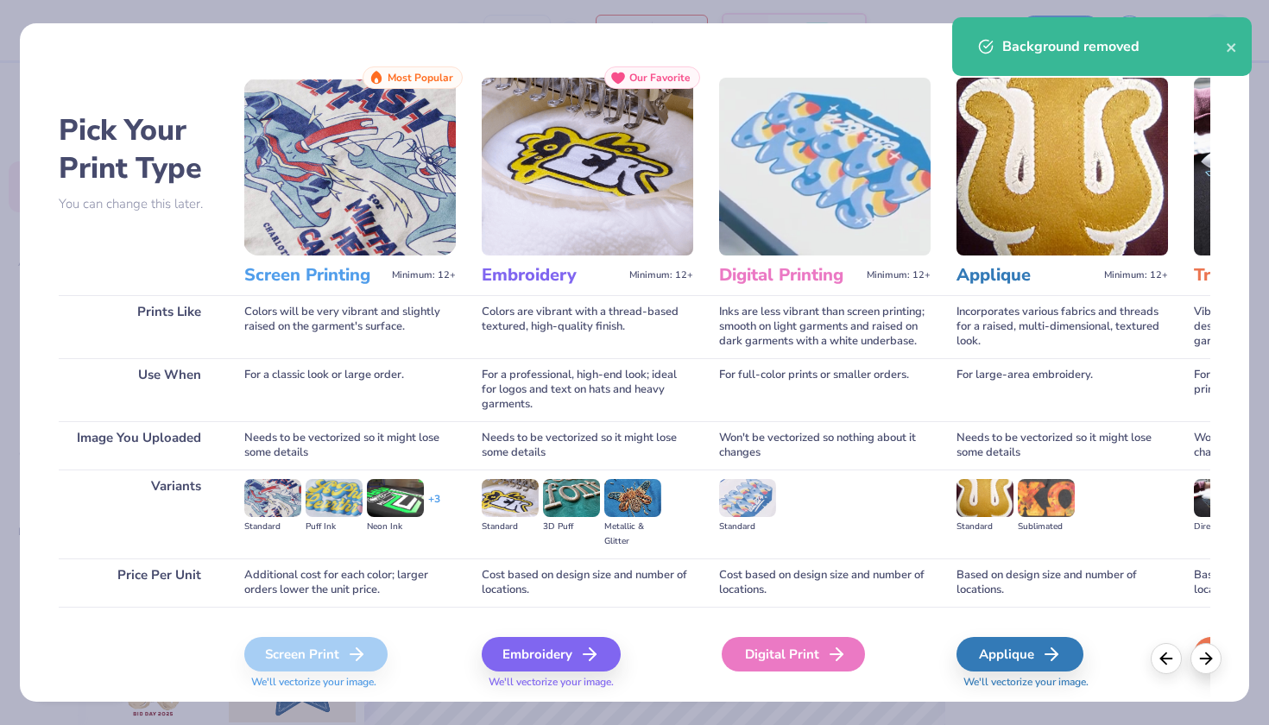
click at [788, 654] on div "Digital Print" at bounding box center [792, 654] width 143 height 35
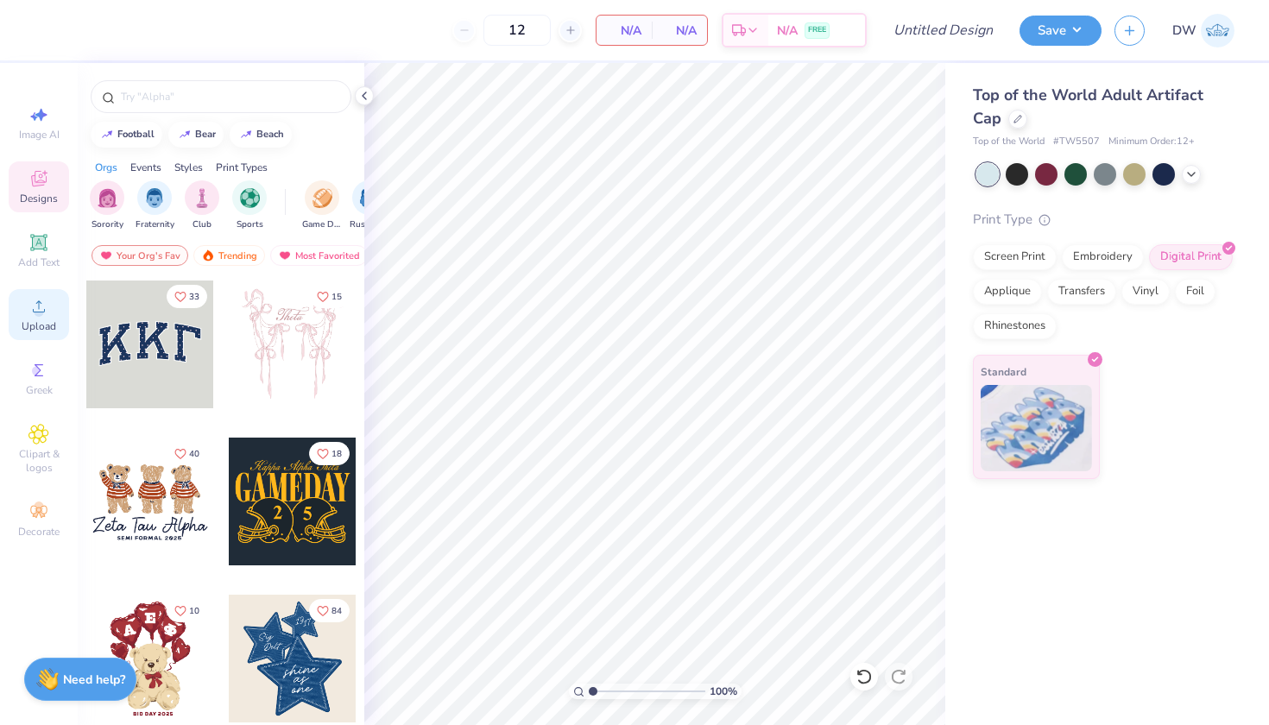
click at [24, 327] on span "Upload" at bounding box center [39, 326] width 35 height 14
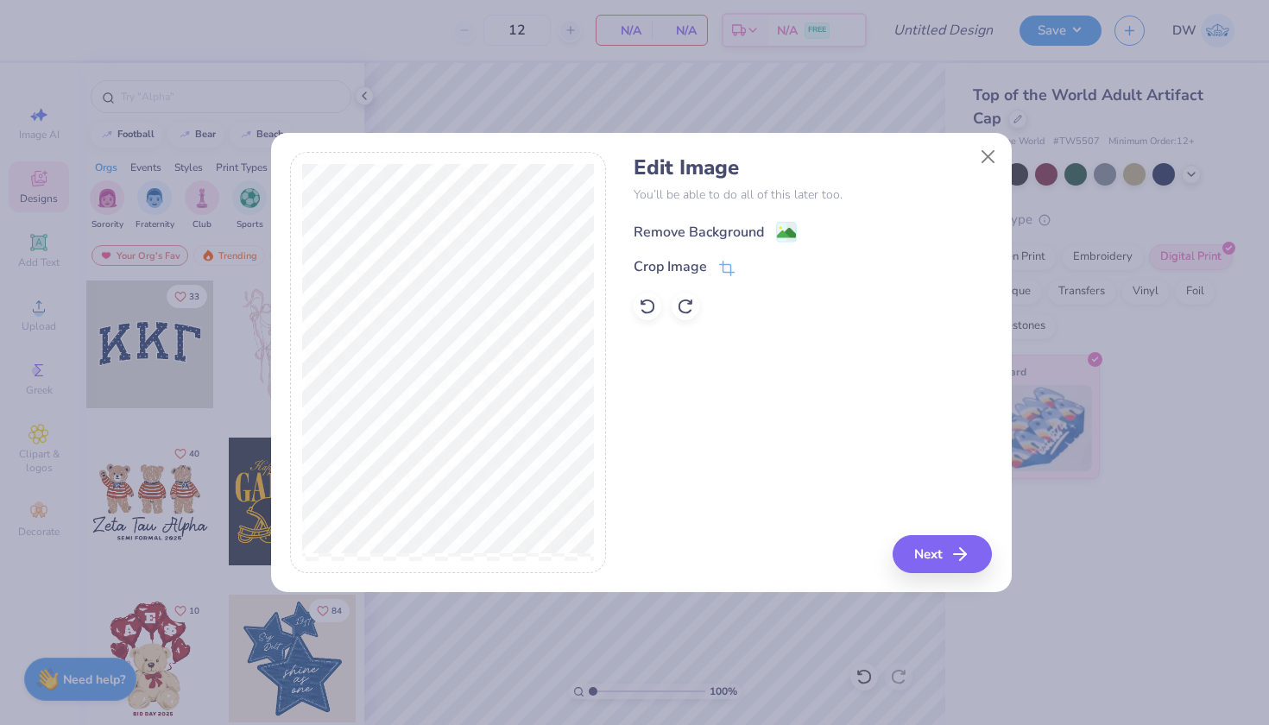
click at [780, 230] on image at bounding box center [786, 233] width 19 height 19
click at [652, 309] on icon at bounding box center [646, 307] width 15 height 16
click at [947, 562] on button "Next" at bounding box center [944, 554] width 99 height 38
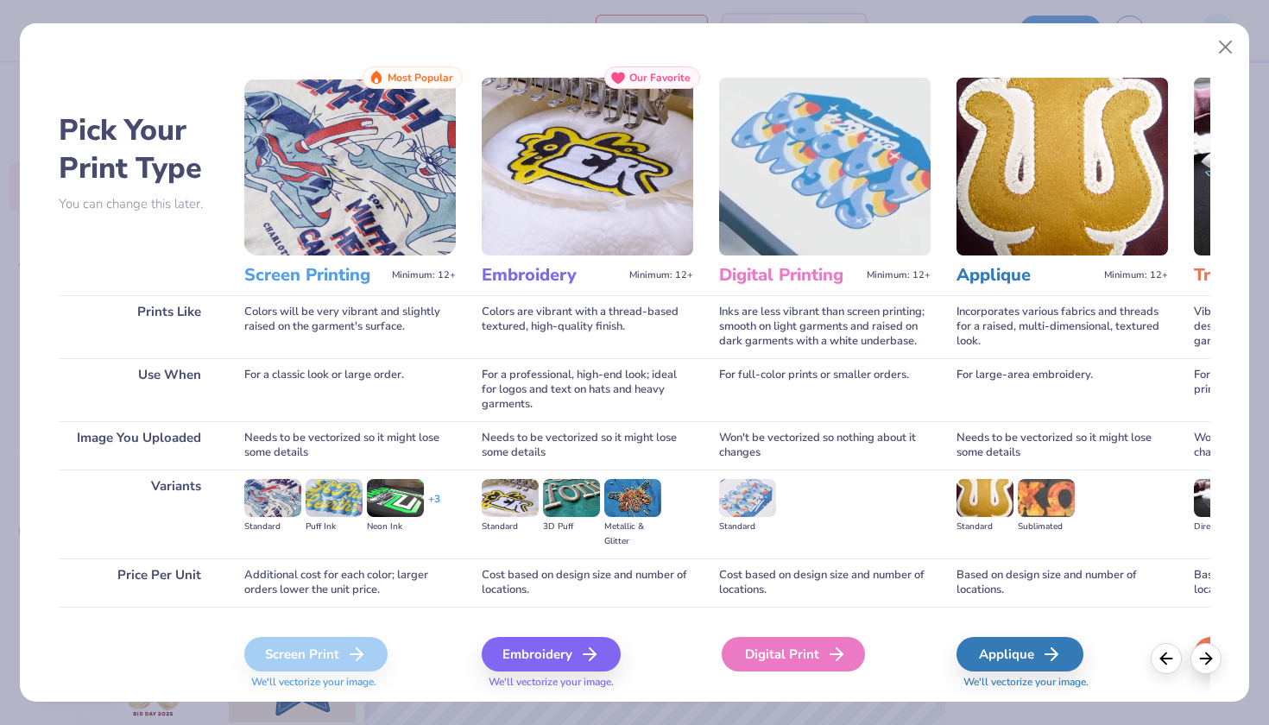
click at [822, 658] on div "Digital Print" at bounding box center [792, 654] width 143 height 35
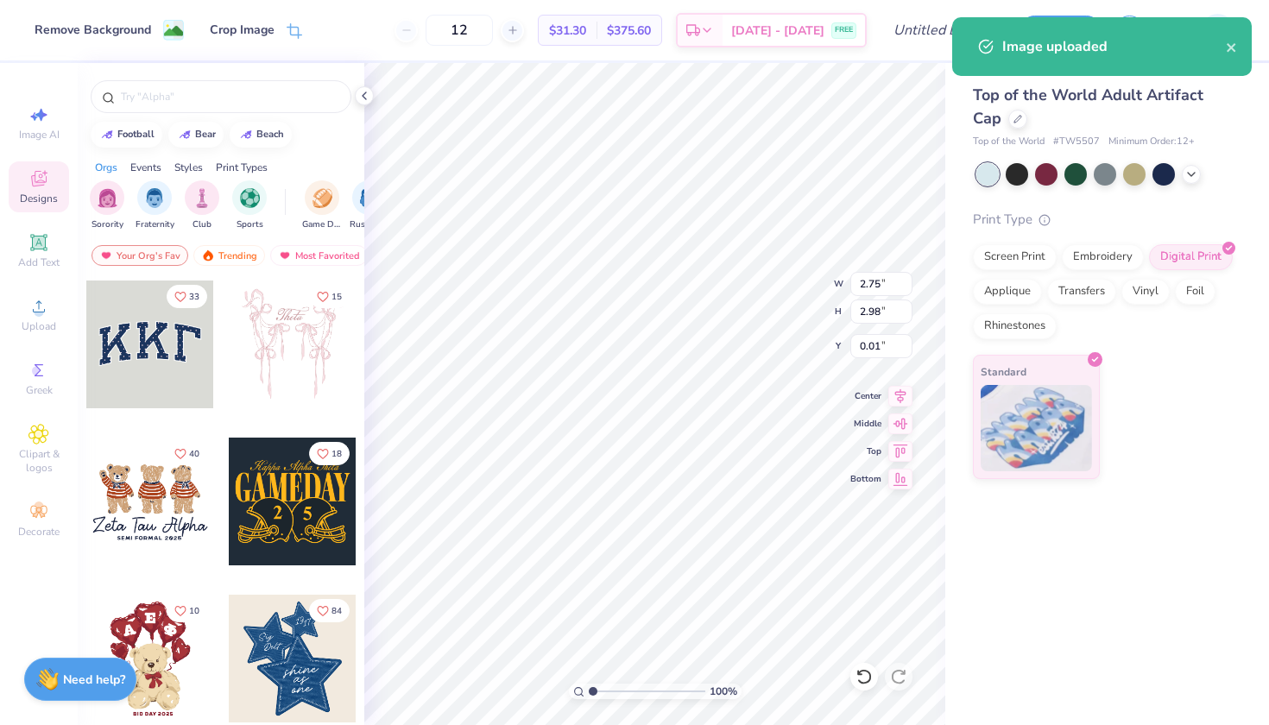
type input "0.02"
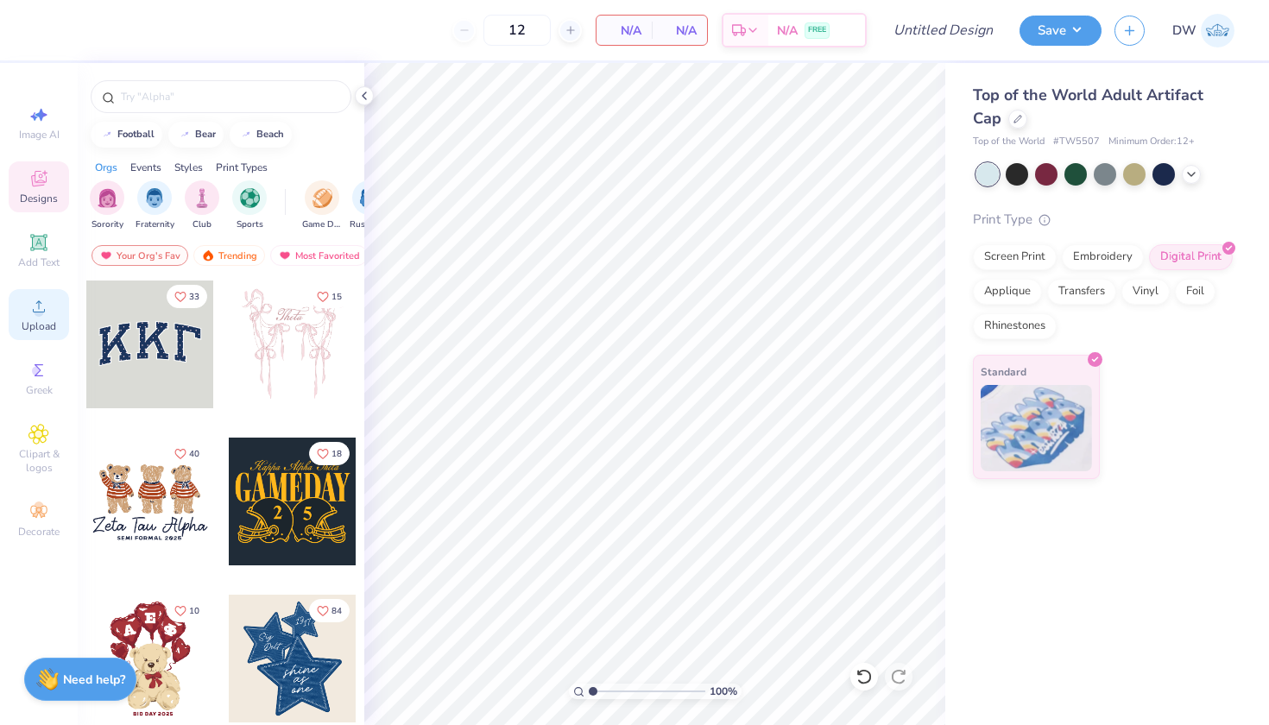
click at [49, 319] on div "Upload" at bounding box center [39, 314] width 60 height 51
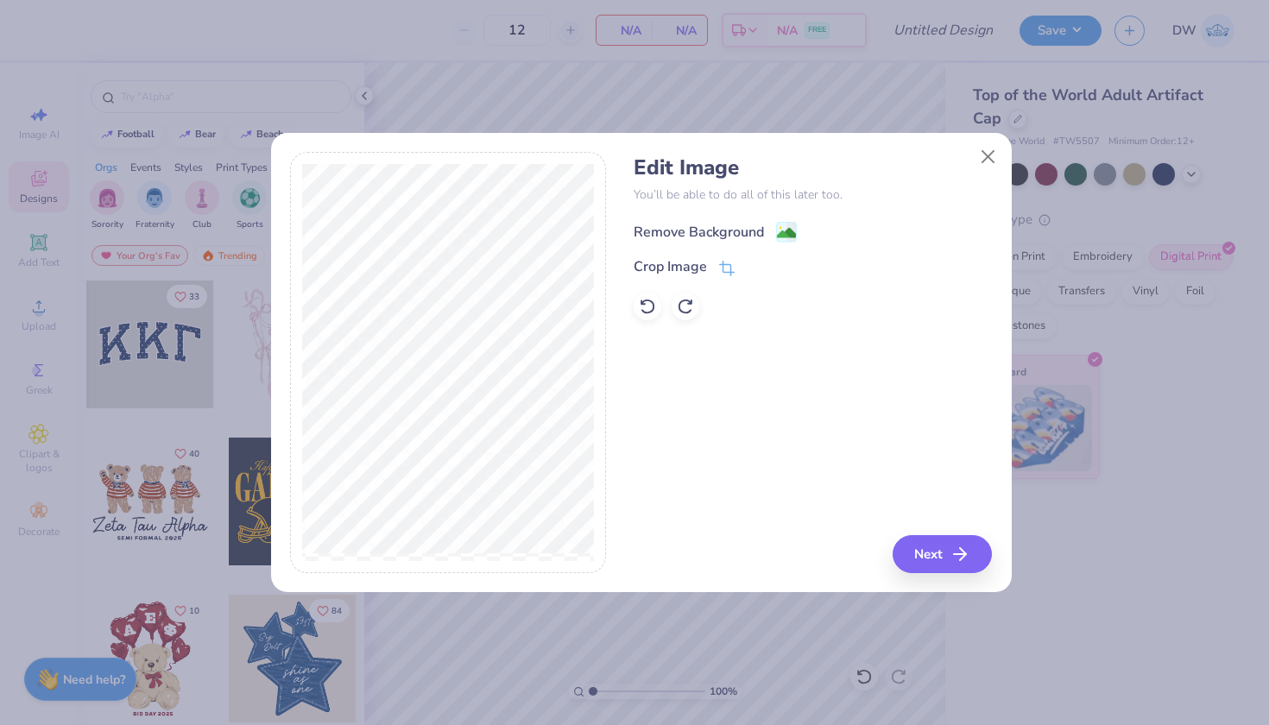
click at [785, 232] on image at bounding box center [786, 233] width 19 height 19
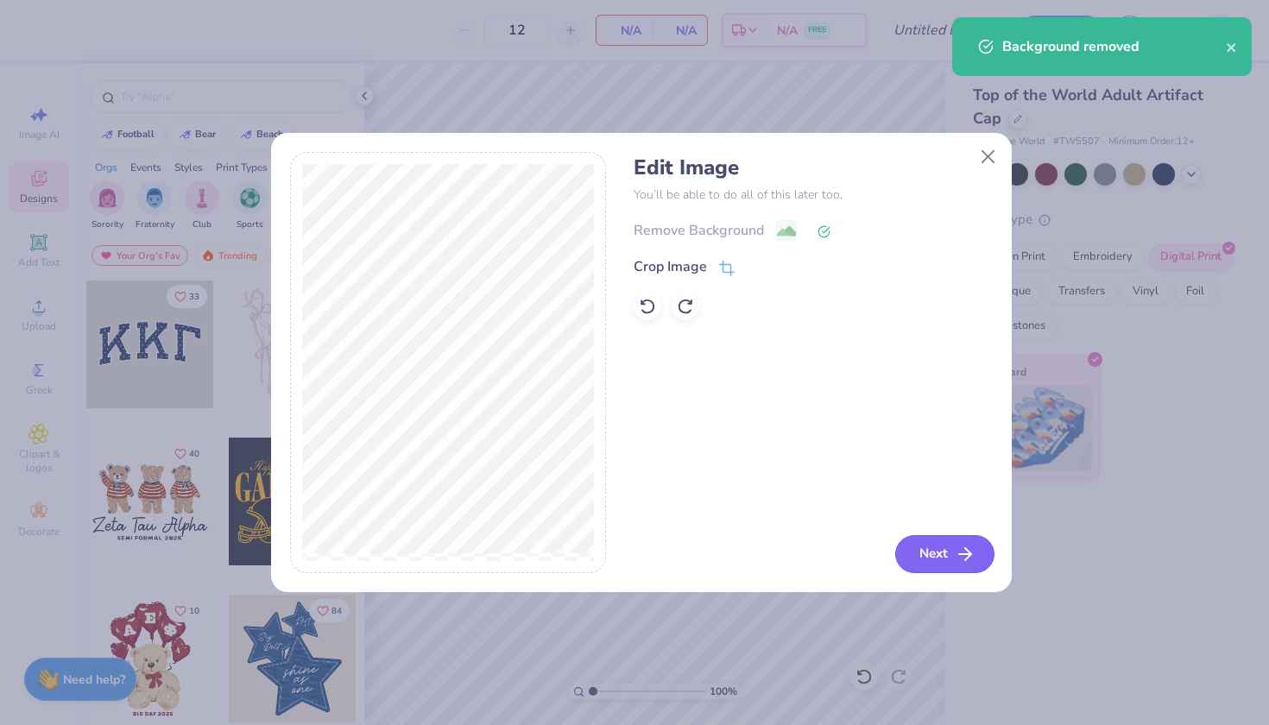
click at [919, 547] on button "Next" at bounding box center [944, 554] width 99 height 38
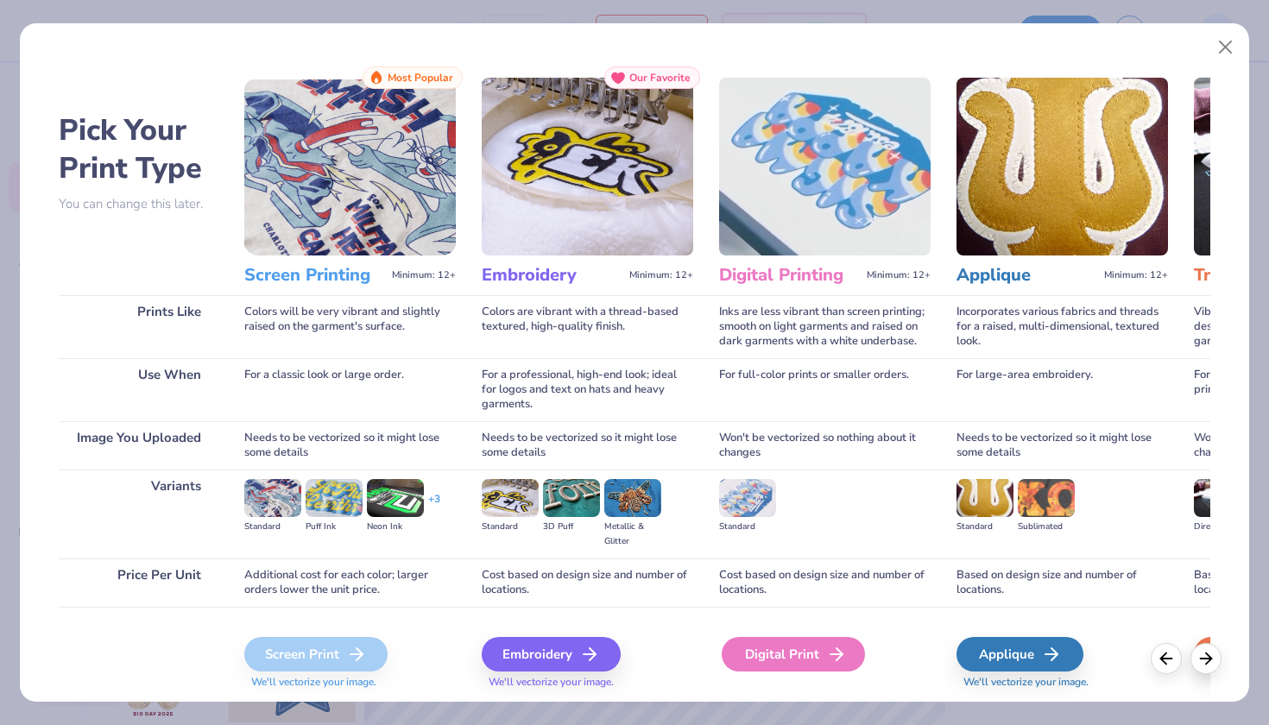
click at [755, 666] on div "Digital Print" at bounding box center [792, 654] width 143 height 35
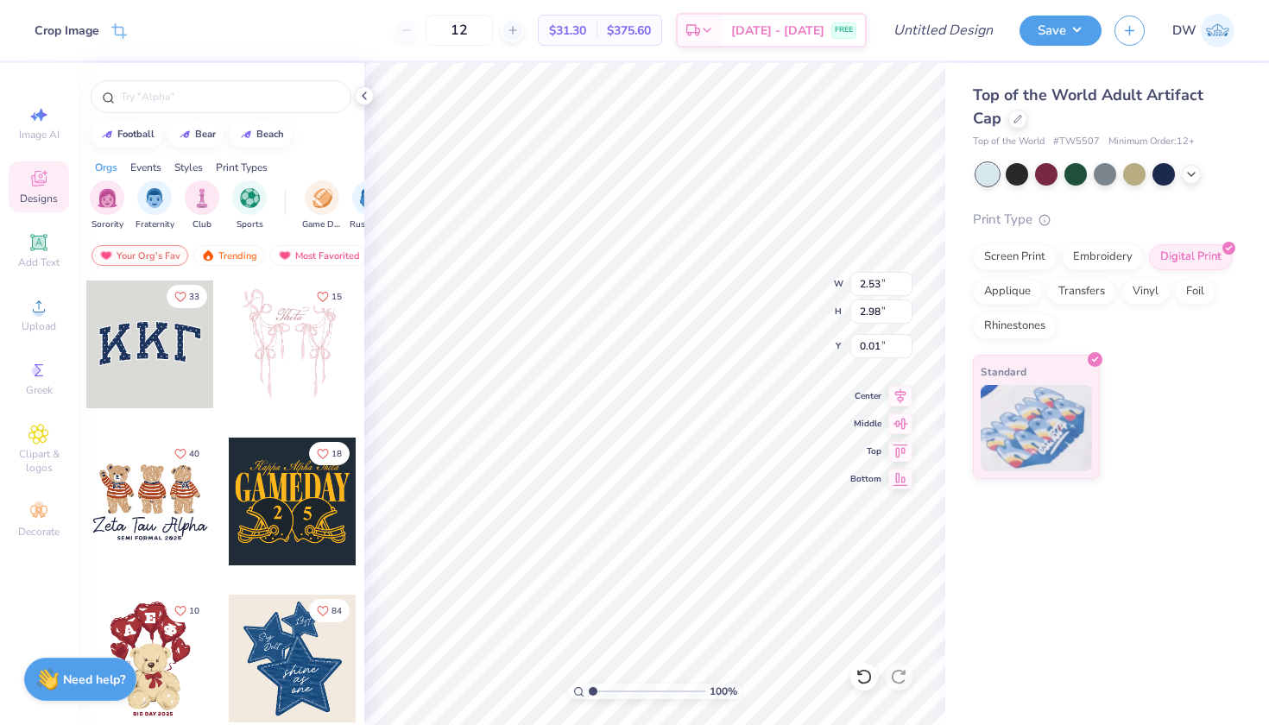
type input "-0.00"
click at [43, 142] on div "Image AI" at bounding box center [39, 123] width 60 height 51
select select "4"
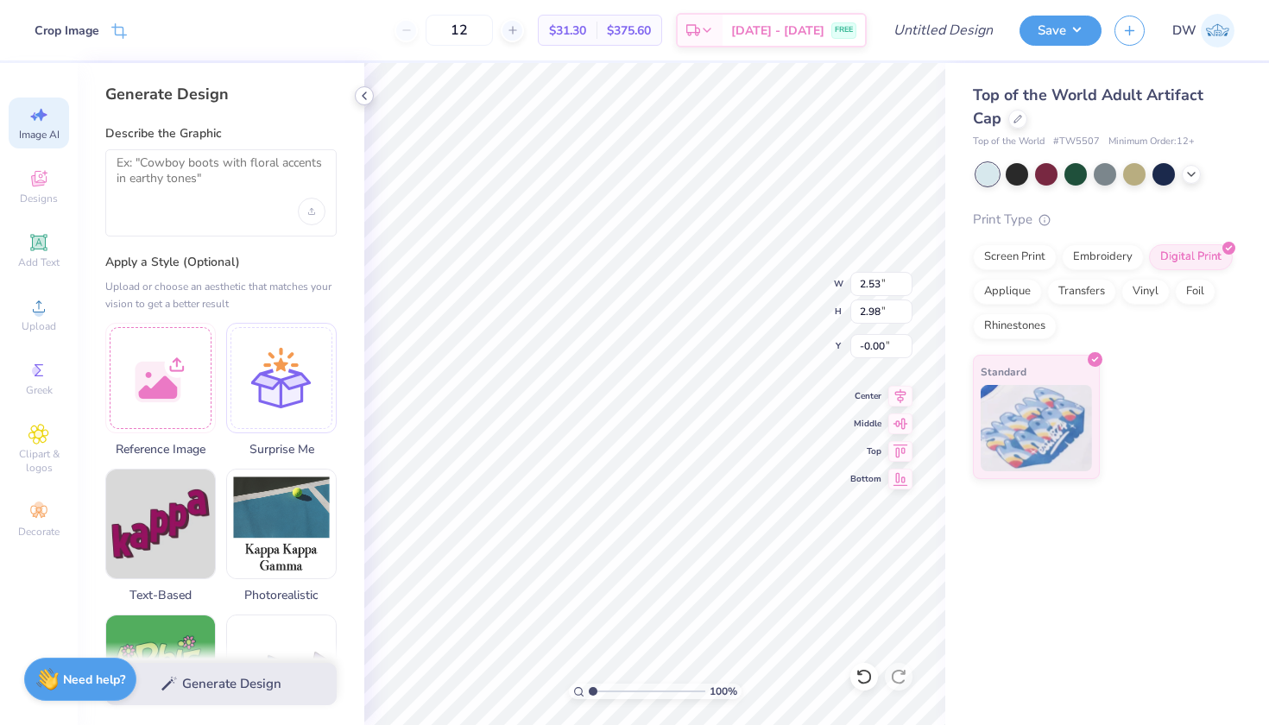
click at [359, 91] on icon at bounding box center [364, 96] width 14 height 14
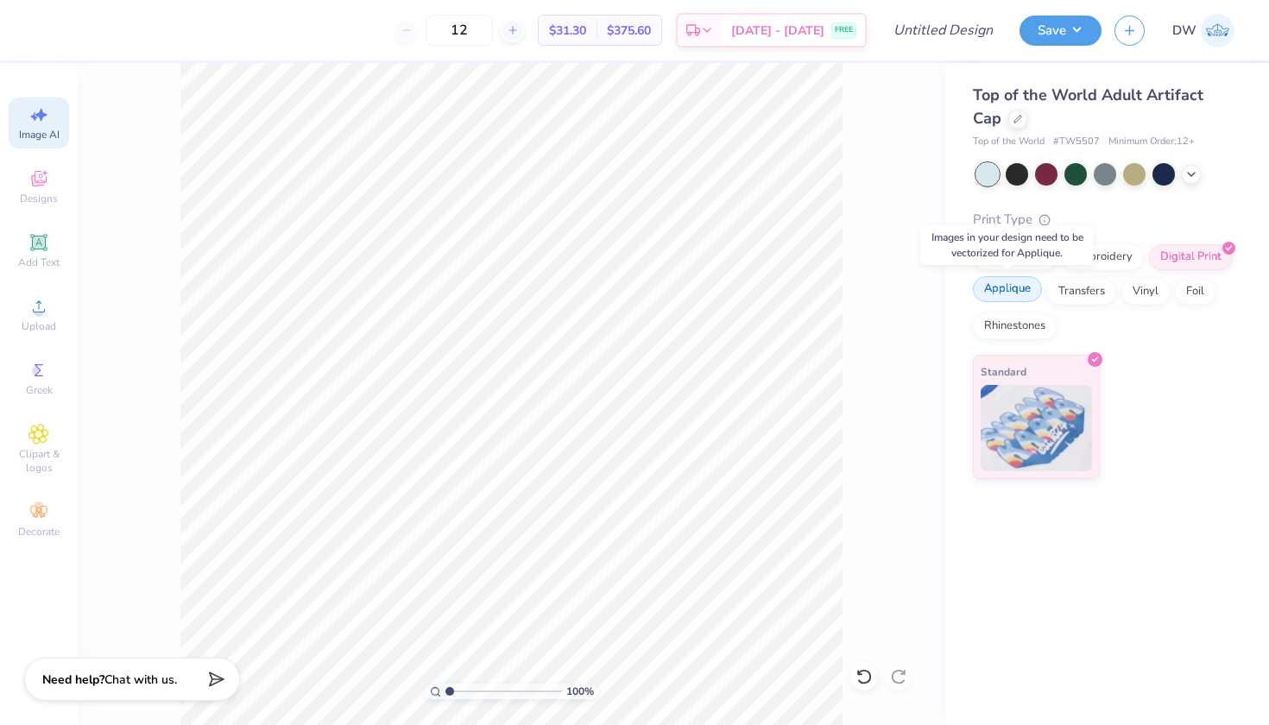
click at [1012, 293] on div "Applique" at bounding box center [1007, 289] width 69 height 26
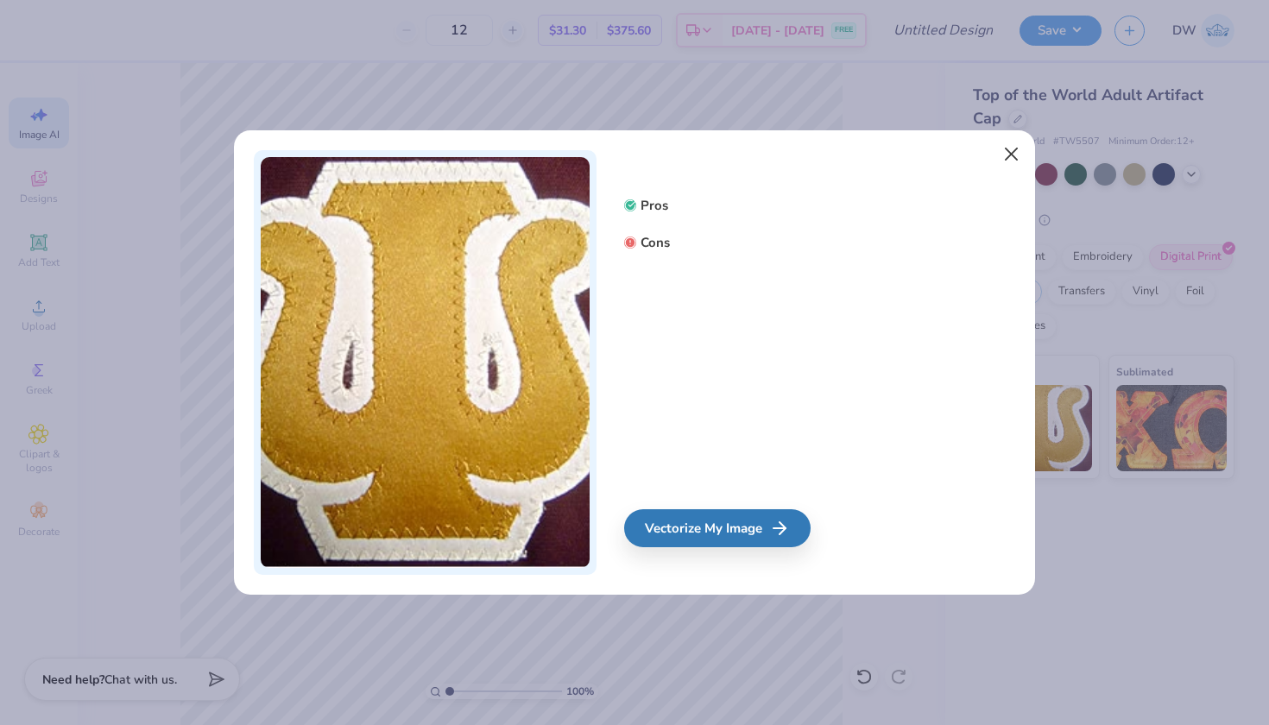
click at [1004, 163] on button "Close" at bounding box center [1011, 154] width 33 height 33
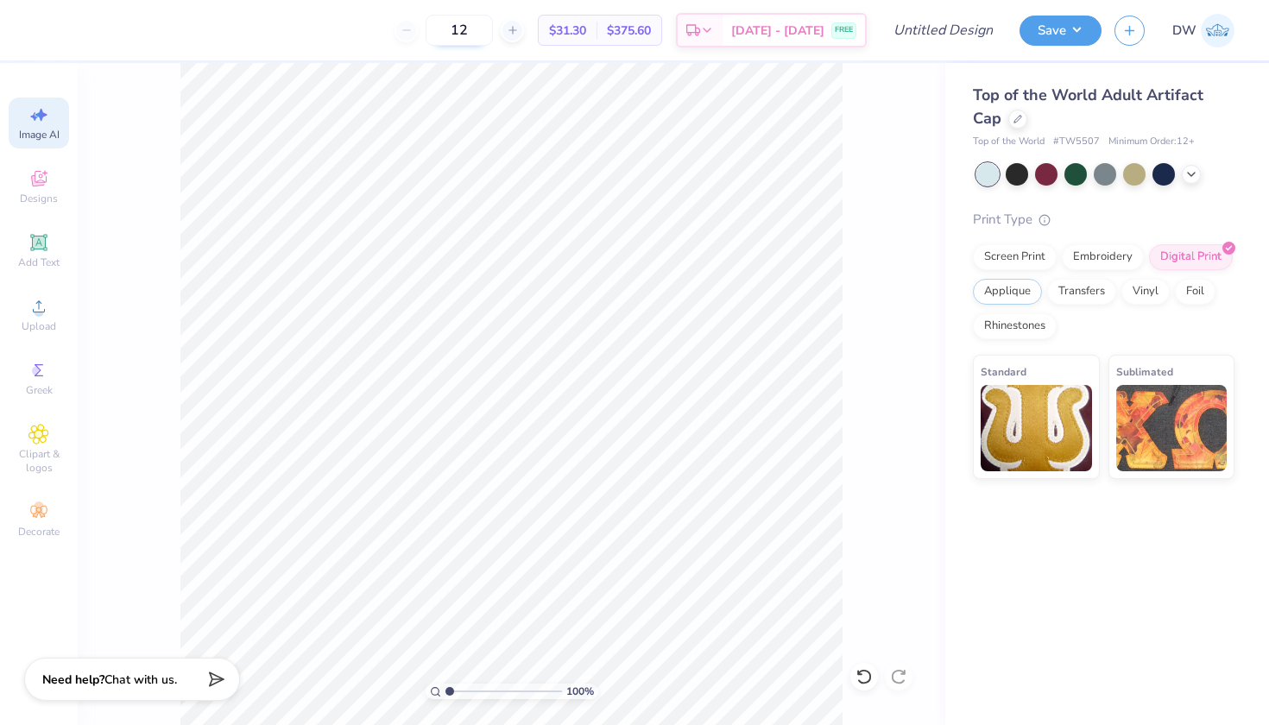
drag, startPoint x: 515, startPoint y: 30, endPoint x: 482, endPoint y: 28, distance: 33.8
click at [482, 28] on input "12" at bounding box center [458, 30] width 67 height 31
type input "50"
click at [935, 37] on input "Design Title" at bounding box center [964, 30] width 85 height 35
type input "NASCAR SD D2"
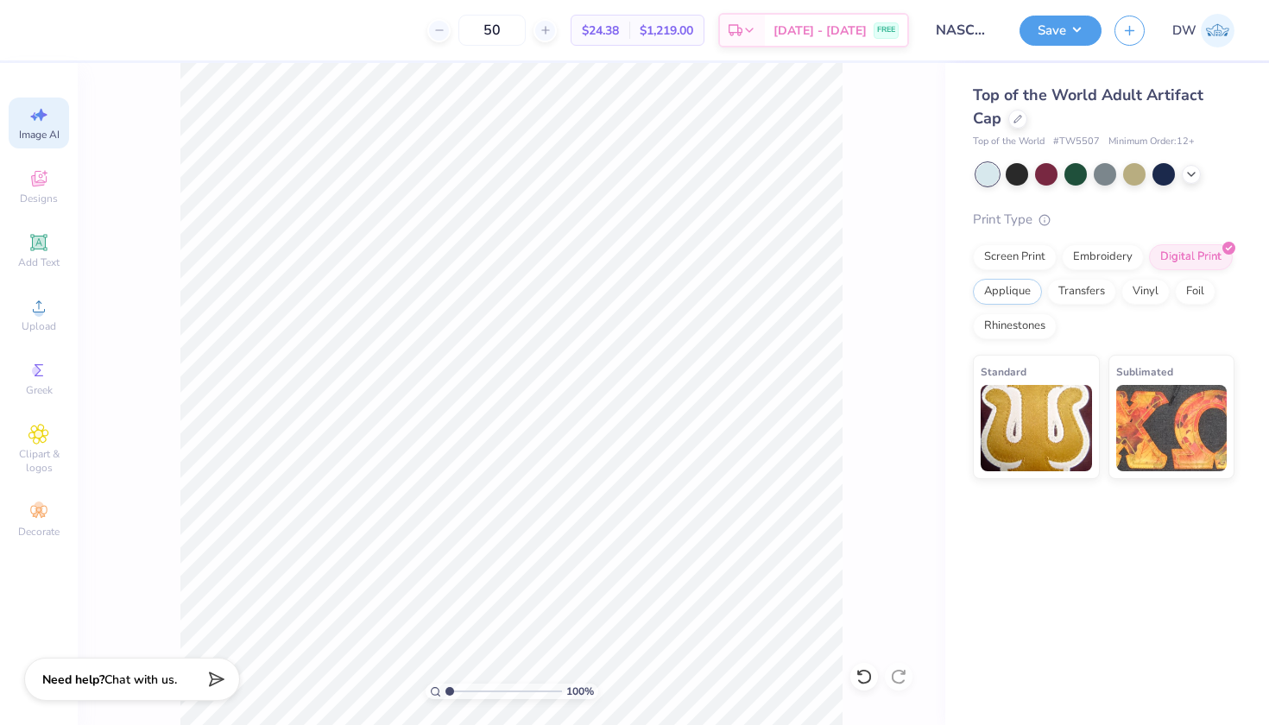
click at [1064, 45] on div "Save" at bounding box center [1060, 31] width 82 height 30
click at [1066, 33] on button "Save" at bounding box center [1060, 28] width 82 height 30
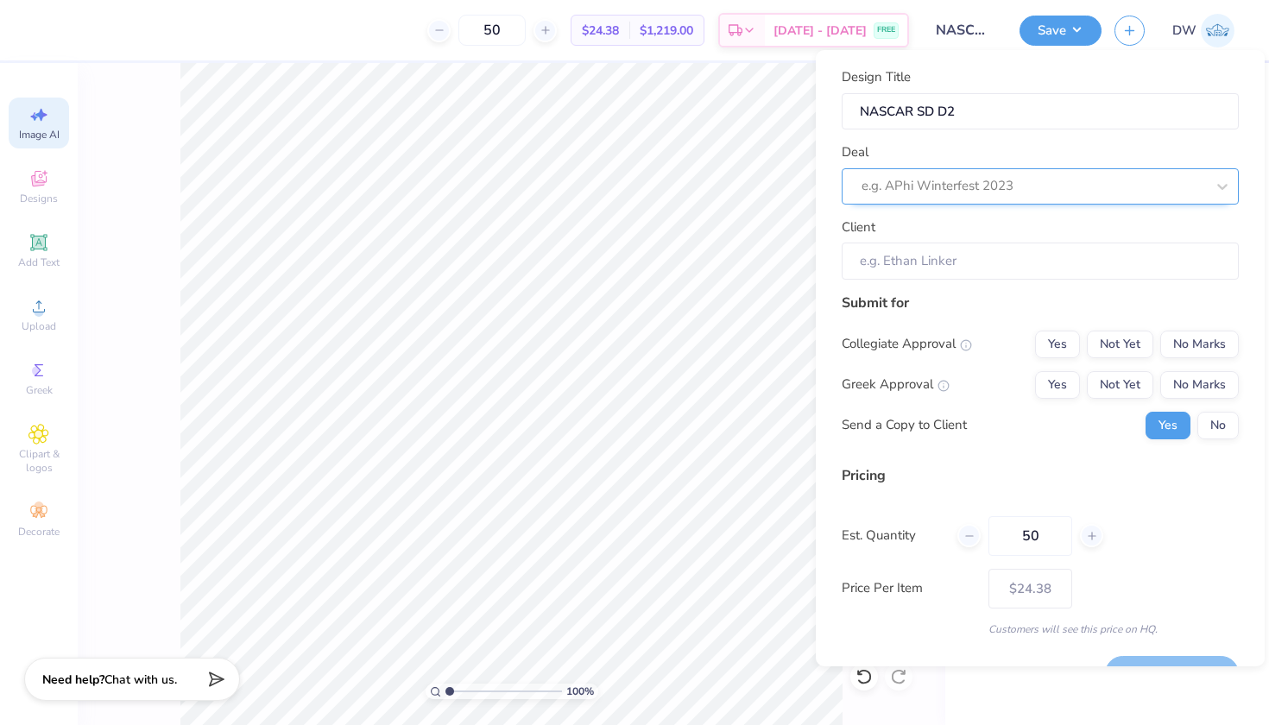
click at [1059, 181] on div at bounding box center [1032, 185] width 343 height 23
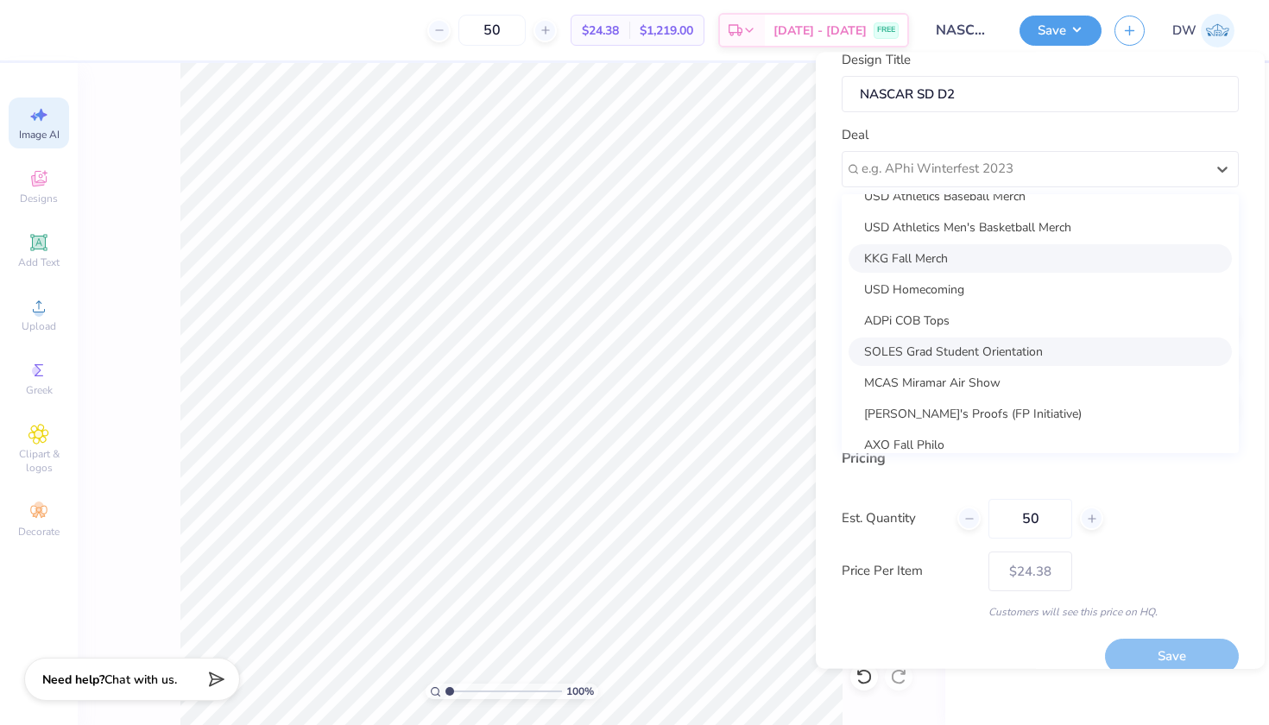
scroll to position [97, 0]
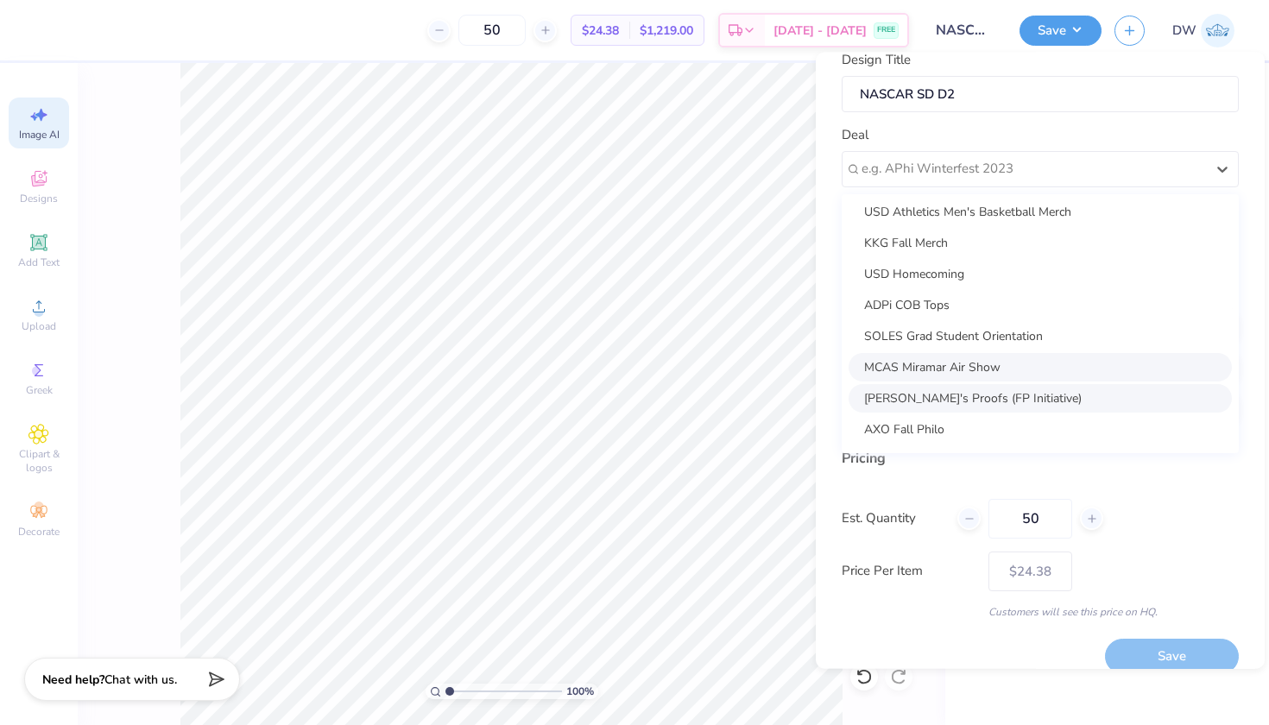
click at [975, 383] on div "Danica's Proofs (FP Initiative)" at bounding box center [1039, 397] width 383 height 28
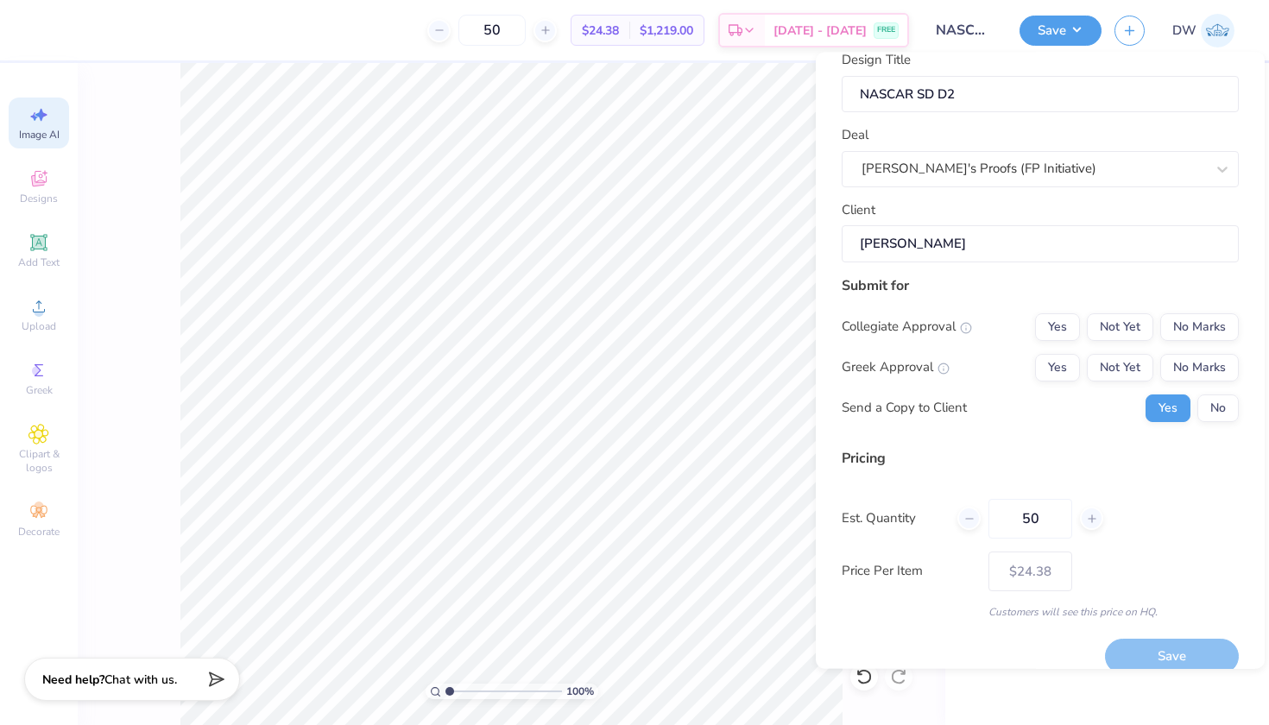
type input "Ashley Nguyen"
click at [1191, 335] on button "No Marks" at bounding box center [1199, 326] width 79 height 28
click at [1191, 371] on button "No Marks" at bounding box center [1199, 367] width 79 height 28
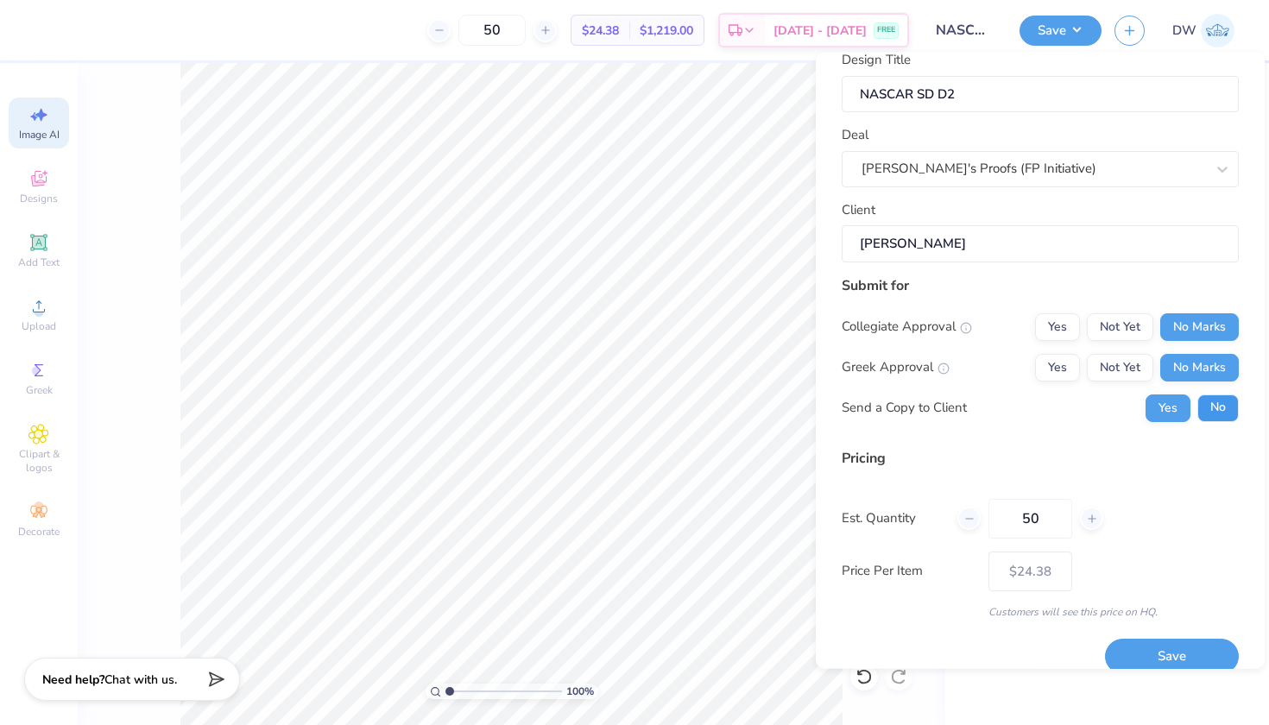
click at [1197, 397] on button "No" at bounding box center [1217, 408] width 41 height 28
click at [1159, 654] on button "Save" at bounding box center [1172, 656] width 134 height 35
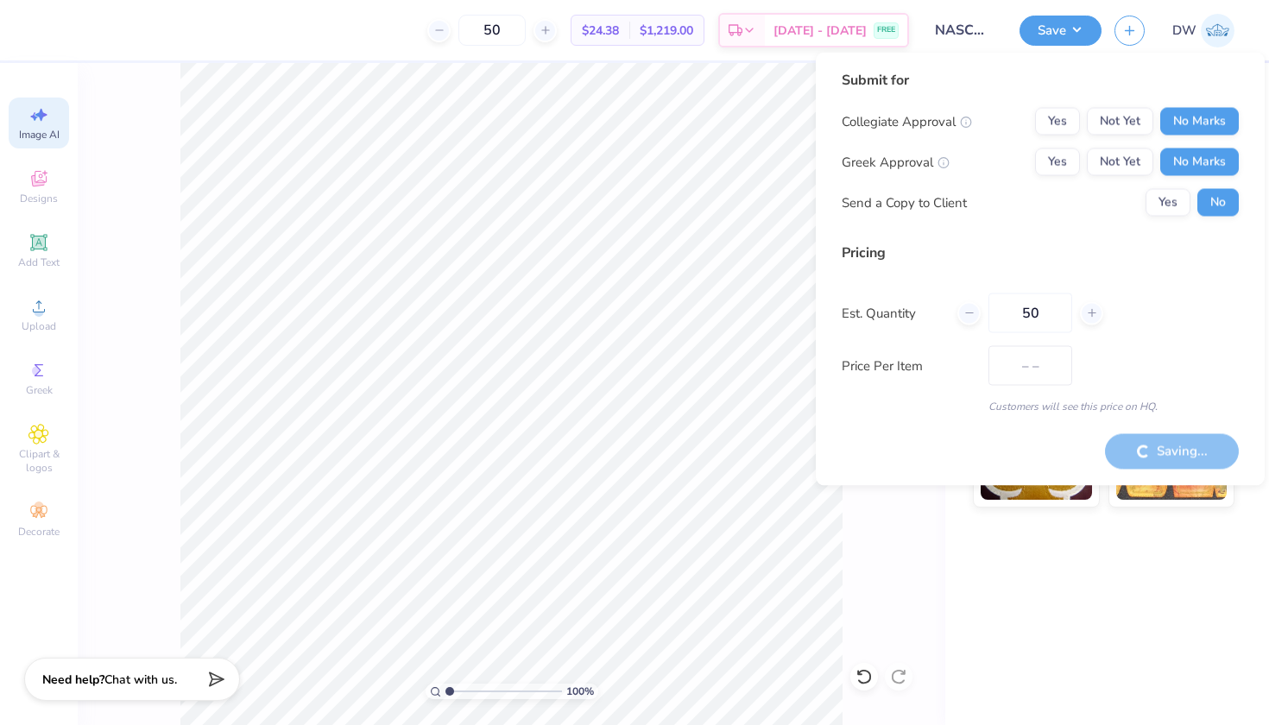
type input "$24.38"
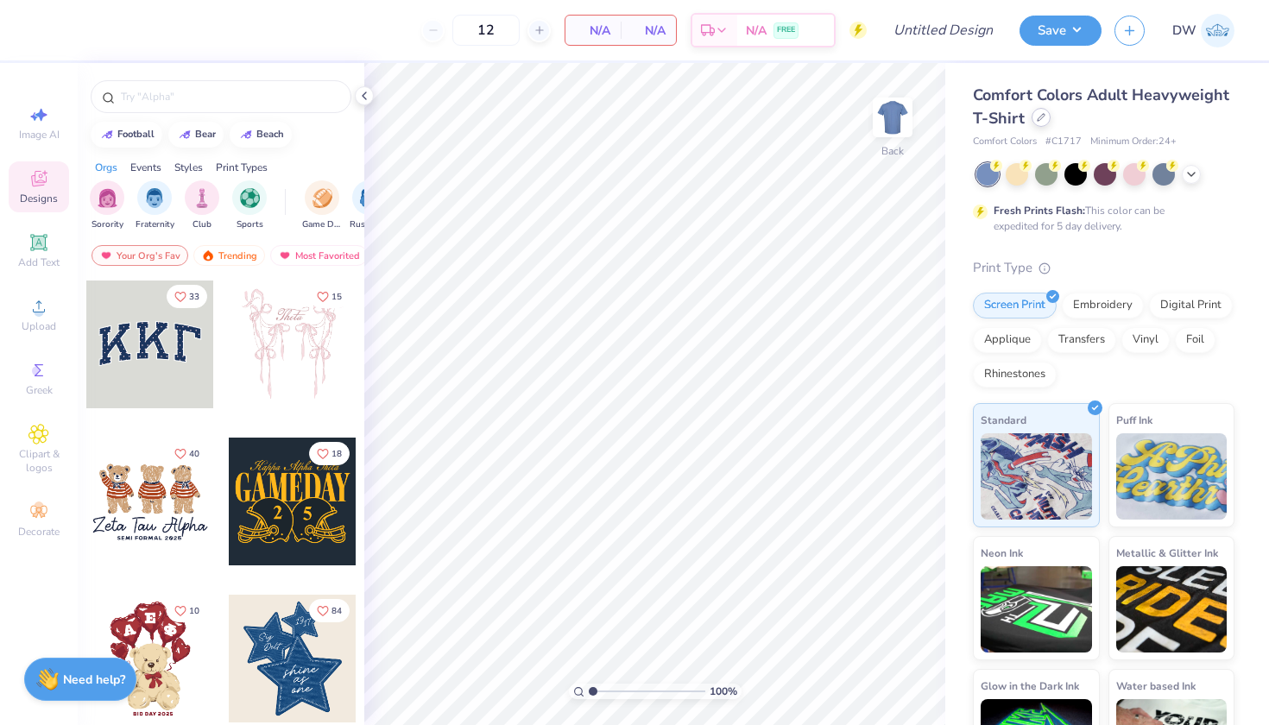
click at [1045, 120] on icon at bounding box center [1040, 117] width 9 height 9
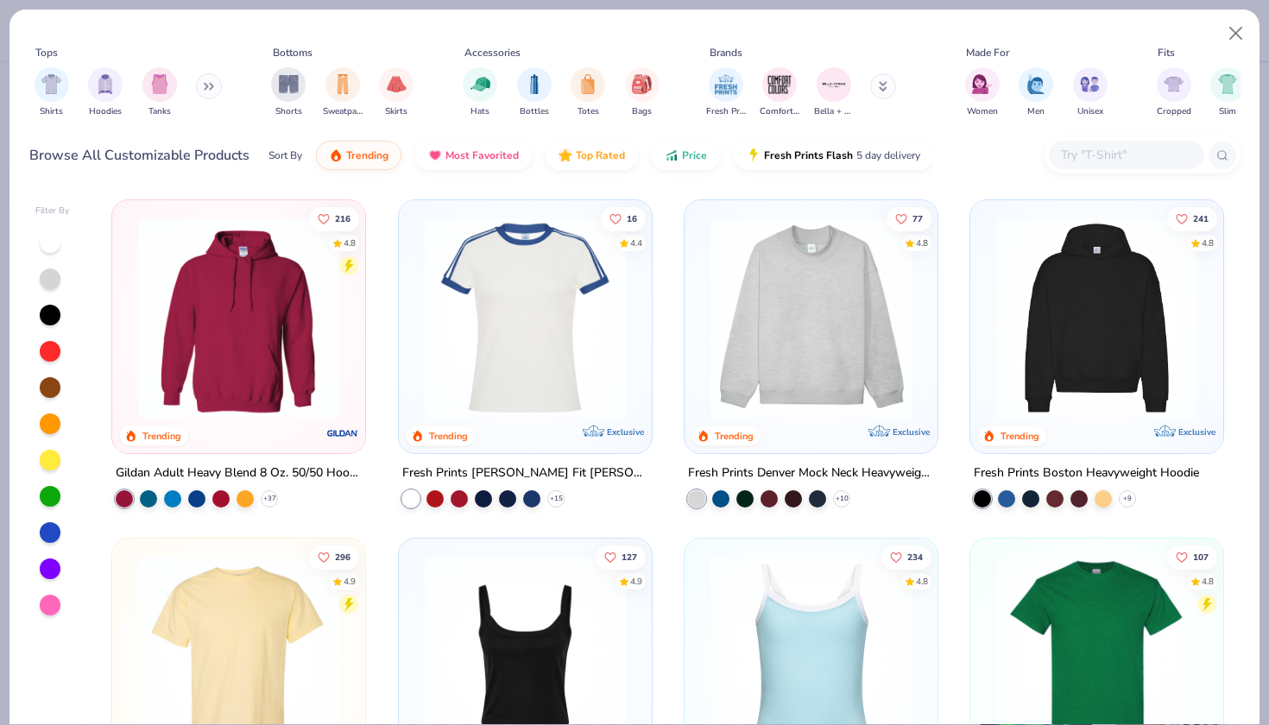
click at [1107, 169] on div at bounding box center [1126, 155] width 155 height 28
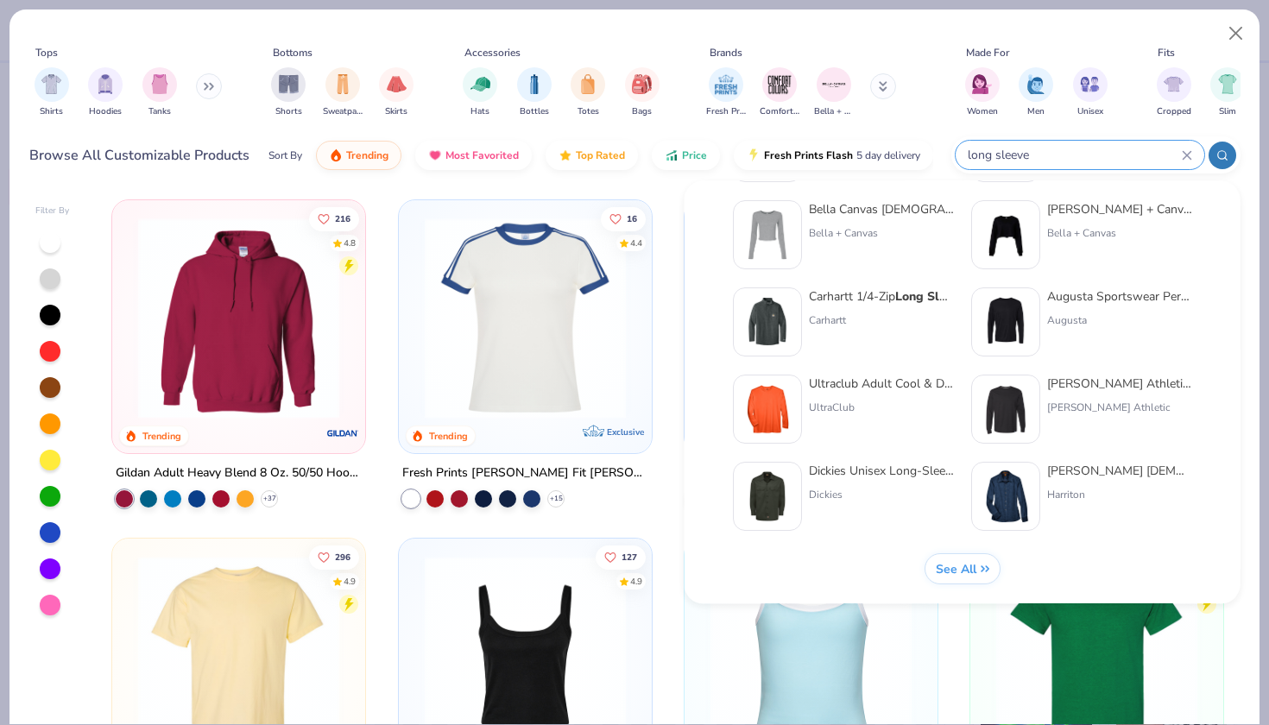
scroll to position [709, 0]
type input "long sleeve"
click at [957, 564] on span "See All" at bounding box center [955, 569] width 41 height 16
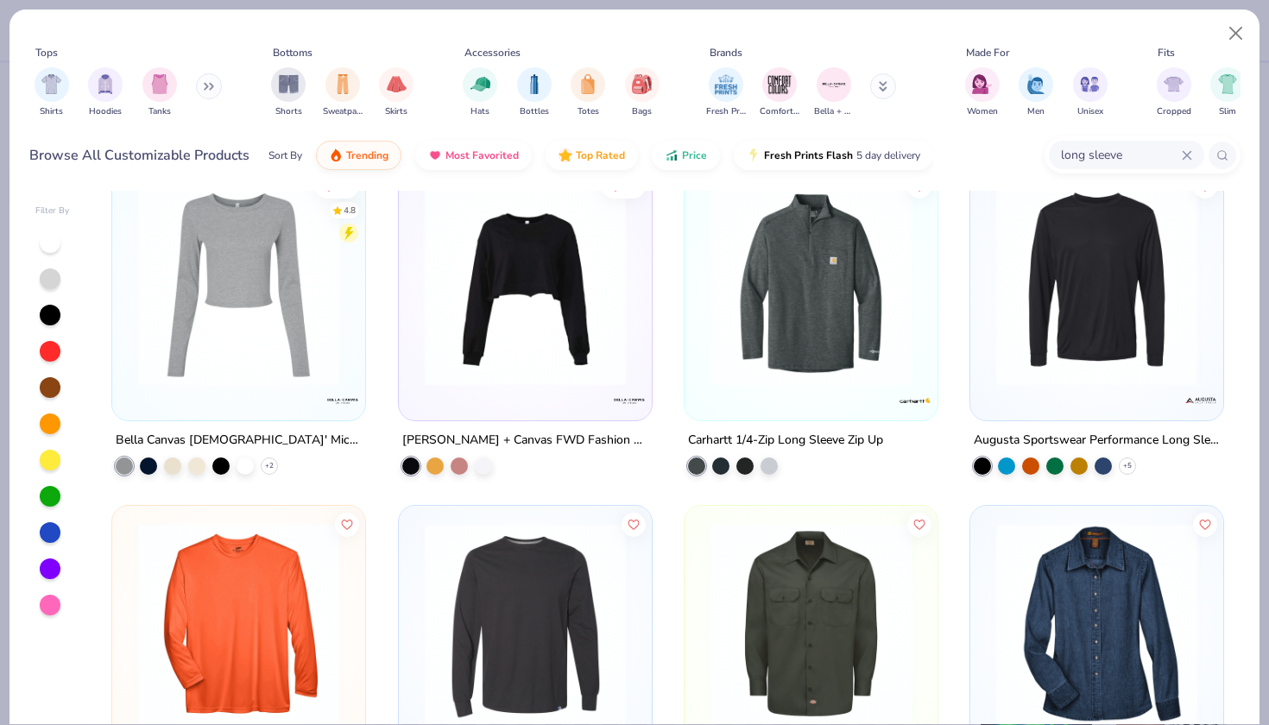
scroll to position [1382, 0]
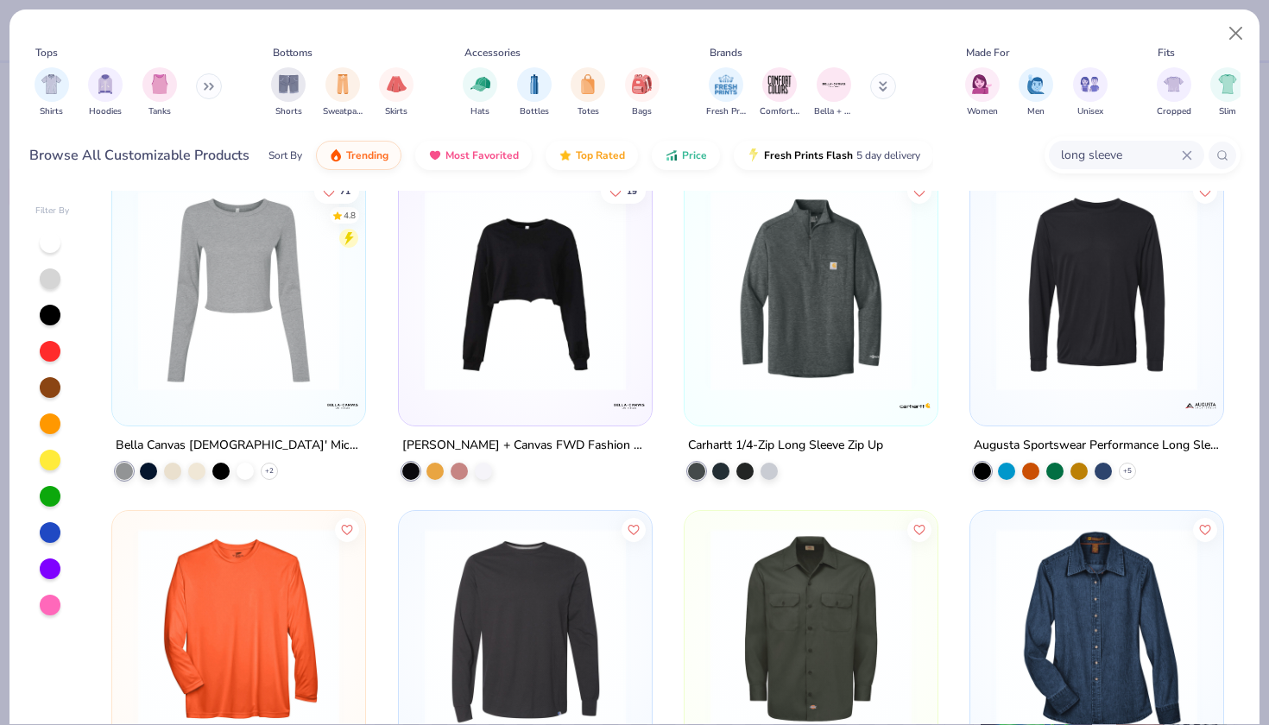
click at [134, 351] on img at bounding box center [238, 290] width 218 height 201
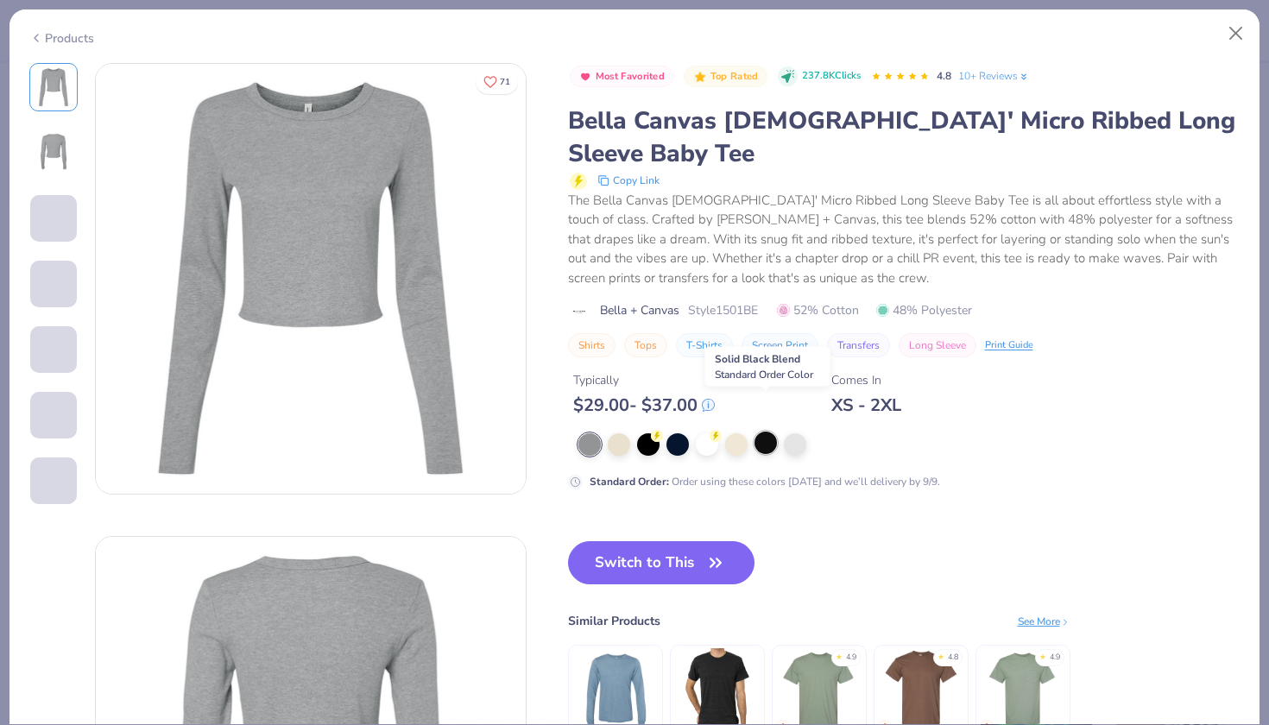
click at [768, 431] on div at bounding box center [765, 442] width 22 height 22
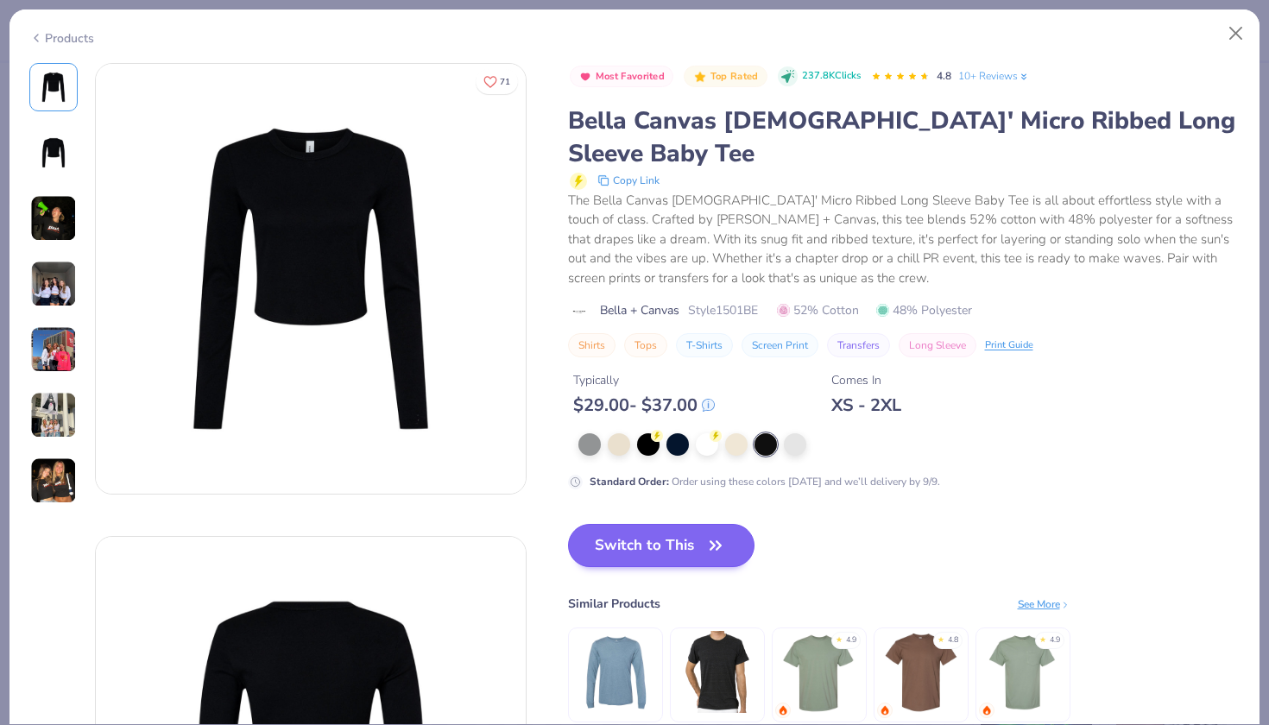
click at [688, 524] on button "Switch to This" at bounding box center [661, 545] width 187 height 43
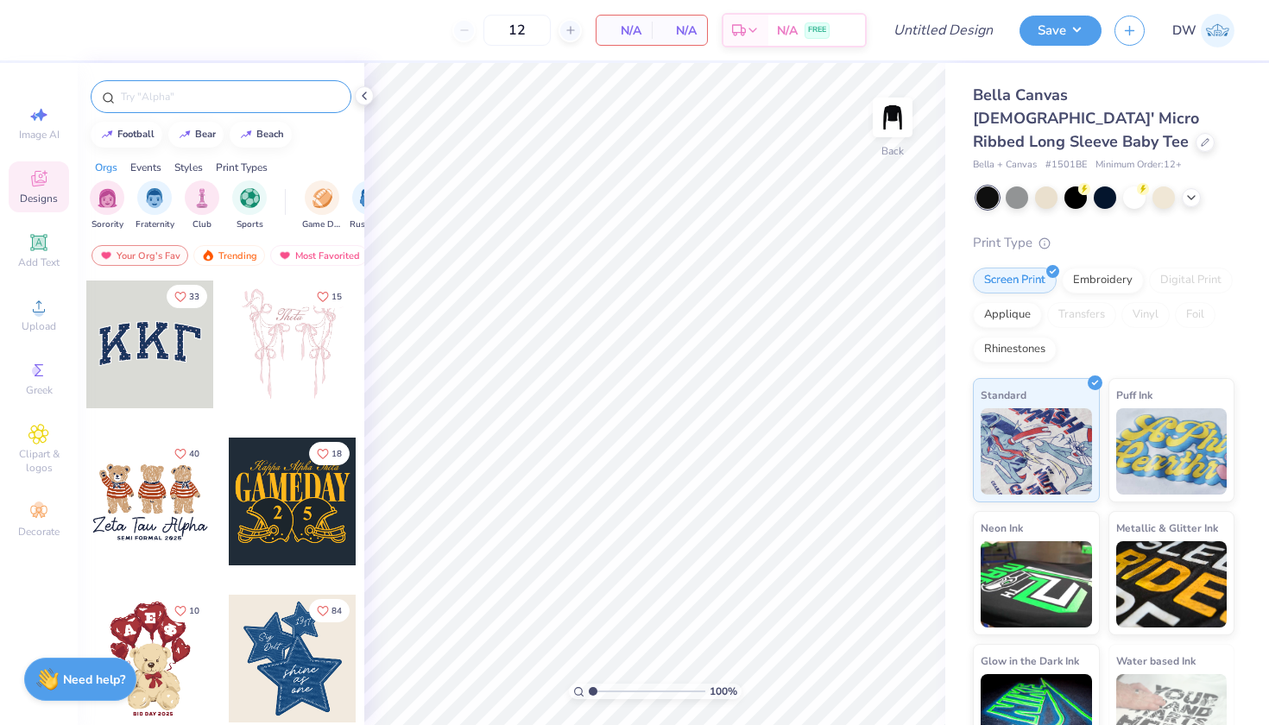
click at [178, 91] on input "text" at bounding box center [229, 96] width 221 height 17
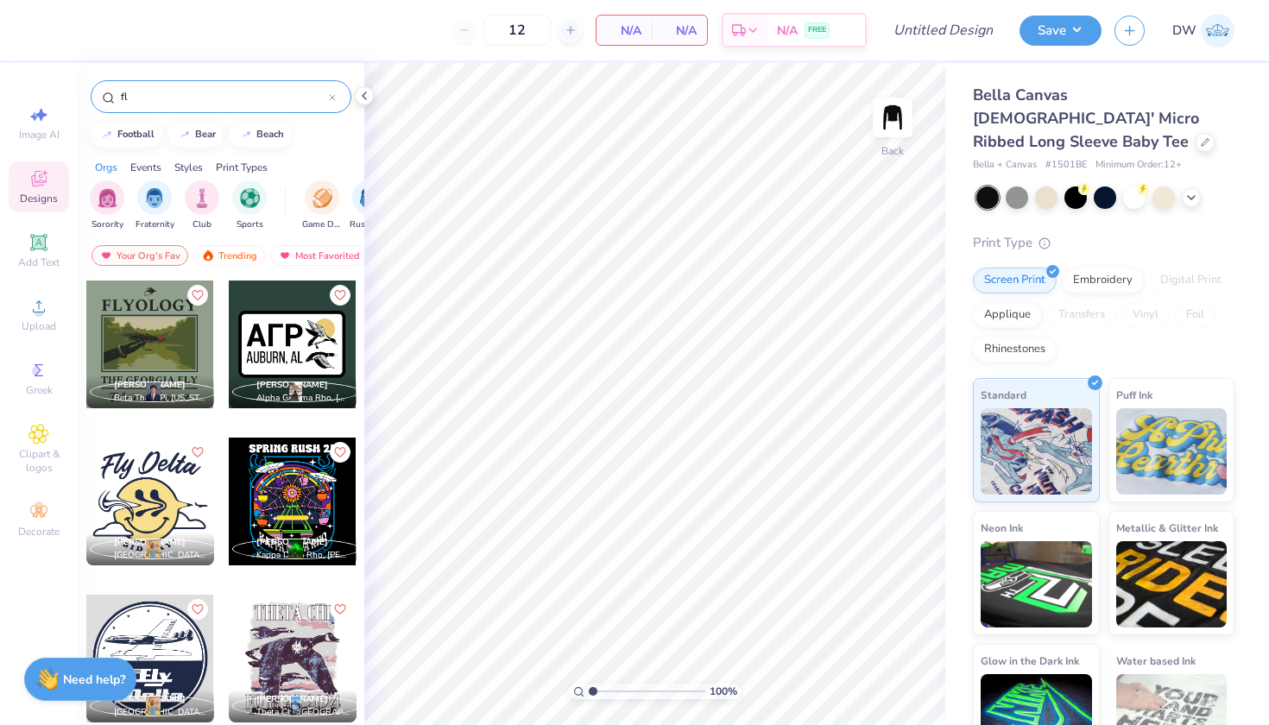
type input "f"
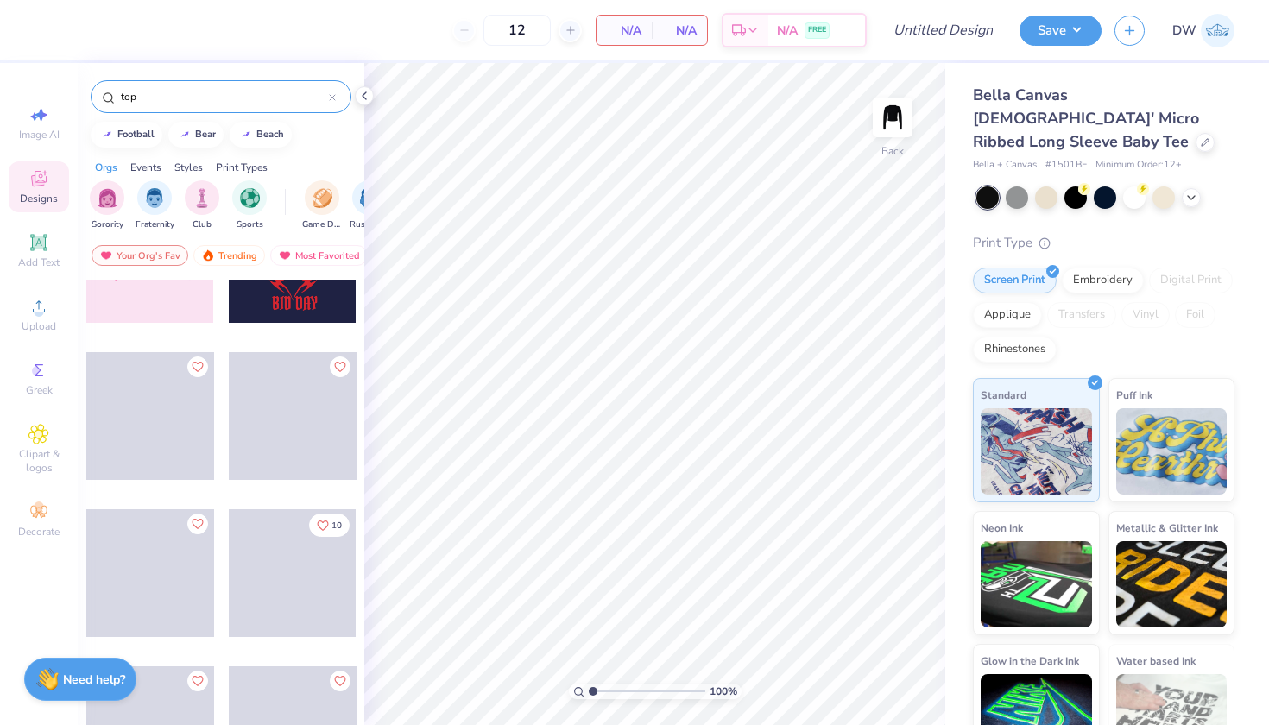
scroll to position [85, 0]
type input "t"
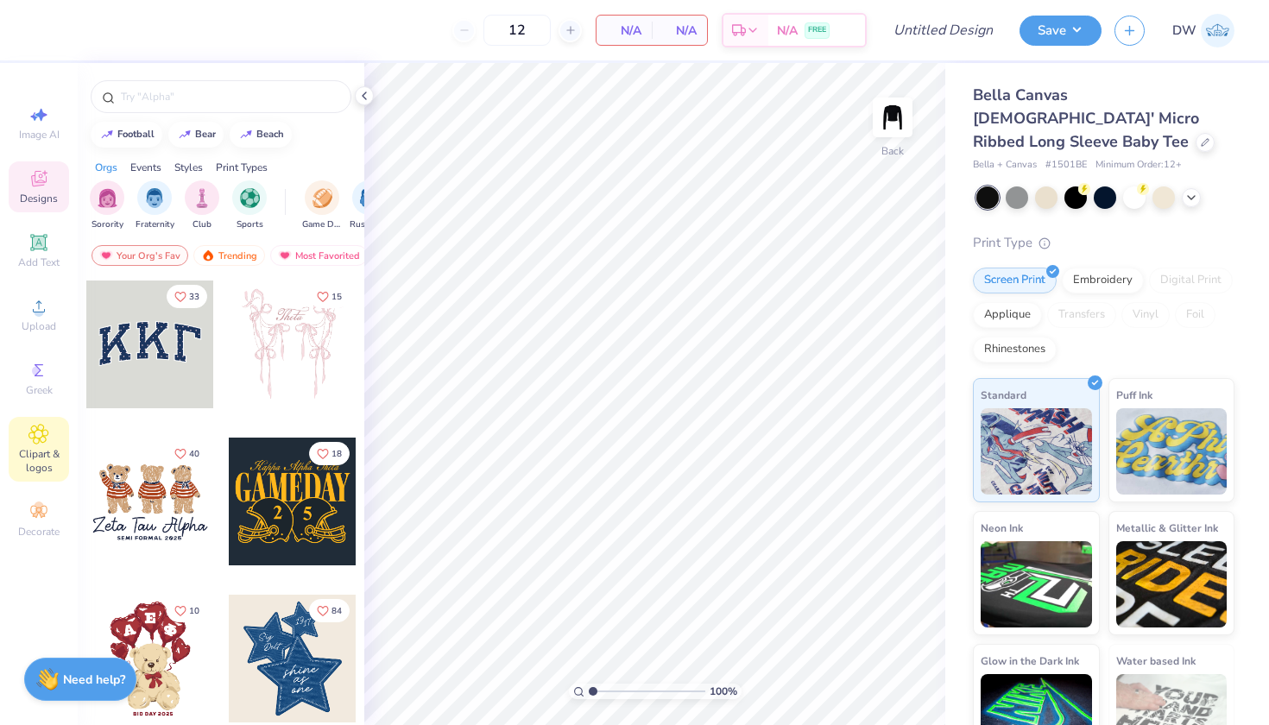
click at [45, 437] on icon at bounding box center [38, 434] width 19 height 19
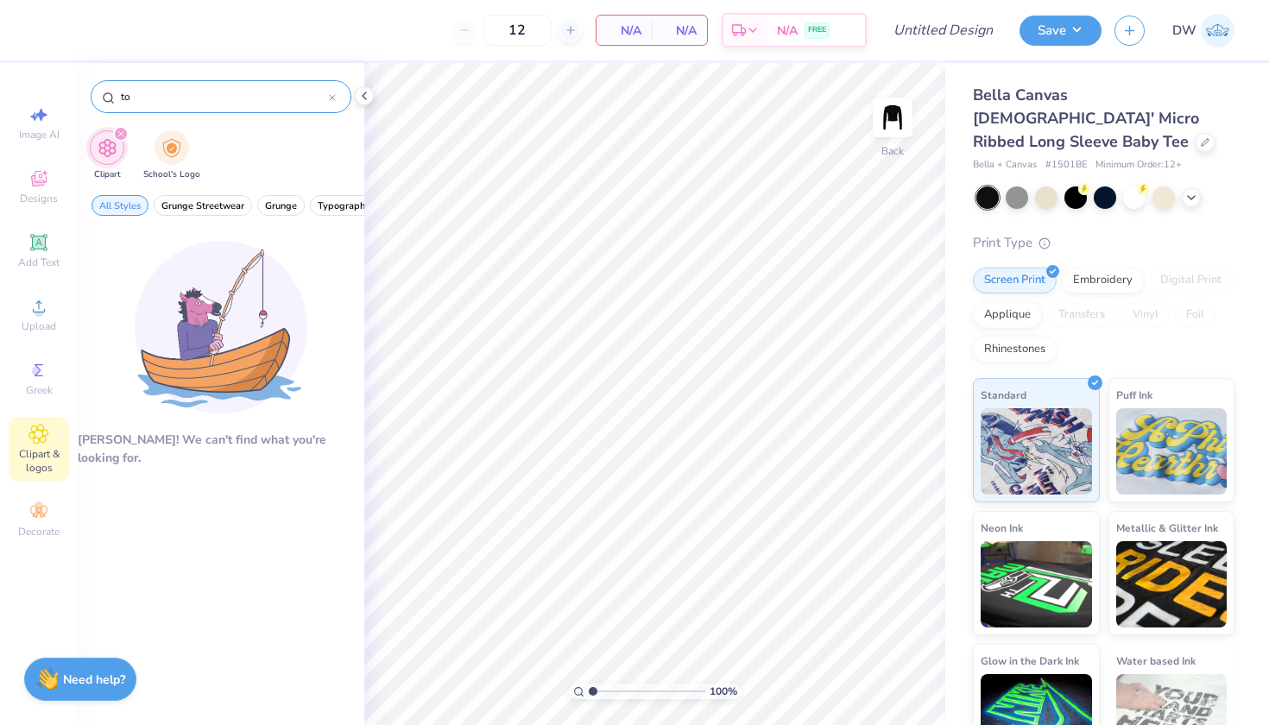
type input "t"
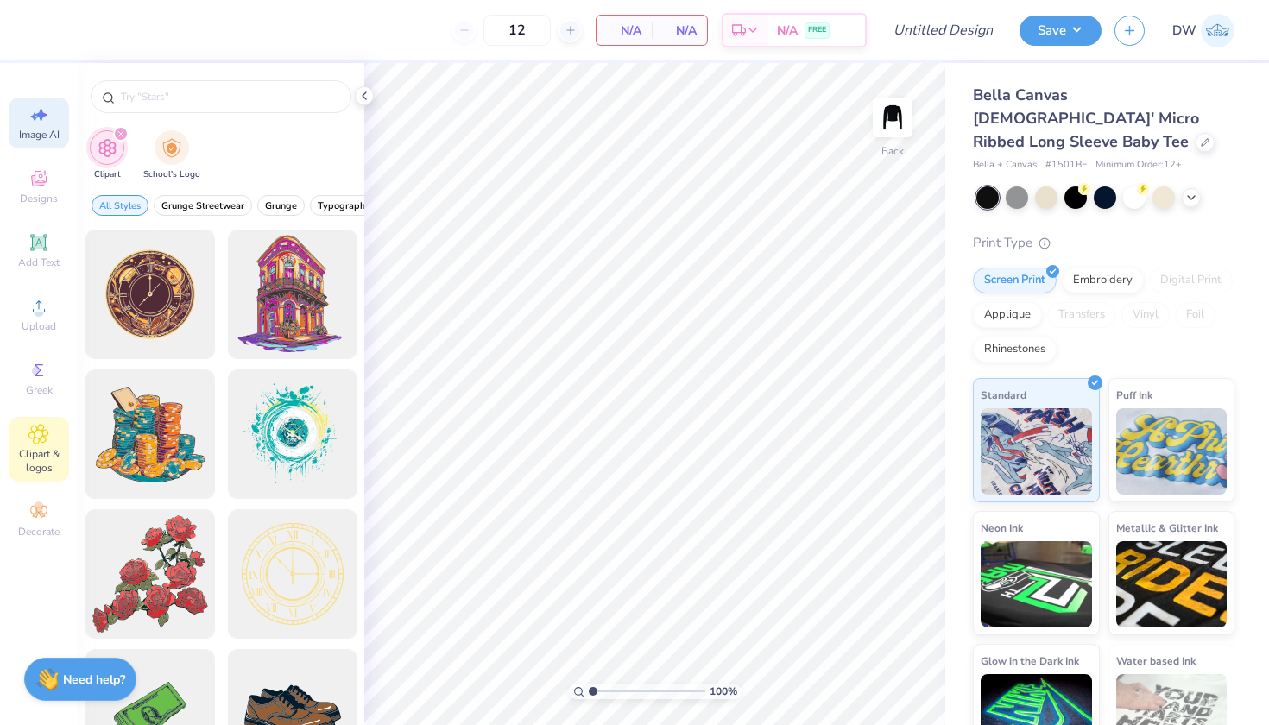
click at [43, 143] on div "Image AI" at bounding box center [39, 123] width 60 height 51
select select "4"
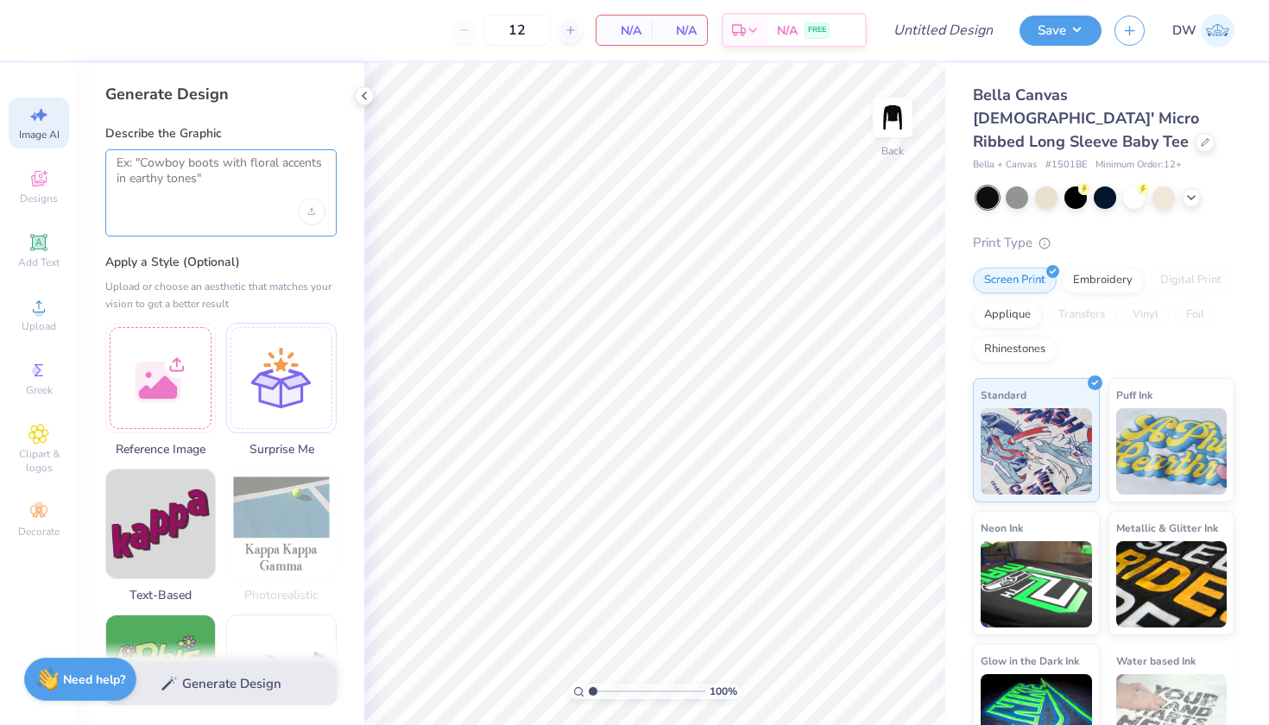
click at [179, 172] on textarea at bounding box center [221, 176] width 209 height 43
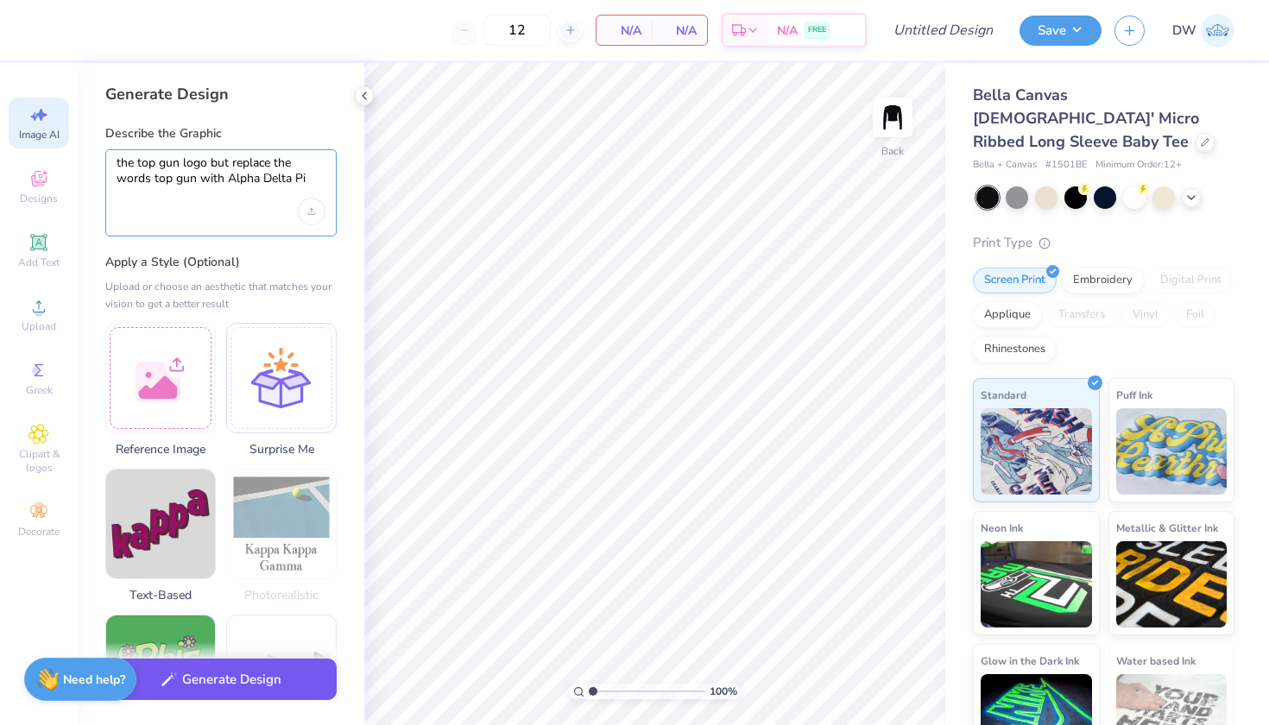
type textarea "the top gun logo but replace the words top gun with Alpha Delta Pi"
click at [264, 694] on button "Generate Design" at bounding box center [220, 679] width 231 height 42
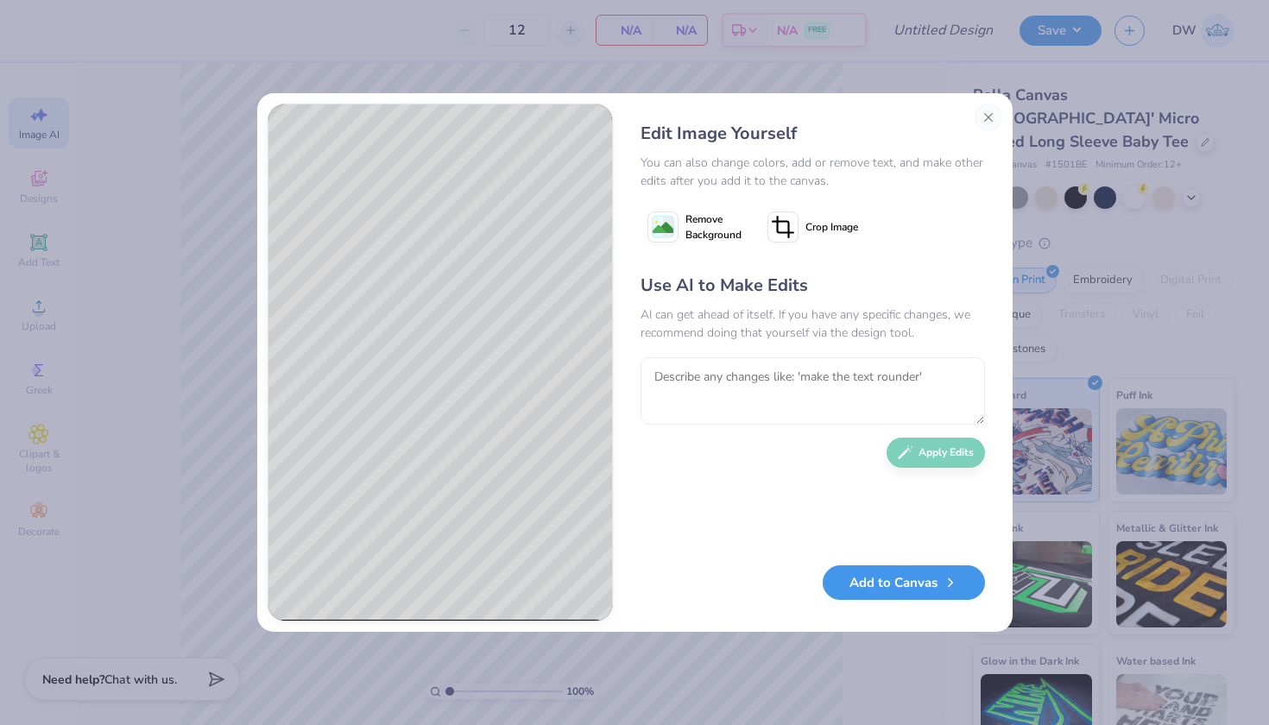
click at [898, 585] on button "Add to Canvas" at bounding box center [903, 582] width 162 height 35
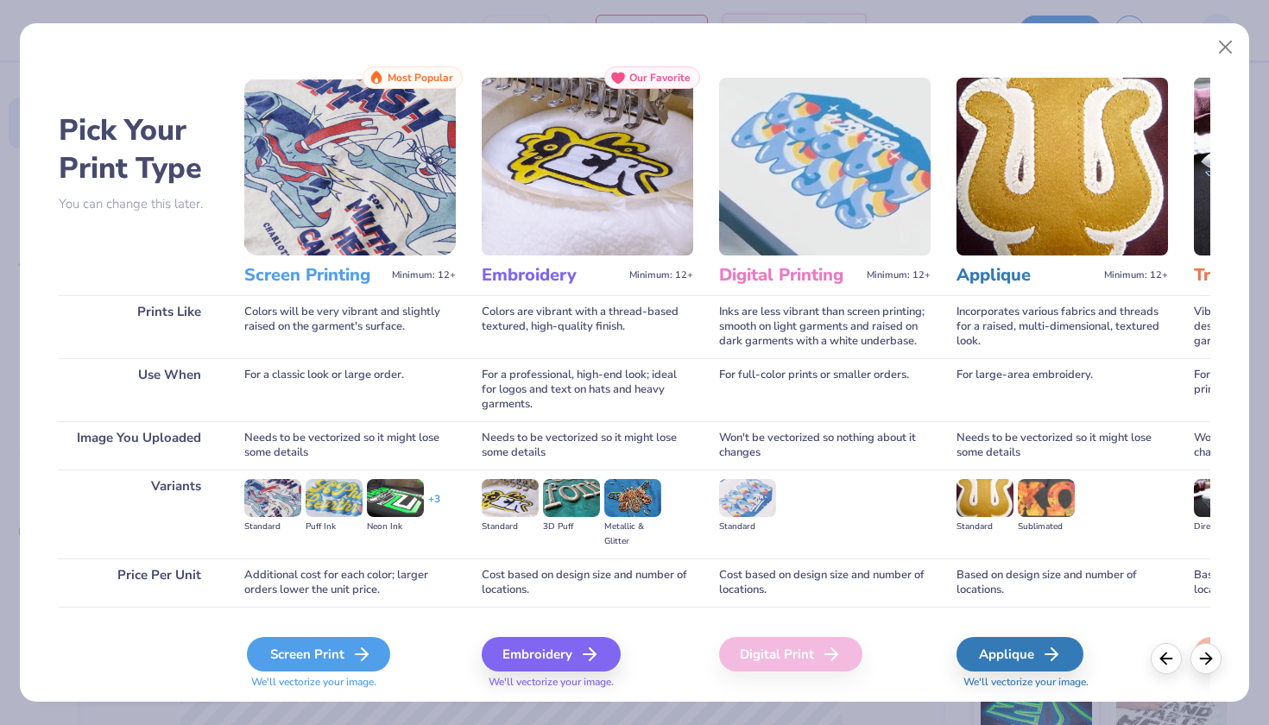
click at [324, 654] on div "Screen Print" at bounding box center [318, 654] width 143 height 35
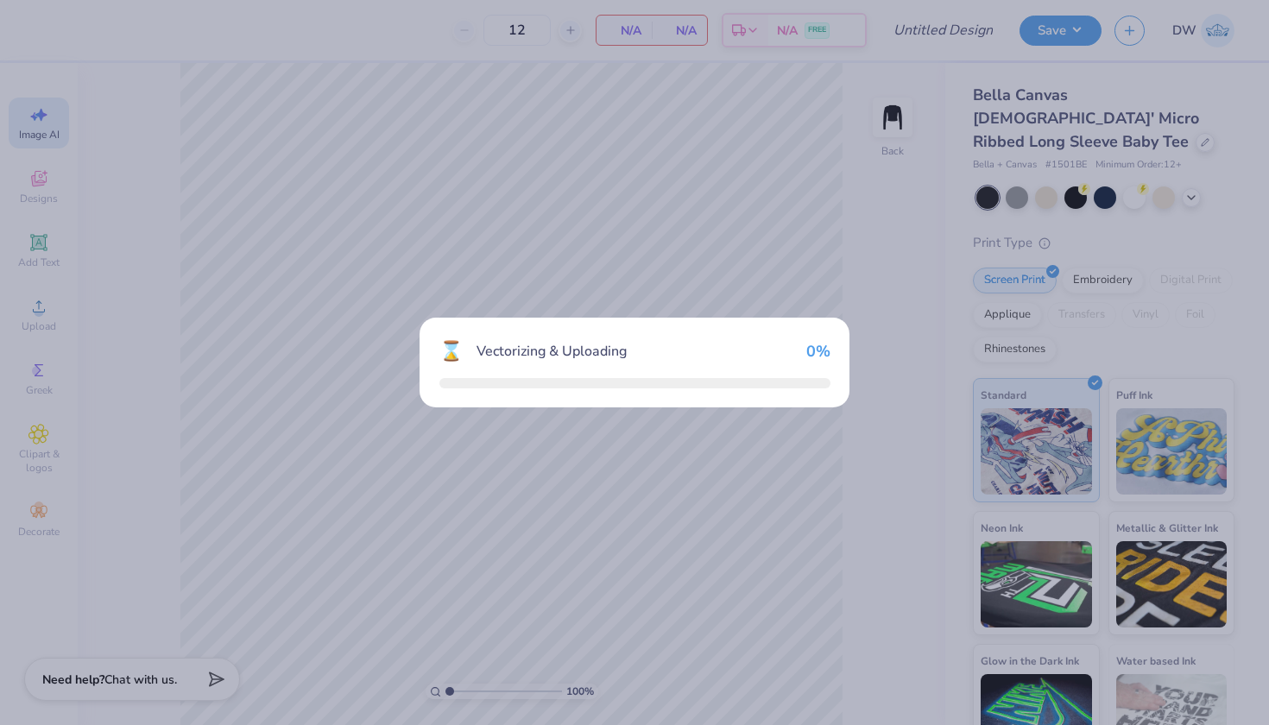
click at [331, 648] on div "⌛ Vectorizing & Uploading 0 %" at bounding box center [634, 362] width 1269 height 725
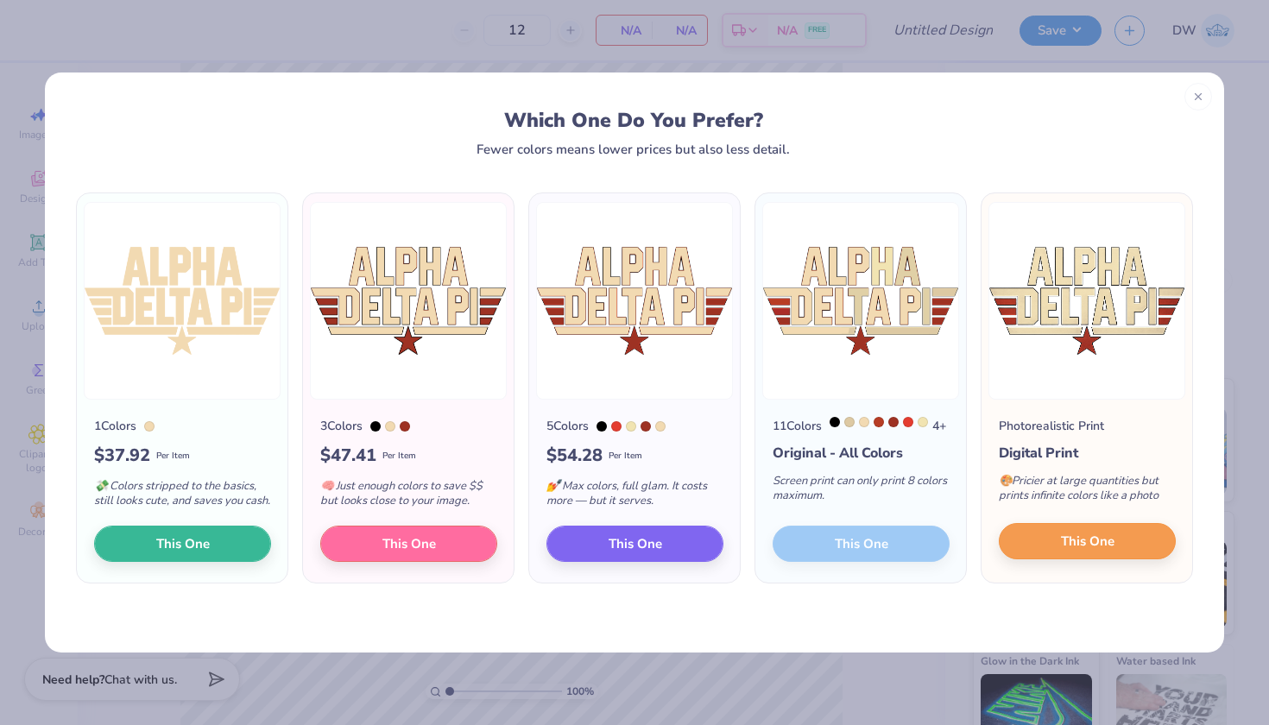
click at [1052, 552] on button "This One" at bounding box center [1086, 541] width 177 height 36
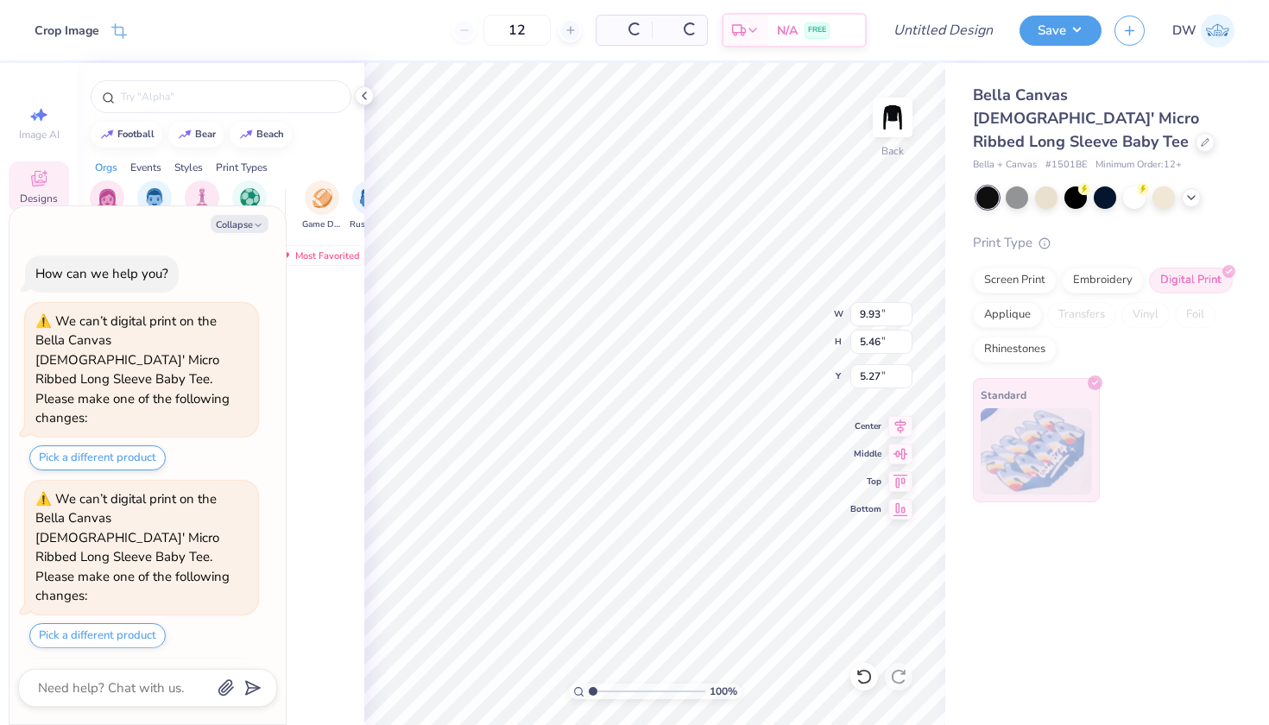
scroll to position [57, 0]
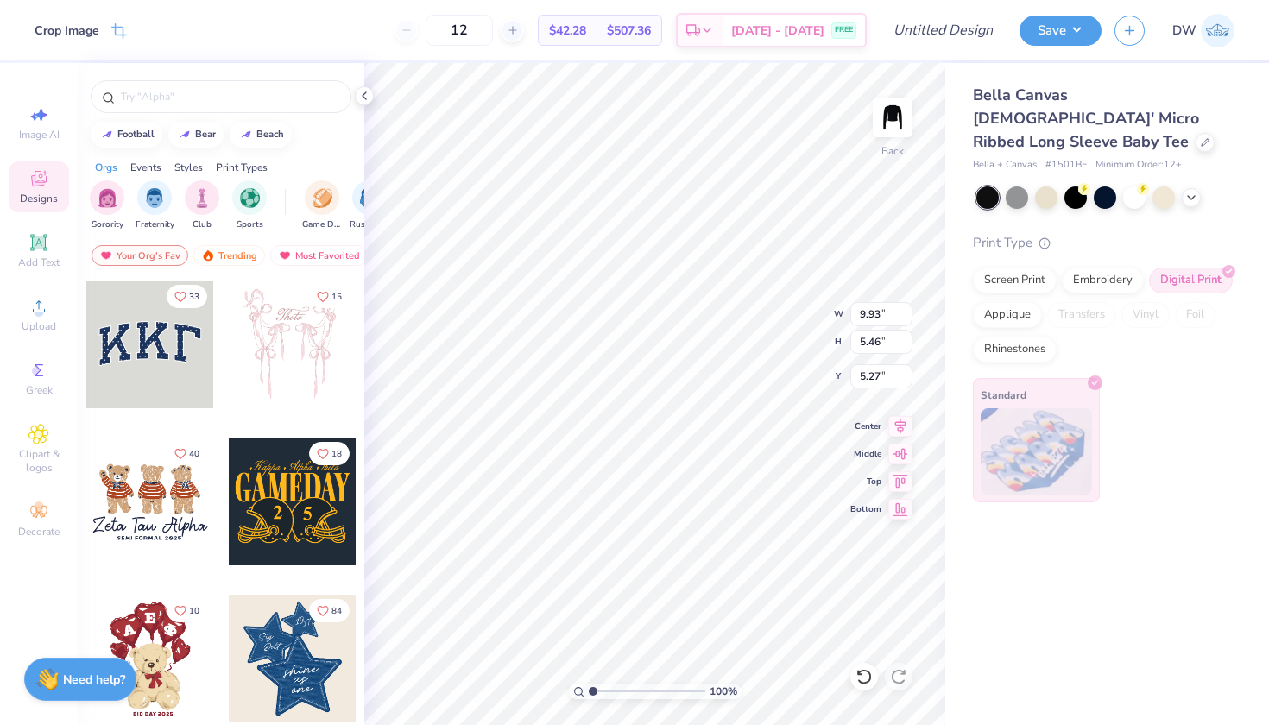
type textarea "x"
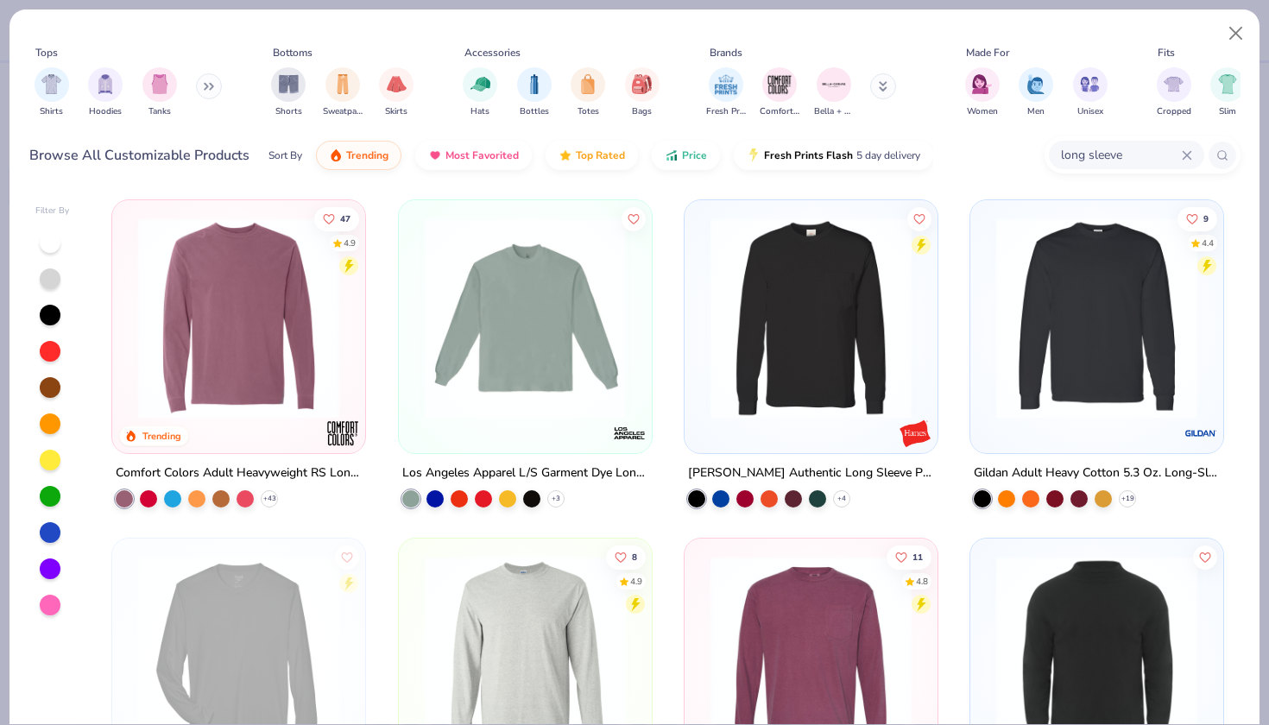
click at [206, 97] on button at bounding box center [209, 86] width 26 height 26
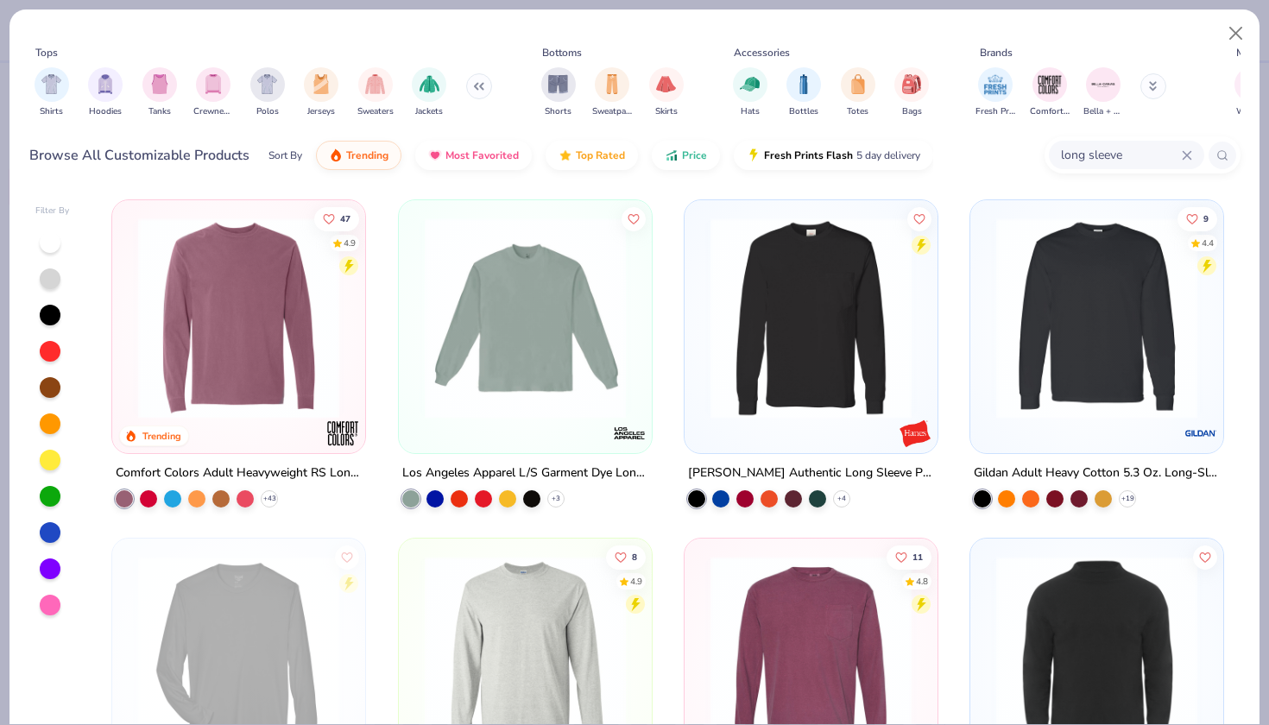
click at [42, 312] on div at bounding box center [50, 315] width 21 height 21
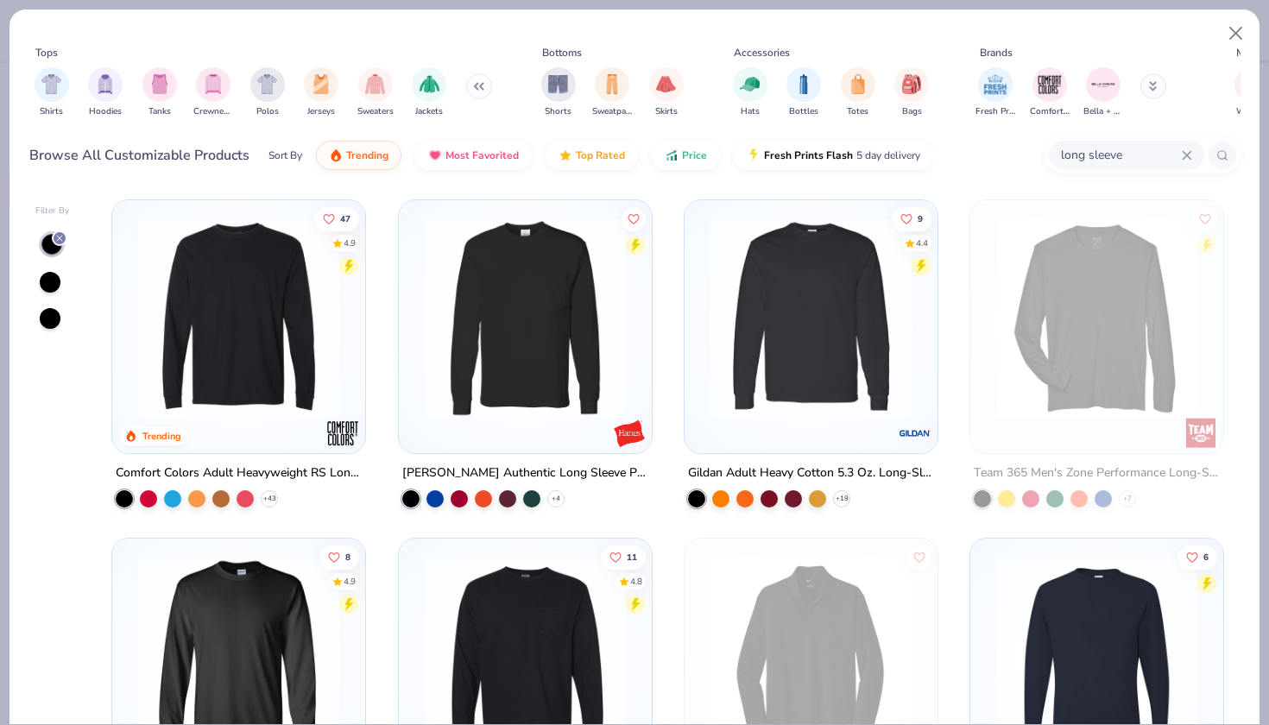
click at [1188, 157] on icon at bounding box center [1186, 155] width 8 height 8
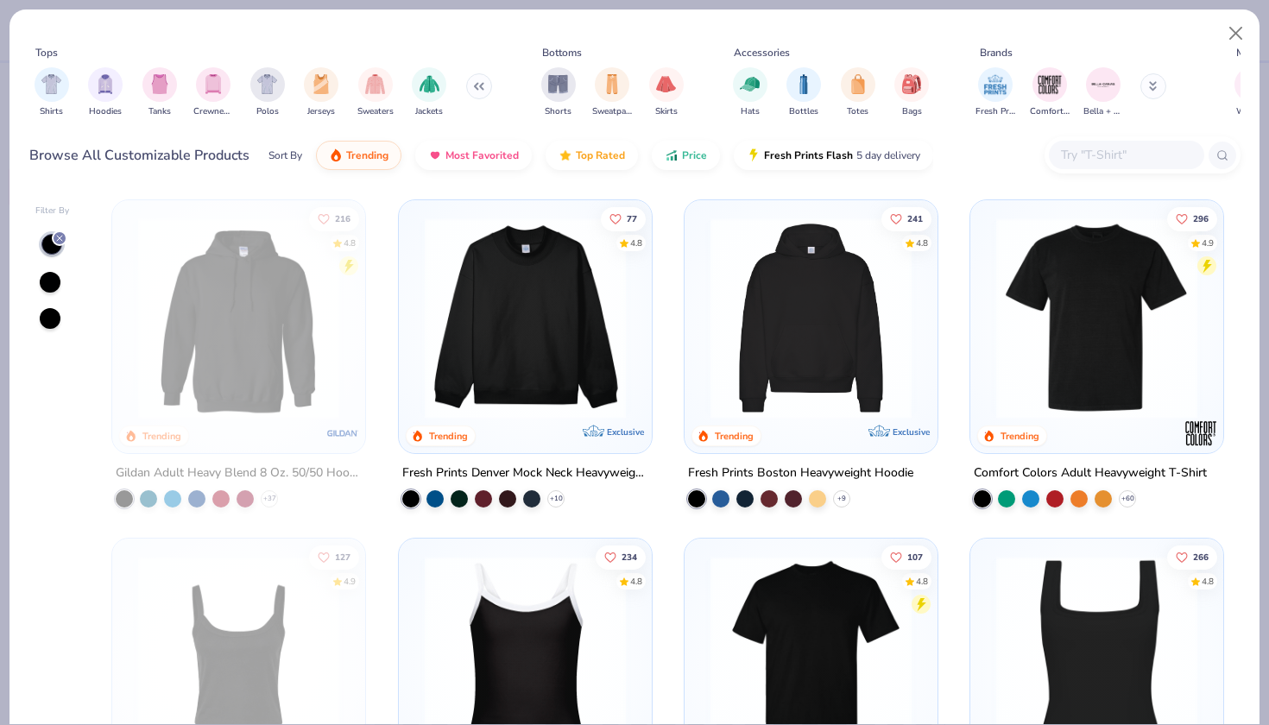
click at [664, 183] on div "Tops Shirts Hoodies Tanks Crewnecks Polos Jerseys Sweaters Jackets Bottoms Shor…" at bounding box center [634, 97] width 1250 height 177
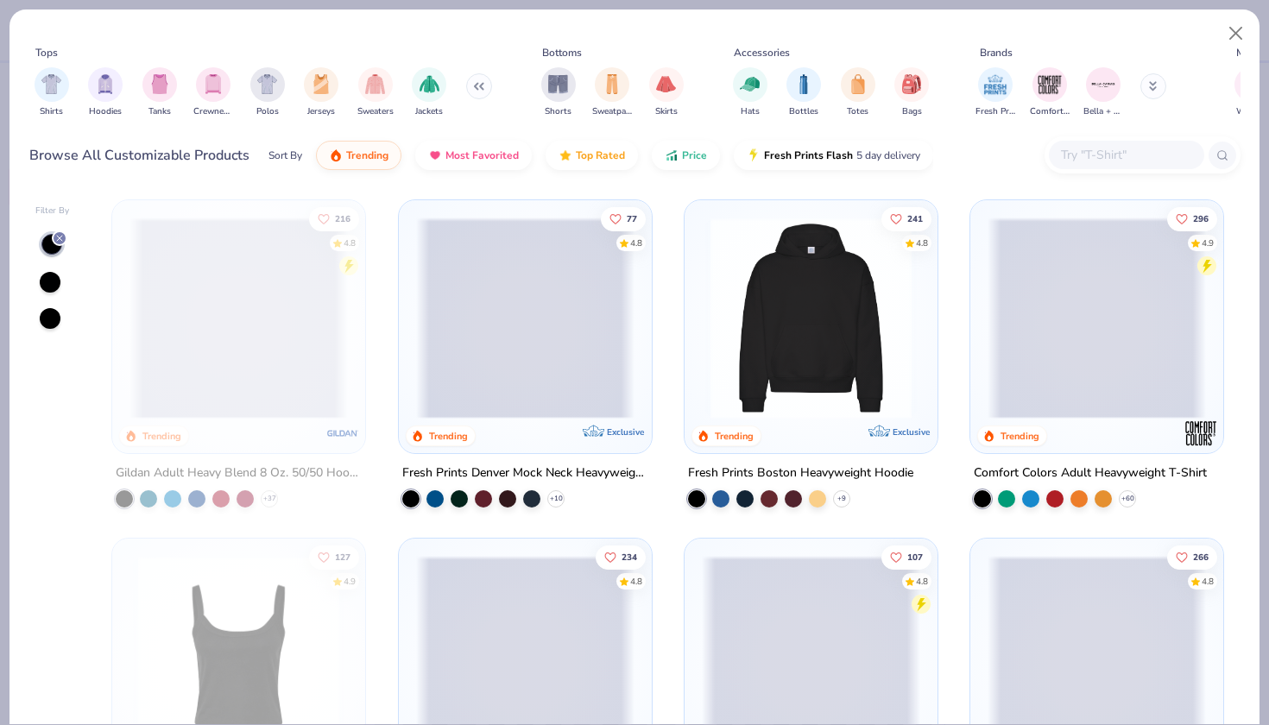
click at [482, 90] on button at bounding box center [479, 86] width 26 height 26
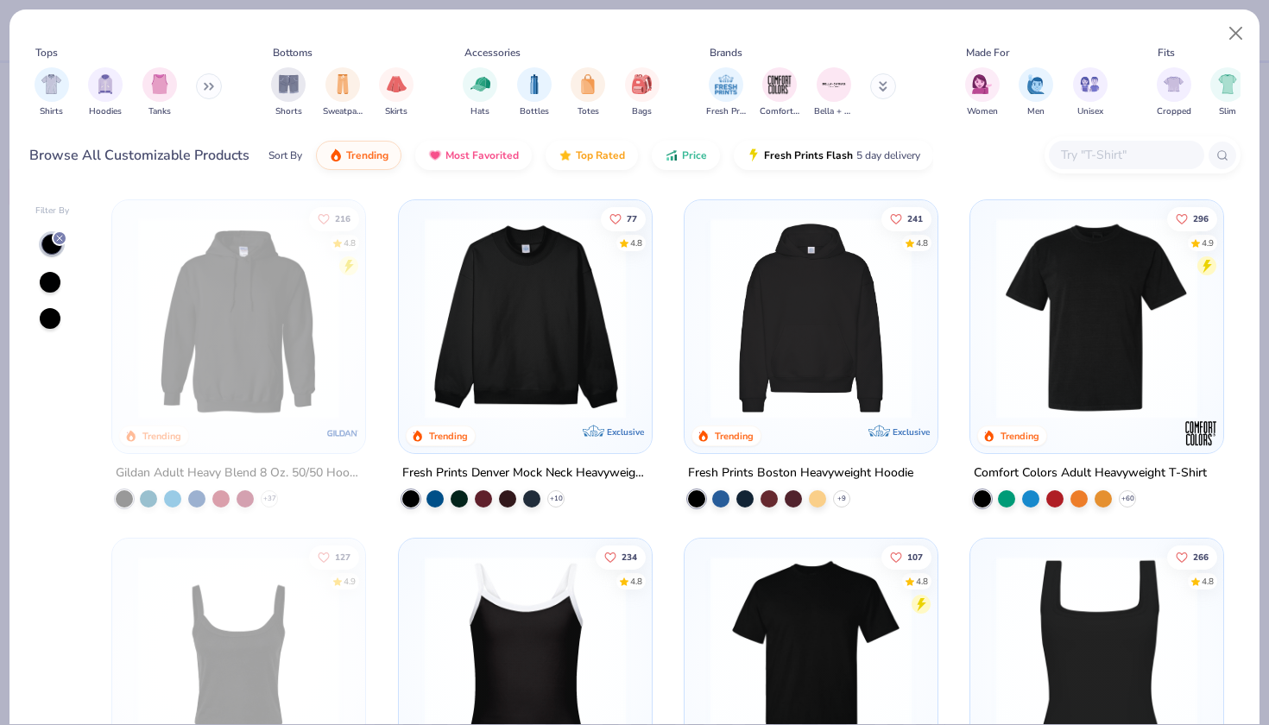
click at [1133, 674] on img at bounding box center [1096, 656] width 218 height 201
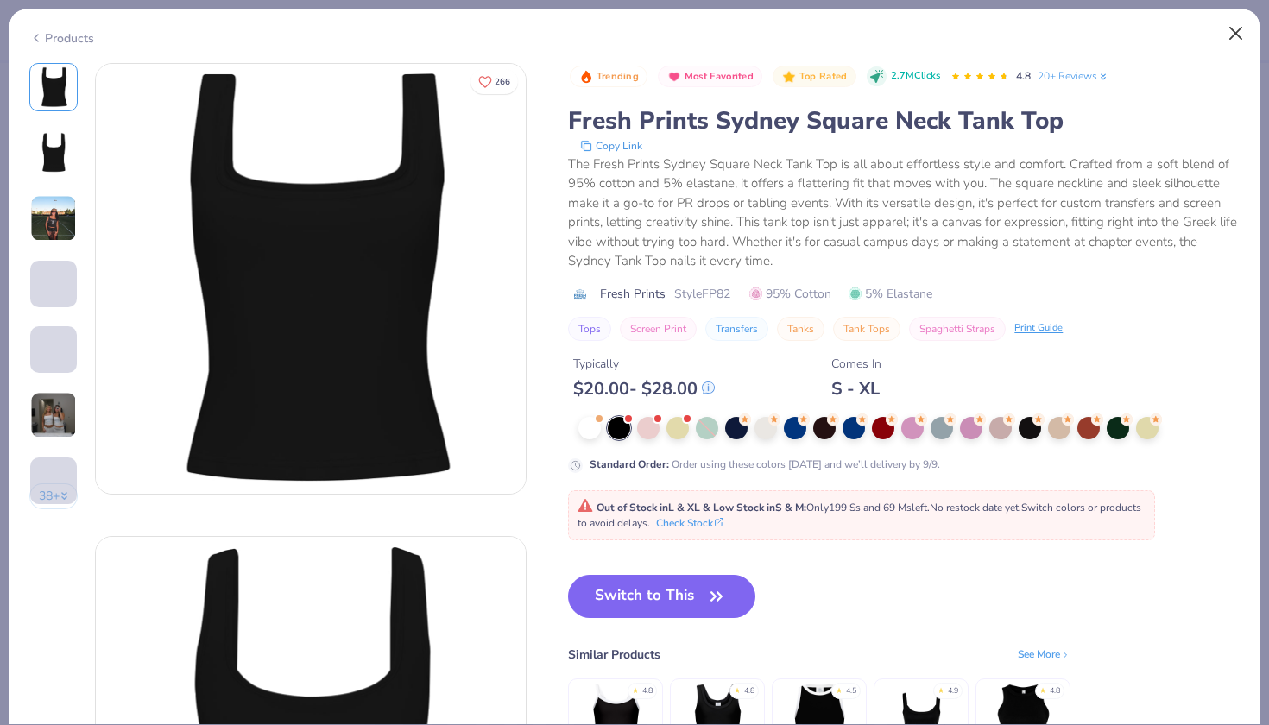
click at [1237, 28] on button "Close" at bounding box center [1235, 33] width 33 height 33
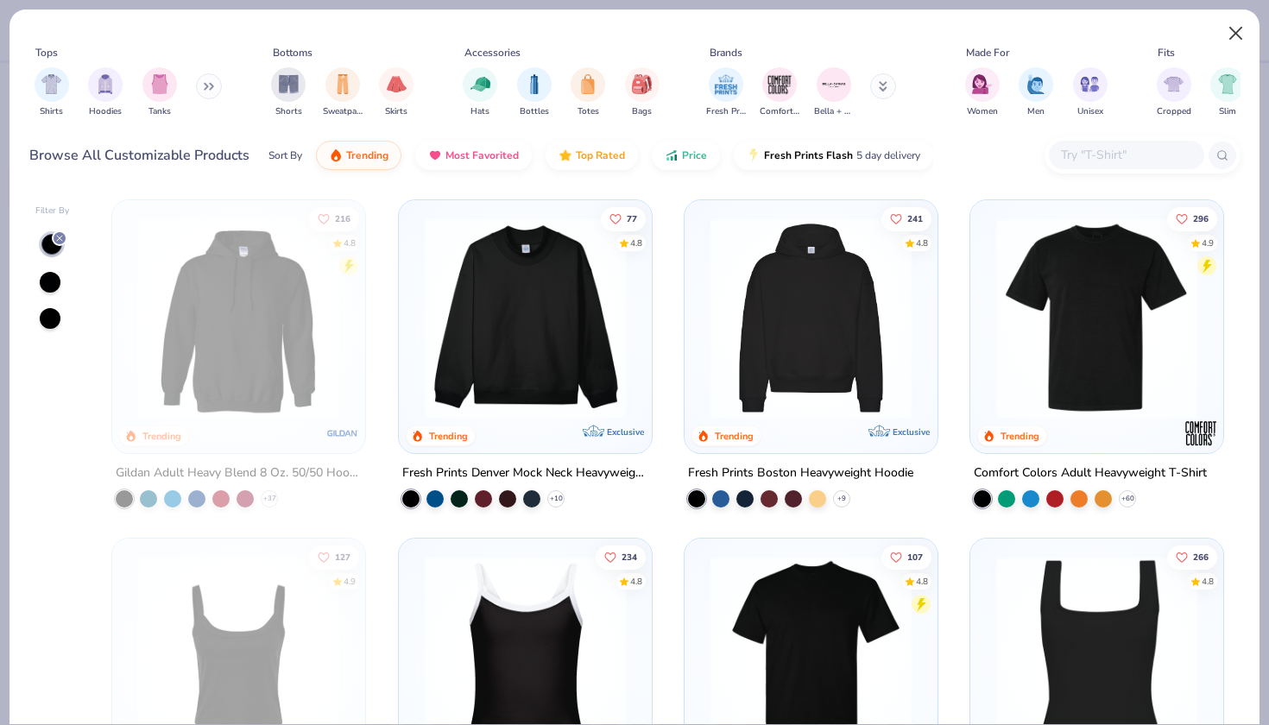
click at [1236, 28] on button "Close" at bounding box center [1235, 33] width 33 height 33
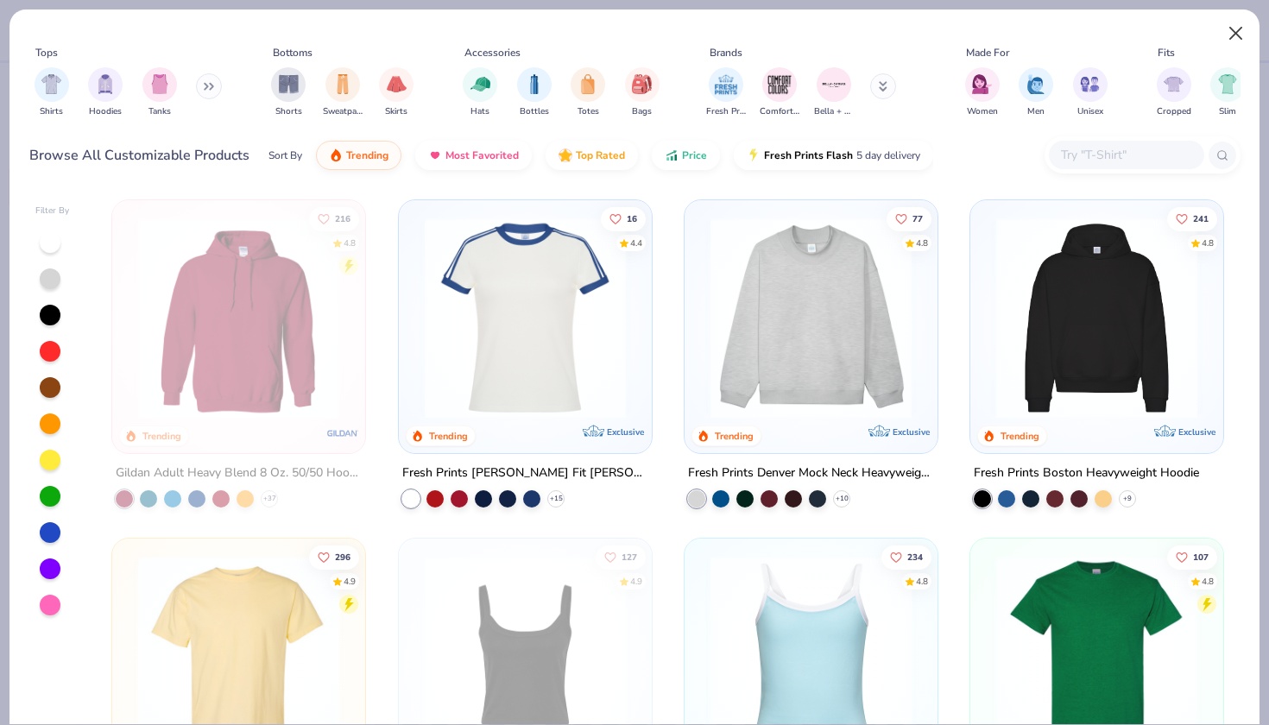
click at [1234, 36] on button "Close" at bounding box center [1235, 33] width 33 height 33
click at [1228, 30] on button "Close" at bounding box center [1235, 33] width 33 height 33
click at [1227, 29] on button "Close" at bounding box center [1235, 33] width 33 height 33
click at [515, 350] on img at bounding box center [525, 317] width 218 height 201
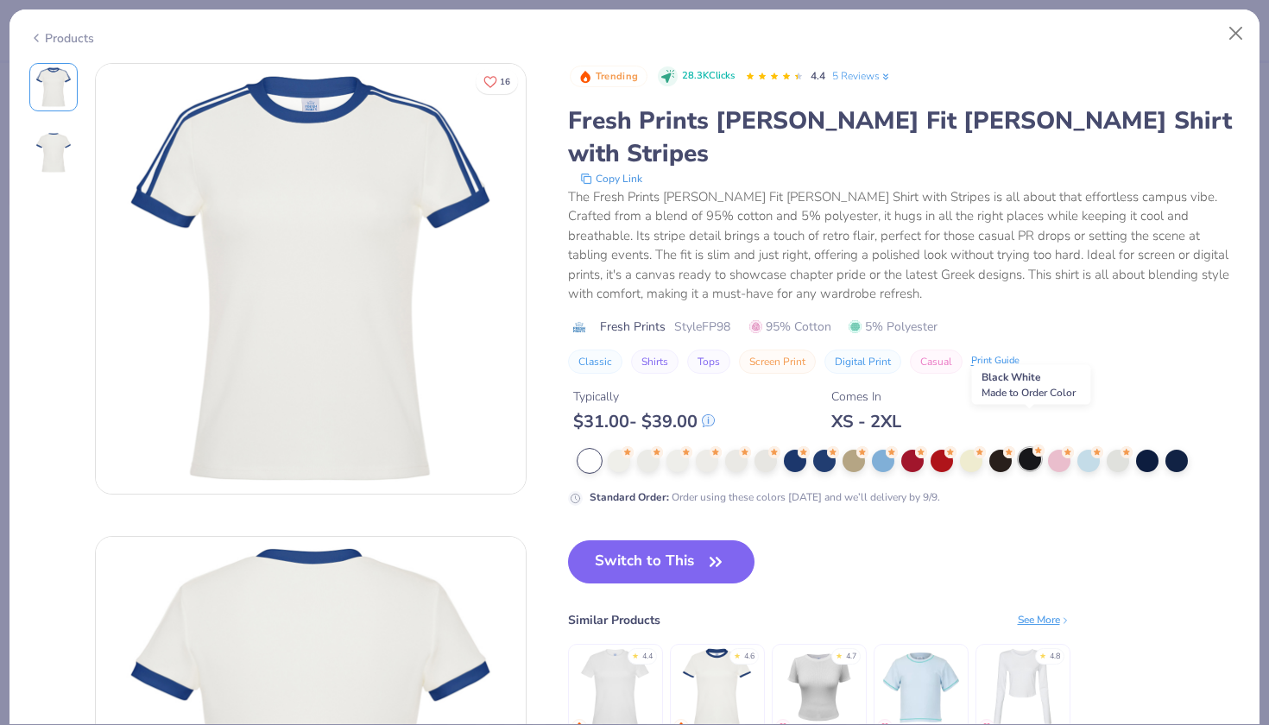
click at [1029, 448] on div at bounding box center [1029, 459] width 22 height 22
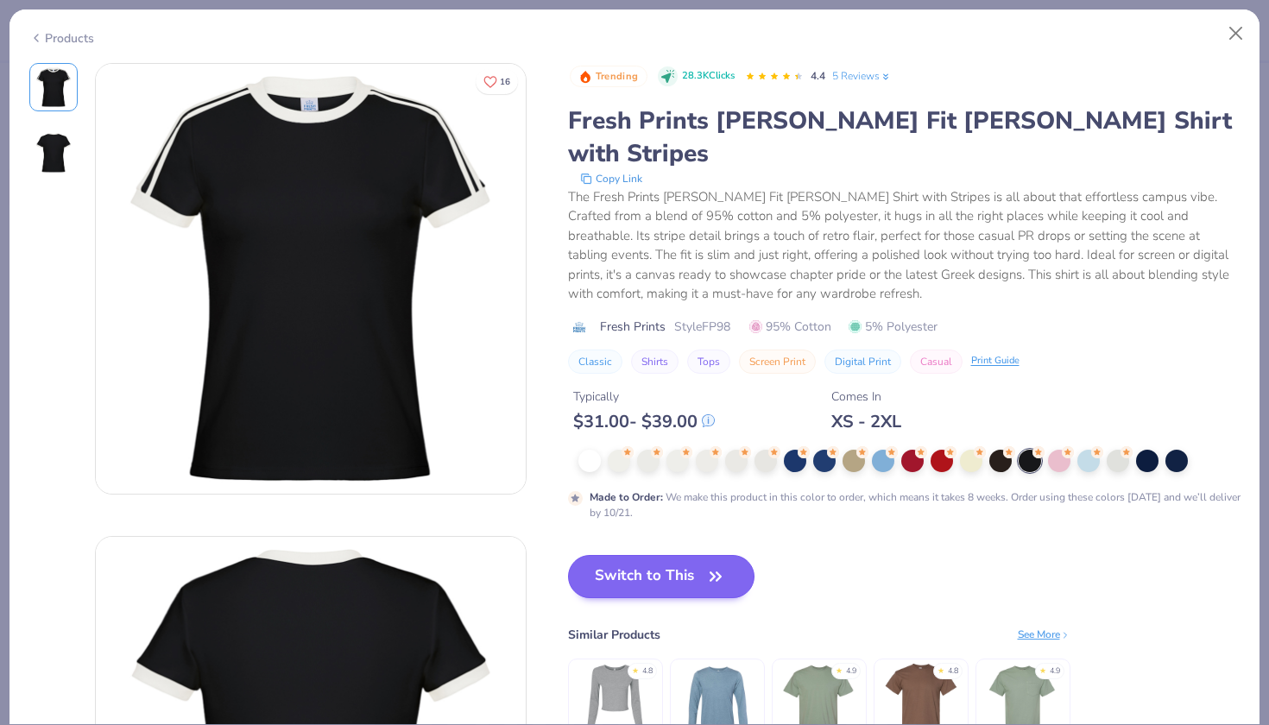
click at [711, 564] on icon "button" at bounding box center [715, 576] width 24 height 24
type input "50"
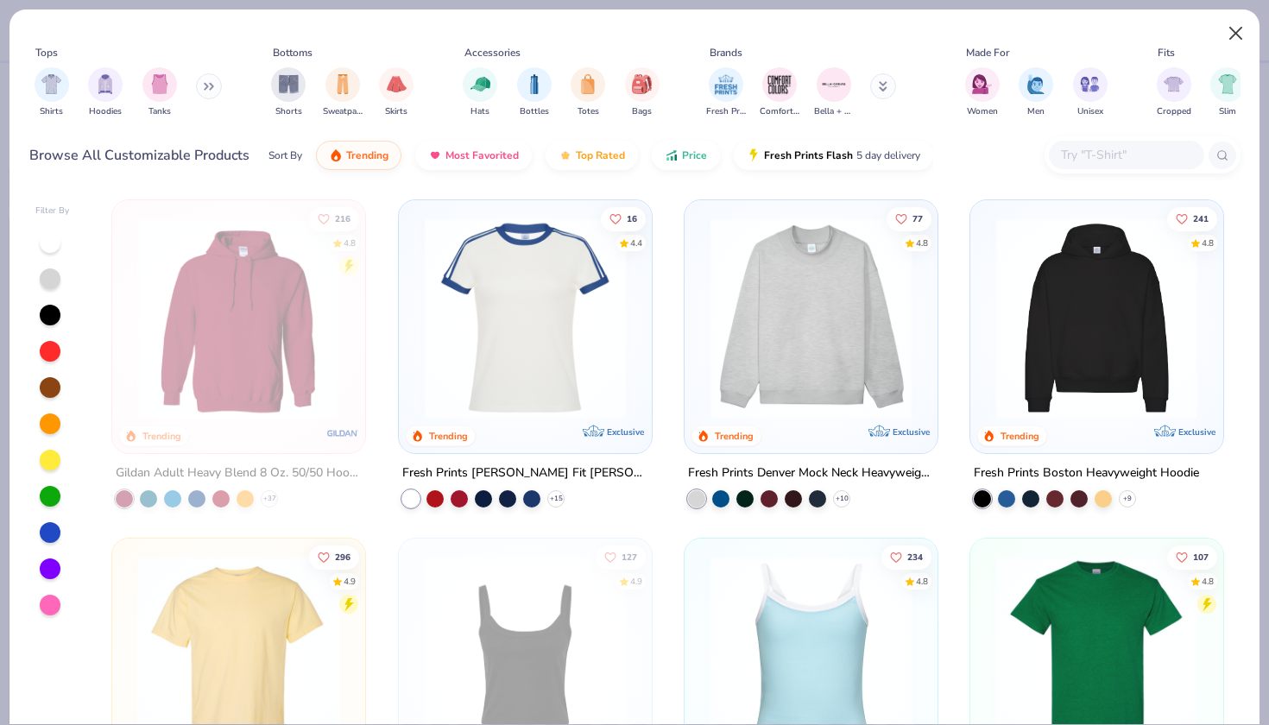
click at [1237, 36] on button "Close" at bounding box center [1235, 33] width 33 height 33
type textarea "x"
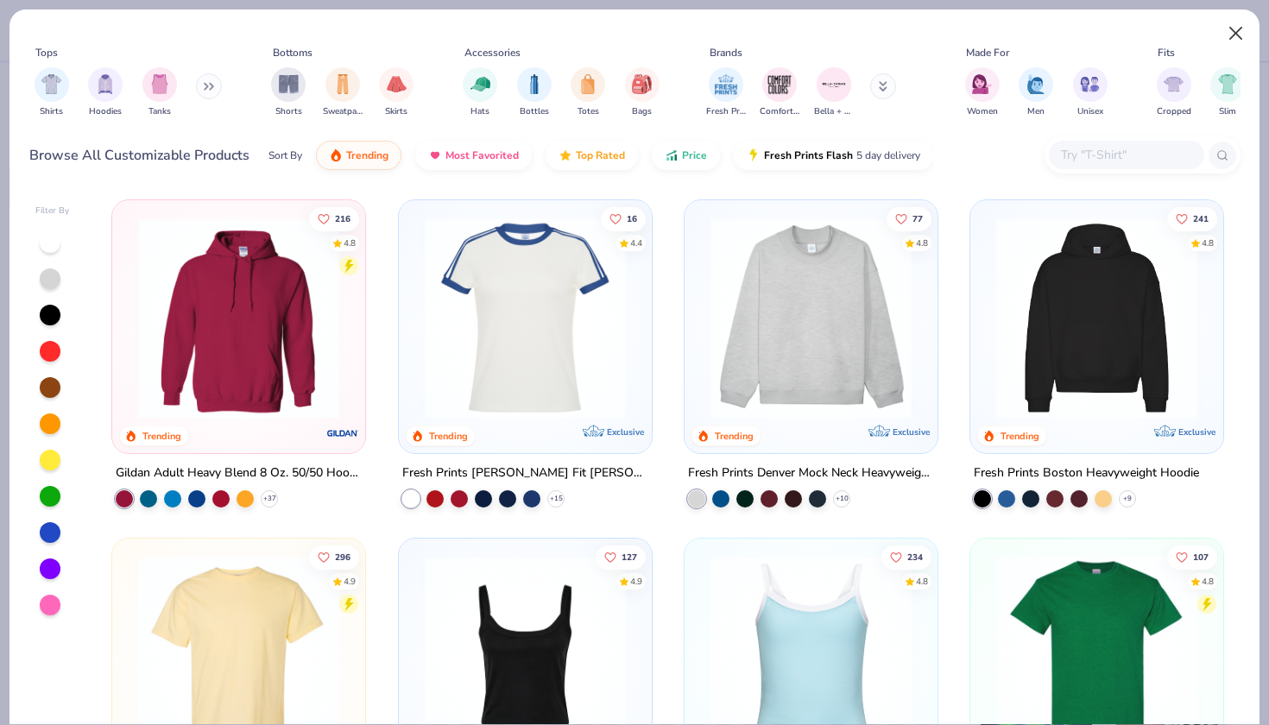
click at [1231, 32] on button "Close" at bounding box center [1235, 33] width 33 height 33
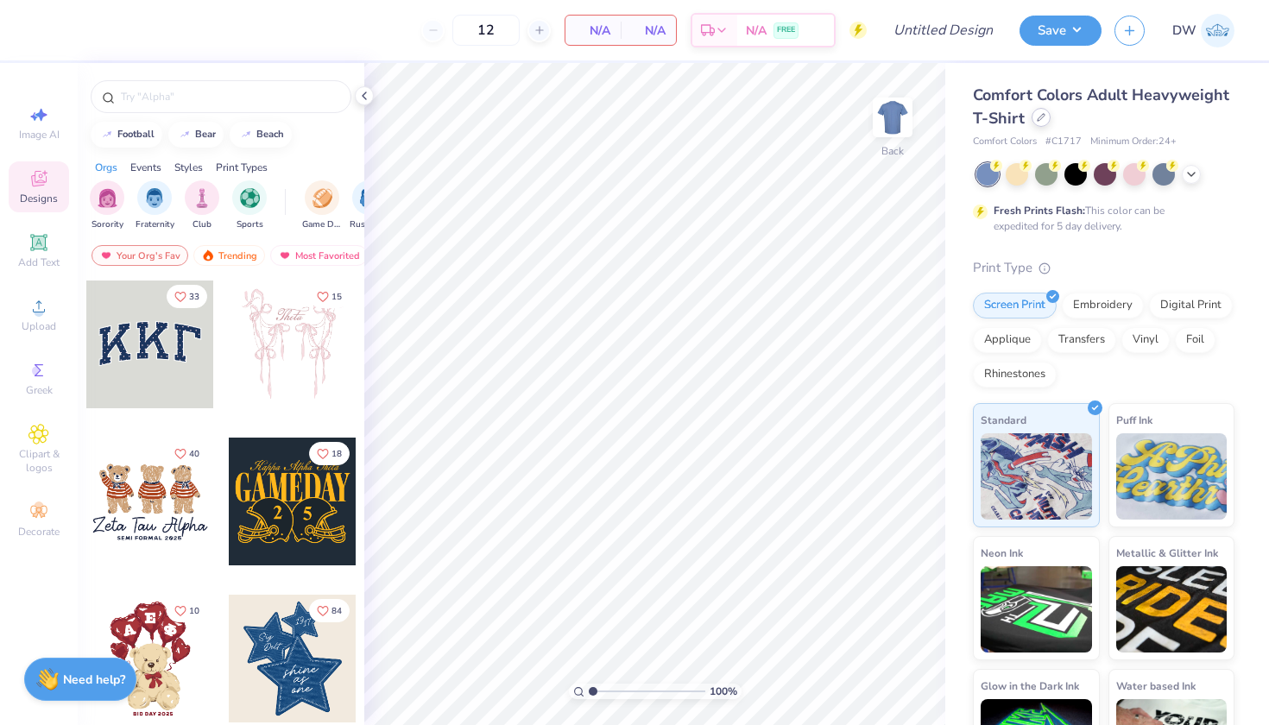
click at [1045, 120] on icon at bounding box center [1040, 117] width 9 height 9
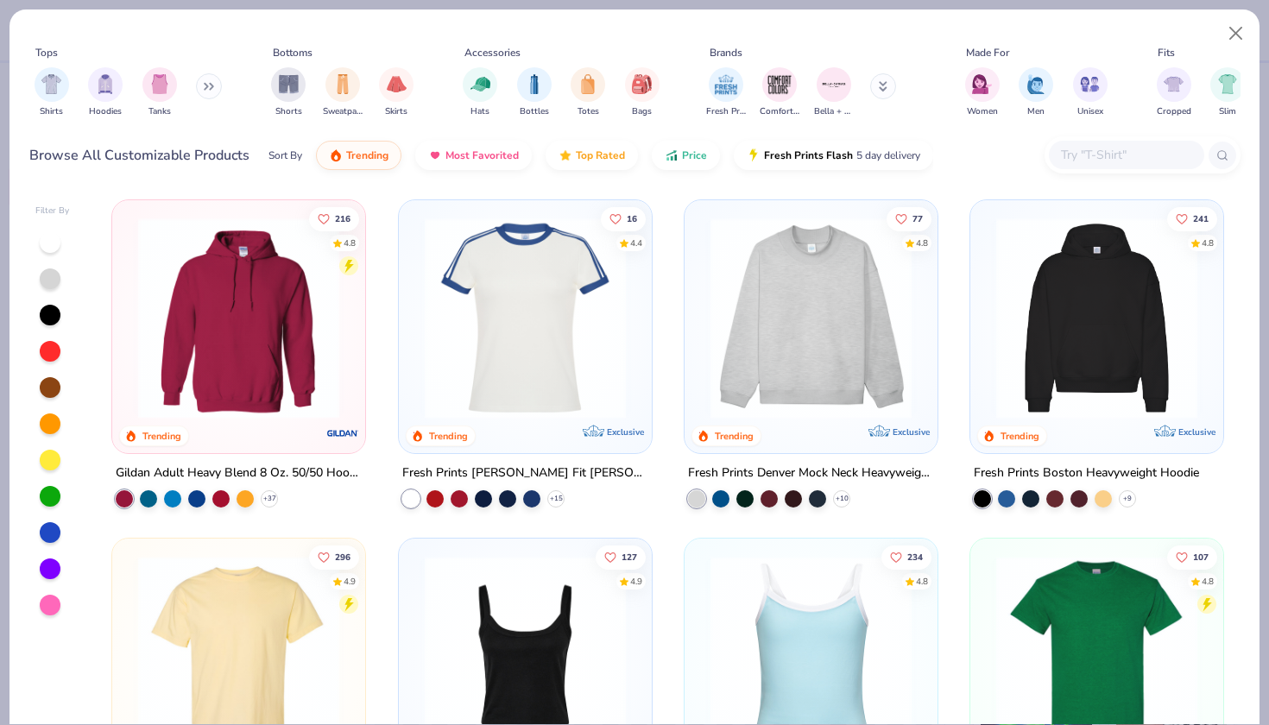
click at [552, 351] on div "216 4.8 Trending Gildan Adult Heavy Blend 8 Oz. 50/50 Hooded Sweatshirt + 37 16…" at bounding box center [668, 457] width 1144 height 533
click at [513, 344] on img at bounding box center [525, 317] width 218 height 201
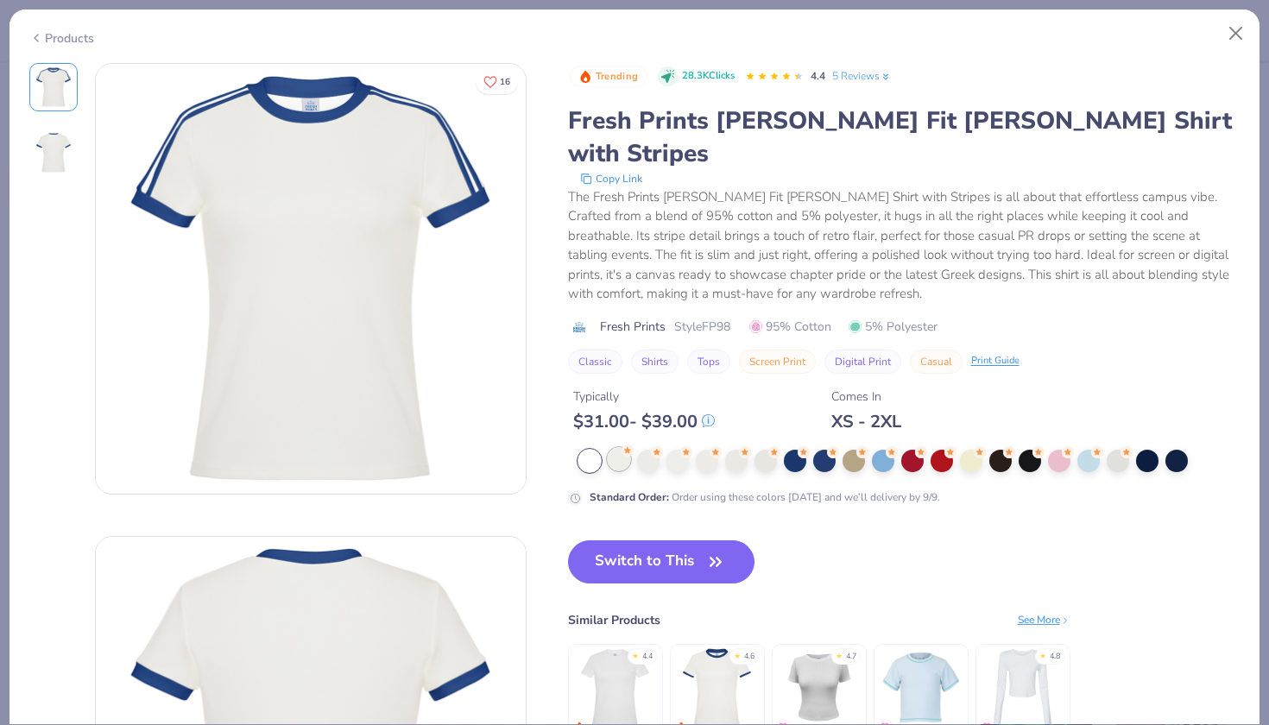
click at [622, 448] on div at bounding box center [619, 459] width 22 height 22
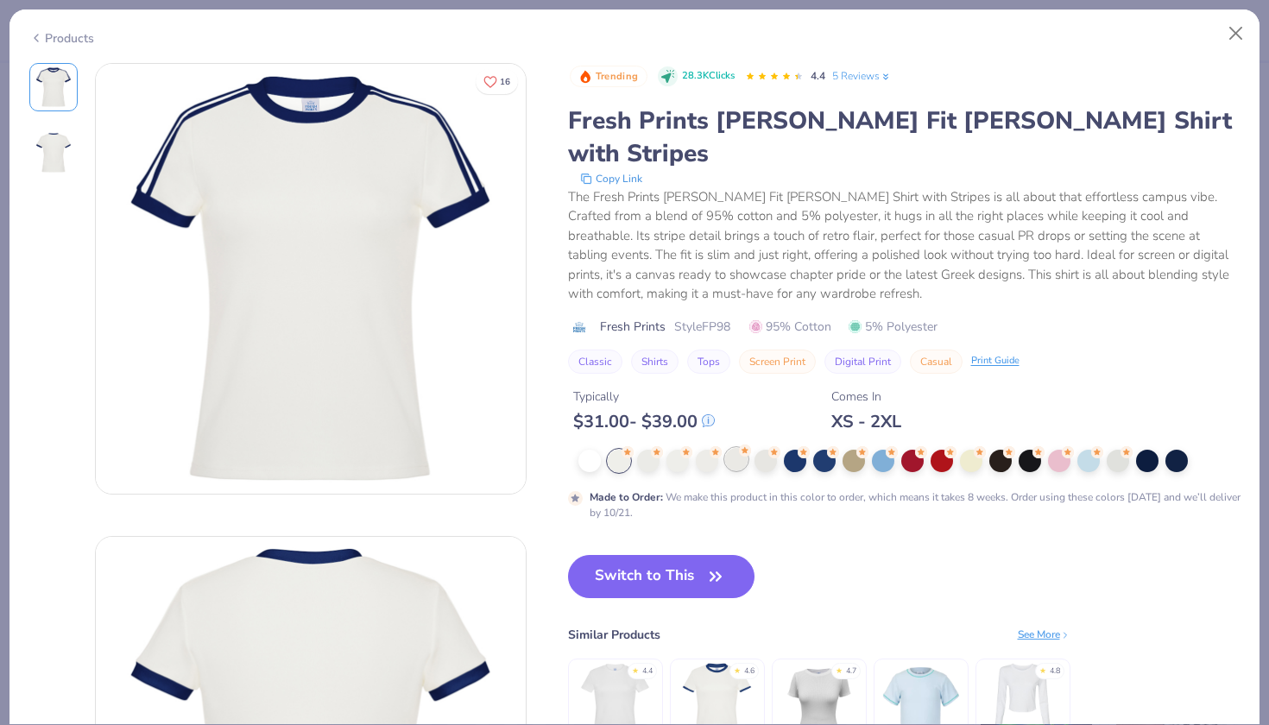
click at [633, 446] on circle at bounding box center [627, 452] width 12 height 12
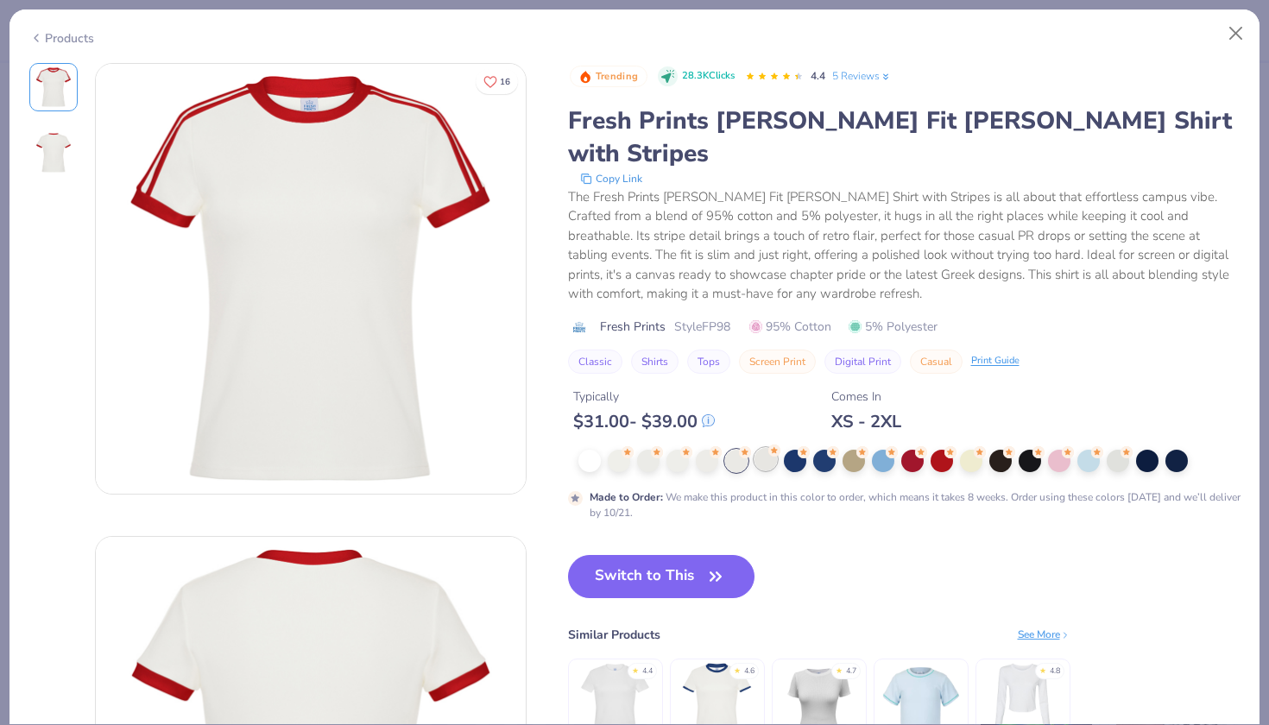
click at [766, 448] on div at bounding box center [765, 459] width 22 height 22
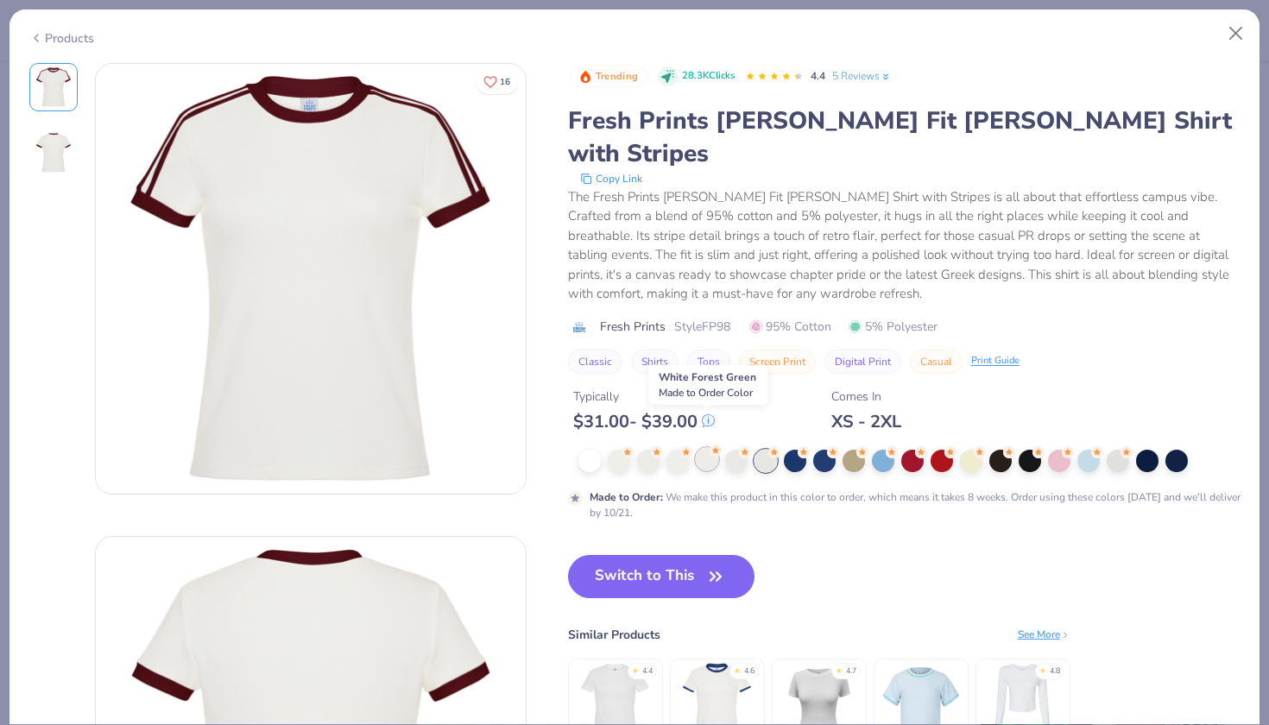
click at [712, 444] on icon at bounding box center [715, 450] width 12 height 12
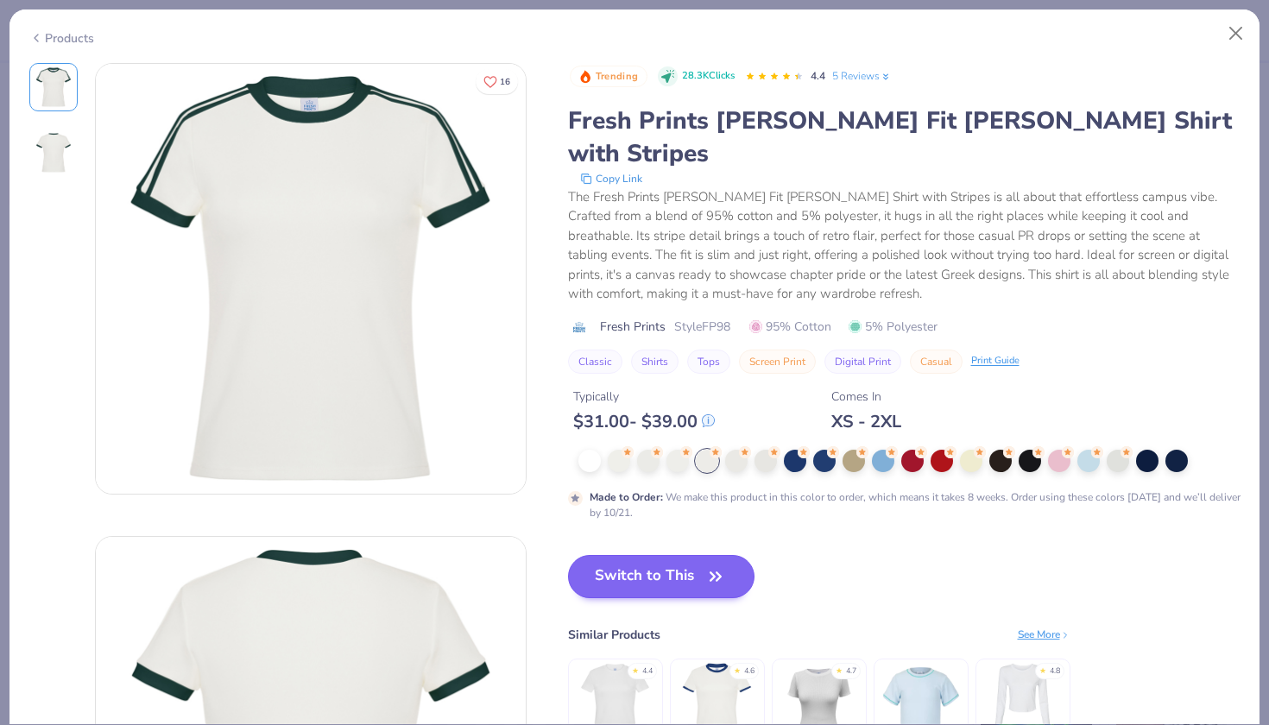
click at [667, 555] on button "Switch to This" at bounding box center [661, 576] width 187 height 43
type input "50"
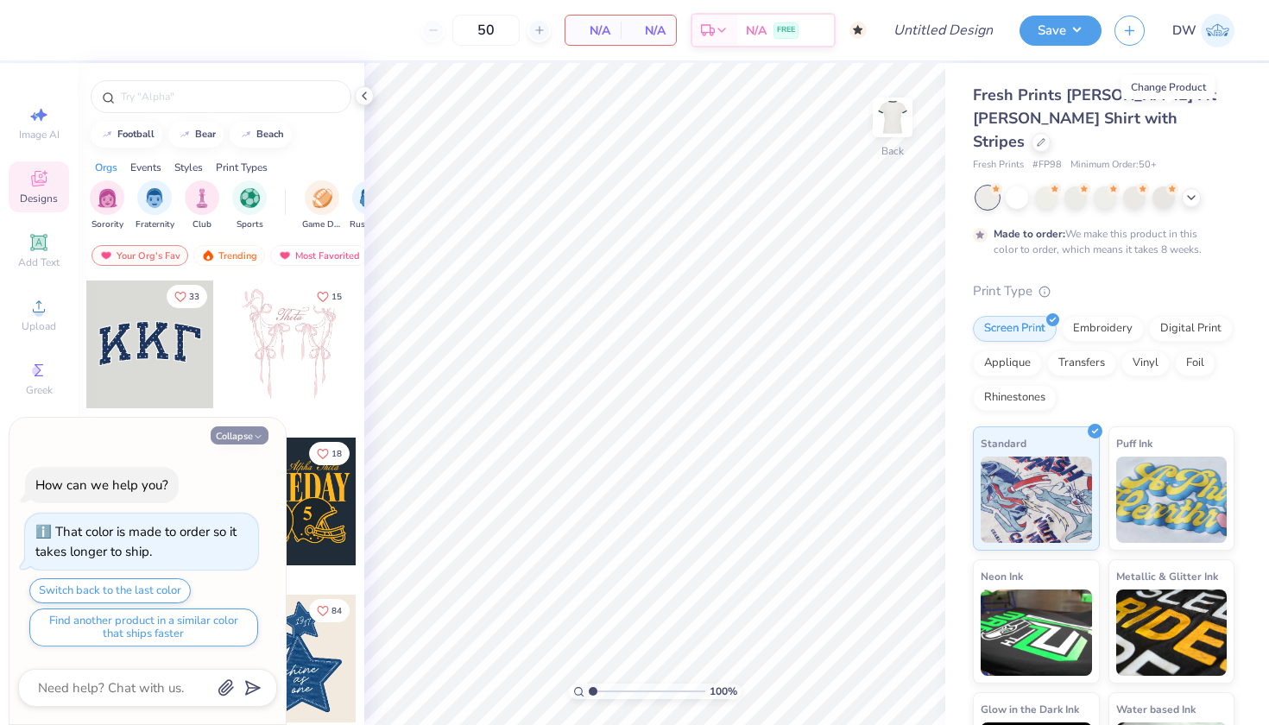
click at [242, 434] on button "Collapse" at bounding box center [240, 435] width 58 height 18
type textarea "x"
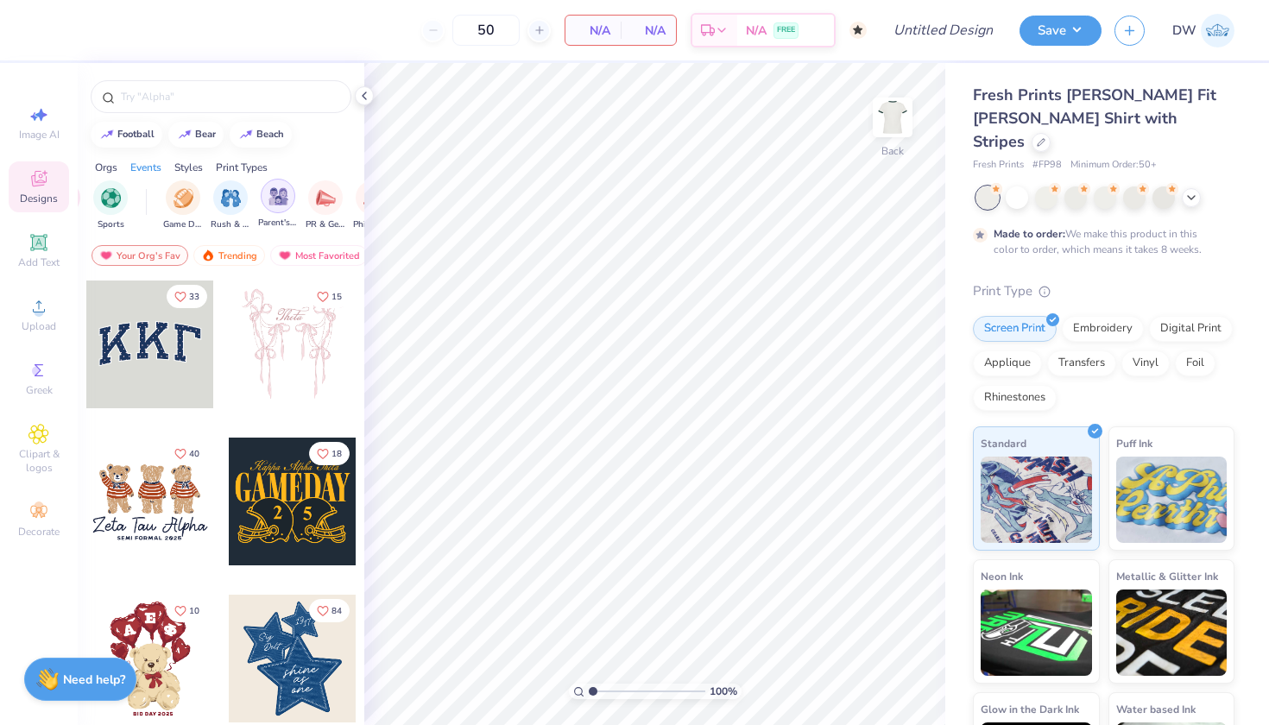
scroll to position [0, 149]
click at [215, 192] on img "filter for Rush & Bid" at bounding box center [221, 196] width 20 height 20
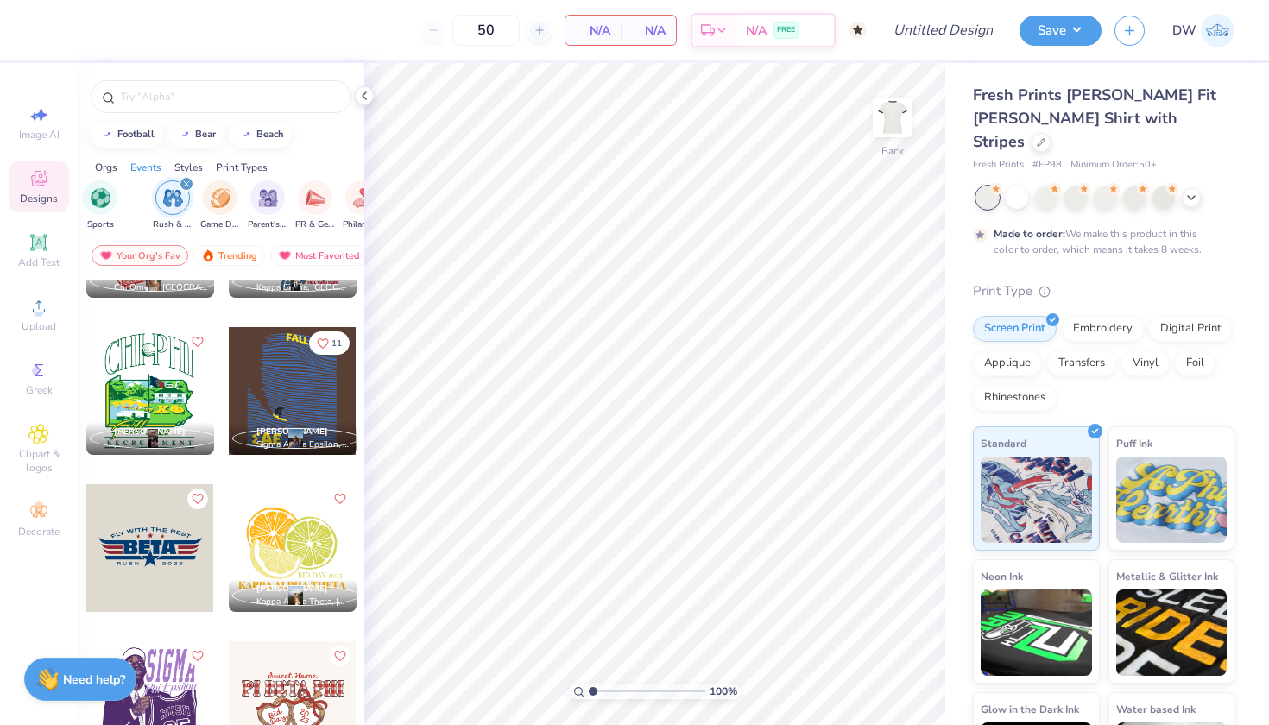
scroll to position [2819, 0]
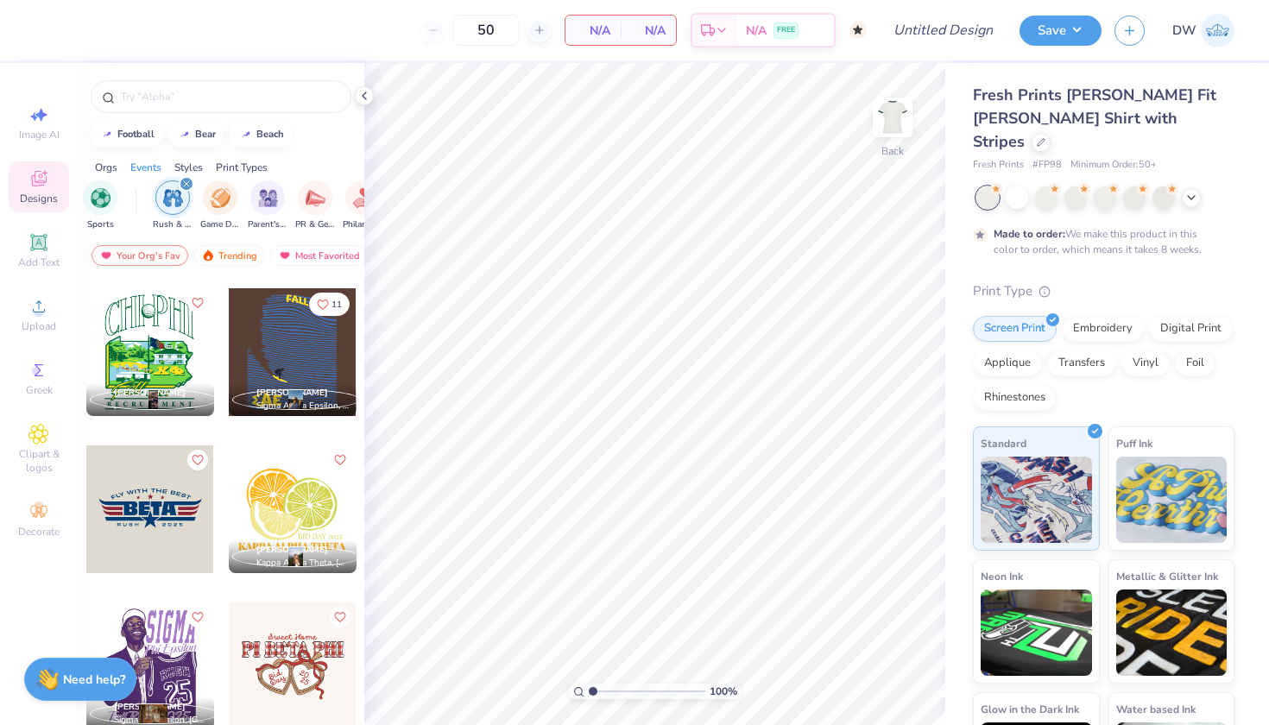
click at [188, 519] on div at bounding box center [150, 509] width 128 height 128
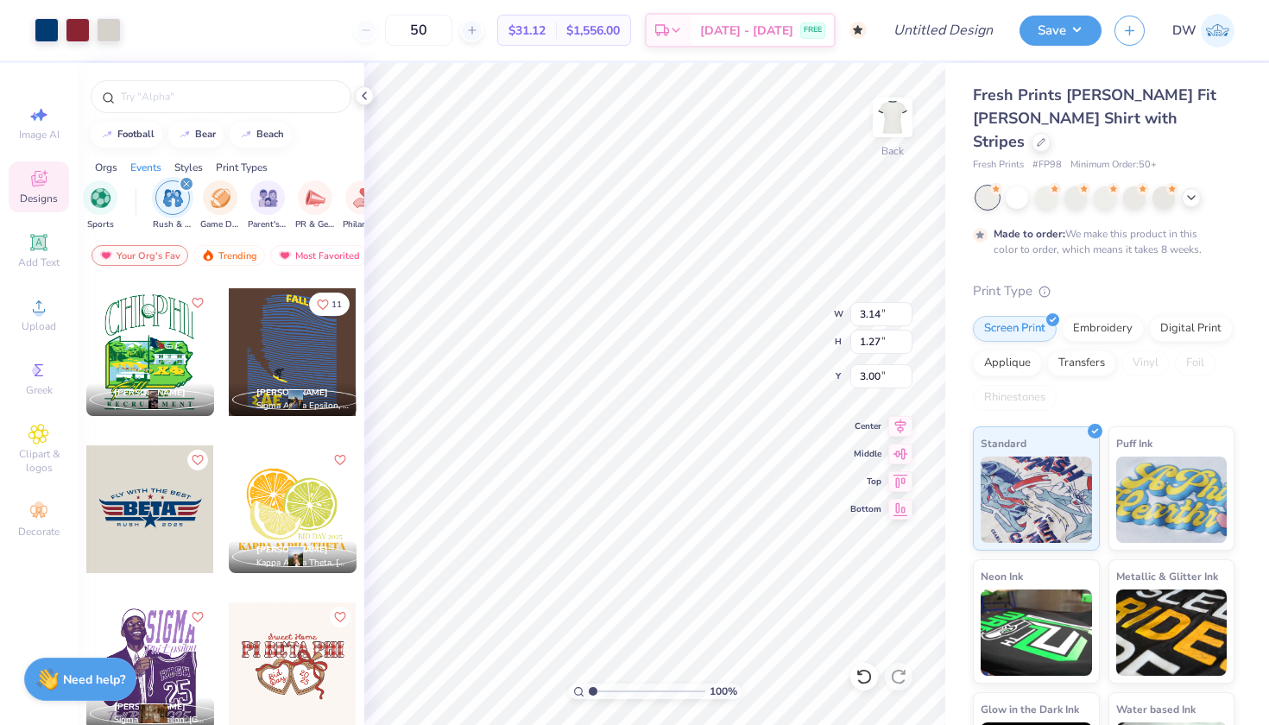
type input "7.40"
type input "2.99"
click at [47, 38] on div at bounding box center [47, 28] width 24 height 24
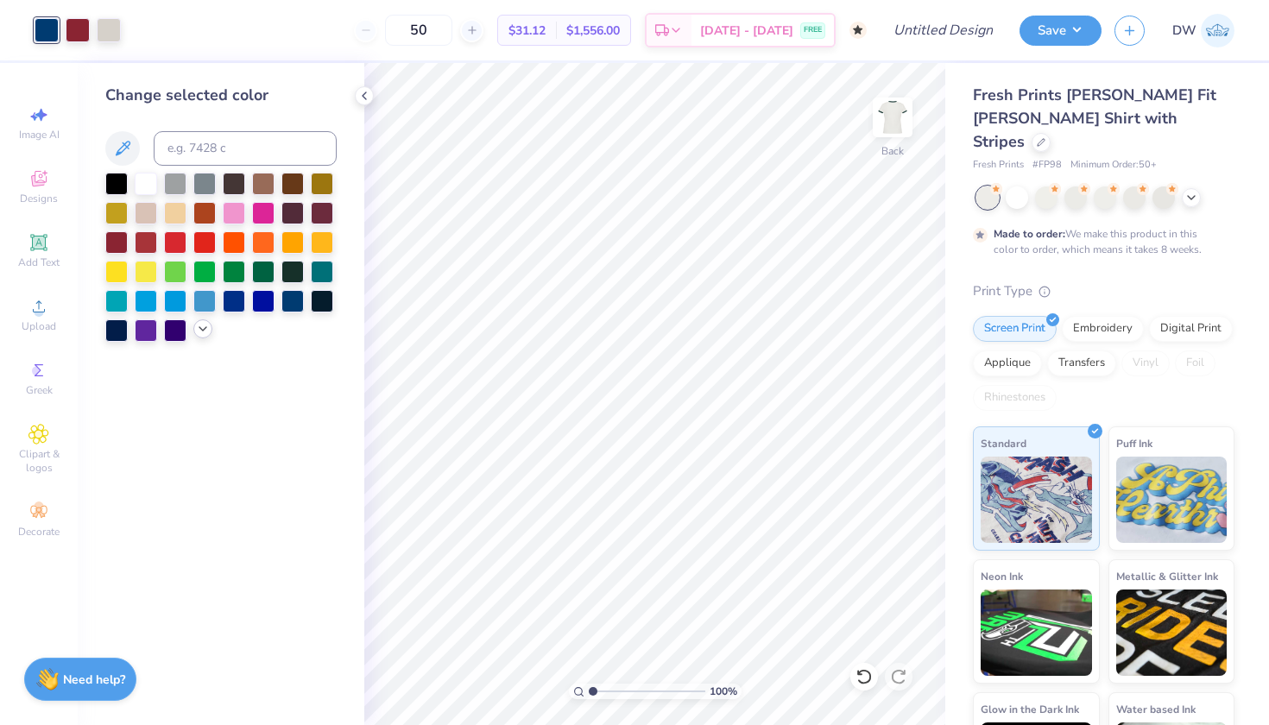
click at [205, 334] on icon at bounding box center [203, 329] width 14 height 14
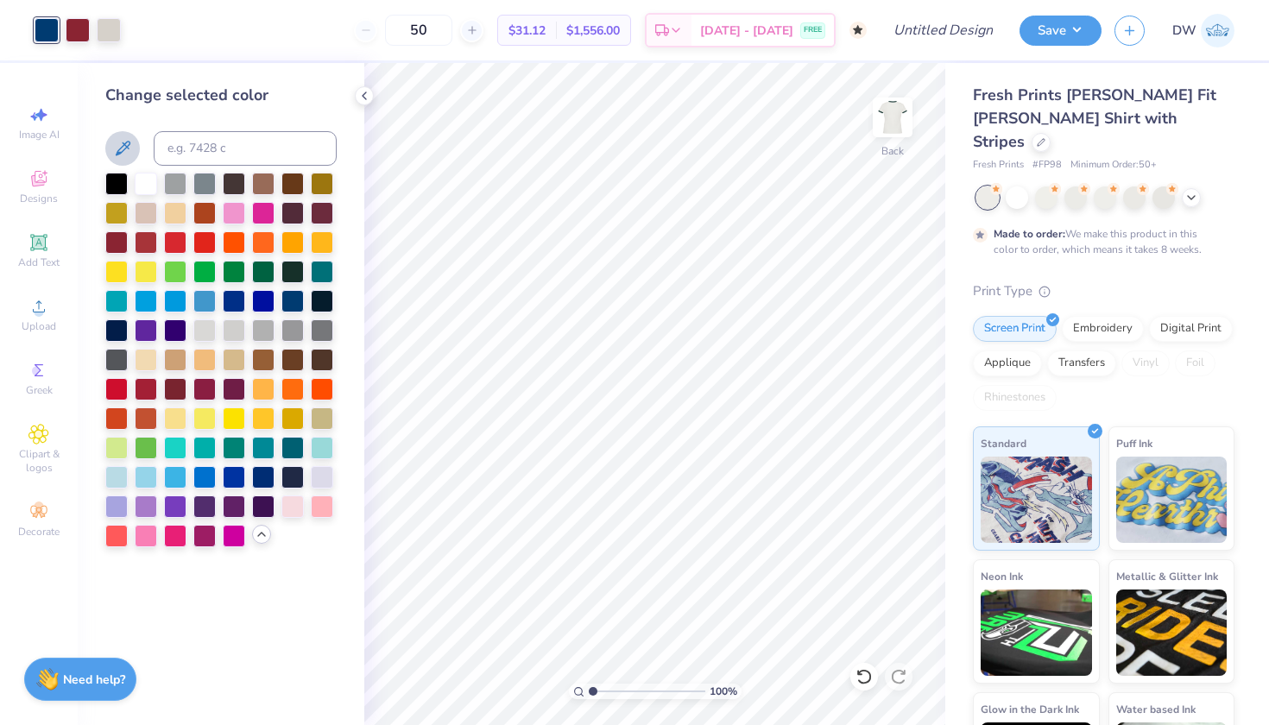
click at [114, 138] on icon at bounding box center [122, 148] width 21 height 21
click at [116, 157] on icon at bounding box center [122, 148] width 21 height 21
click at [268, 268] on div at bounding box center [263, 270] width 22 height 22
click at [293, 274] on div at bounding box center [292, 270] width 22 height 22
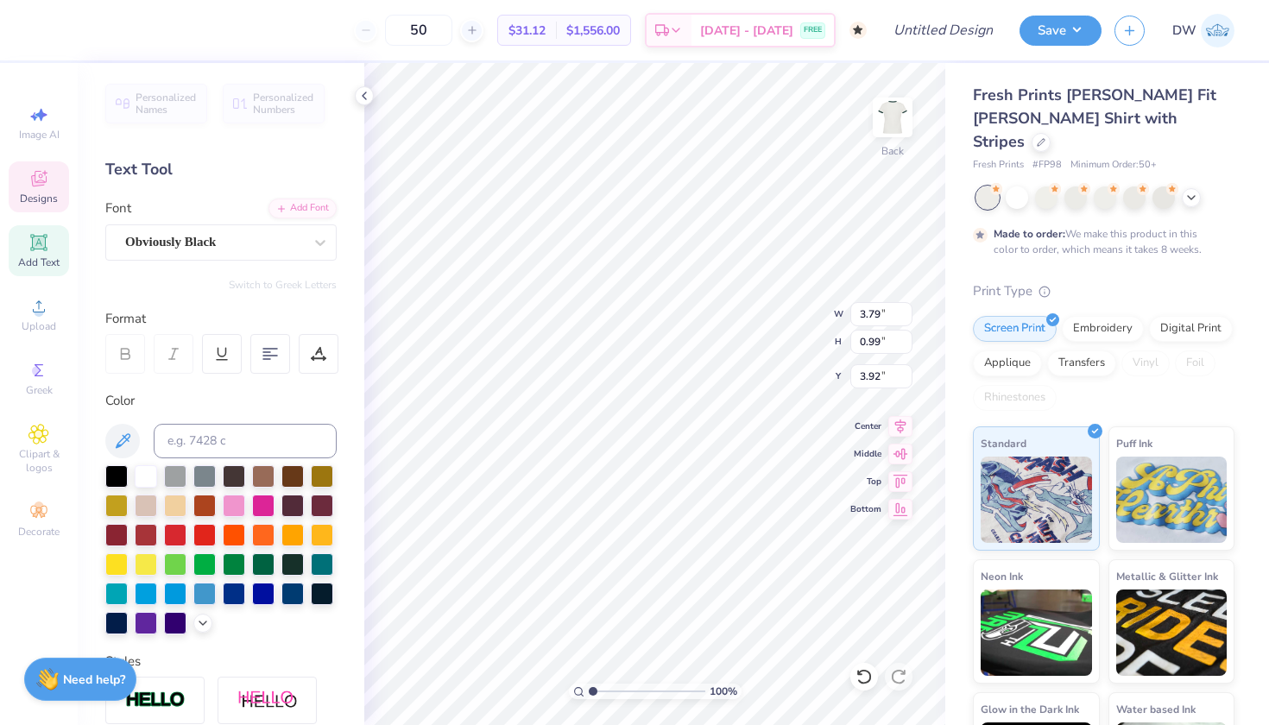
scroll to position [14, 3]
type textarea "ADPi"
type textarea "Bid Day"
type input "1.45"
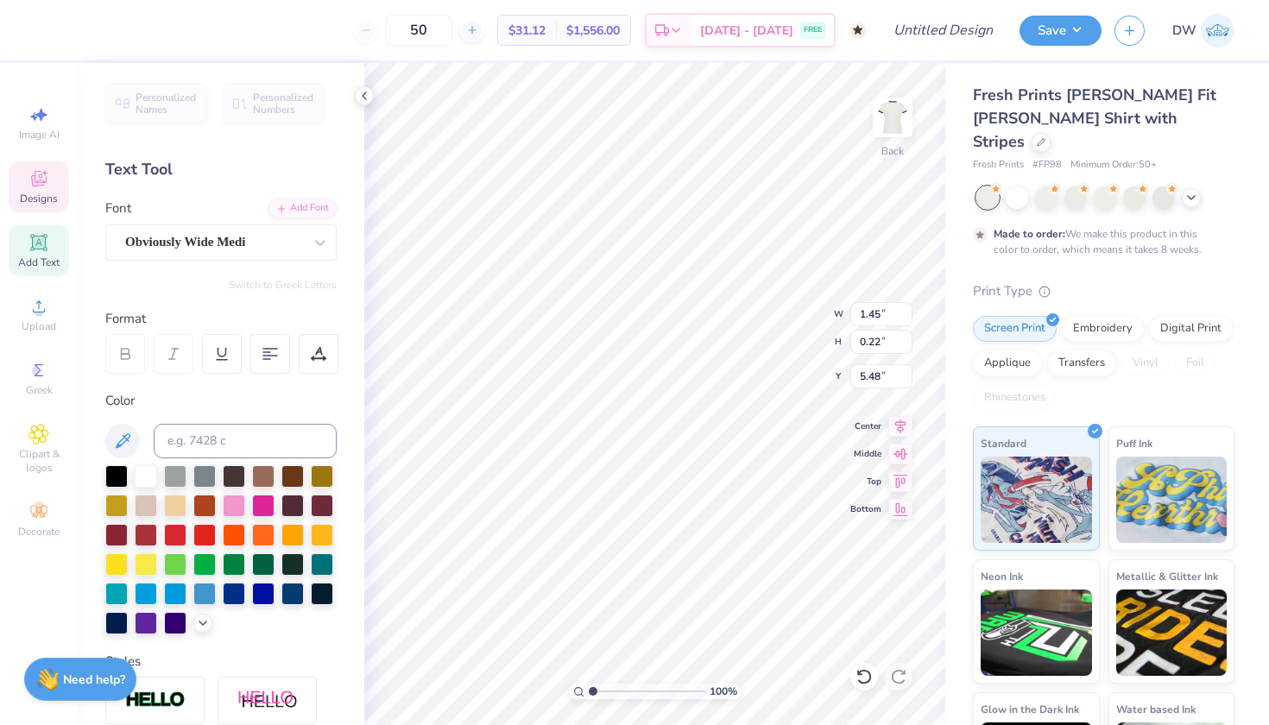
scroll to position [14, 3]
type textarea "2026"
type textarea "FLY INTO THE DELTA ZONE"
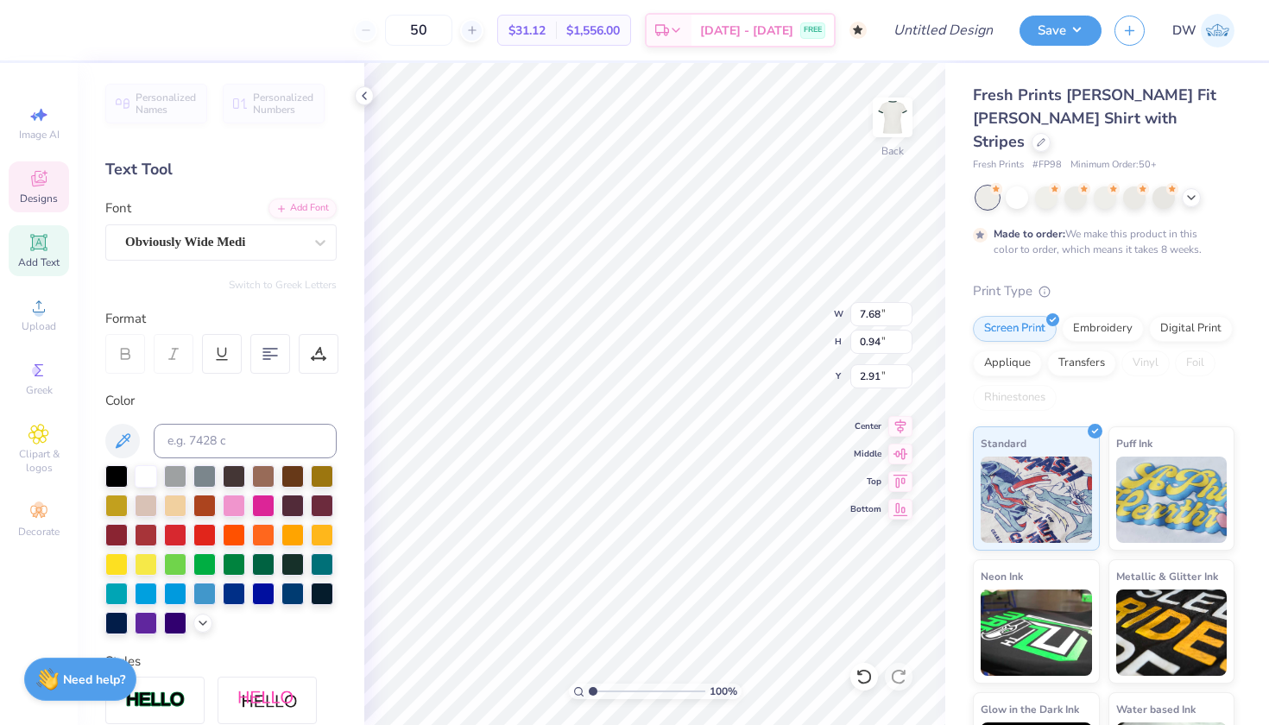
type input "7.16"
type input "0.87"
click at [855, 677] on icon at bounding box center [863, 676] width 17 height 17
type input "2.91"
click at [862, 677] on icon at bounding box center [863, 676] width 17 height 17
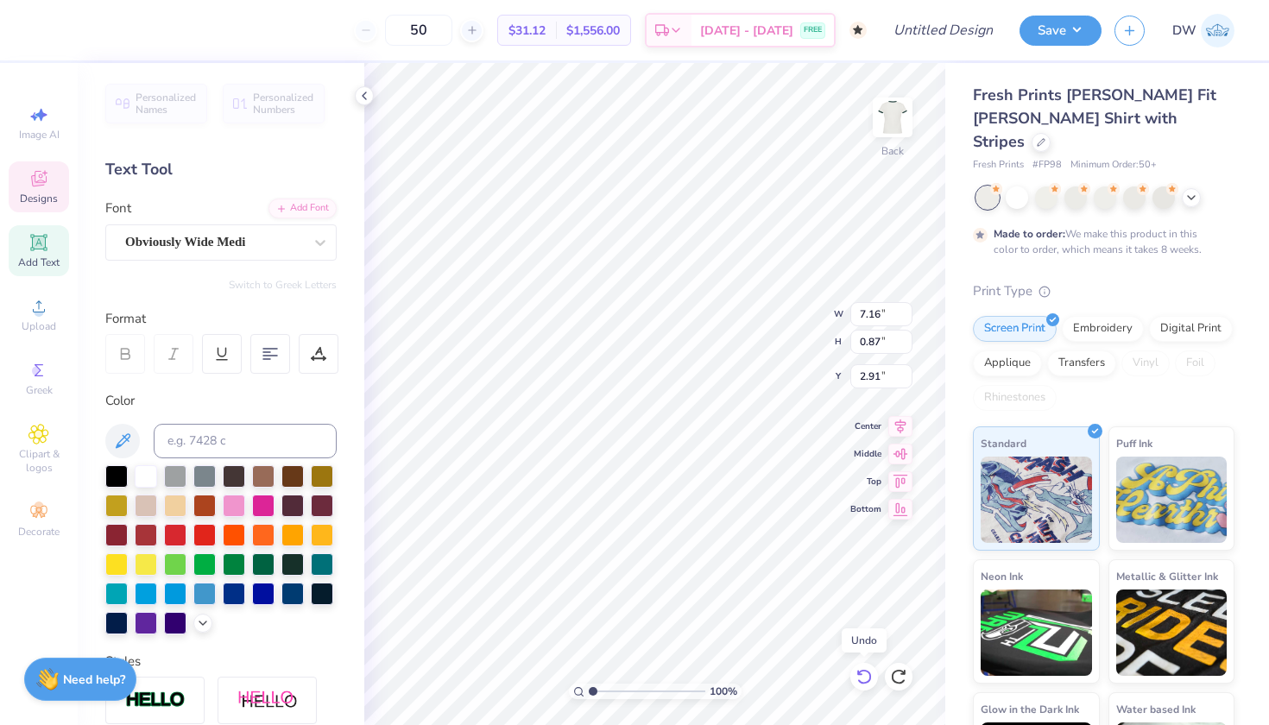
type input "7.68"
type input "0.94"
click at [862, 677] on icon at bounding box center [863, 676] width 17 height 17
type input "5.80"
type input "0.76"
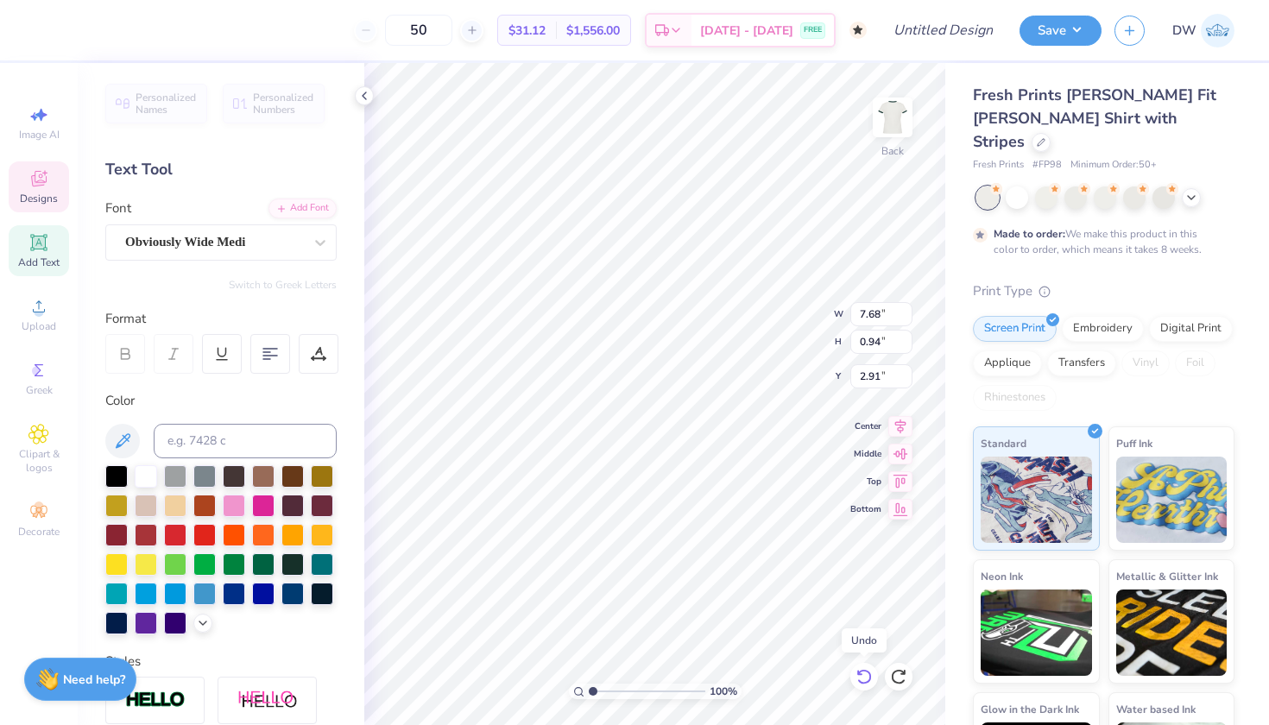
type input "3.00"
type input "3.74"
click at [860, 679] on icon at bounding box center [863, 676] width 17 height 17
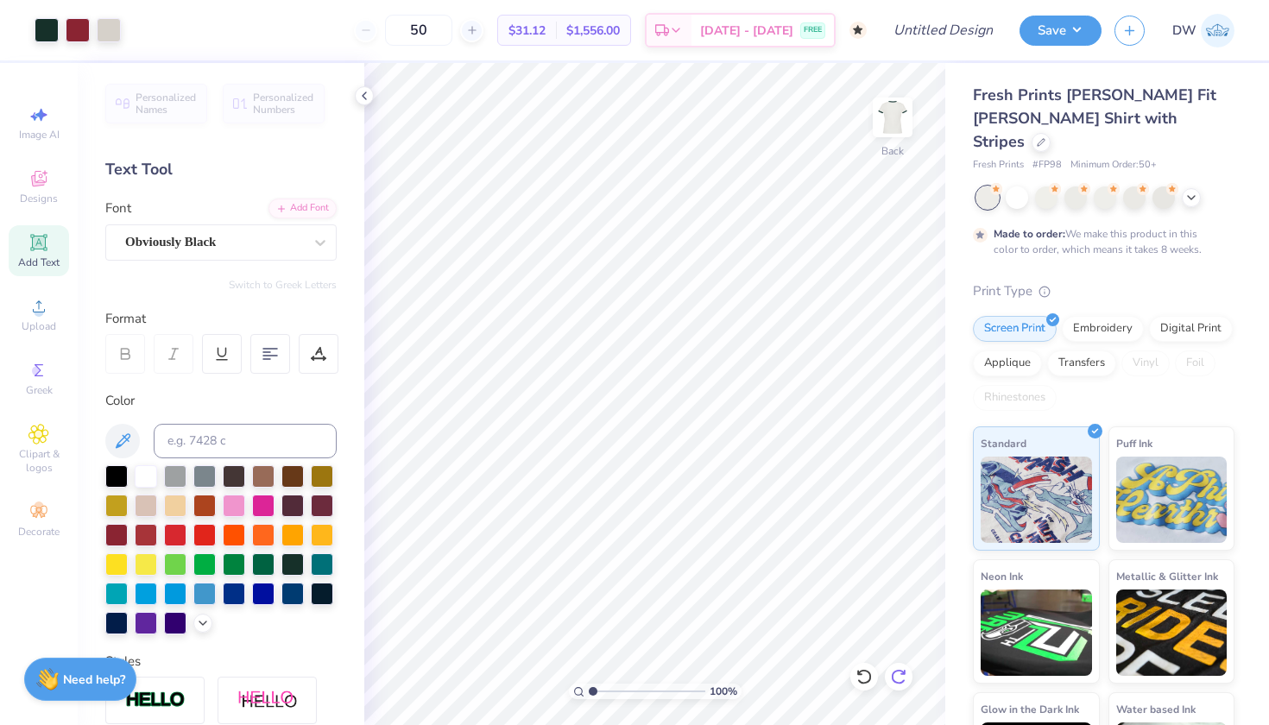
click at [897, 680] on icon at bounding box center [898, 676] width 17 height 17
type input "3.62"
type input "3.77"
type input "4.18"
click at [862, 677] on icon at bounding box center [863, 676] width 17 height 17
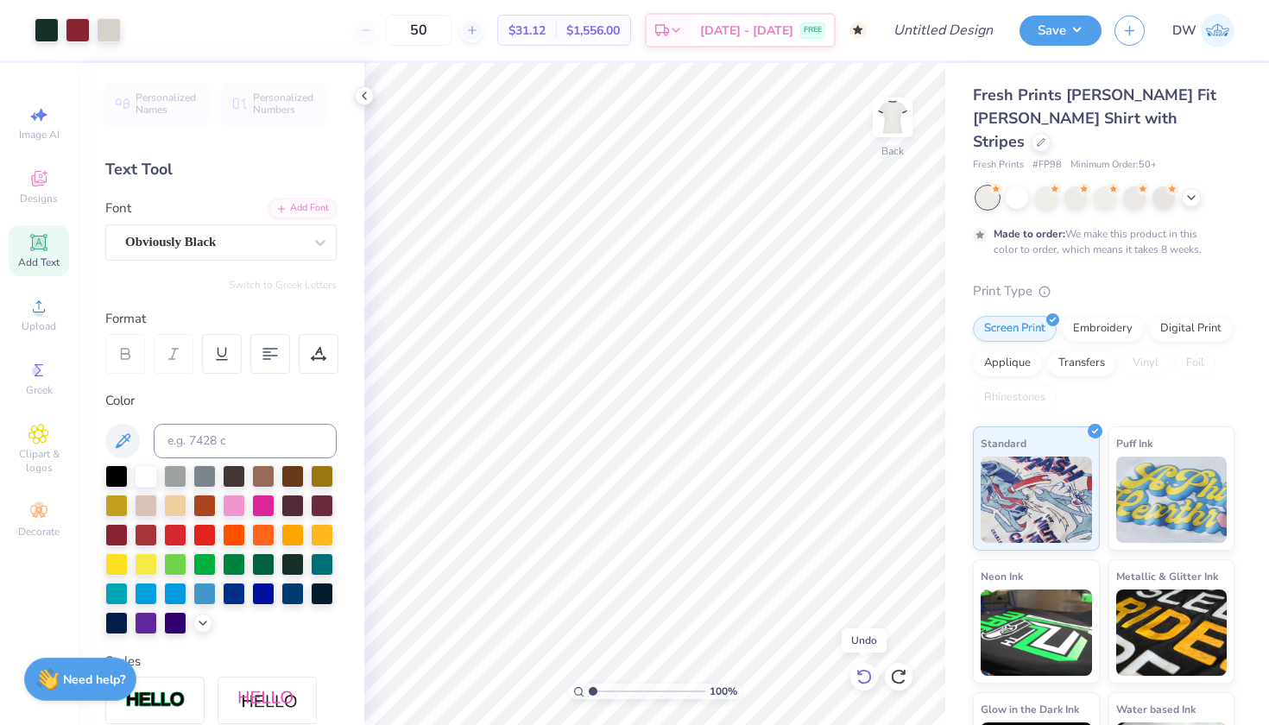
click at [862, 677] on icon at bounding box center [863, 676] width 17 height 17
click at [899, 677] on icon at bounding box center [898, 676] width 17 height 17
type input "4.37"
click at [865, 669] on icon at bounding box center [863, 676] width 17 height 17
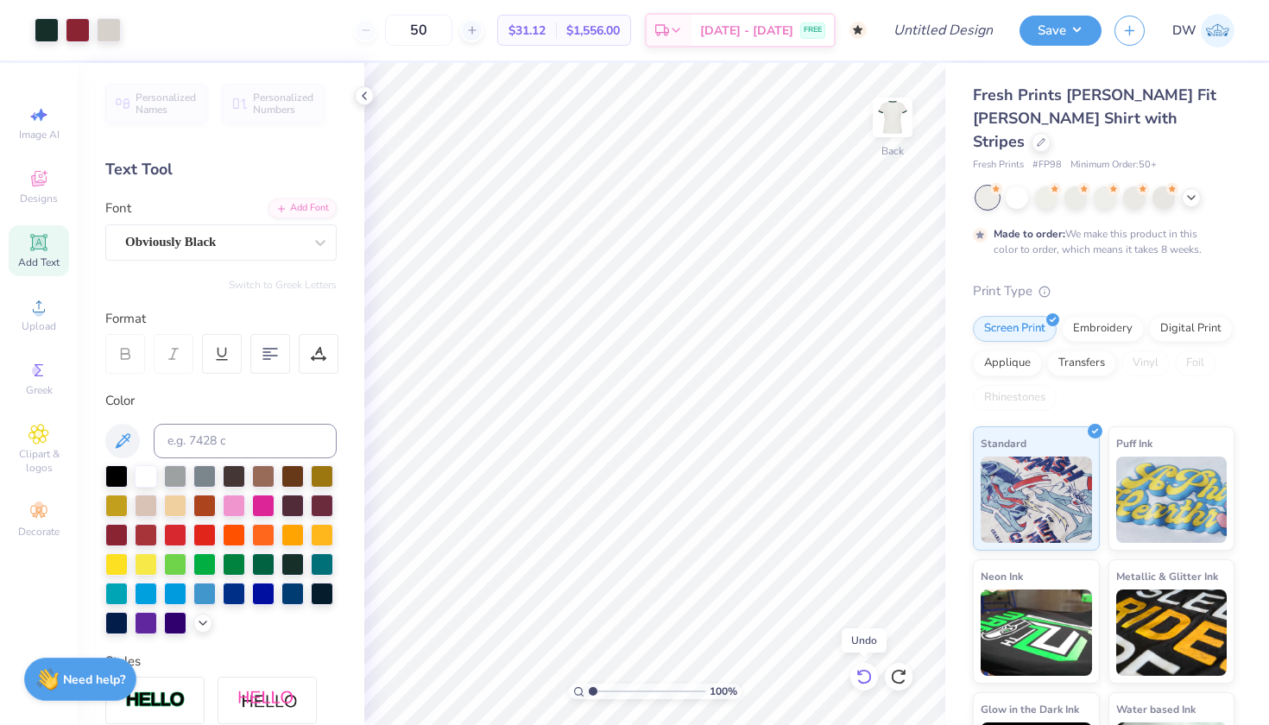
click at [865, 669] on icon at bounding box center [863, 676] width 17 height 17
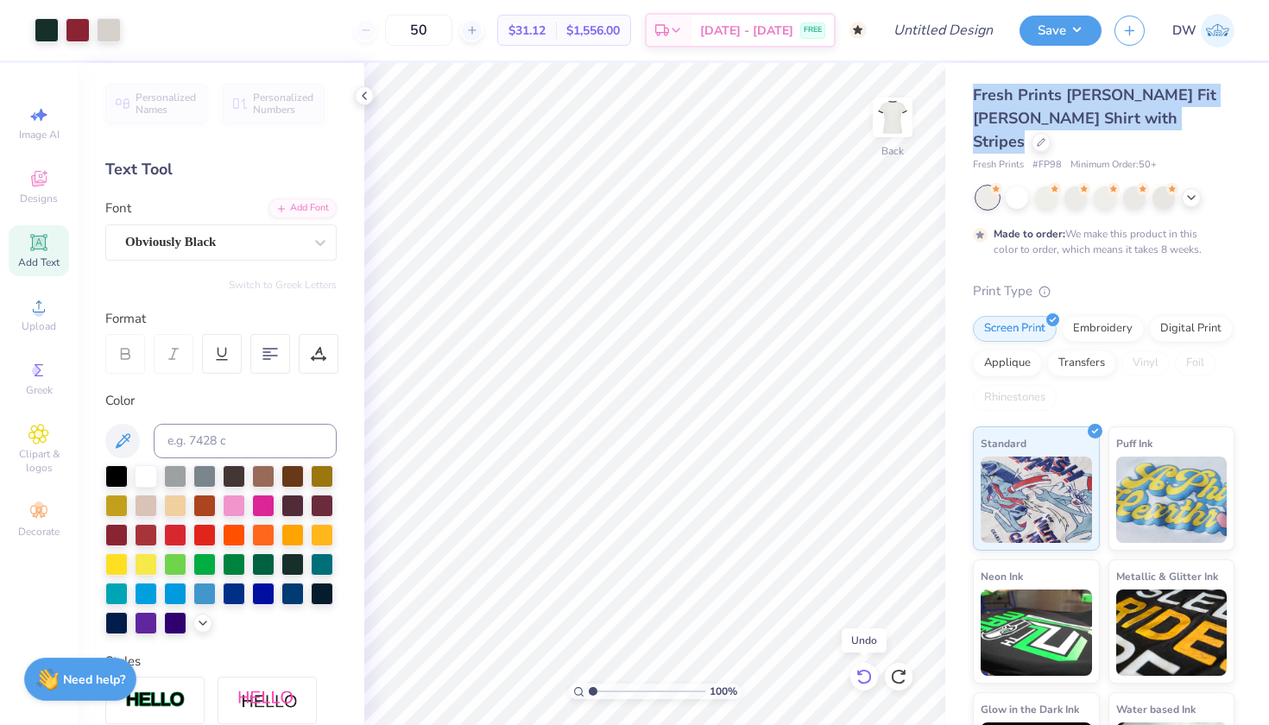
click at [865, 669] on icon at bounding box center [863, 676] width 17 height 17
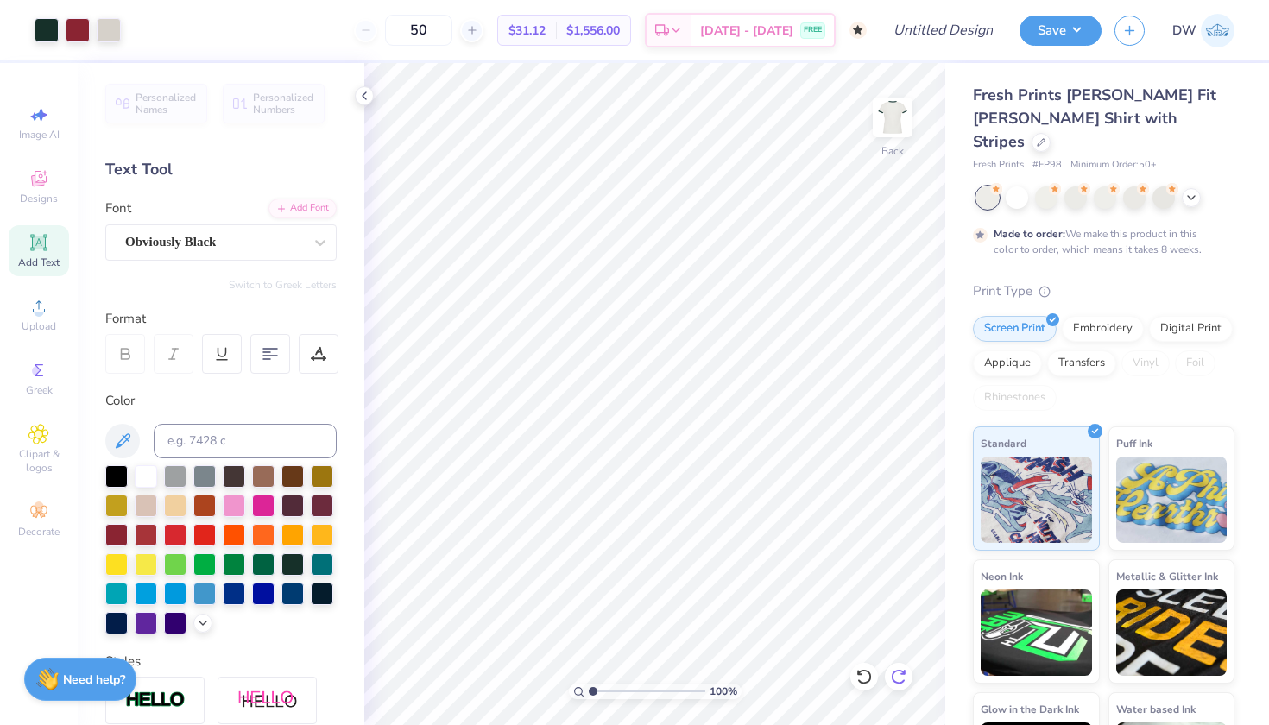
click at [896, 676] on icon at bounding box center [898, 676] width 17 height 17
click at [895, 675] on icon at bounding box center [898, 676] width 17 height 17
click at [861, 677] on icon at bounding box center [863, 676] width 17 height 17
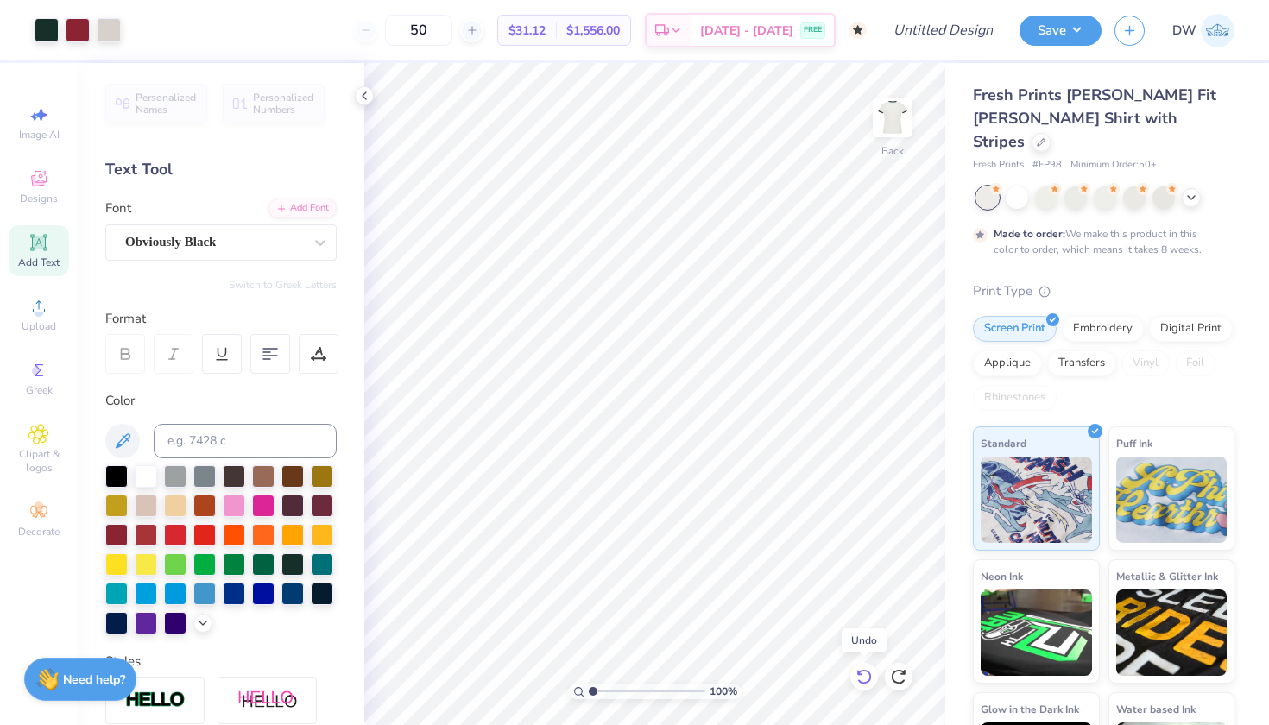
click at [861, 677] on icon at bounding box center [863, 676] width 17 height 17
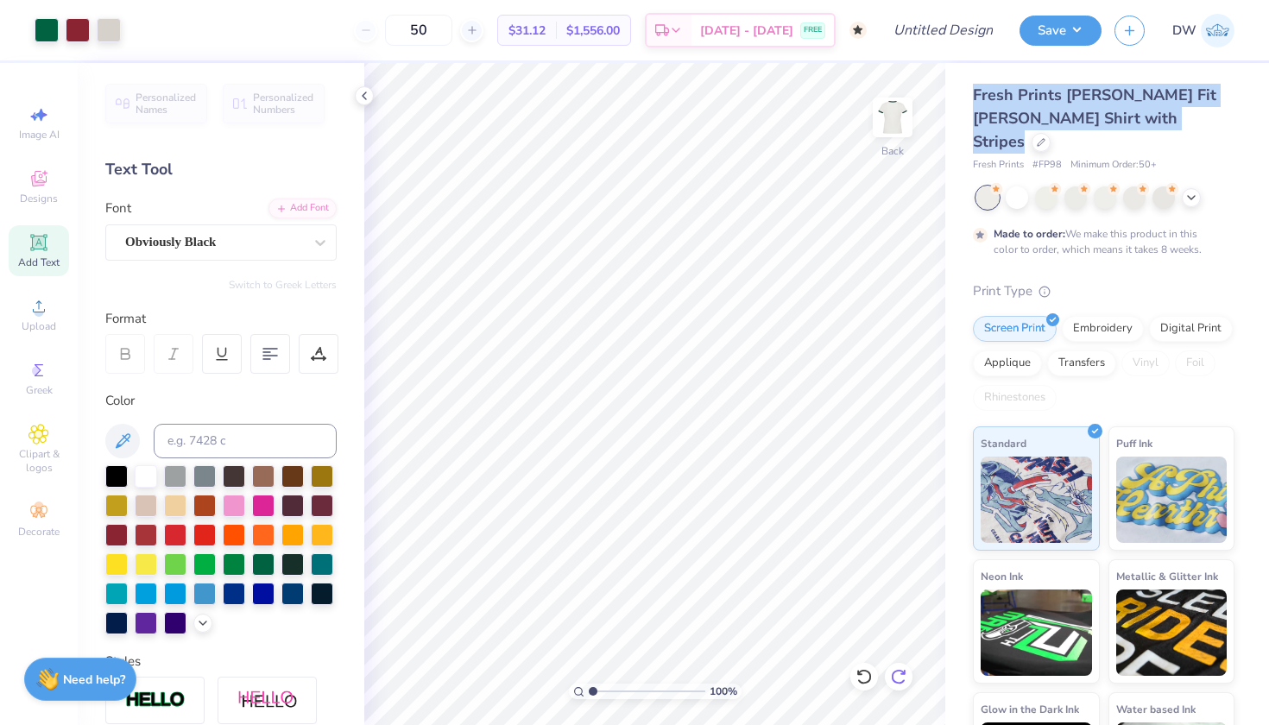
click at [891, 681] on icon at bounding box center [898, 676] width 17 height 17
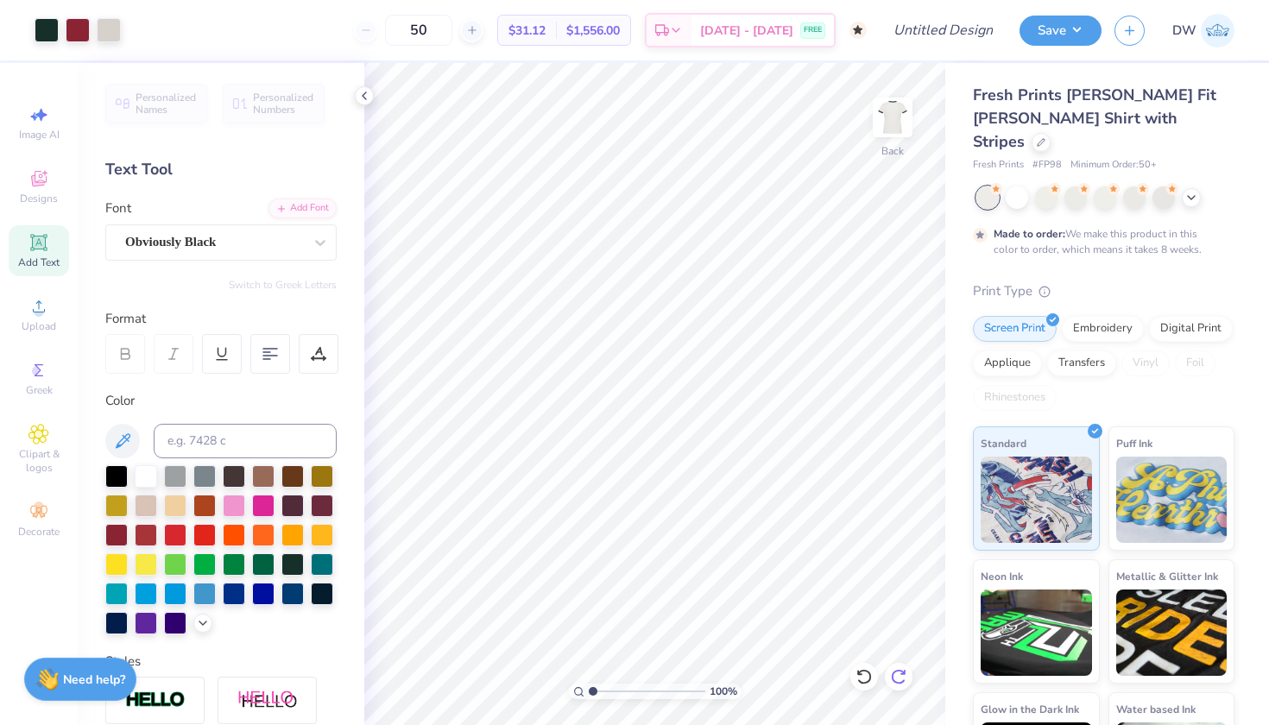
click at [898, 675] on icon at bounding box center [898, 676] width 17 height 17
click at [898, 676] on icon at bounding box center [898, 676] width 17 height 17
drag, startPoint x: 454, startPoint y: 28, endPoint x: 405, endPoint y: 28, distance: 49.2
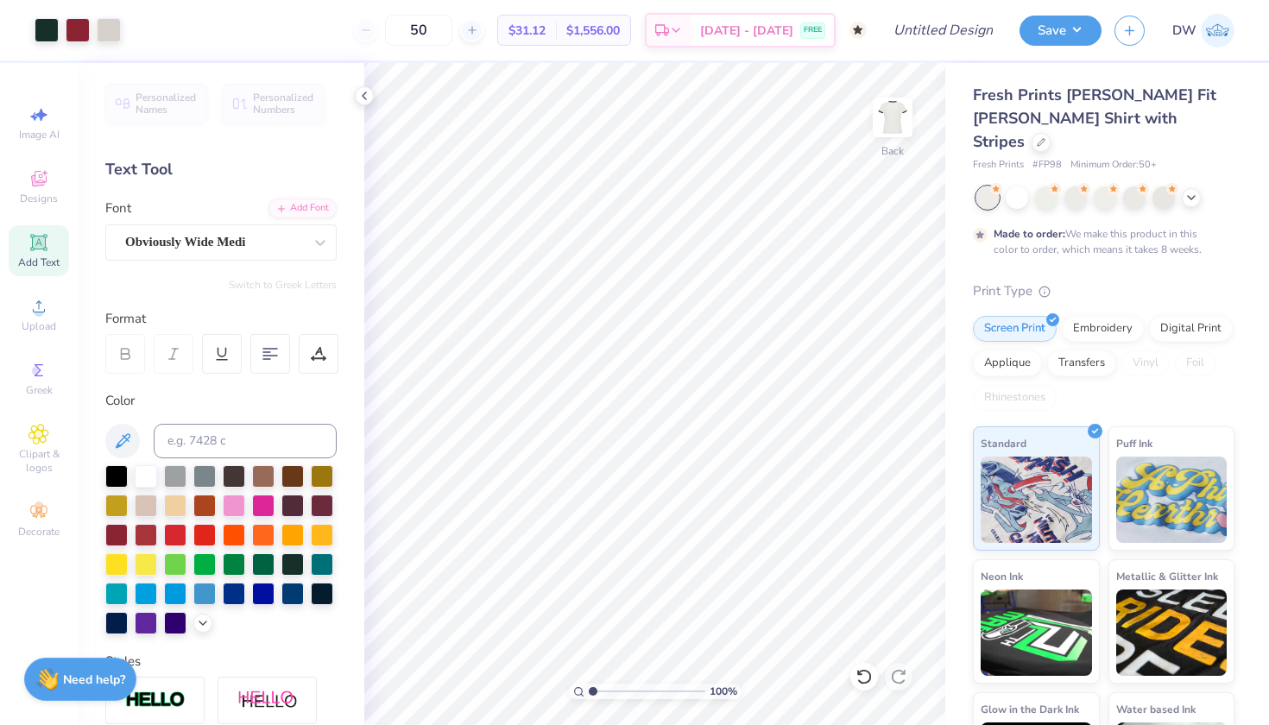
click at [405, 28] on div "50" at bounding box center [418, 30] width 129 height 31
type input "80"
drag, startPoint x: 455, startPoint y: 35, endPoint x: 432, endPoint y: 39, distance: 22.8
click at [432, 39] on input "80" at bounding box center [418, 30] width 67 height 31
type input "5"
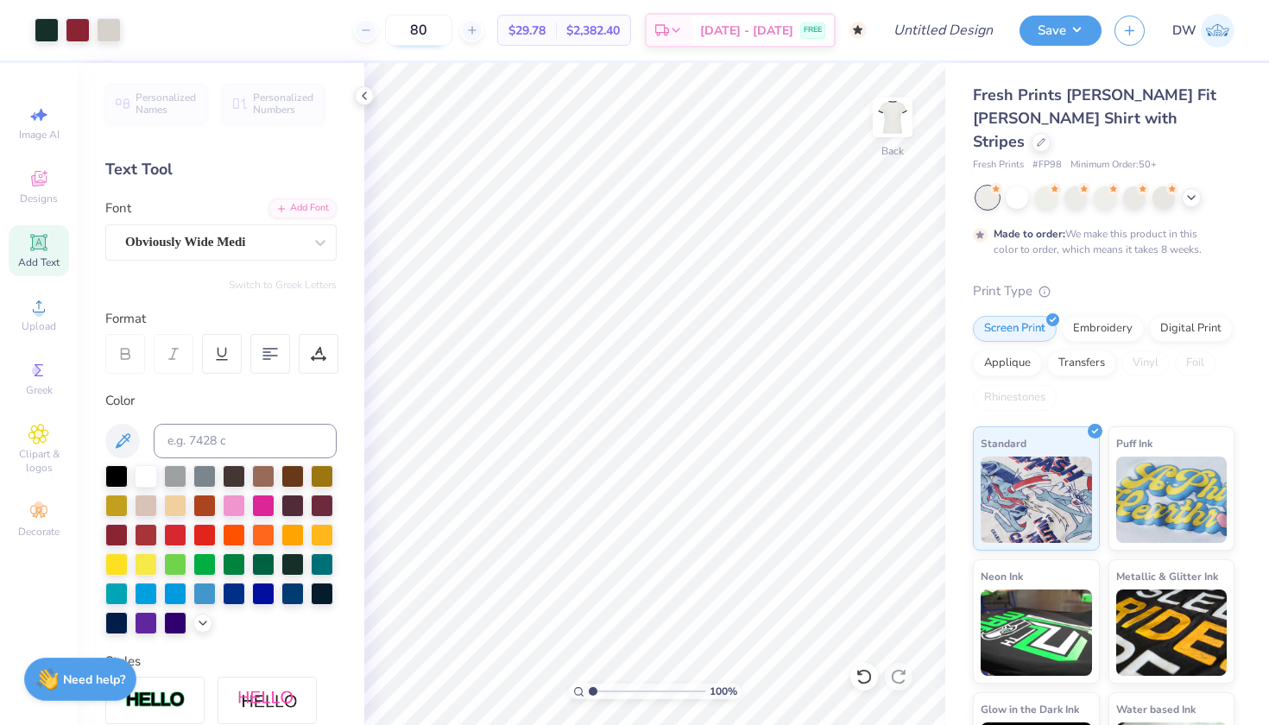
drag, startPoint x: 461, startPoint y: 35, endPoint x: 425, endPoint y: 33, distance: 36.3
click at [425, 33] on input "80" at bounding box center [418, 30] width 67 height 31
type input "7"
type input "55"
click at [935, 36] on input "Design Title" at bounding box center [964, 30] width 85 height 35
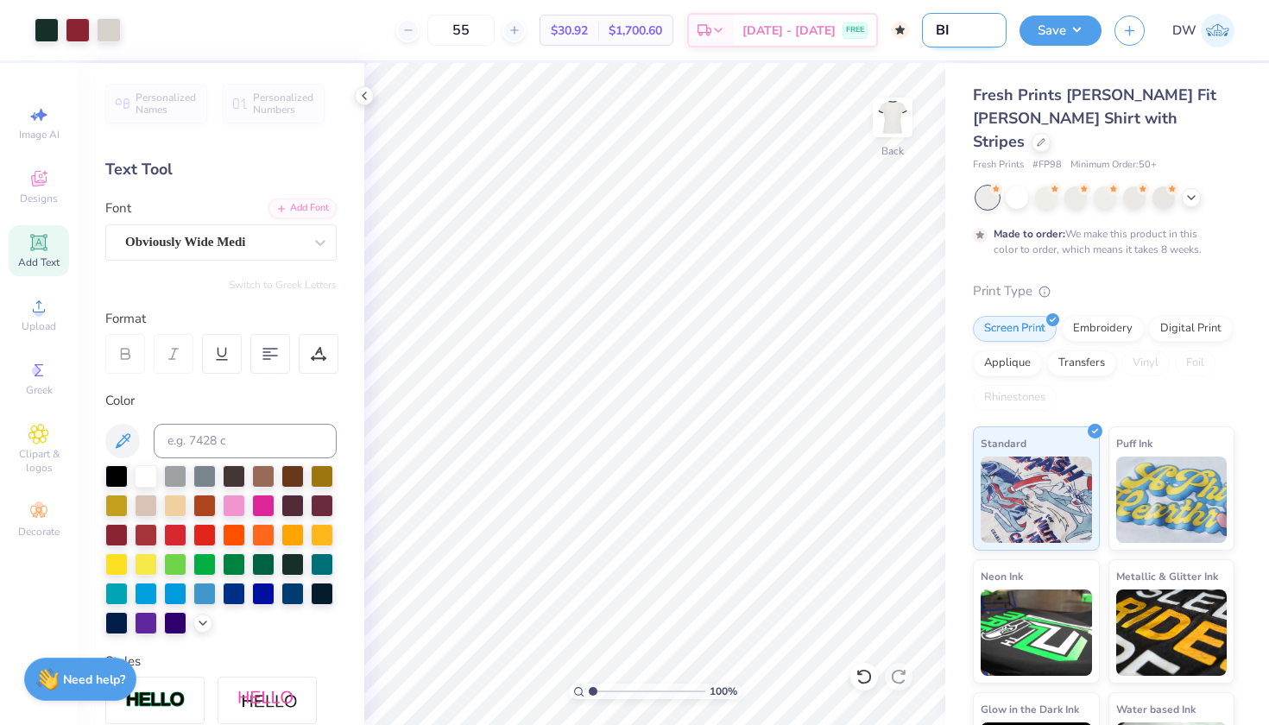
type input "B"
type input "2026 Bid Day D1"
click at [1077, 16] on button "Save" at bounding box center [1060, 28] width 82 height 30
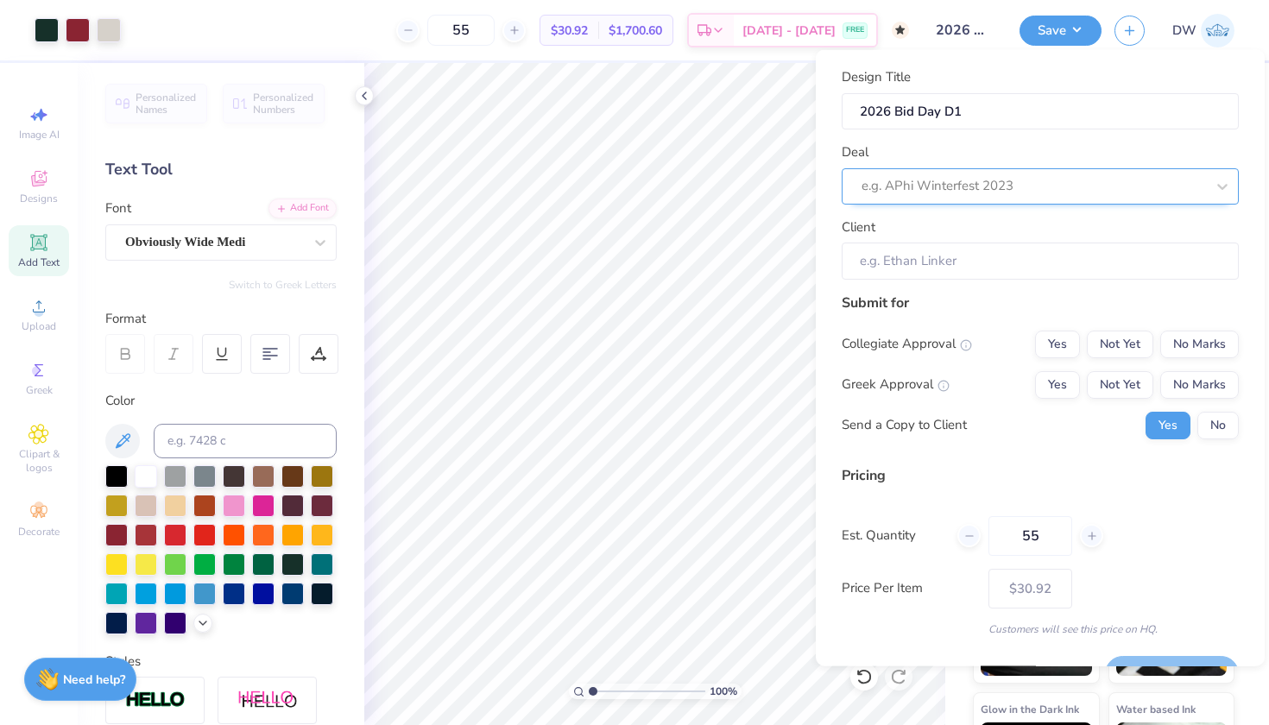
click at [994, 184] on div "e.g. APhi Winterfest 2023" at bounding box center [1032, 186] width 343 height 20
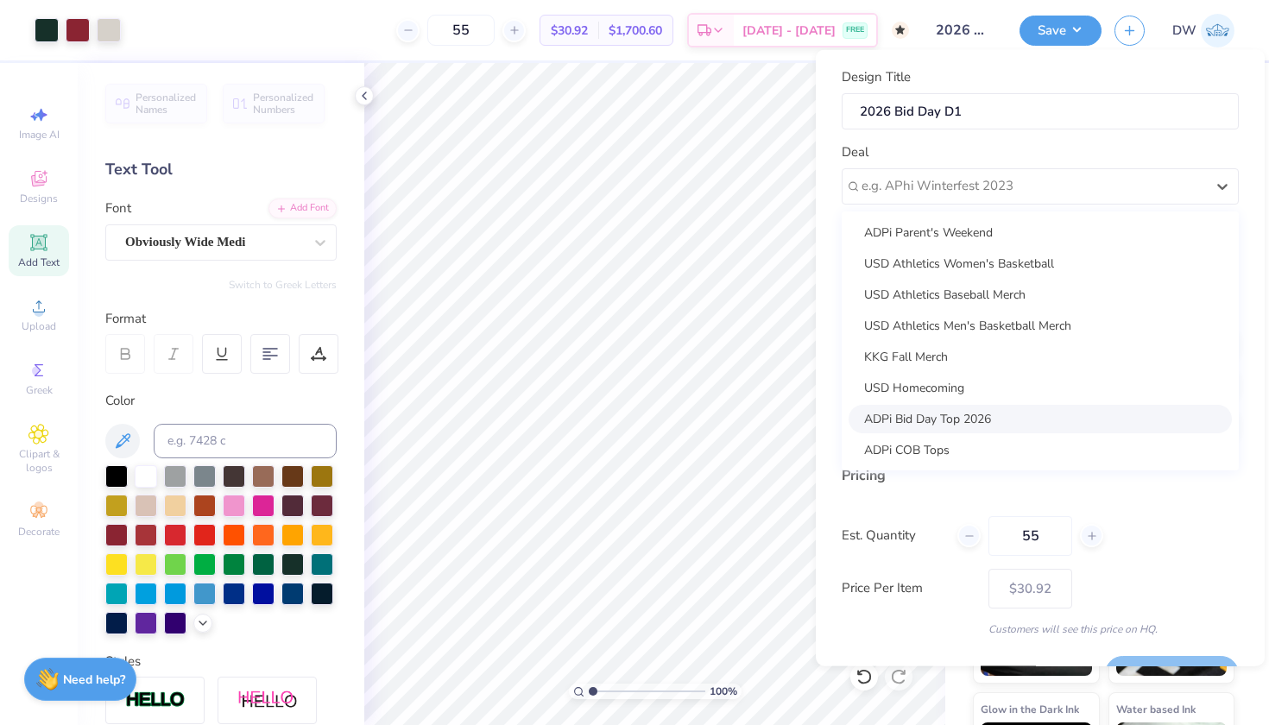
click at [956, 412] on div "ADPi Bid Day Top 2026" at bounding box center [1039, 418] width 383 height 28
type input "Danica Woods"
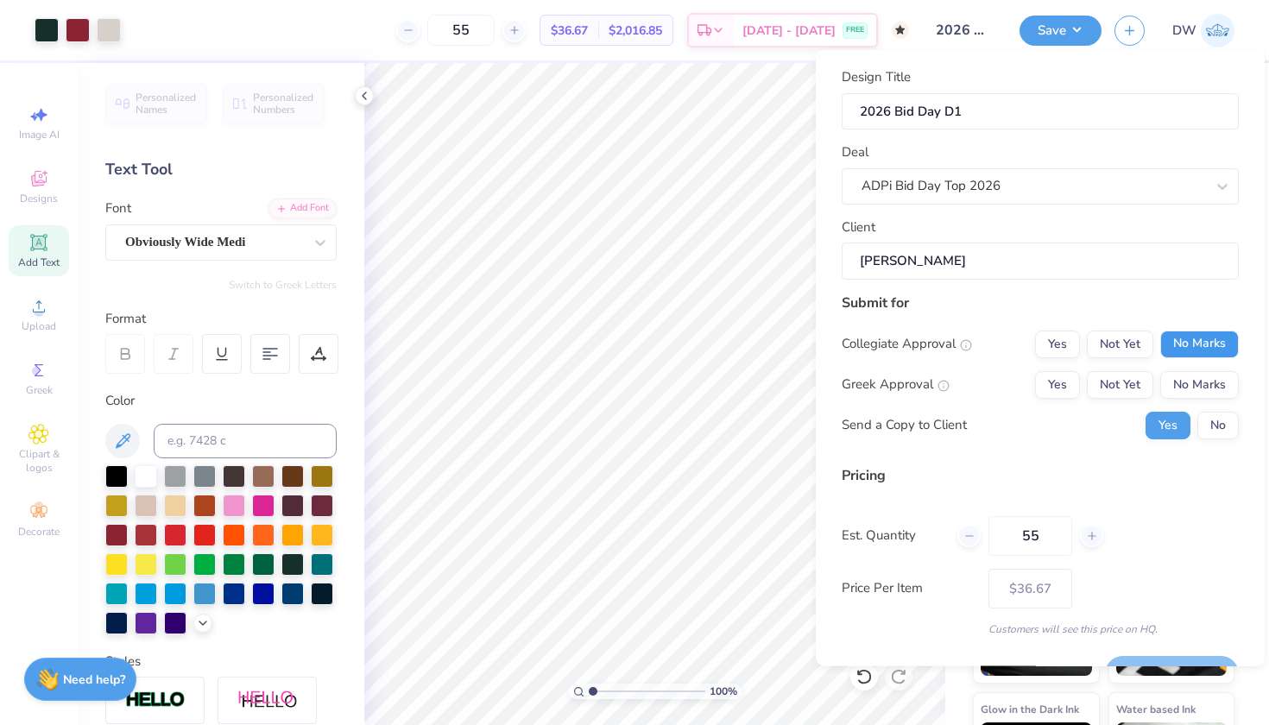
click at [1178, 340] on button "No Marks" at bounding box center [1199, 344] width 79 height 28
click at [1061, 390] on button "Yes" at bounding box center [1057, 384] width 45 height 28
click at [1199, 422] on button "No" at bounding box center [1217, 425] width 41 height 28
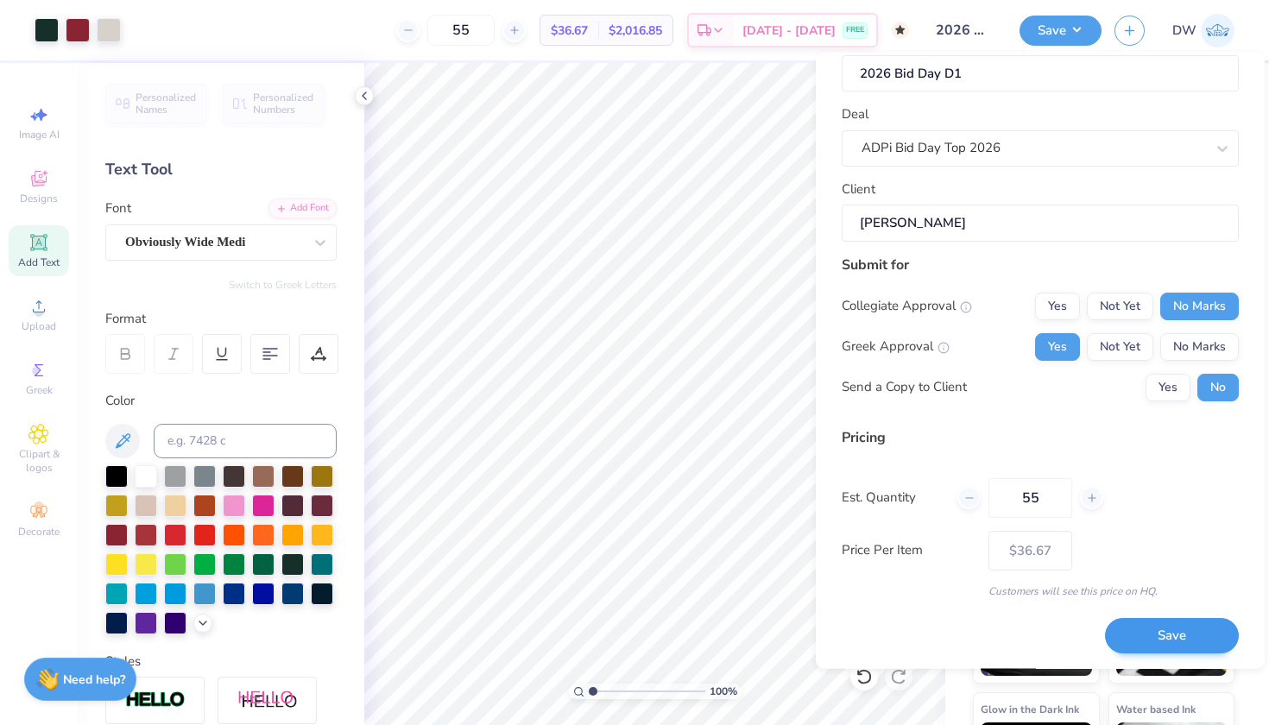
scroll to position [40, 0]
click at [1146, 642] on button "Save" at bounding box center [1172, 636] width 134 height 35
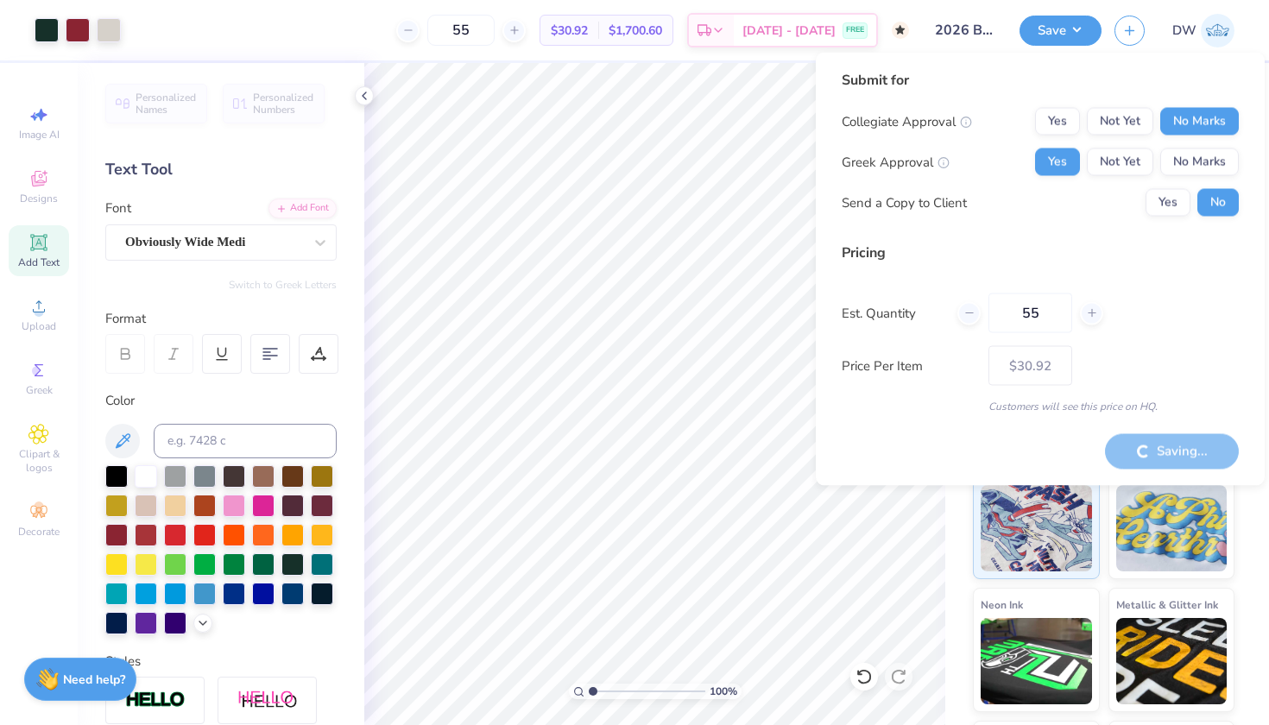
type input "– –"
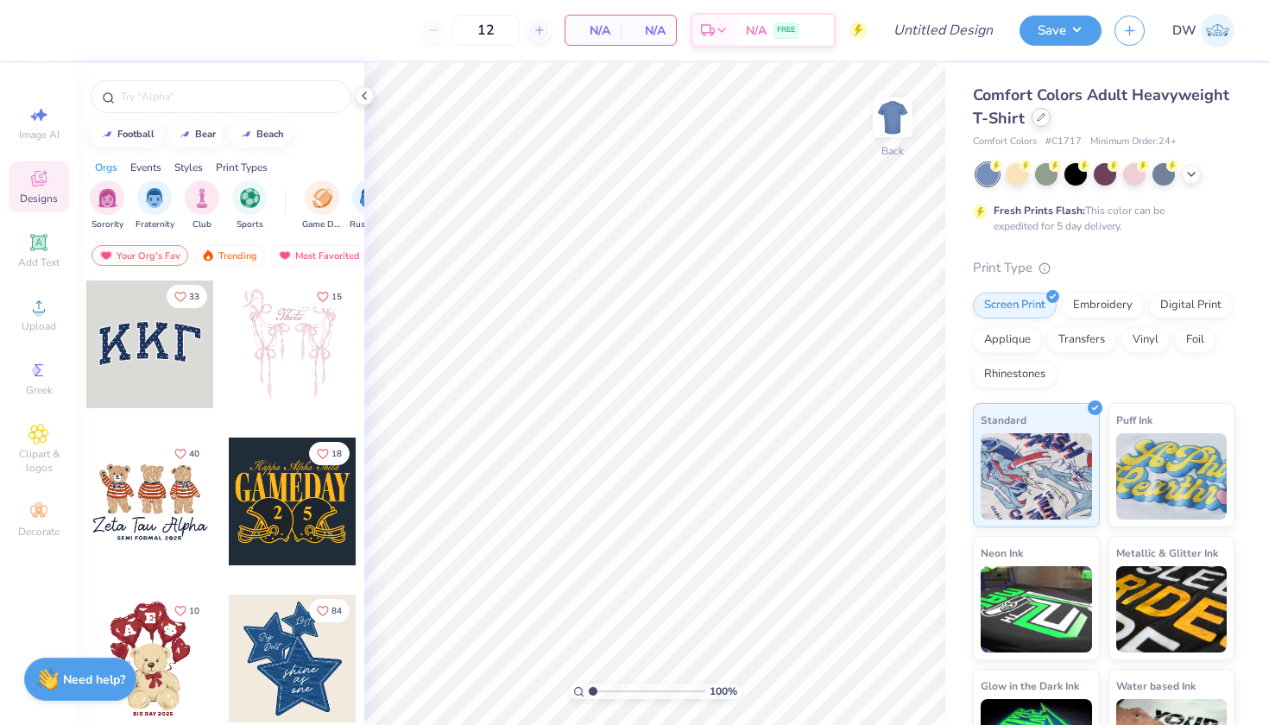
click at [1050, 125] on div at bounding box center [1040, 117] width 19 height 19
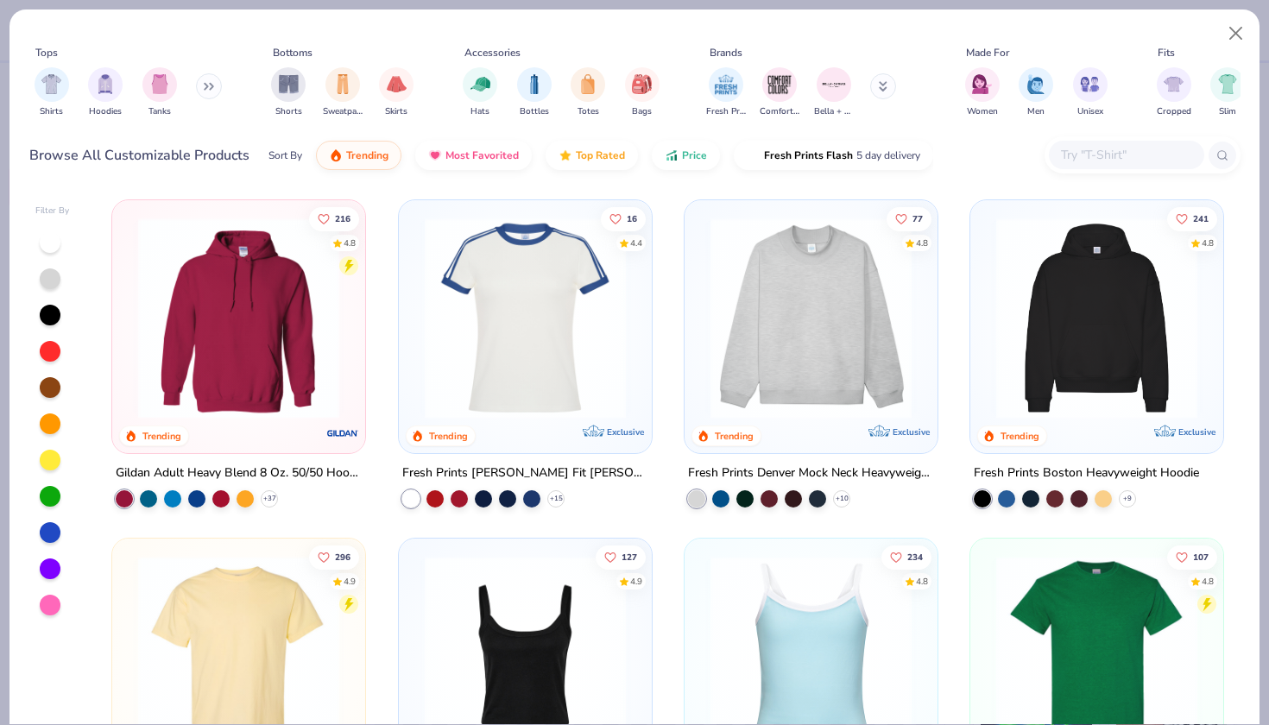
click at [47, 598] on div at bounding box center [50, 605] width 21 height 21
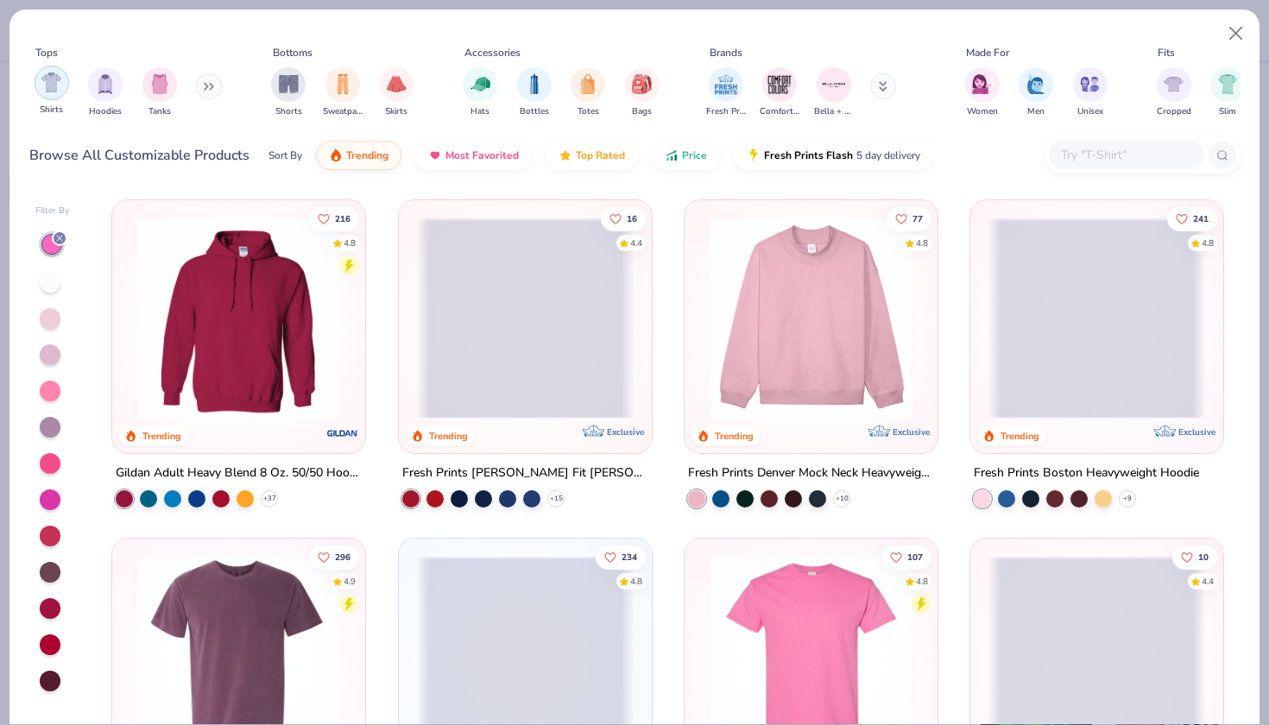
click at [51, 82] on img "filter for Shirts" at bounding box center [51, 82] width 20 height 20
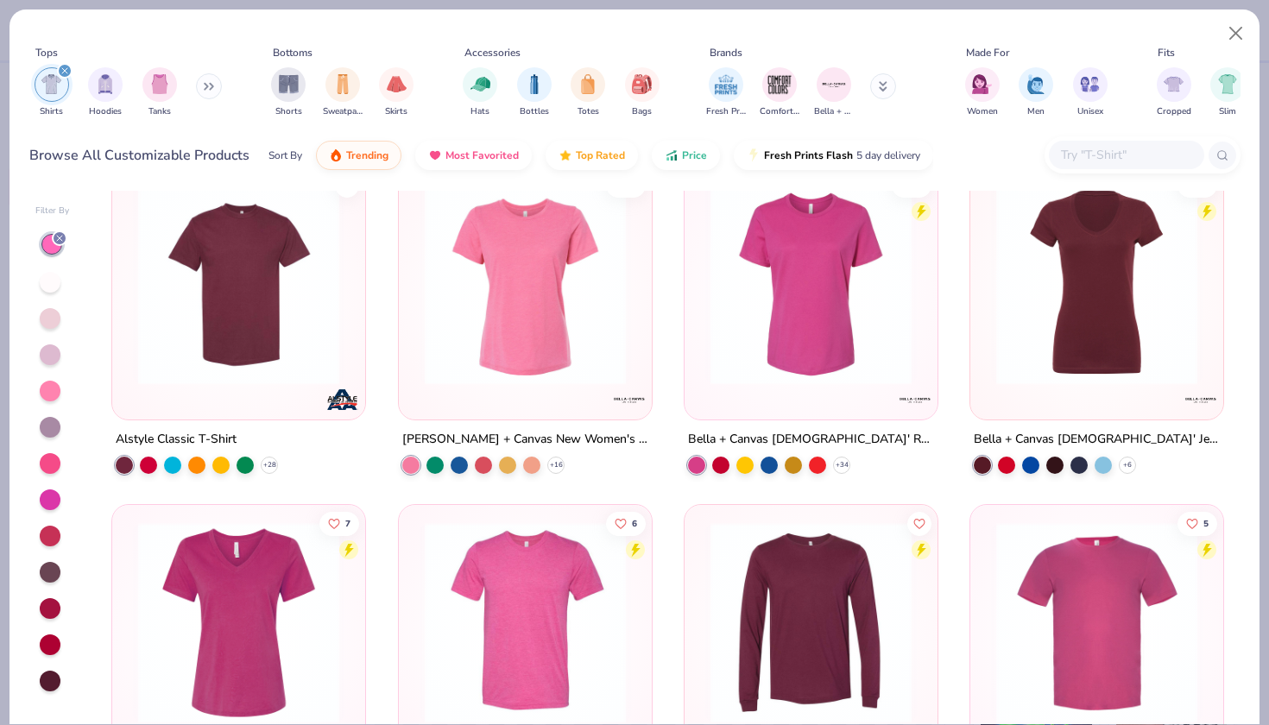
scroll to position [7818, 0]
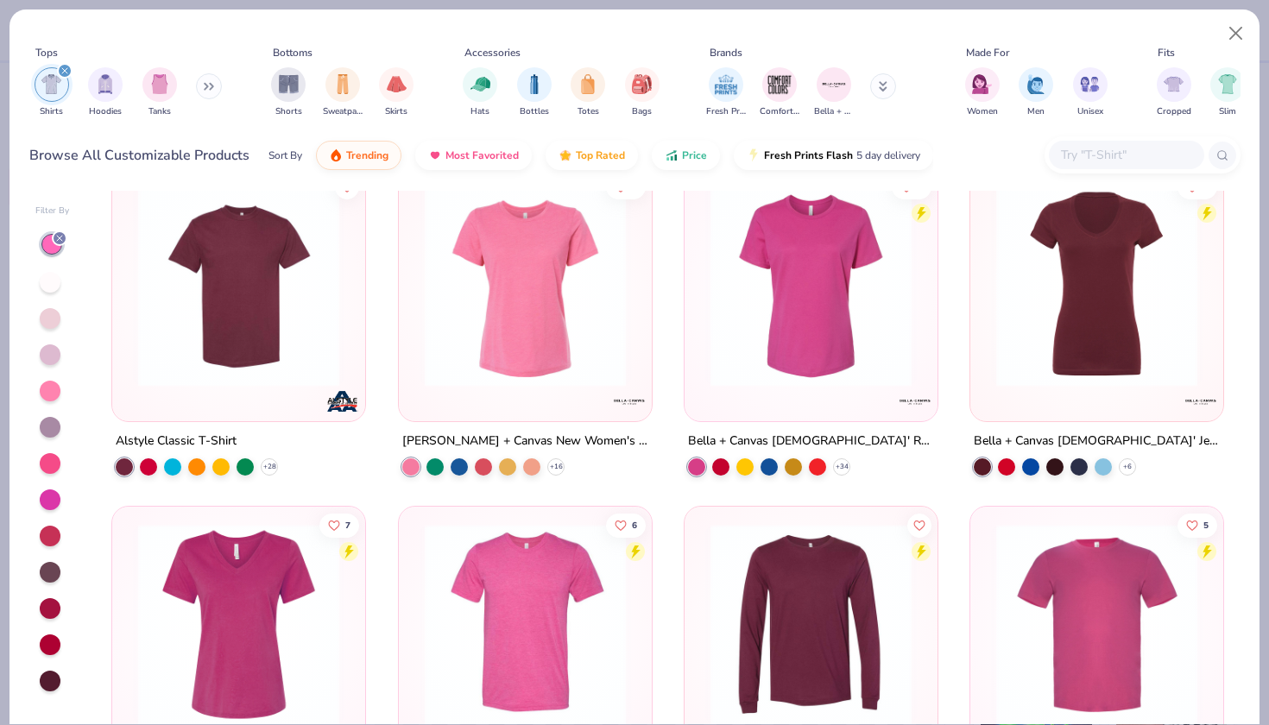
click at [819, 330] on img at bounding box center [811, 286] width 218 height 201
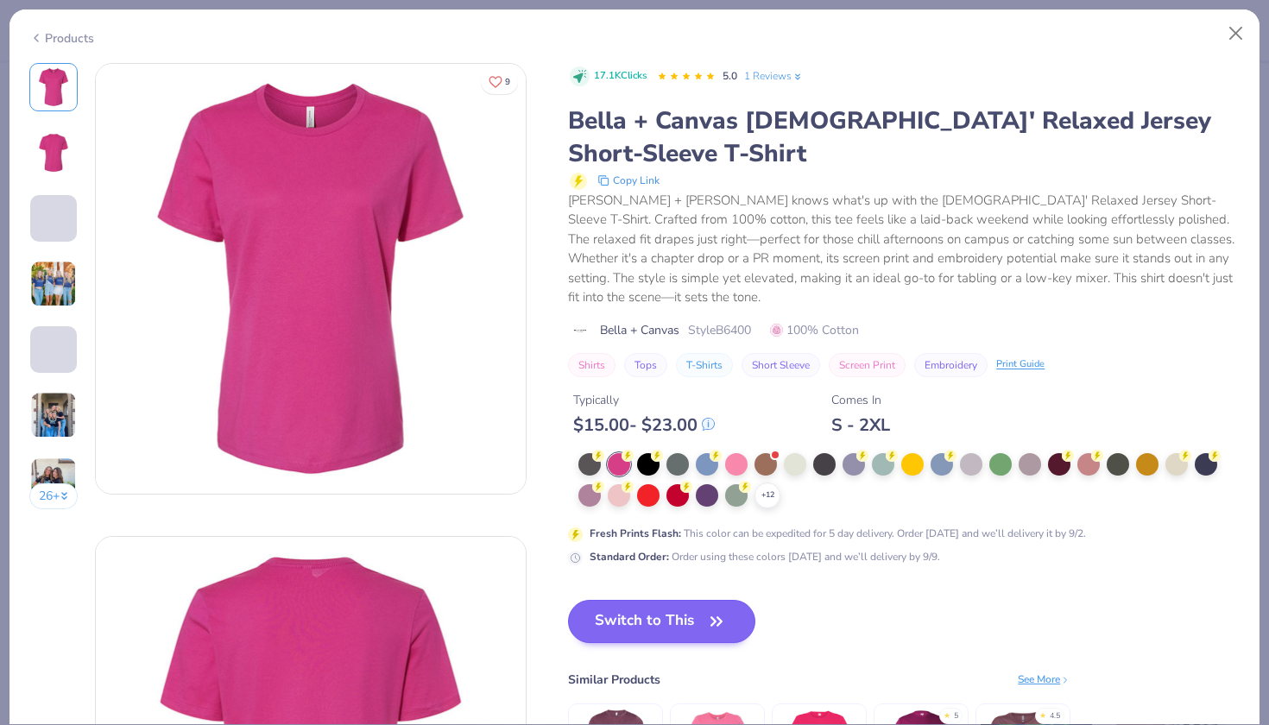
click at [693, 615] on button "Switch to This" at bounding box center [661, 621] width 187 height 43
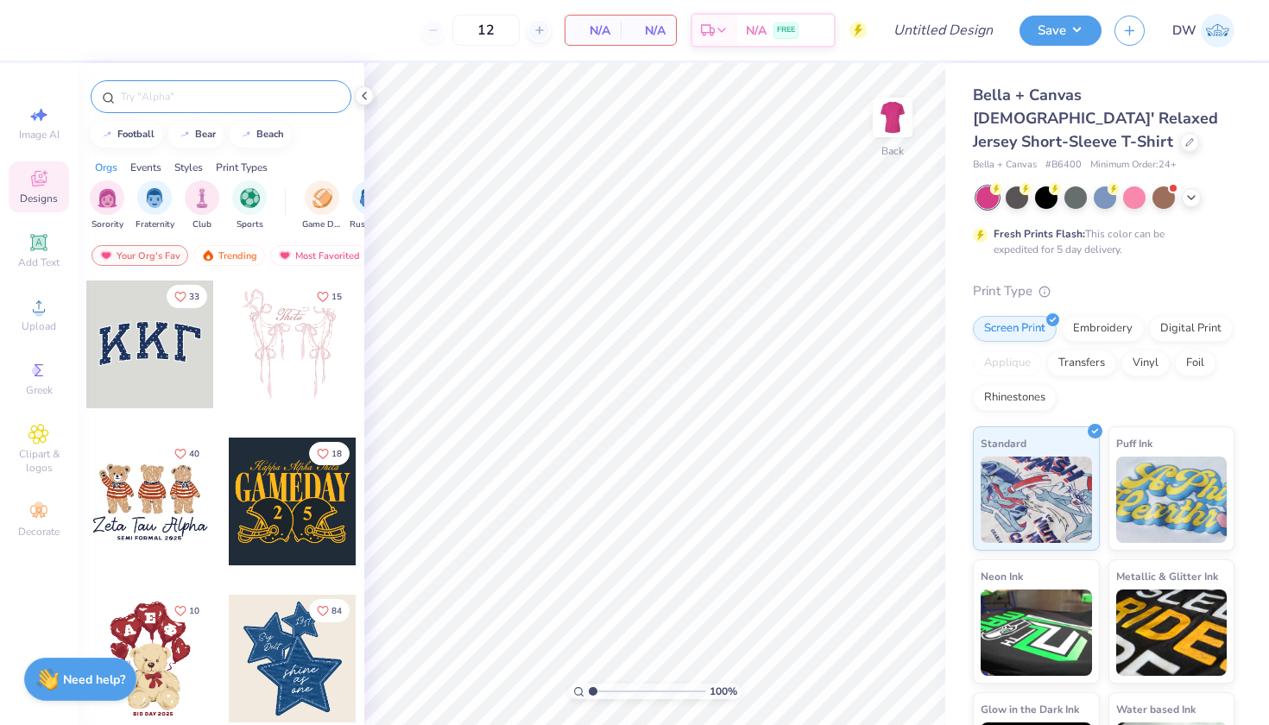
click at [199, 92] on input "text" at bounding box center [229, 96] width 221 height 17
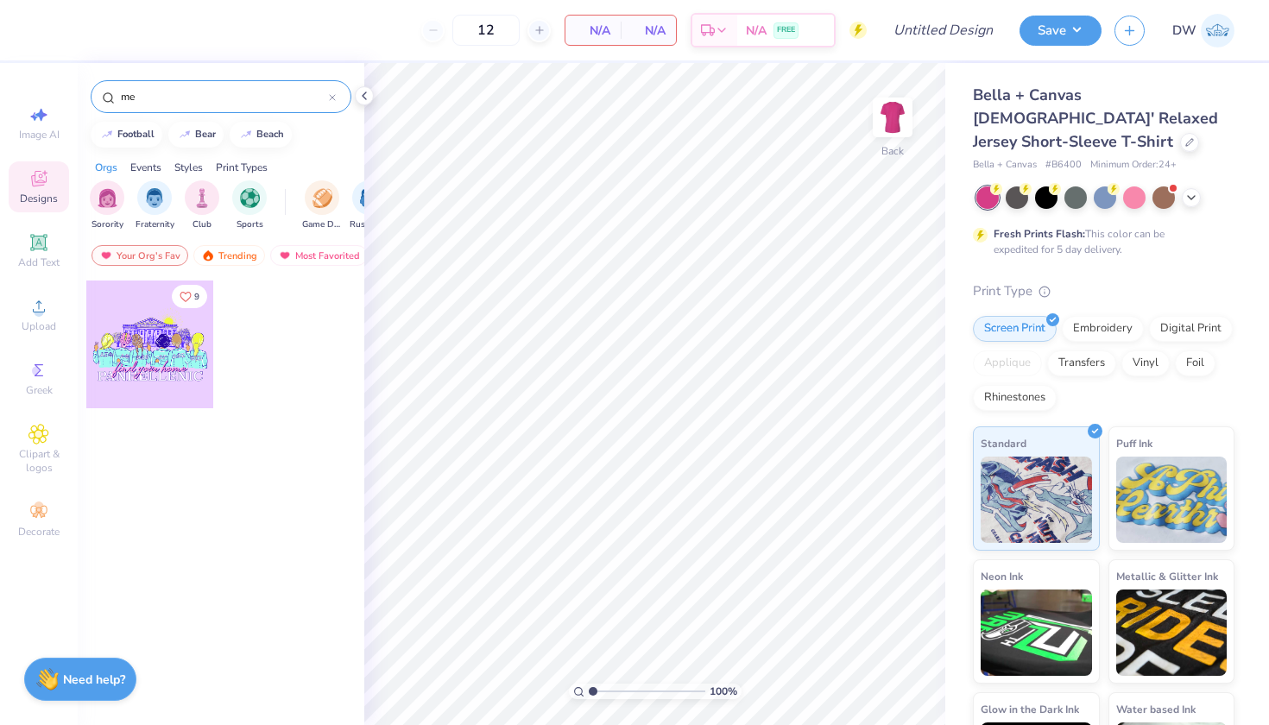
type input "m"
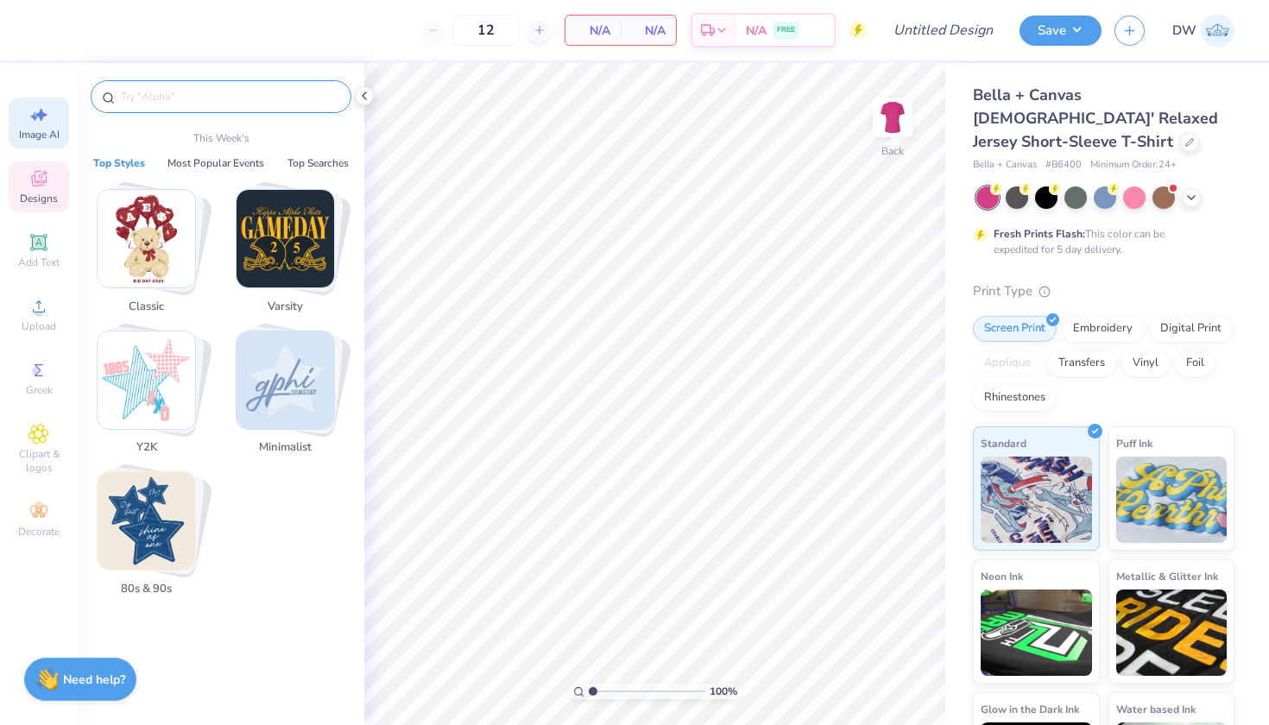
click at [44, 144] on div "Image AI" at bounding box center [39, 123] width 60 height 51
select select "4"
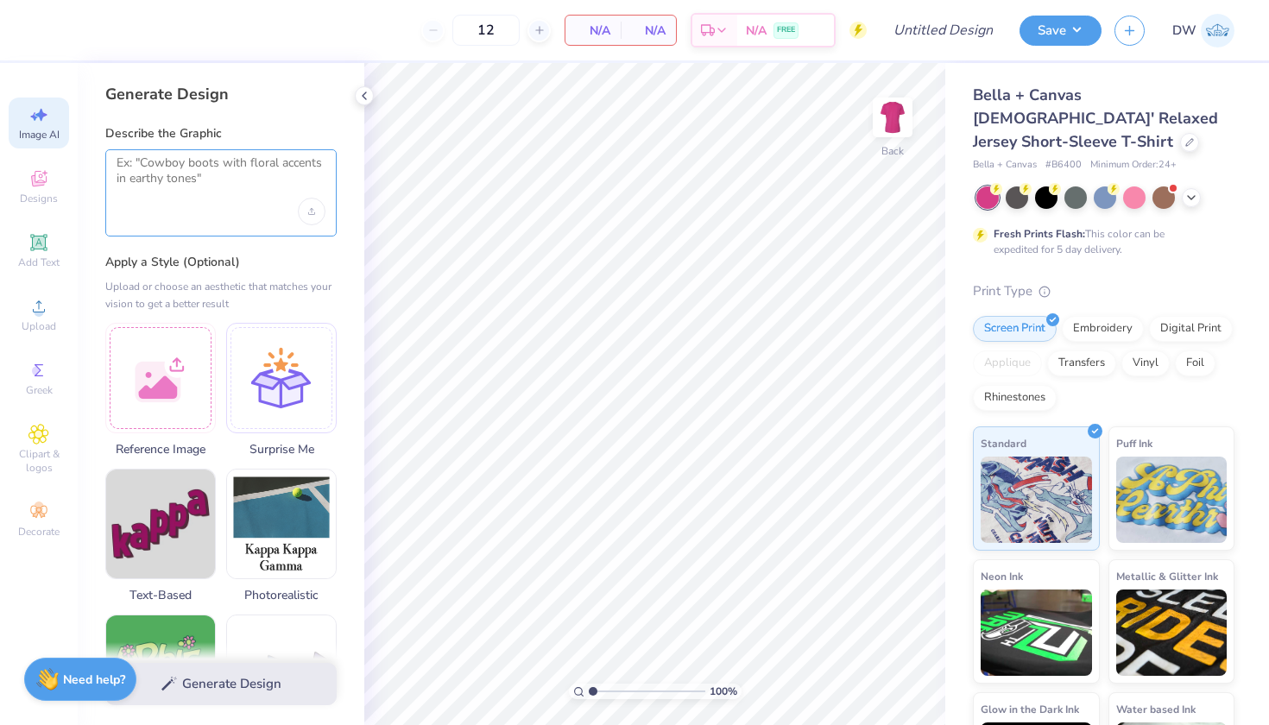
click at [199, 169] on textarea at bounding box center [221, 176] width 209 height 43
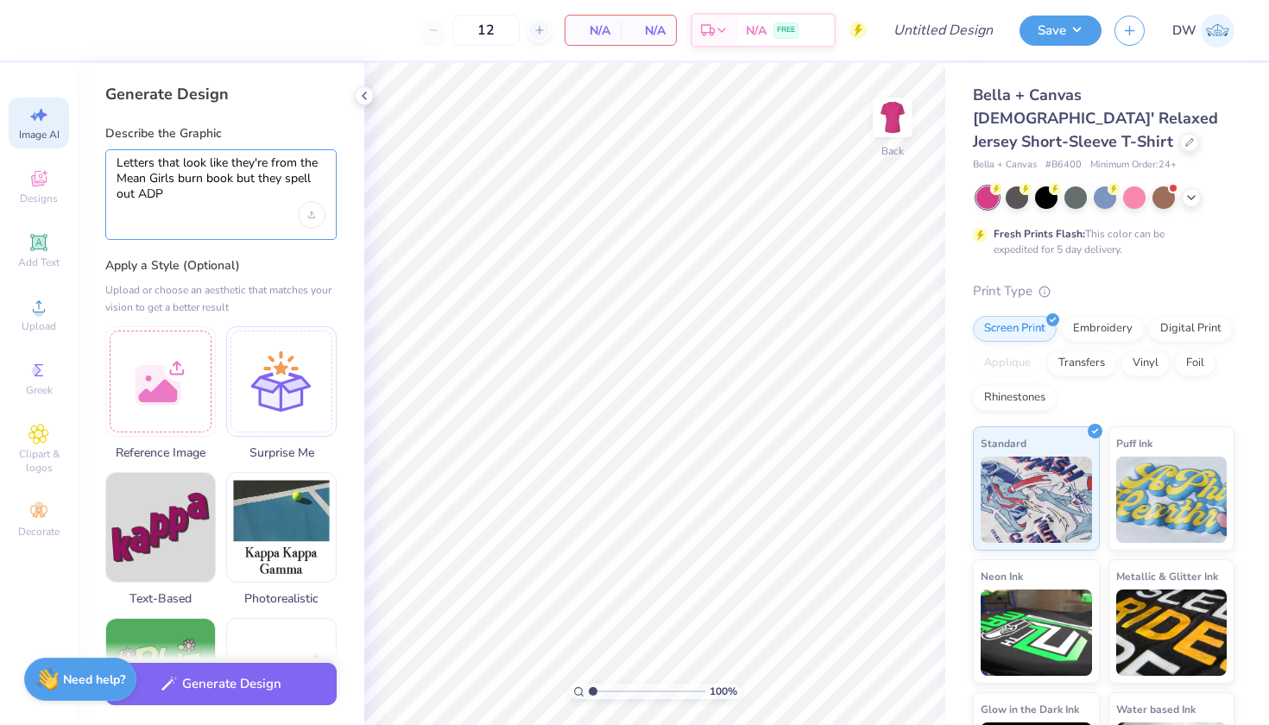
type textarea "Letters that look like they're from the Mean Girls burn book but they spell out…"
click at [249, 683] on button "Generate Design" at bounding box center [220, 679] width 231 height 42
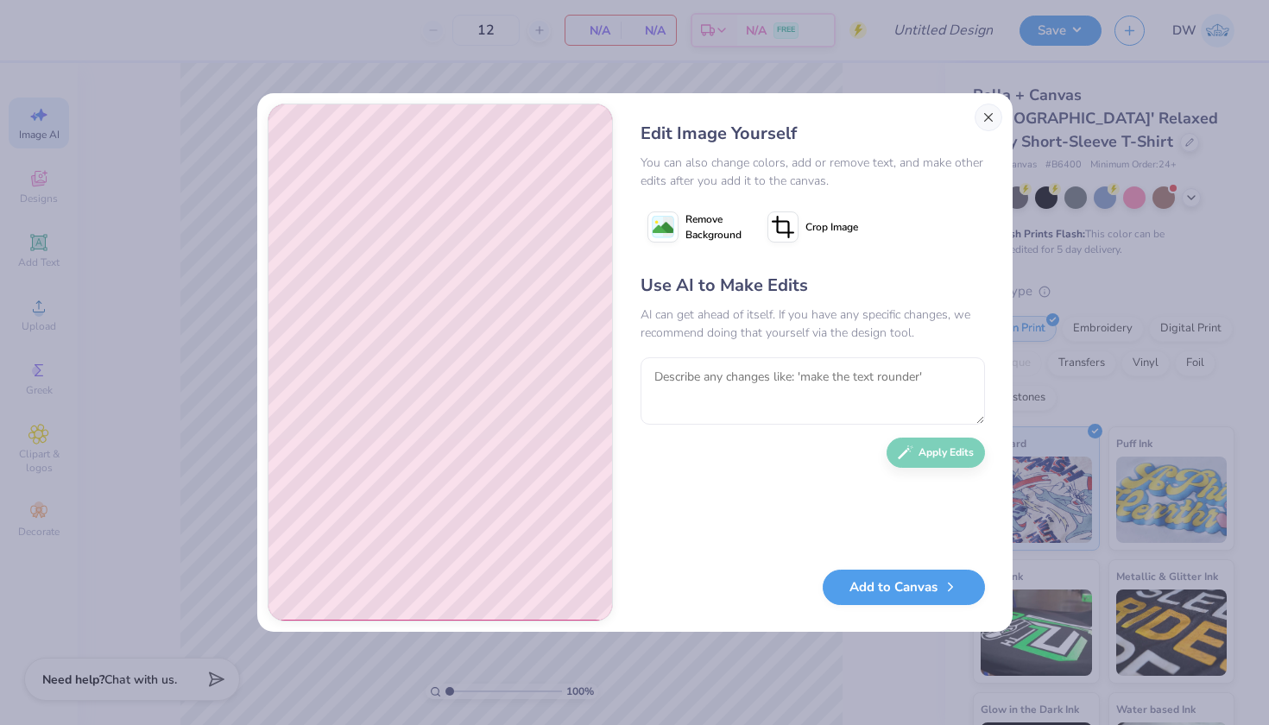
click at [986, 123] on button "Close" at bounding box center [988, 118] width 28 height 28
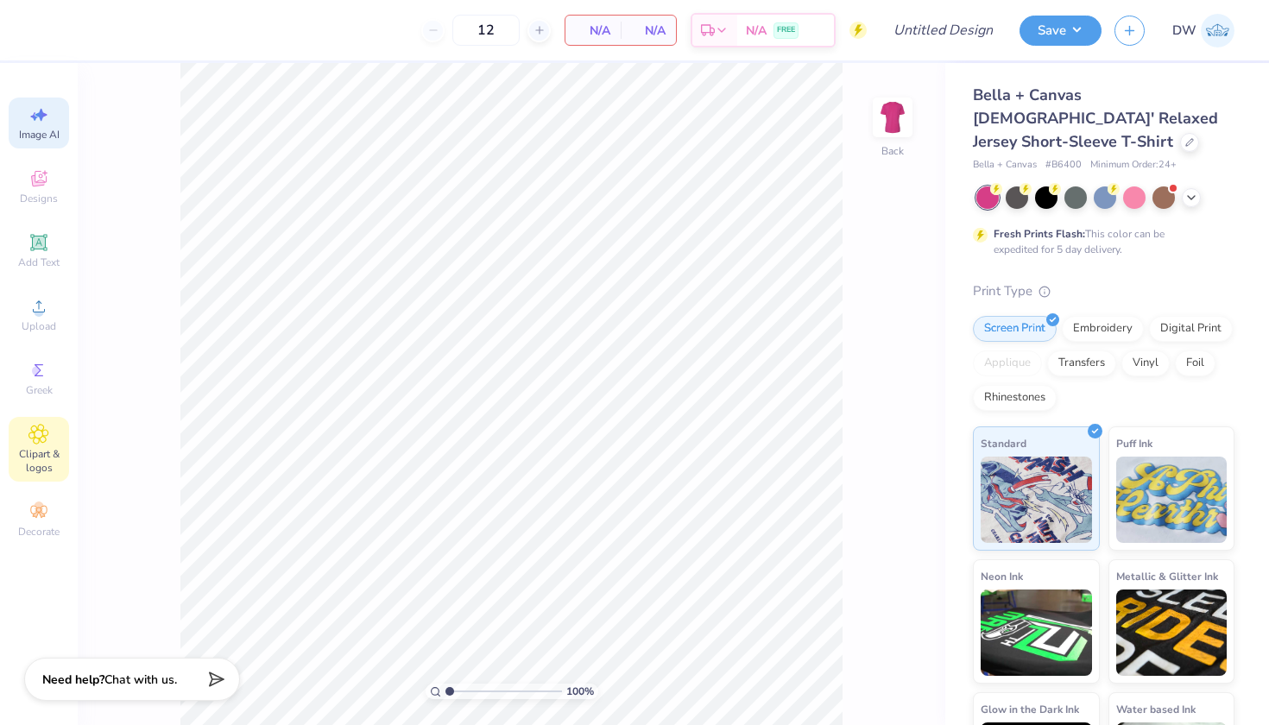
click at [41, 422] on div "Clipart & logos" at bounding box center [39, 449] width 60 height 65
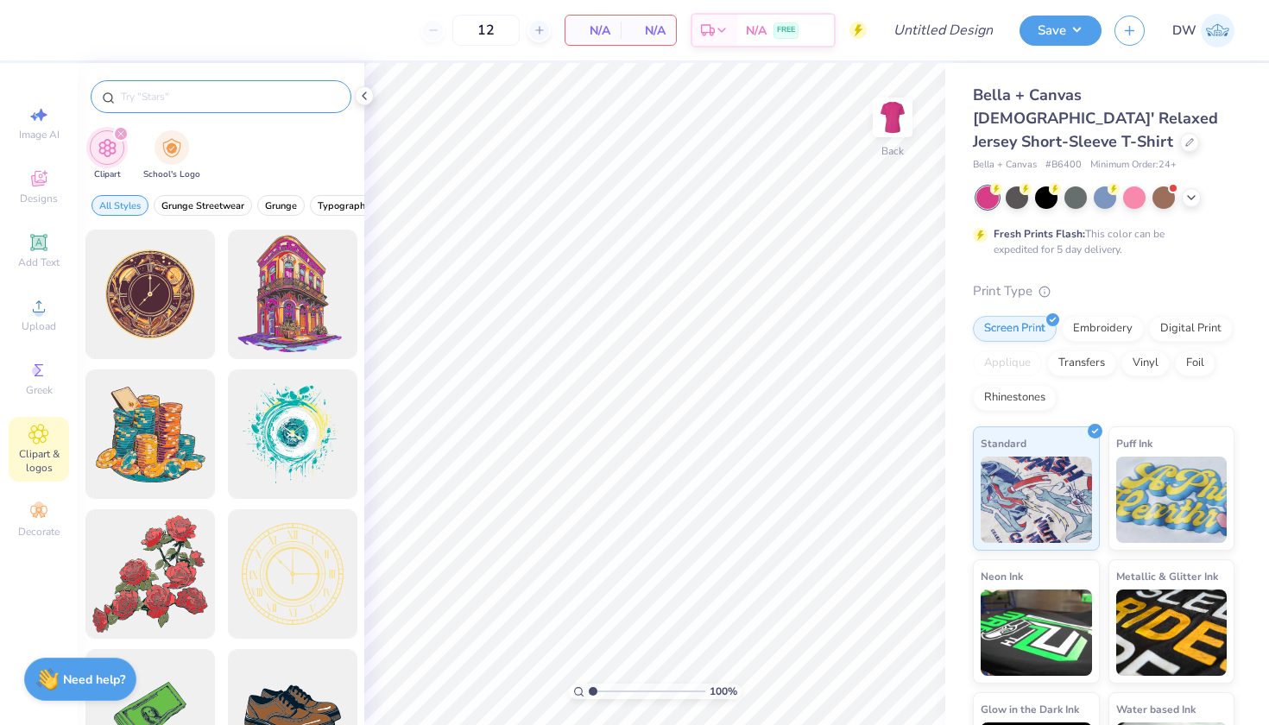
type input "a"
click at [37, 300] on icon at bounding box center [38, 306] width 21 height 21
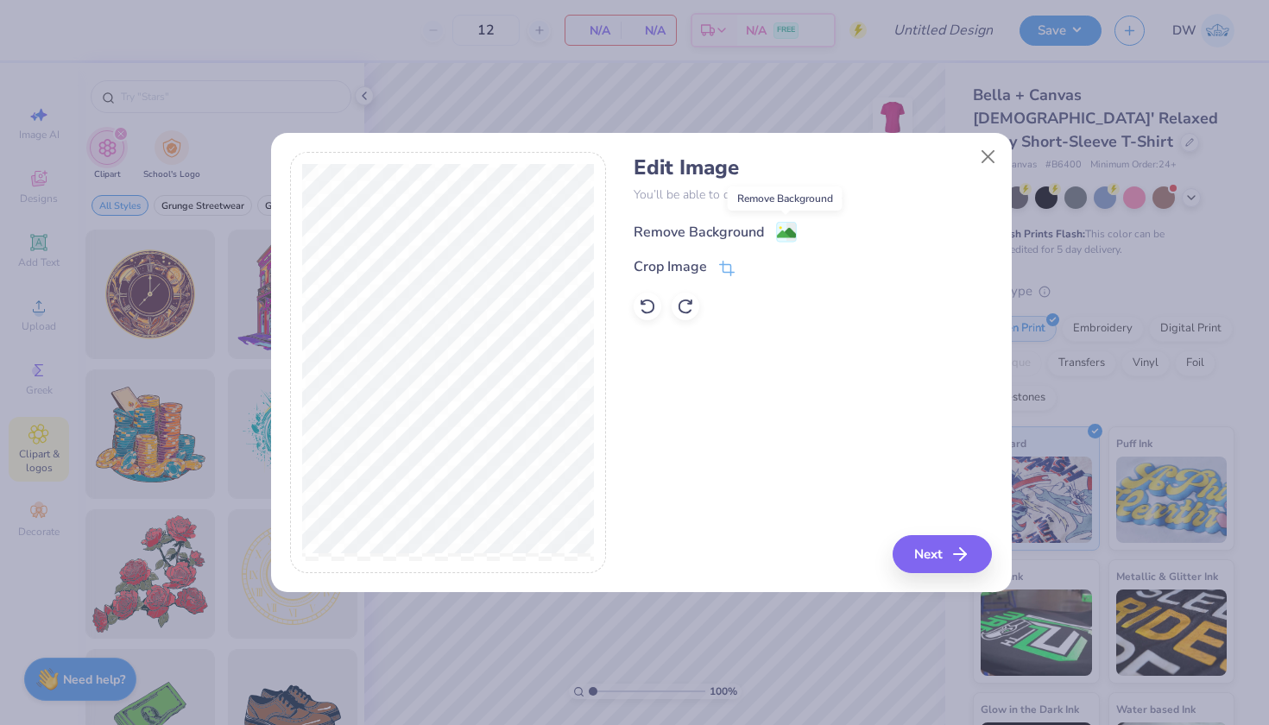
click at [790, 228] on image at bounding box center [786, 233] width 19 height 19
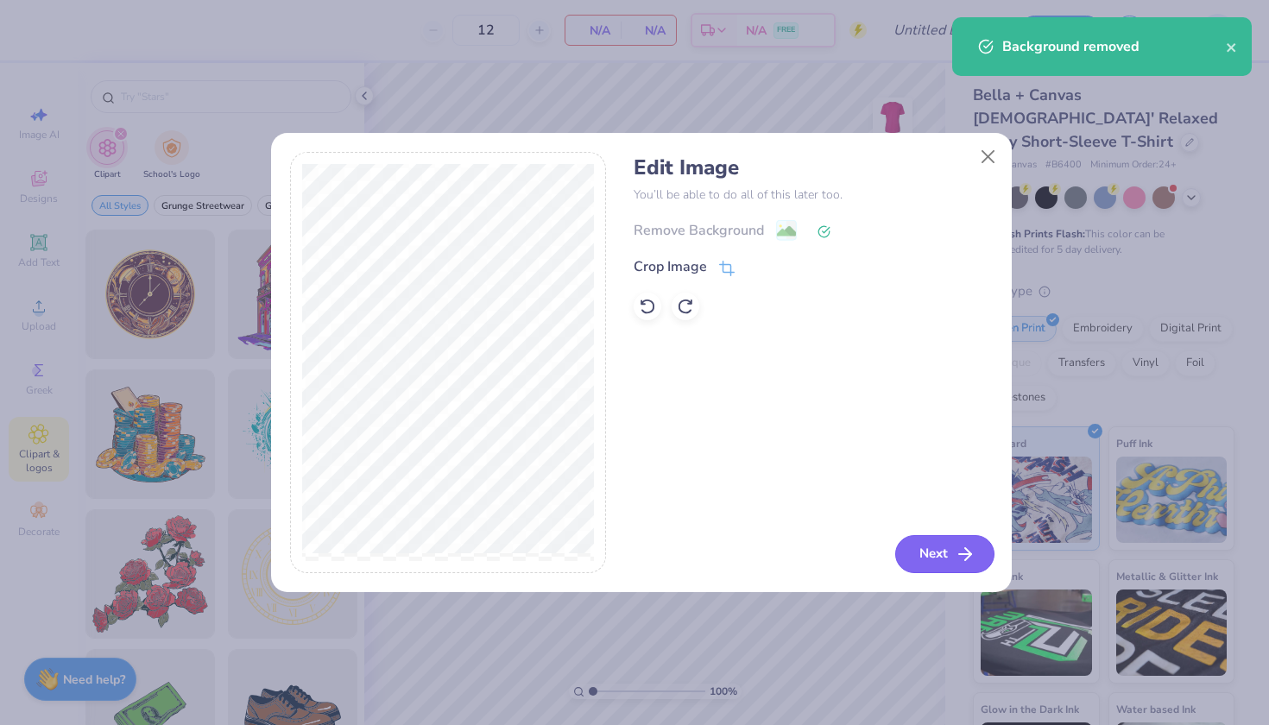
click at [959, 558] on icon "button" at bounding box center [964, 554] width 21 height 21
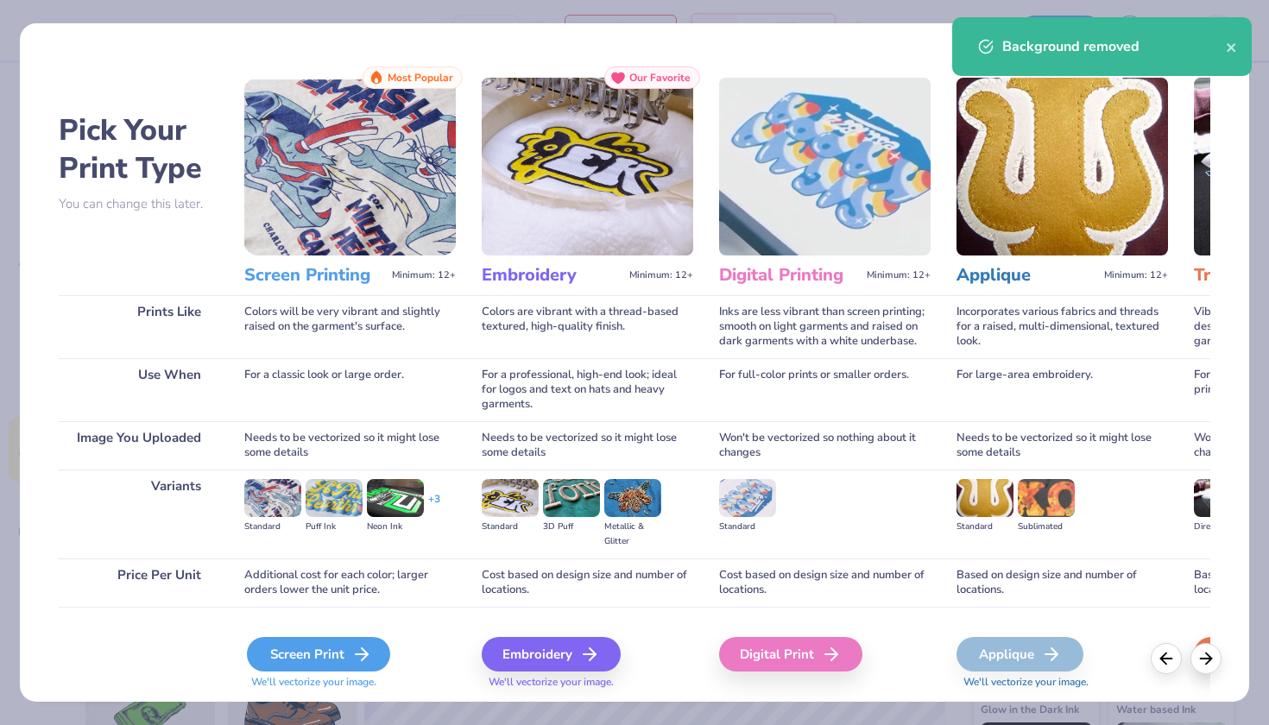
click at [337, 652] on div "Screen Print" at bounding box center [318, 654] width 143 height 35
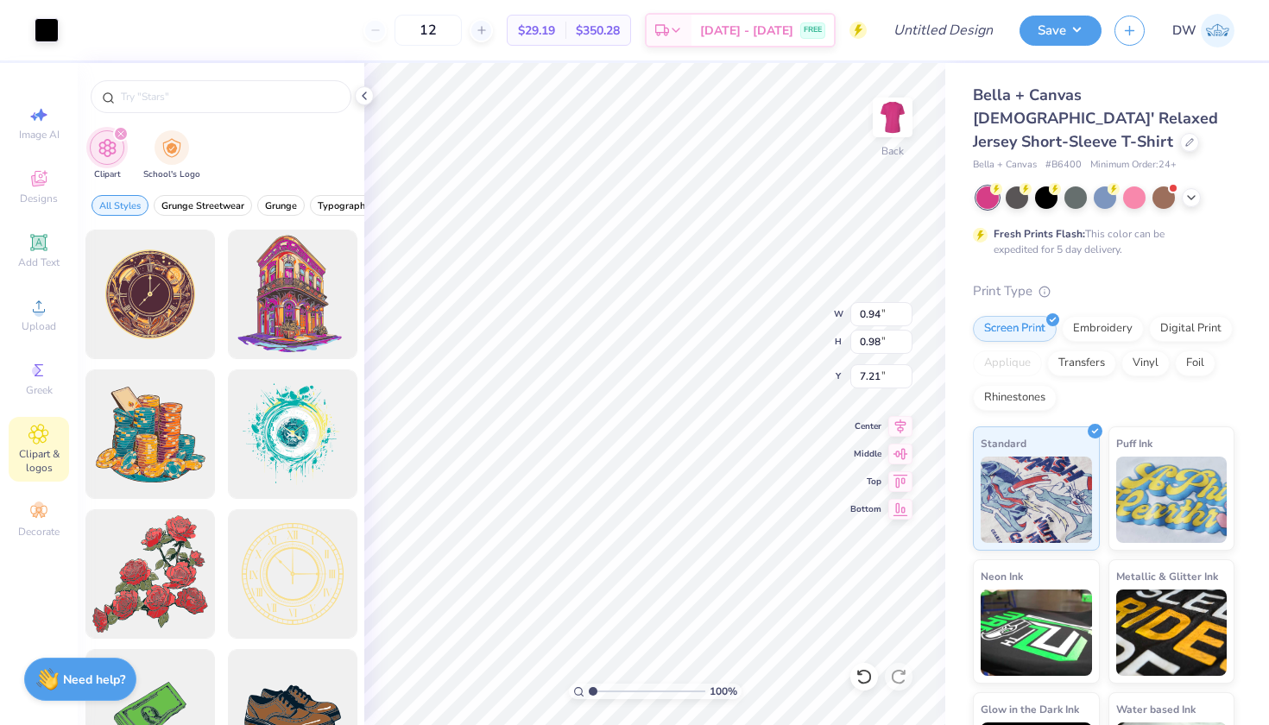
type input "0.94"
type input "0.98"
type input "2.51"
click at [30, 343] on div "Image AI Designs Add Text Upload Greek Clipart & logos Decorate" at bounding box center [39, 322] width 60 height 448
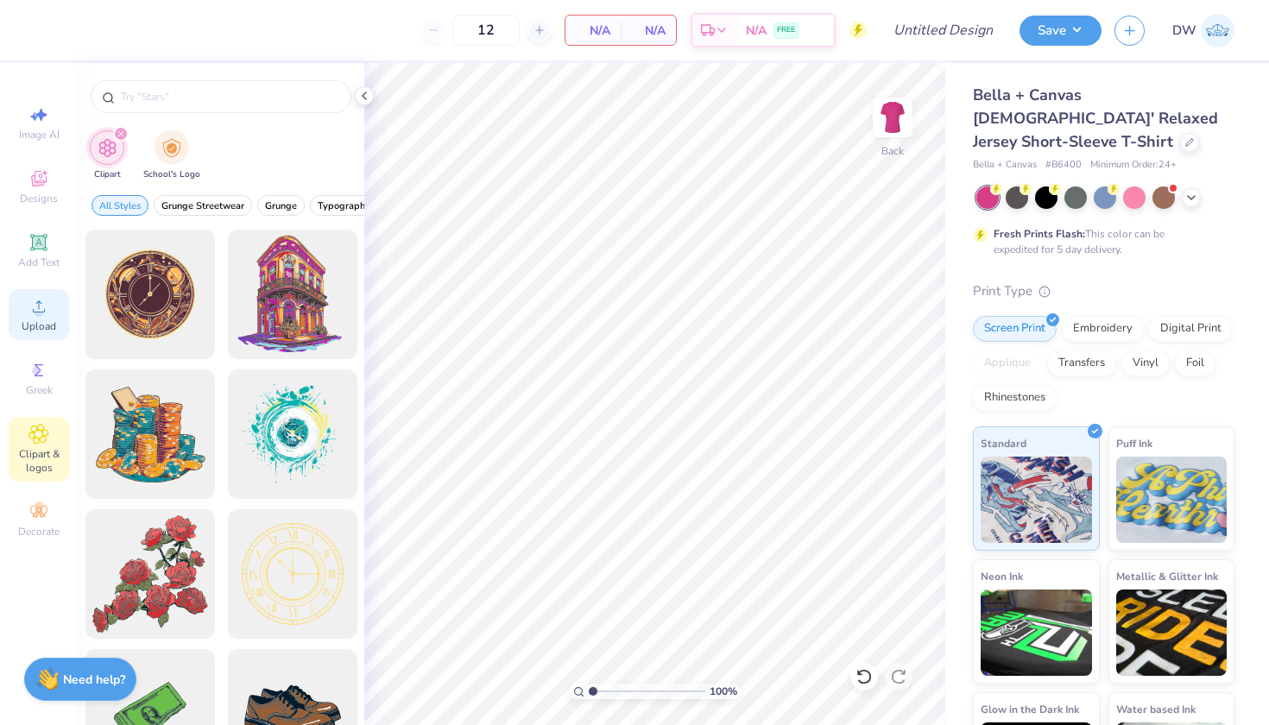
click at [30, 319] on span "Upload" at bounding box center [39, 326] width 35 height 14
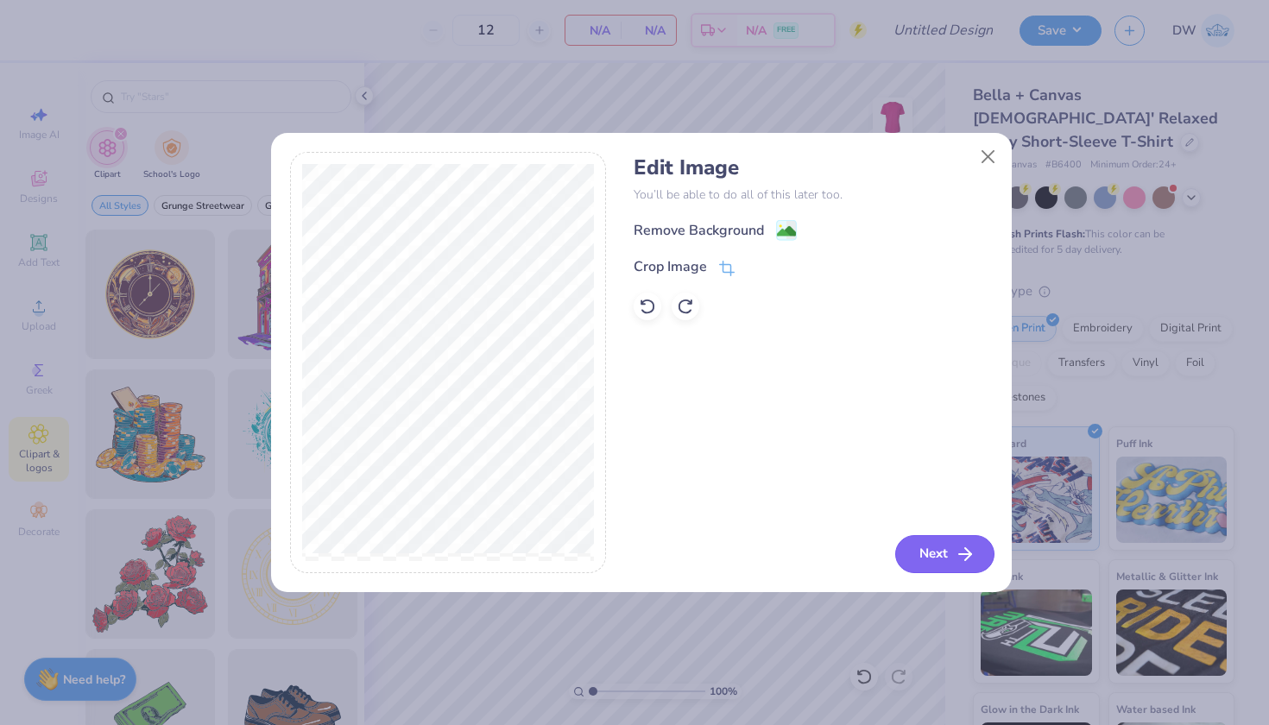
click at [905, 548] on button "Next" at bounding box center [944, 554] width 99 height 38
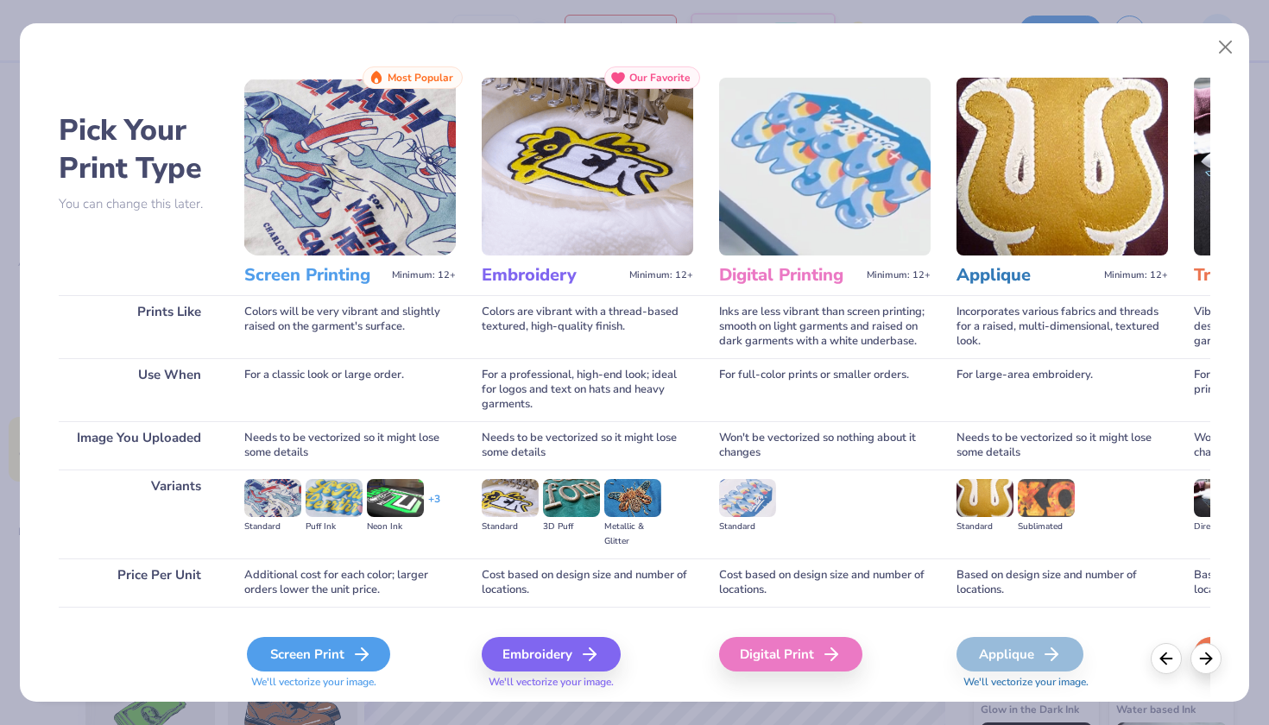
click at [372, 645] on div "Screen Print" at bounding box center [318, 654] width 143 height 35
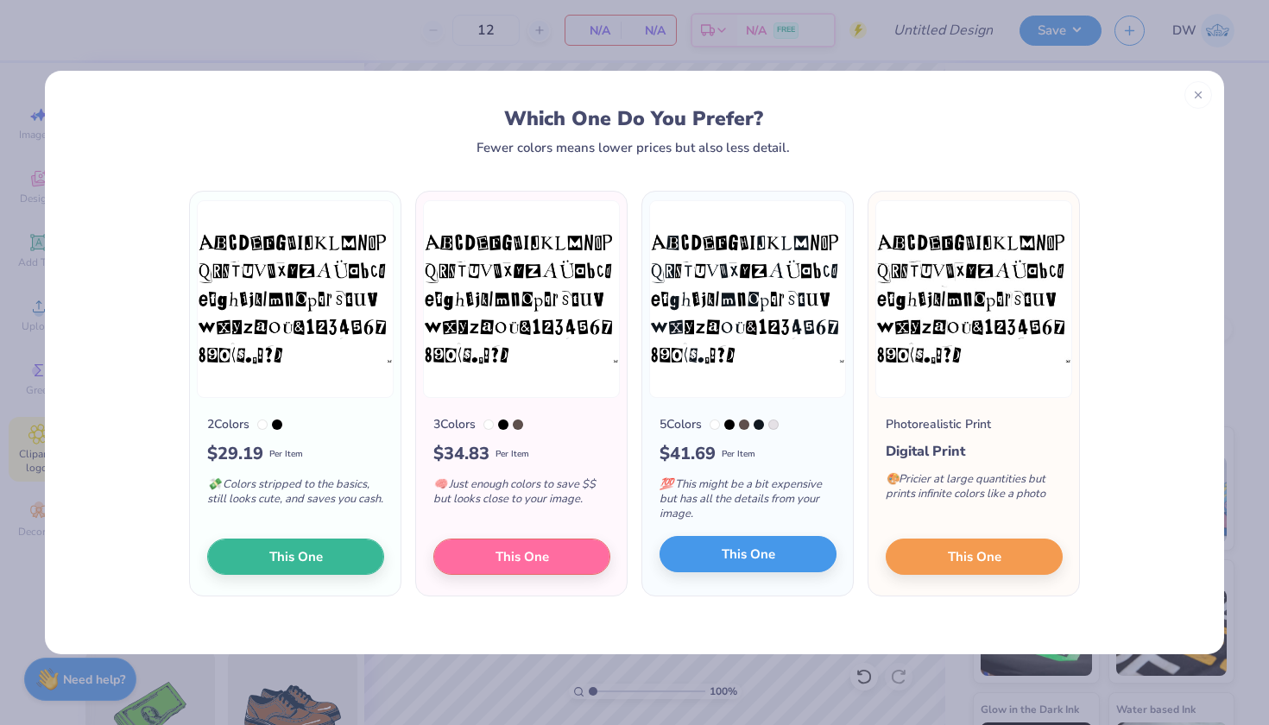
click at [741, 554] on span "This One" at bounding box center [748, 555] width 54 height 20
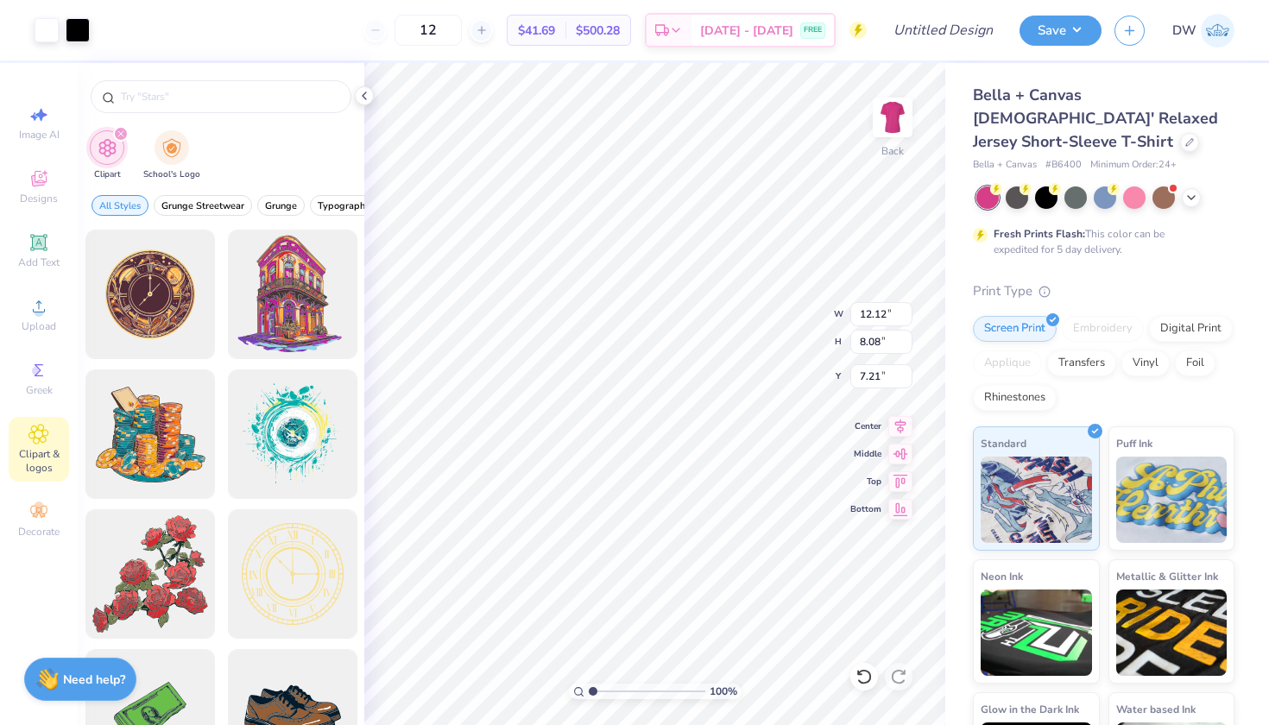
type input "7.51"
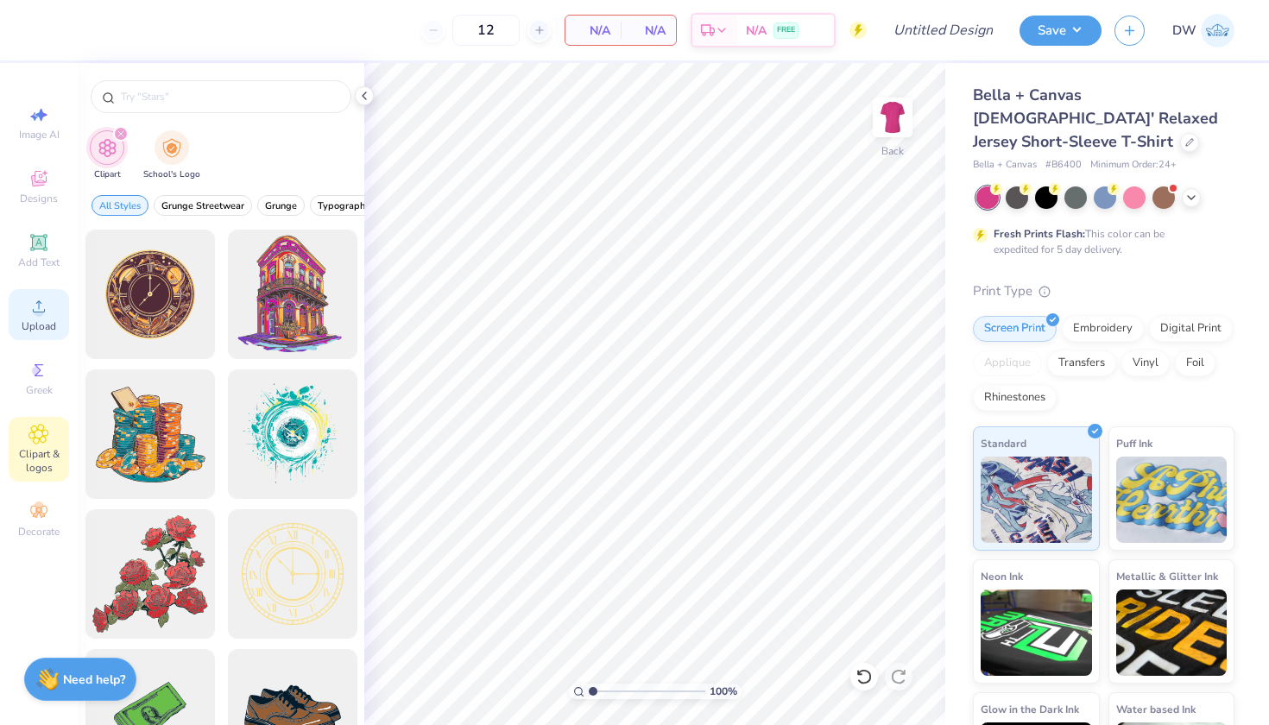
click at [27, 310] on div "Upload" at bounding box center [39, 314] width 60 height 51
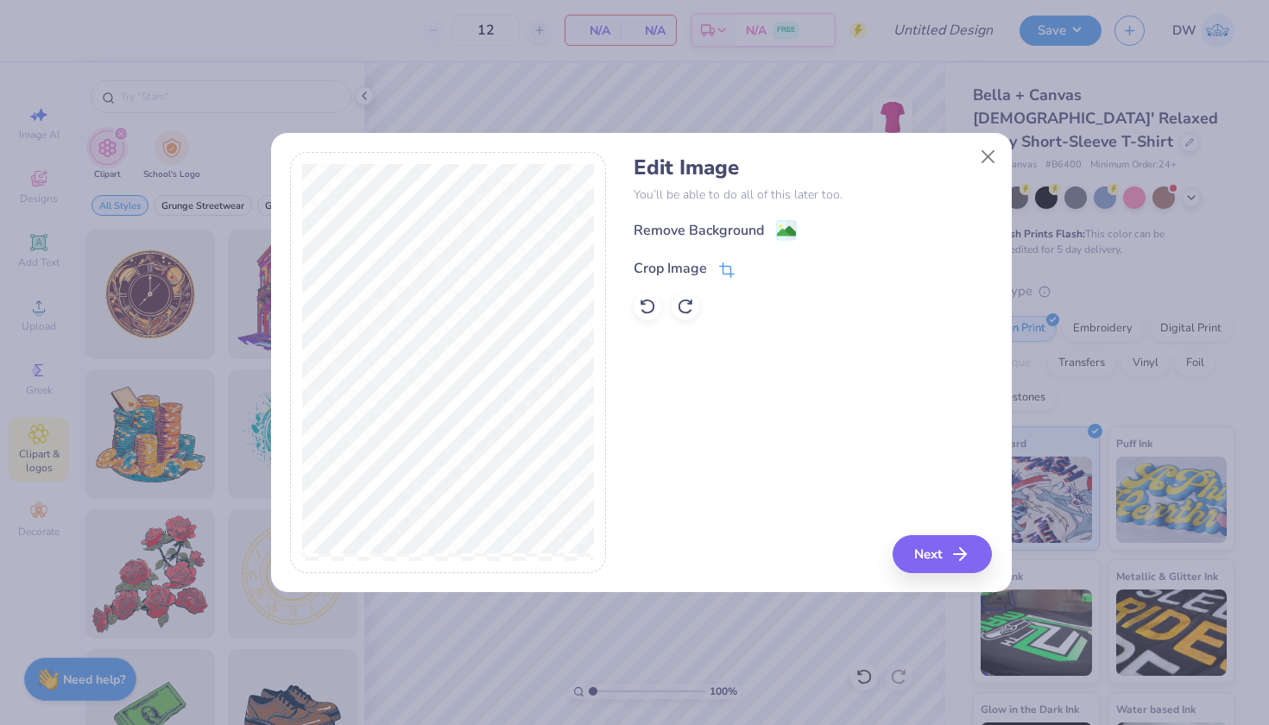
click at [728, 275] on icon at bounding box center [727, 270] width 16 height 16
click at [285, 354] on div "Edit Image You’ll be able to do all of this later too. Remove Background Crop I…" at bounding box center [641, 372] width 740 height 440
click at [746, 265] on button at bounding box center [755, 267] width 18 height 18
click at [935, 558] on button "Next" at bounding box center [944, 554] width 99 height 38
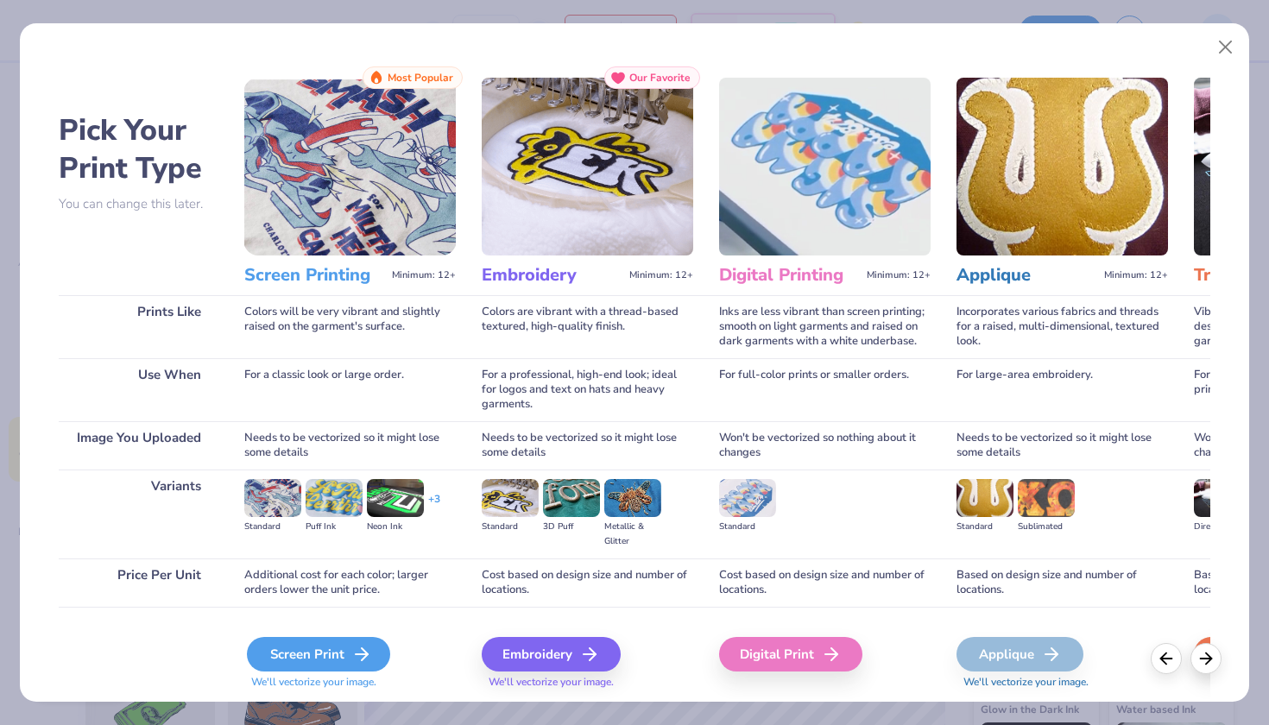
click at [335, 652] on div "Screen Print" at bounding box center [318, 654] width 143 height 35
